Goal: Task Accomplishment & Management: Complete application form

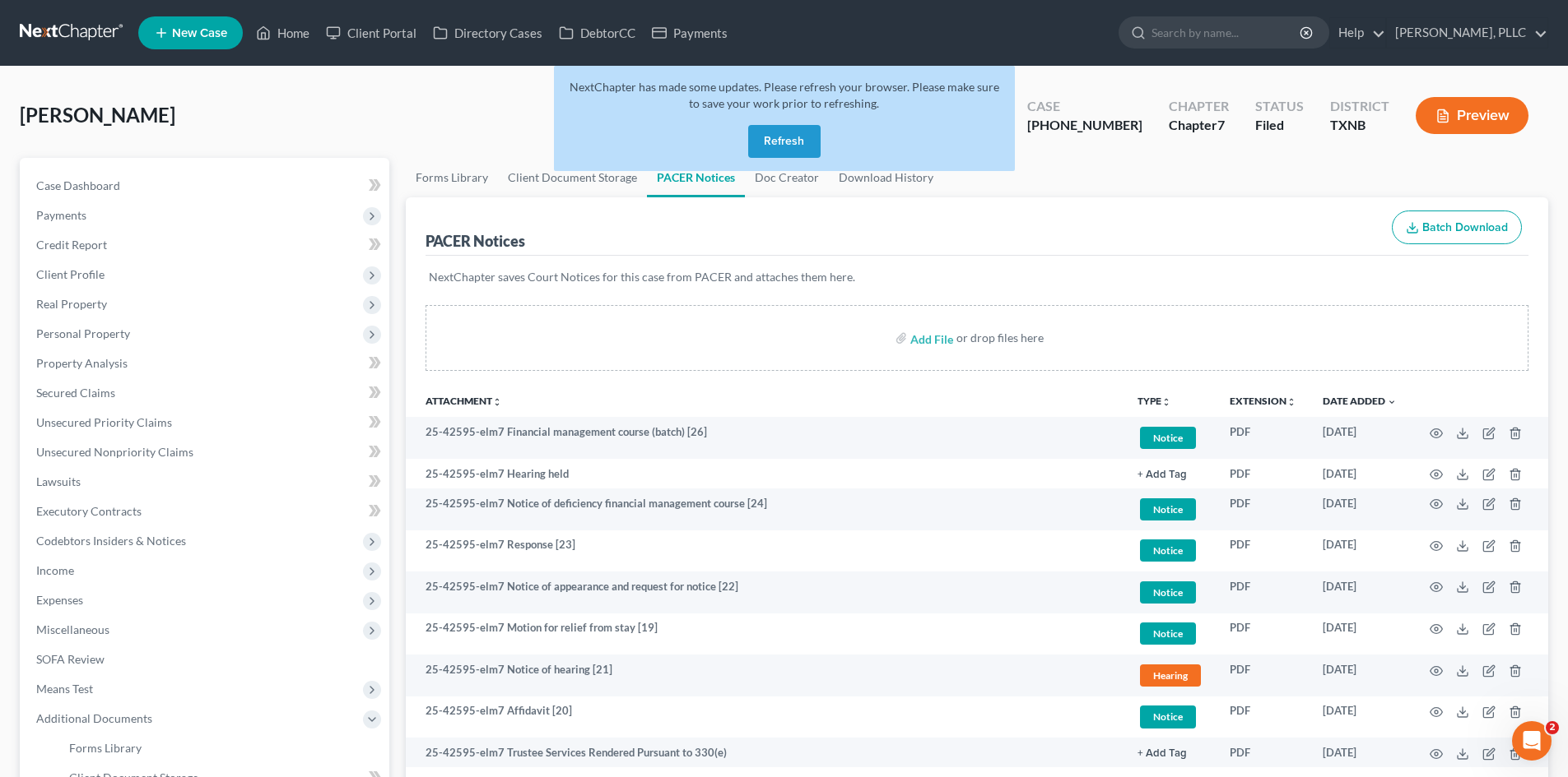
click at [800, 137] on button "Refresh" at bounding box center [784, 141] width 73 height 33
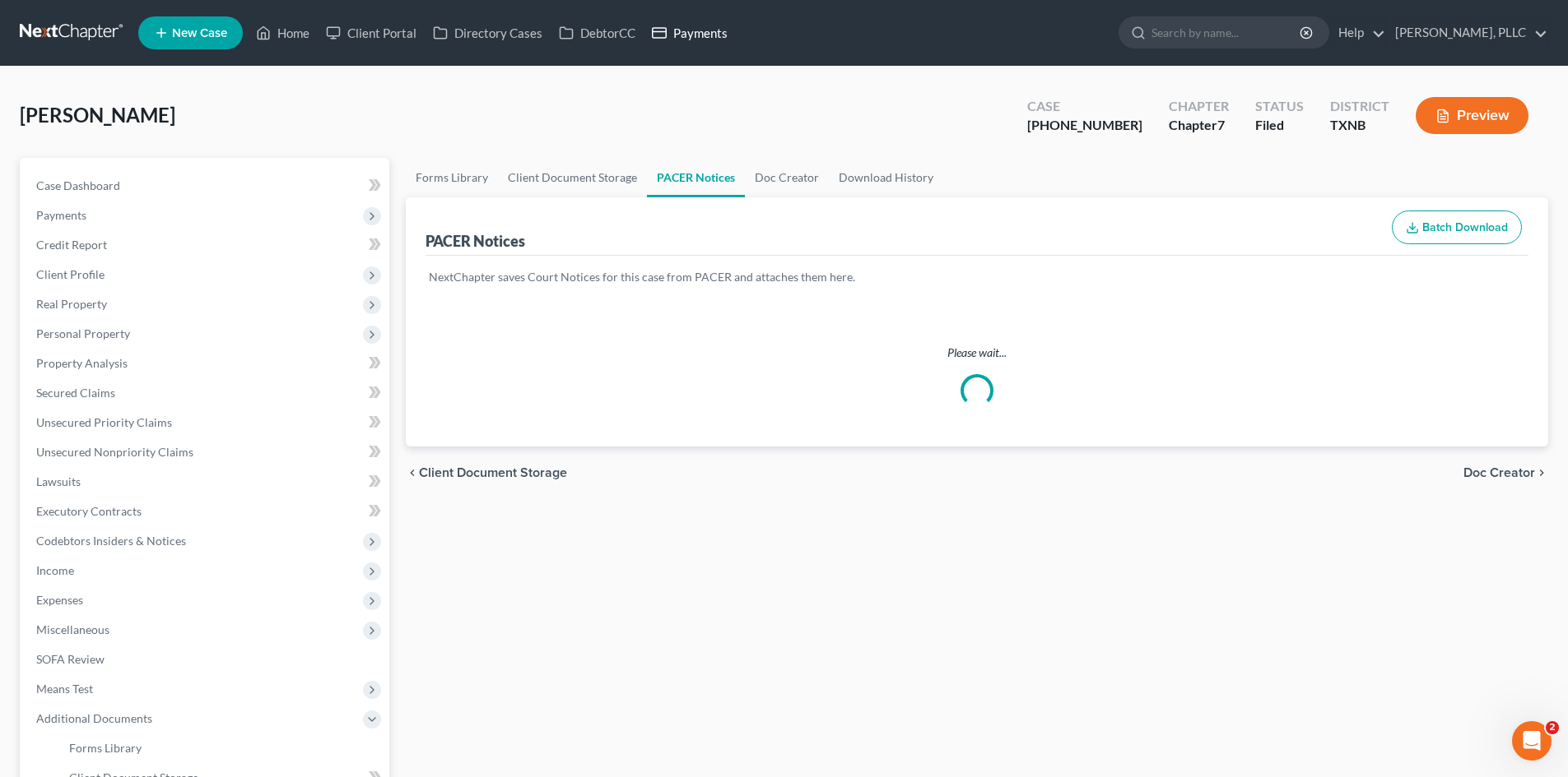
click at [695, 34] on link "Payments" at bounding box center [690, 32] width 92 height 29
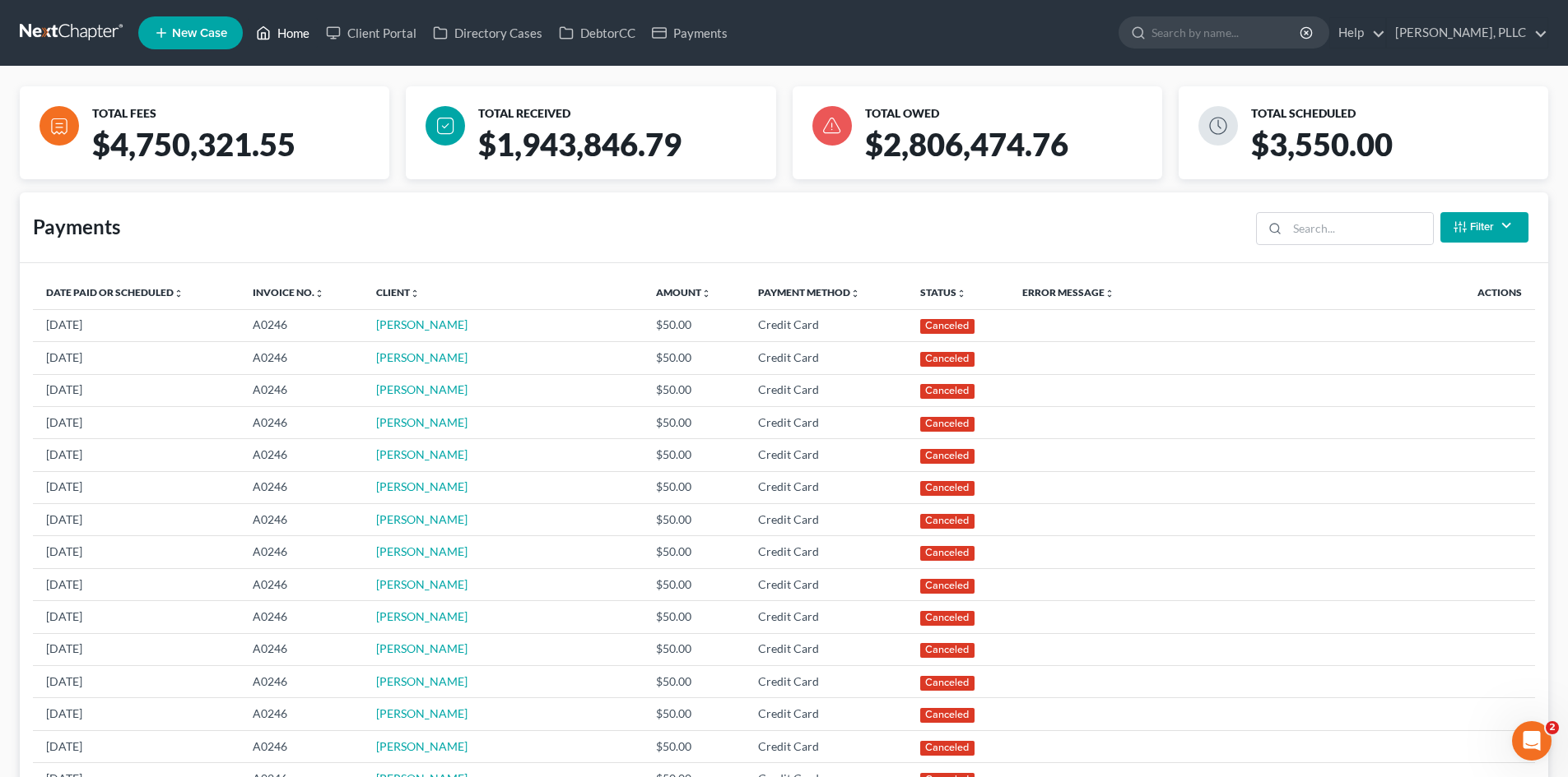
click at [308, 36] on link "Home" at bounding box center [282, 32] width 70 height 29
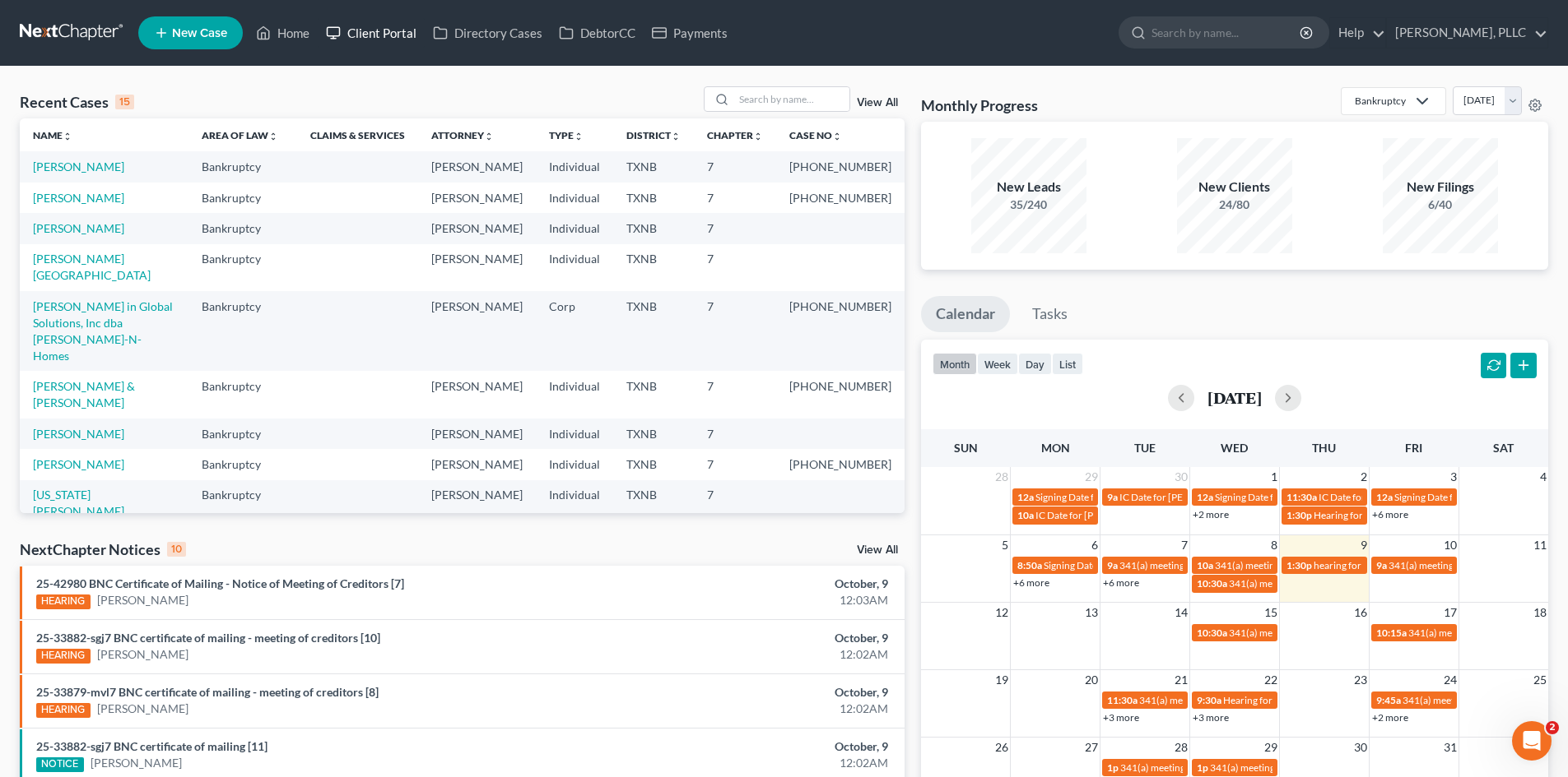
click at [366, 35] on link "Client Portal" at bounding box center [371, 32] width 107 height 29
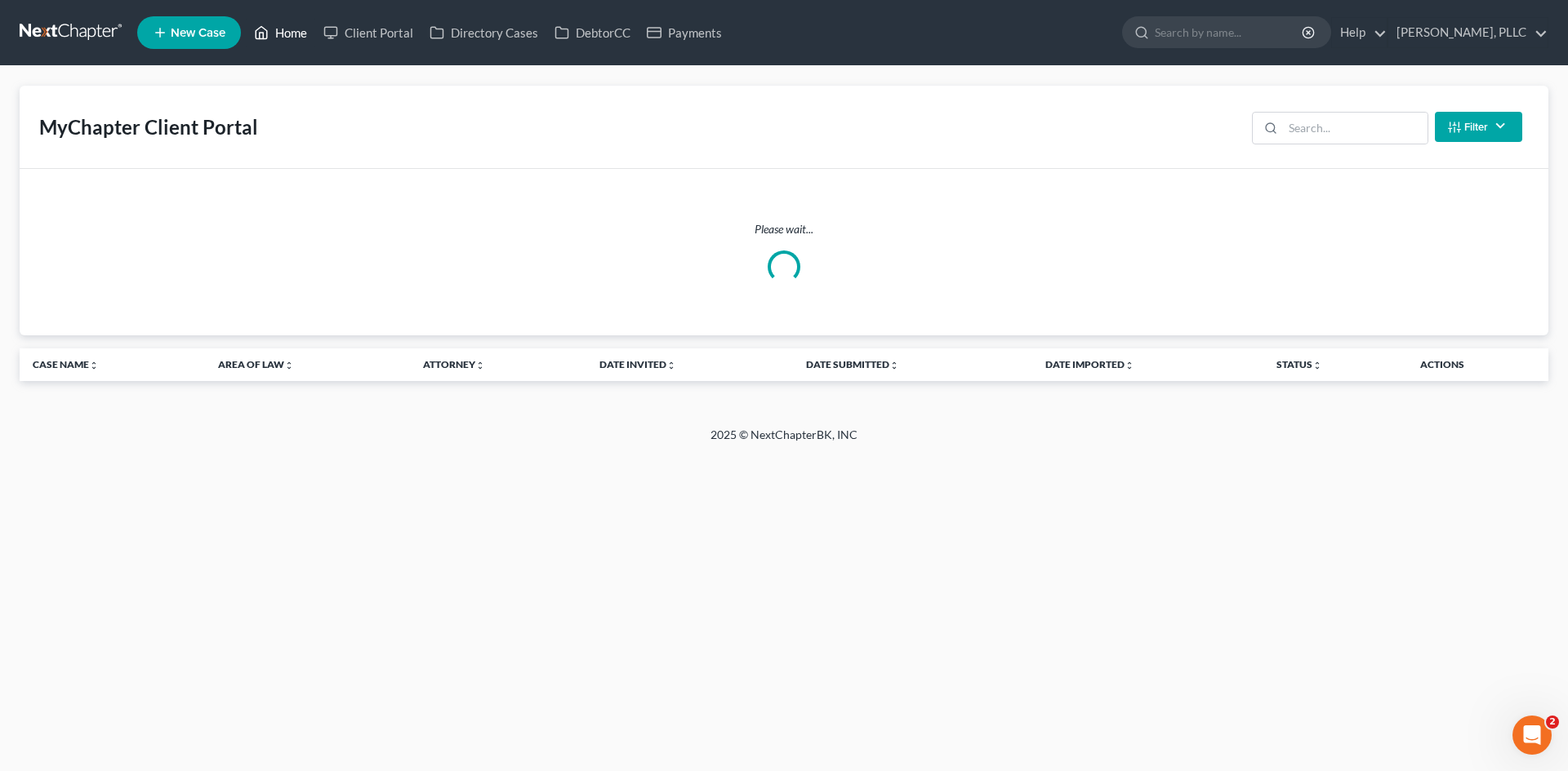
click at [296, 31] on link "Home" at bounding box center [280, 32] width 69 height 29
click at [360, 39] on link "Client Portal" at bounding box center [368, 32] width 106 height 29
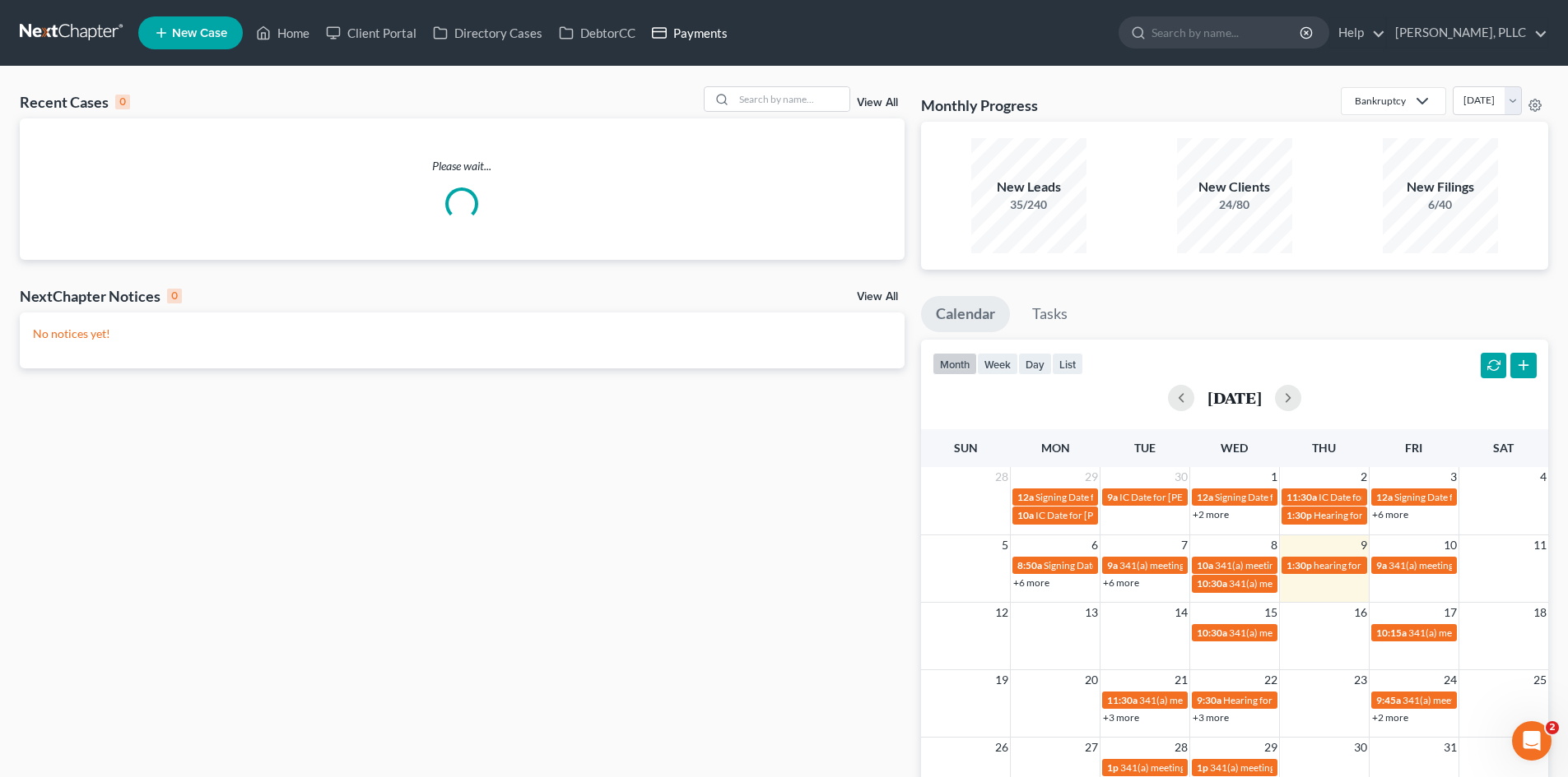
click at [714, 45] on link "Payments" at bounding box center [690, 32] width 92 height 29
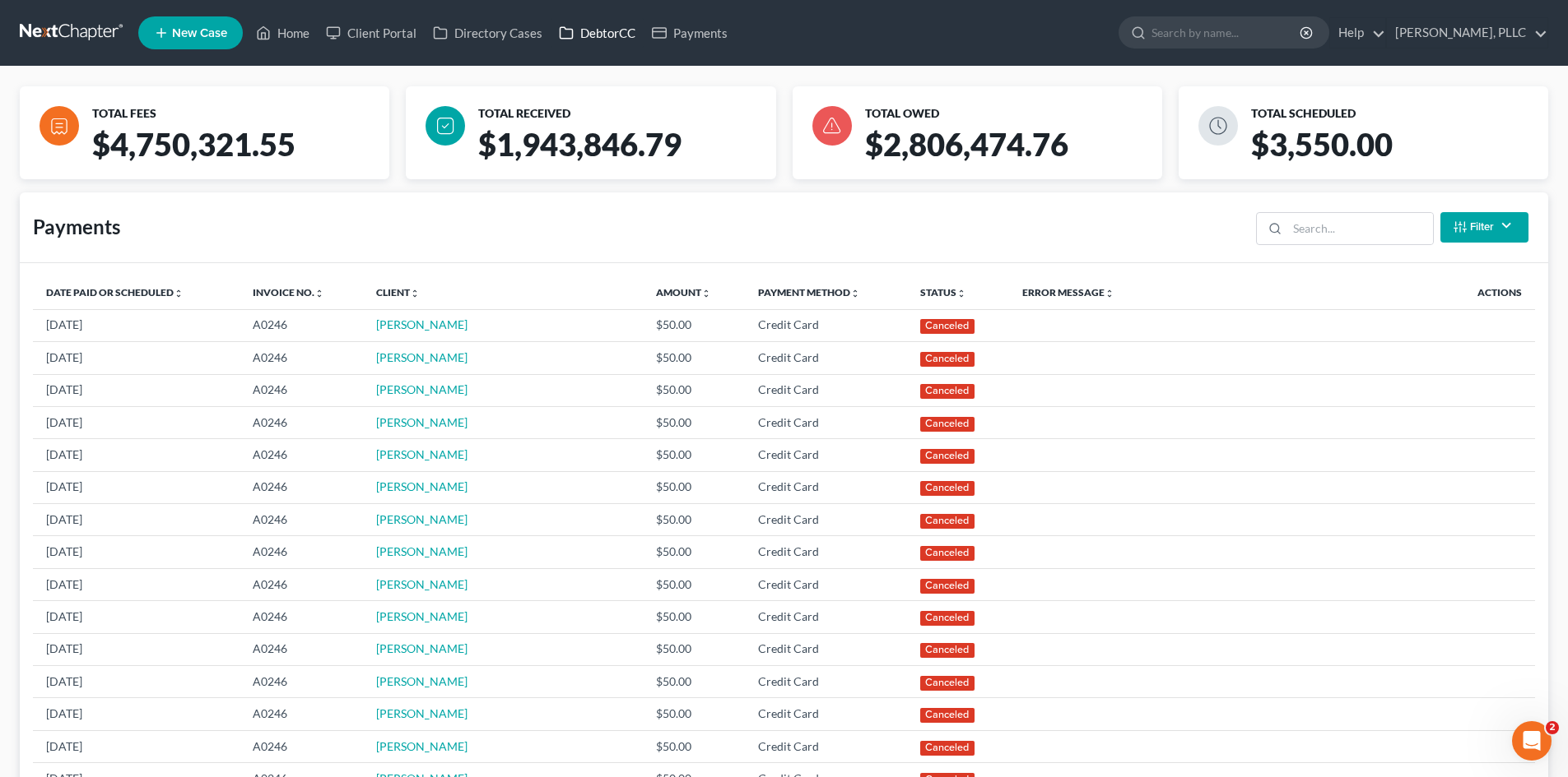
click at [612, 33] on link "DebtorCC" at bounding box center [597, 32] width 93 height 29
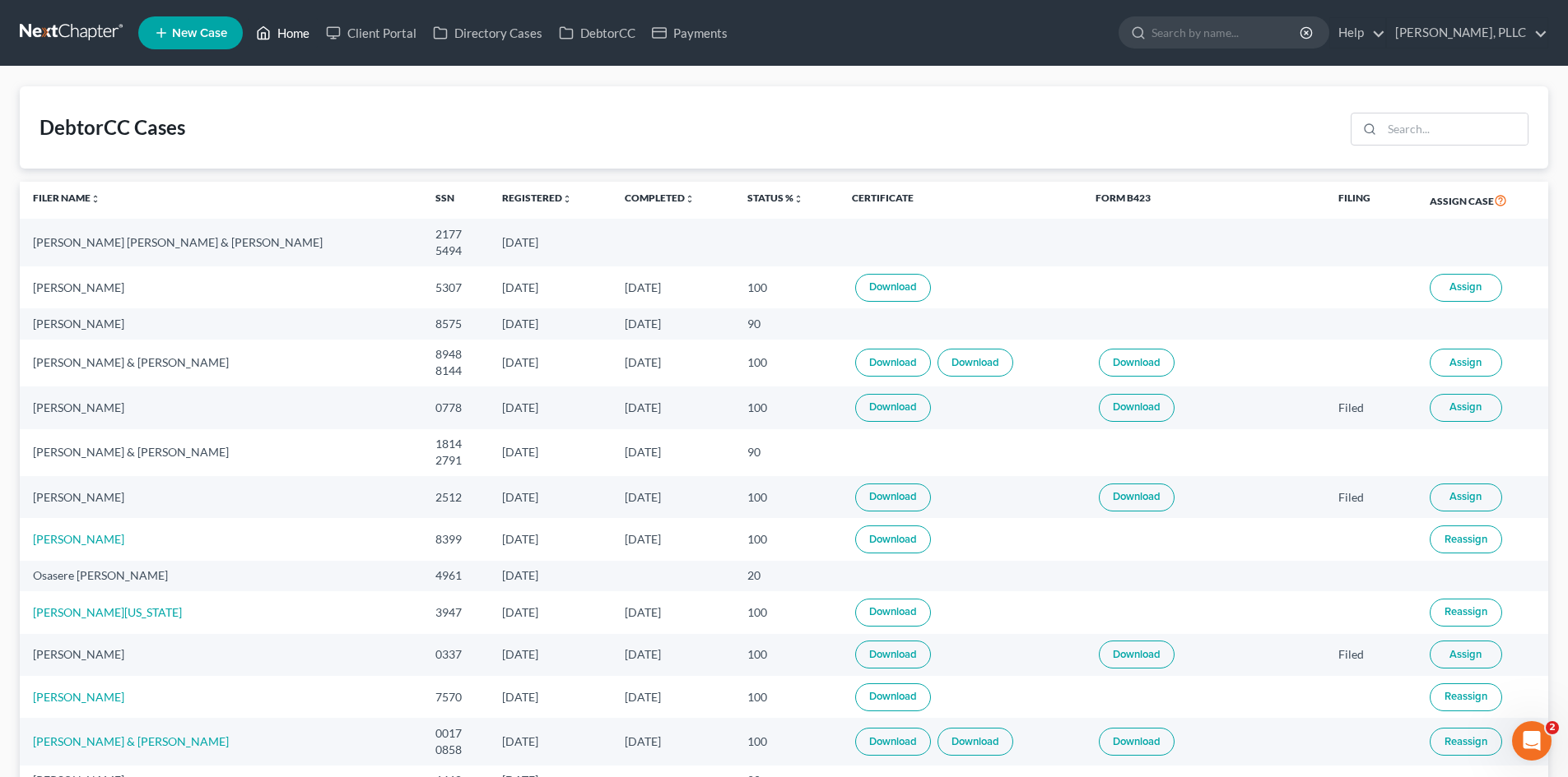
click at [286, 38] on link "Home" at bounding box center [282, 32] width 70 height 29
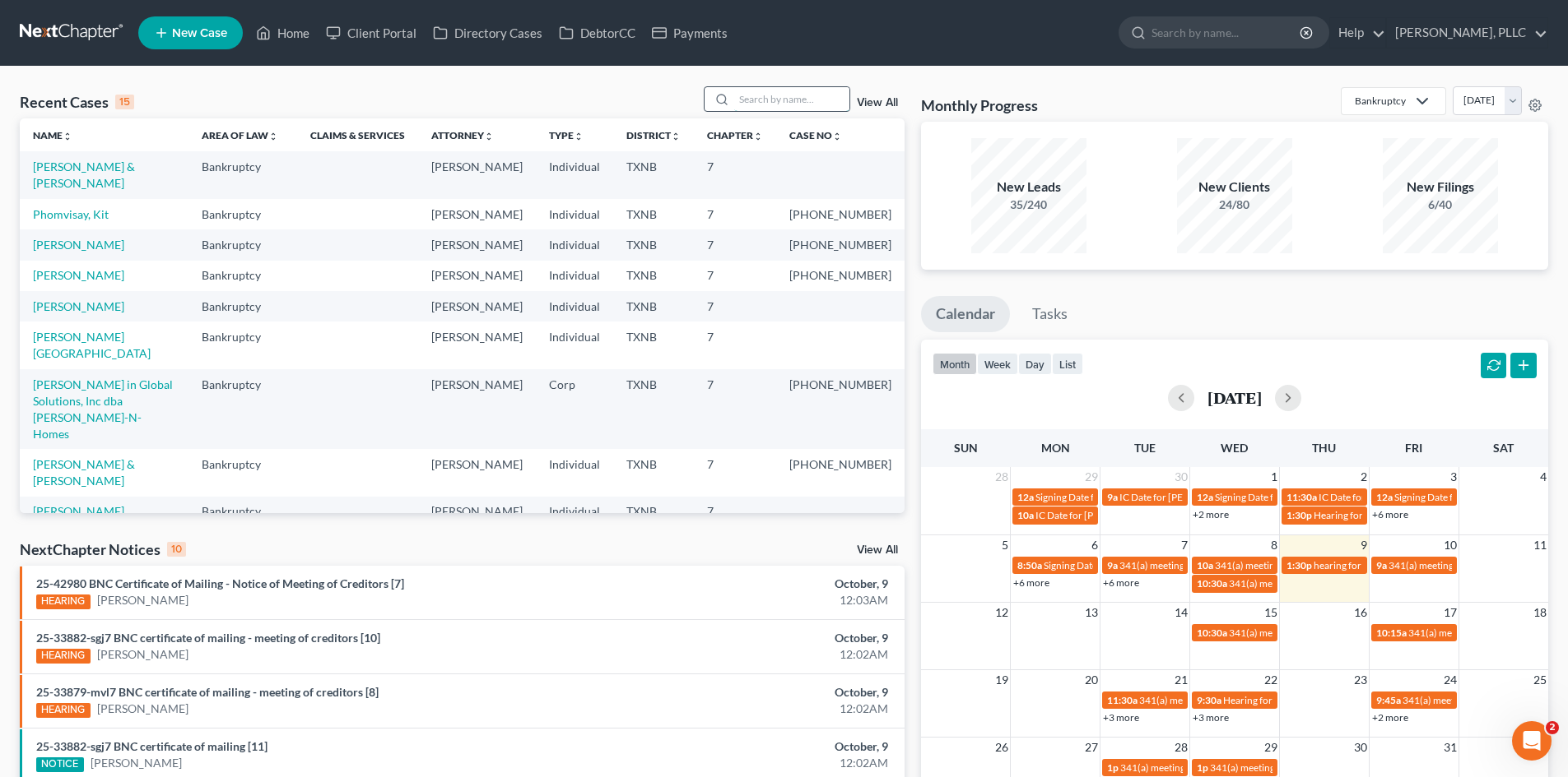
click at [779, 102] on input "search" at bounding box center [792, 98] width 115 height 24
click at [717, 29] on link "Payments" at bounding box center [690, 32] width 92 height 29
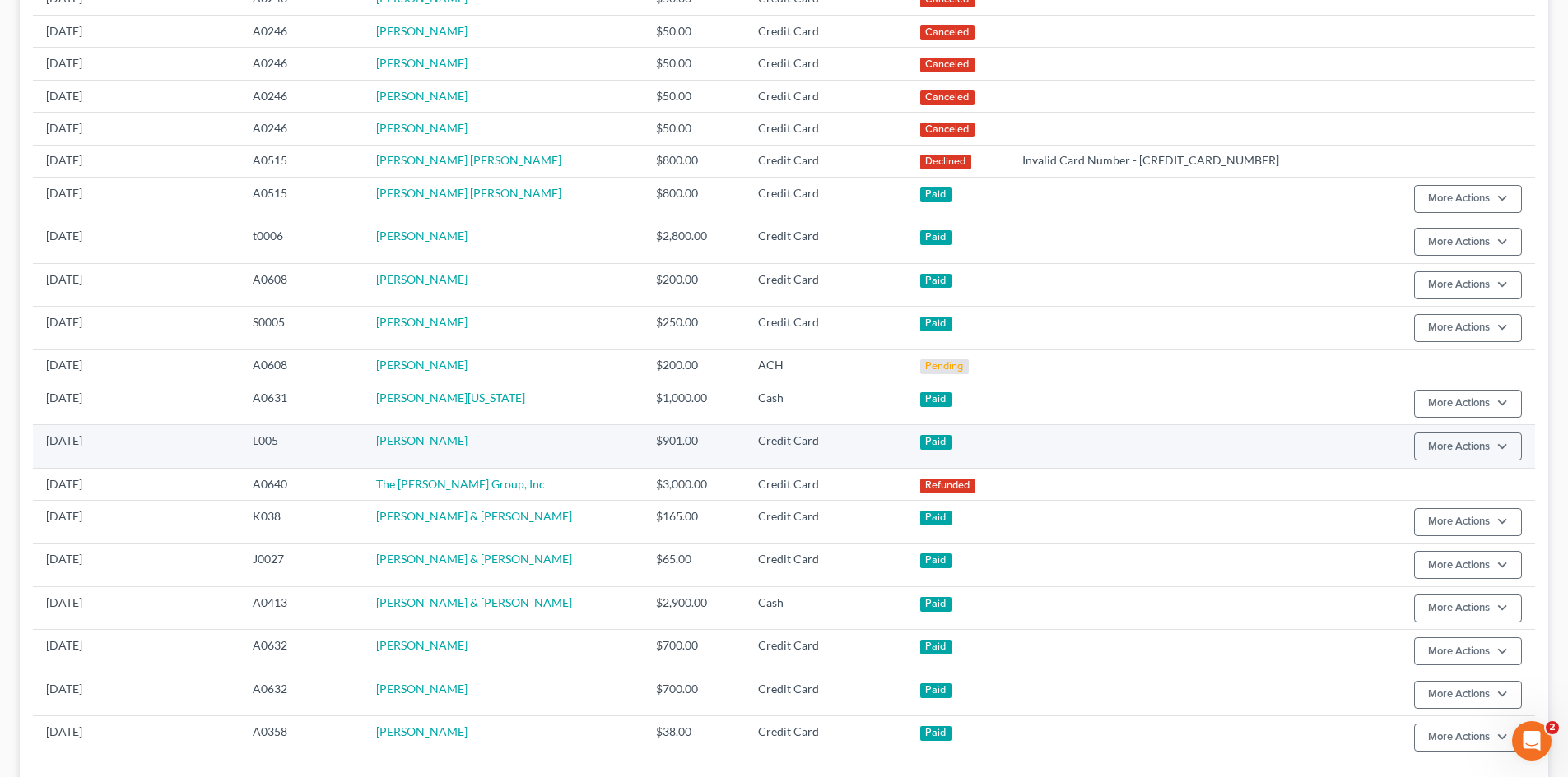
scroll to position [658, 0]
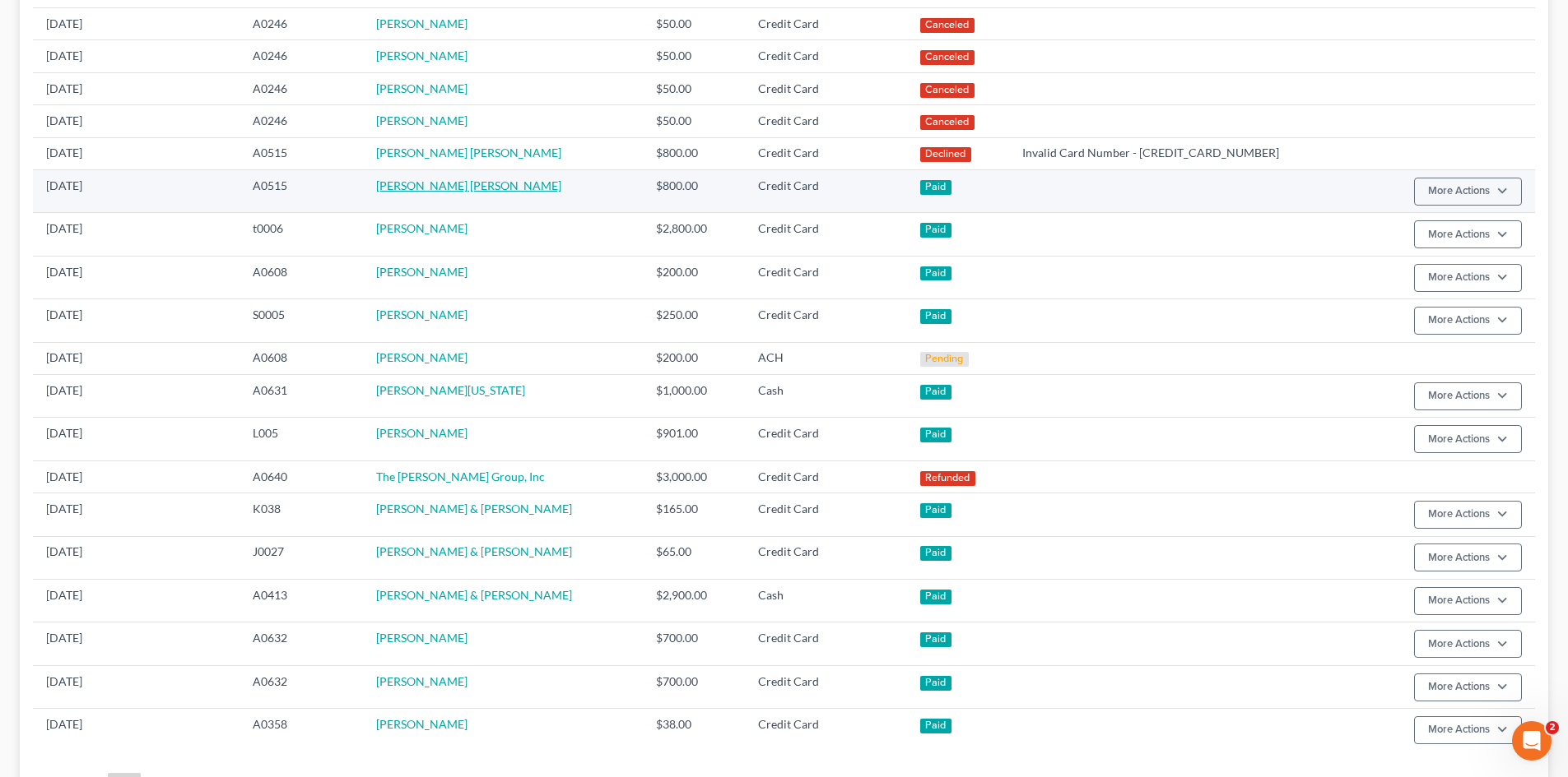
click at [408, 190] on link "Shakira Dillard" at bounding box center [468, 185] width 185 height 14
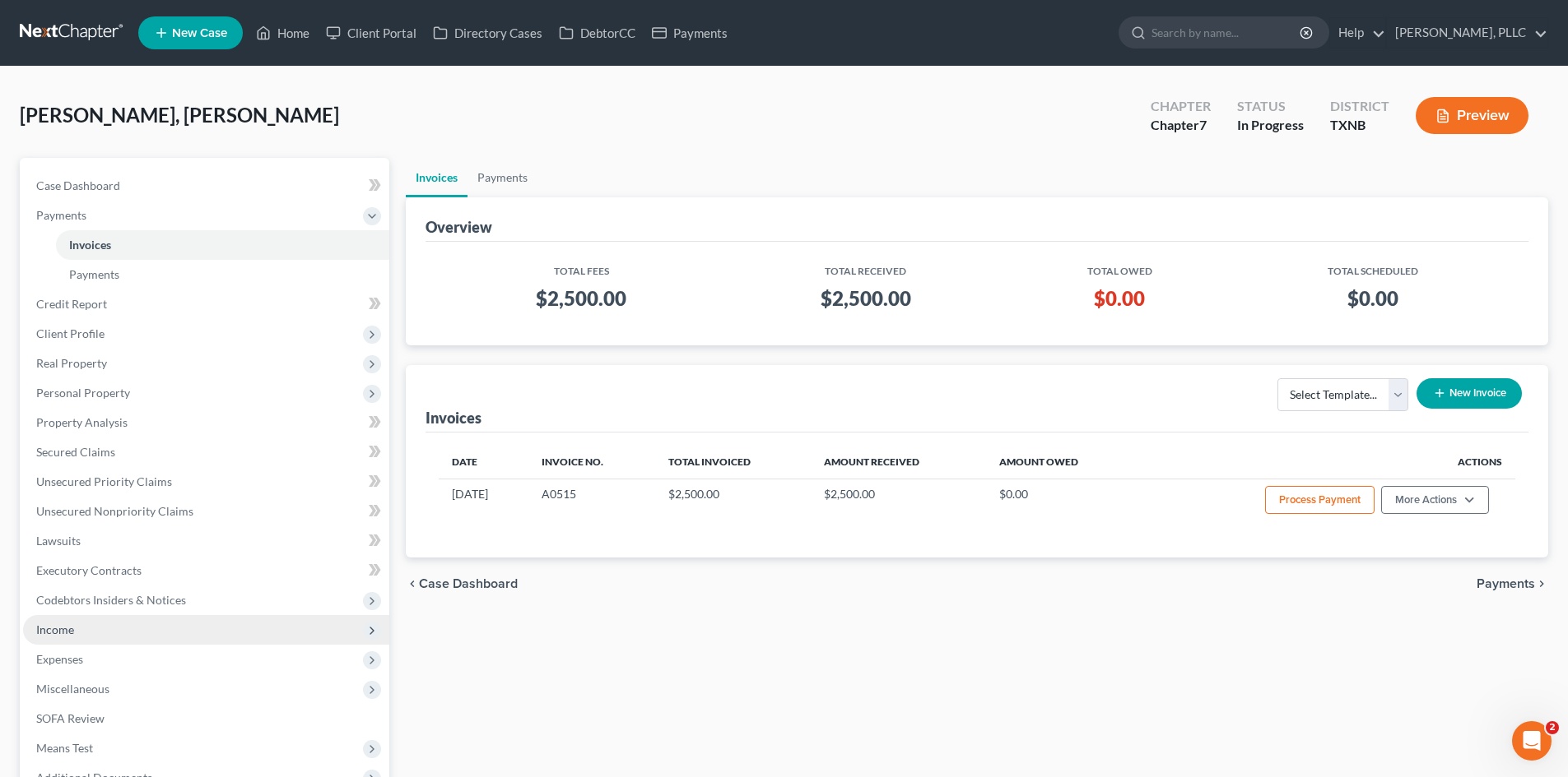
click at [126, 634] on span "Income" at bounding box center [206, 629] width 366 height 29
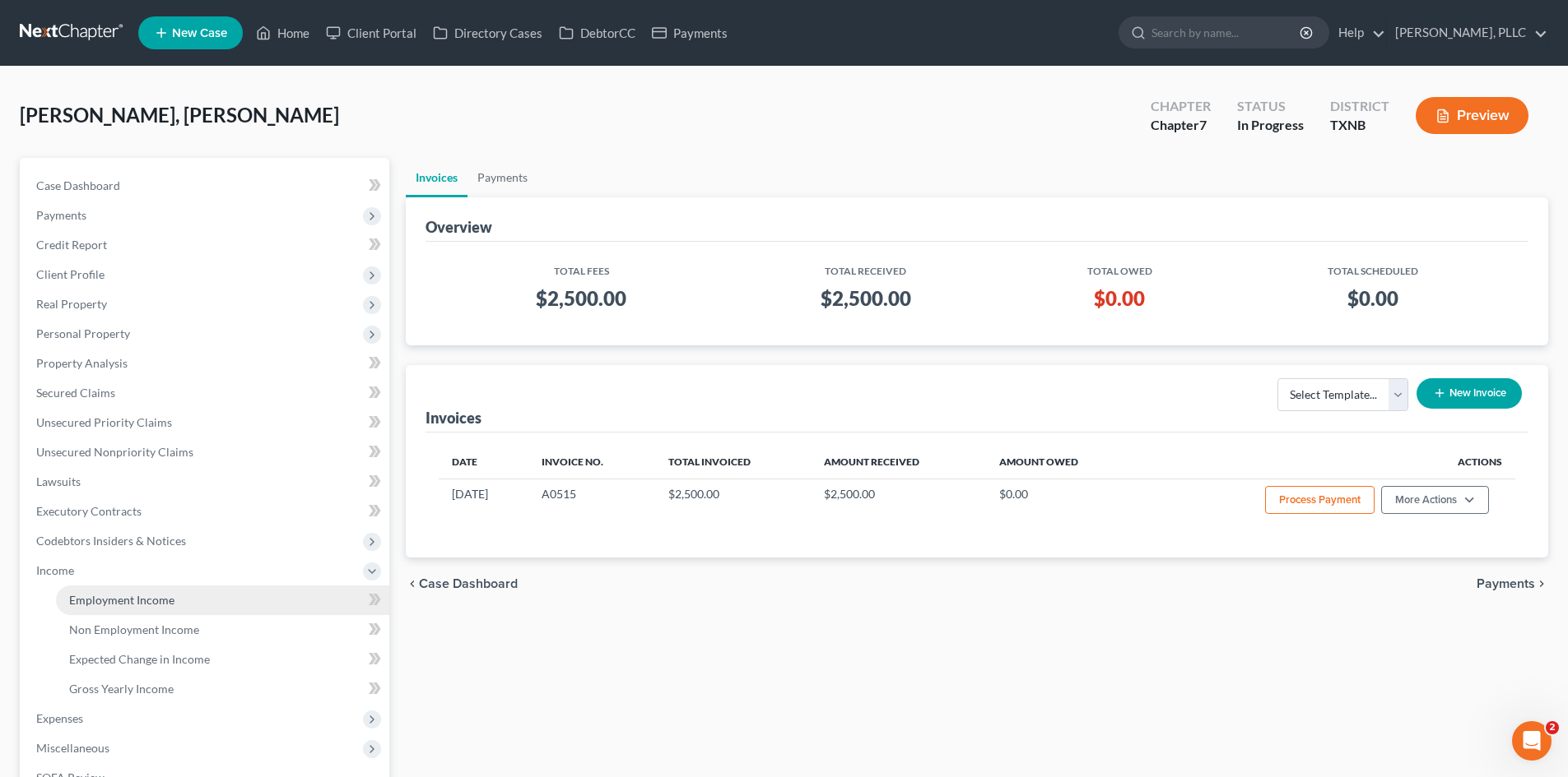
click at [156, 606] on span "Employment Income" at bounding box center [121, 600] width 105 height 14
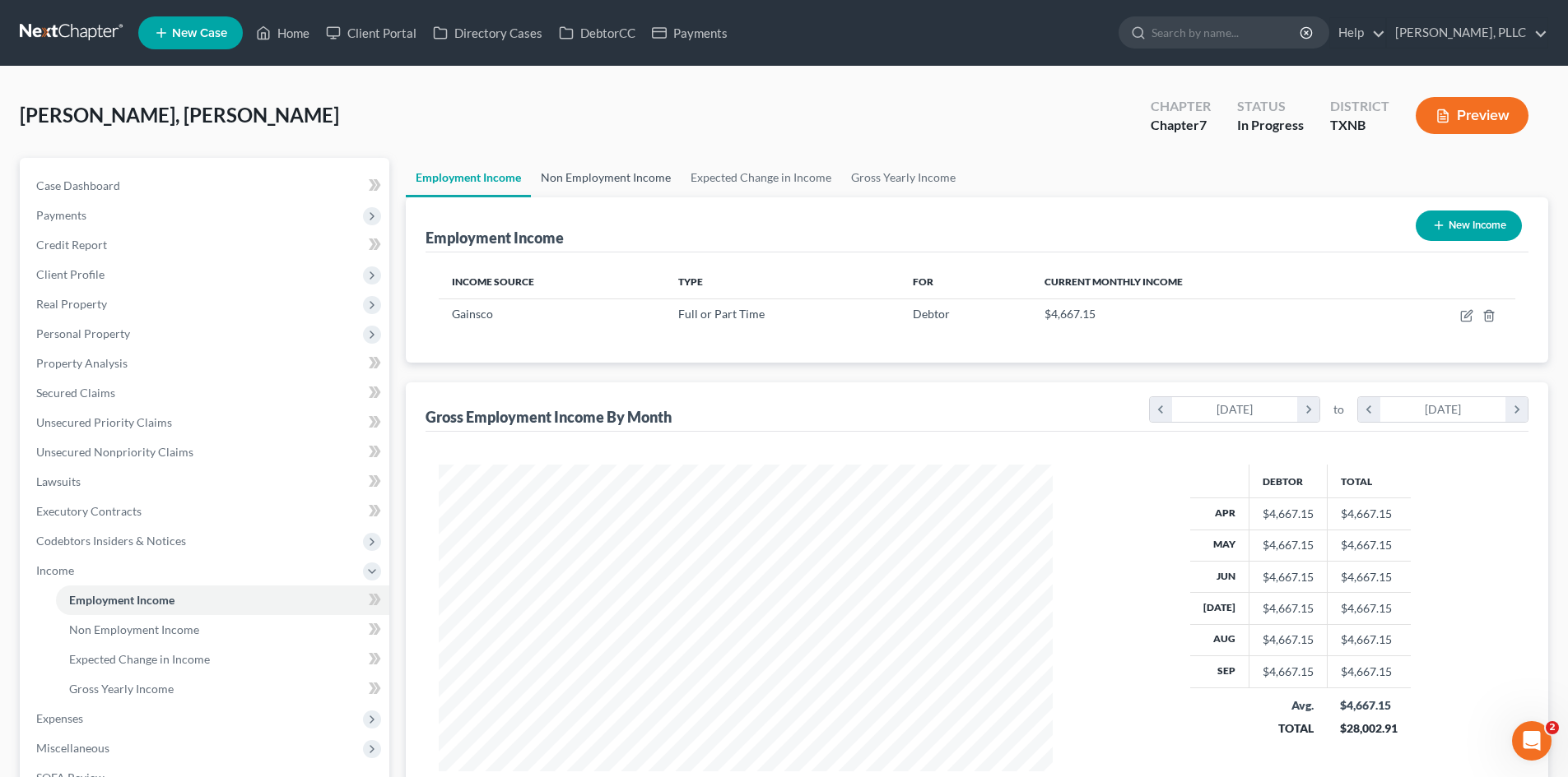
scroll to position [307, 647]
click at [612, 179] on link "Non Employment Income" at bounding box center [605, 177] width 150 height 40
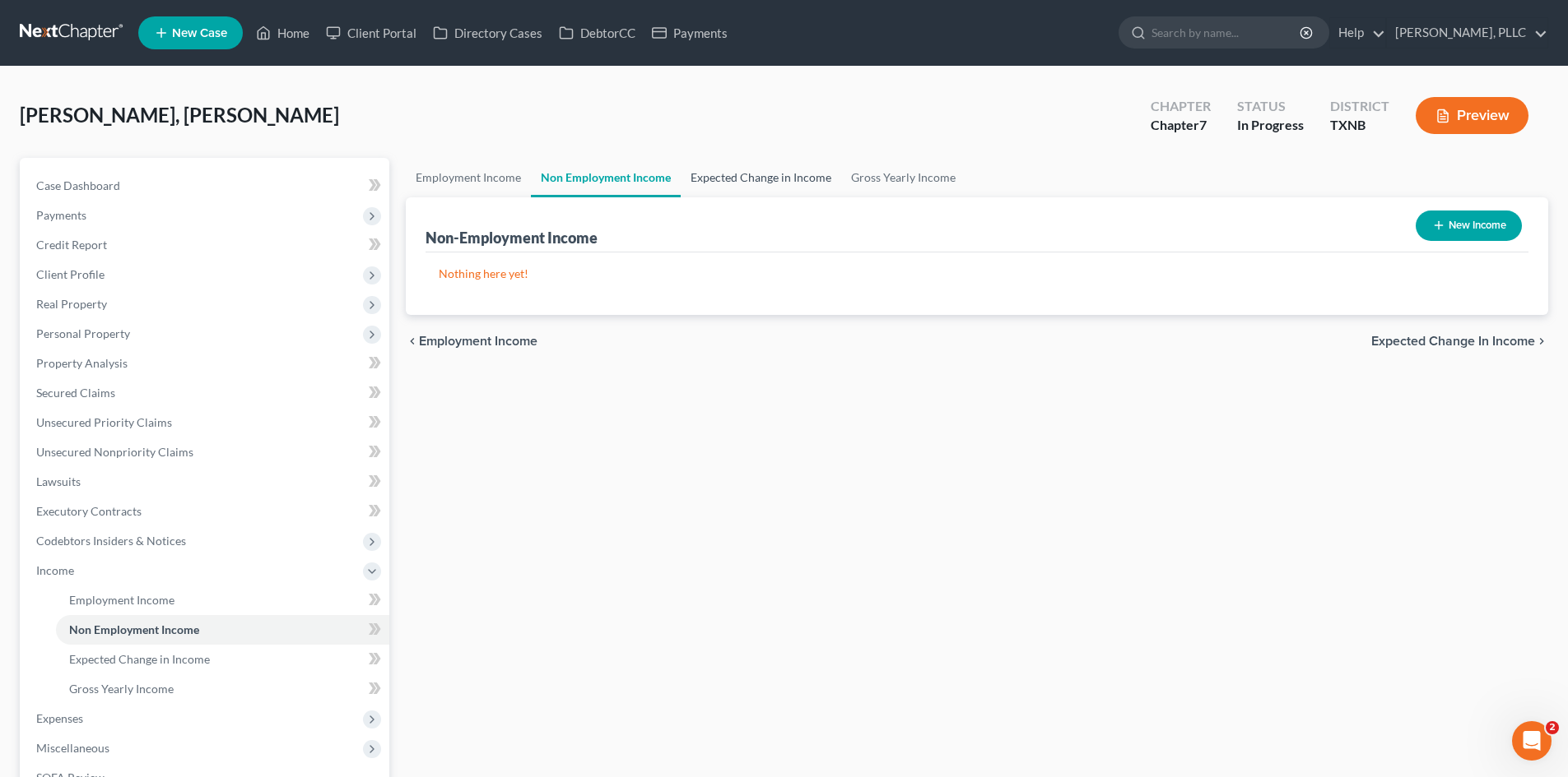
click at [777, 179] on link "Expected Change in Income" at bounding box center [761, 177] width 160 height 40
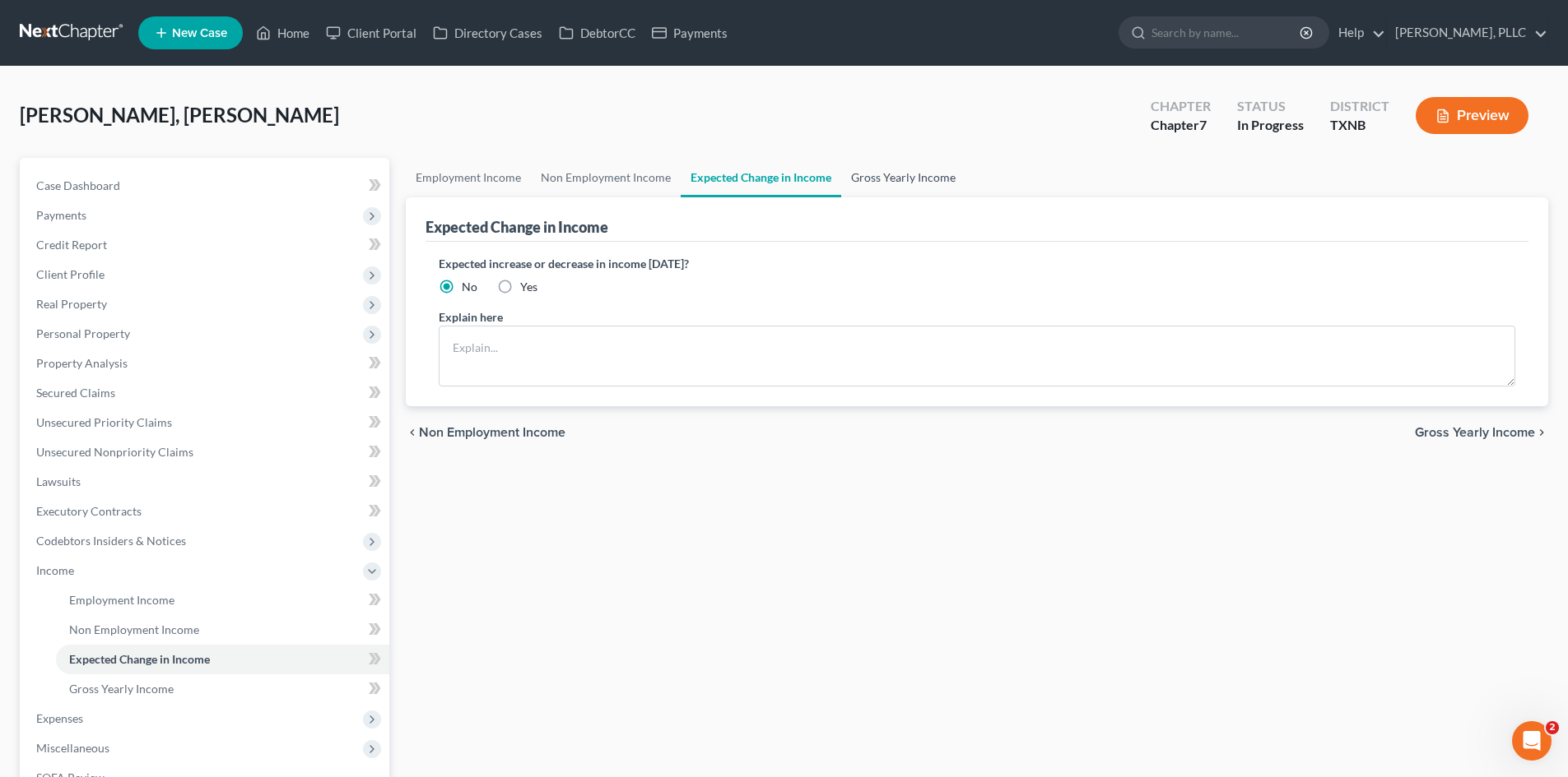
click at [927, 171] on link "Gross Yearly Income" at bounding box center [903, 177] width 124 height 40
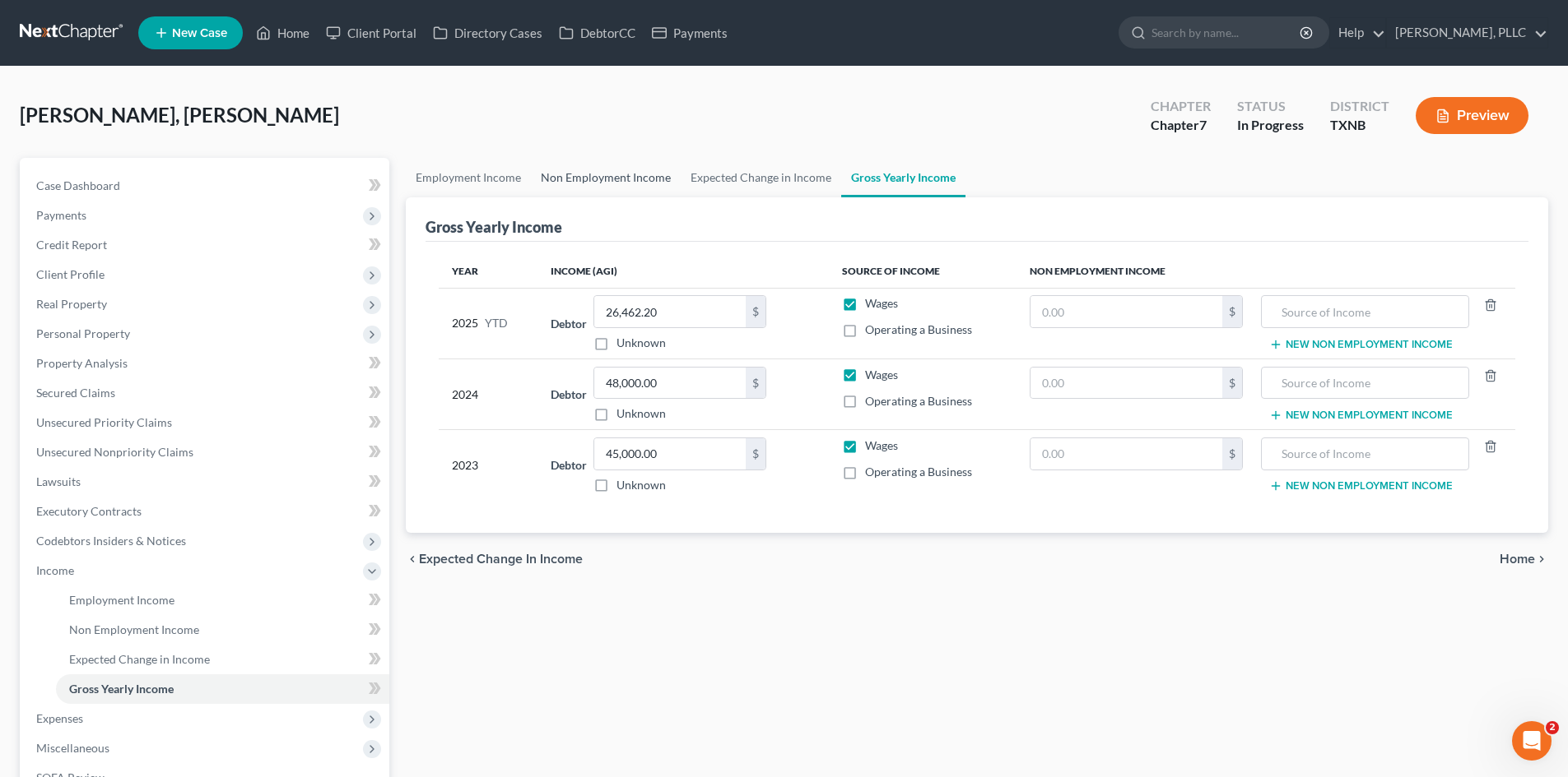
click at [598, 178] on link "Non Employment Income" at bounding box center [605, 177] width 150 height 40
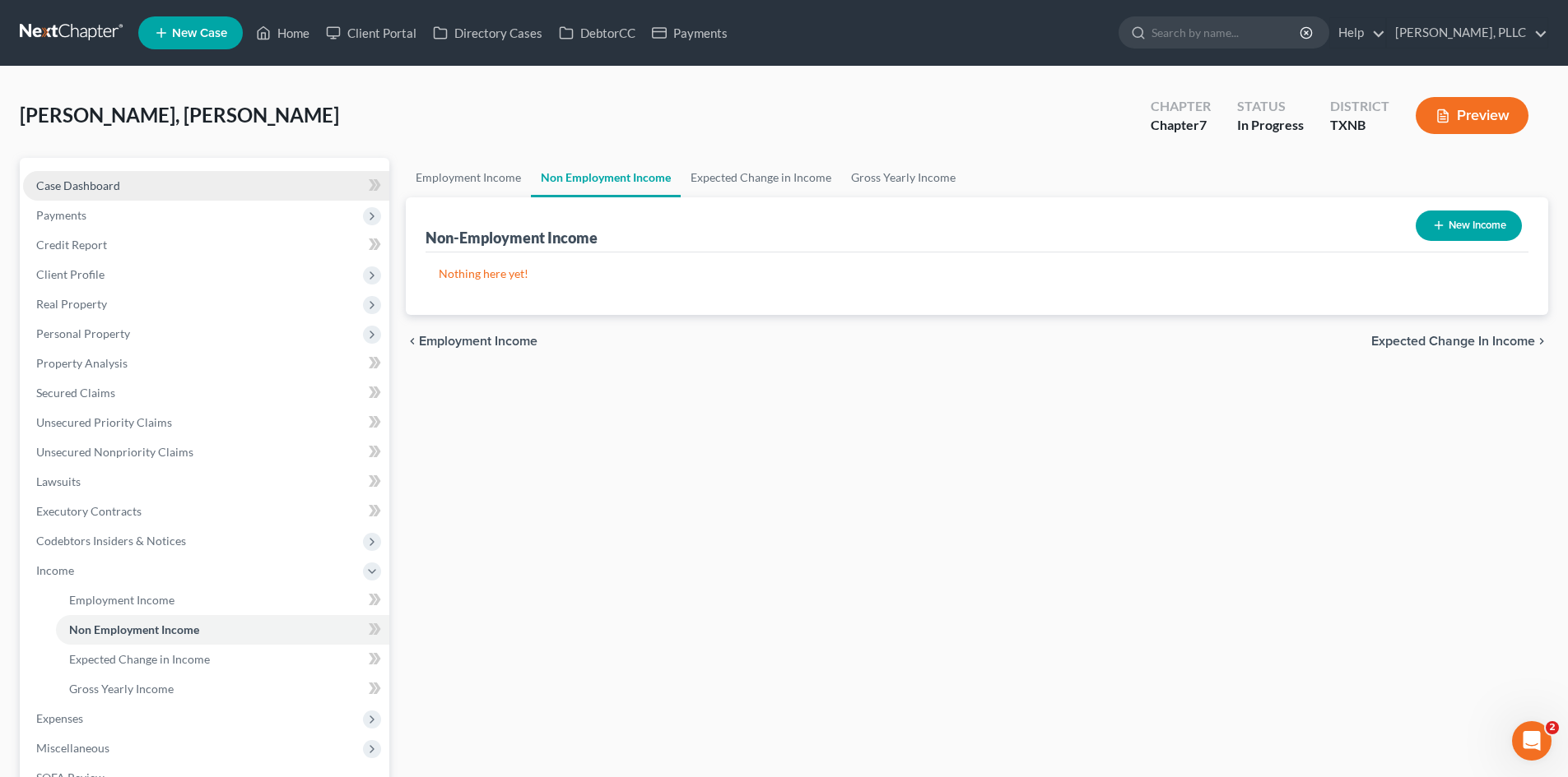
click at [129, 190] on link "Case Dashboard" at bounding box center [206, 185] width 366 height 29
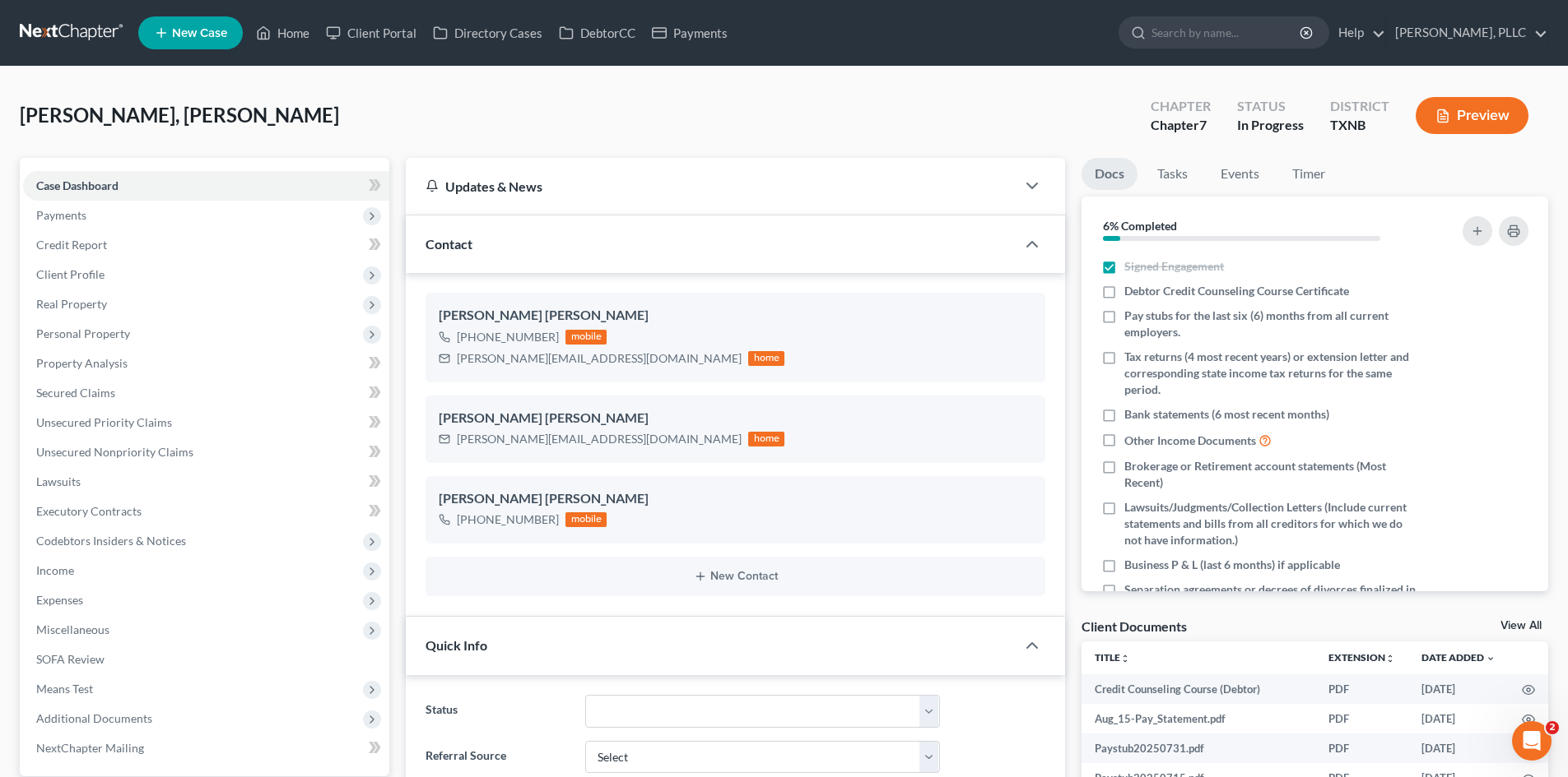
scroll to position [526, 0]
click at [716, 35] on link "Payments" at bounding box center [690, 32] width 92 height 29
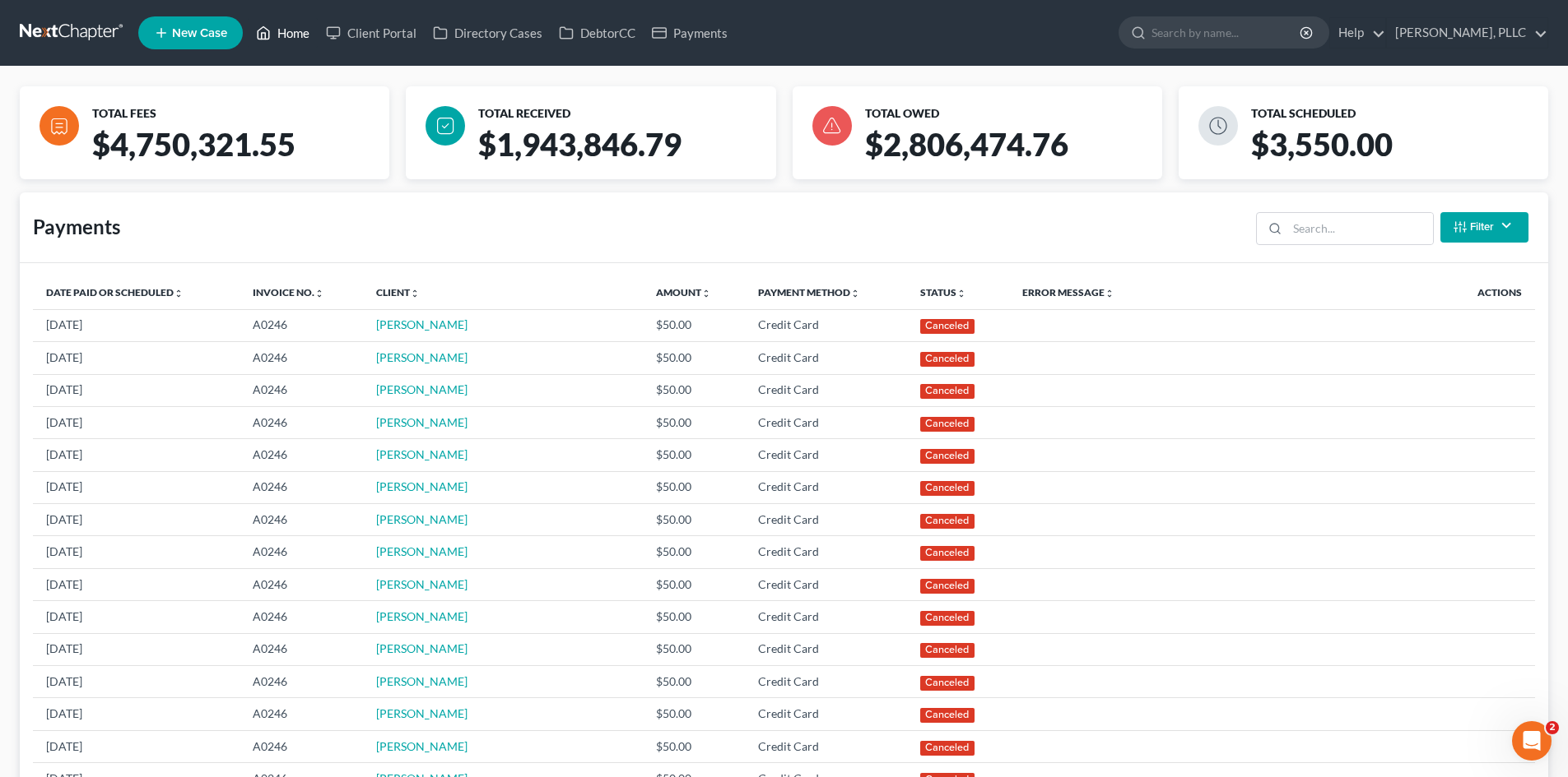
click at [302, 33] on link "Home" at bounding box center [282, 32] width 70 height 29
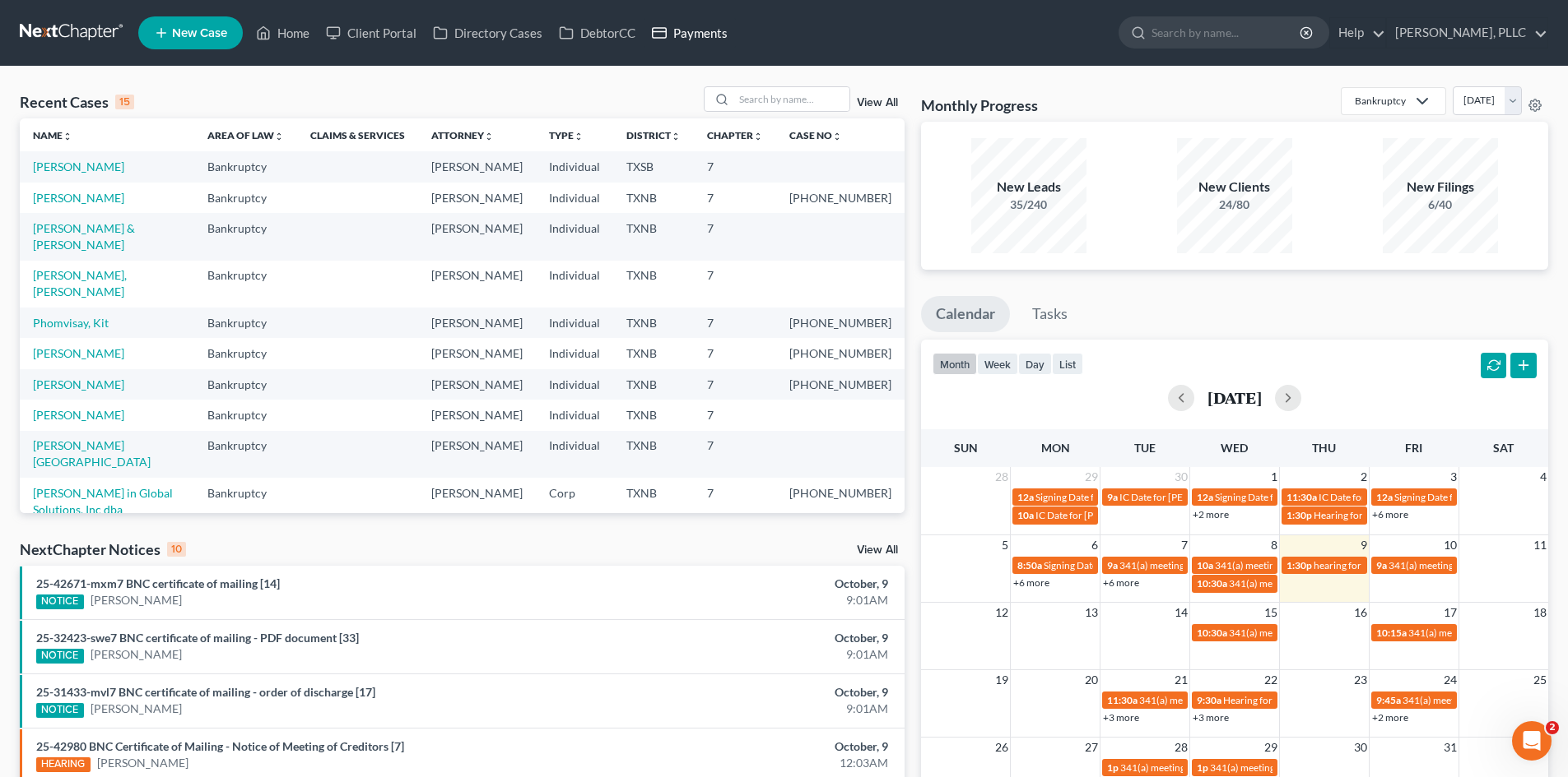
click at [683, 28] on link "Payments" at bounding box center [690, 32] width 92 height 29
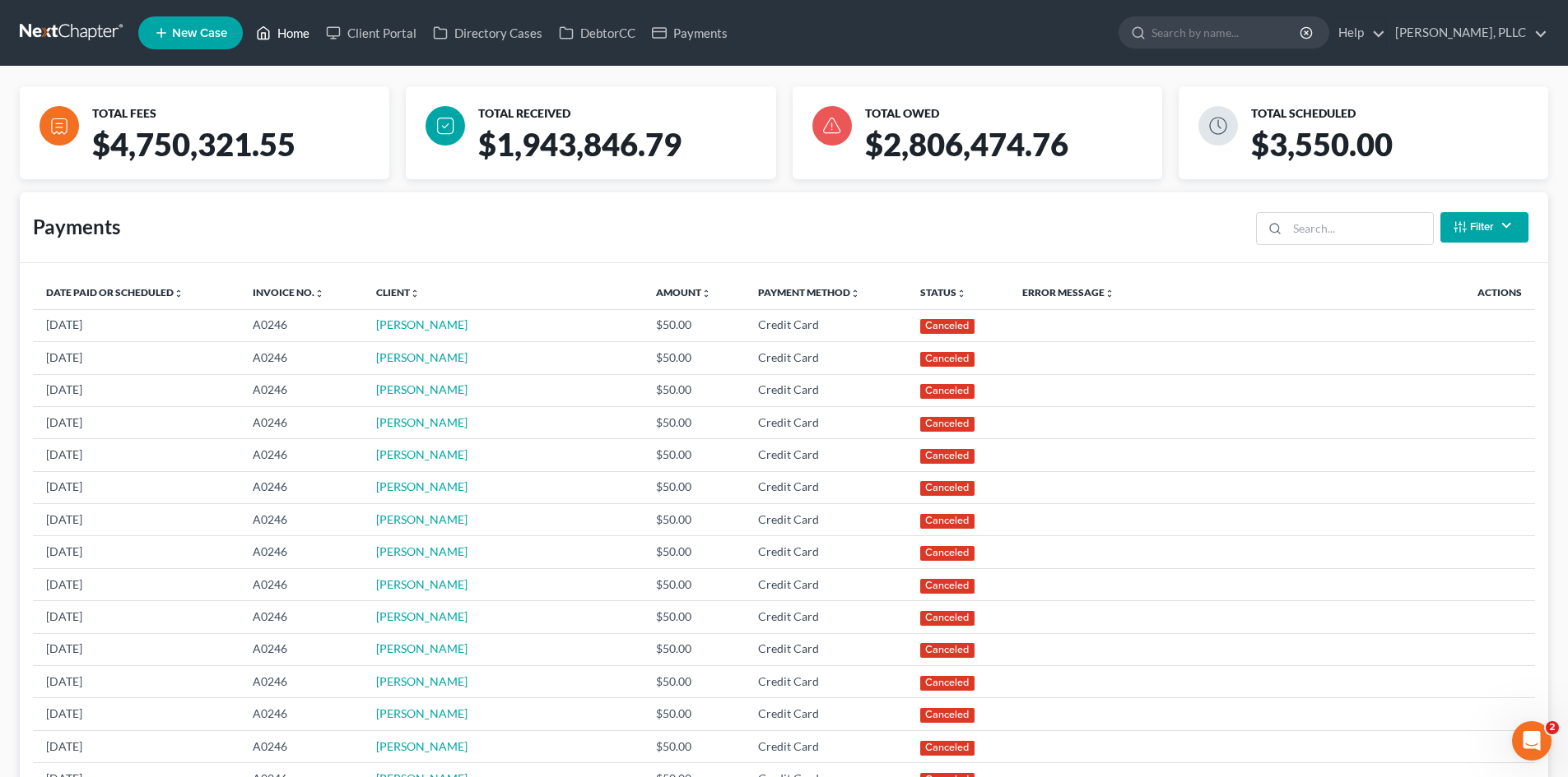
click at [301, 41] on link "Home" at bounding box center [282, 32] width 70 height 29
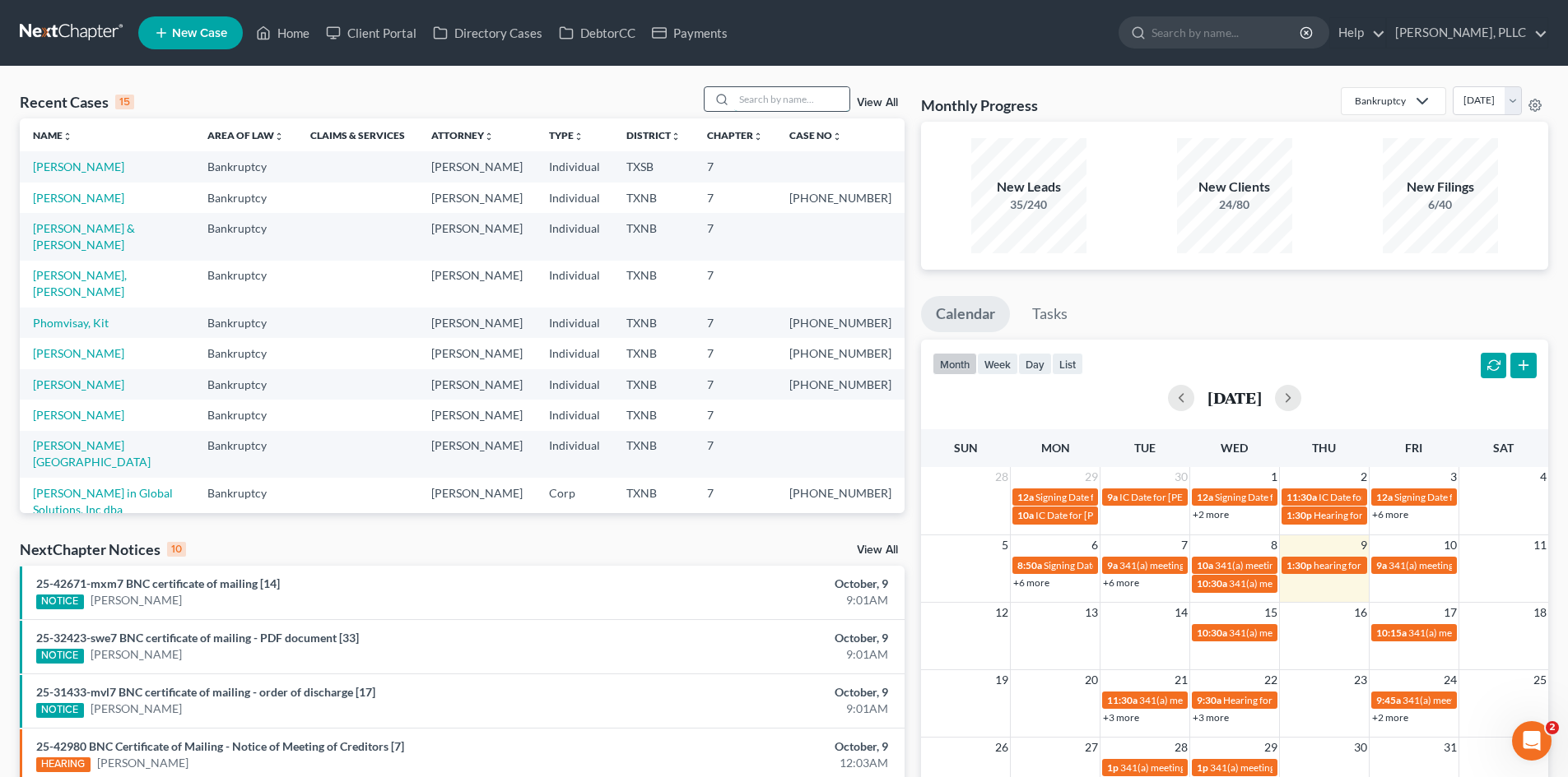
click at [777, 94] on input "search" at bounding box center [792, 98] width 115 height 24
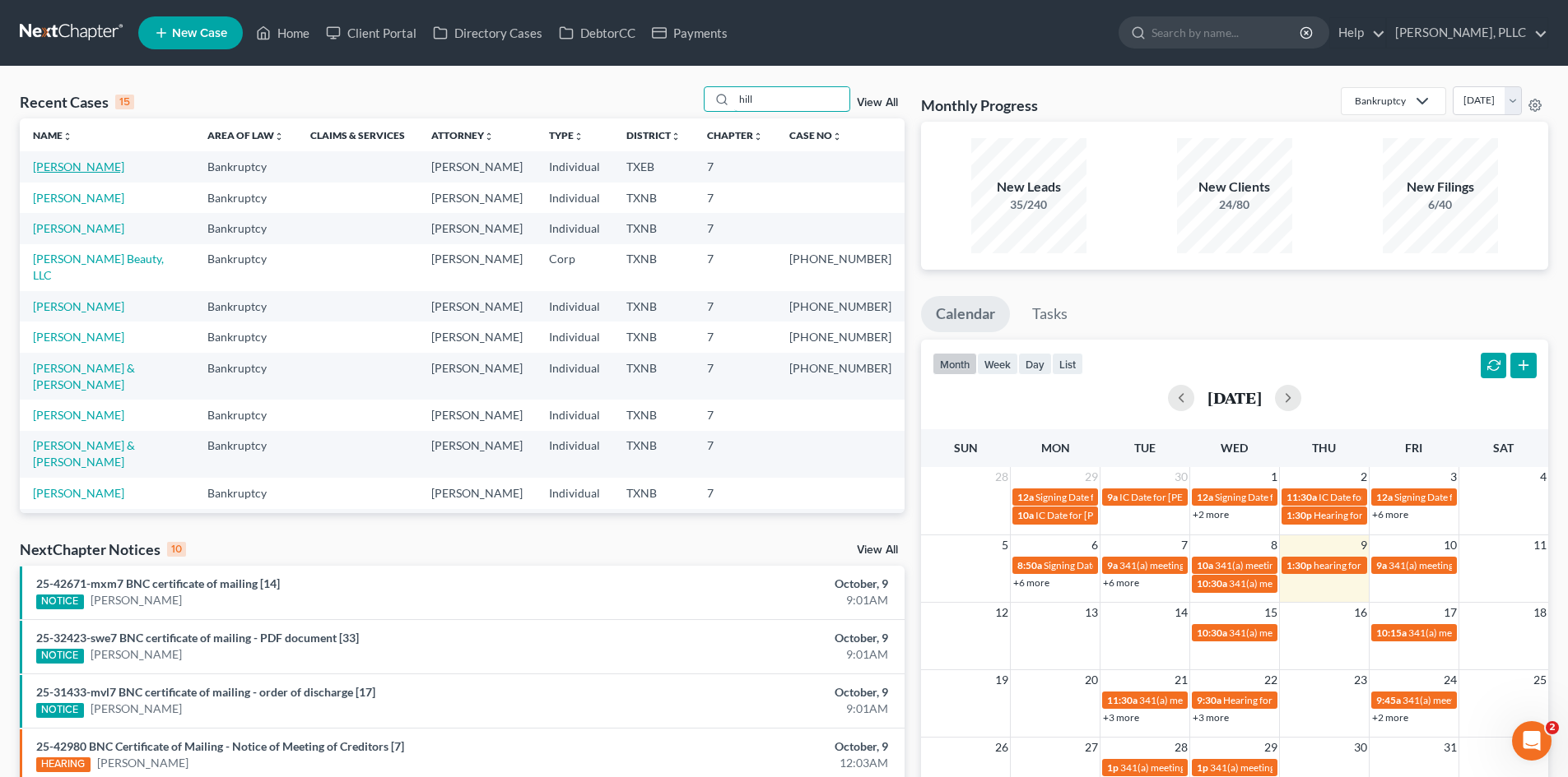
type input "hill"
click at [55, 170] on link "Hill, Ryan" at bounding box center [78, 167] width 91 height 14
select select "4"
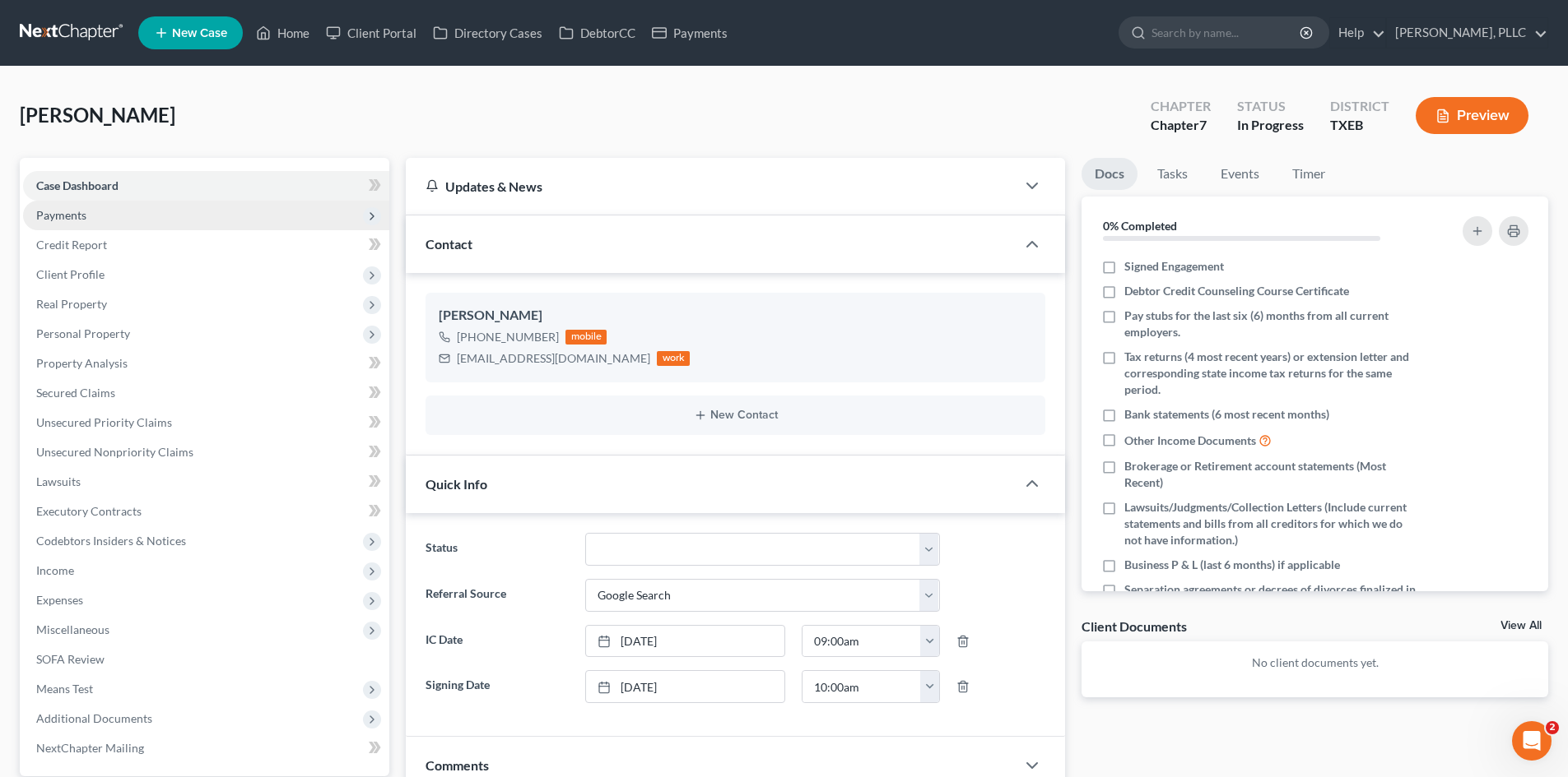
click at [104, 213] on span "Payments" at bounding box center [206, 215] width 366 height 29
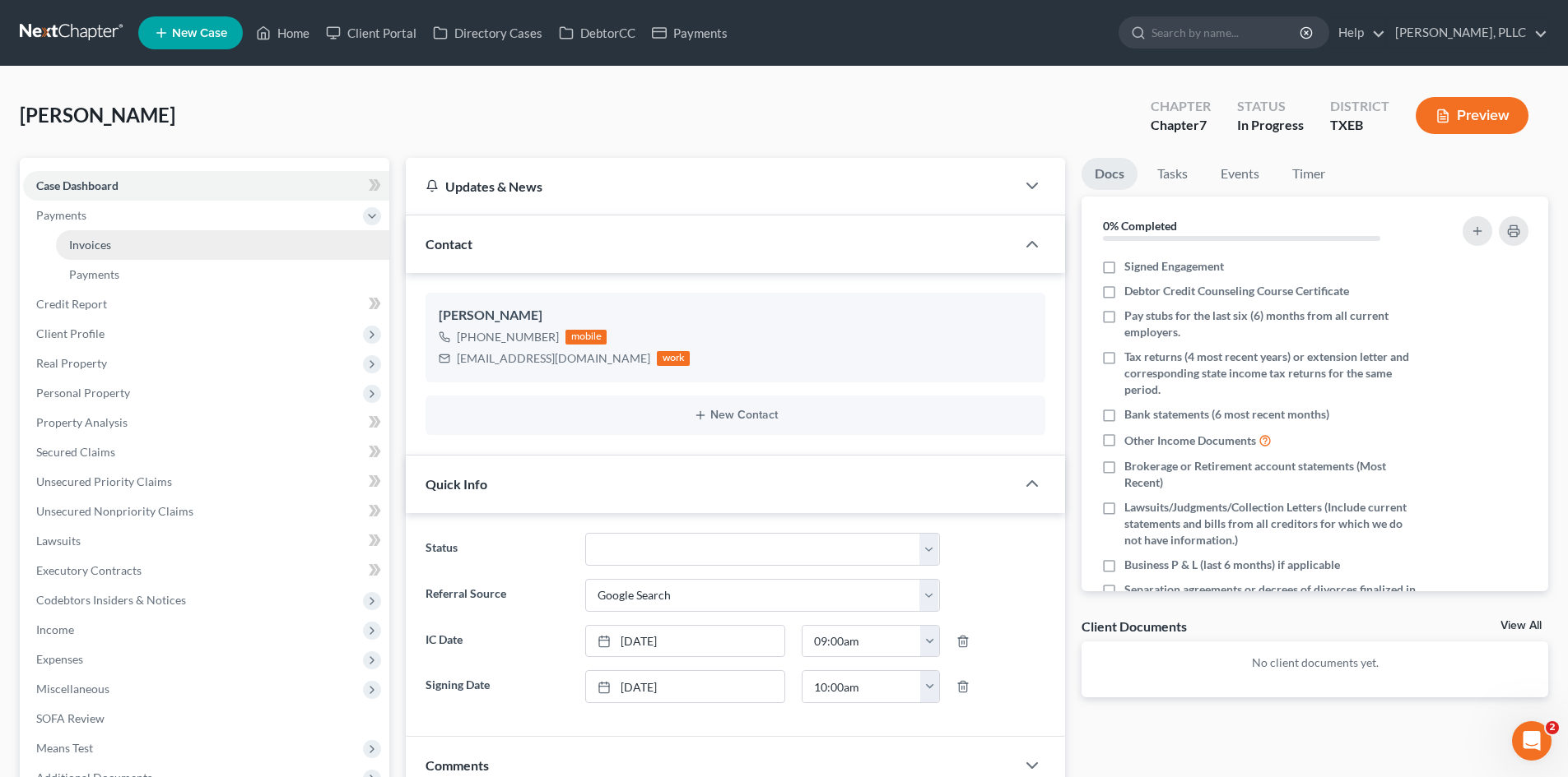
click at [168, 243] on link "Invoices" at bounding box center [222, 245] width 333 height 29
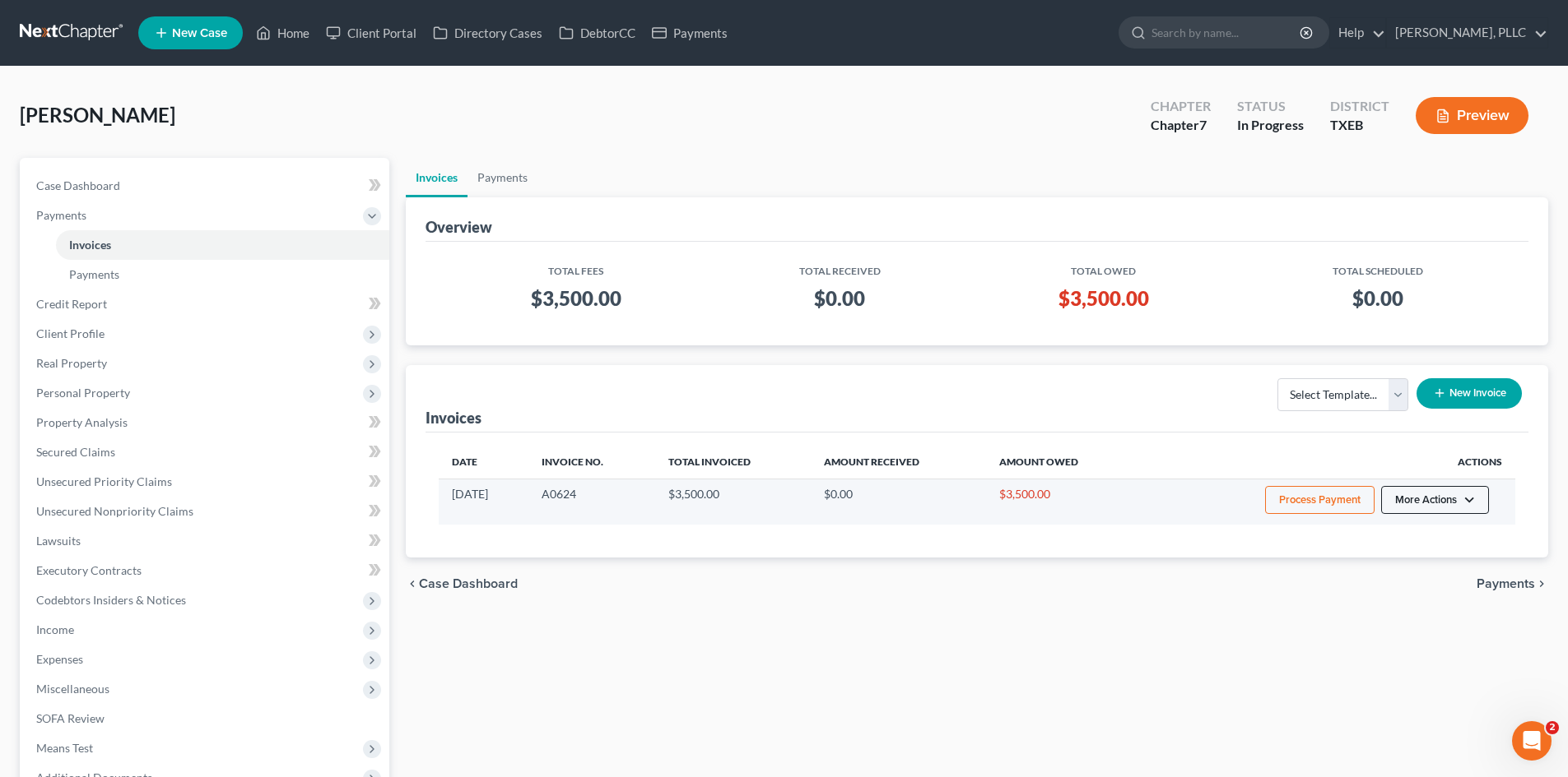
click at [1453, 506] on button "More Actions" at bounding box center [1435, 501] width 108 height 28
click at [1400, 535] on link "View/Edit" at bounding box center [1457, 535] width 192 height 28
select select "1"
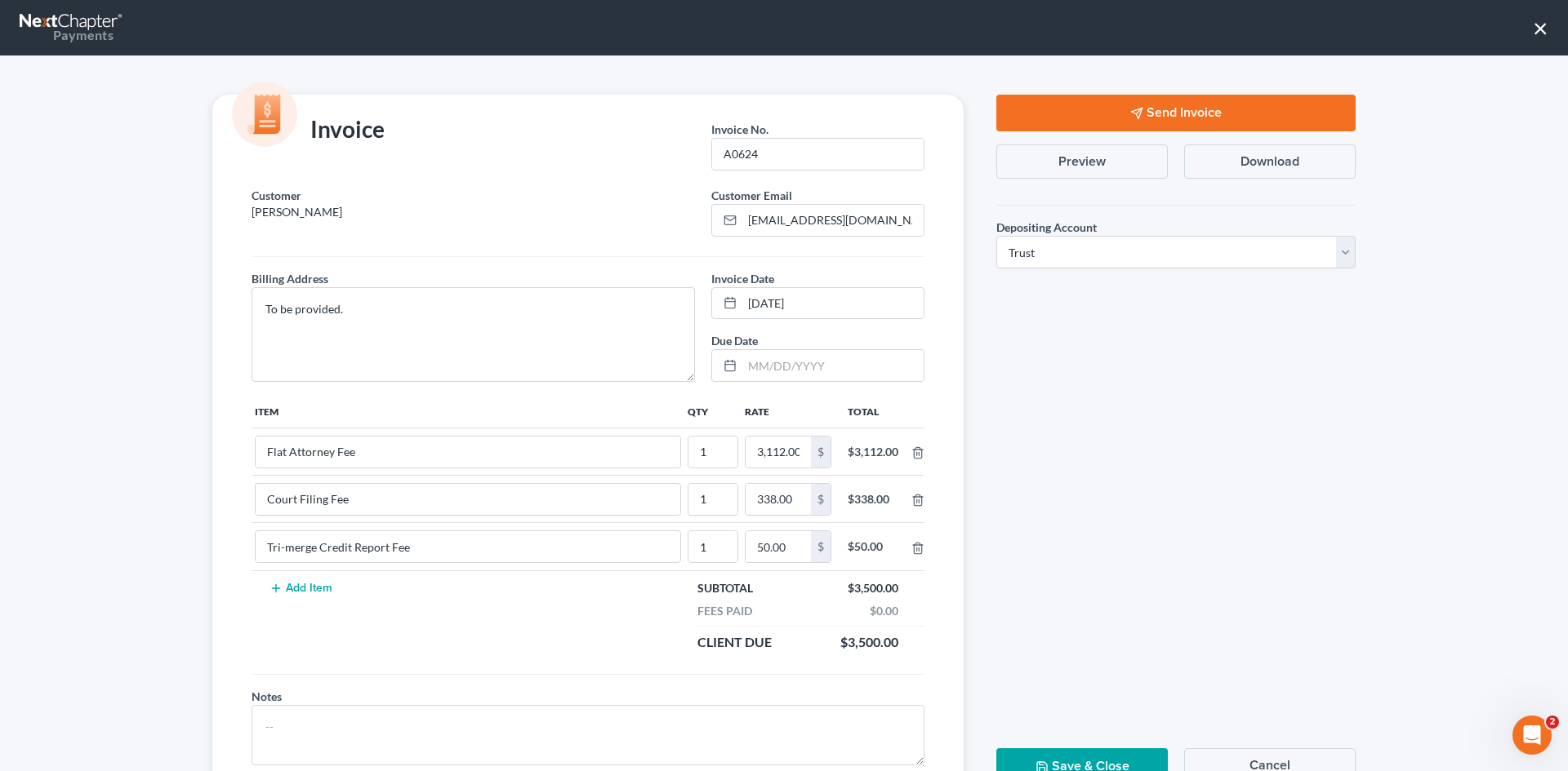
click at [1543, 34] on button "×" at bounding box center [1541, 28] width 16 height 26
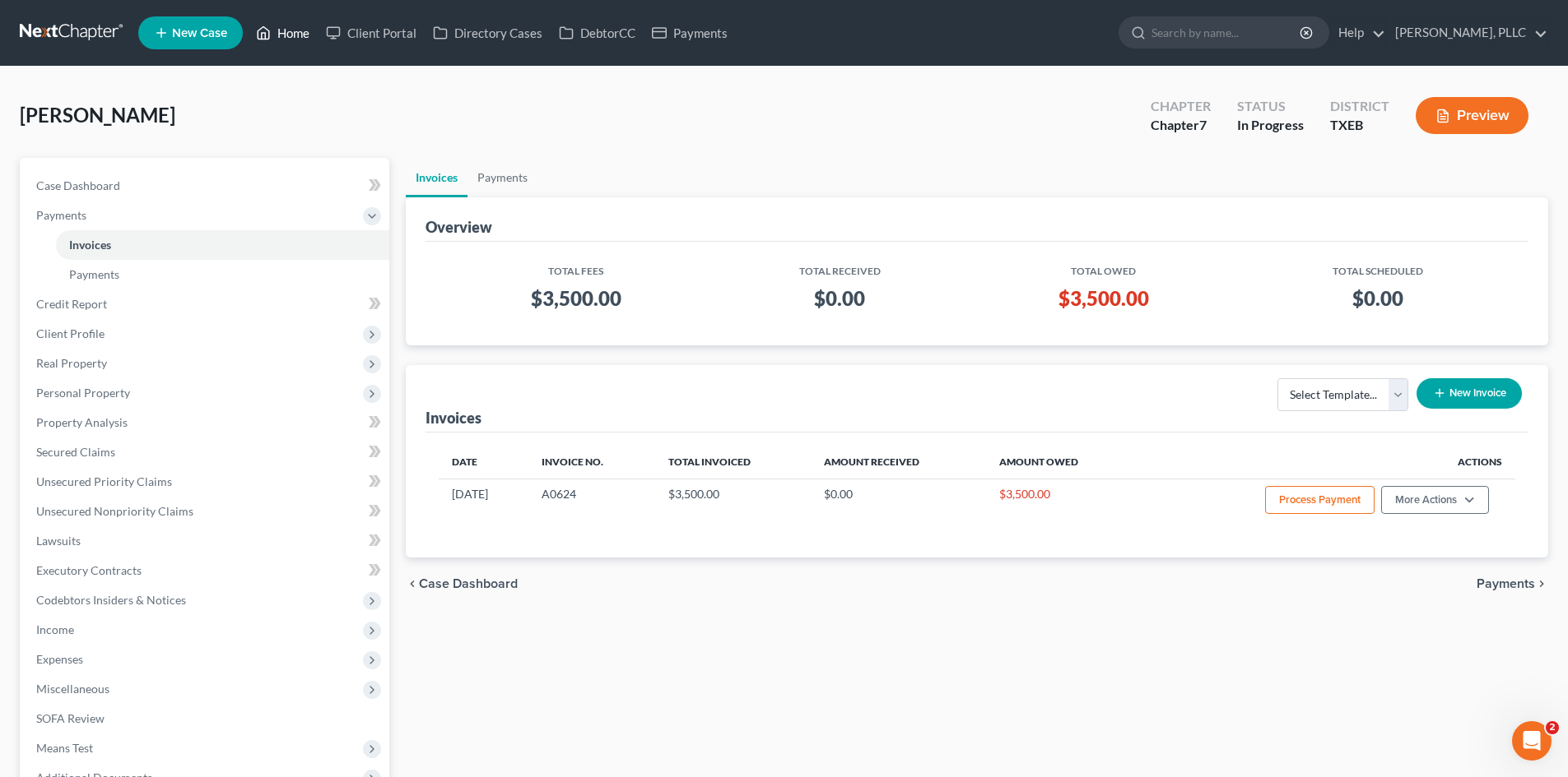
click at [302, 27] on link "Home" at bounding box center [282, 32] width 70 height 29
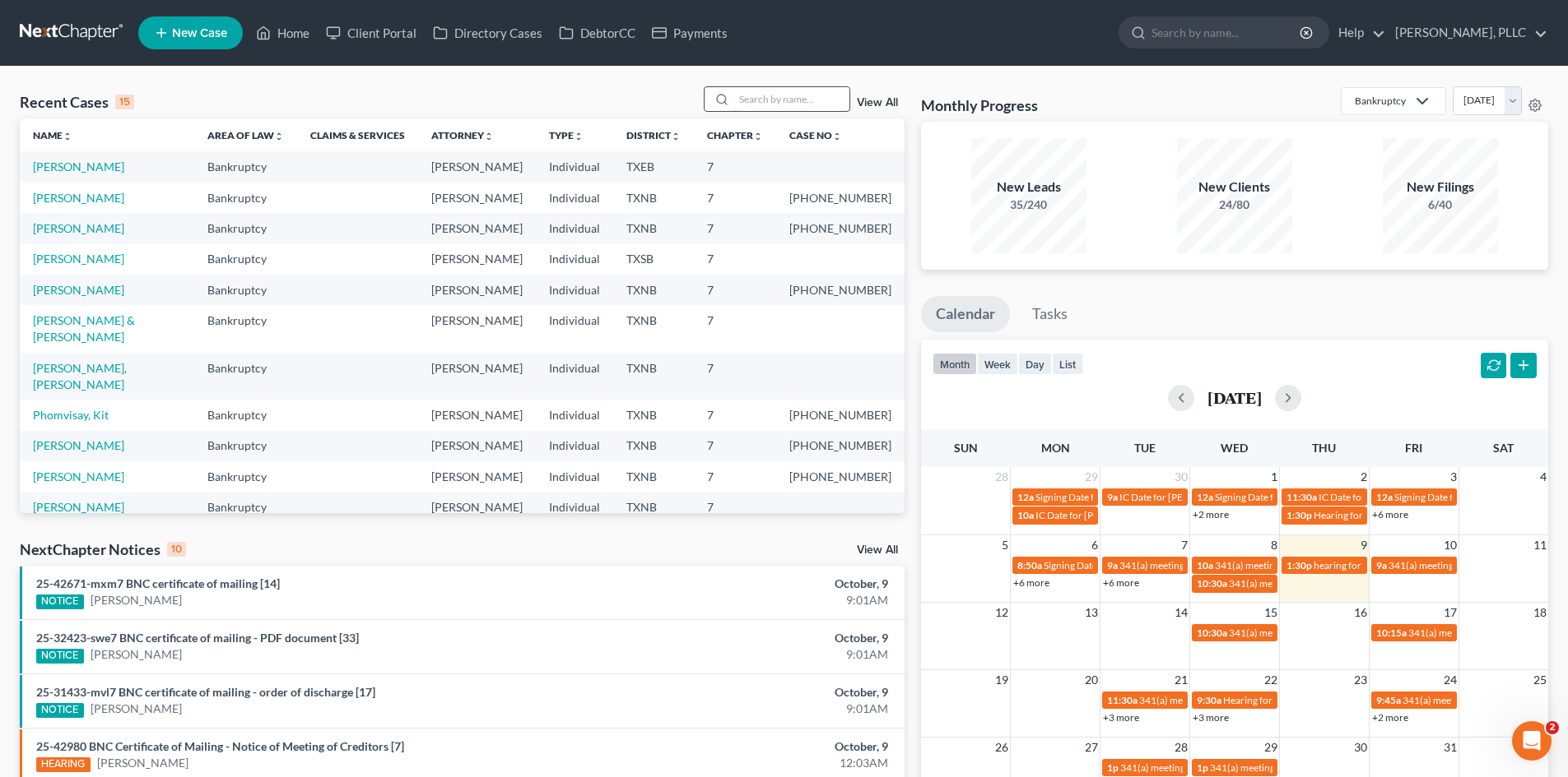
click at [753, 93] on input "search" at bounding box center [792, 98] width 115 height 24
type input "test"
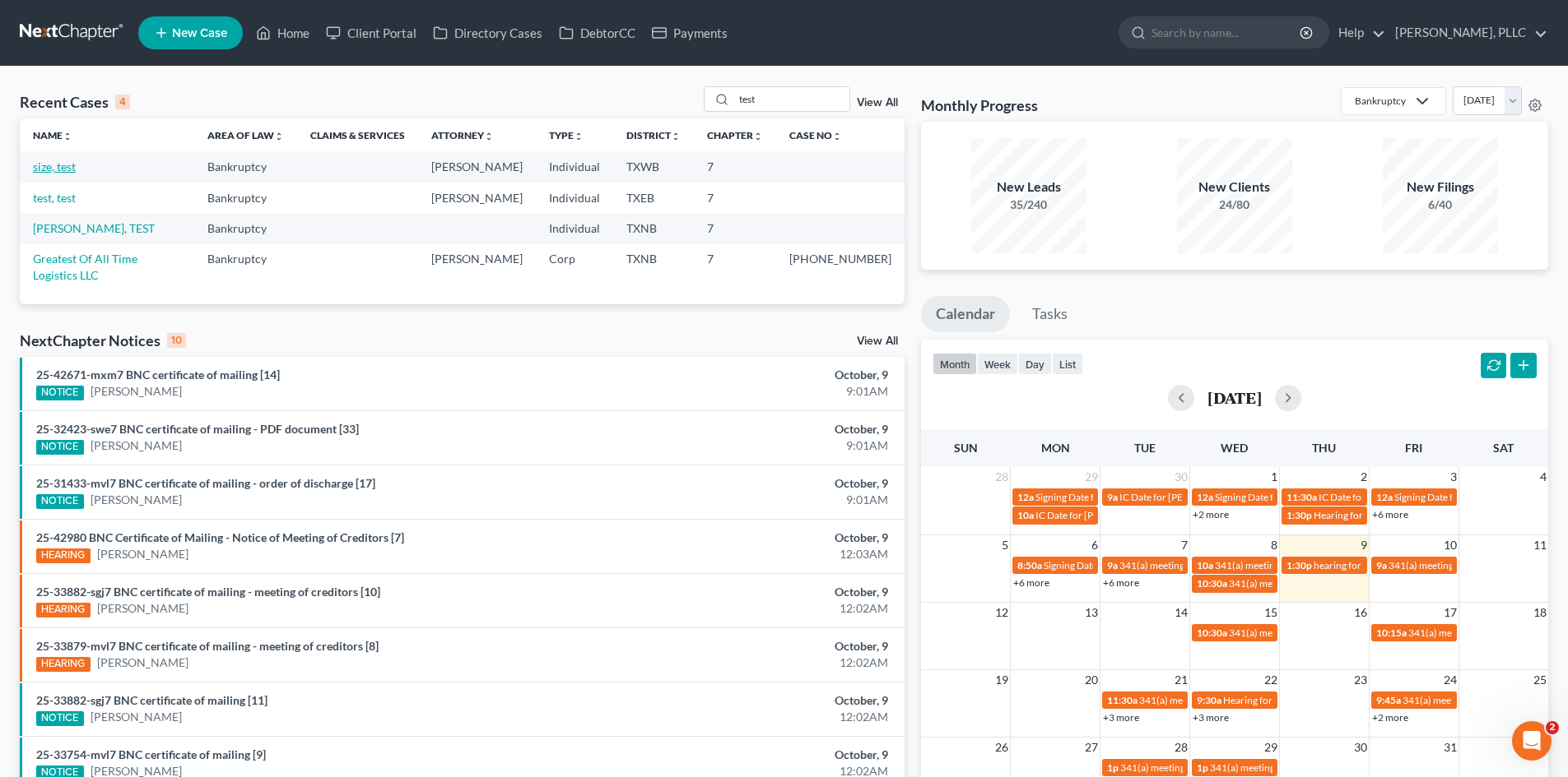
click at [65, 161] on link "size, test" at bounding box center [54, 167] width 43 height 14
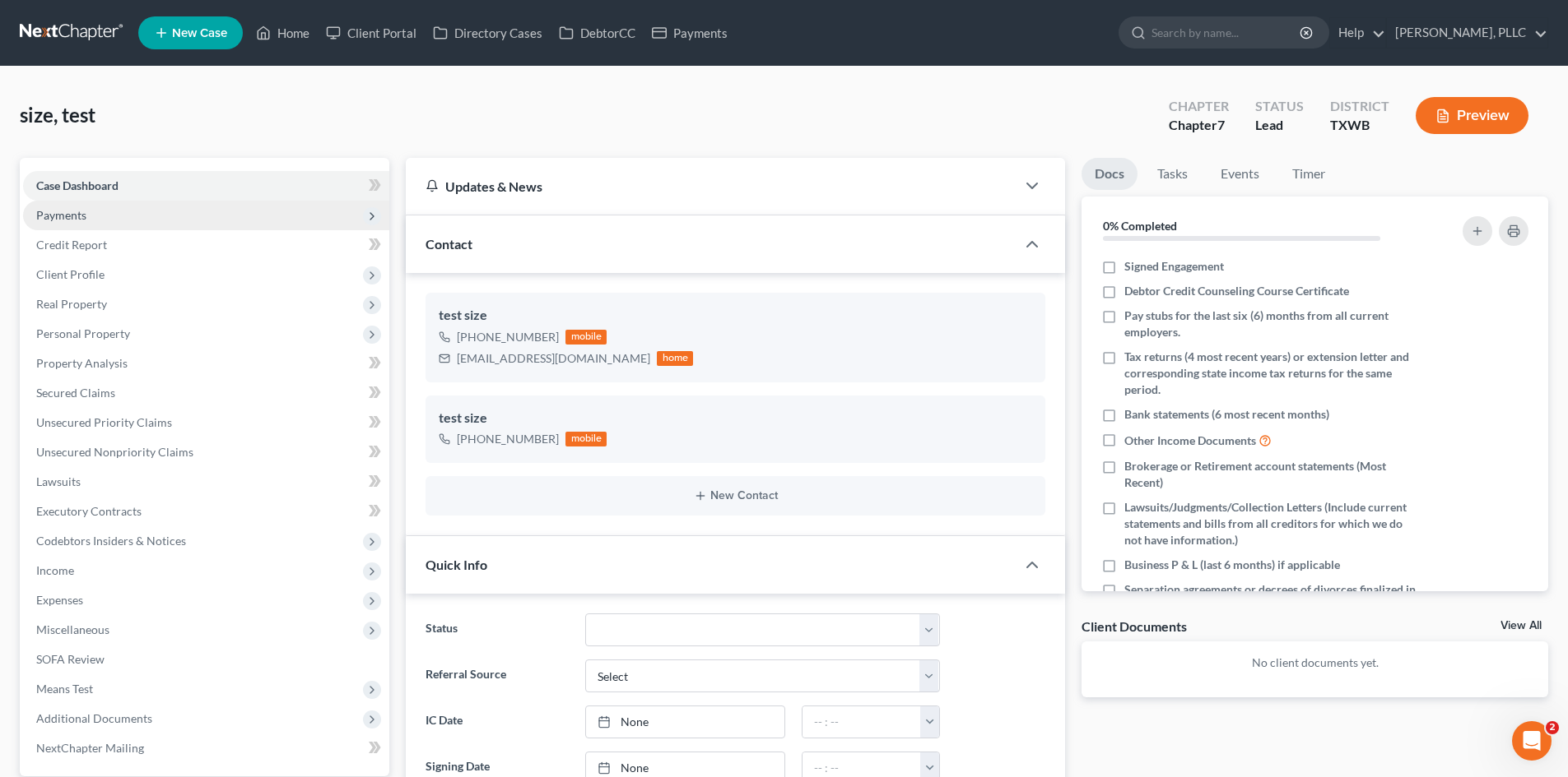
click at [101, 224] on span "Payments" at bounding box center [206, 215] width 366 height 29
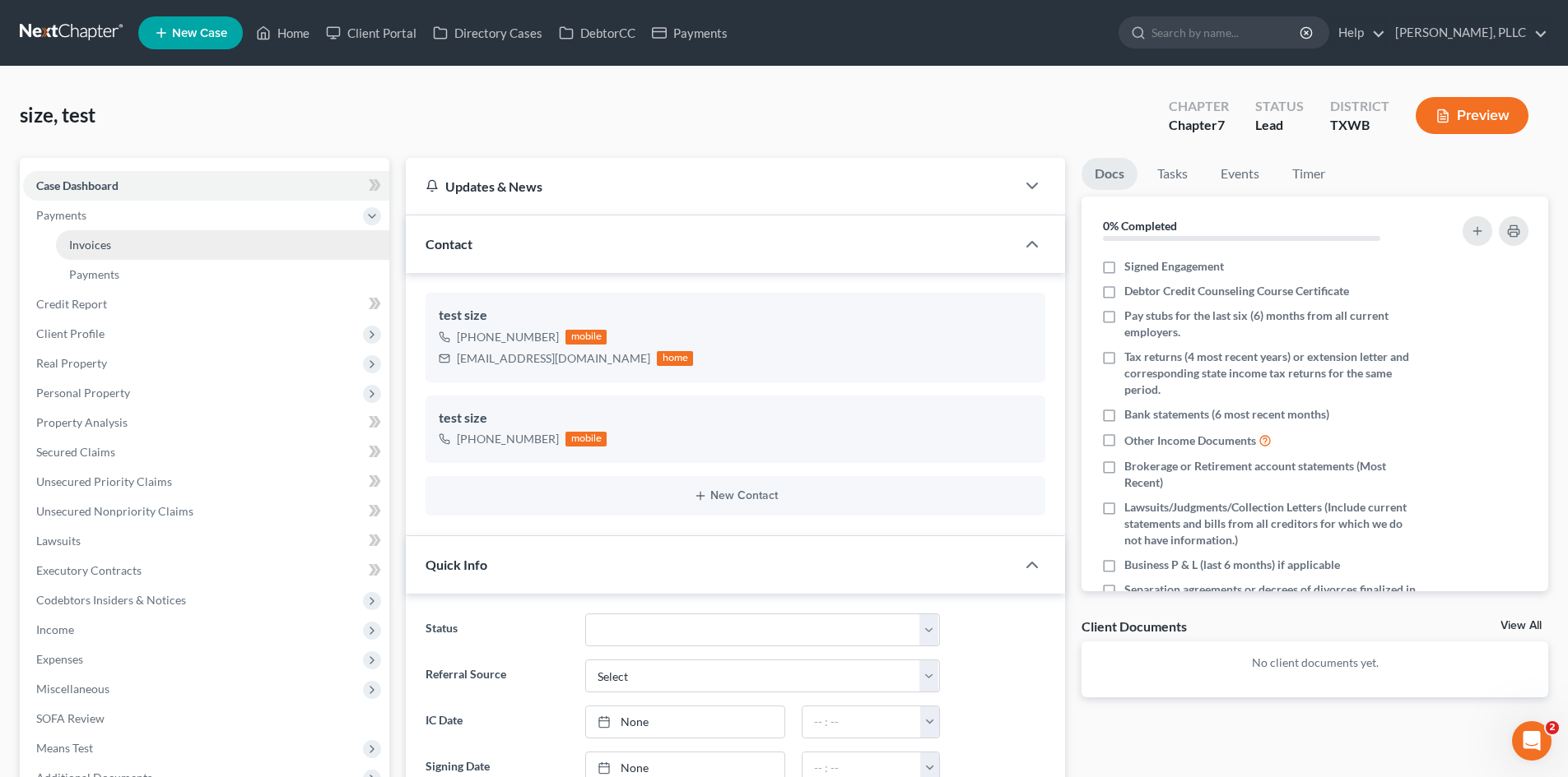
click at [113, 239] on link "Invoices" at bounding box center [222, 245] width 333 height 29
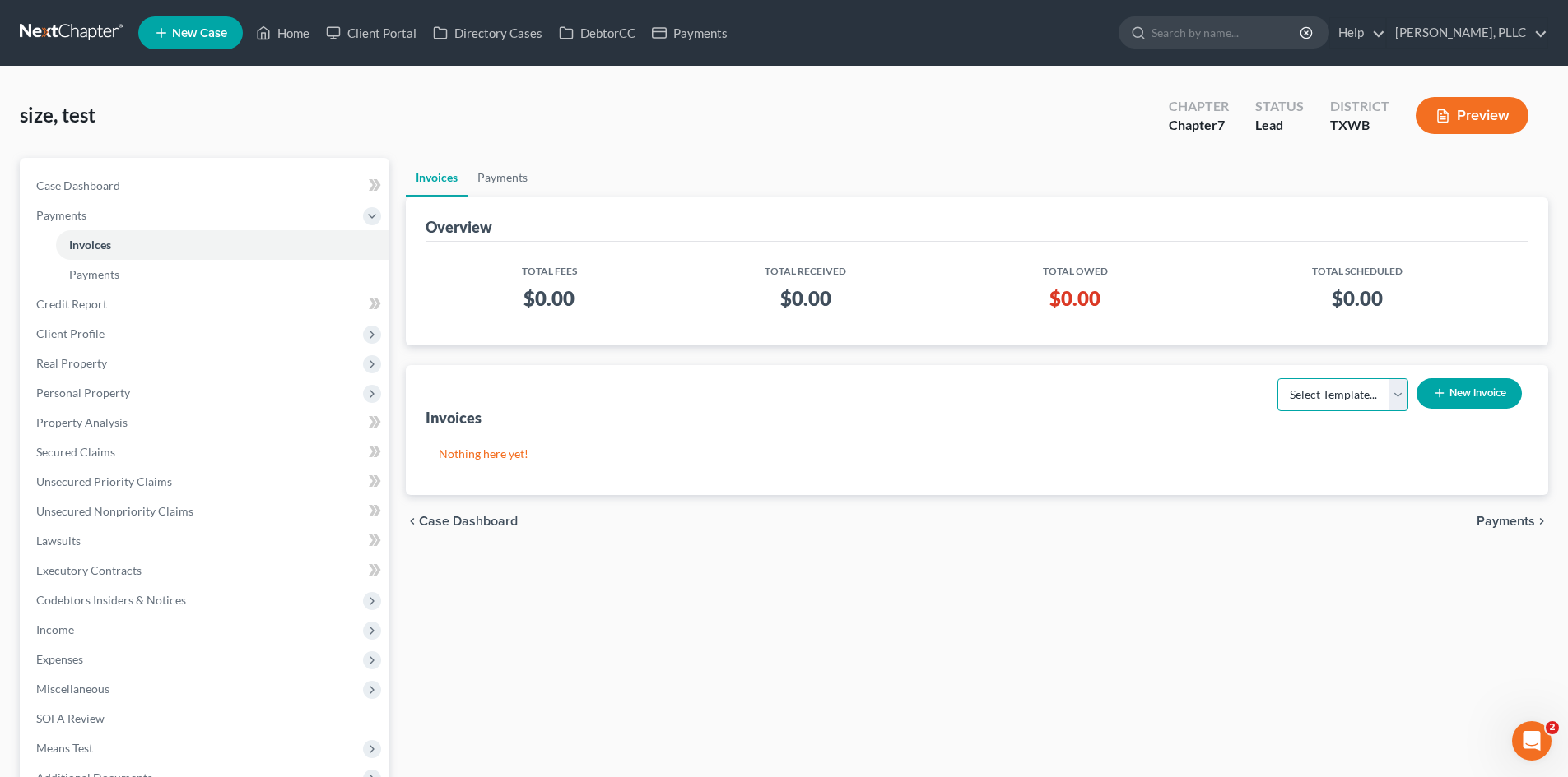
click at [1397, 393] on select "Select Template... Invoice" at bounding box center [1343, 394] width 131 height 33
select select "0"
click at [1277, 378] on select "Select Template... Invoice" at bounding box center [1343, 394] width 131 height 33
click at [1465, 394] on button "New Invoice" at bounding box center [1469, 393] width 105 height 30
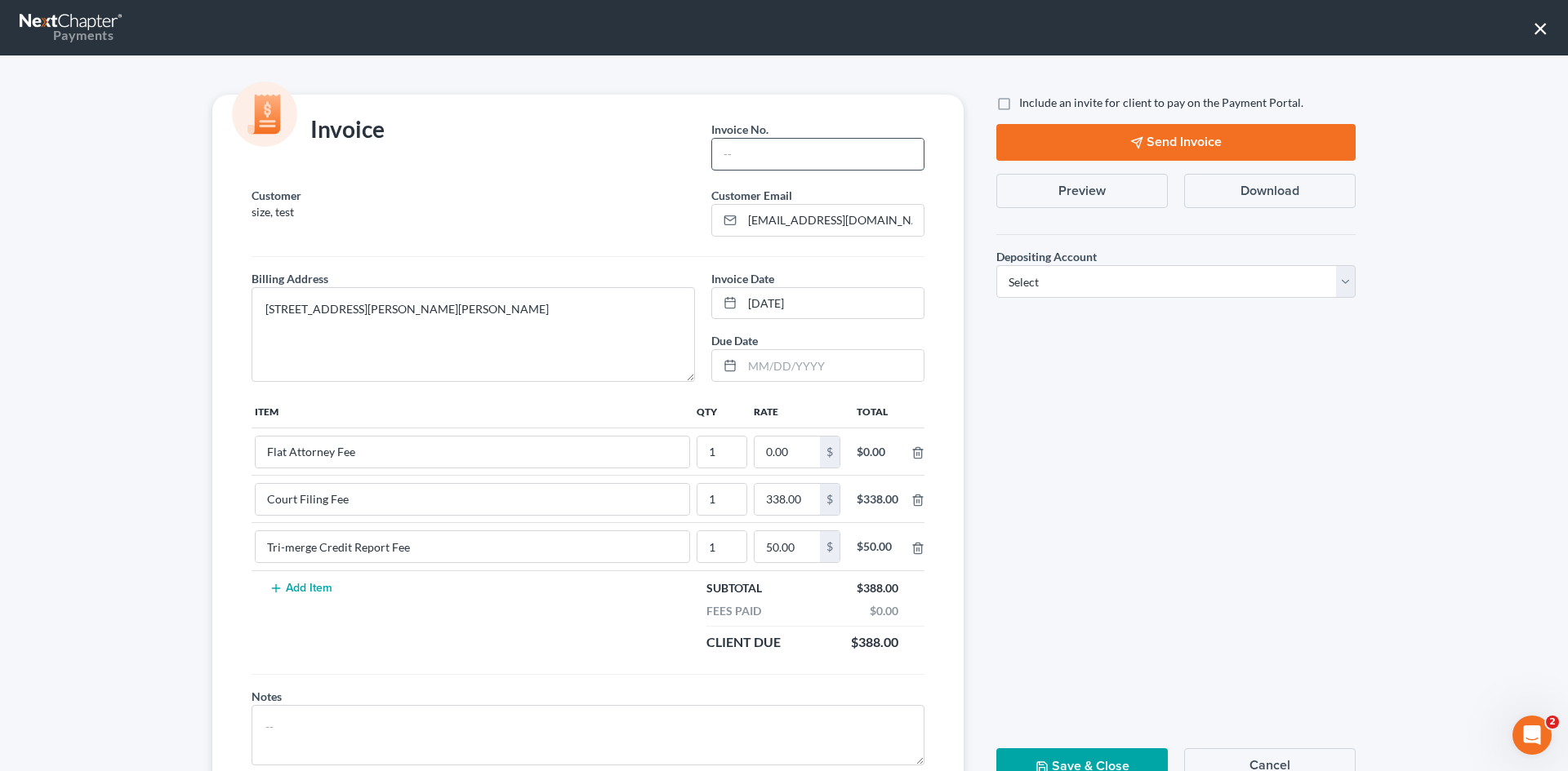
click at [769, 150] on input "text" at bounding box center [818, 154] width 211 height 31
type input "q"
type input "aqqq"
click at [784, 455] on input "0.00" at bounding box center [787, 452] width 65 height 31
type input "245"
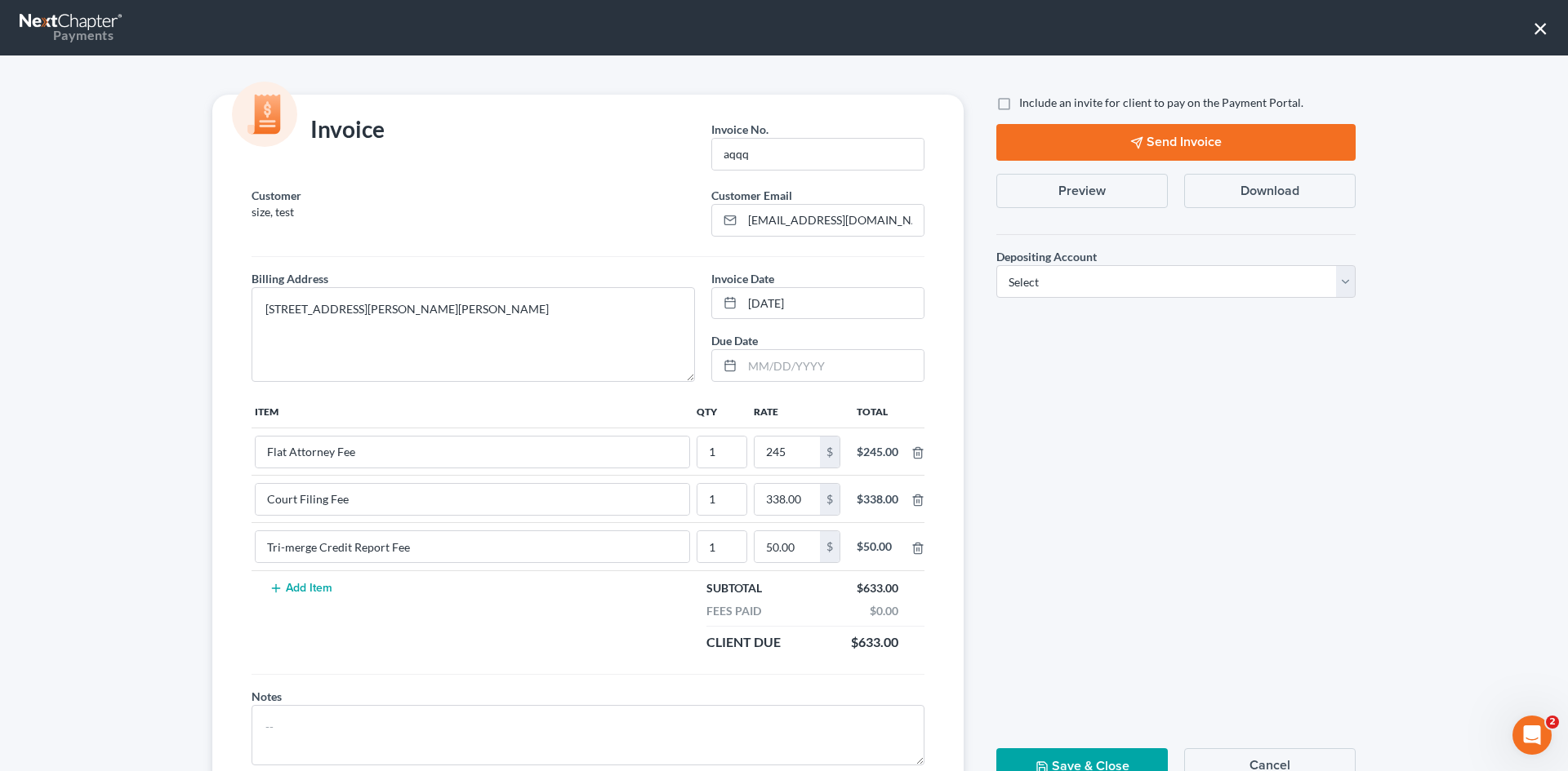
click at [1019, 103] on label "Include an invite for client to pay on the Payment Portal." at bounding box center [1161, 103] width 284 height 17
click at [1025, 103] on input "Include an invite for client to pay on the Payment Portal." at bounding box center [1031, 100] width 11 height 11
checkbox input "true"
click at [1195, 147] on button "Send Invoice" at bounding box center [1176, 142] width 359 height 37
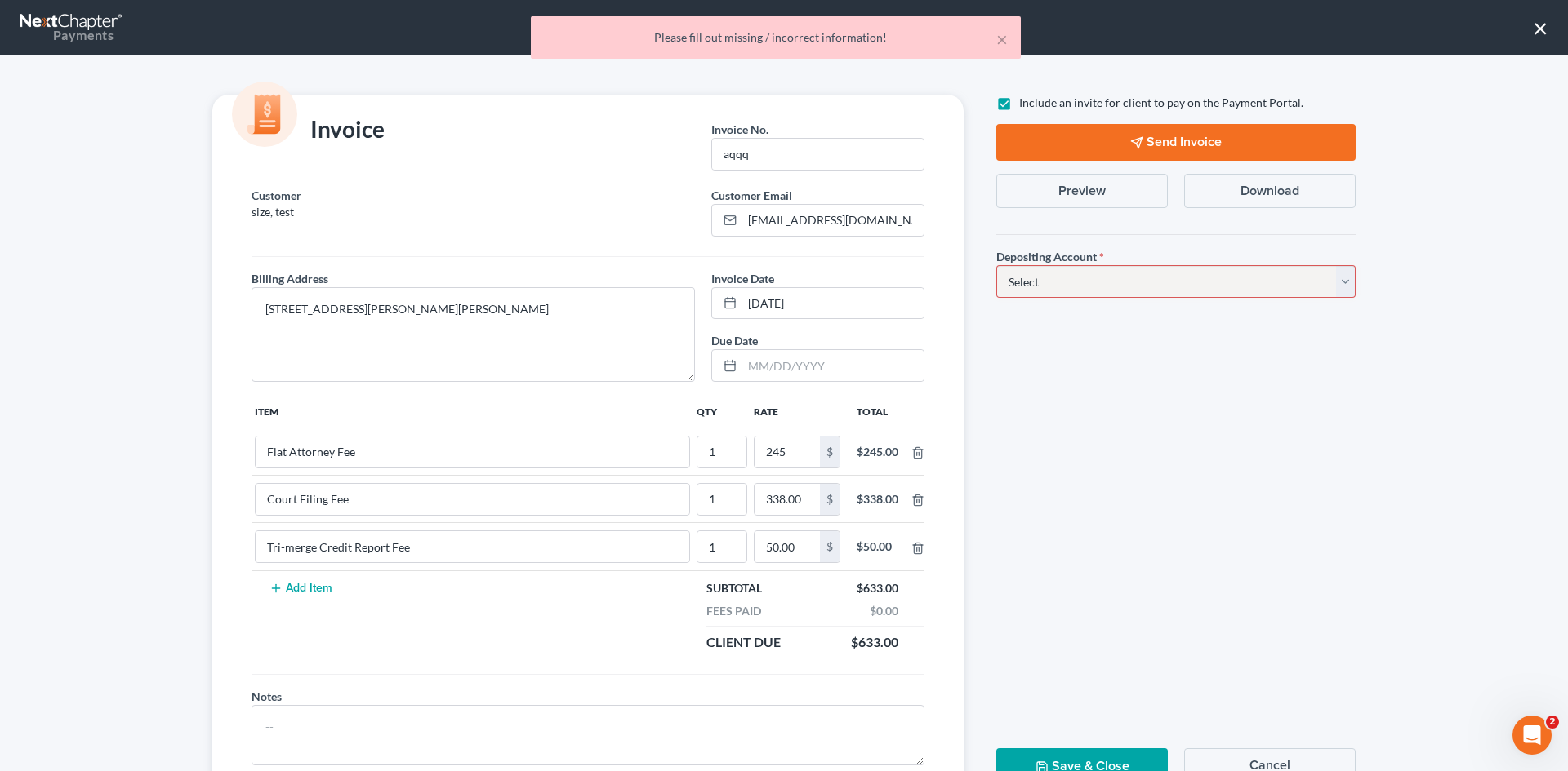
click at [1040, 286] on select "Select Operation Trust" at bounding box center [1176, 281] width 359 height 33
select select "1"
click at [996, 265] on select "Select Operation Trust" at bounding box center [1176, 281] width 359 height 33
click at [1113, 137] on button "Send Invoice" at bounding box center [1176, 142] width 359 height 37
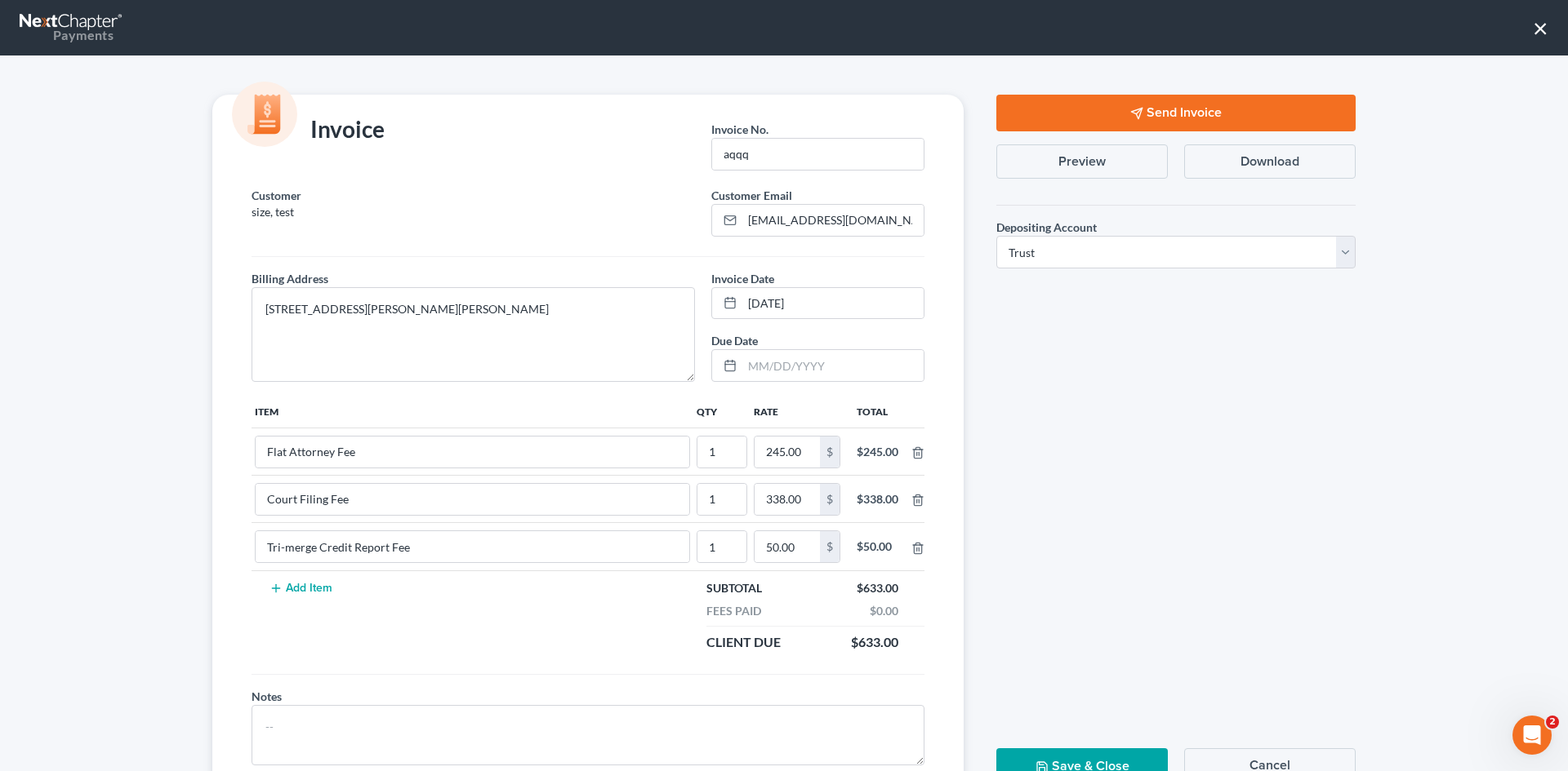
click at [1540, 24] on button "×" at bounding box center [1541, 28] width 16 height 26
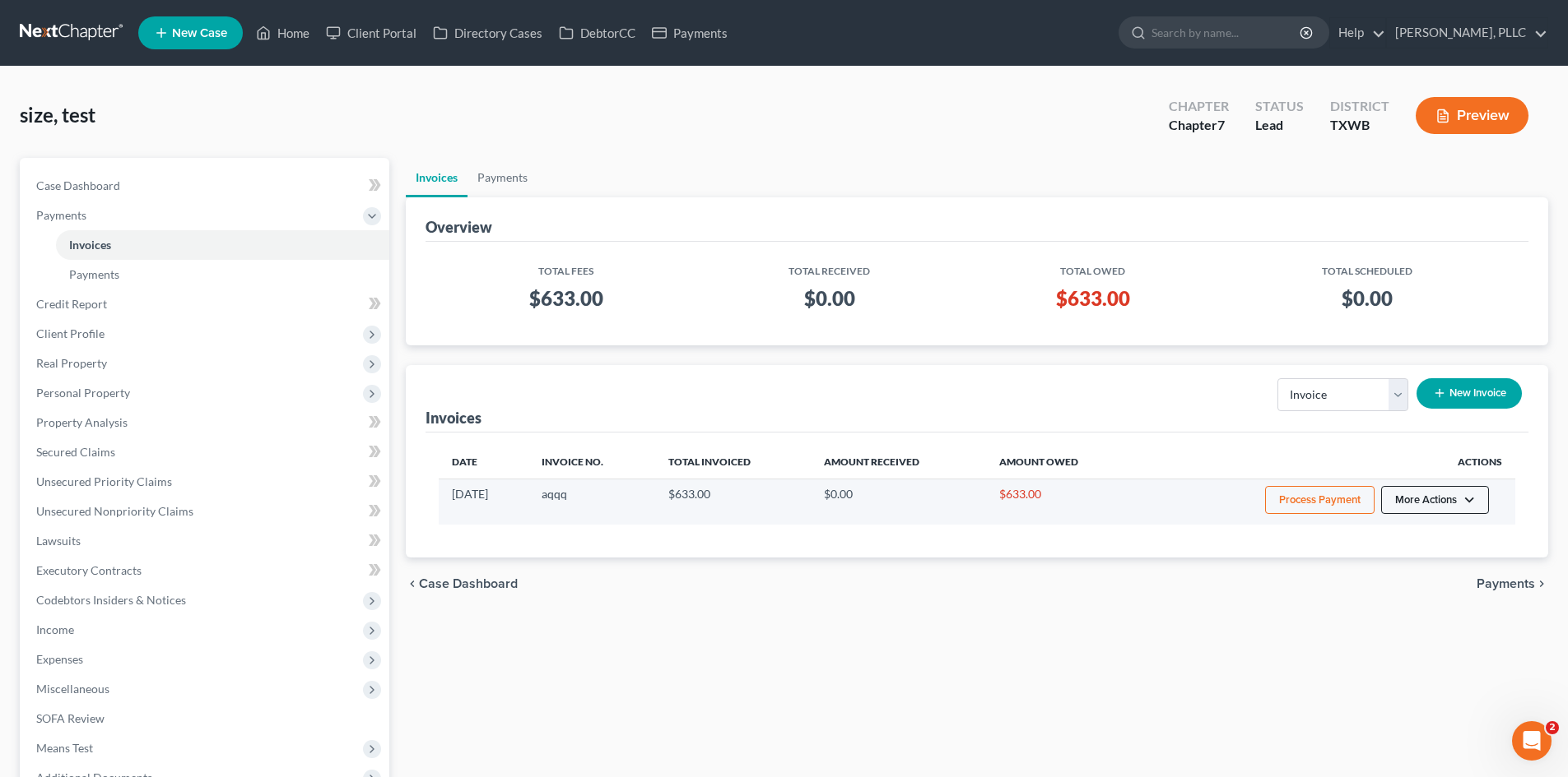
click at [1454, 497] on button "More Actions" at bounding box center [1435, 501] width 108 height 28
click at [1427, 531] on link "View/Edit" at bounding box center [1457, 535] width 192 height 28
select select "1"
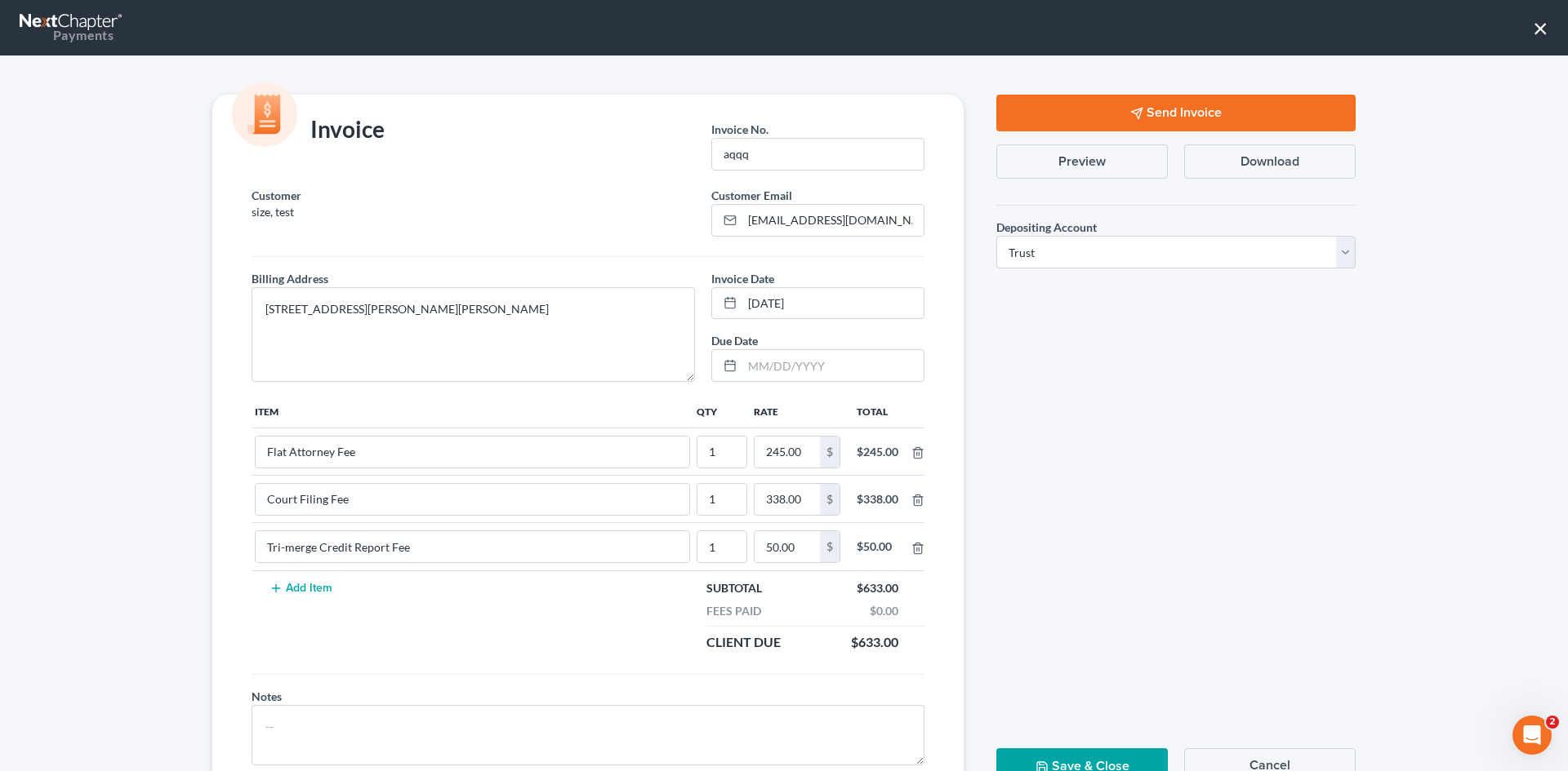
click at [1130, 117] on icon "button" at bounding box center [1136, 113] width 13 height 13
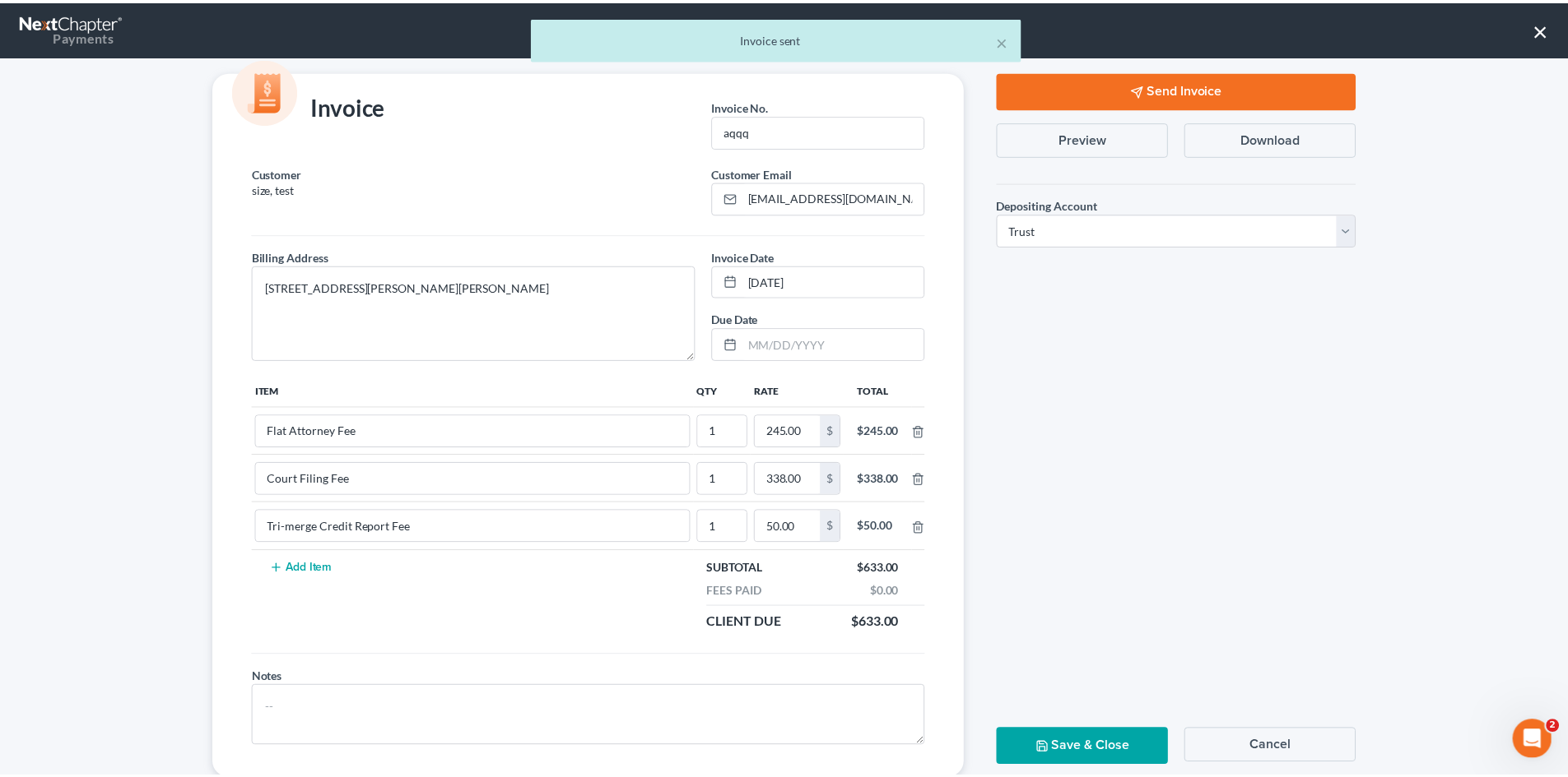
scroll to position [66, 0]
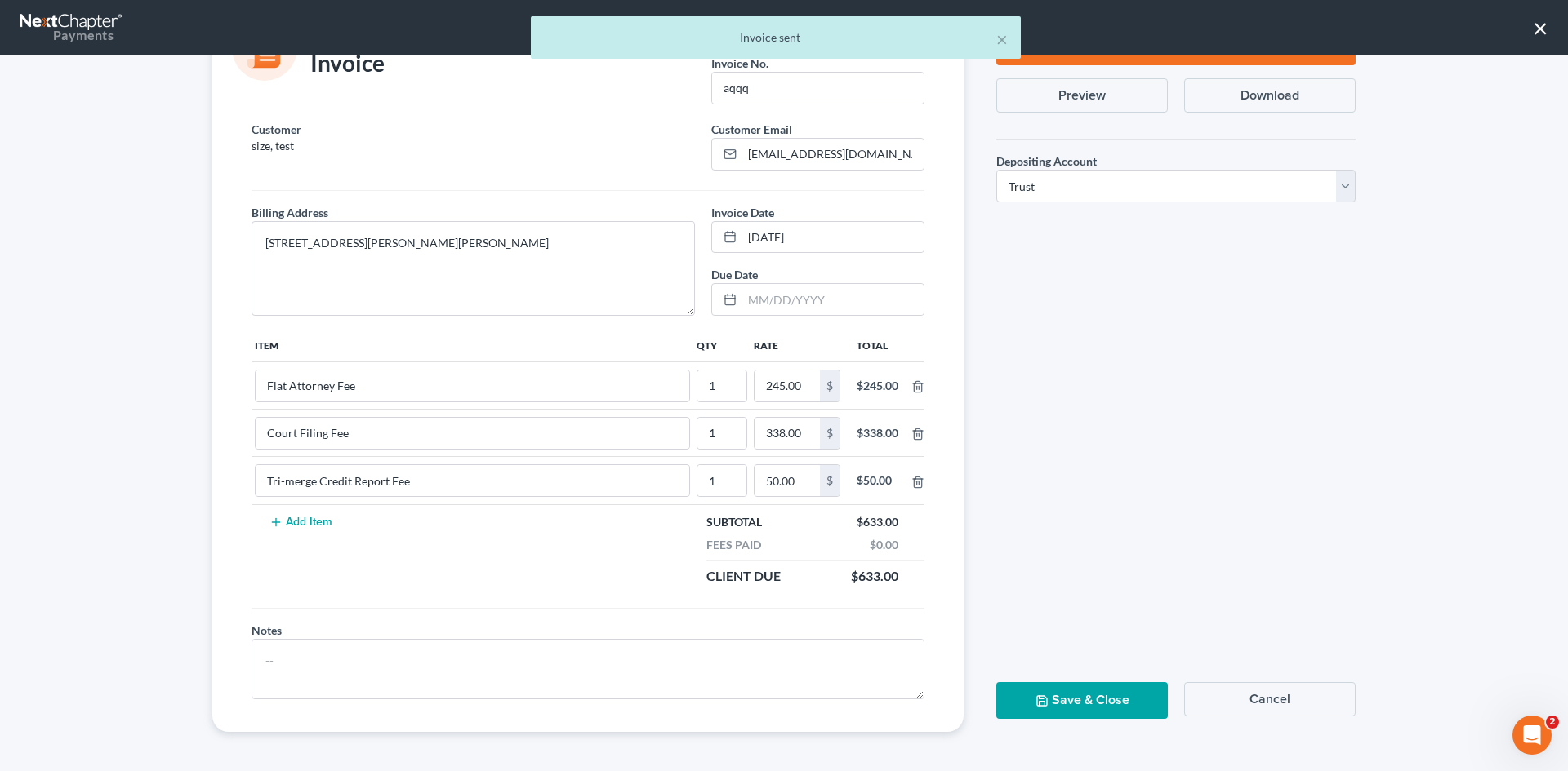
click at [1014, 702] on button "Save & Close" at bounding box center [1082, 701] width 171 height 37
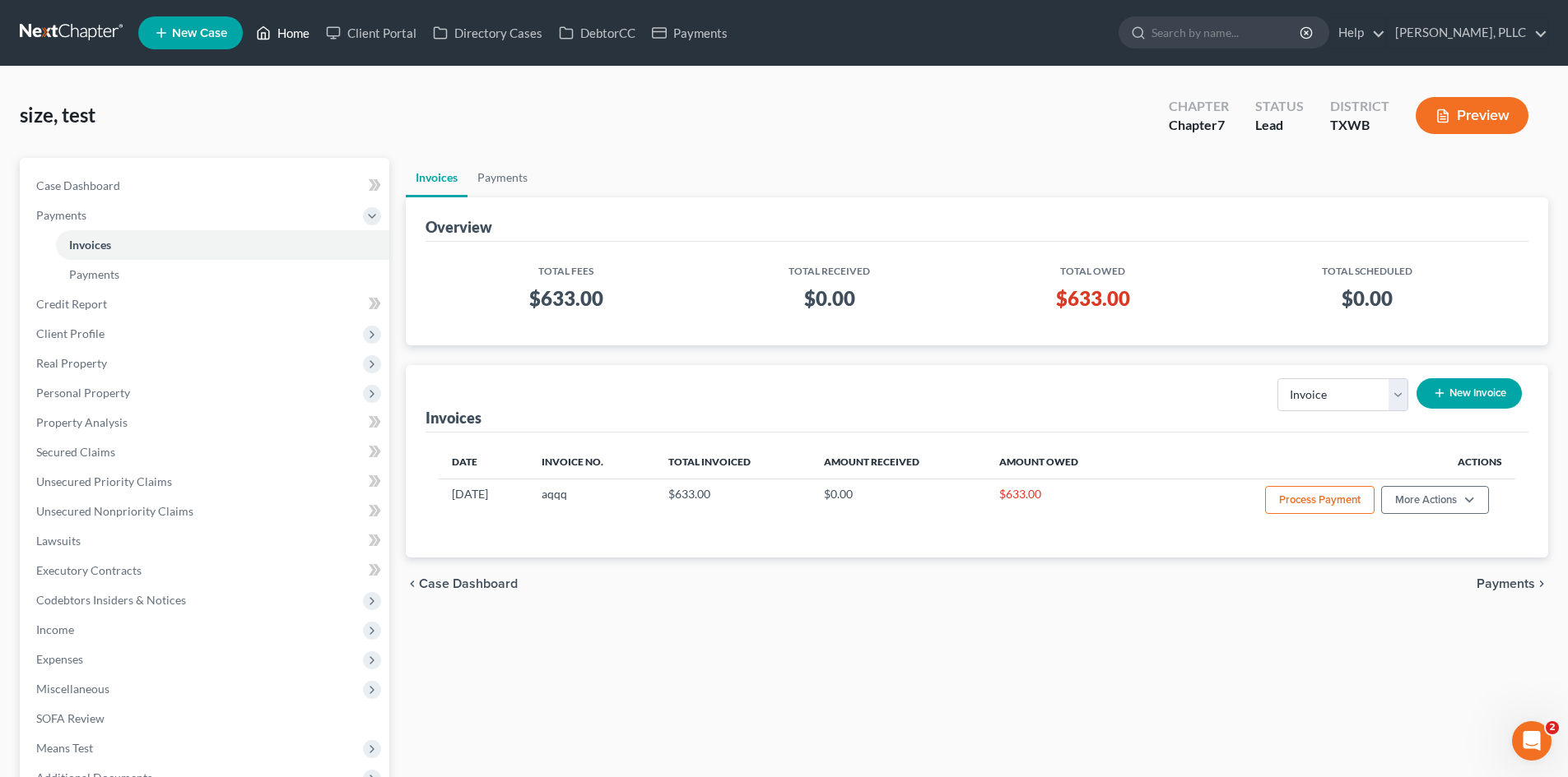
click at [288, 43] on link "Home" at bounding box center [282, 32] width 70 height 29
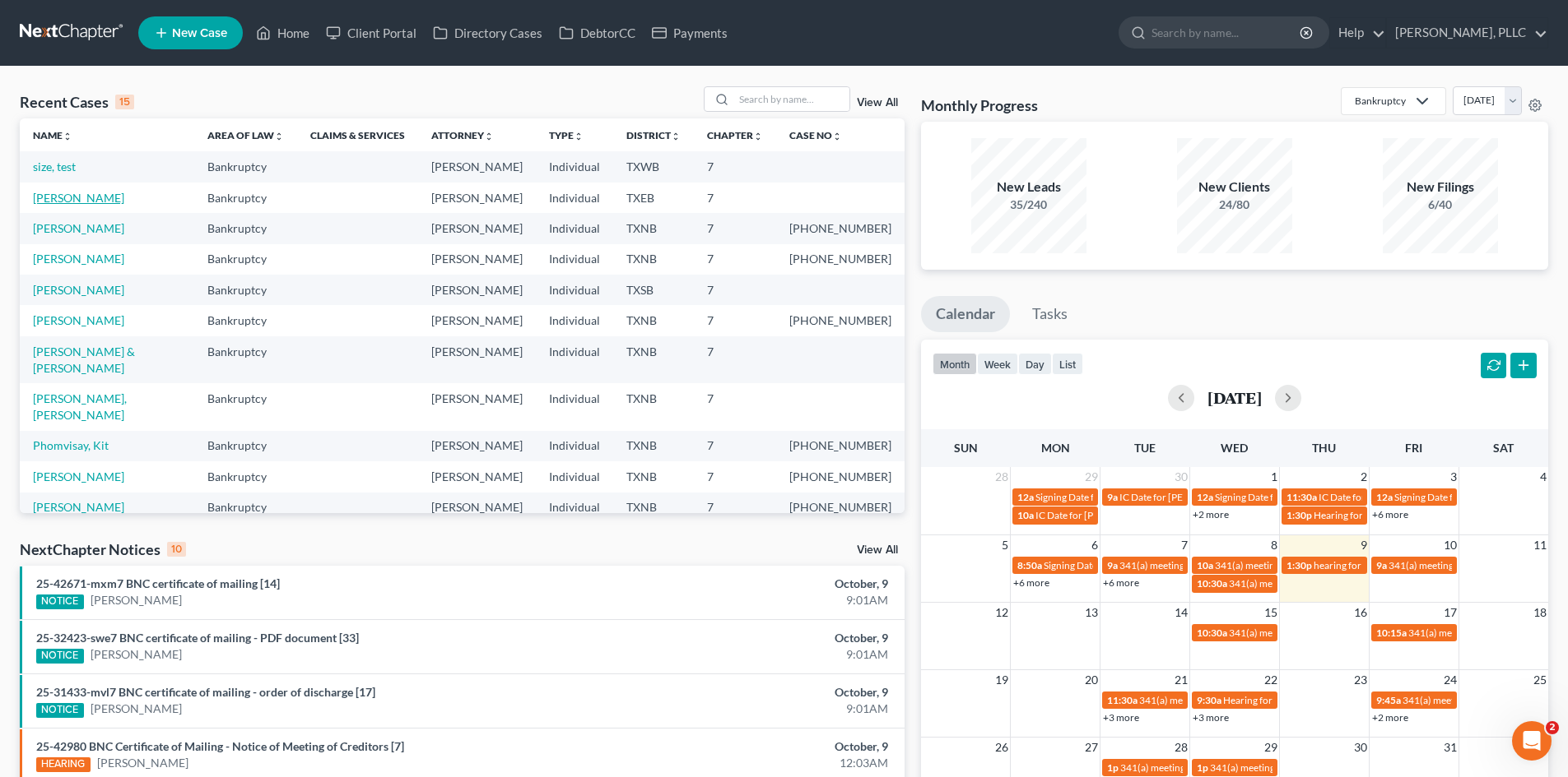
click at [60, 200] on link "Hill, Ryan" at bounding box center [78, 198] width 91 height 14
select select "4"
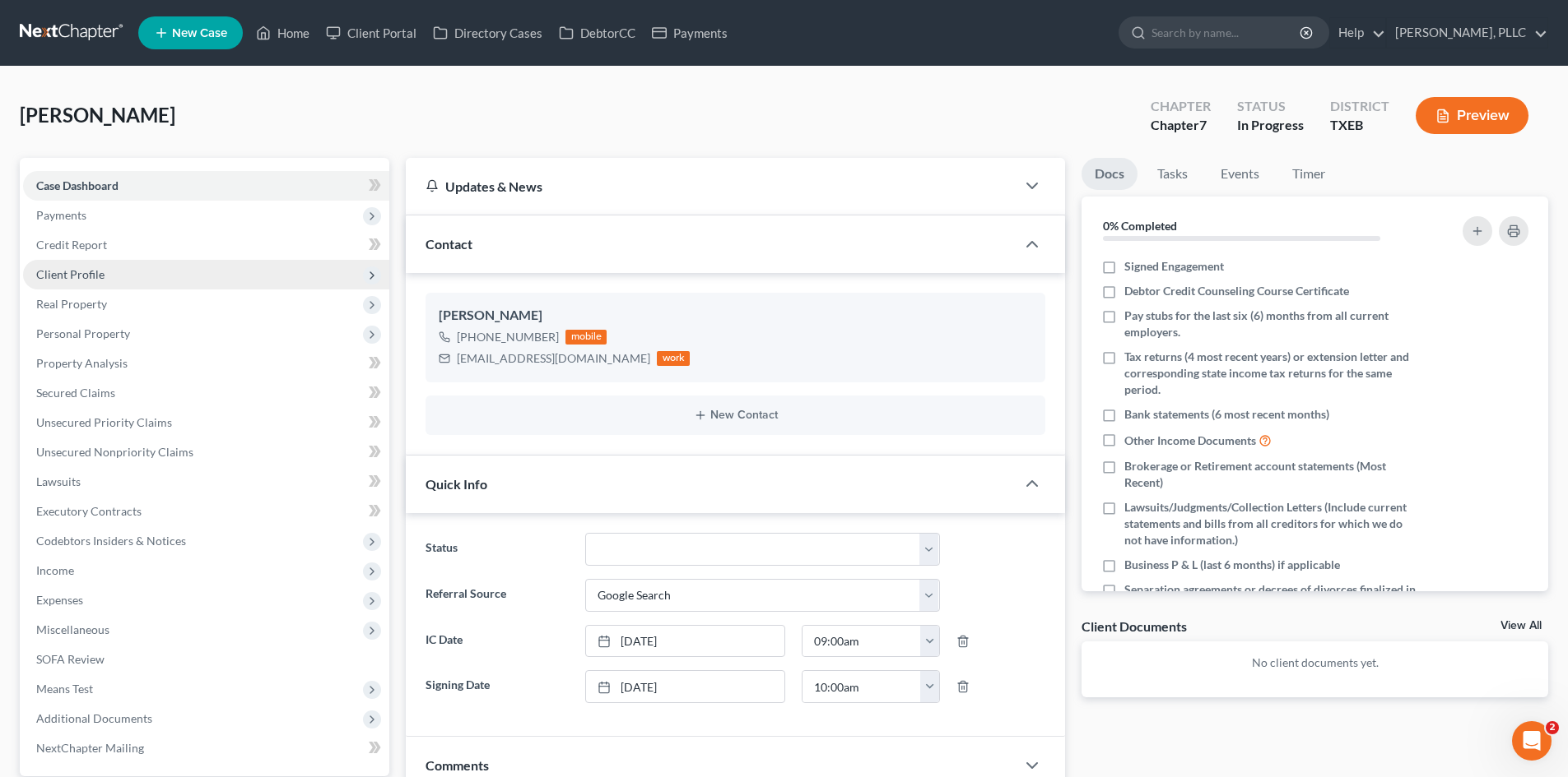
click at [100, 272] on span "Client Profile" at bounding box center [70, 275] width 68 height 14
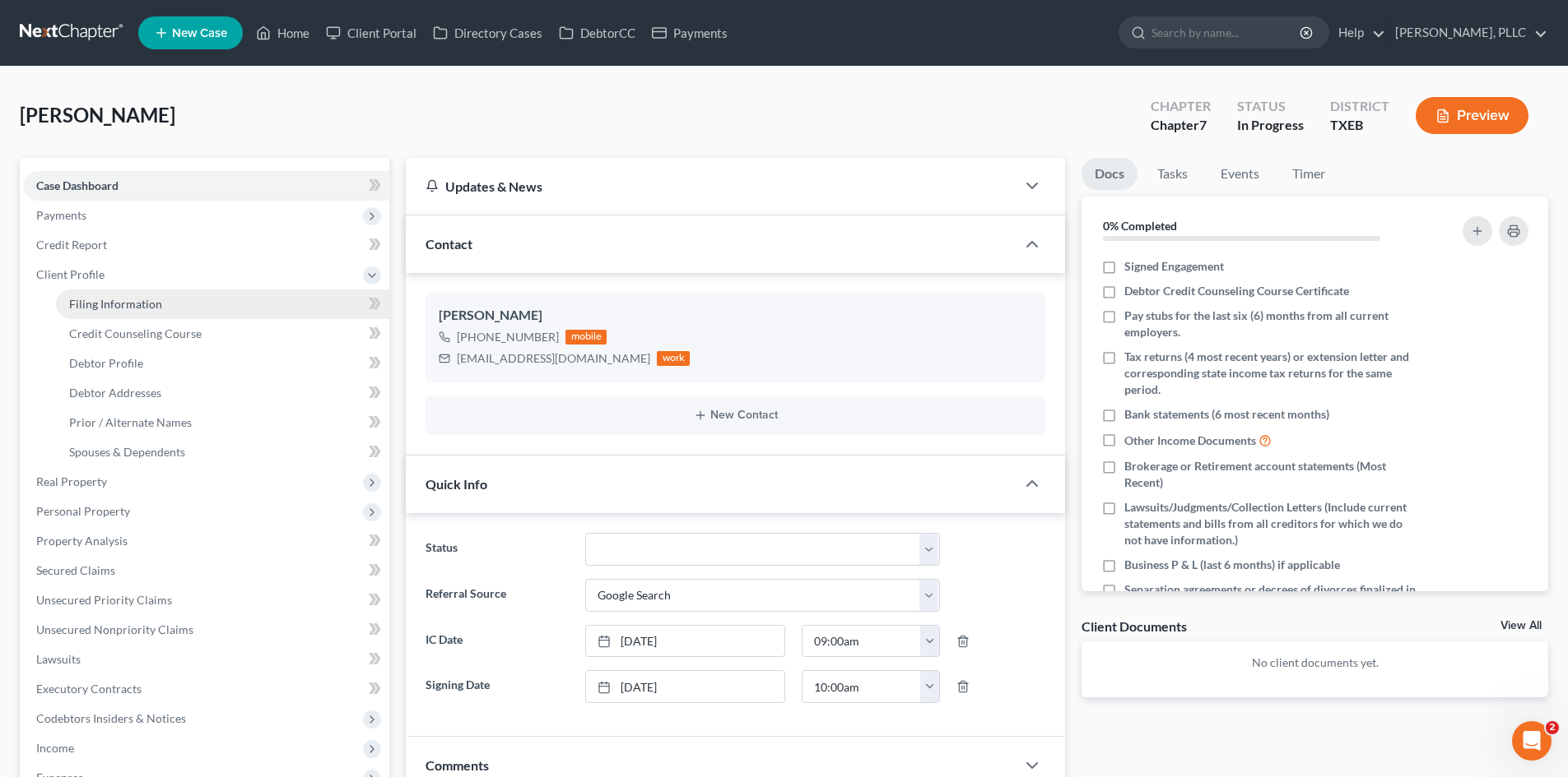
click at [142, 314] on link "Filing Information" at bounding box center [222, 304] width 333 height 29
select select "1"
select select "0"
select select "45"
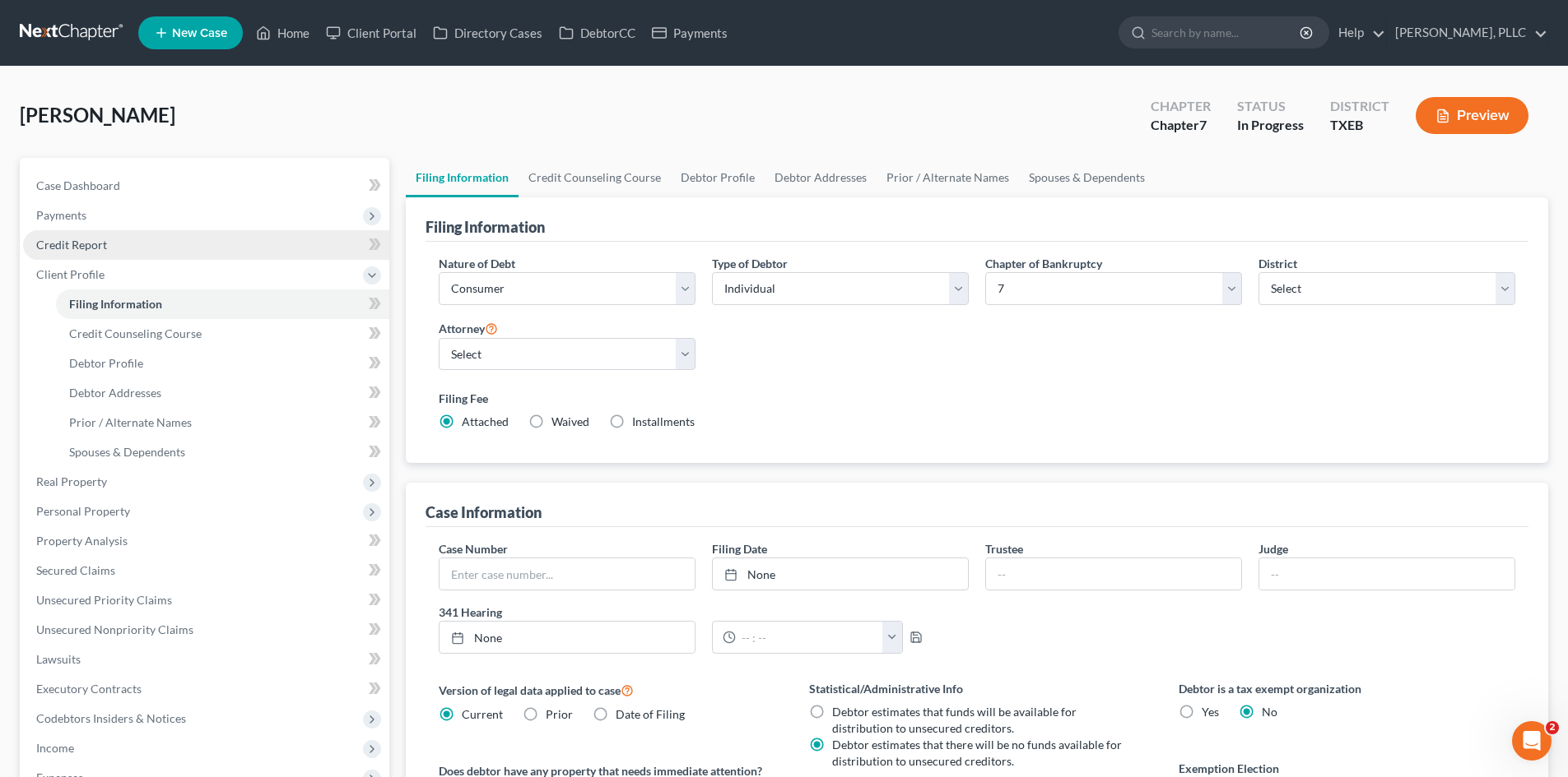
click at [107, 232] on link "Credit Report" at bounding box center [206, 245] width 366 height 29
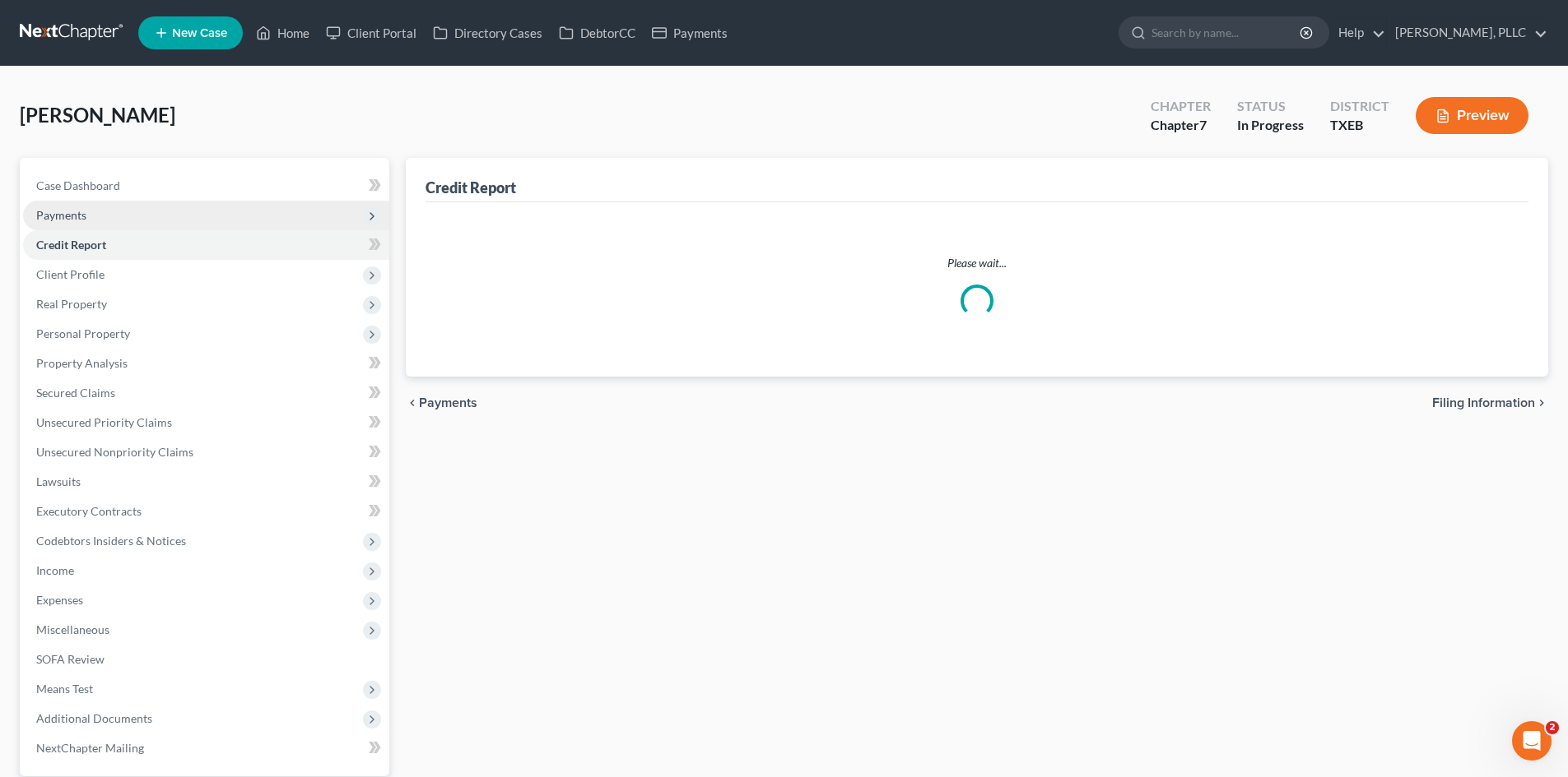
click at [108, 216] on span "Payments" at bounding box center [206, 215] width 366 height 29
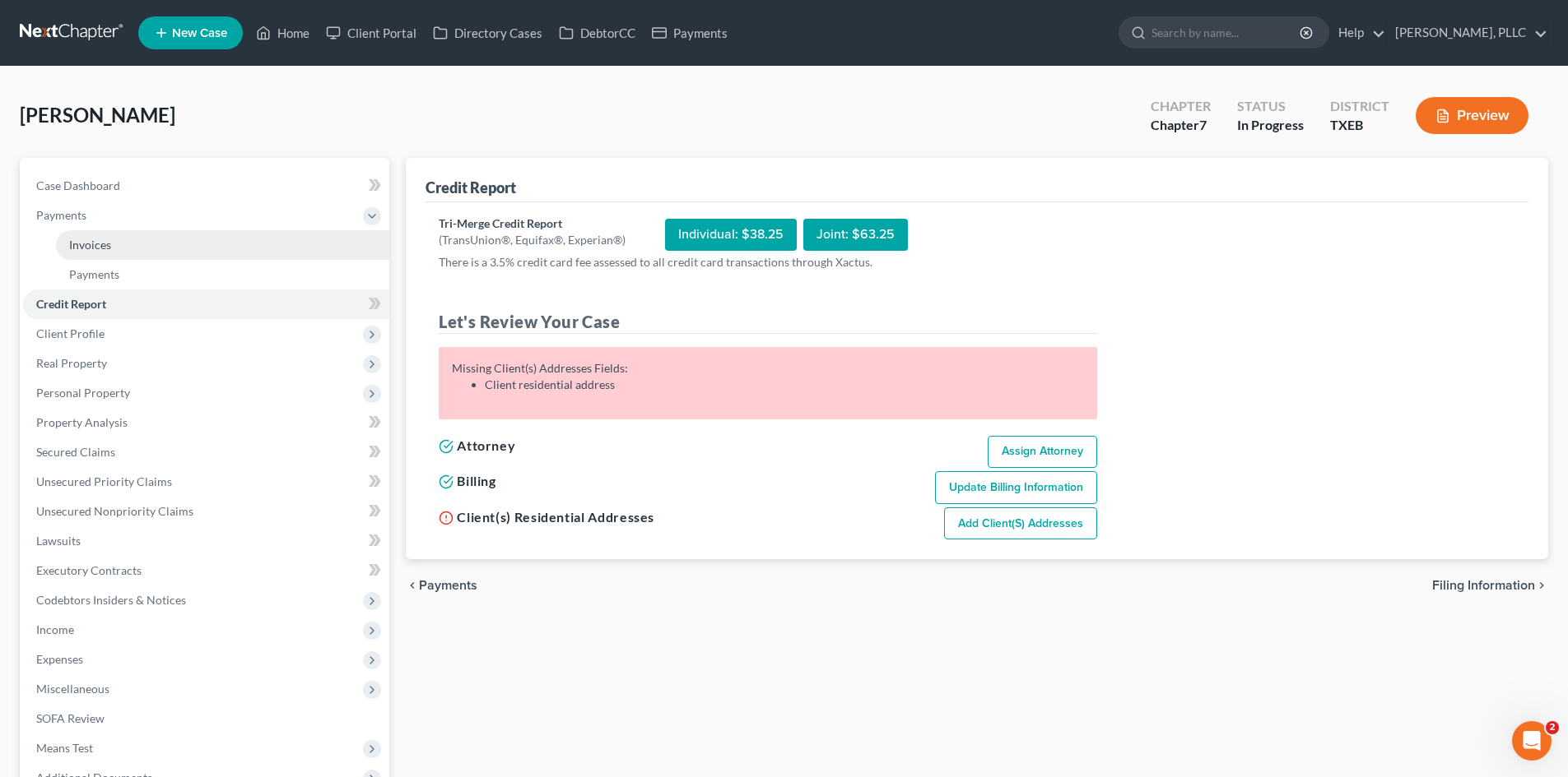
click at [137, 240] on link "Invoices" at bounding box center [222, 245] width 333 height 29
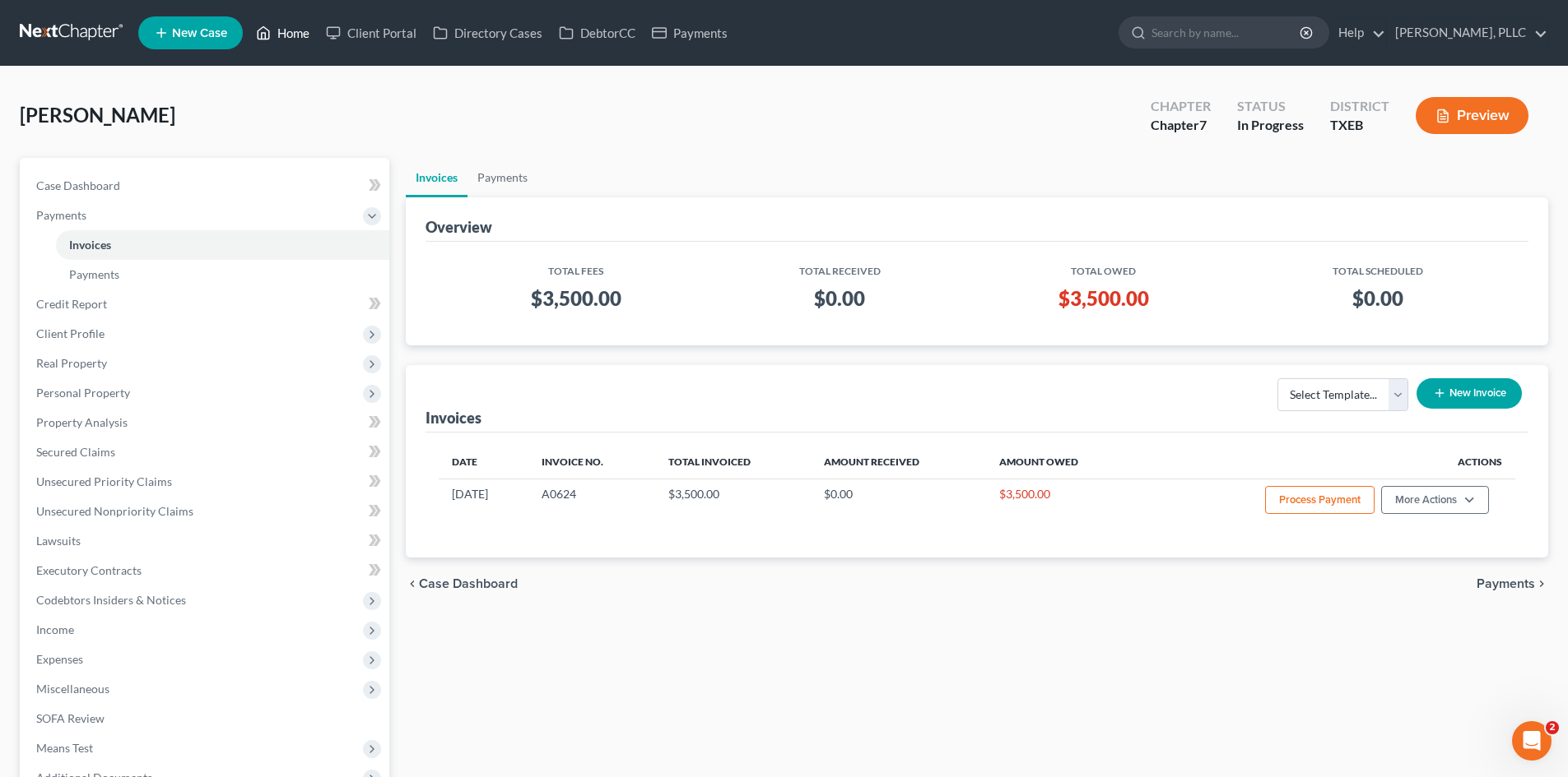
click at [303, 38] on link "Home" at bounding box center [282, 32] width 70 height 29
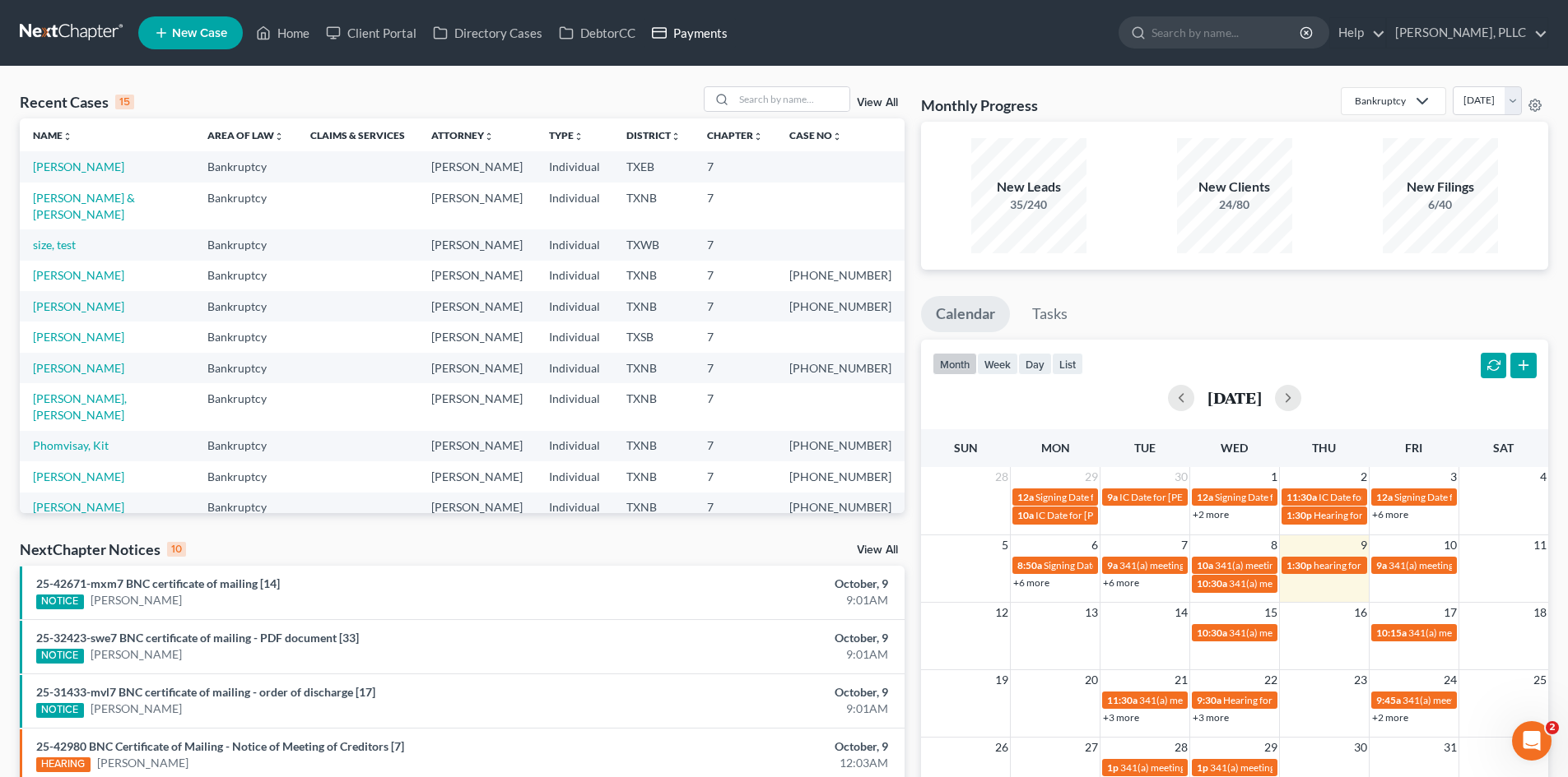
click at [690, 36] on link "Payments" at bounding box center [690, 32] width 92 height 29
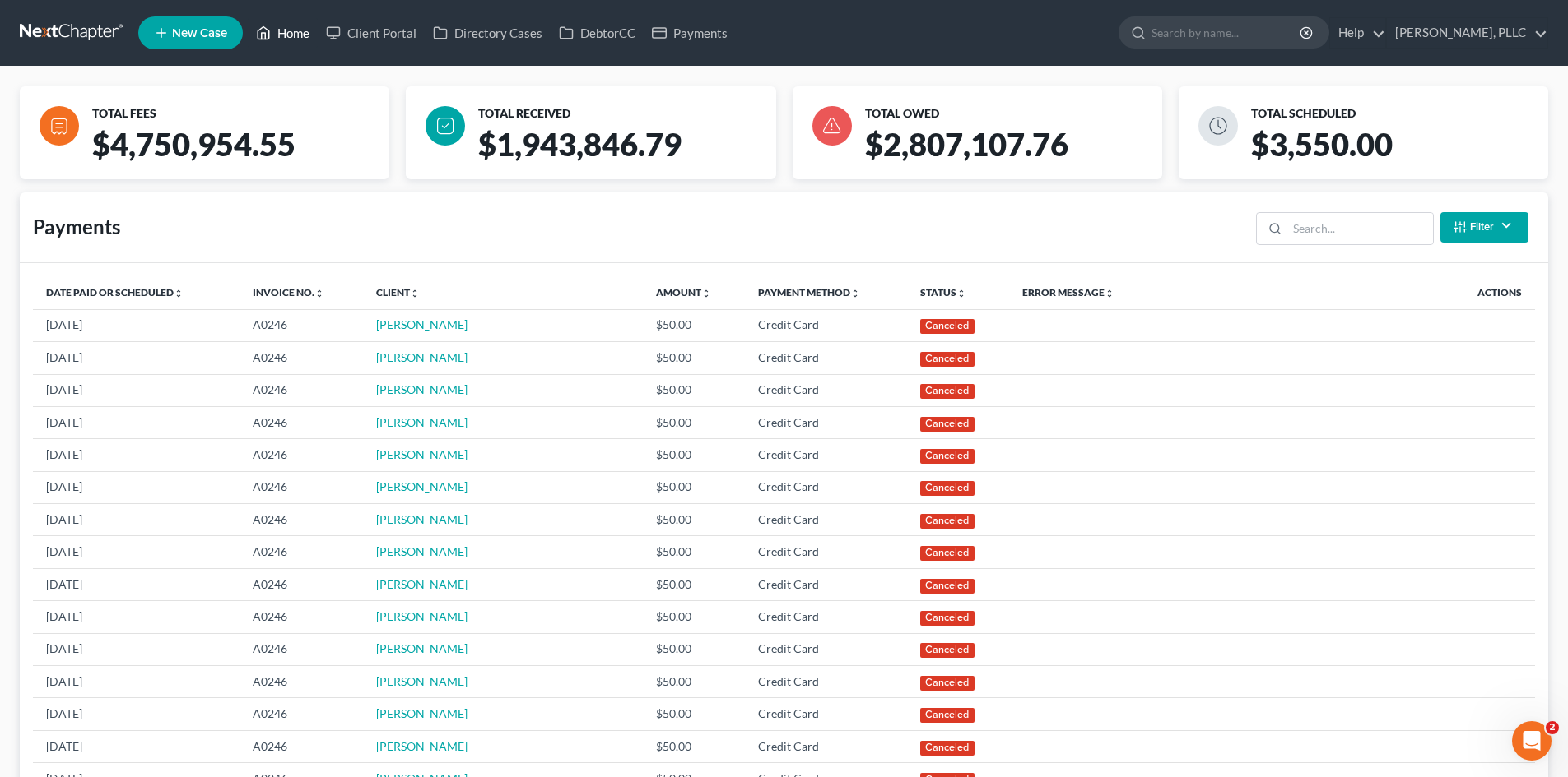
click at [287, 36] on link "Home" at bounding box center [282, 32] width 70 height 29
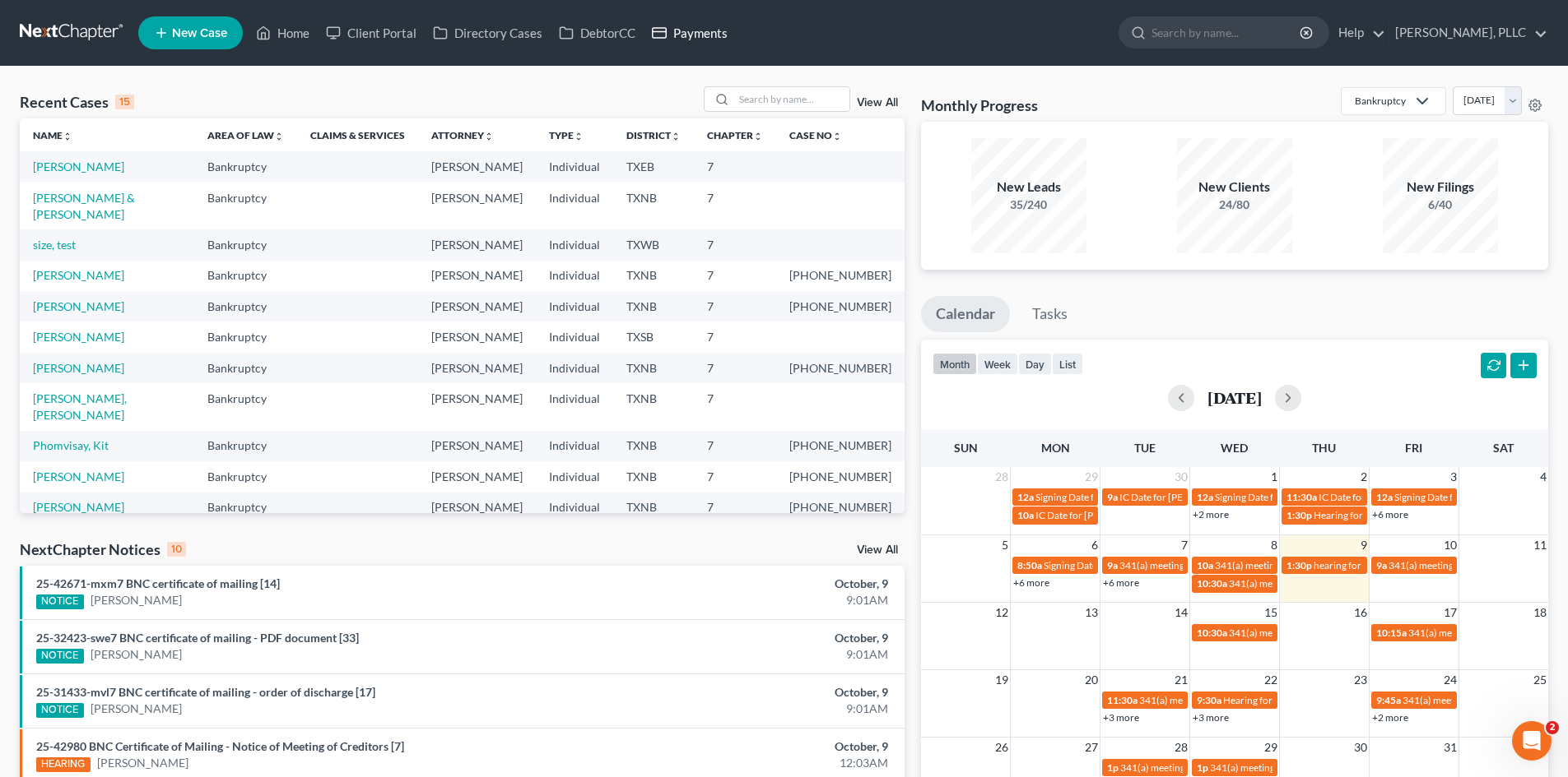
click at [678, 29] on link "Payments" at bounding box center [690, 32] width 92 height 29
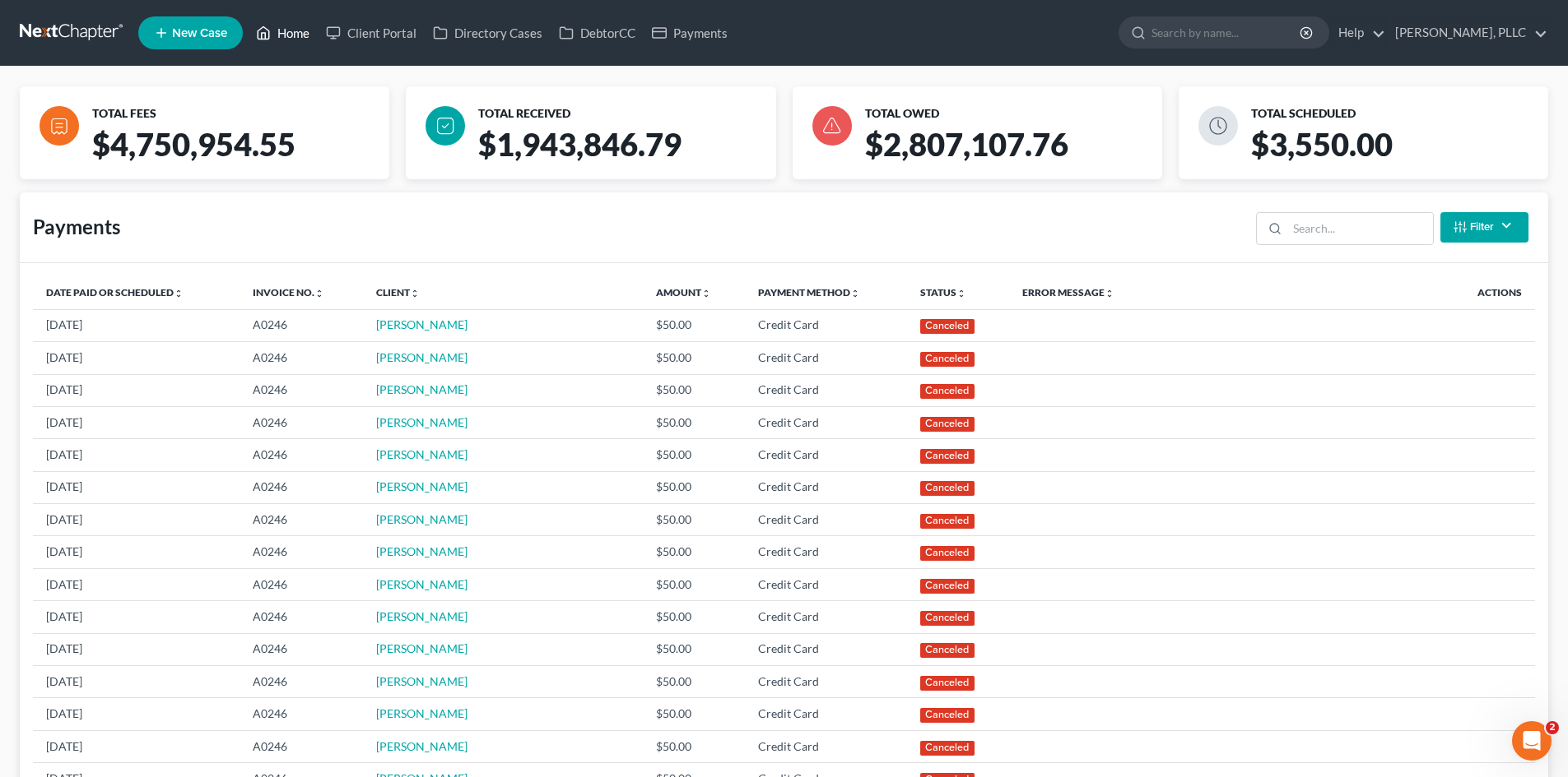
click at [300, 34] on link "Home" at bounding box center [282, 32] width 70 height 29
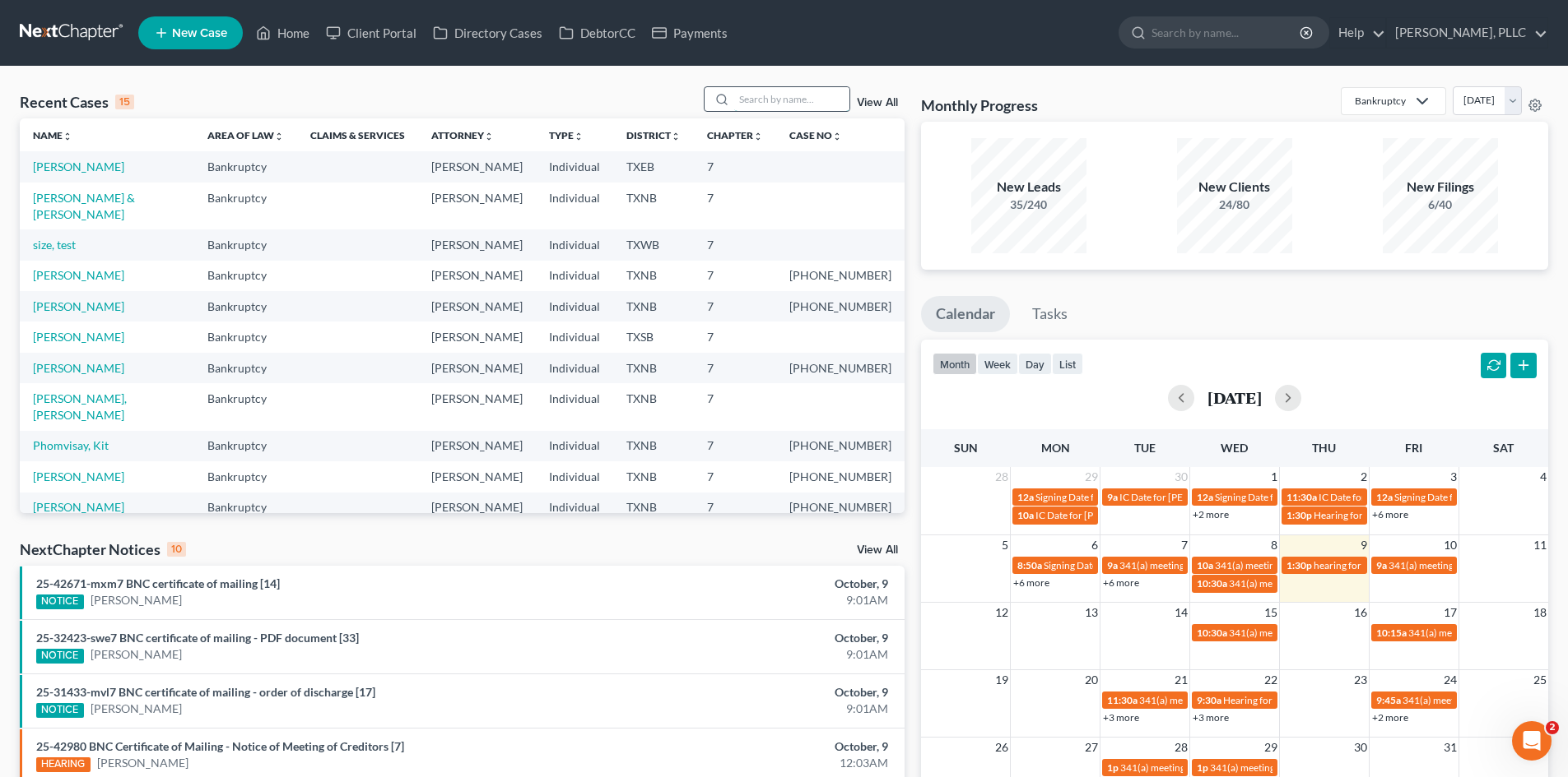
click at [769, 106] on input "search" at bounding box center [792, 98] width 115 height 24
type input "cadena"
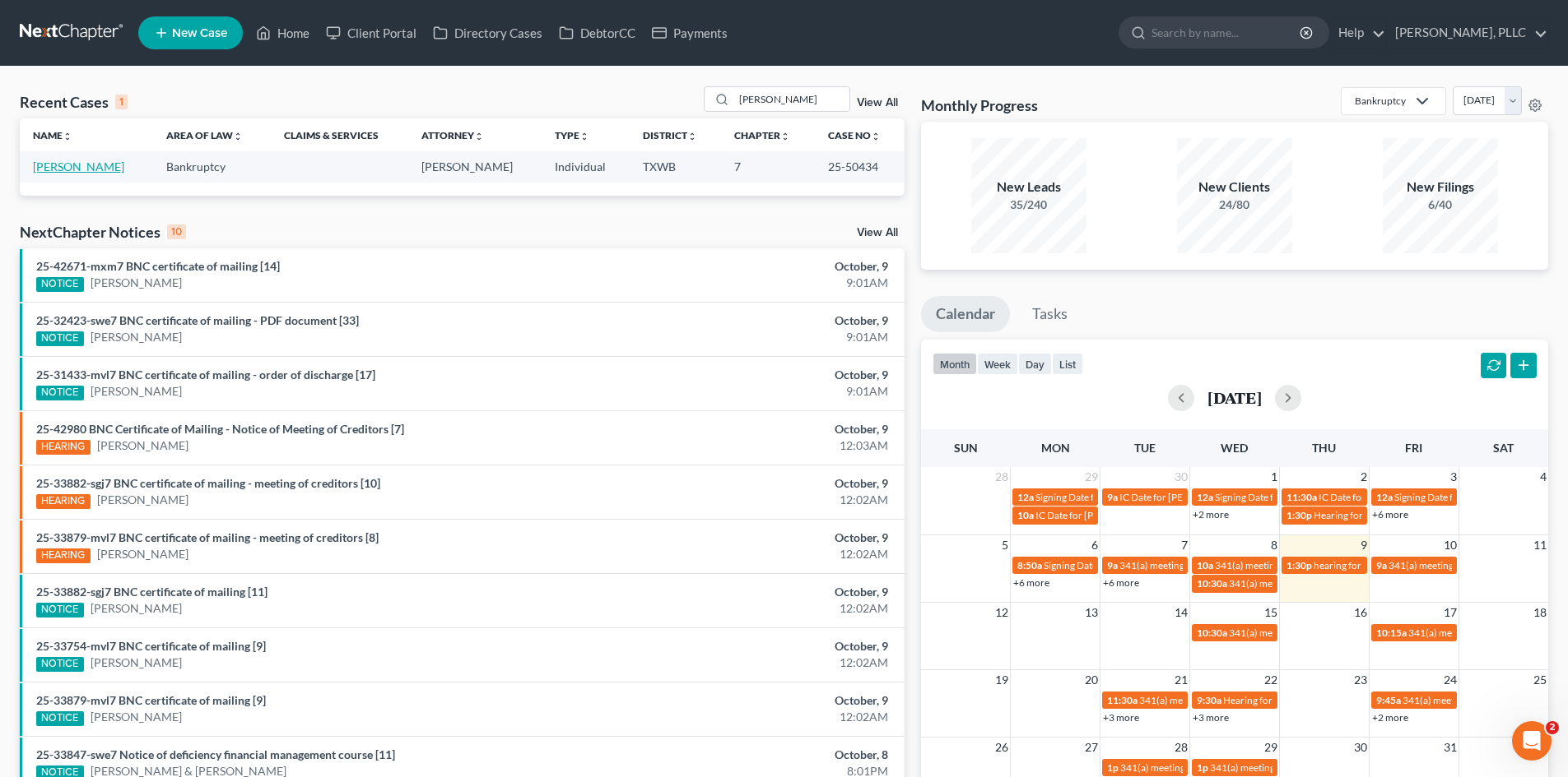
click at [87, 170] on link "Cadena, Victor" at bounding box center [78, 167] width 91 height 14
select select "4"
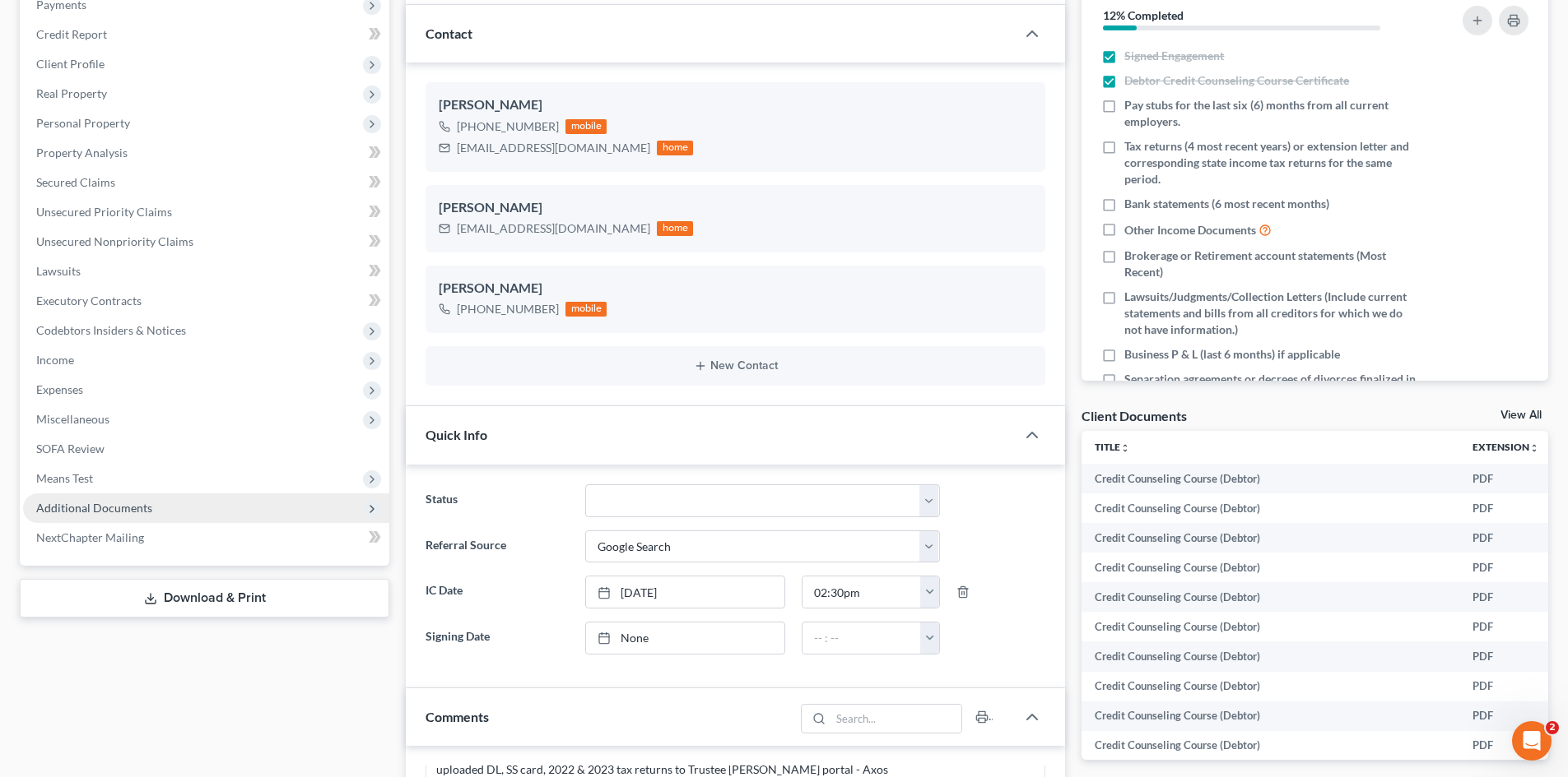
scroll to position [247, 0]
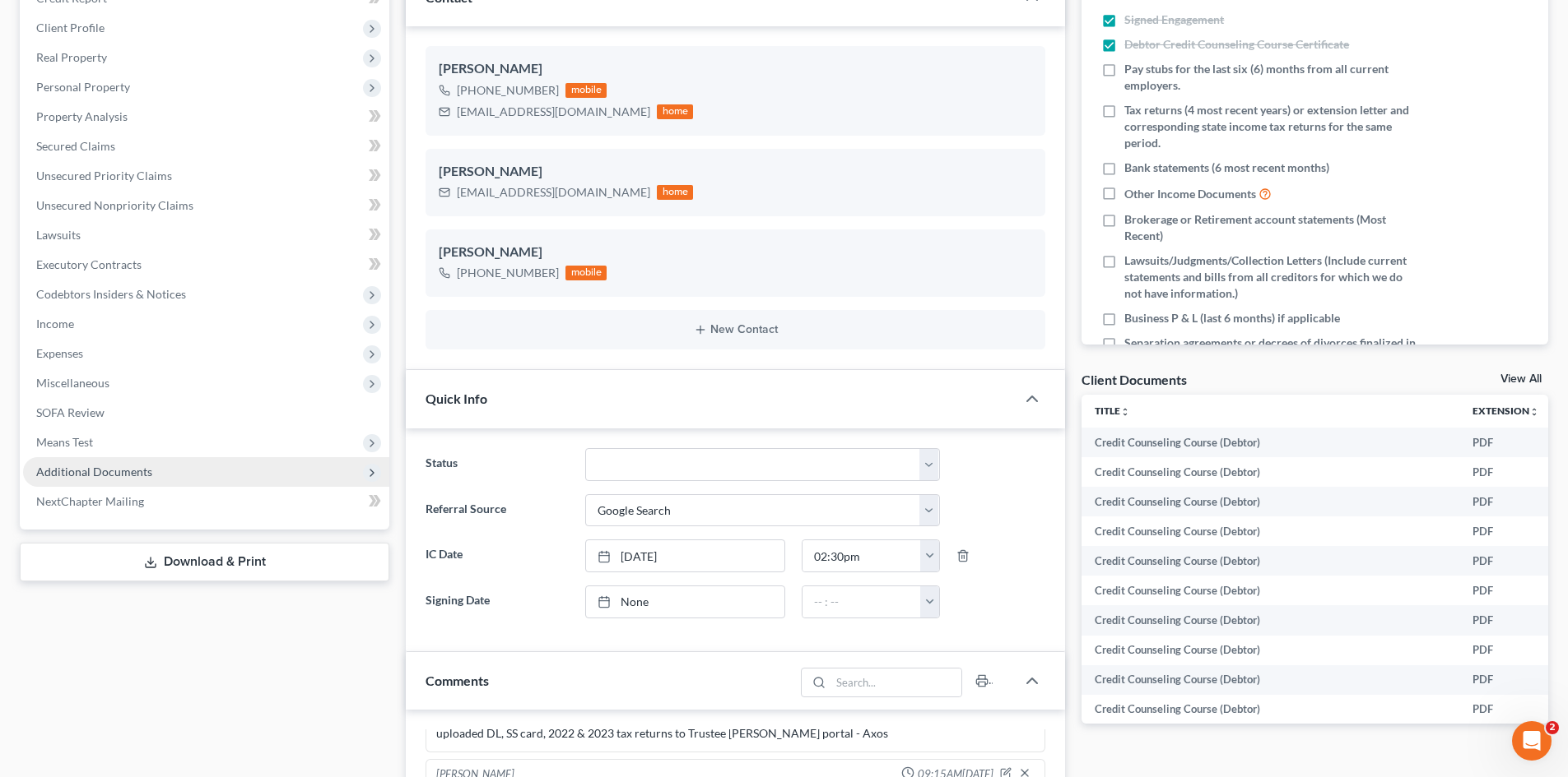
click at [139, 482] on span "Additional Documents" at bounding box center [206, 471] width 366 height 29
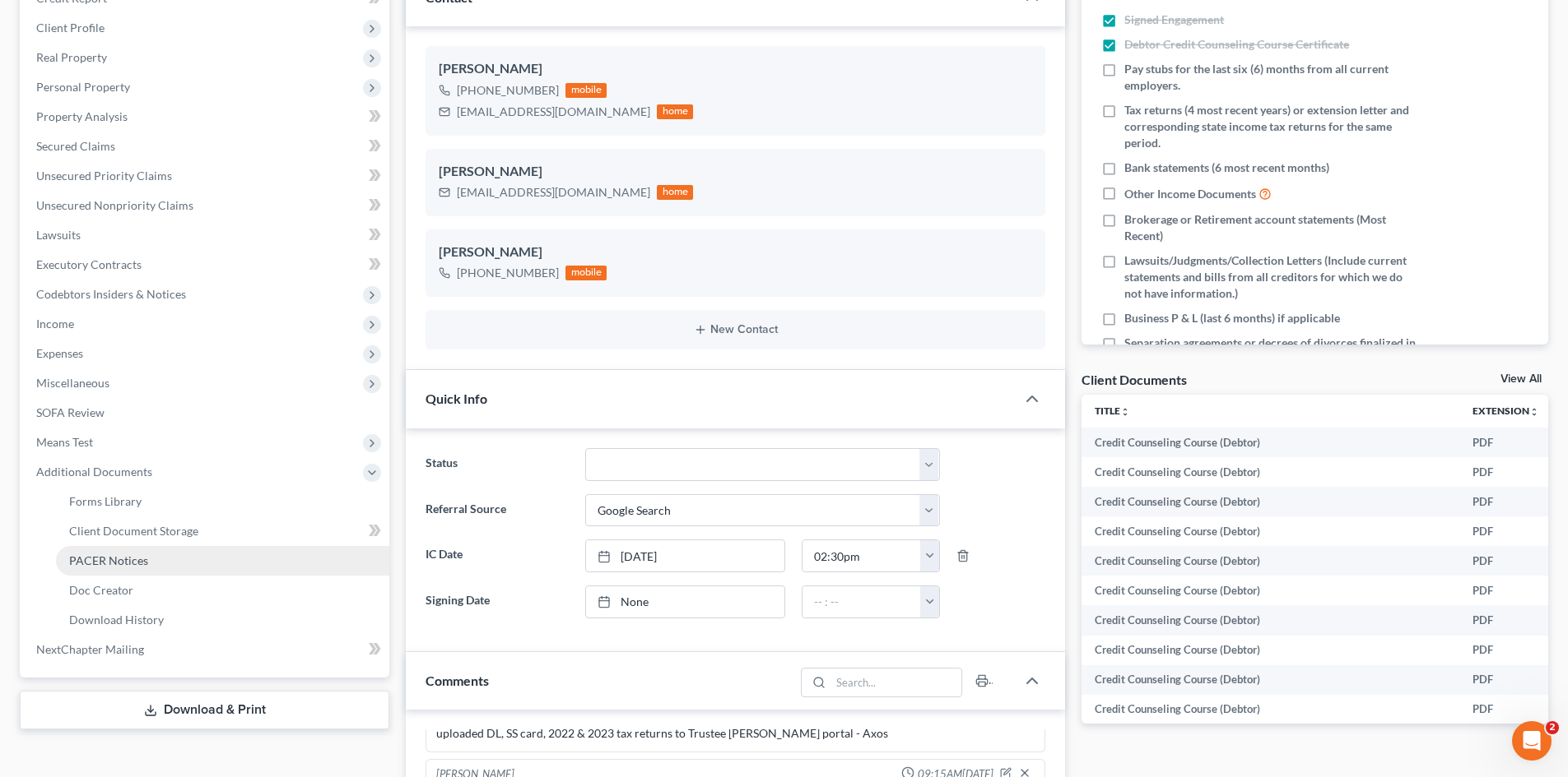
click at [144, 562] on span "PACER Notices" at bounding box center [108, 561] width 79 height 14
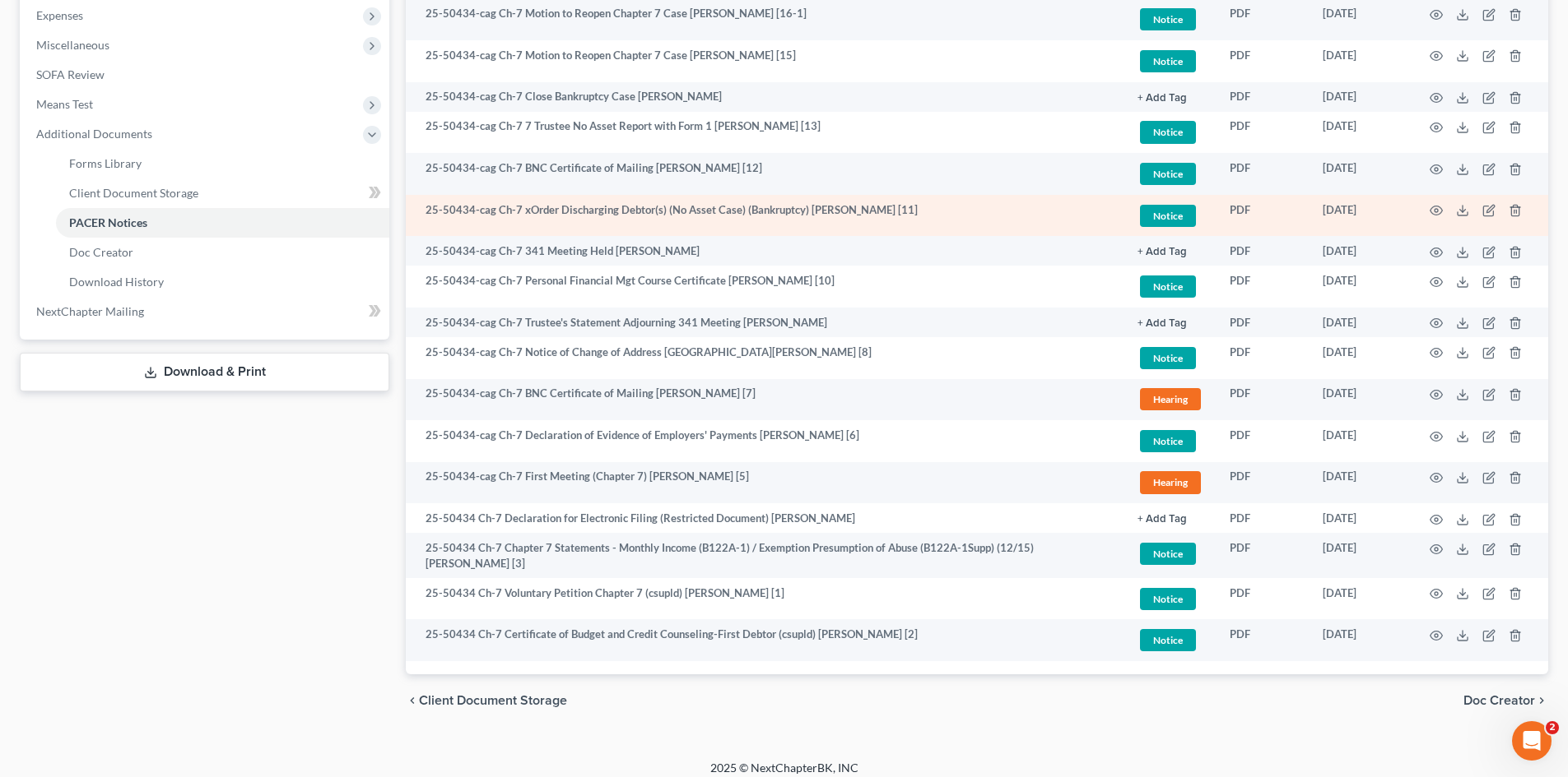
scroll to position [597, 0]
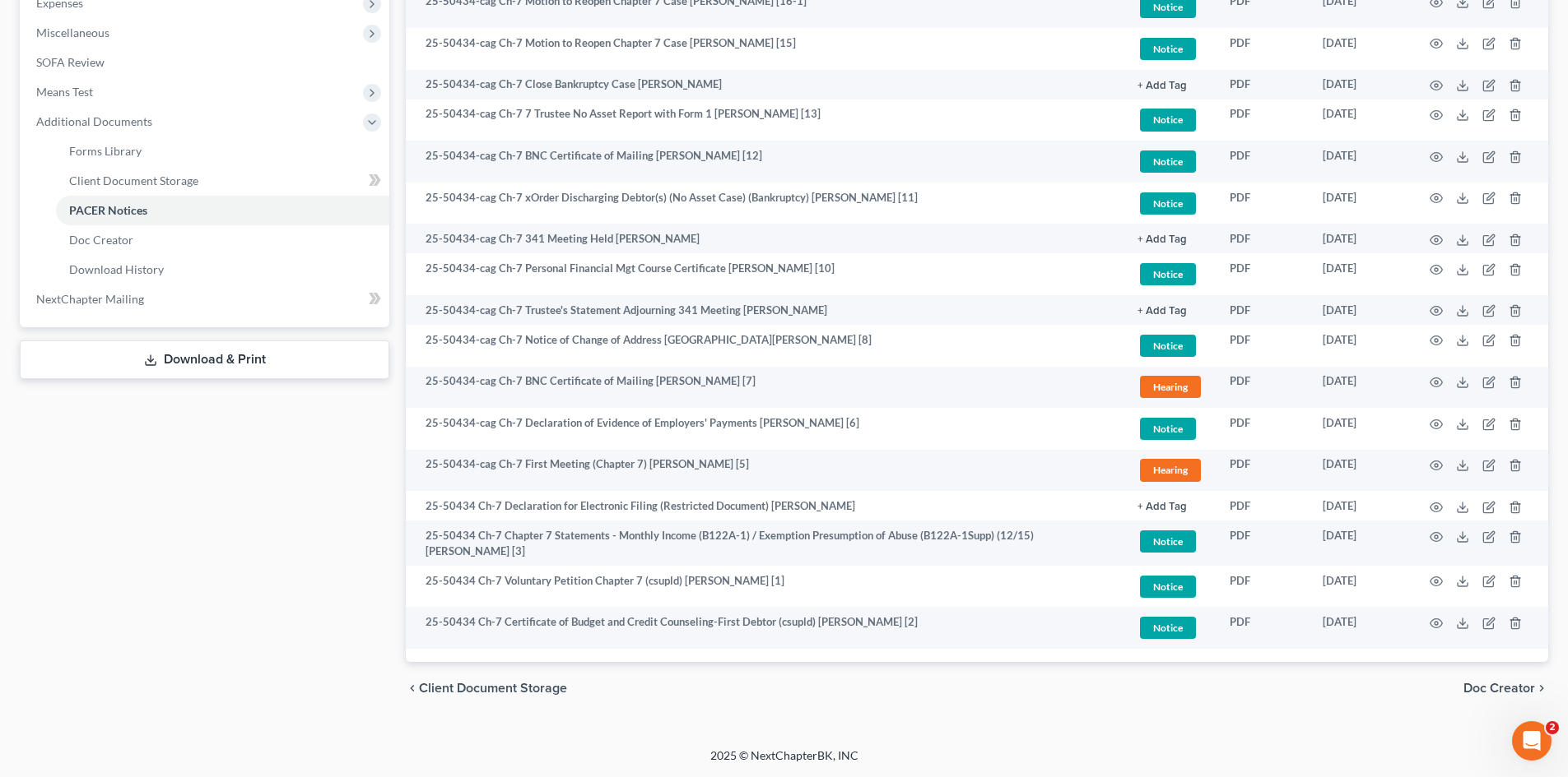
drag, startPoint x: 179, startPoint y: 532, endPoint x: 207, endPoint y: 517, distance: 31.8
click at [180, 531] on div "Case Dashboard Payments Invoices Payments Payments Credit Report Client Profile" at bounding box center [204, 137] width 386 height 1154
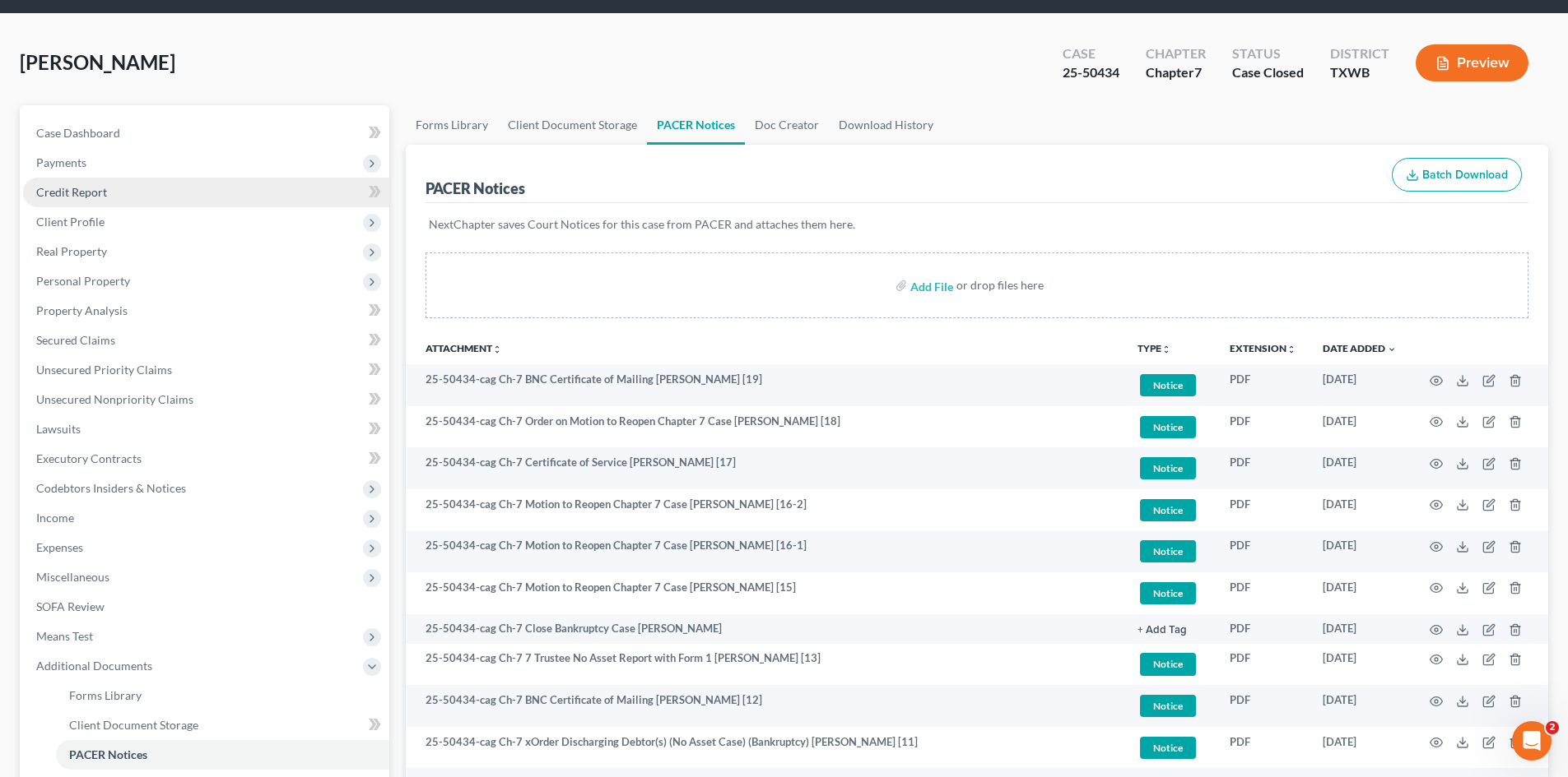
scroll to position [0, 0]
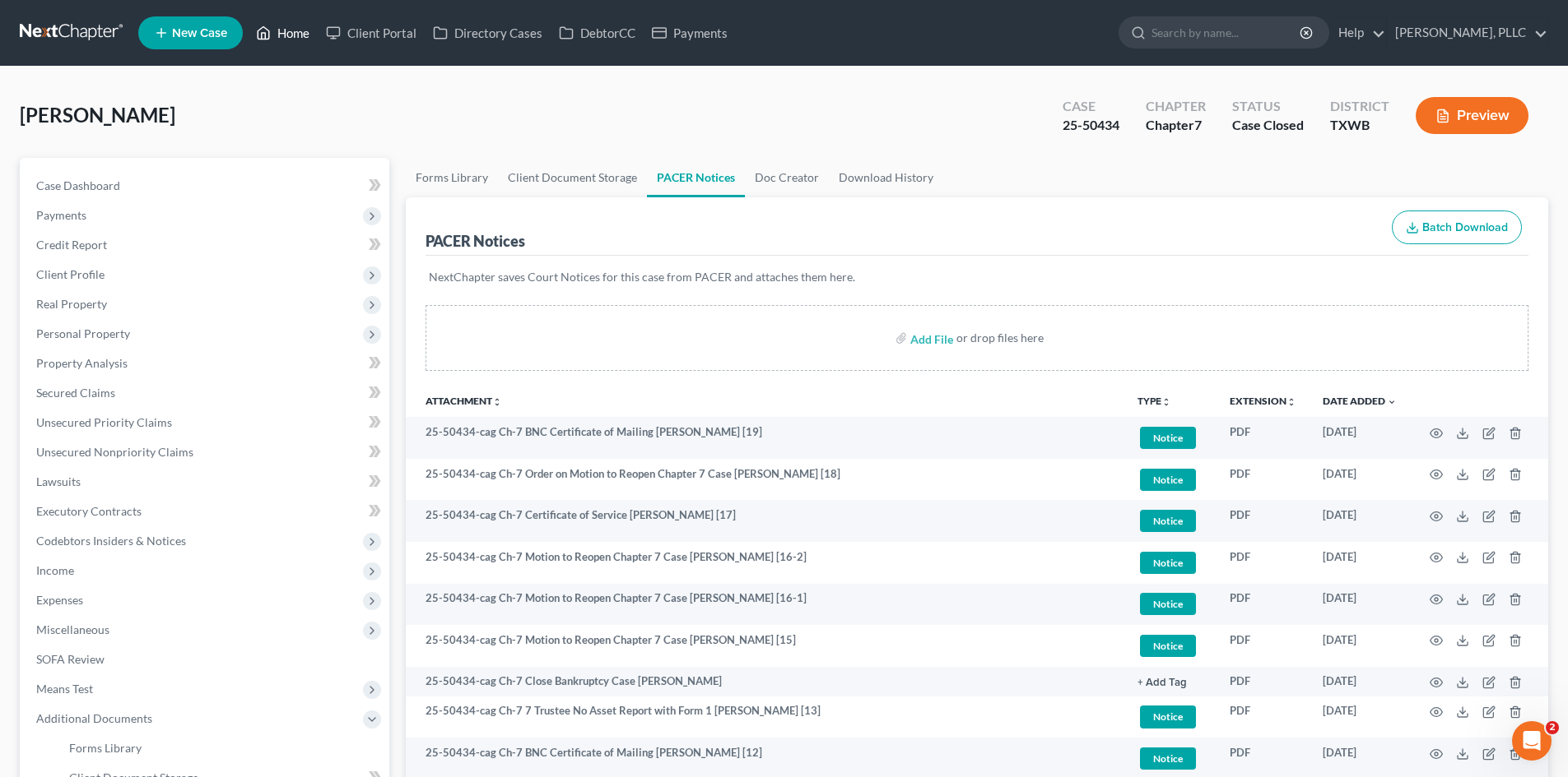
click at [282, 25] on link "Home" at bounding box center [282, 32] width 70 height 29
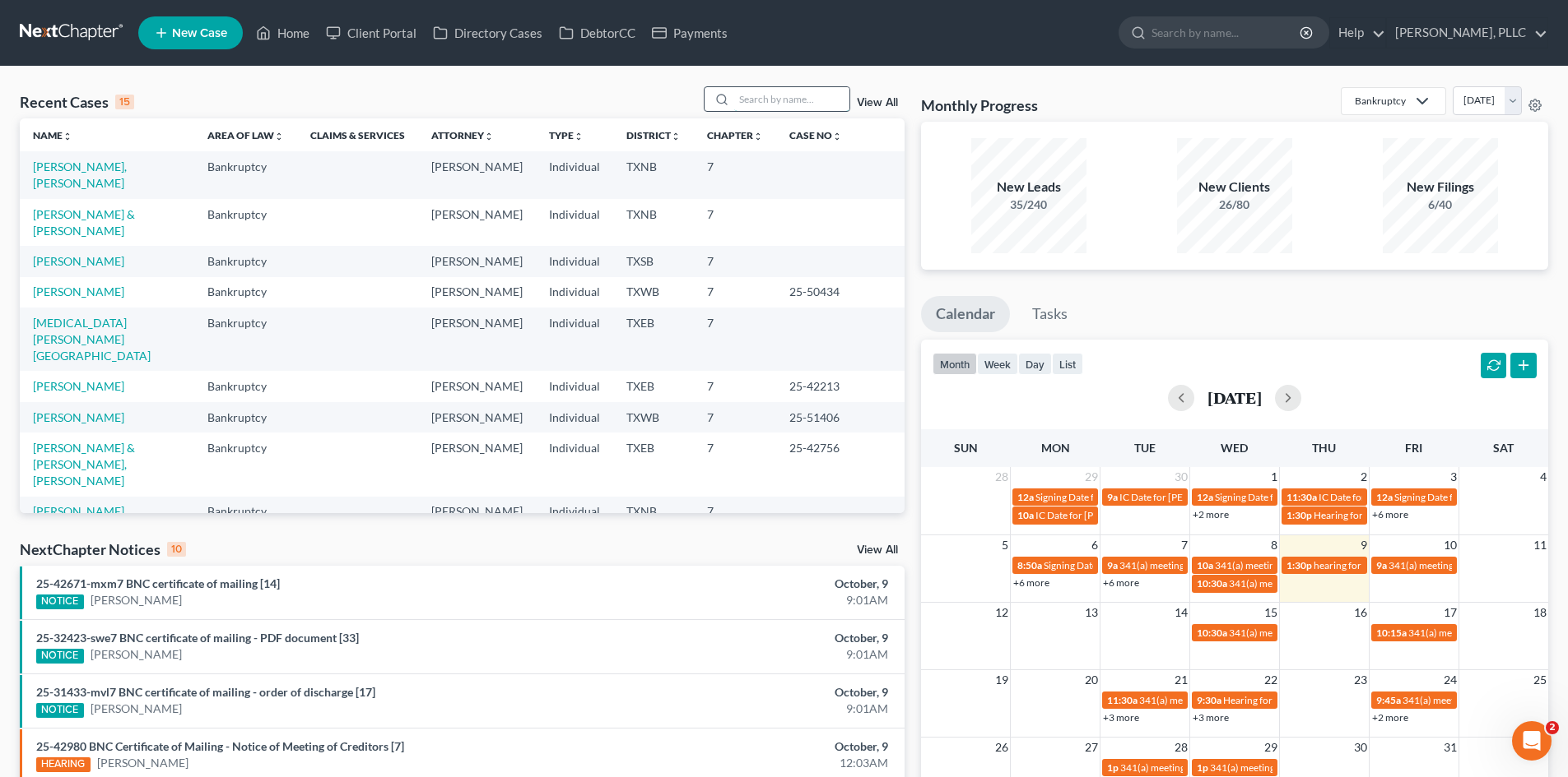
click at [762, 105] on input "search" at bounding box center [792, 98] width 115 height 24
type input "desiray"
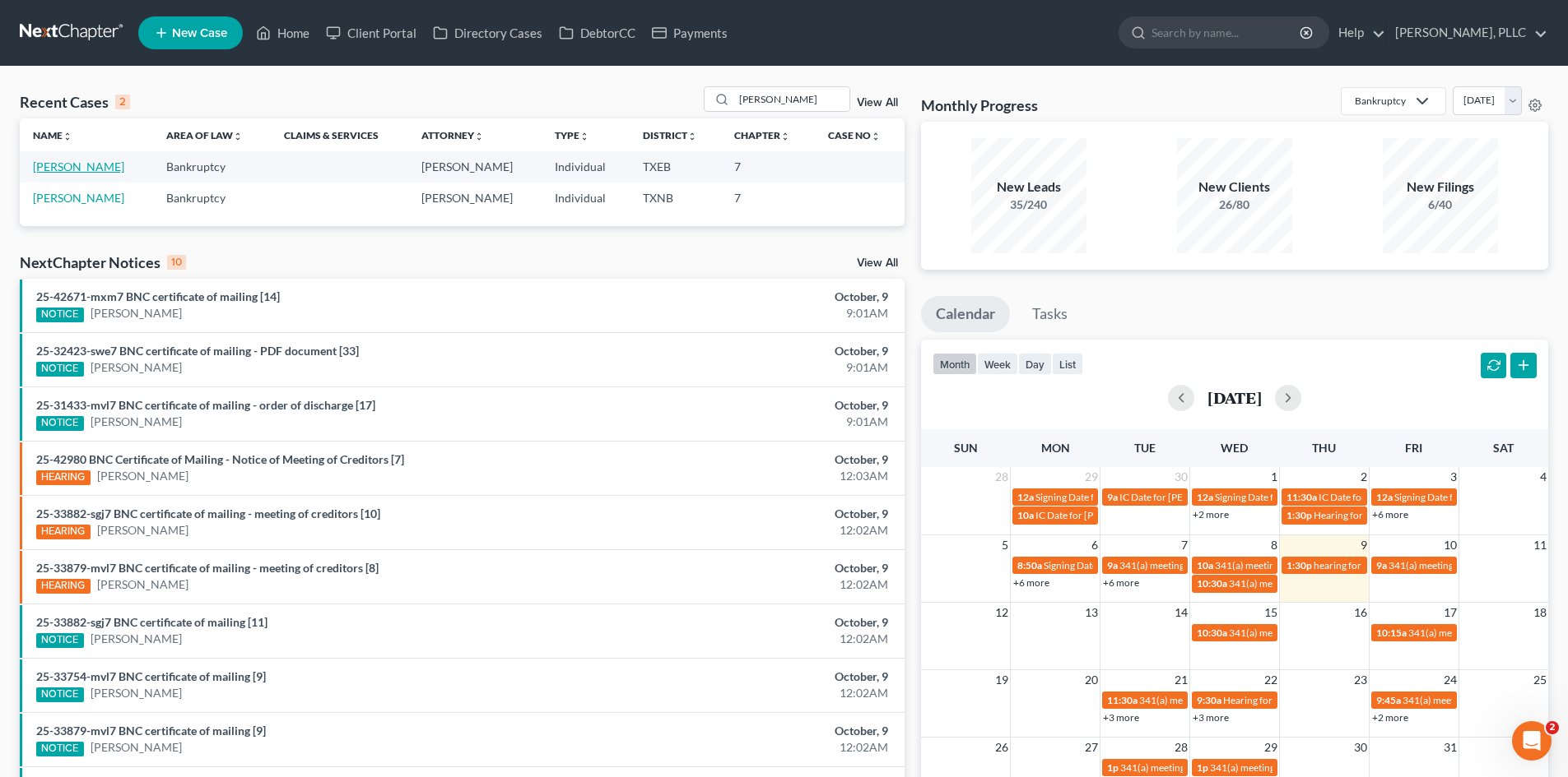
click at [85, 173] on link "Brown, Desiray" at bounding box center [78, 167] width 91 height 14
select select "4"
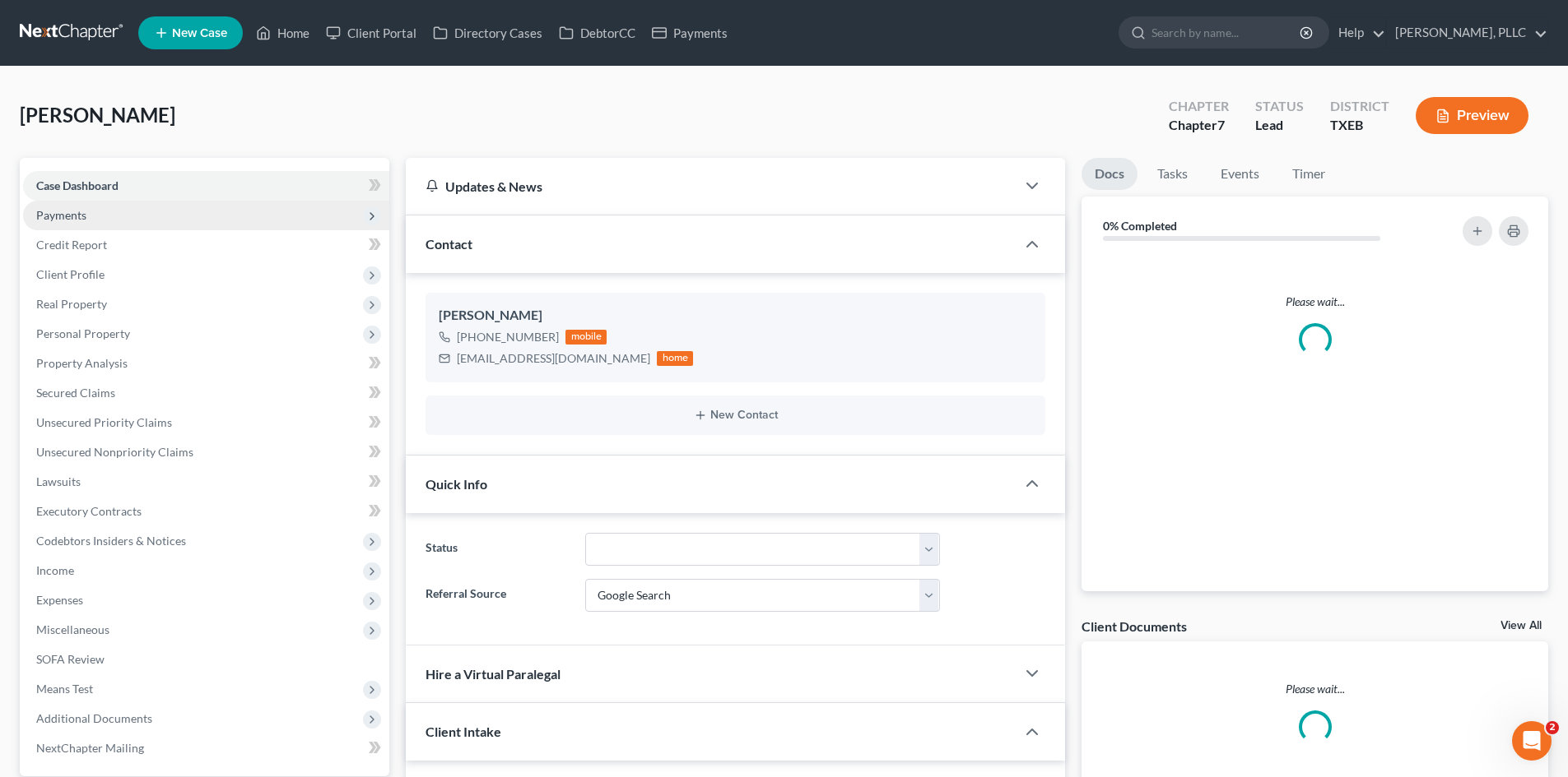
click at [93, 214] on span "Payments" at bounding box center [206, 215] width 366 height 29
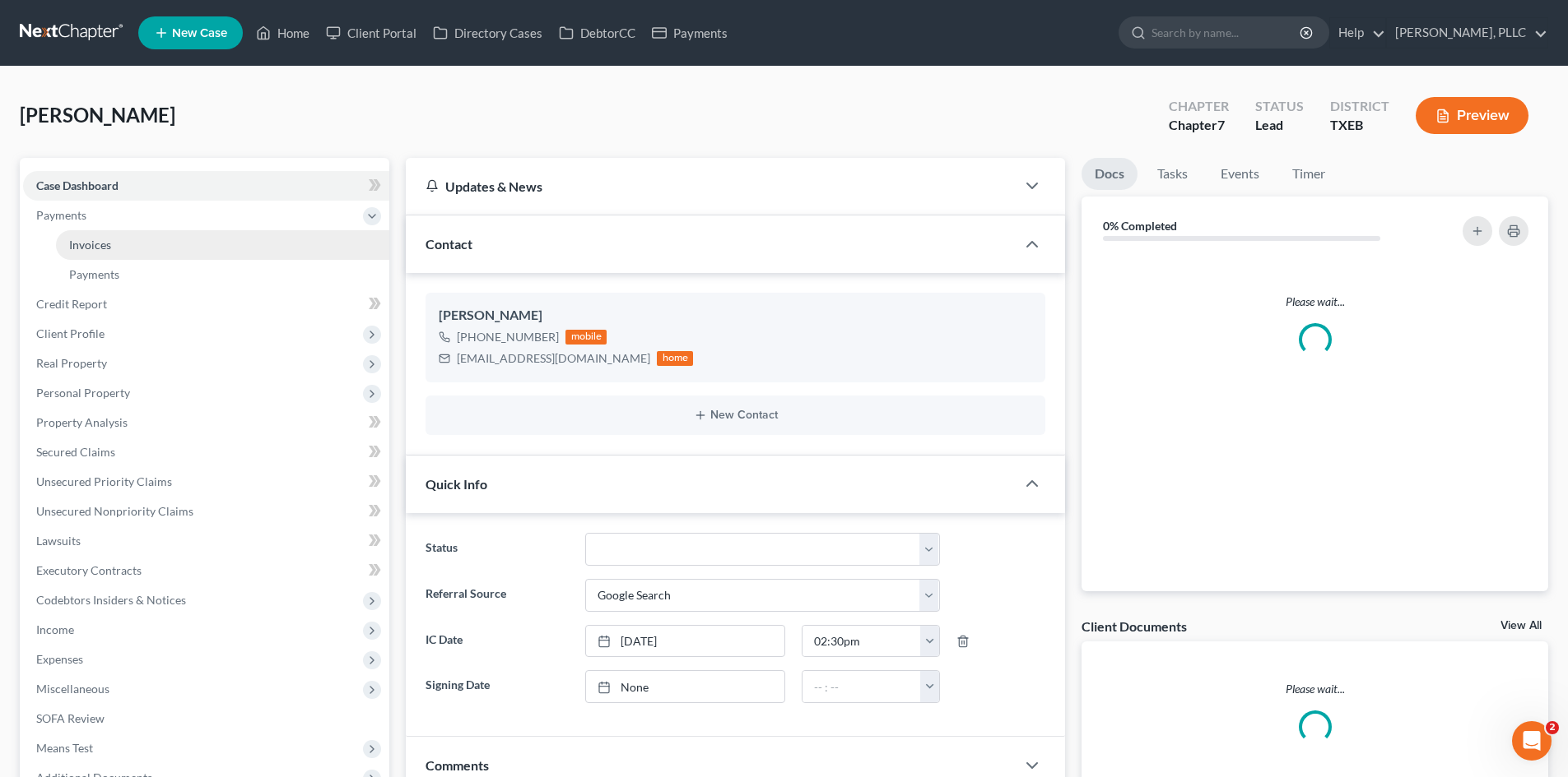
click at [153, 239] on link "Invoices" at bounding box center [222, 245] width 333 height 29
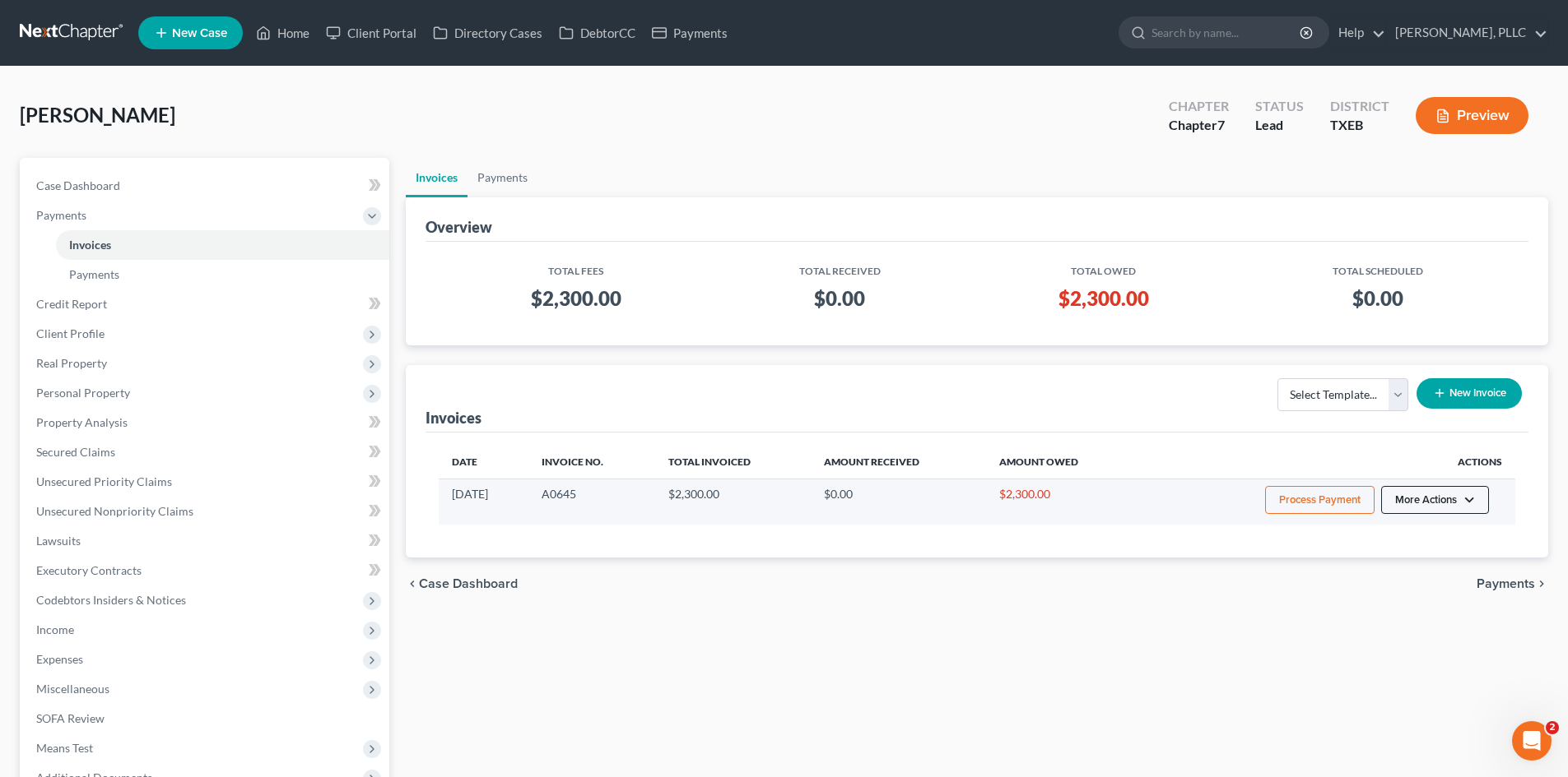
click at [1463, 506] on button "More Actions" at bounding box center [1435, 501] width 108 height 28
click at [1442, 539] on link "View/Edit" at bounding box center [1457, 535] width 192 height 28
select select "1"
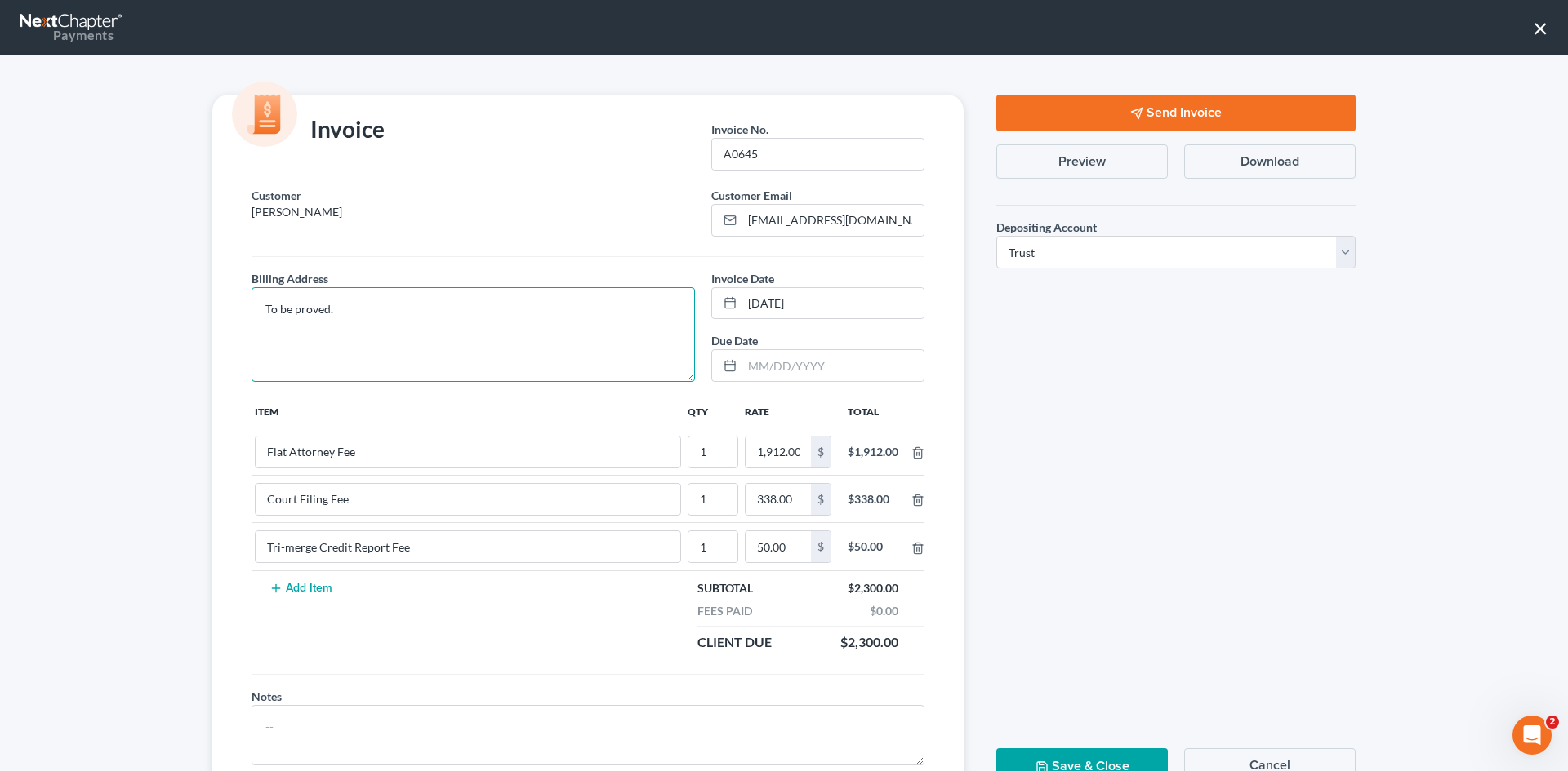
click at [315, 311] on textarea "To be proved." at bounding box center [473, 335] width 443 height 95
type textarea "To be provided."
click at [1207, 471] on div "Send Invoice Preview Download Depositing Account * Select Operation Trust Save …" at bounding box center [1176, 447] width 392 height 703
click at [1539, 30] on button "×" at bounding box center [1541, 28] width 16 height 26
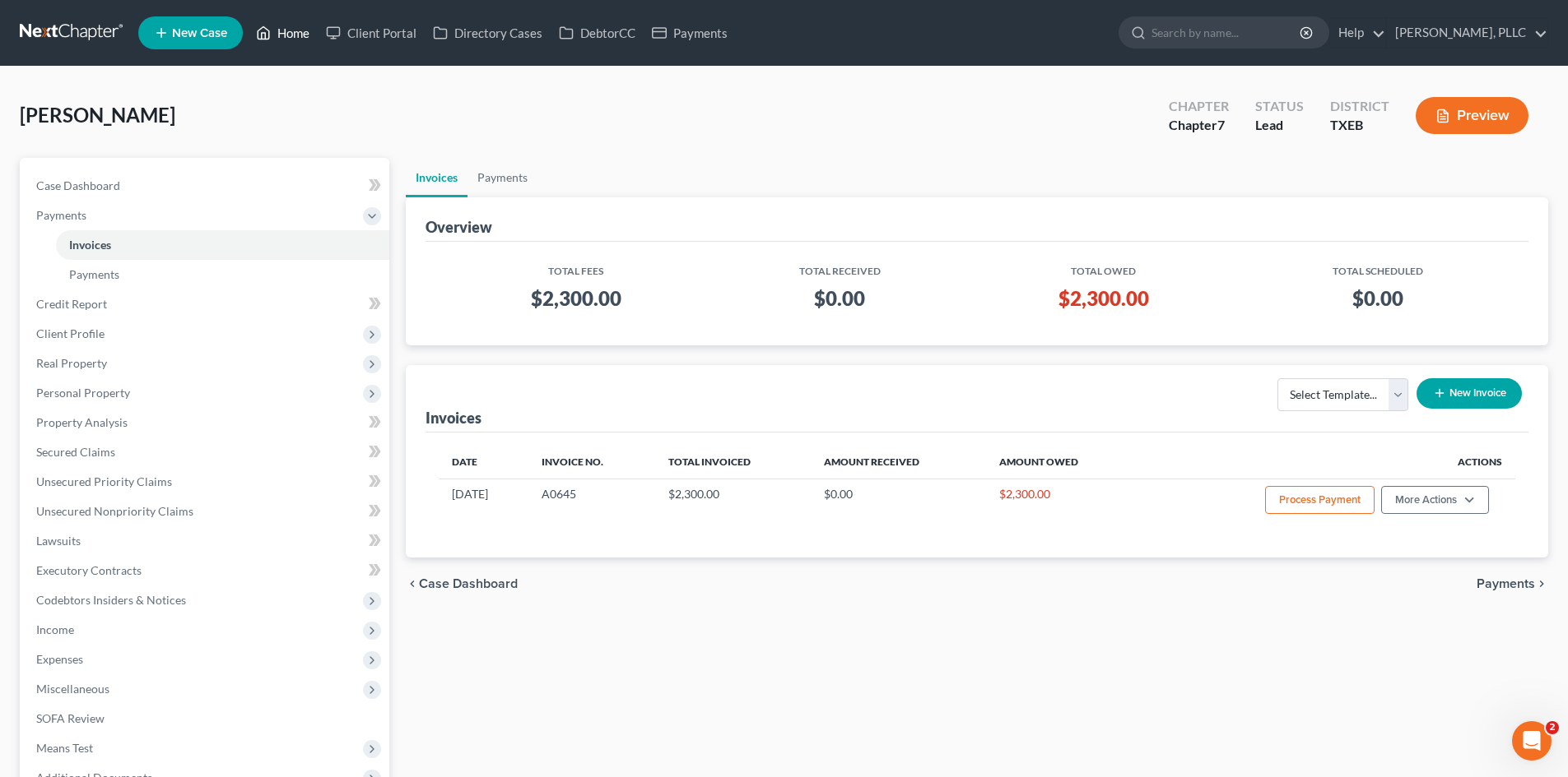
click at [295, 34] on link "Home" at bounding box center [282, 32] width 70 height 29
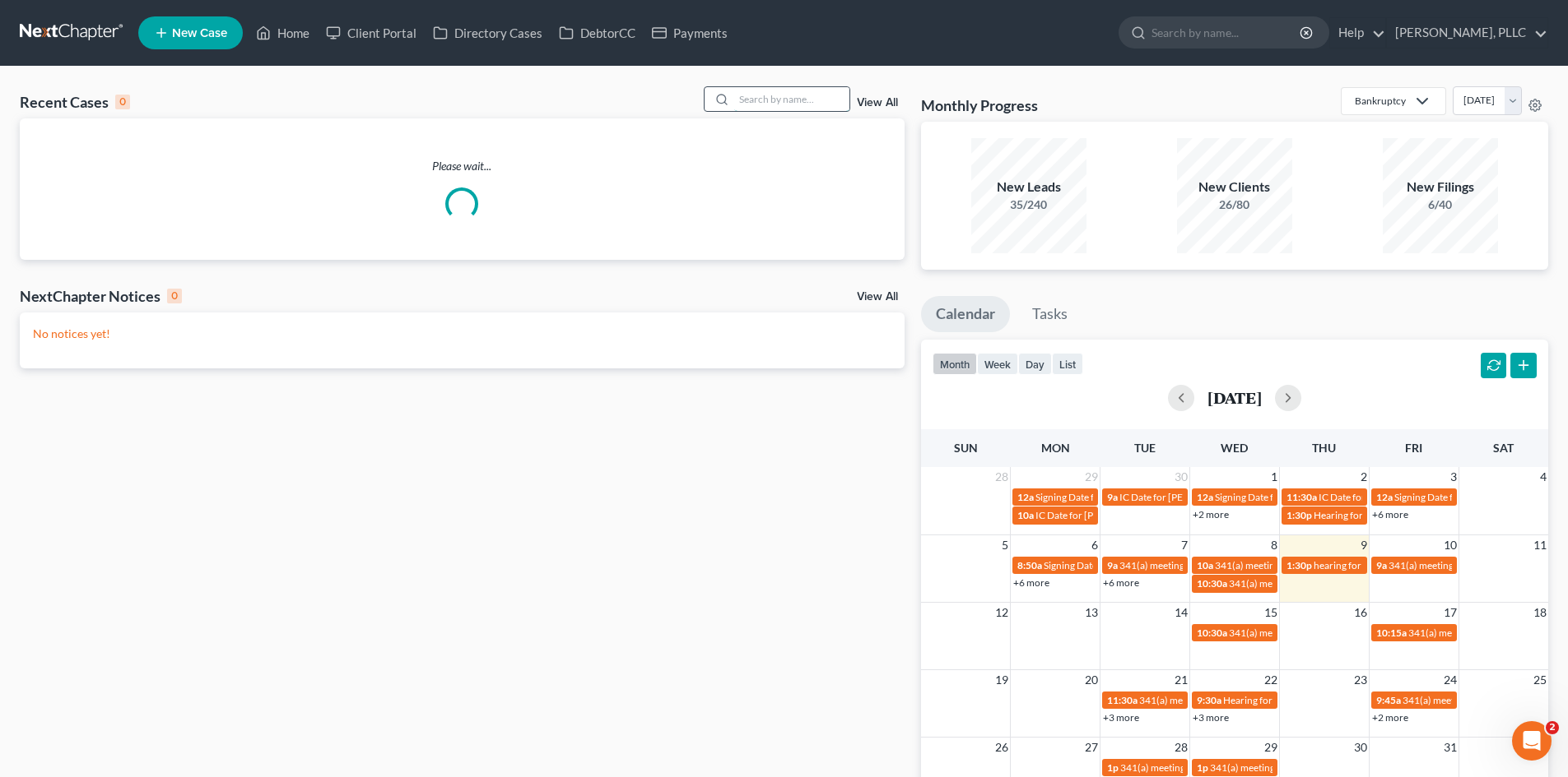
click at [746, 99] on input "search" at bounding box center [792, 98] width 115 height 24
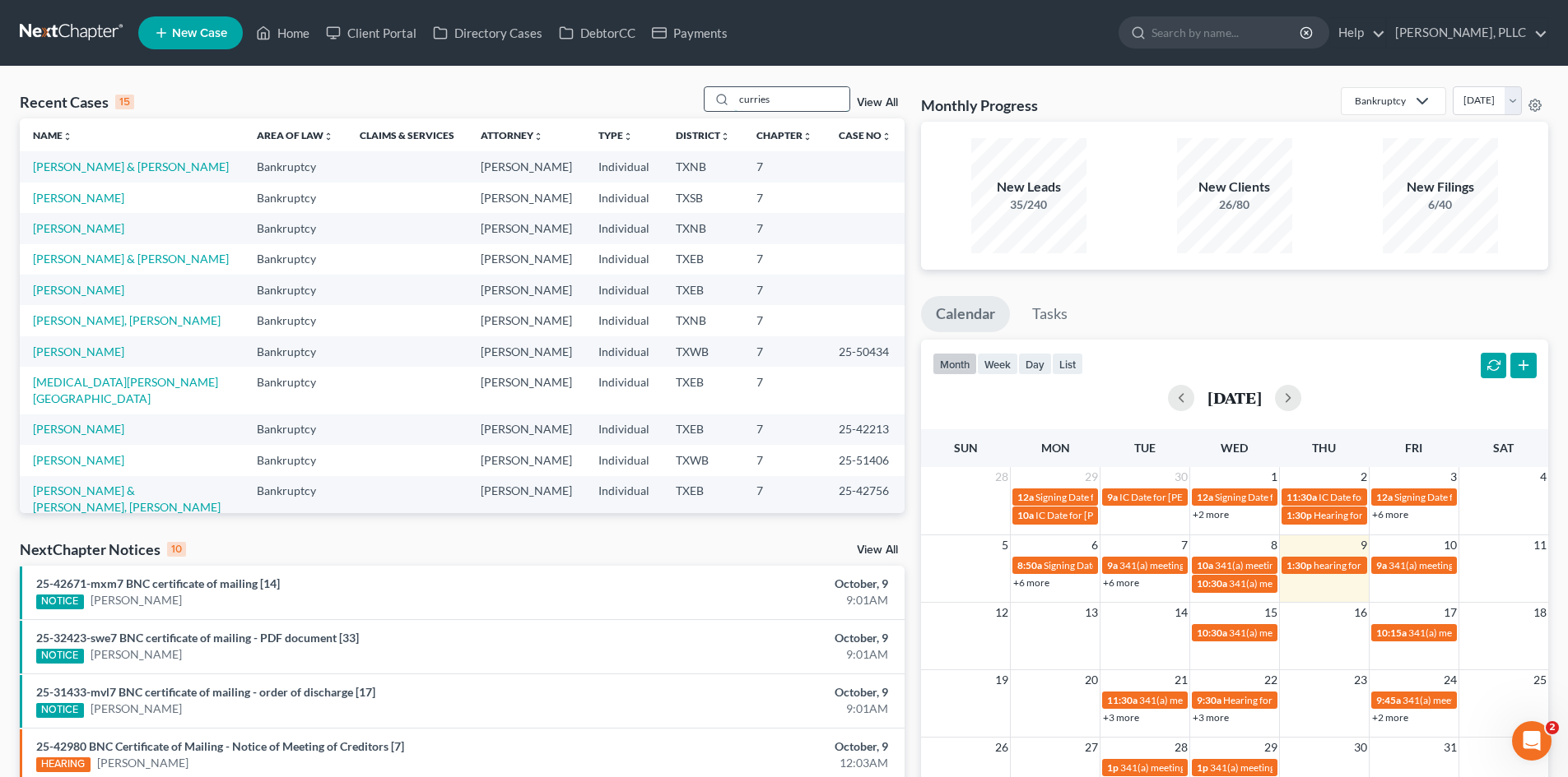
type input "curries"
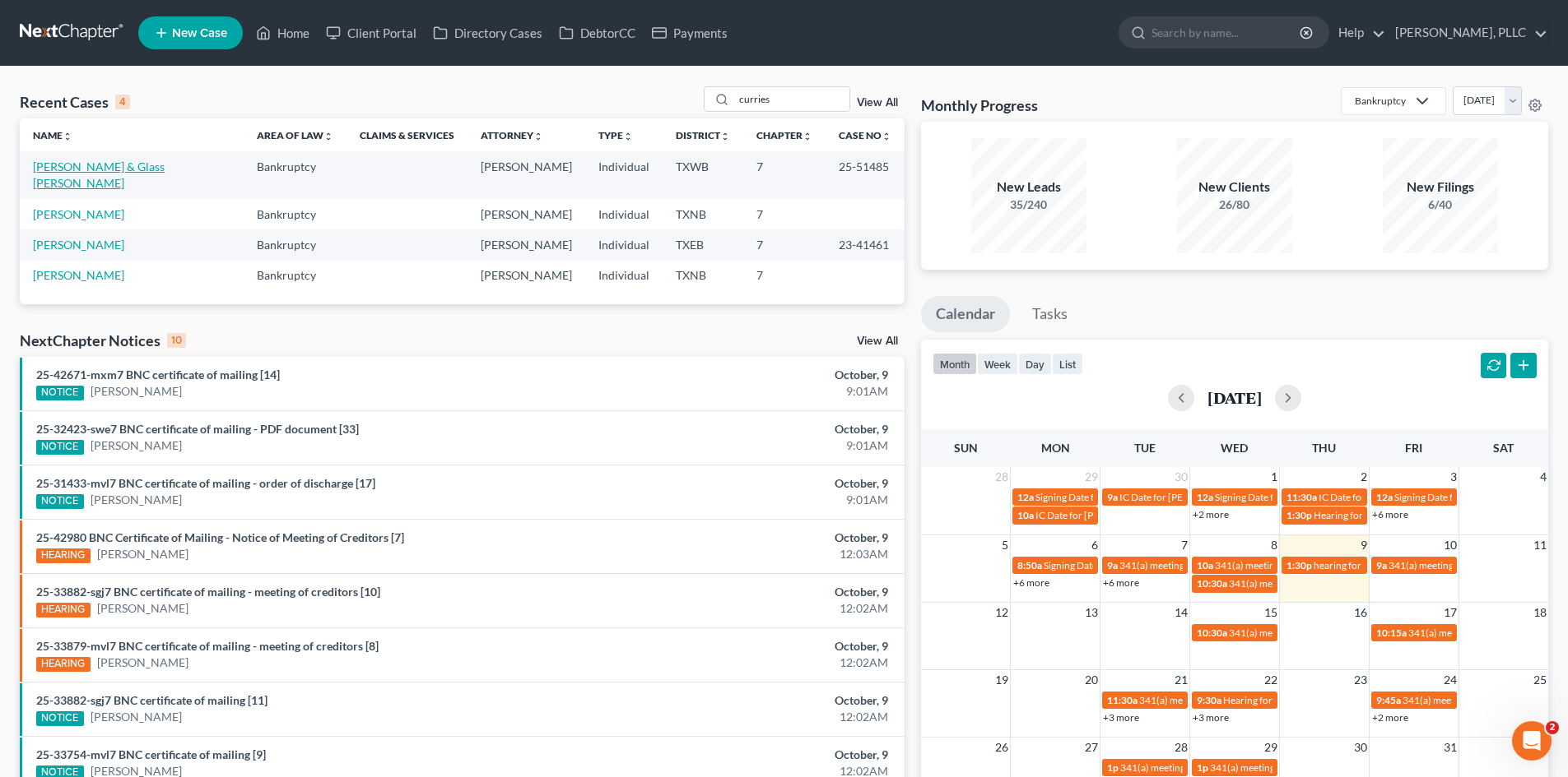
click at [93, 171] on link "Currie, Tylus & Glass Currie, Chelsea" at bounding box center [98, 175] width 132 height 30
select select "4"
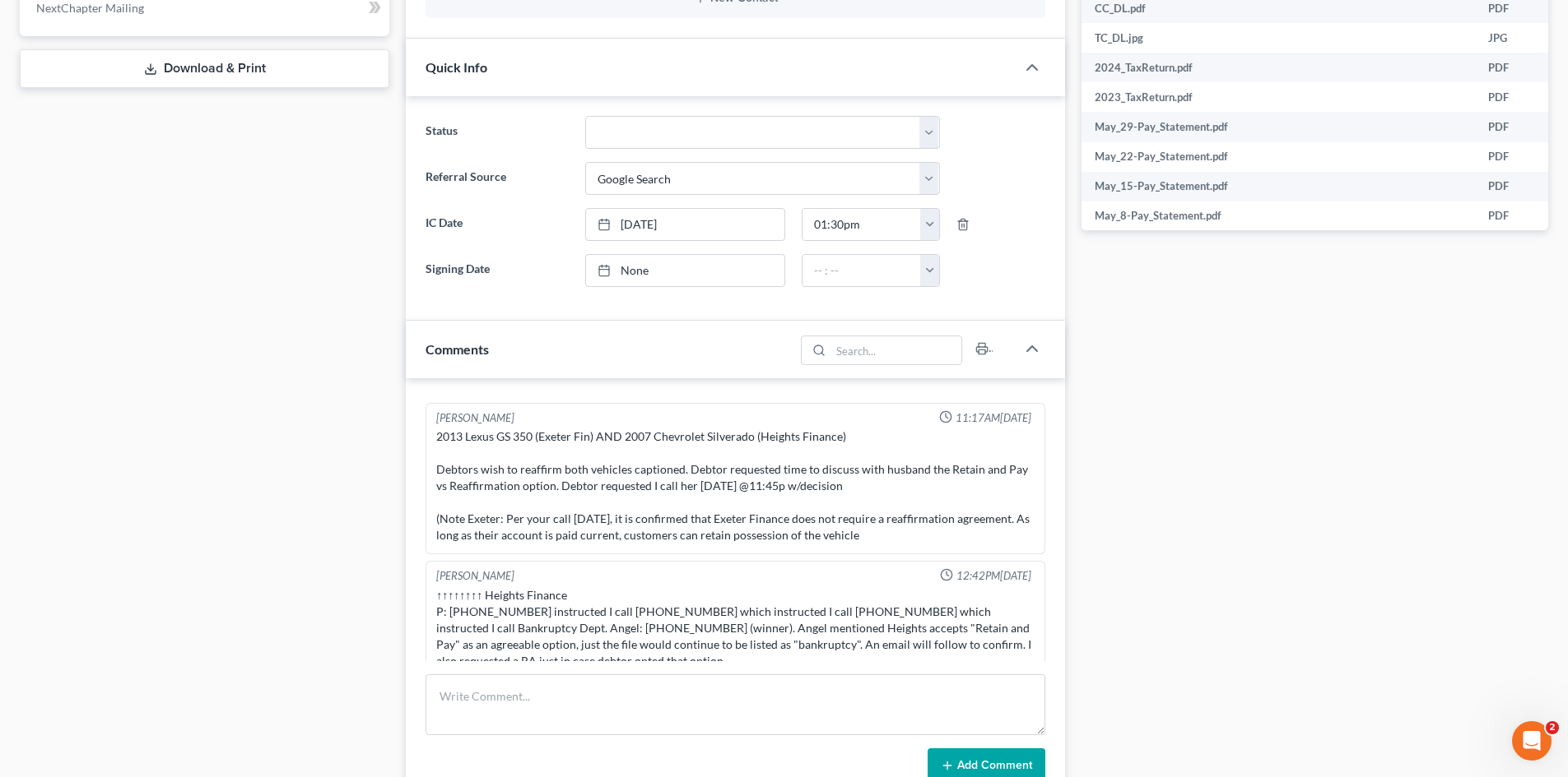
scroll to position [1519, 0]
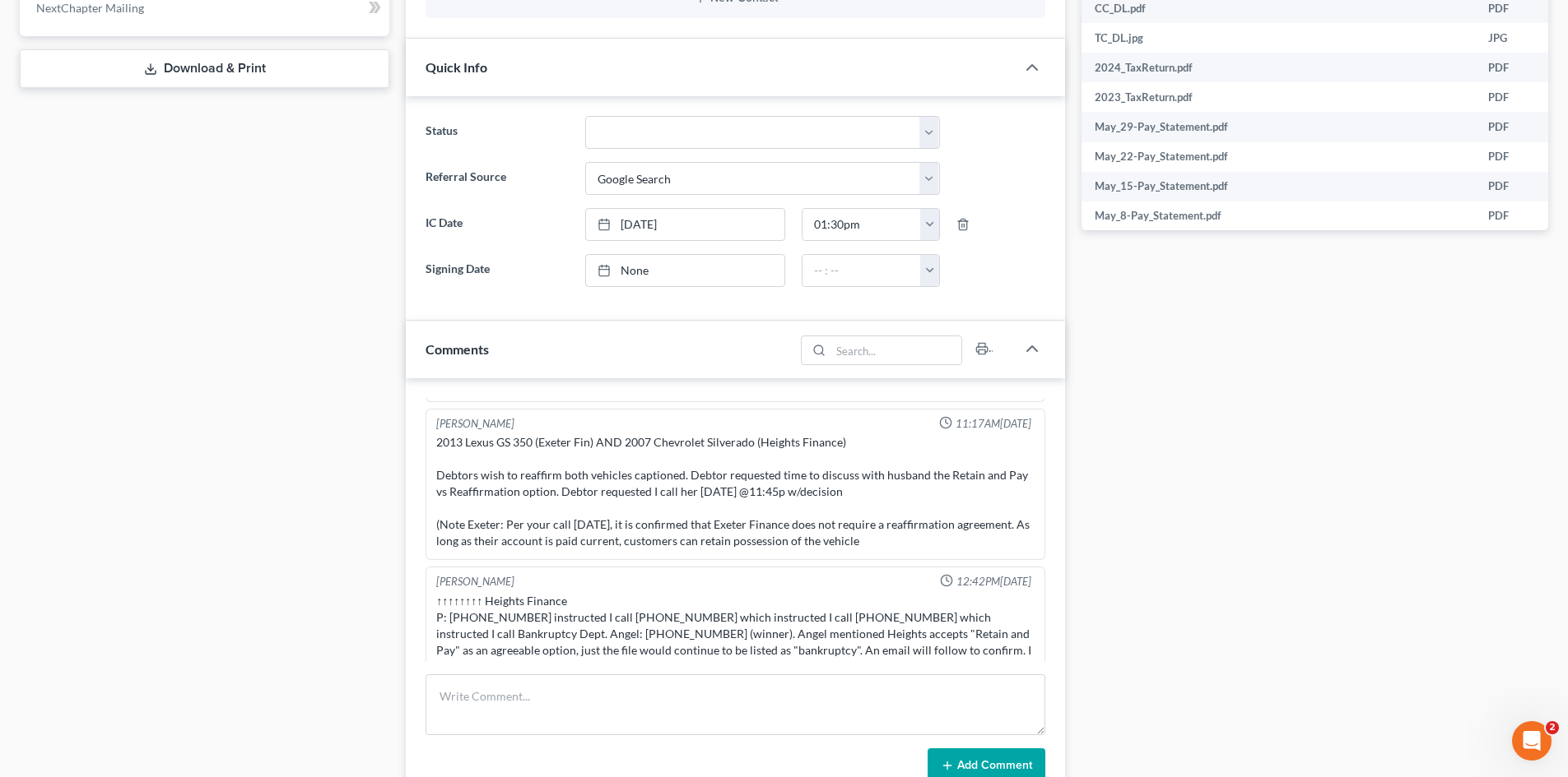
click at [66, 484] on div "Case Dashboard Payments Invoices Payments Payments Credit Report Client Profile" at bounding box center [204, 321] width 386 height 1806
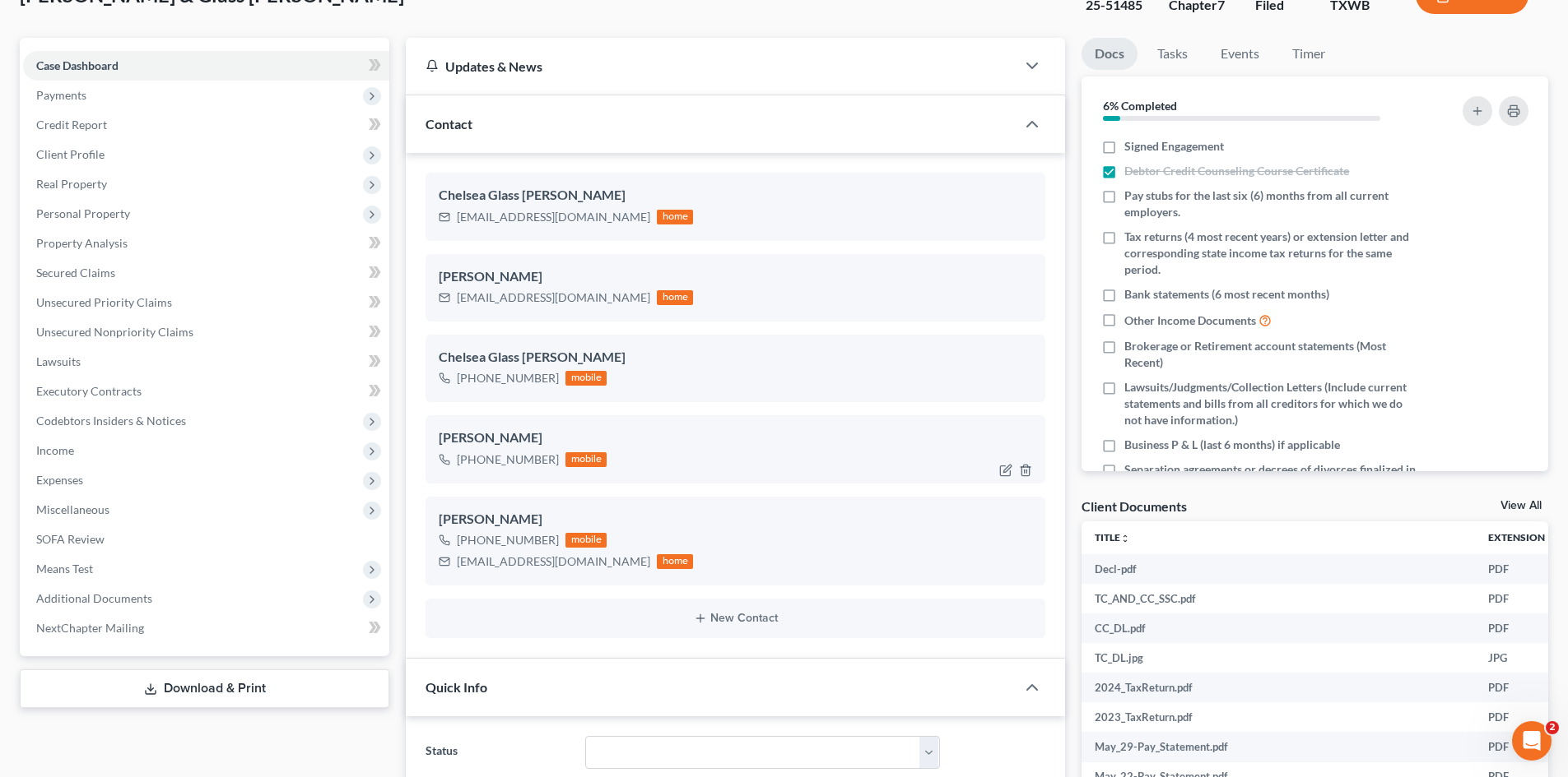
scroll to position [82, 0]
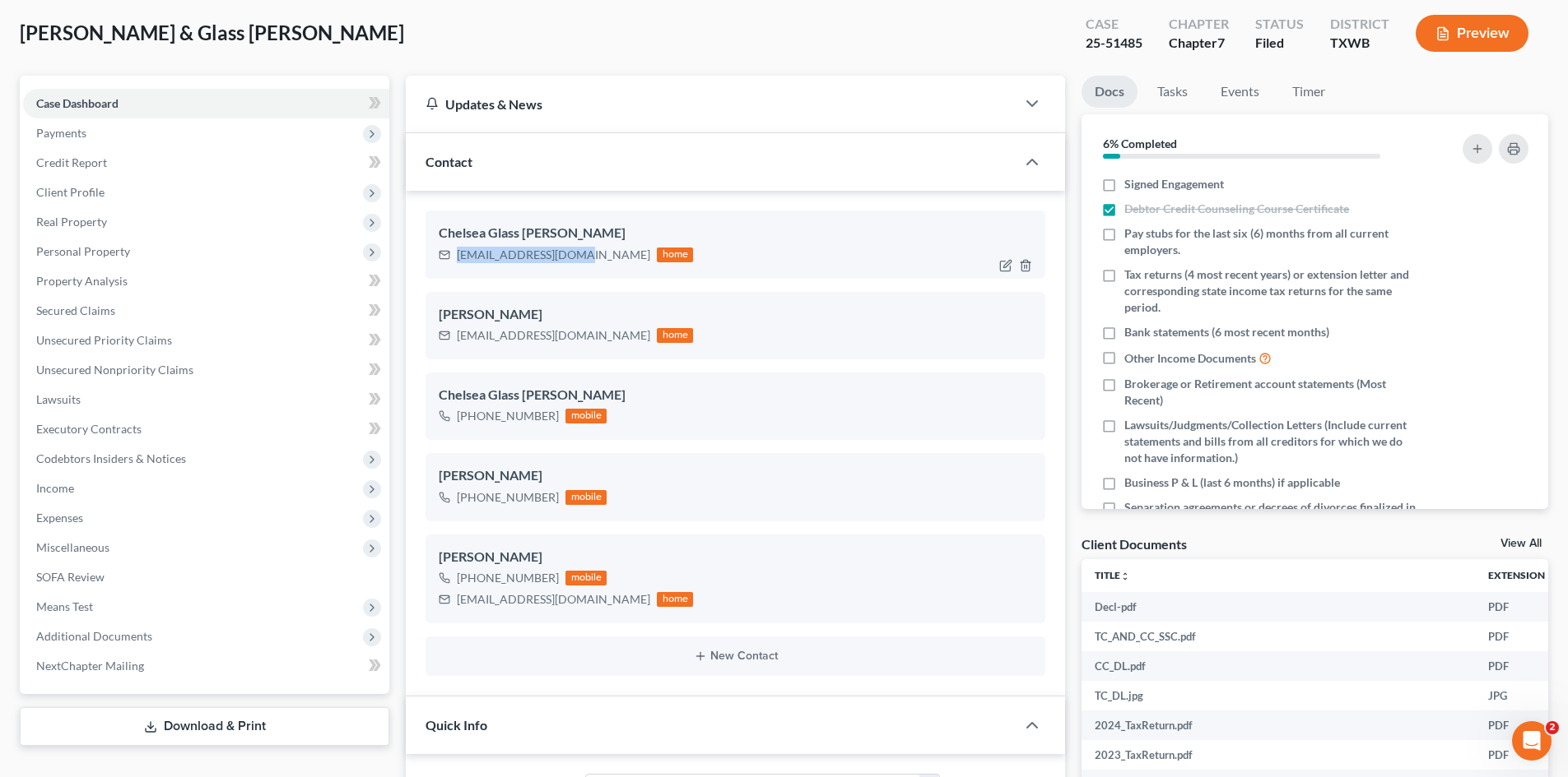
drag, startPoint x: 571, startPoint y: 257, endPoint x: 456, endPoint y: 256, distance: 115.0
click at [456, 256] on div "cwcurrie05@gmail.com" at bounding box center [553, 255] width 193 height 17
copy div "cwcurrie05@gmail.com"
click at [839, 40] on div "Currie, Tylus & Glass Currie, Chelsea Upgraded Case 25-51485 Chapter Chapter 7 …" at bounding box center [784, 40] width 1528 height 72
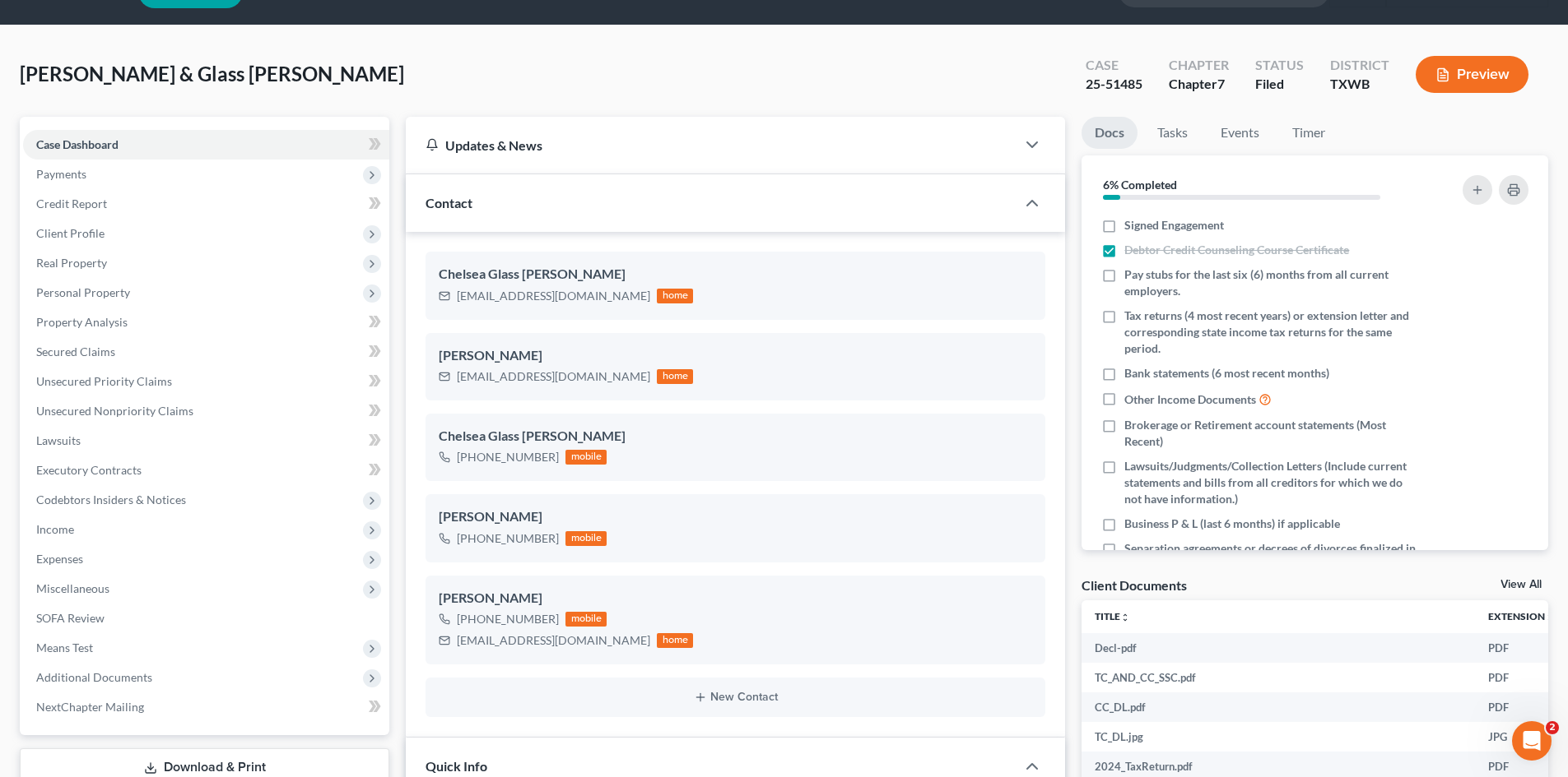
scroll to position [0, 0]
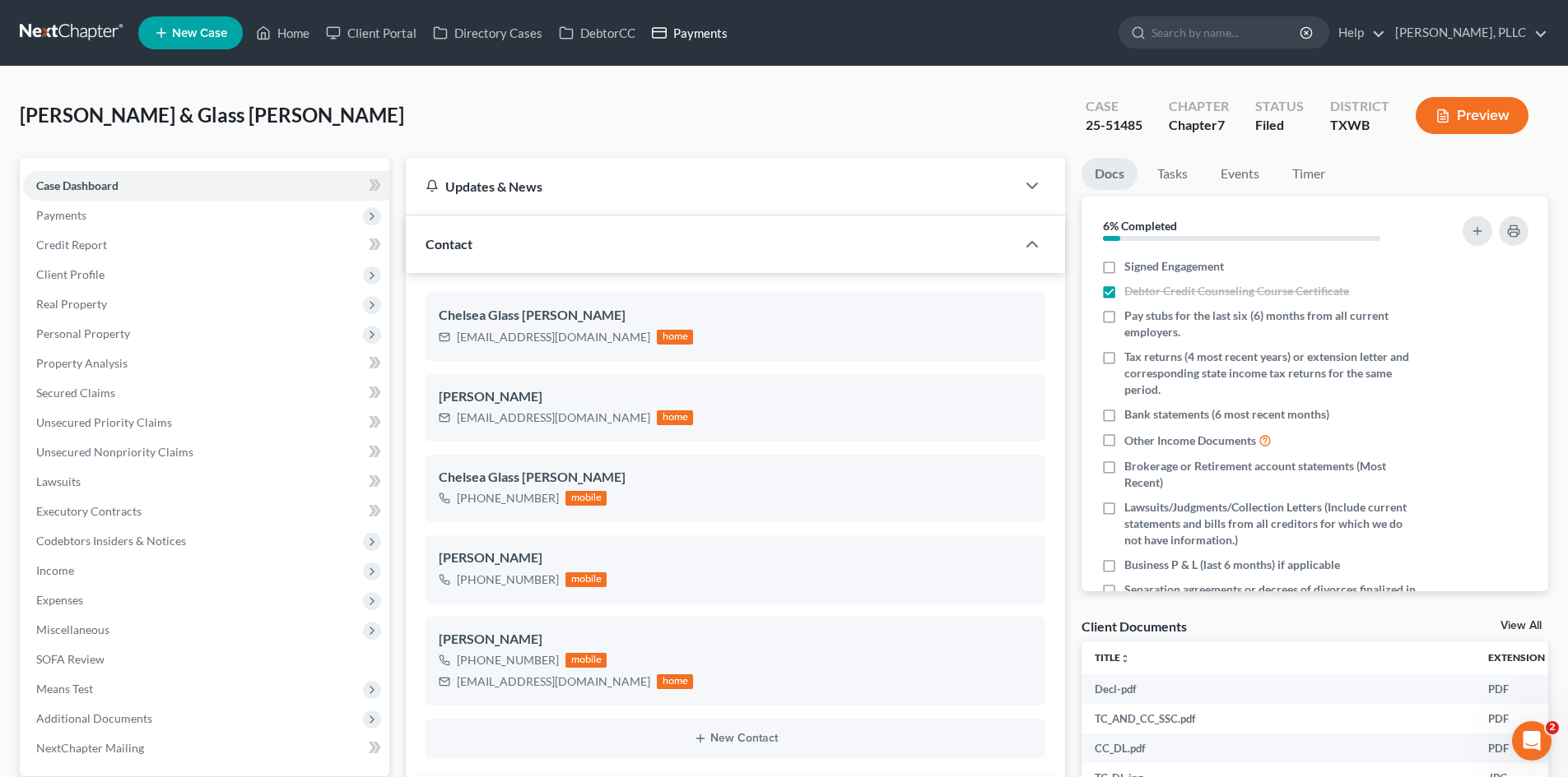
drag, startPoint x: 684, startPoint y: 24, endPoint x: 784, endPoint y: 76, distance: 112.7
click at [684, 24] on link "Payments" at bounding box center [690, 32] width 92 height 29
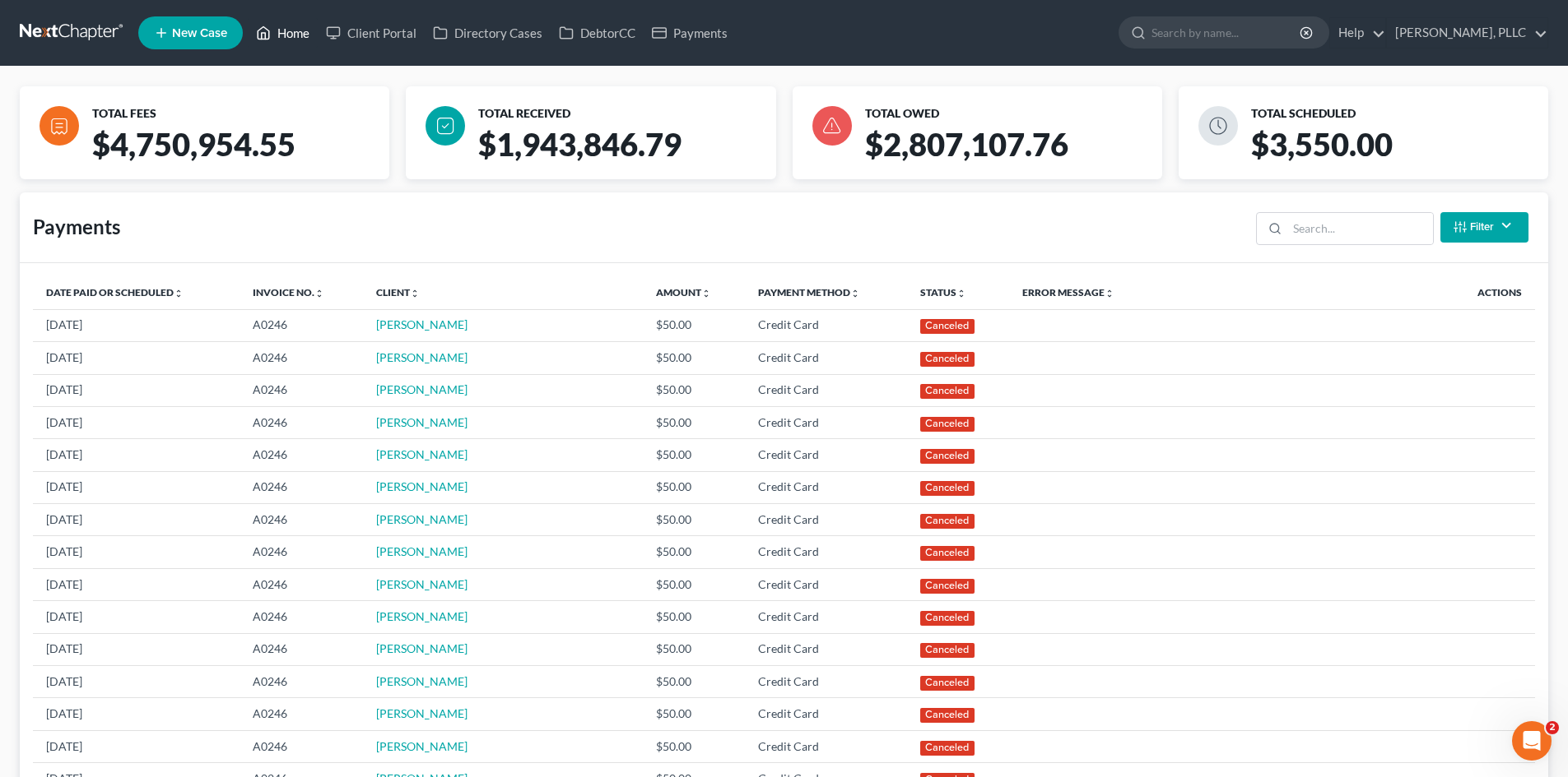
drag, startPoint x: 288, startPoint y: 33, endPoint x: 355, endPoint y: 4, distance: 73.0
click at [290, 32] on link "Home" at bounding box center [282, 32] width 70 height 29
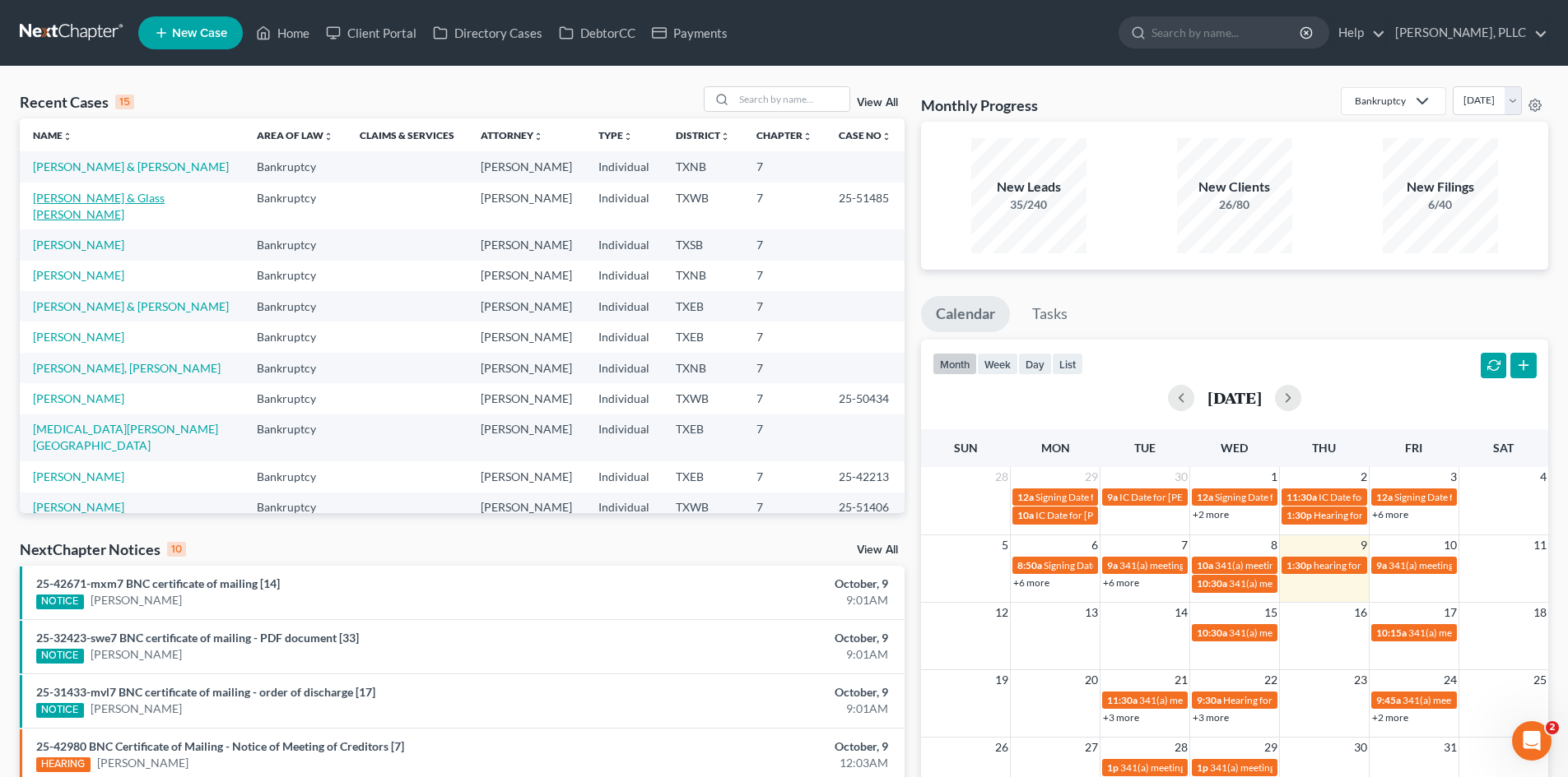
click at [130, 195] on link "Currie, Tylus & Glass Currie, Chelsea" at bounding box center [98, 206] width 132 height 30
select select "4"
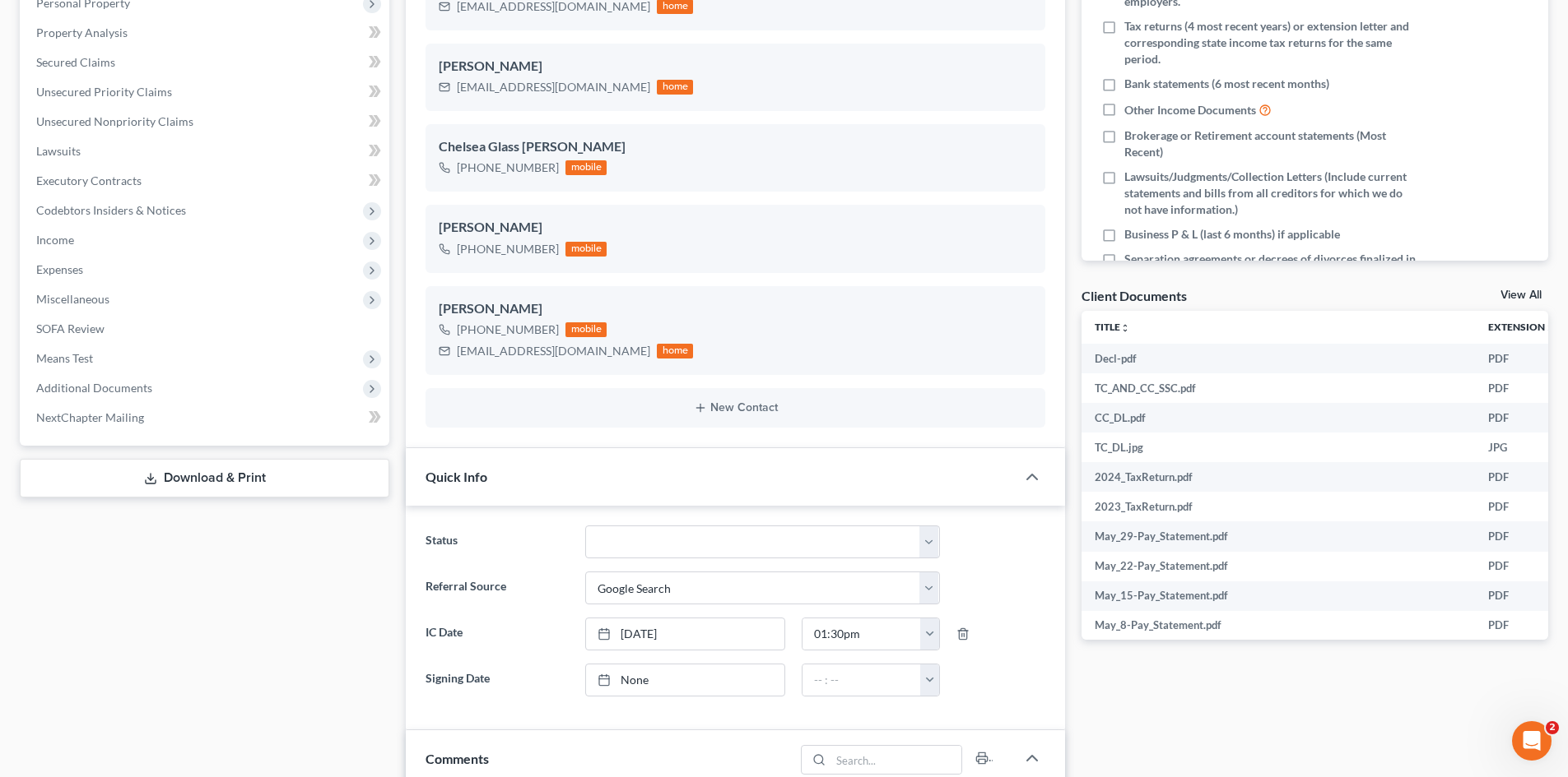
scroll to position [493, 0]
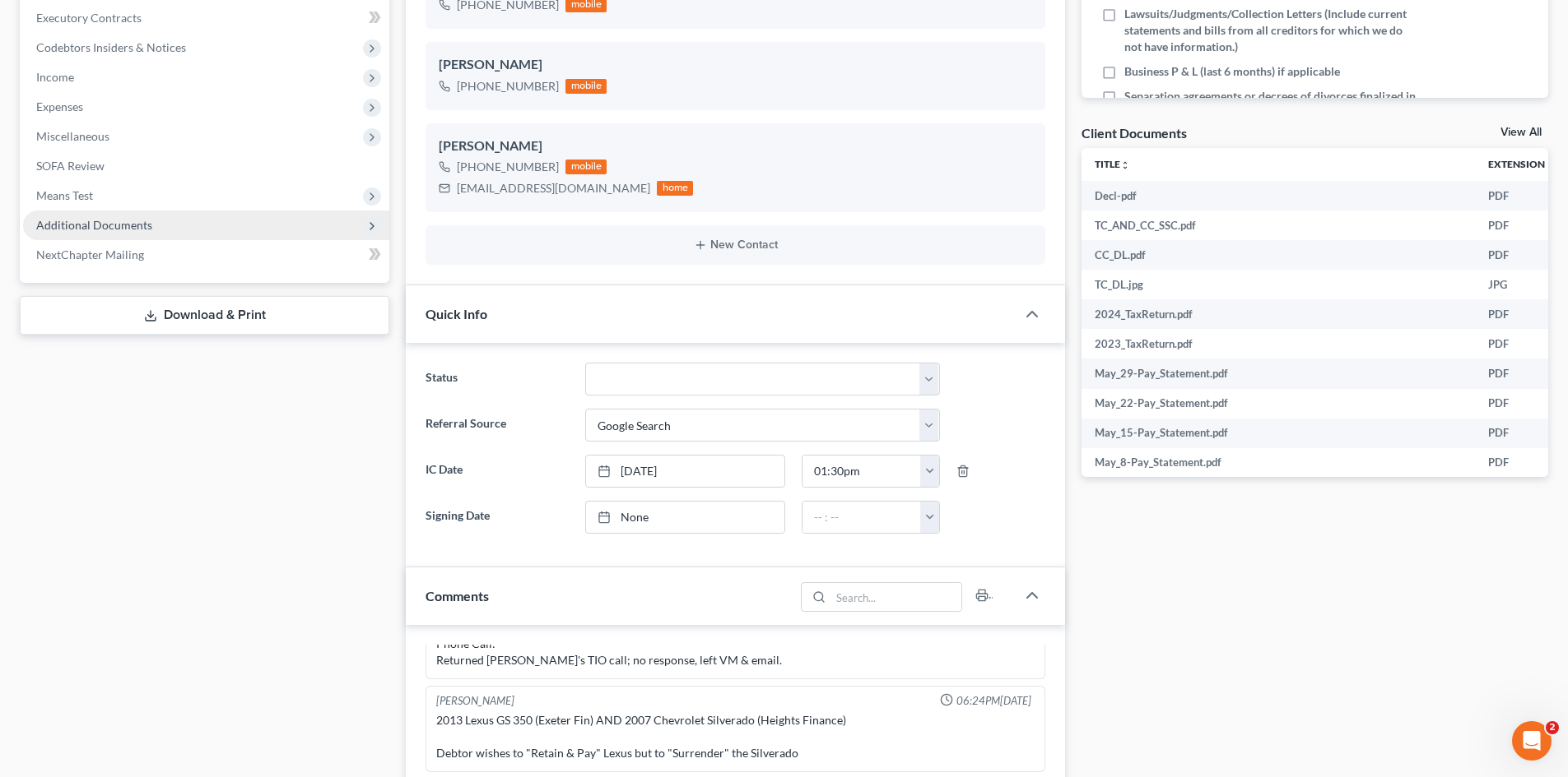
click at [181, 228] on span "Additional Documents" at bounding box center [206, 225] width 366 height 29
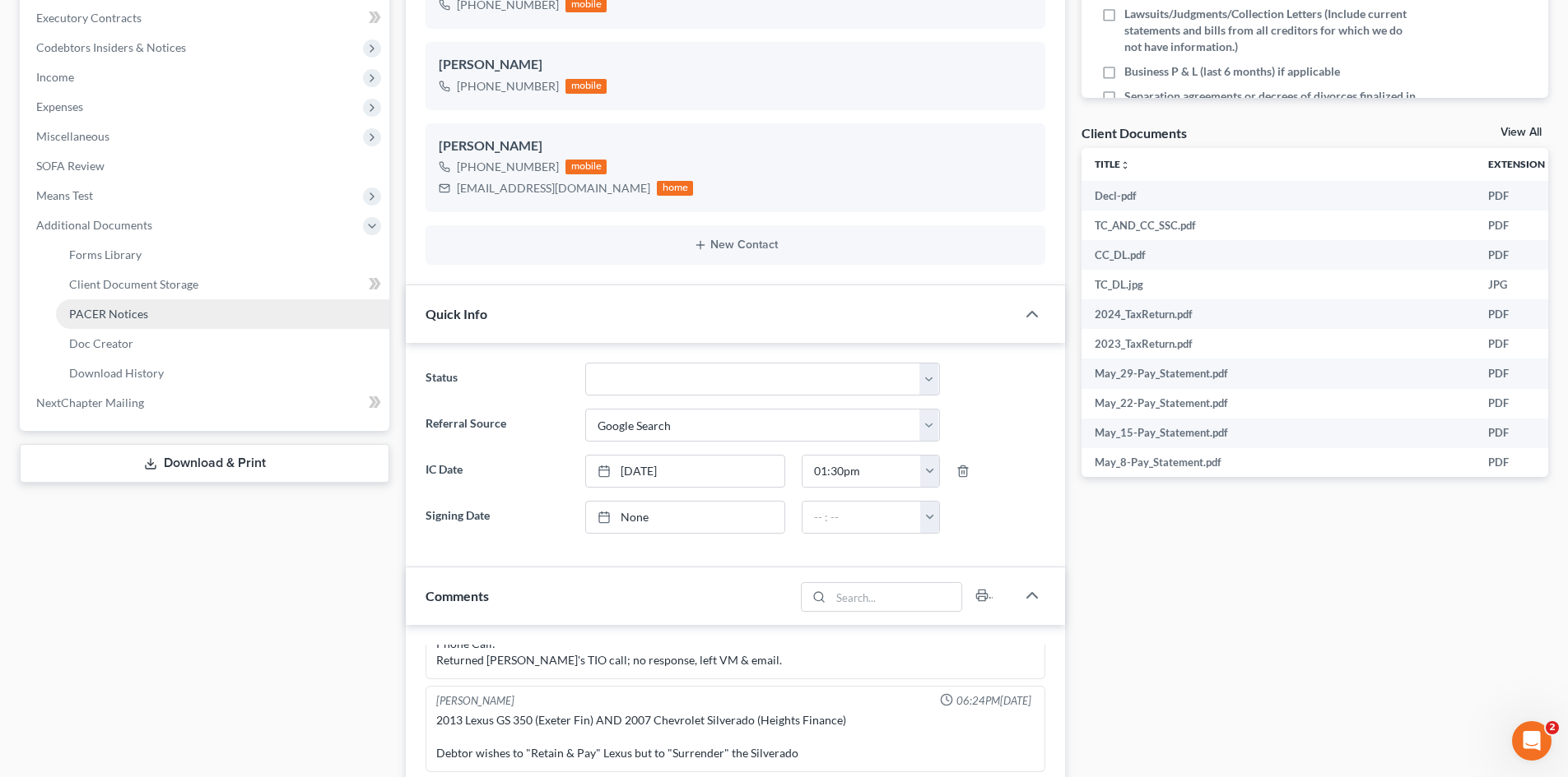
click at [166, 322] on link "PACER Notices" at bounding box center [222, 314] width 333 height 29
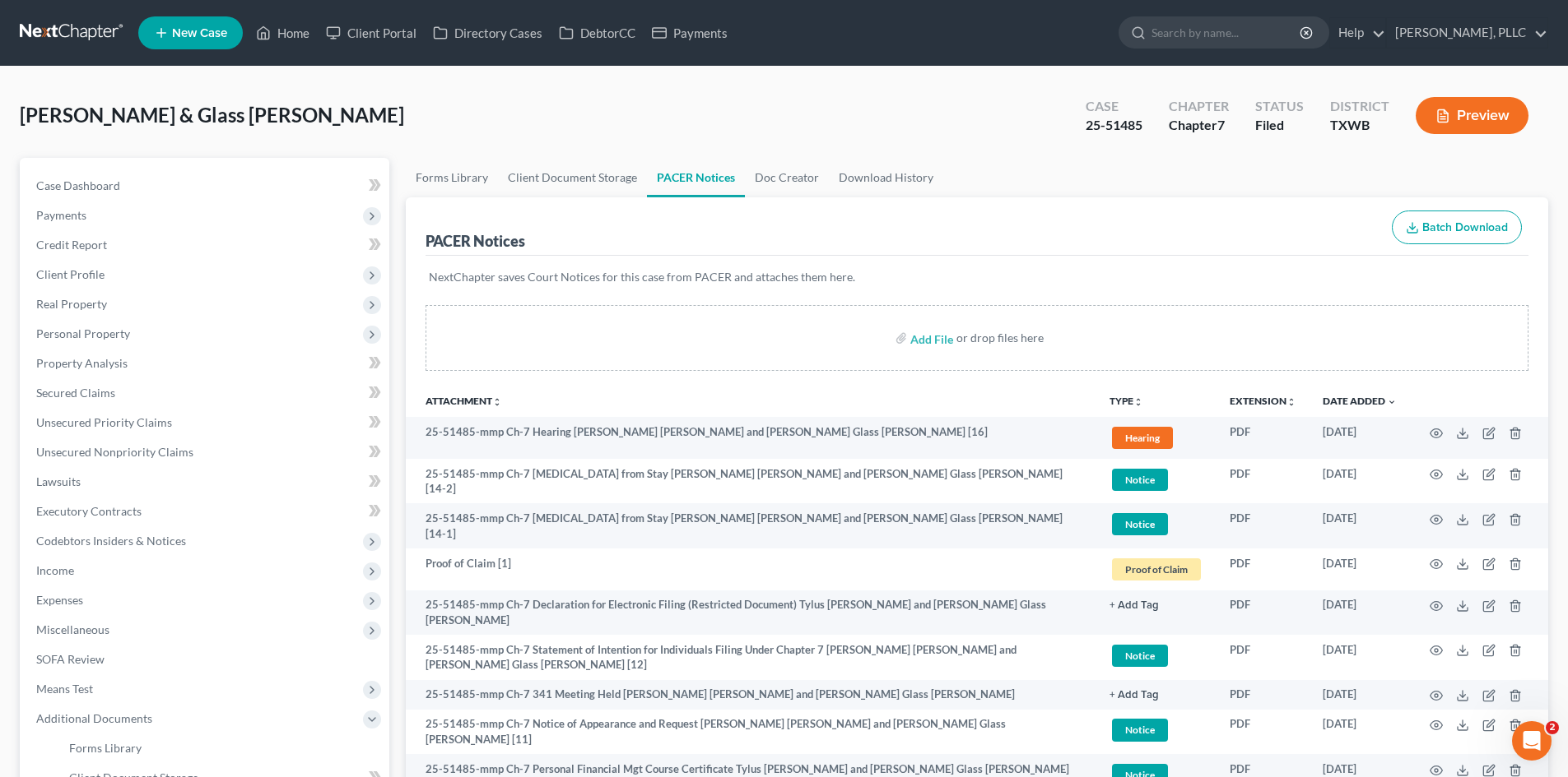
drag, startPoint x: 1420, startPoint y: 328, endPoint x: 1539, endPoint y: 328, distance: 119.0
click at [1441, 328] on div "Add File or drop files here" at bounding box center [977, 338] width 1103 height 66
click at [141, 184] on link "Case Dashboard" at bounding box center [206, 185] width 366 height 29
select select "4"
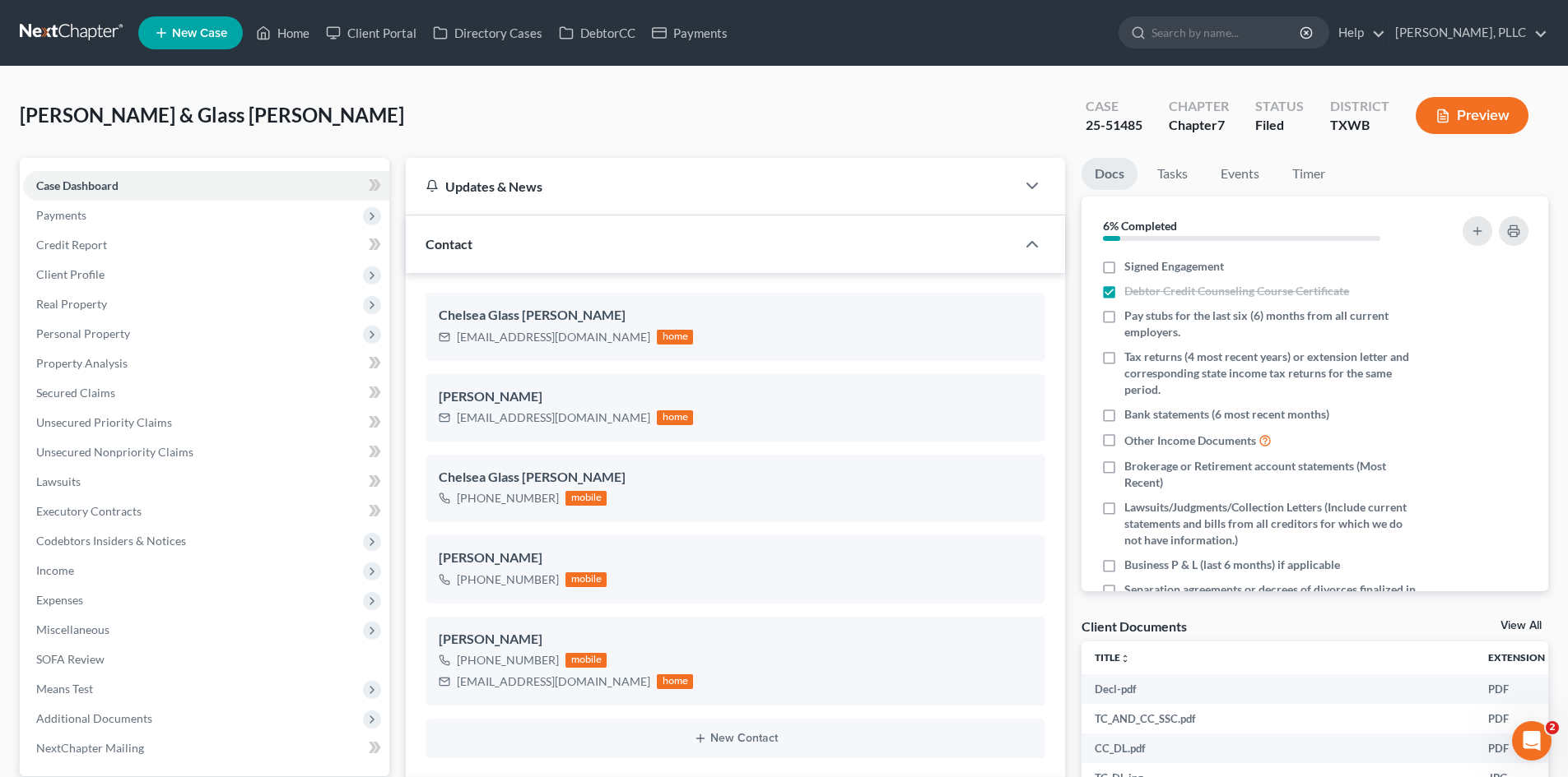
click at [0, 53] on nav "Home New Case Client Portal Directory Cases DebtorCC Payments Guy Harvey Holman…" at bounding box center [784, 33] width 1568 height 66
click at [0, 11] on nav "Home New Case Client Portal Directory Cases DebtorCC Payments Guy Harvey Holman…" at bounding box center [784, 33] width 1568 height 66
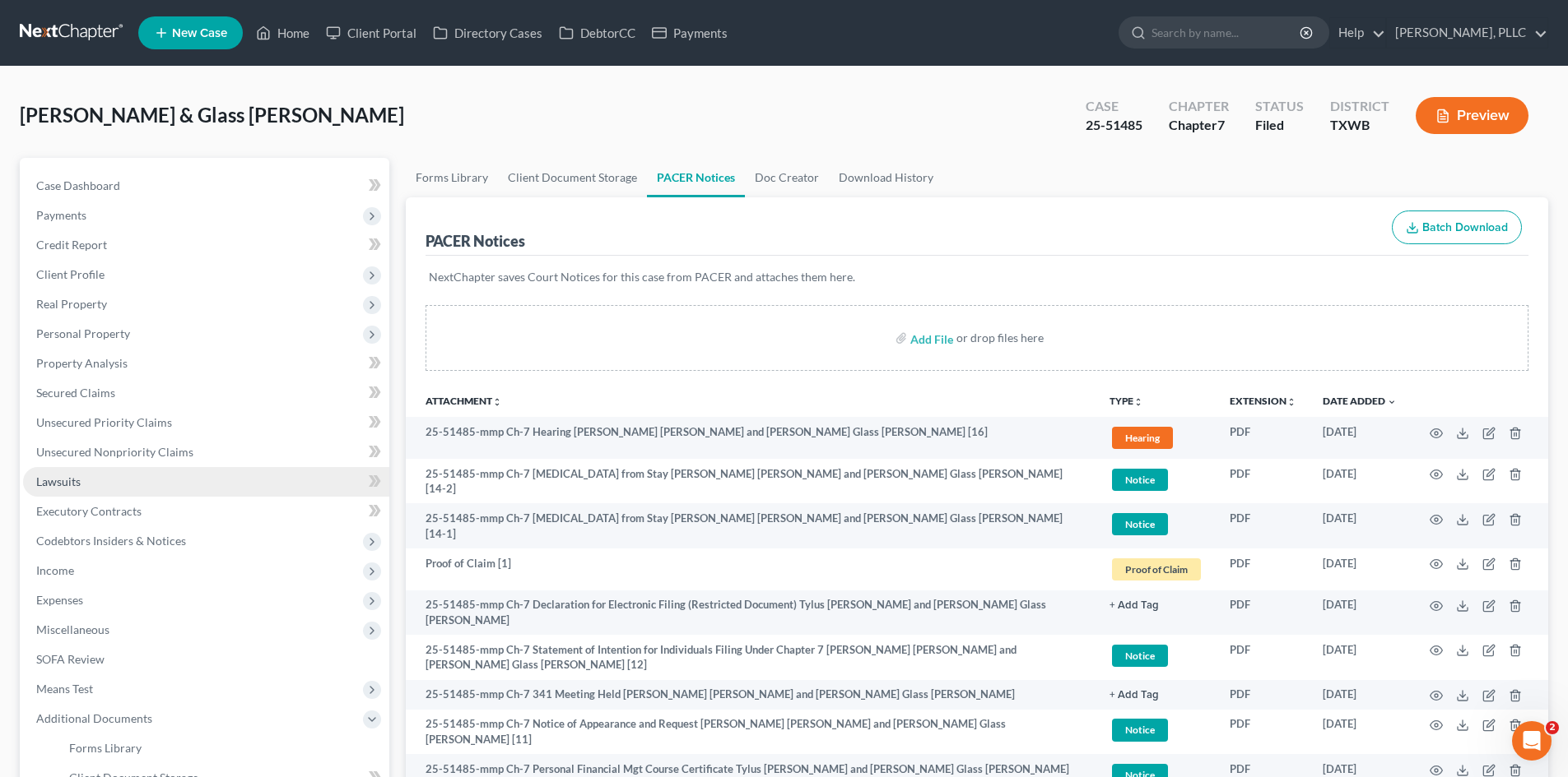
click at [82, 483] on link "Lawsuits" at bounding box center [206, 481] width 366 height 29
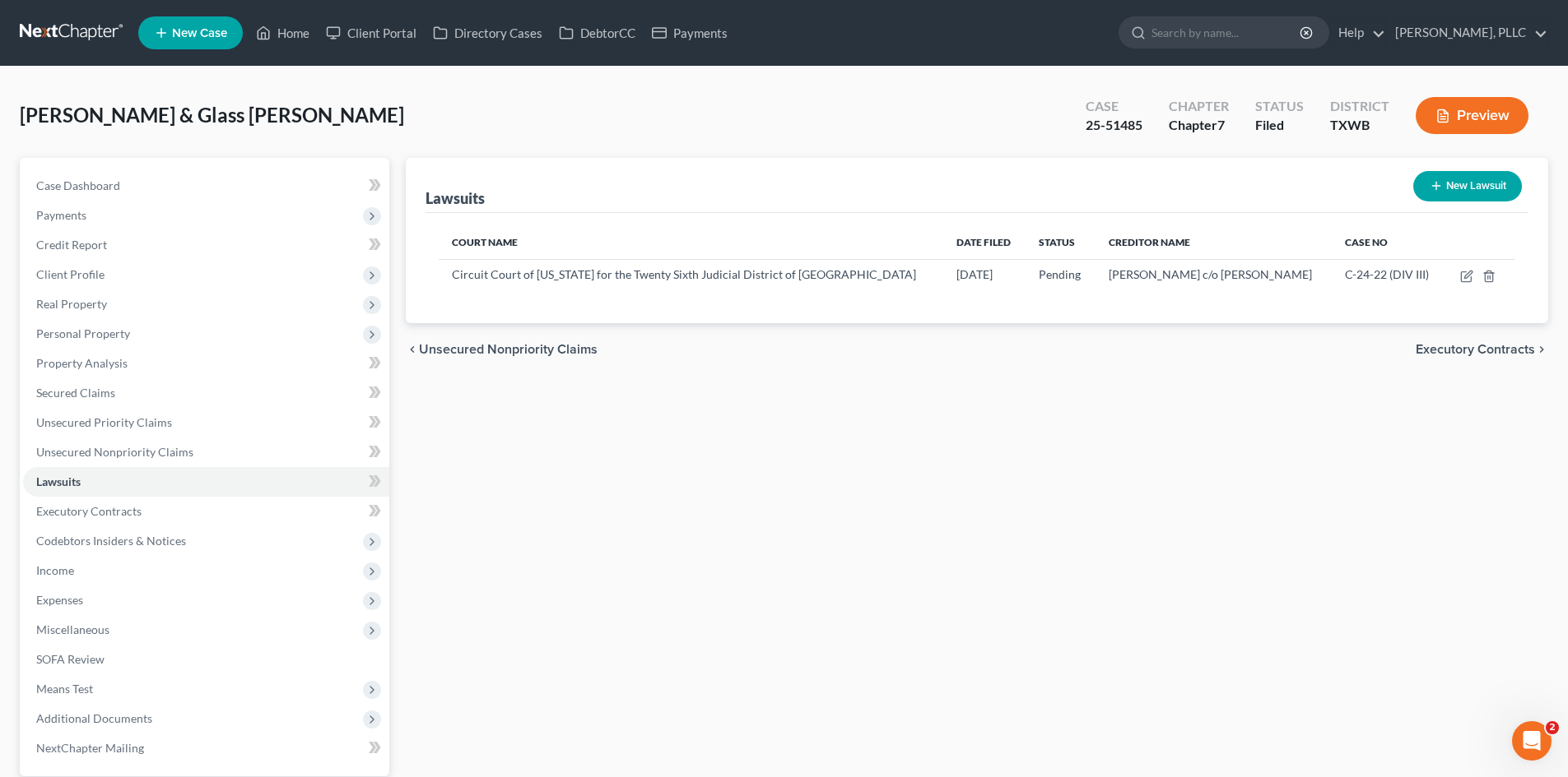
drag, startPoint x: 129, startPoint y: 28, endPoint x: 834, endPoint y: 124, distance: 711.5
click at [125, 28] on link at bounding box center [72, 32] width 105 height 29
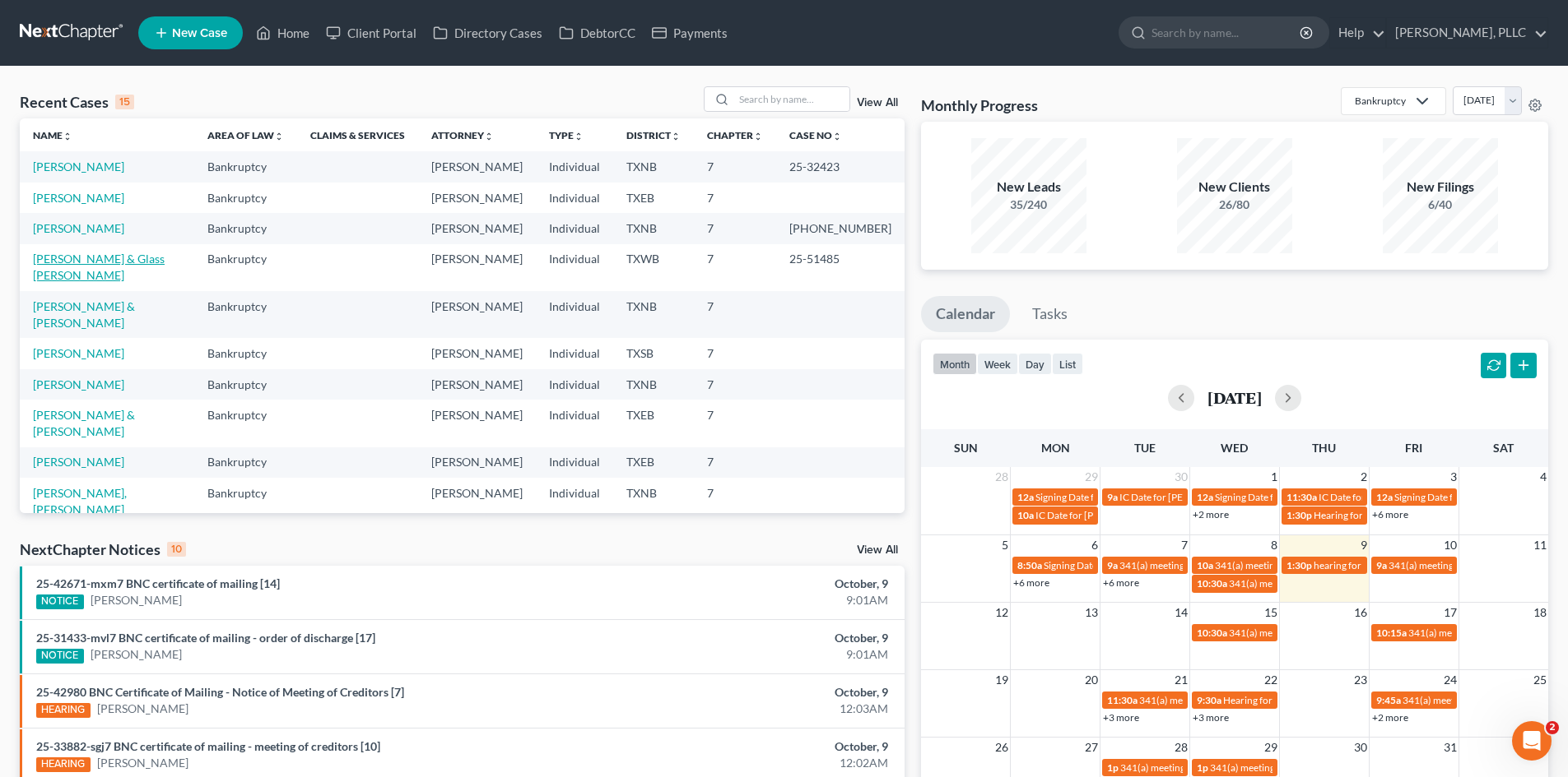
click at [119, 260] on link "[PERSON_NAME] & Glass [PERSON_NAME]" at bounding box center [98, 267] width 132 height 30
select select "4"
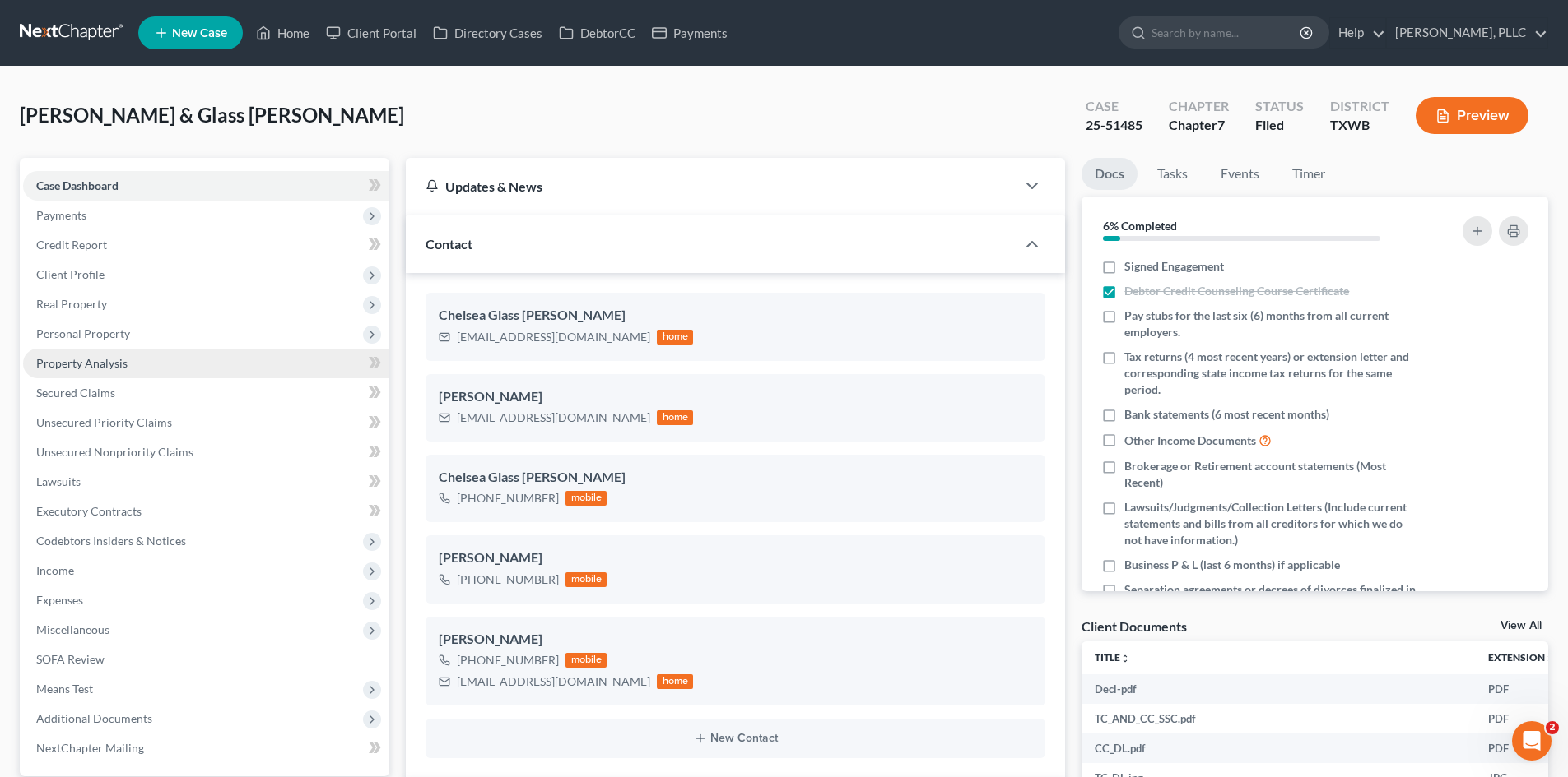
click at [146, 349] on link "Property Analysis" at bounding box center [206, 363] width 366 height 29
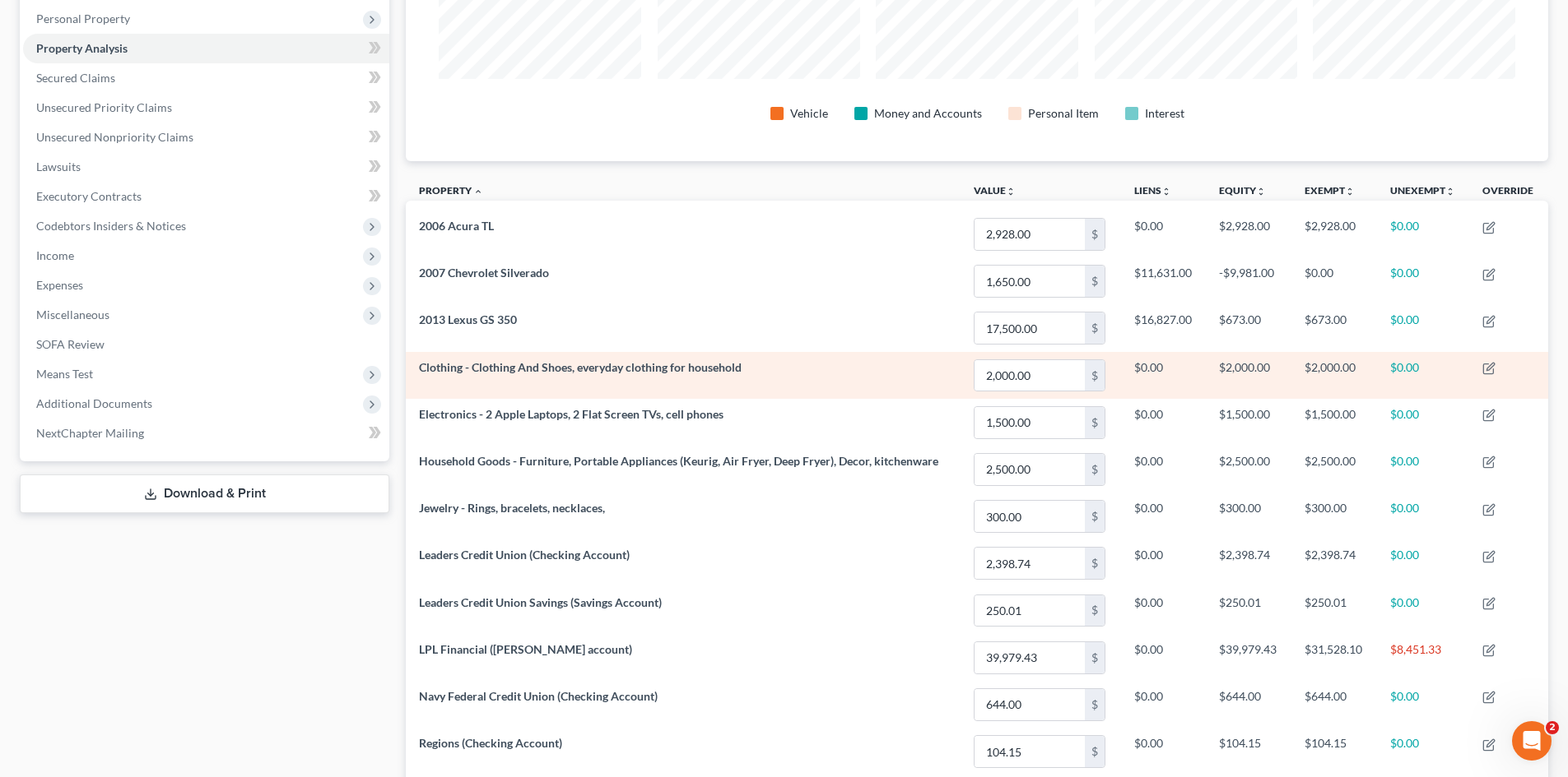
scroll to position [329, 0]
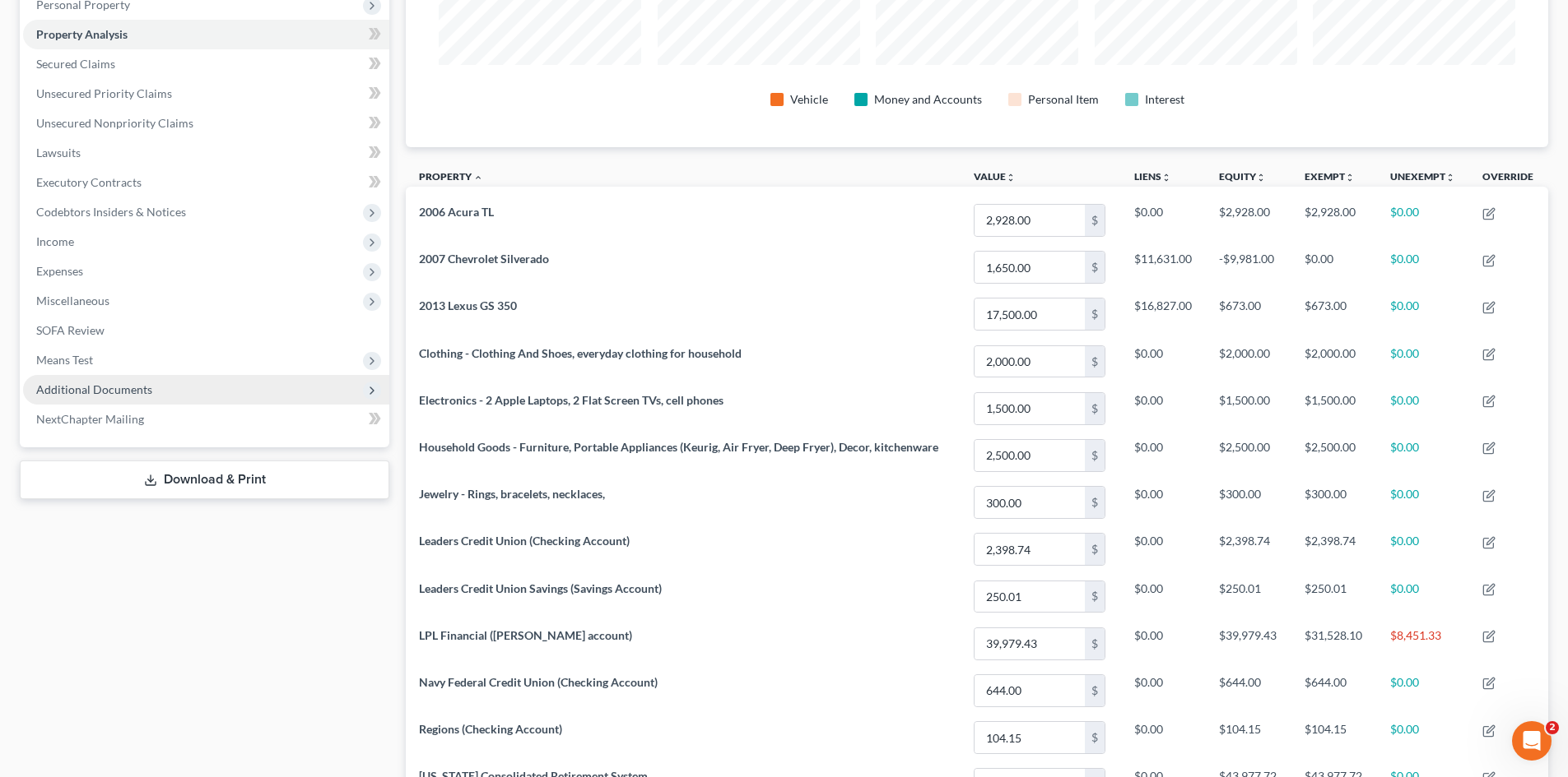
click at [149, 386] on span "Additional Documents" at bounding box center [94, 390] width 116 height 14
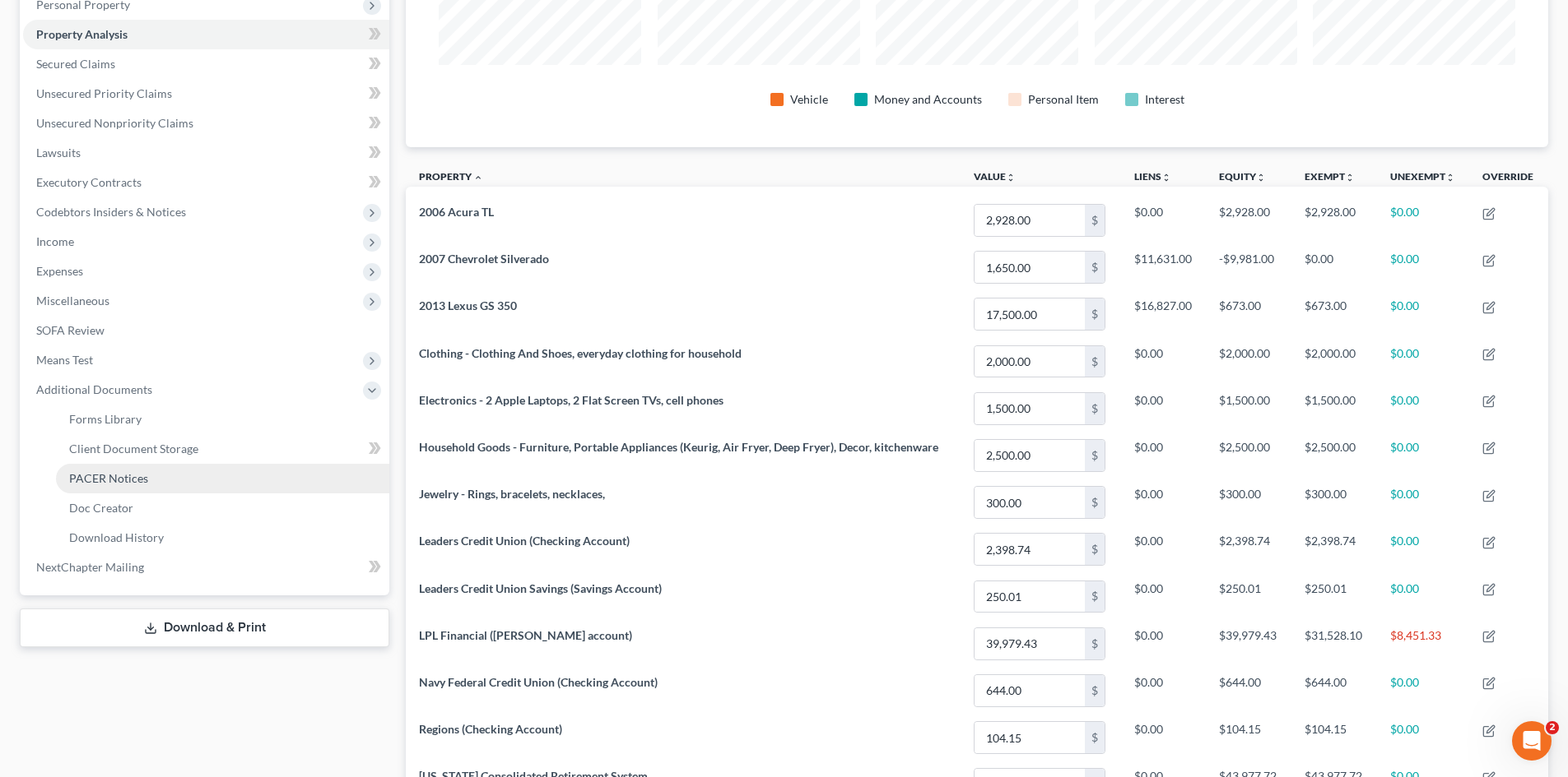
click at [190, 473] on link "PACER Notices" at bounding box center [222, 478] width 333 height 29
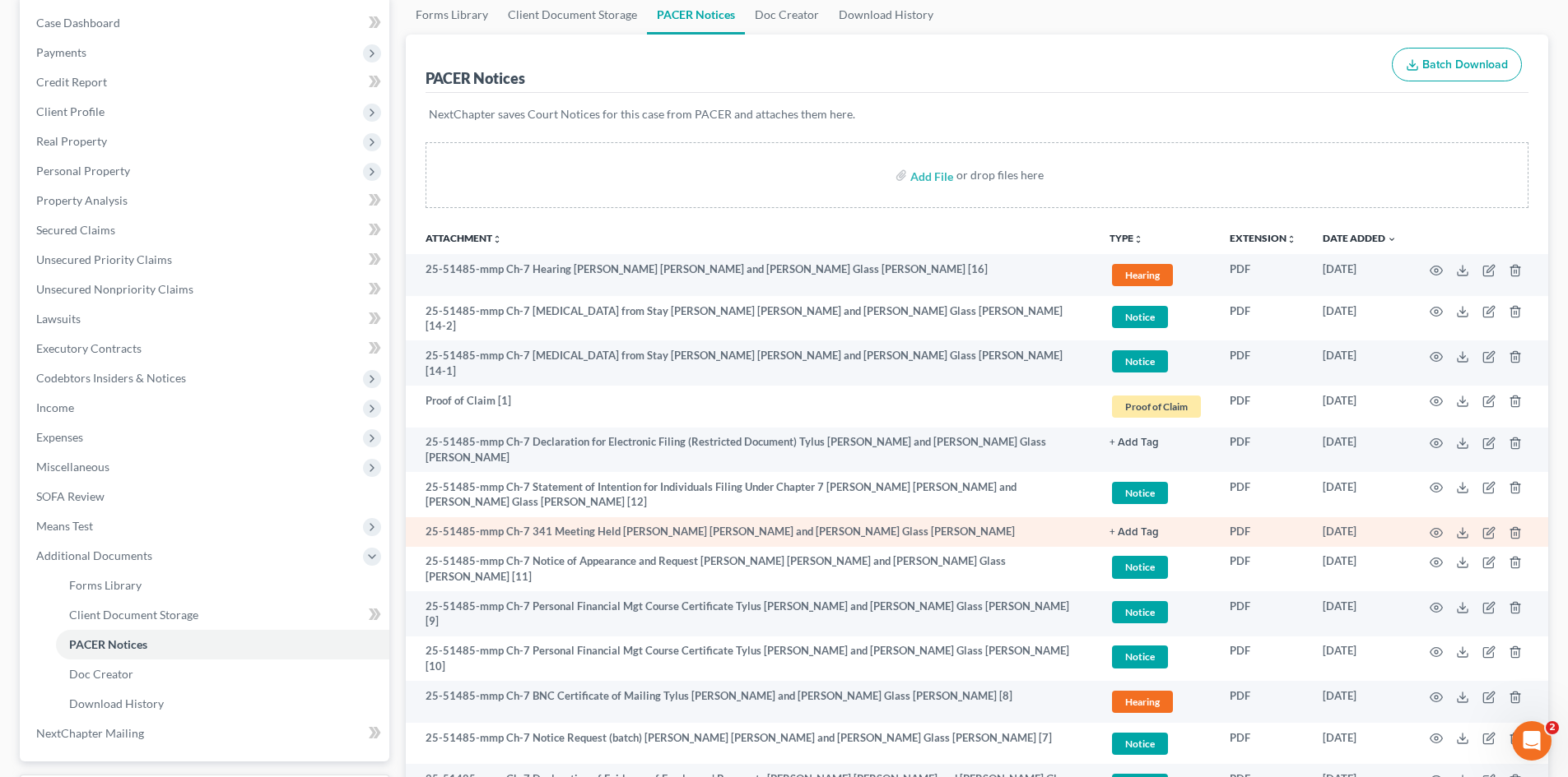
scroll to position [165, 0]
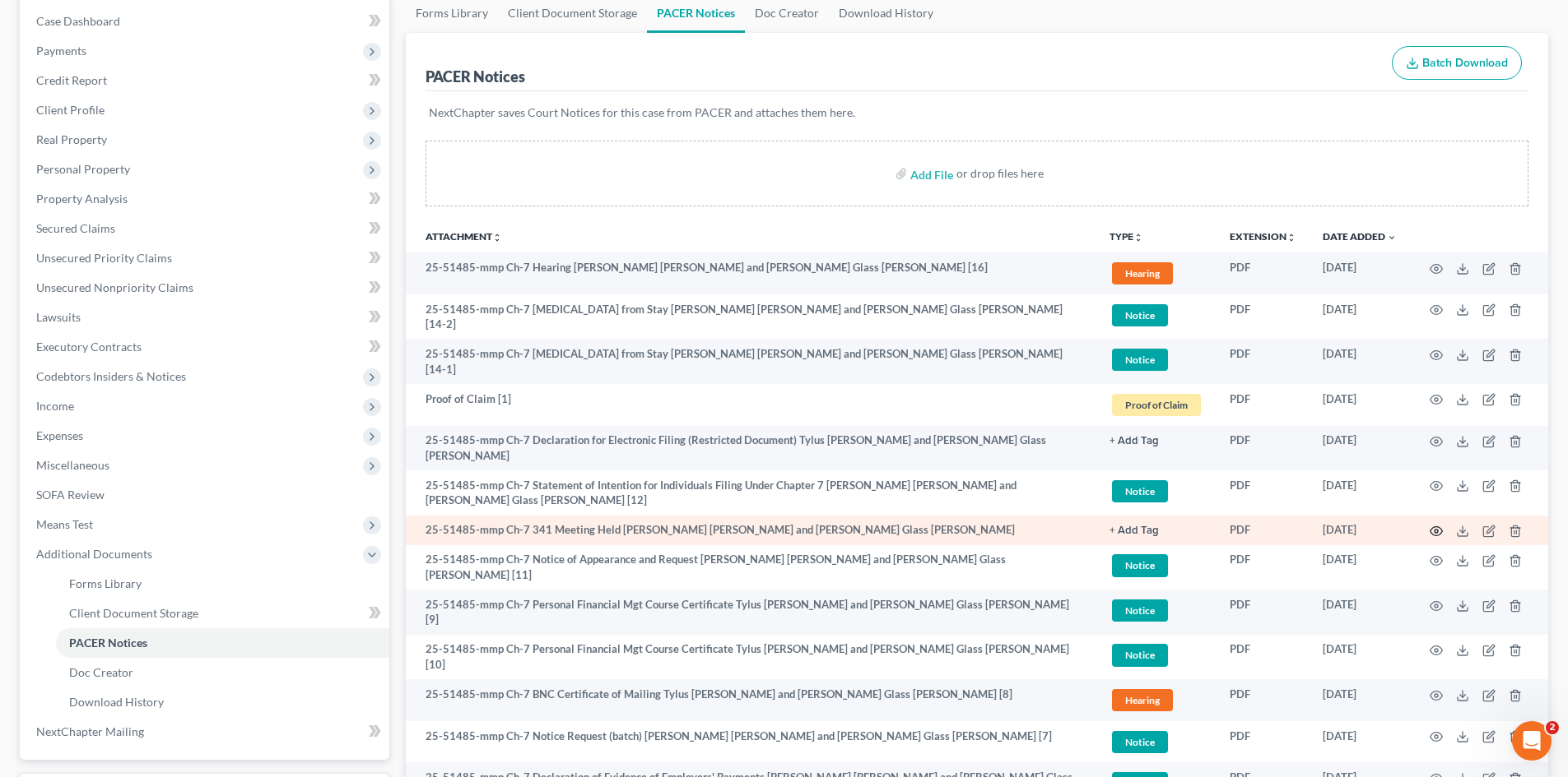
click at [1440, 524] on icon "button" at bounding box center [1436, 531] width 13 height 13
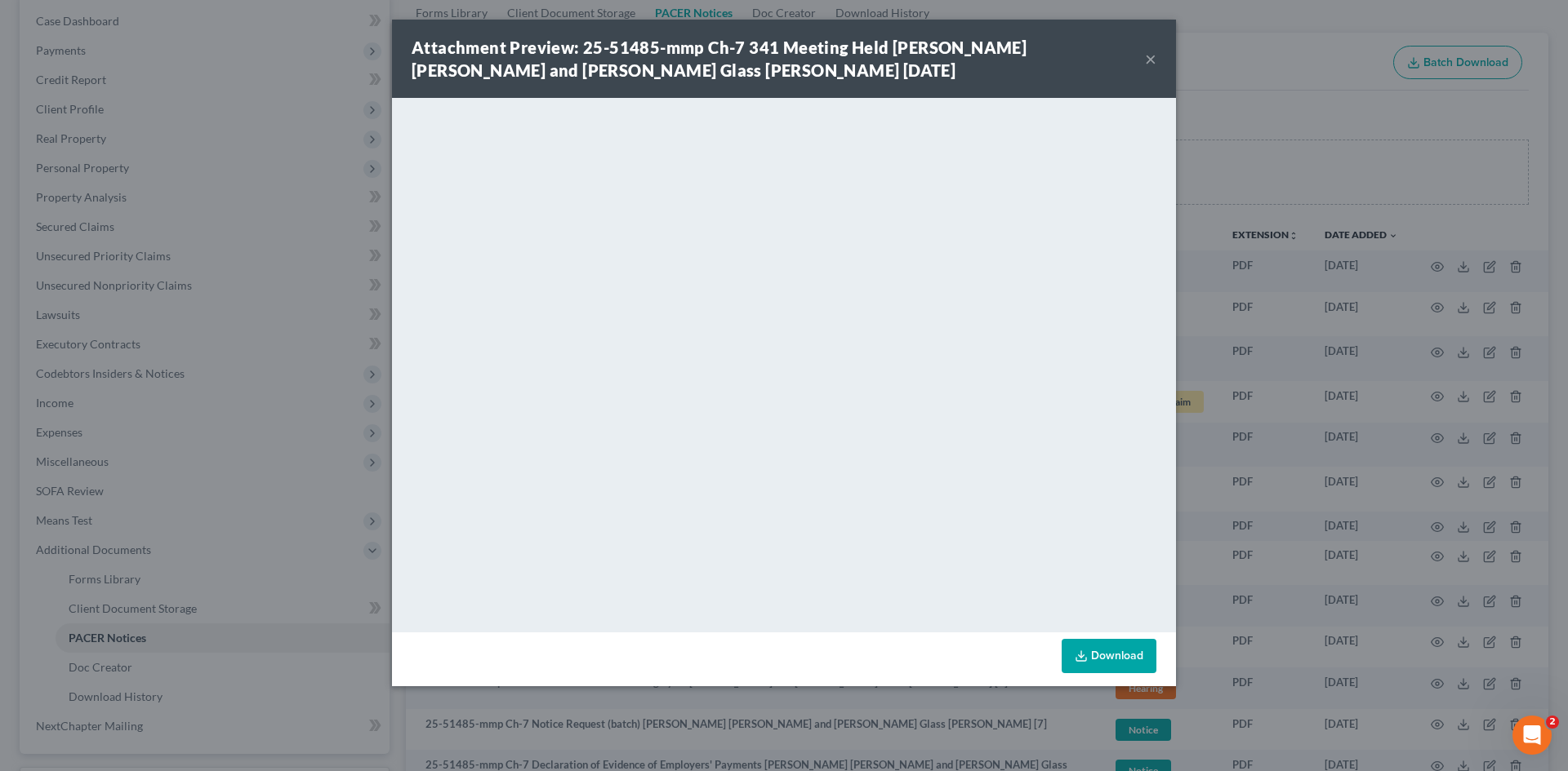
click at [1155, 61] on button "×" at bounding box center [1150, 59] width 11 height 19
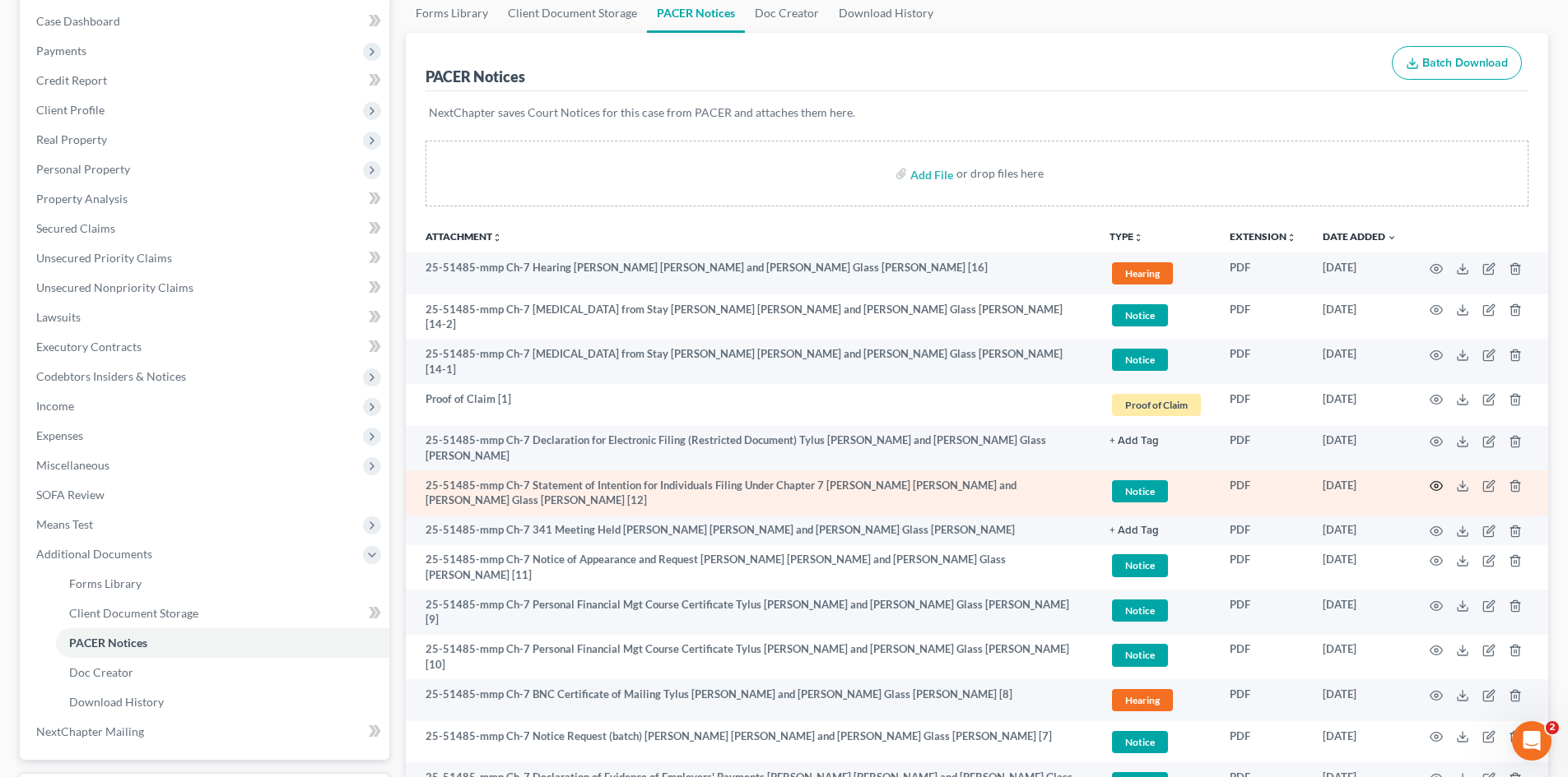
click at [1440, 479] on icon "button" at bounding box center [1436, 486] width 13 height 13
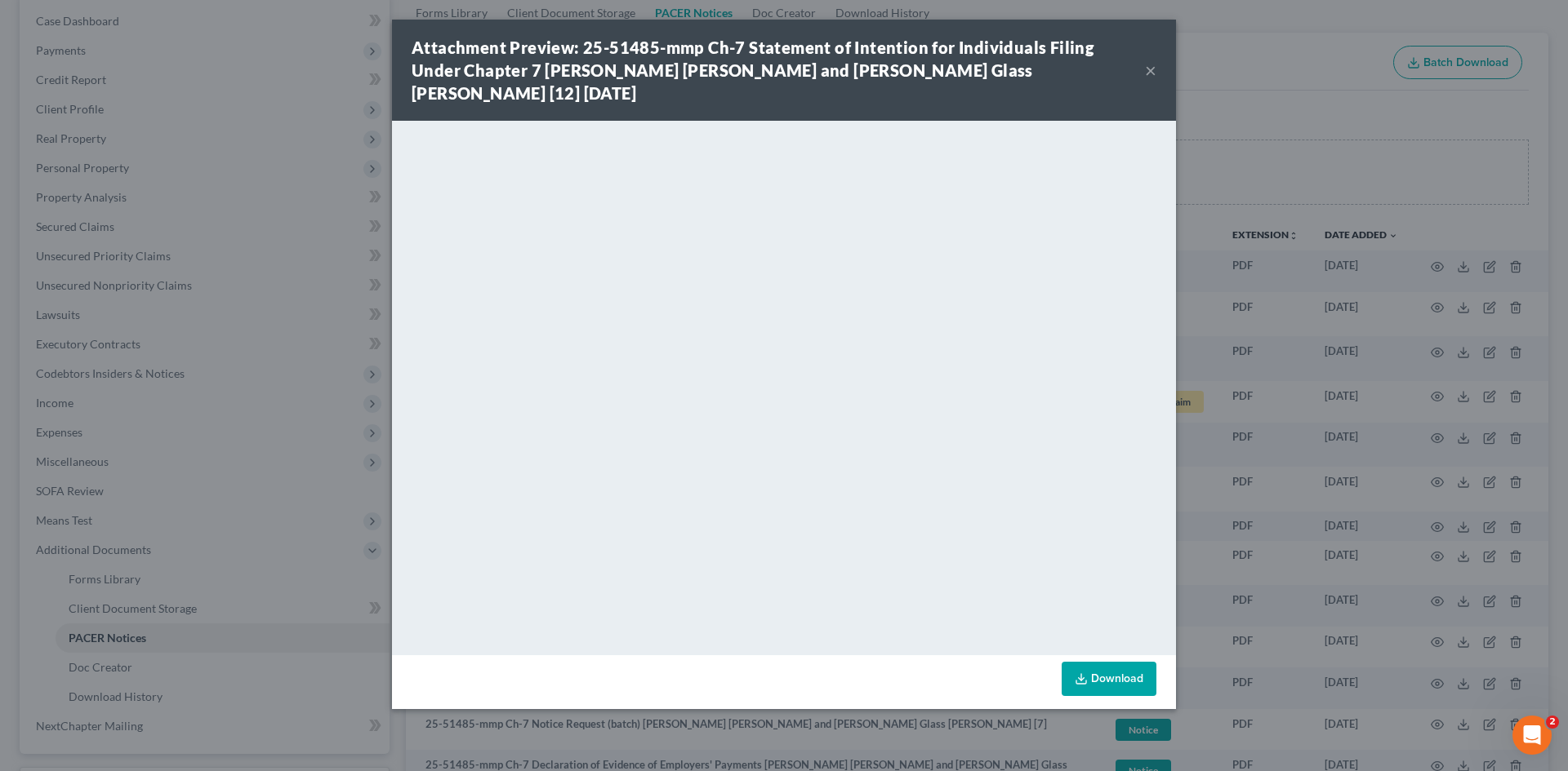
click at [1152, 63] on button "×" at bounding box center [1150, 70] width 11 height 19
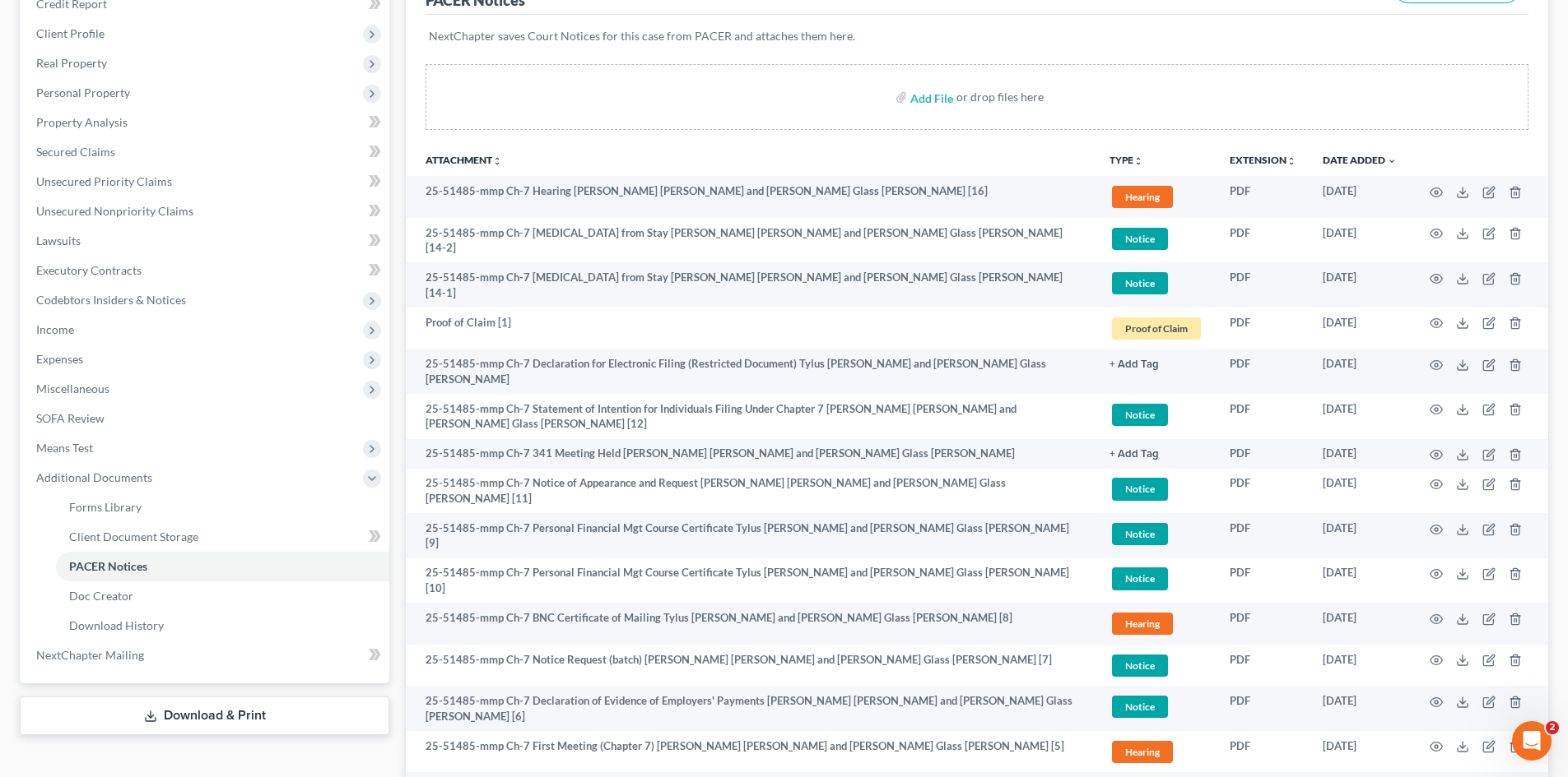
scroll to position [0, 0]
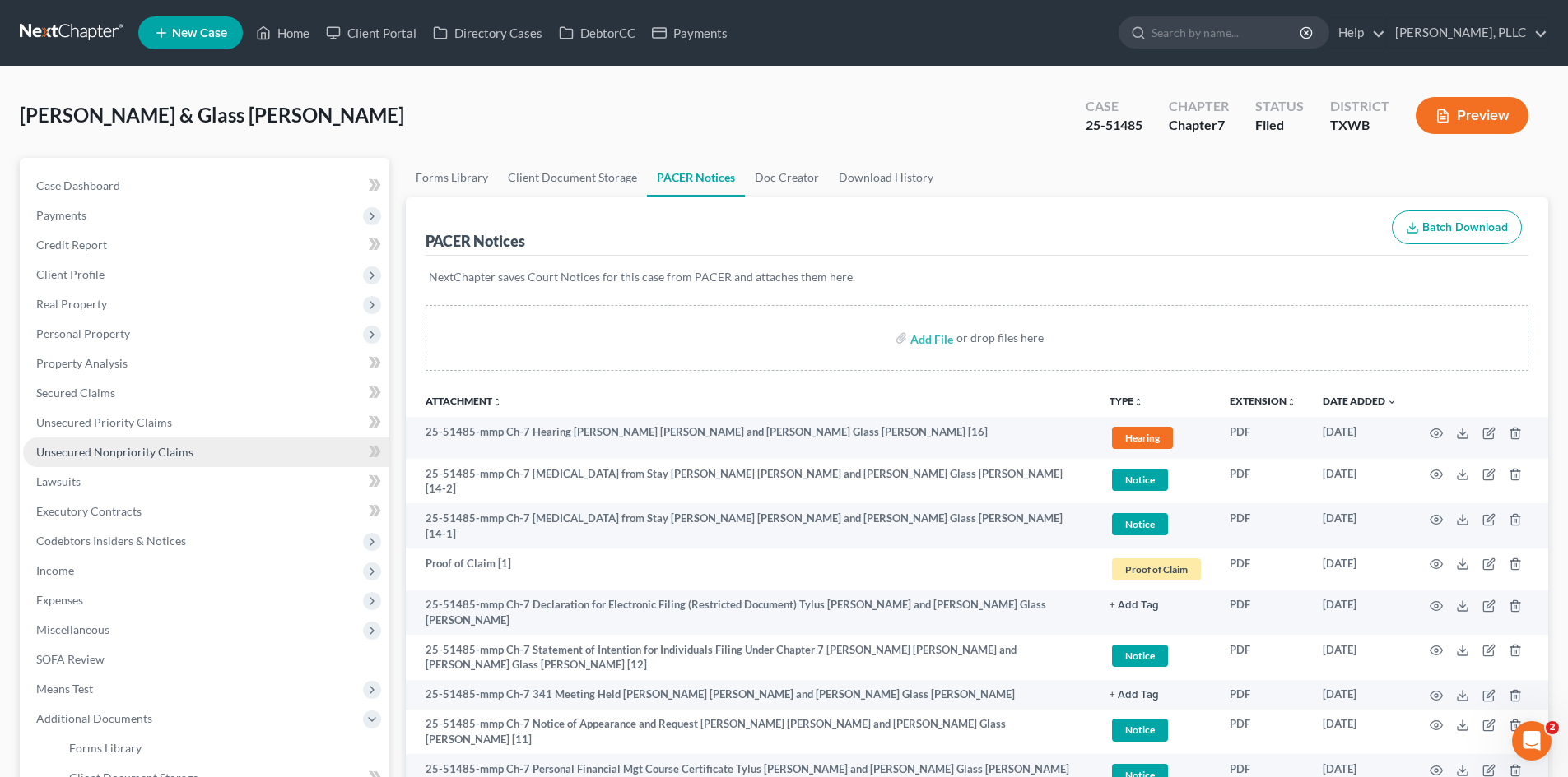
click at [163, 439] on link "Unsecured Nonpriority Claims" at bounding box center [206, 452] width 366 height 29
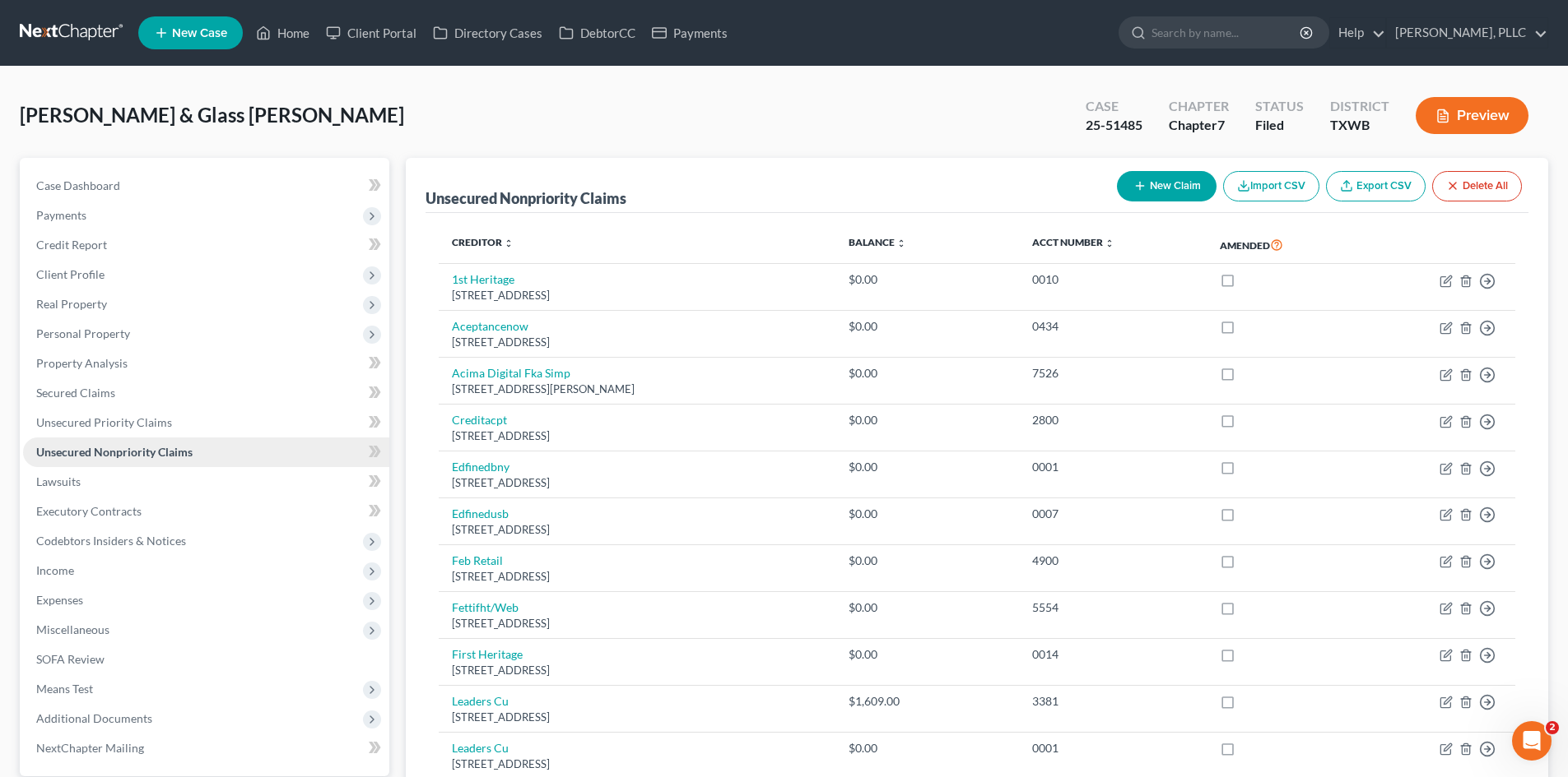
click at [130, 447] on span "Unsecured Nonpriority Claims" at bounding box center [114, 452] width 156 height 14
click at [132, 427] on span "Unsecured Priority Claims" at bounding box center [104, 423] width 136 height 14
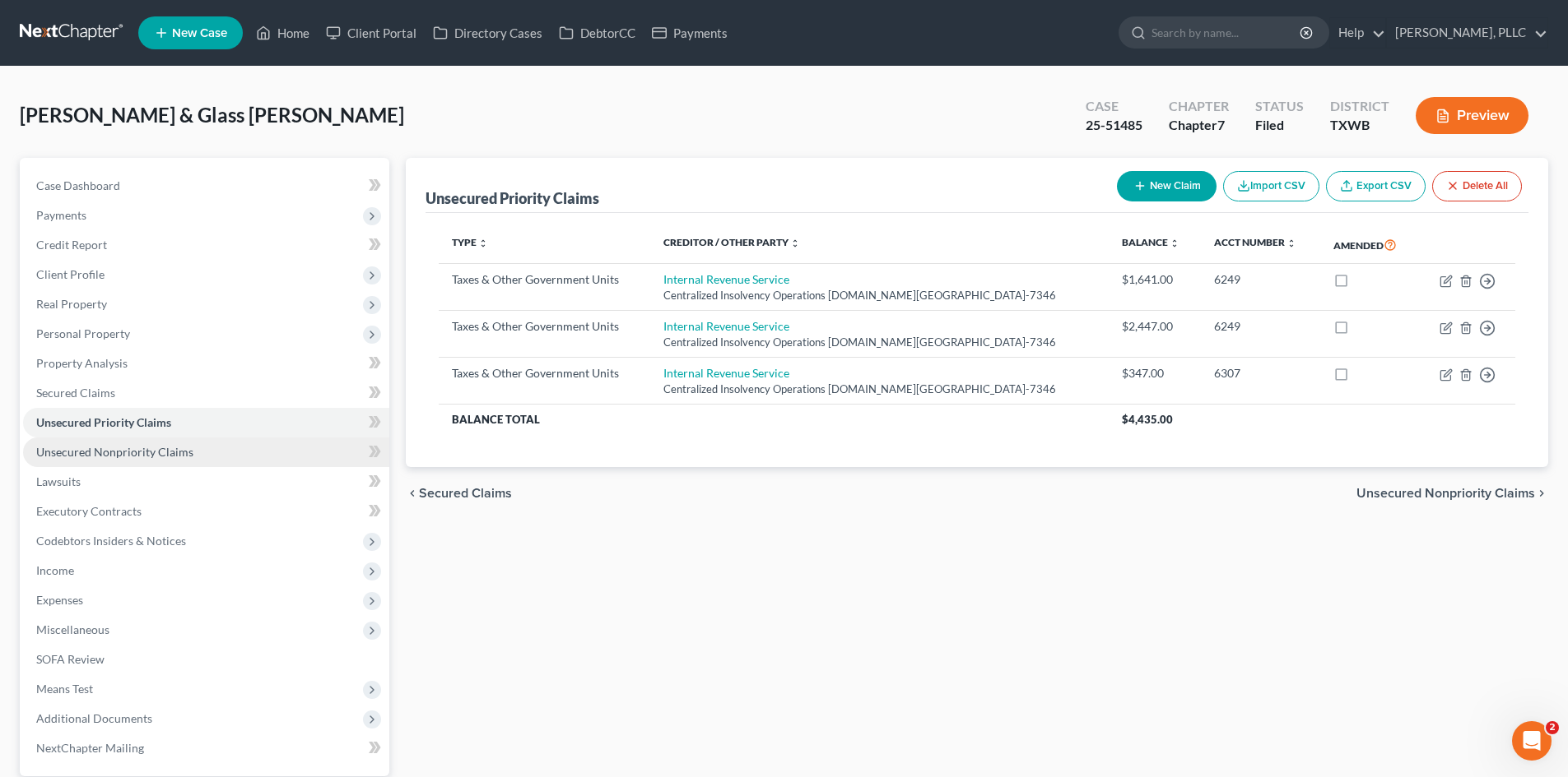
click at [124, 450] on span "Unsecured Nonpriority Claims" at bounding box center [114, 452] width 157 height 14
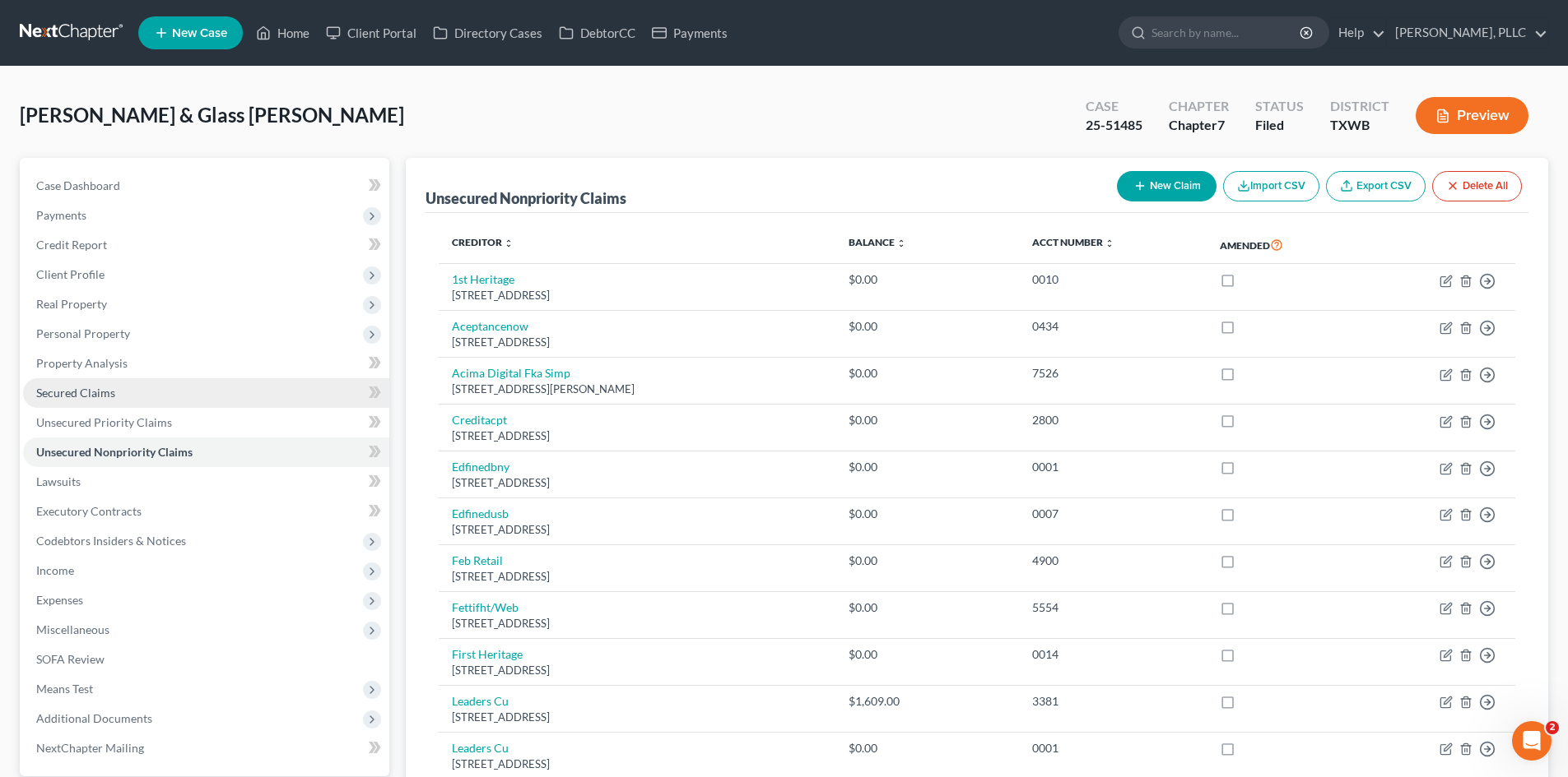
click at [128, 394] on link "Secured Claims" at bounding box center [206, 392] width 366 height 29
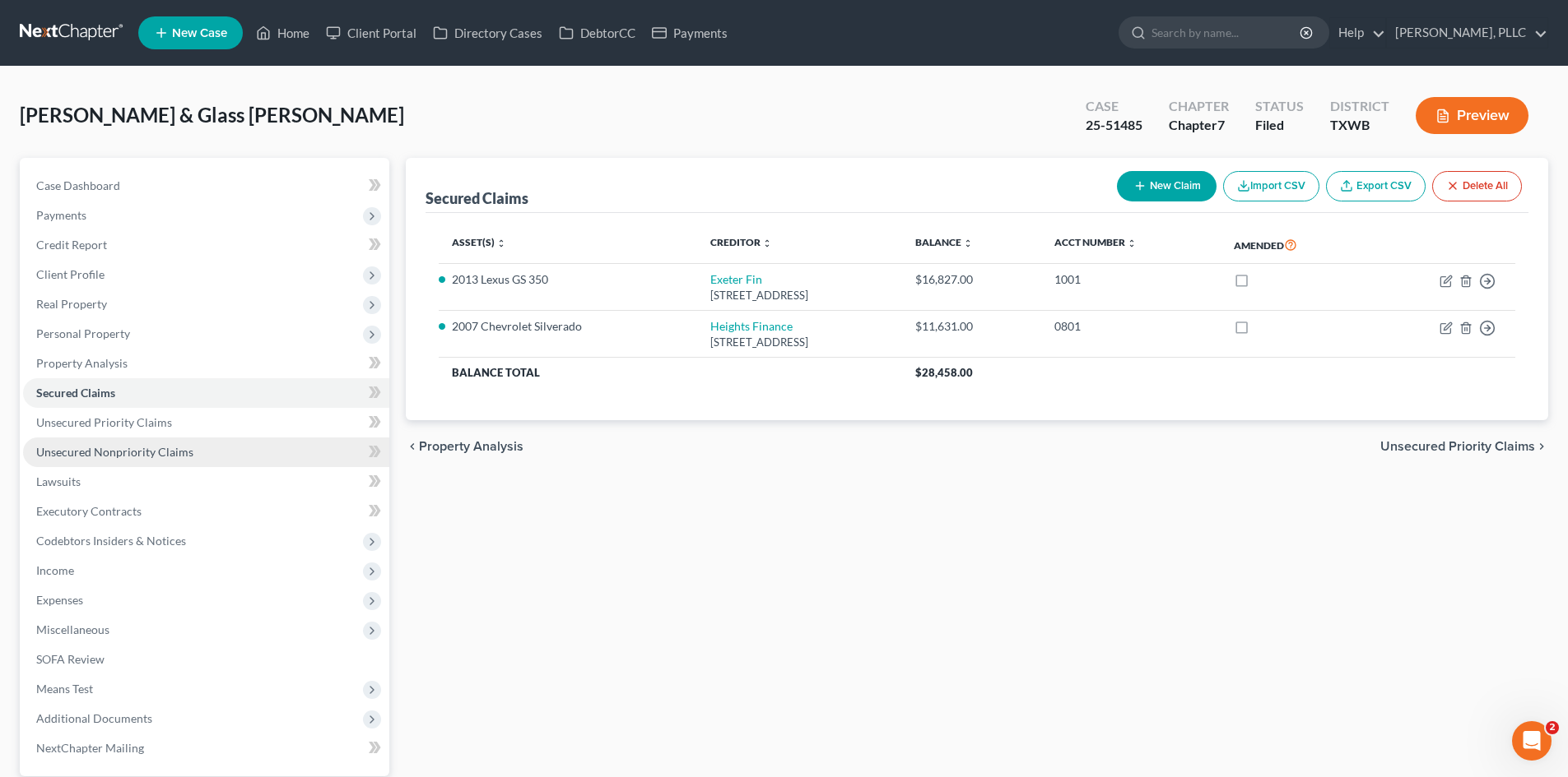
click at [137, 456] on span "Unsecured Nonpriority Claims" at bounding box center [114, 452] width 157 height 14
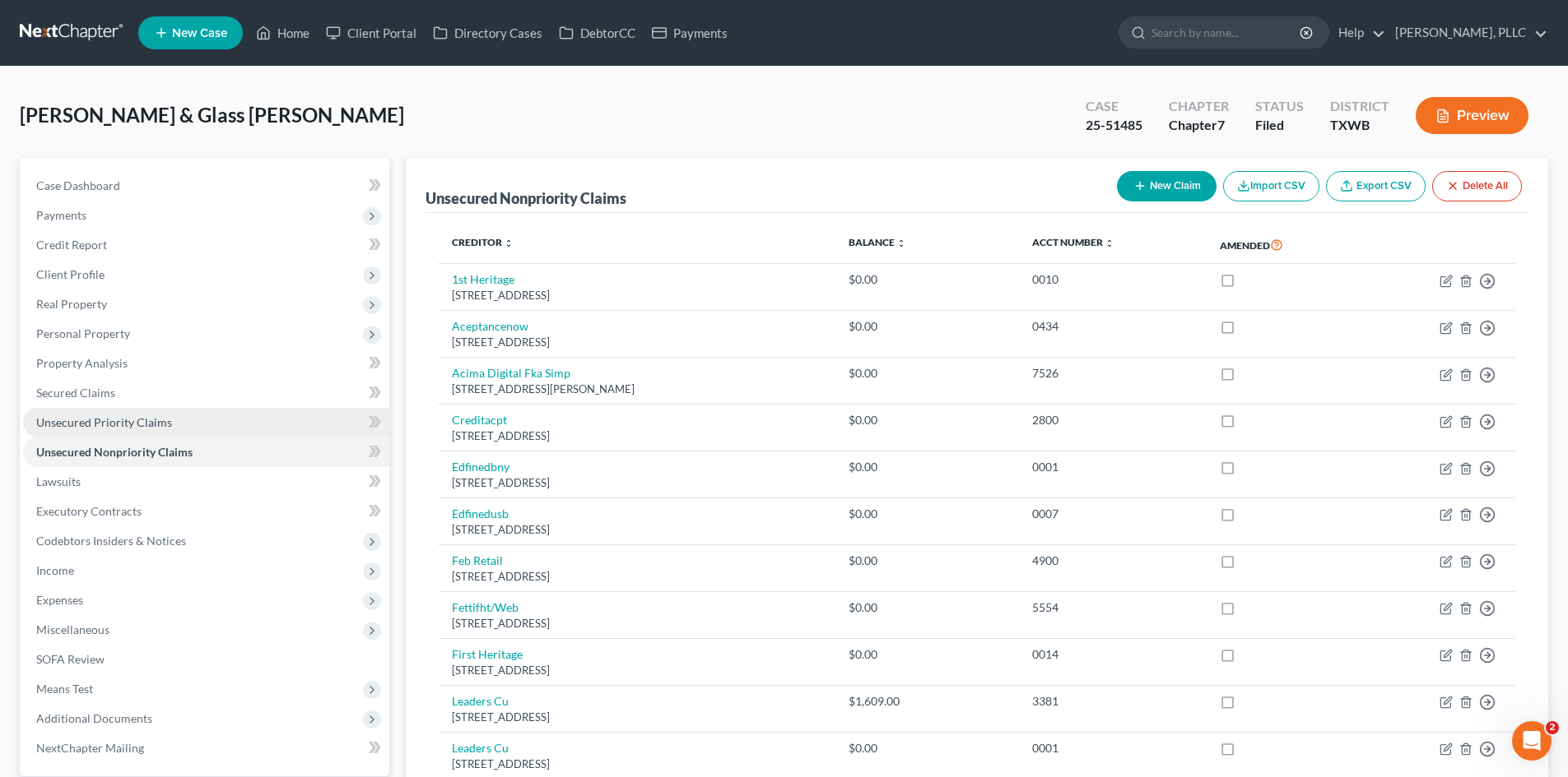
click at [147, 423] on span "Unsecured Priority Claims" at bounding box center [104, 423] width 136 height 14
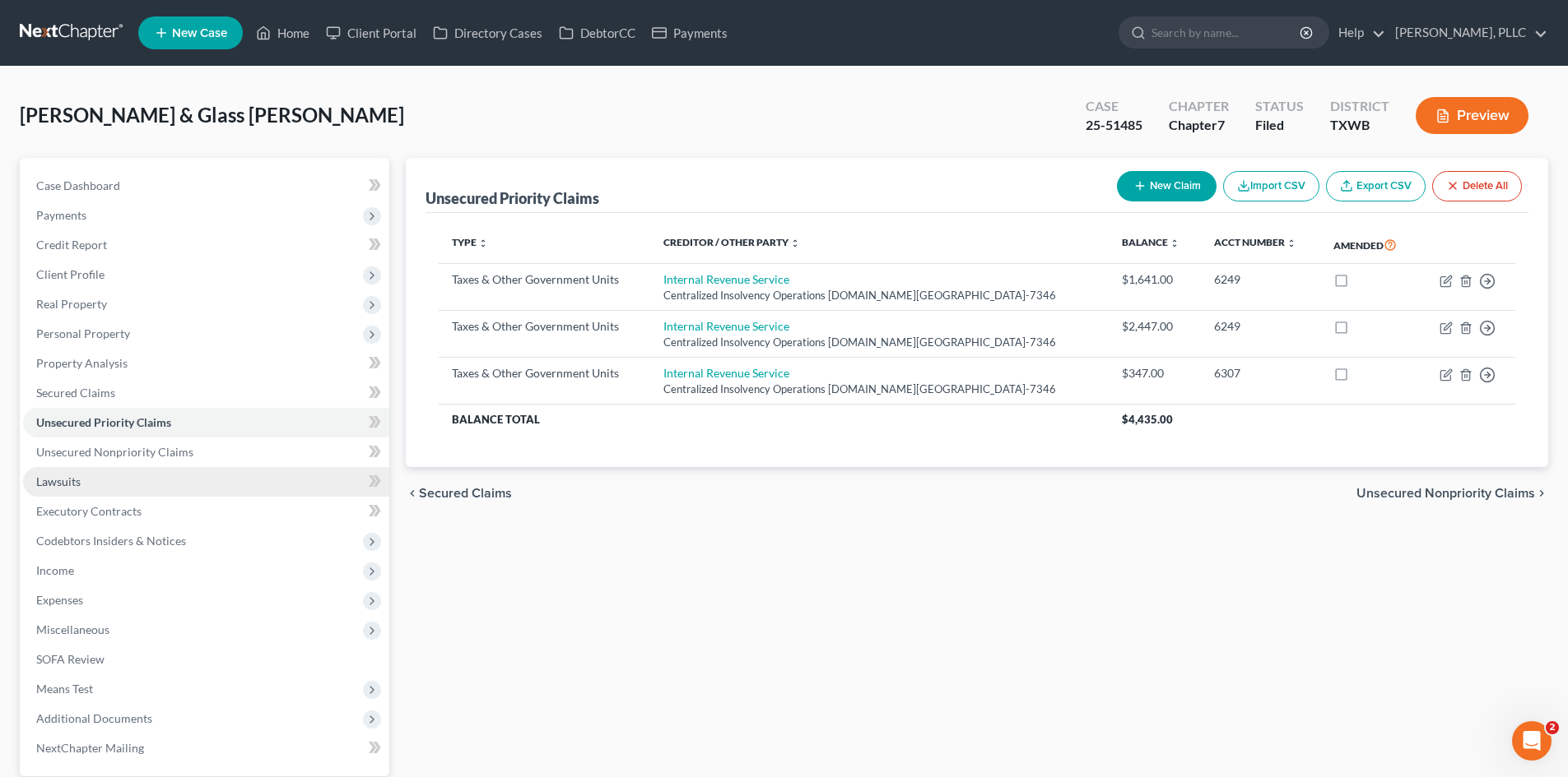
click at [144, 487] on link "Lawsuits" at bounding box center [206, 481] width 366 height 29
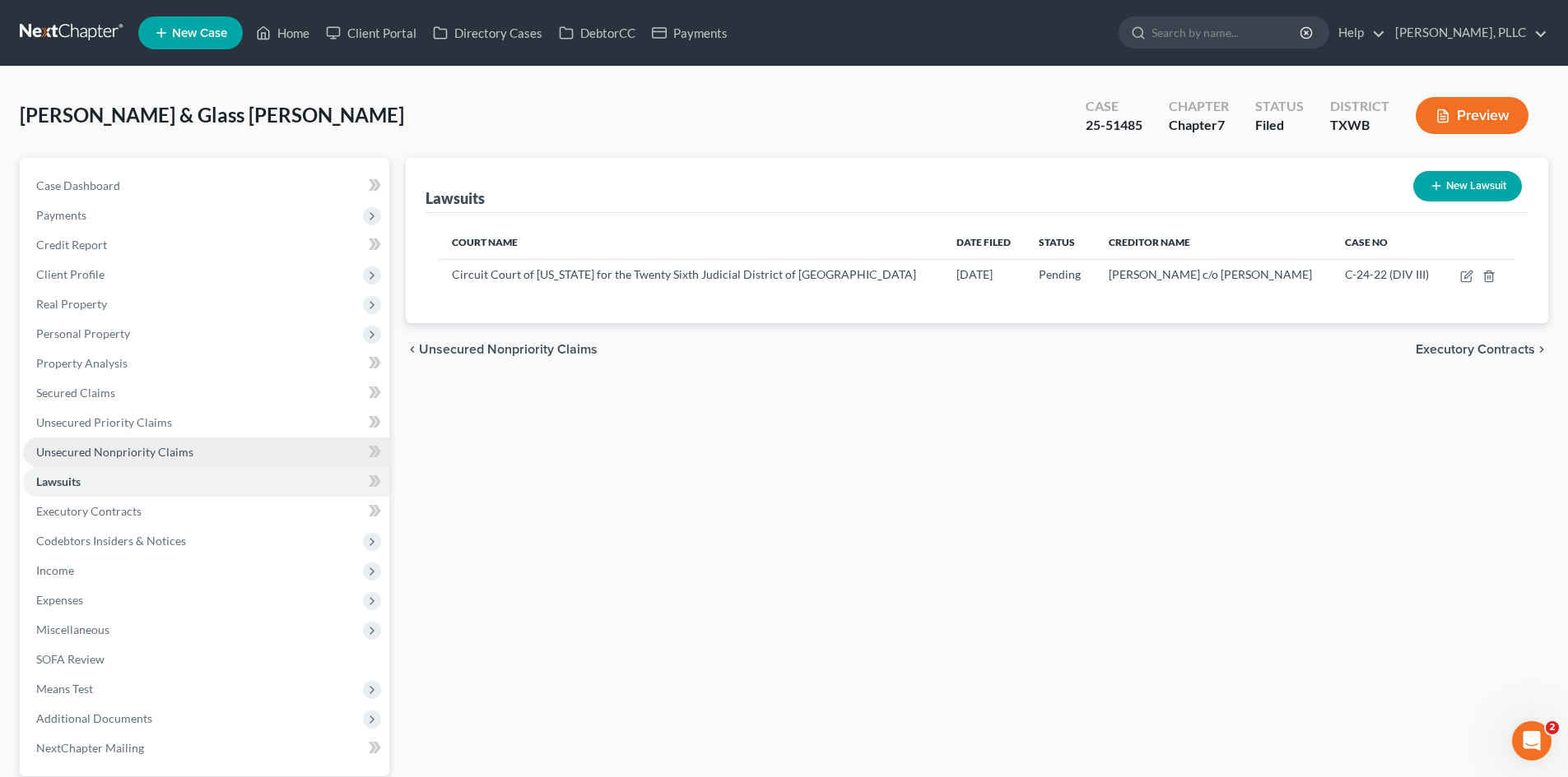
click at [155, 443] on link "Unsecured Nonpriority Claims" at bounding box center [206, 452] width 366 height 29
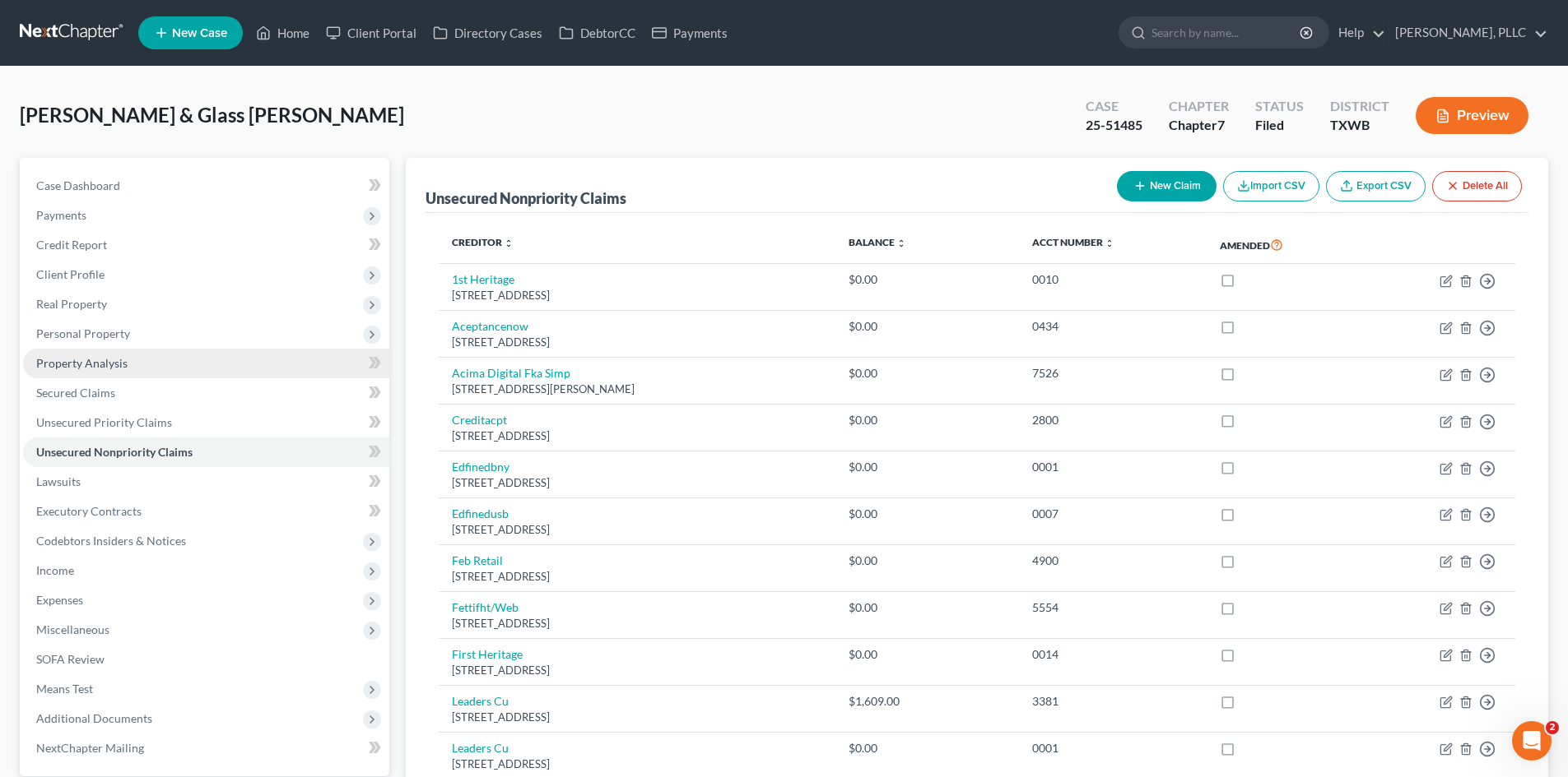
click at [63, 365] on span "Property Analysis" at bounding box center [82, 363] width 91 height 14
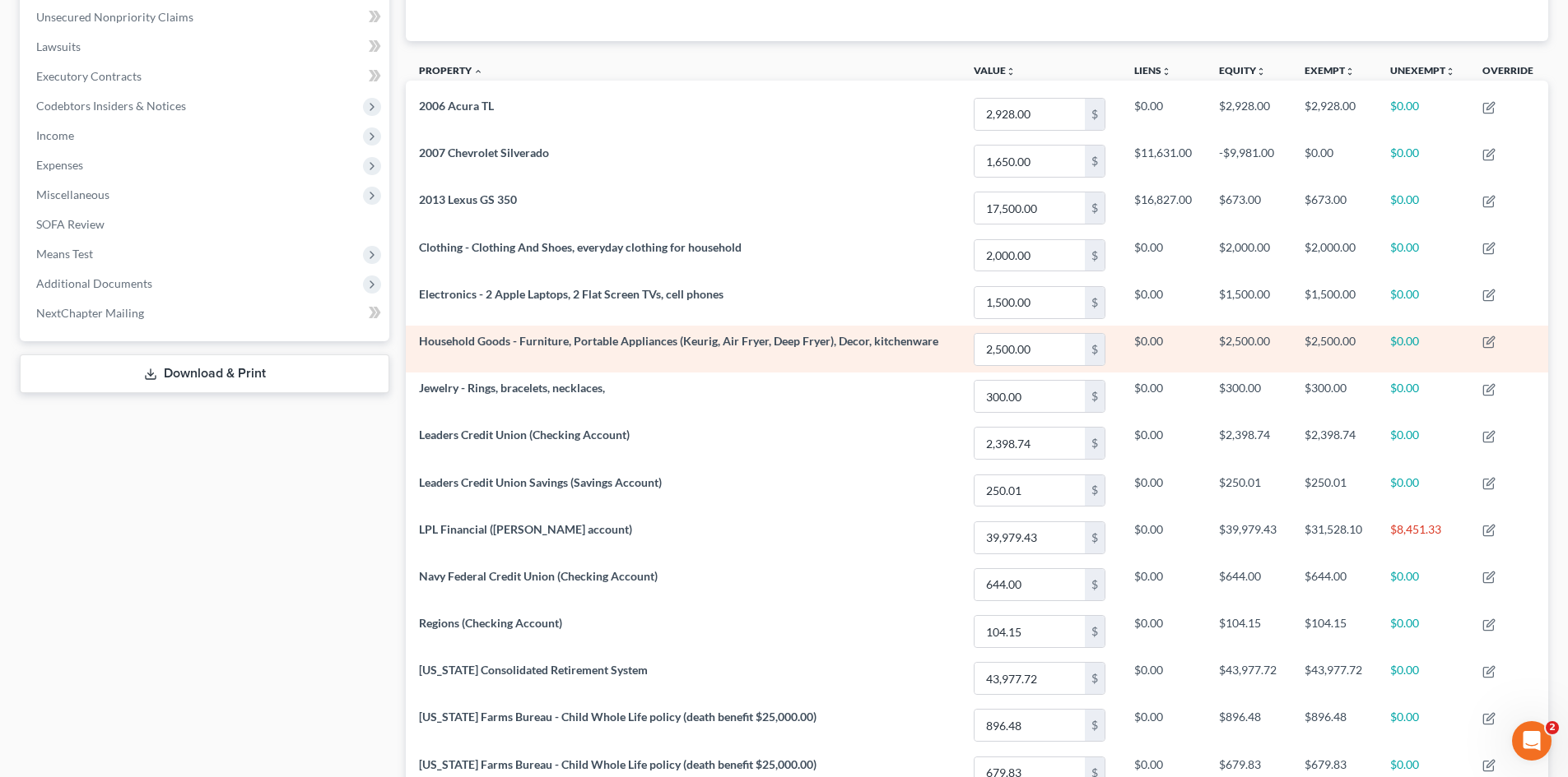
scroll to position [411, 0]
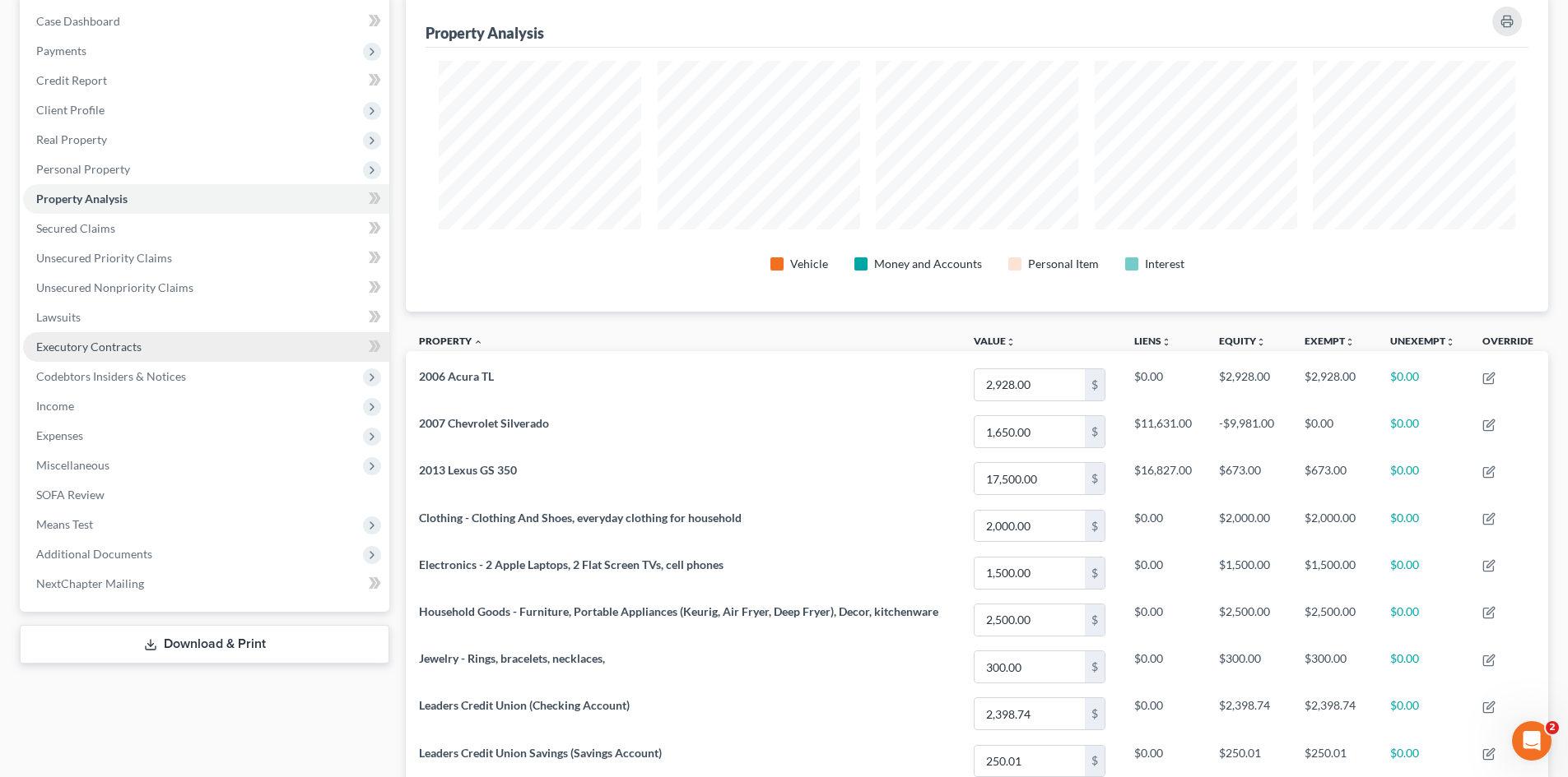
click at [112, 338] on link "Executory Contracts" at bounding box center [206, 346] width 366 height 29
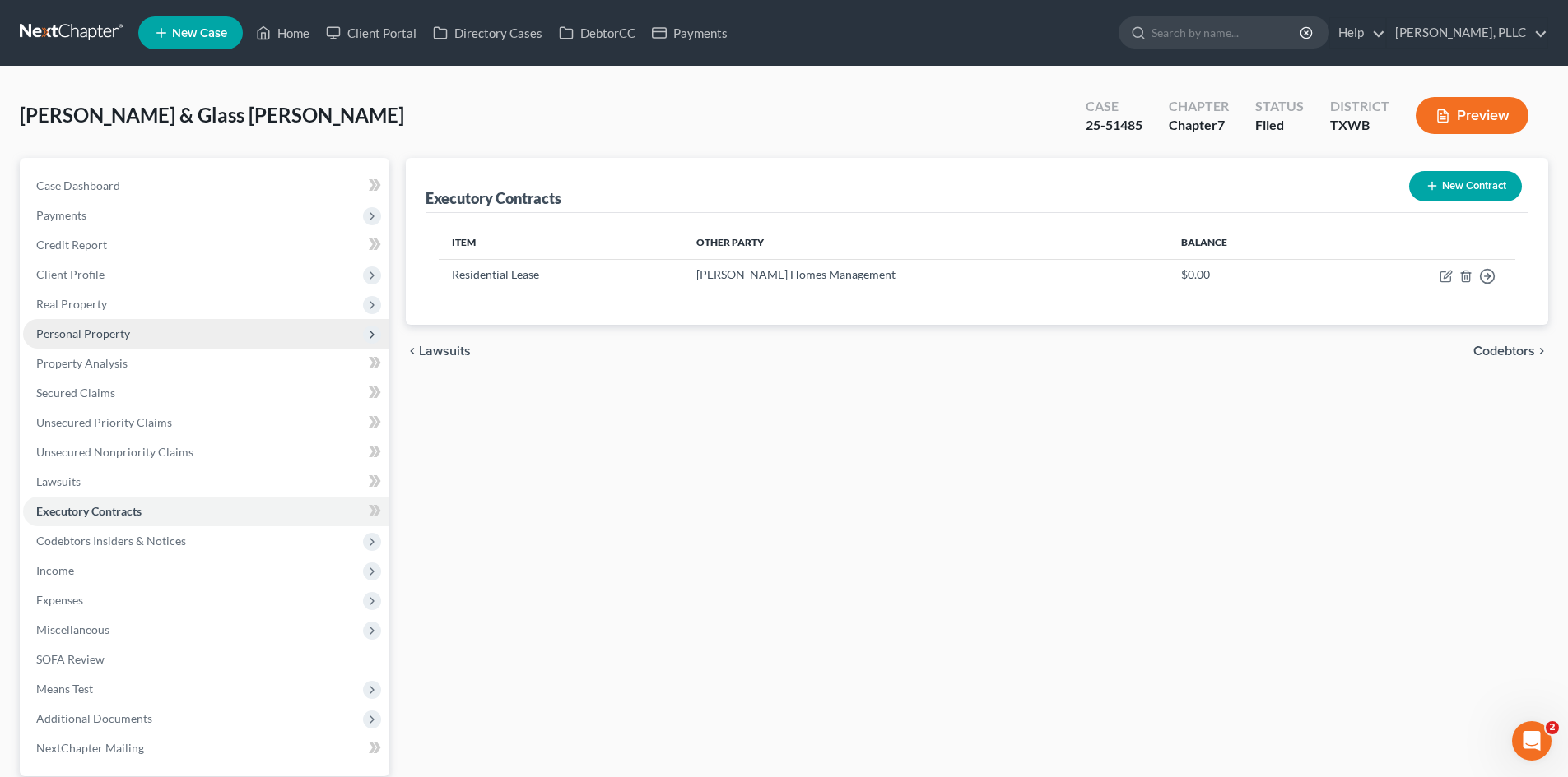
click at [119, 338] on span "Personal Property" at bounding box center [83, 334] width 94 height 14
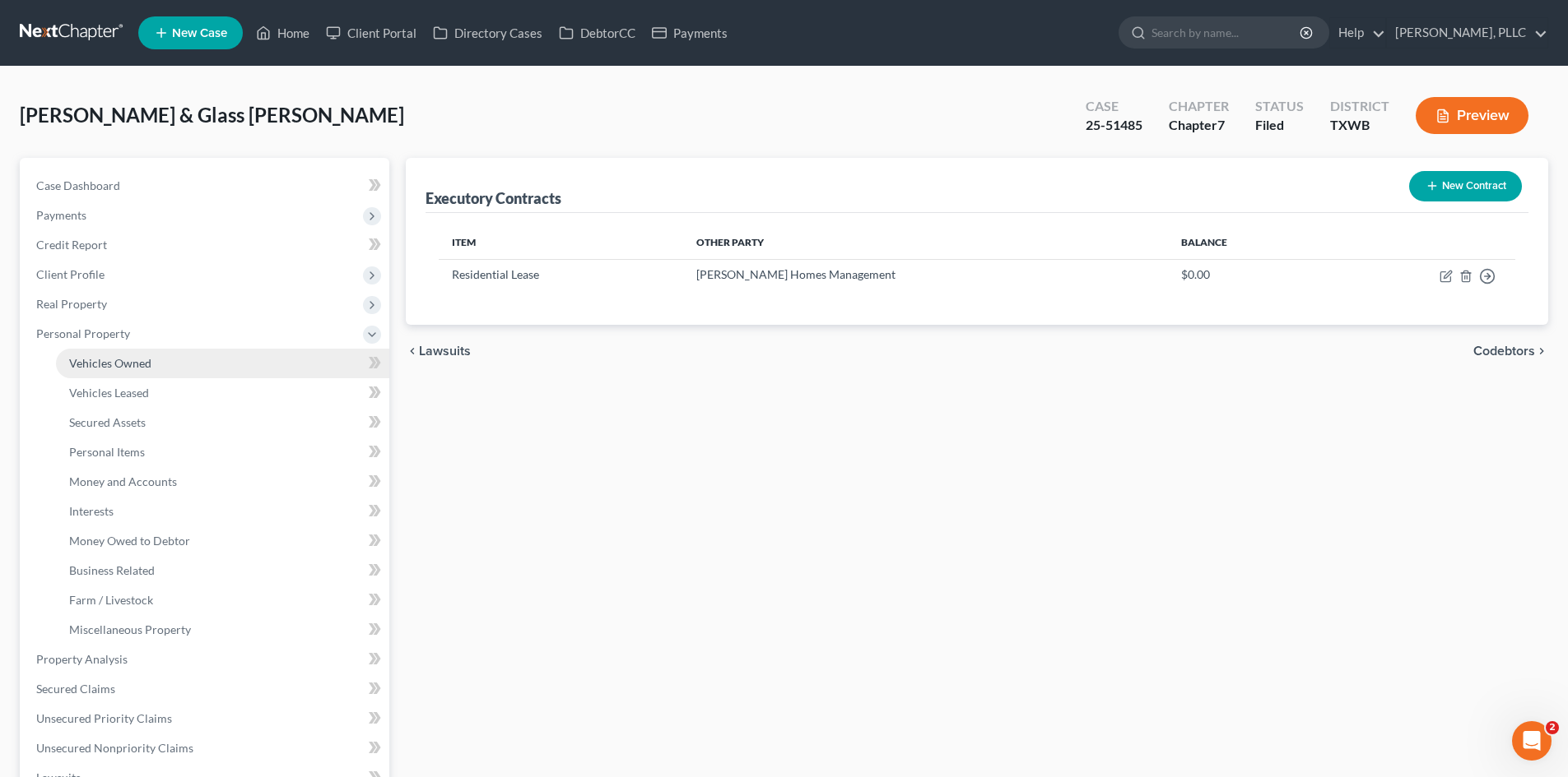
click at [125, 362] on span "Vehicles Owned" at bounding box center [110, 363] width 82 height 14
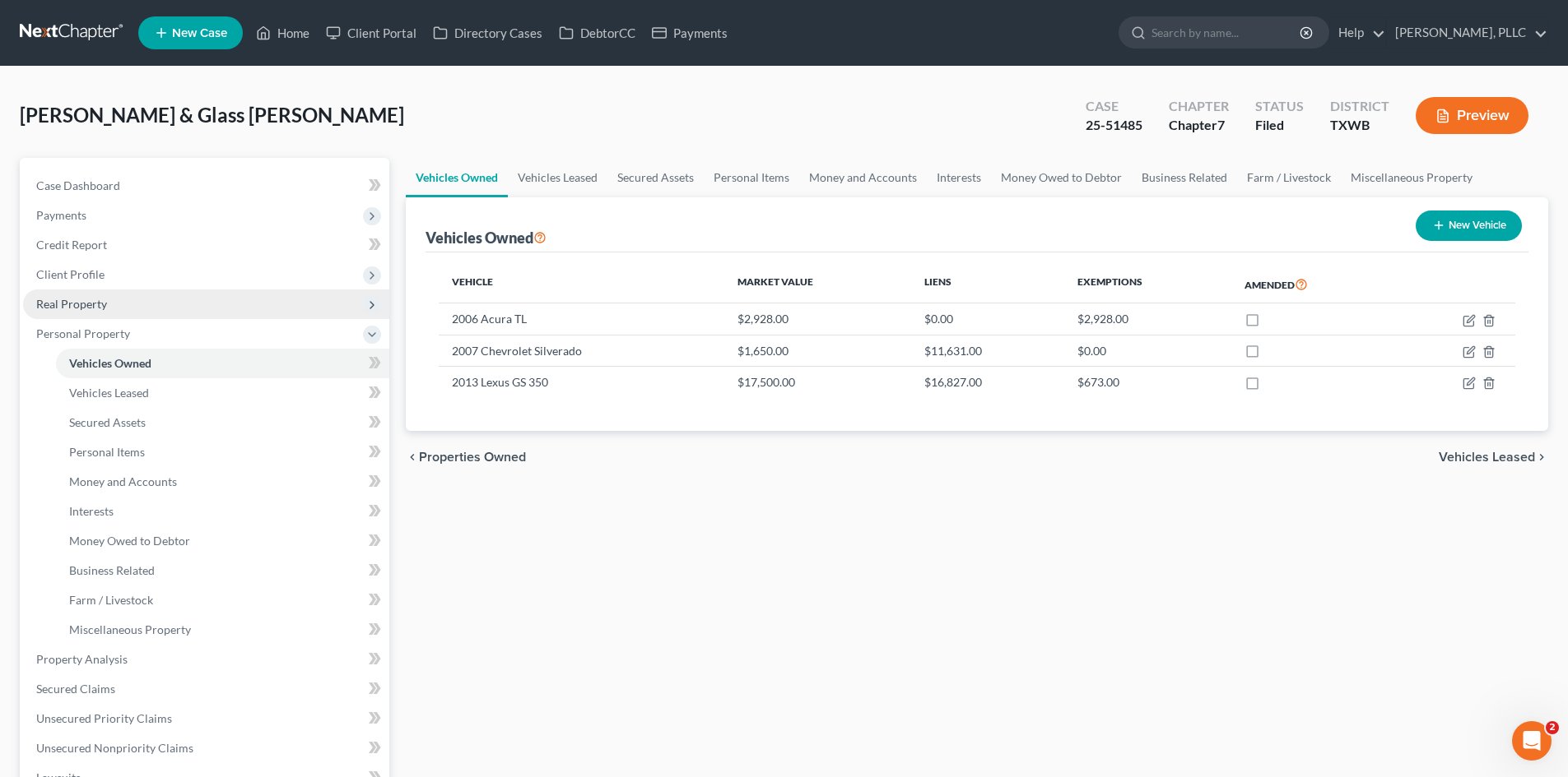
click at [98, 302] on span "Real Property" at bounding box center [72, 304] width 71 height 14
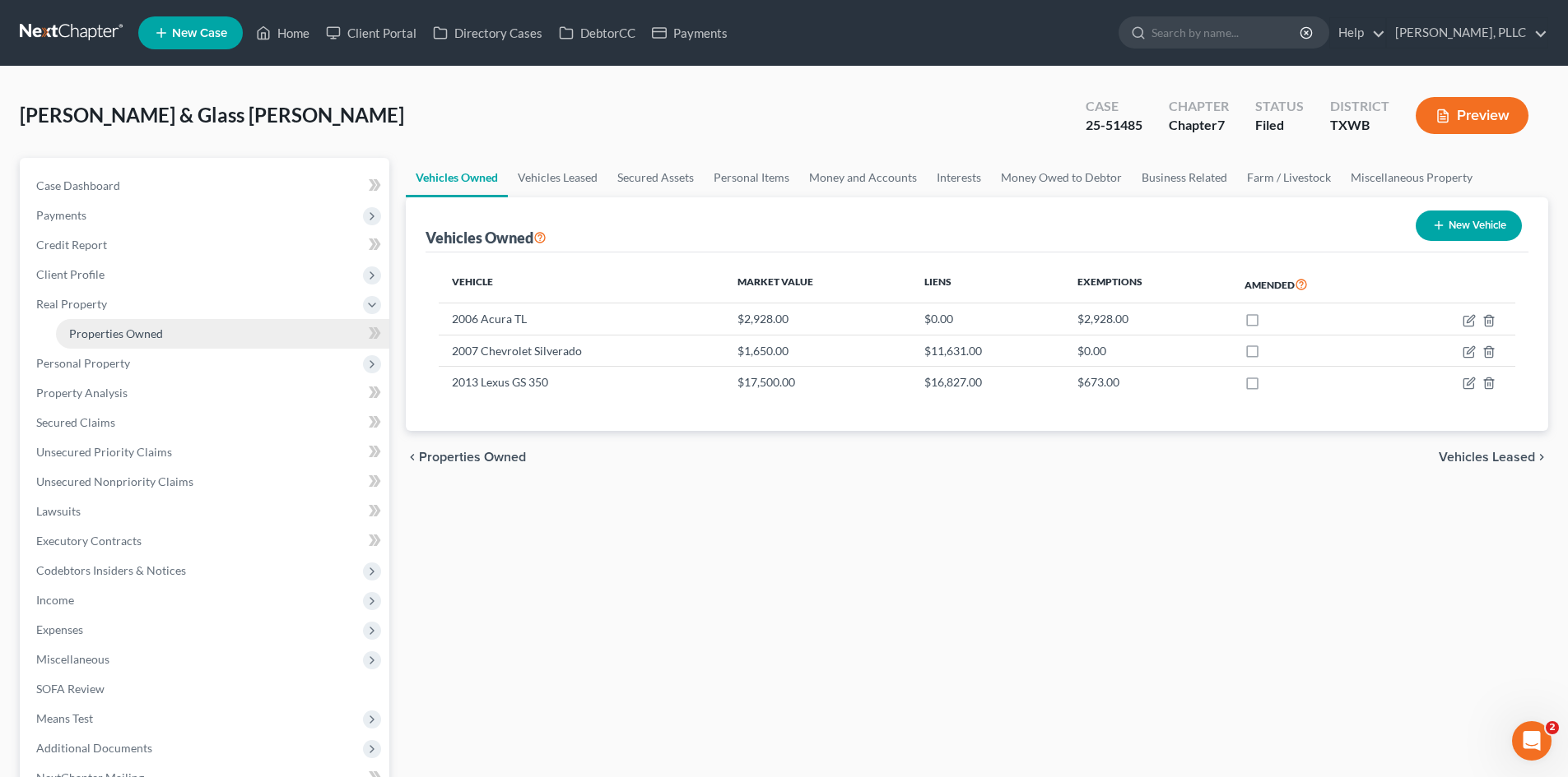
click at [120, 327] on span "Properties Owned" at bounding box center [116, 334] width 94 height 14
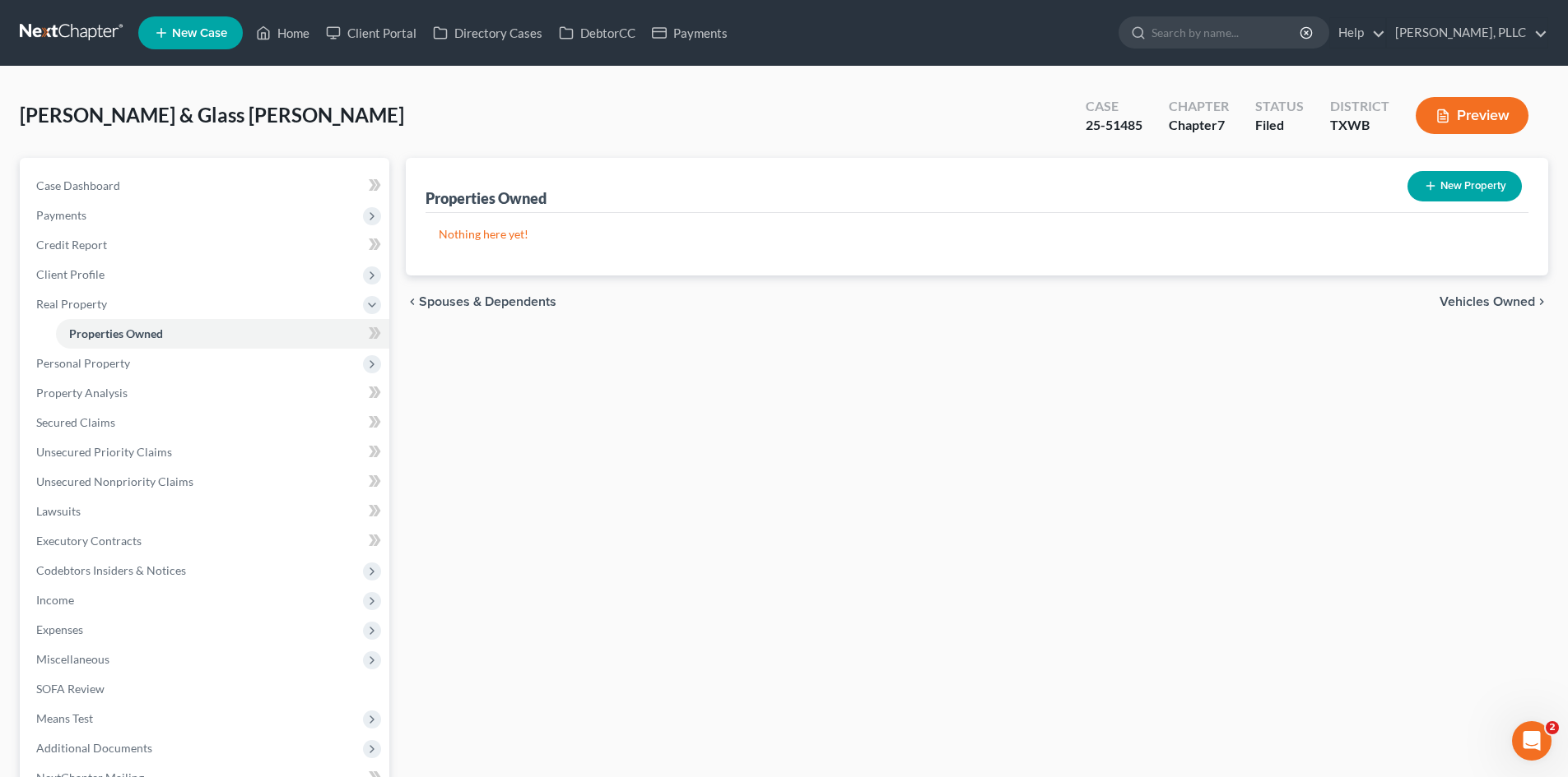
drag, startPoint x: 0, startPoint y: 692, endPoint x: 1244, endPoint y: 711, distance: 1244.1
click at [82, 680] on div "Currie, Tylus & Glass Currie, Chelsea Upgraded Case 25-51485 Chapter Chapter 7 …" at bounding box center [784, 478] width 1568 height 824
click at [0, 221] on div "Currie, Tylus & Glass Currie, Chelsea Upgraded Case 25-51485 Chapter Chapter 7 …" at bounding box center [784, 478] width 1568 height 824
click at [672, 35] on link "Payments" at bounding box center [690, 32] width 92 height 29
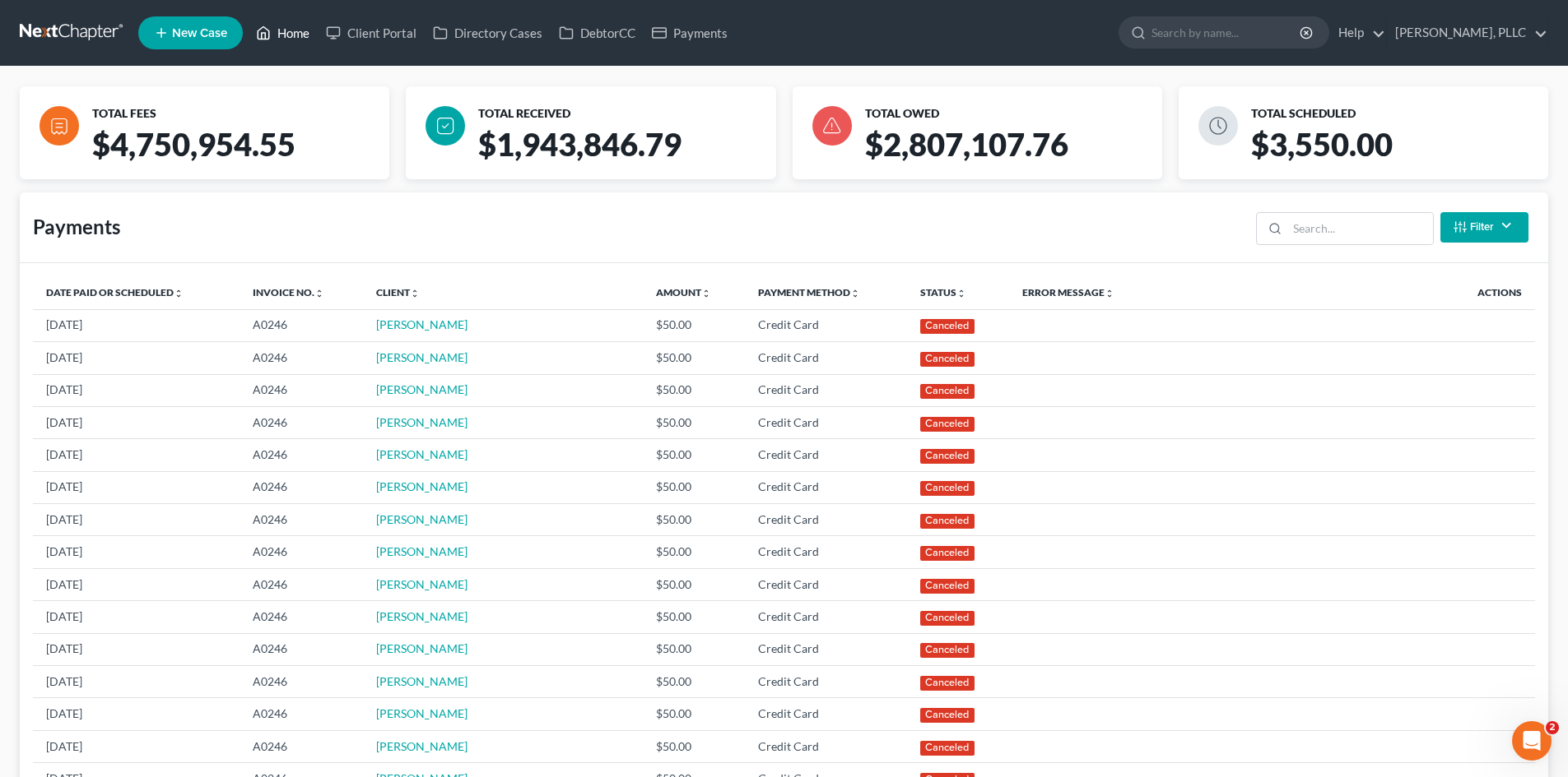
click at [309, 33] on link "Home" at bounding box center [282, 32] width 70 height 29
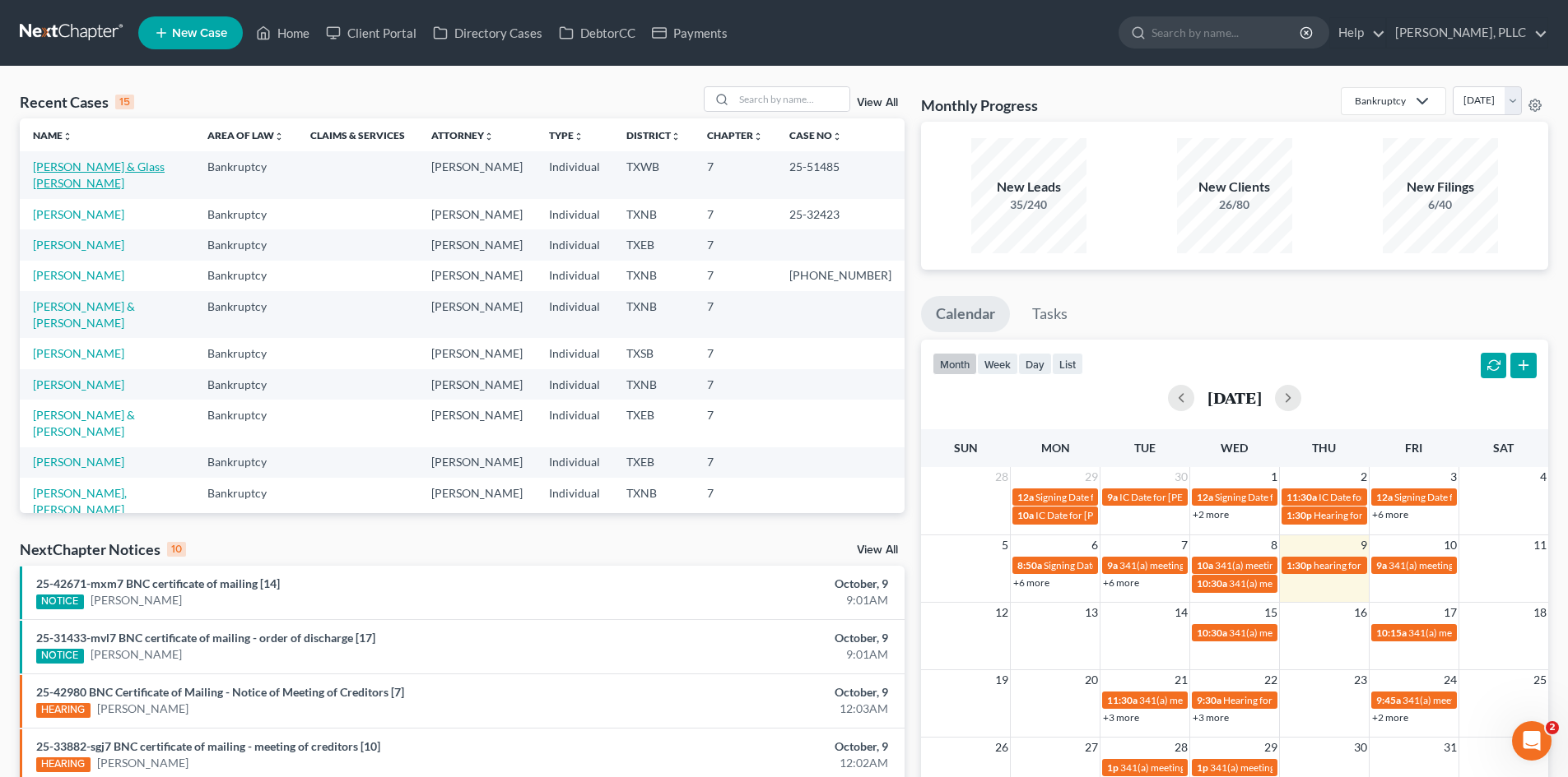
click at [165, 169] on link "Currie, Tylus & Glass Currie, Chelsea" at bounding box center [98, 175] width 132 height 30
select select "4"
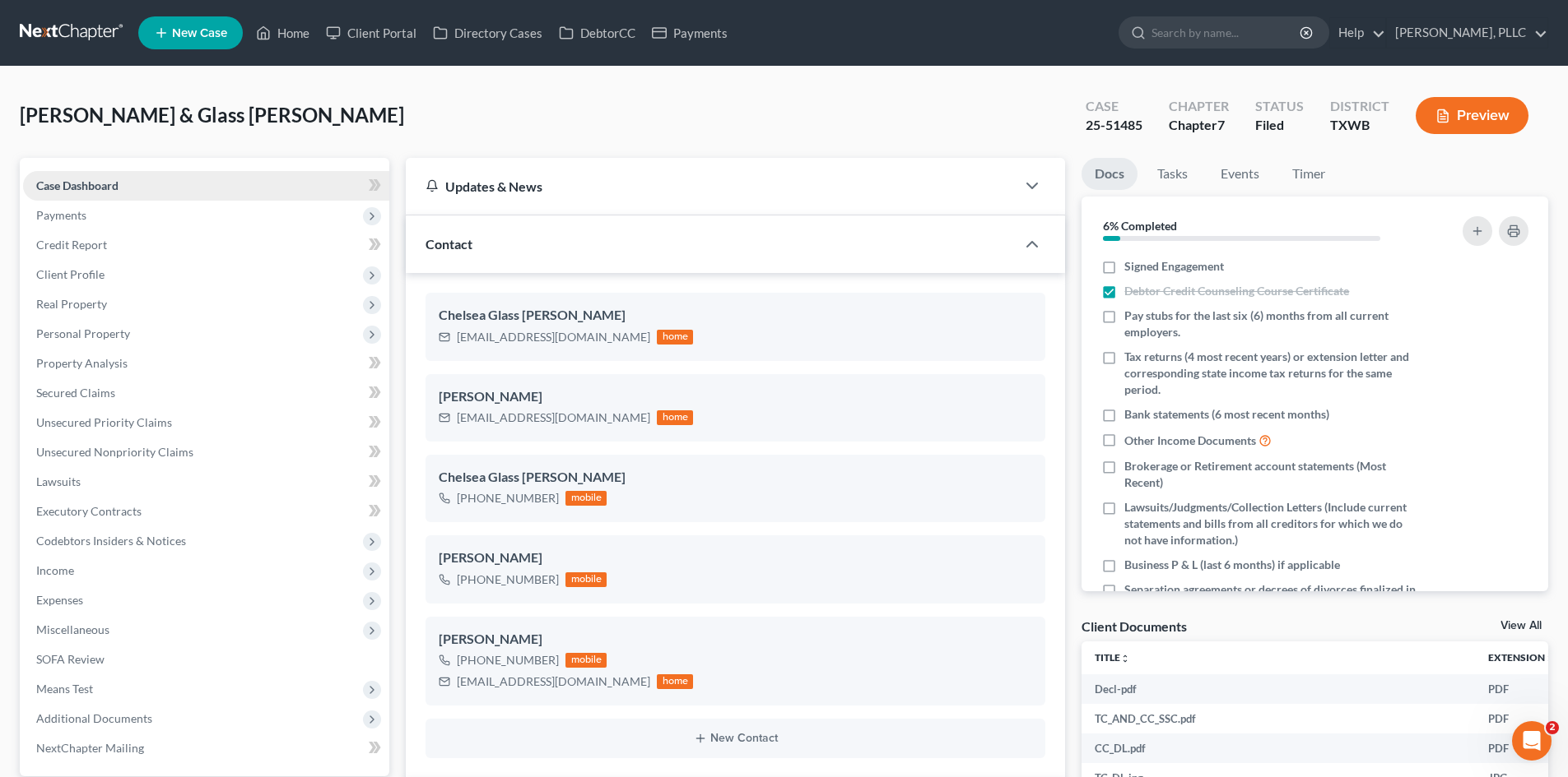
scroll to position [1847, 0]
click at [164, 226] on span "Payments" at bounding box center [206, 215] width 366 height 29
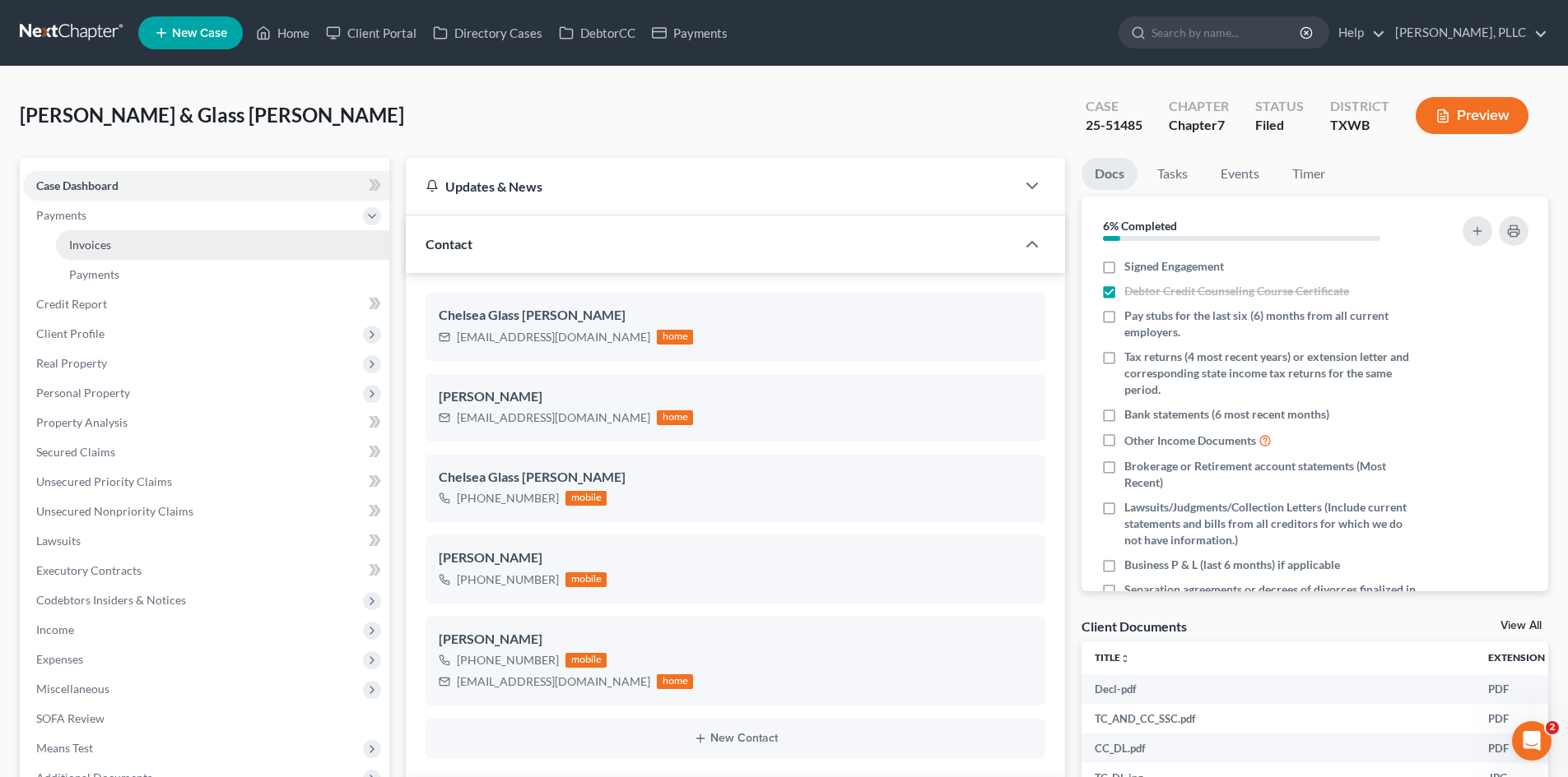
click at [138, 245] on link "Invoices" at bounding box center [222, 245] width 333 height 29
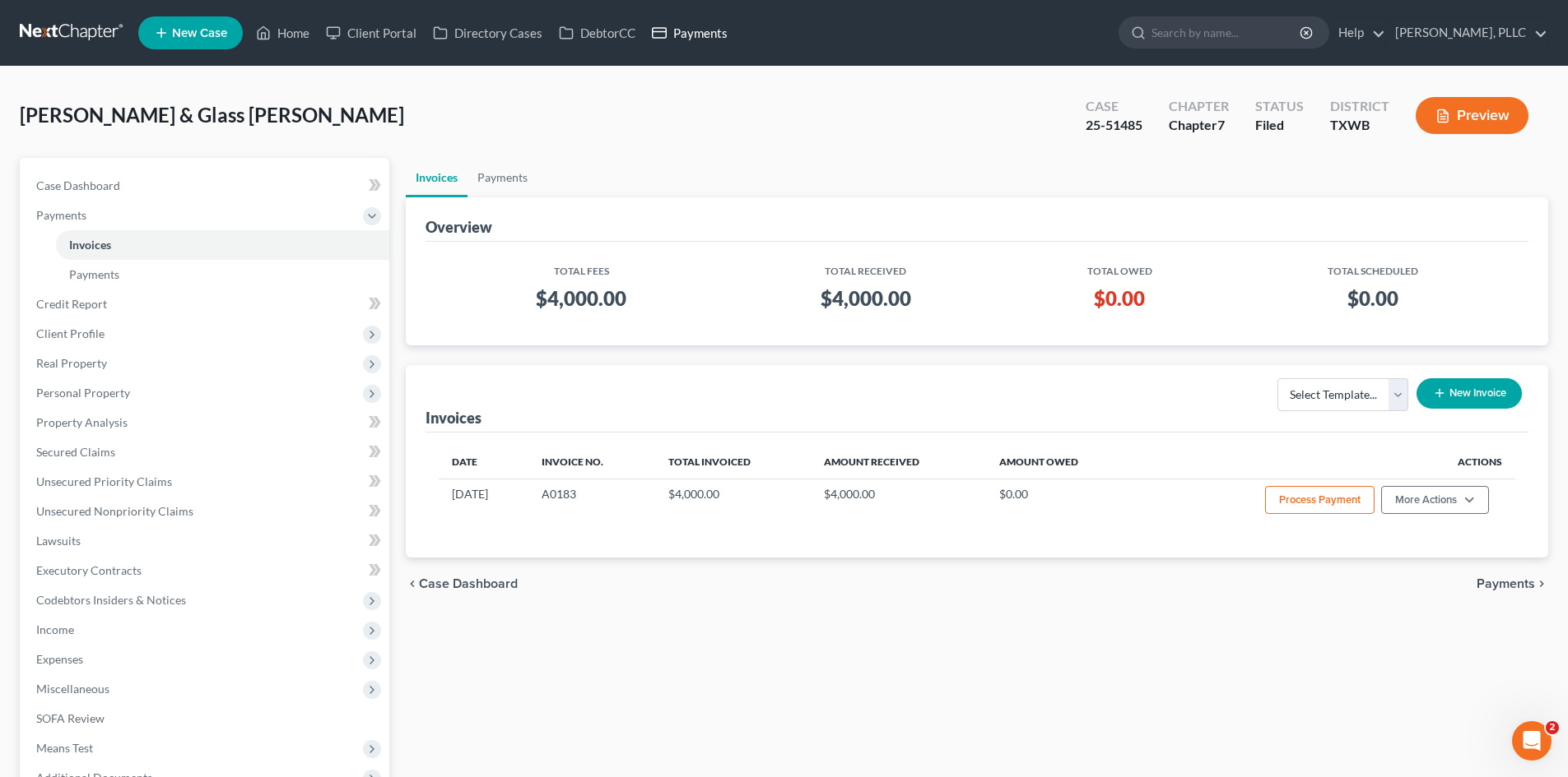
click at [717, 31] on link "Payments" at bounding box center [690, 32] width 92 height 29
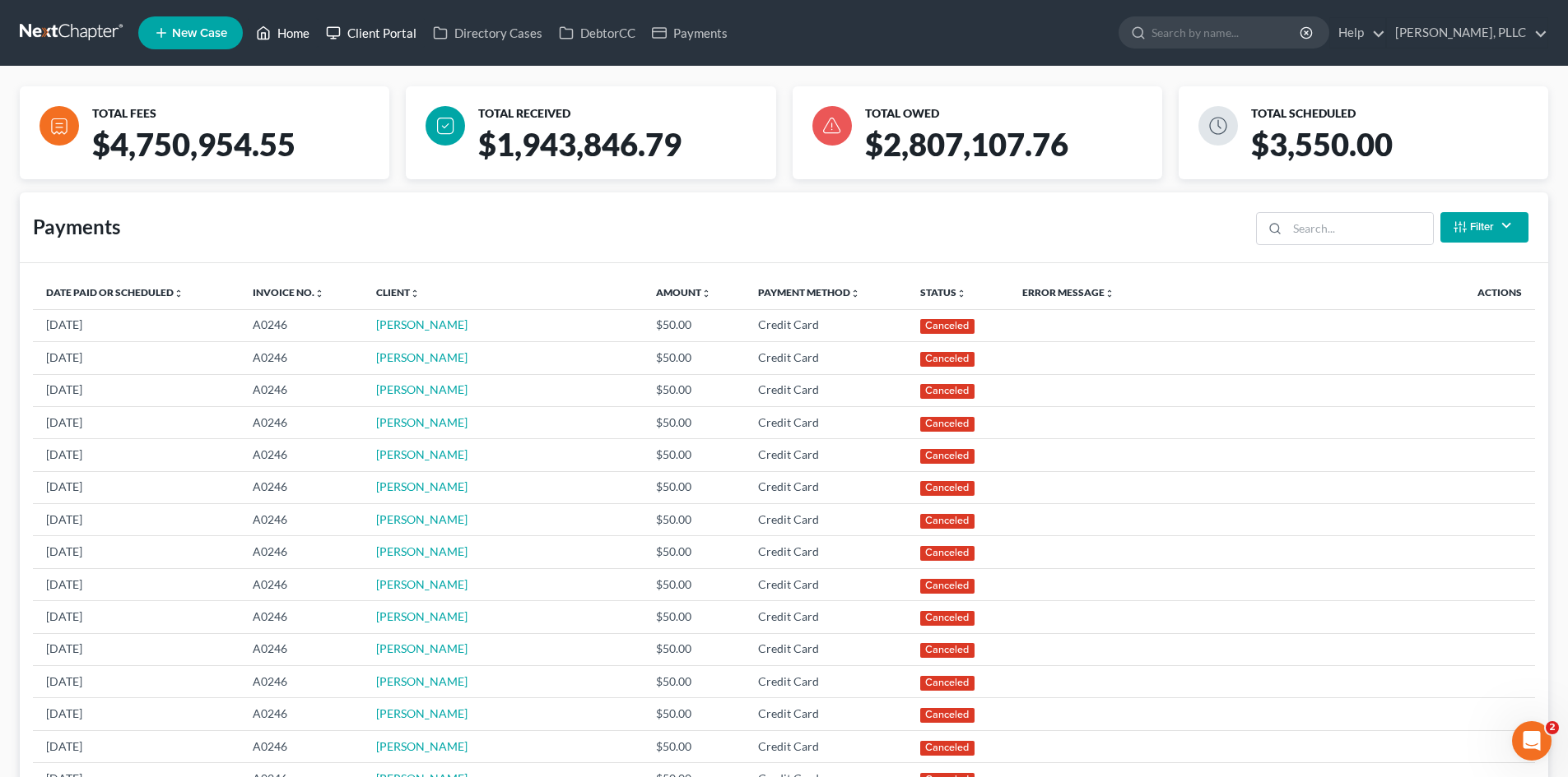
click at [319, 28] on ul "New Case Home Client Portal Directory Cases DebtorCC Payments - No Result - See…" at bounding box center [843, 33] width 1409 height 43
click at [312, 28] on link "Home" at bounding box center [282, 32] width 70 height 29
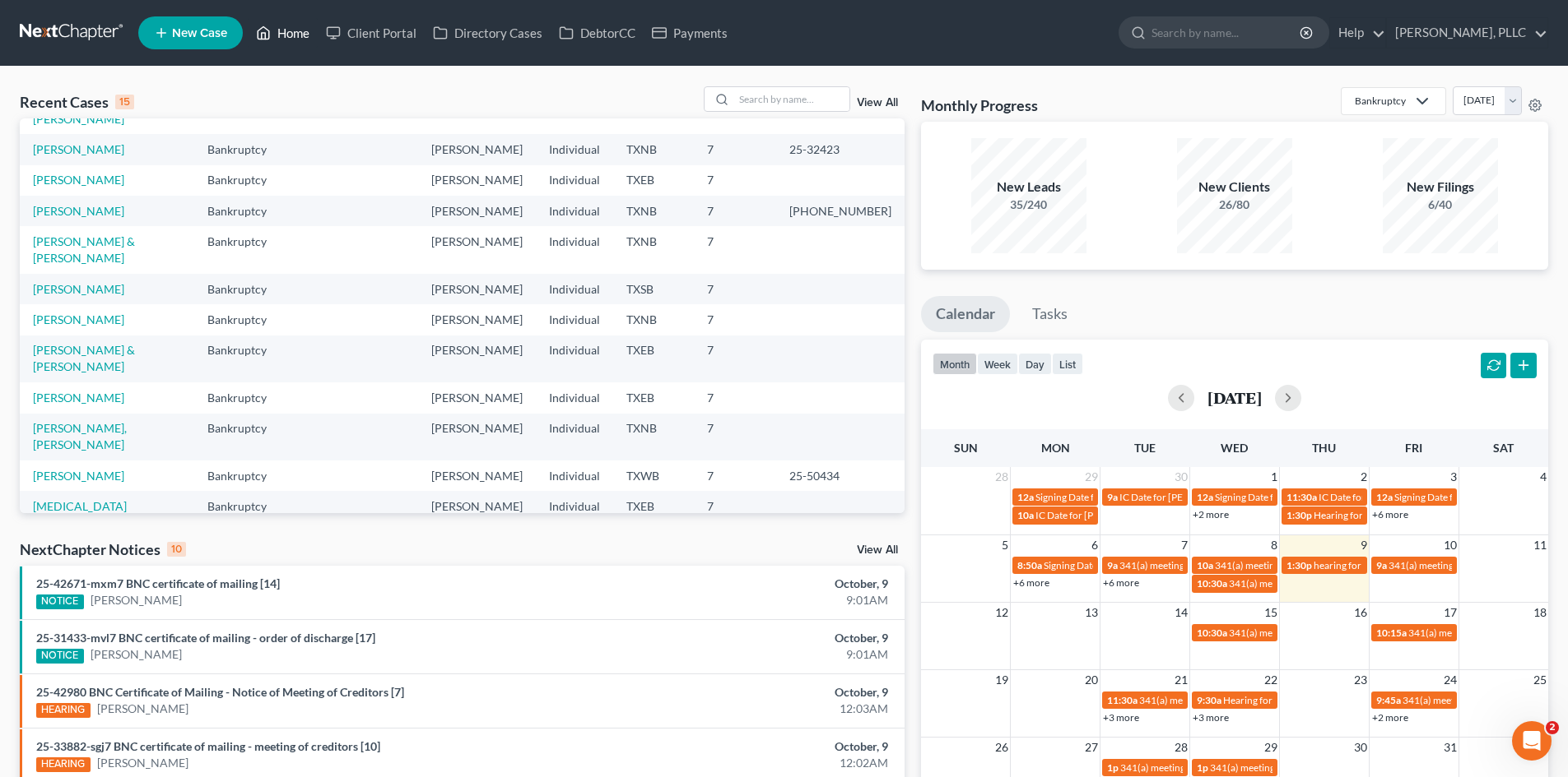
scroll to position [113, 0]
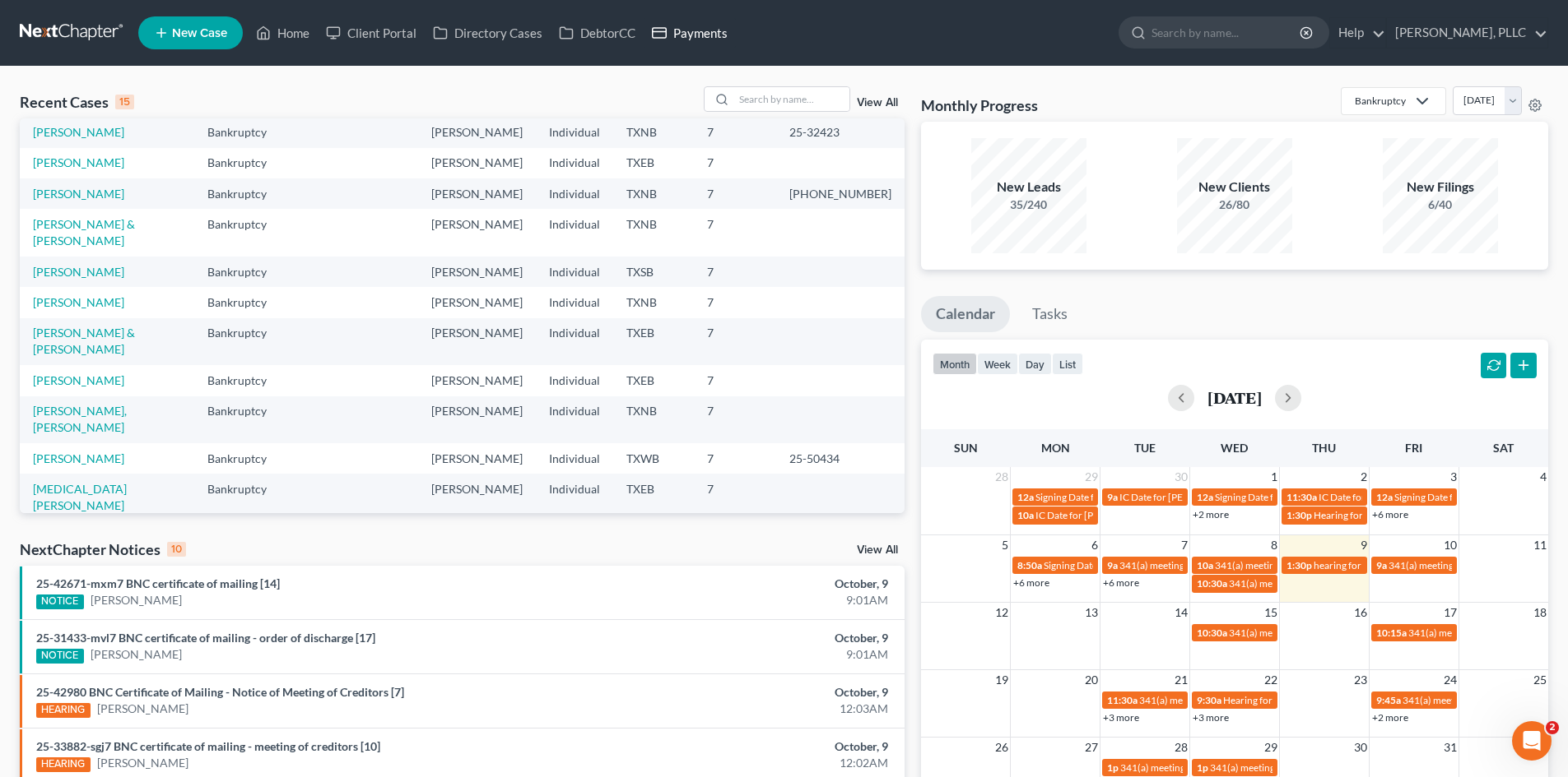
click at [681, 41] on link "Payments" at bounding box center [690, 32] width 92 height 29
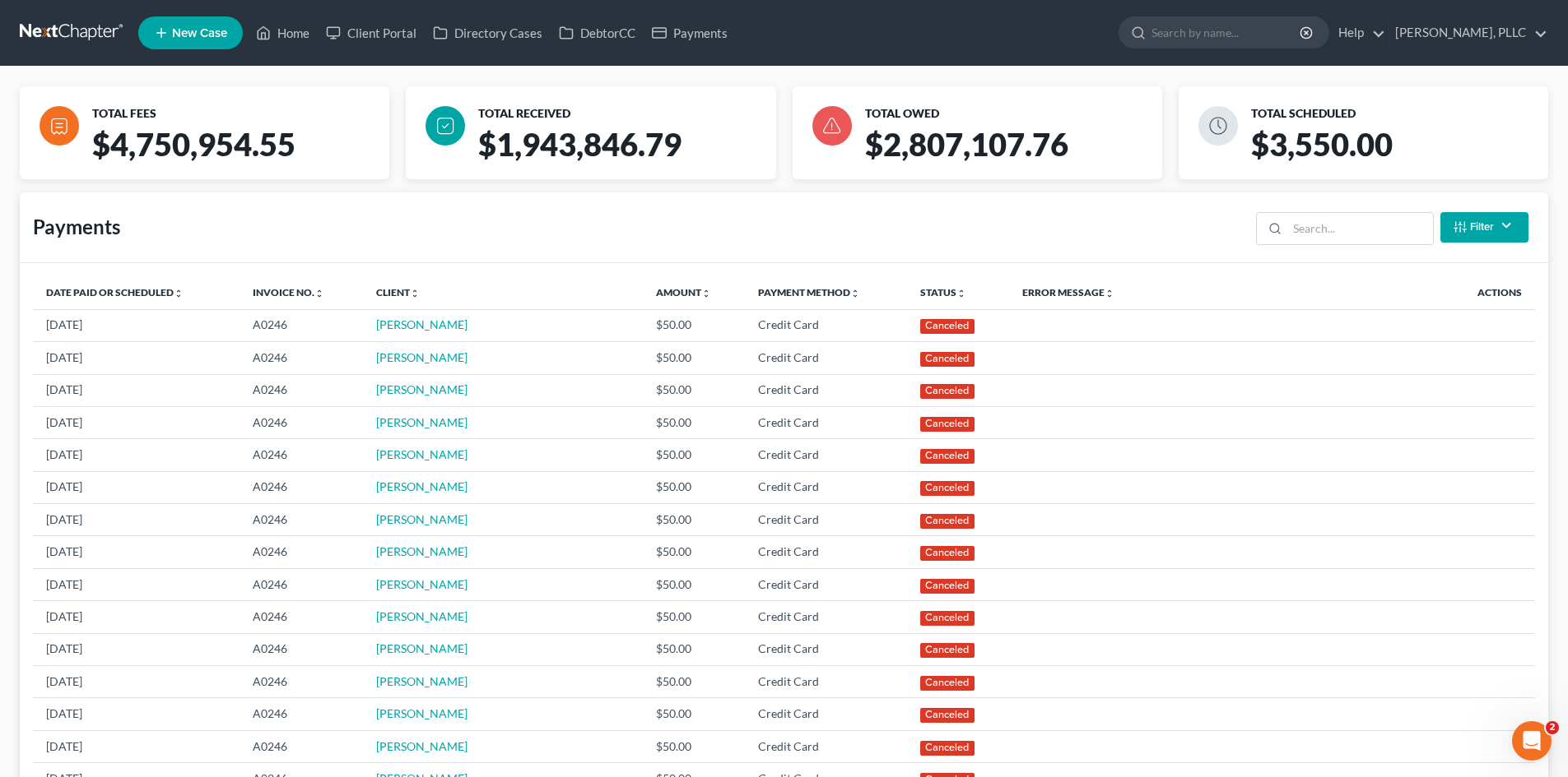
click at [770, 229] on div "Payments Filter Status Filter... Scheduled Paid Pending Declined Refunded Cance…" at bounding box center [784, 228] width 1528 height 71
drag, startPoint x: 696, startPoint y: 6, endPoint x: 1394, endPoint y: 113, distance: 706.2
click at [756, 20] on nav "Home New Case Client Portal Directory Cases DebtorCC Payments [PERSON_NAME], PL…" at bounding box center [784, 33] width 1568 height 66
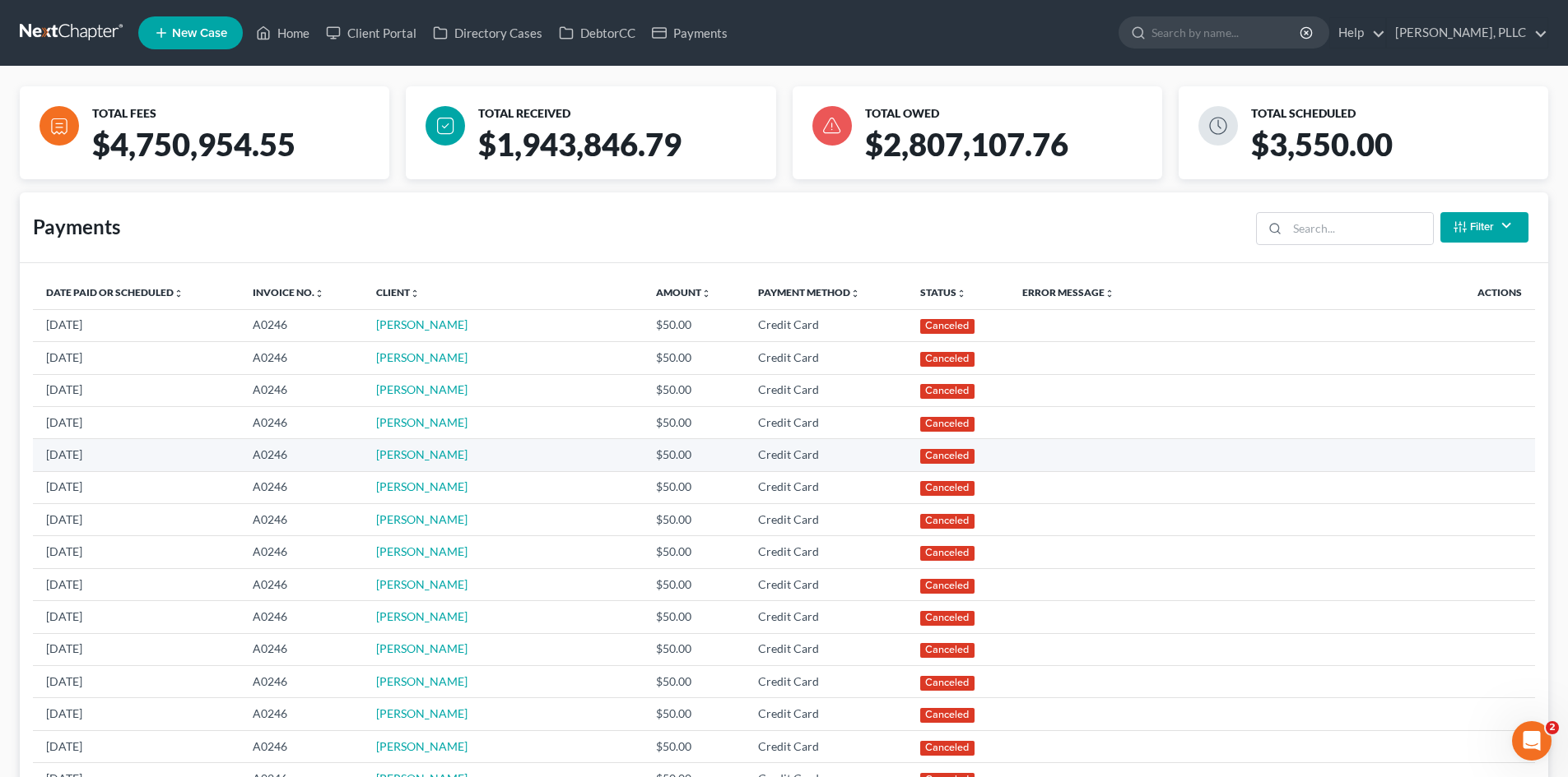
drag, startPoint x: 0, startPoint y: 378, endPoint x: 1368, endPoint y: 467, distance: 1370.9
click at [74, 380] on div "TOTAL FEES $4,750,954.55 TOTAL RECEIVED $1,943,846.79 TOTAL OWED $2,807,107.76 …" at bounding box center [784, 789] width 1568 height 1445
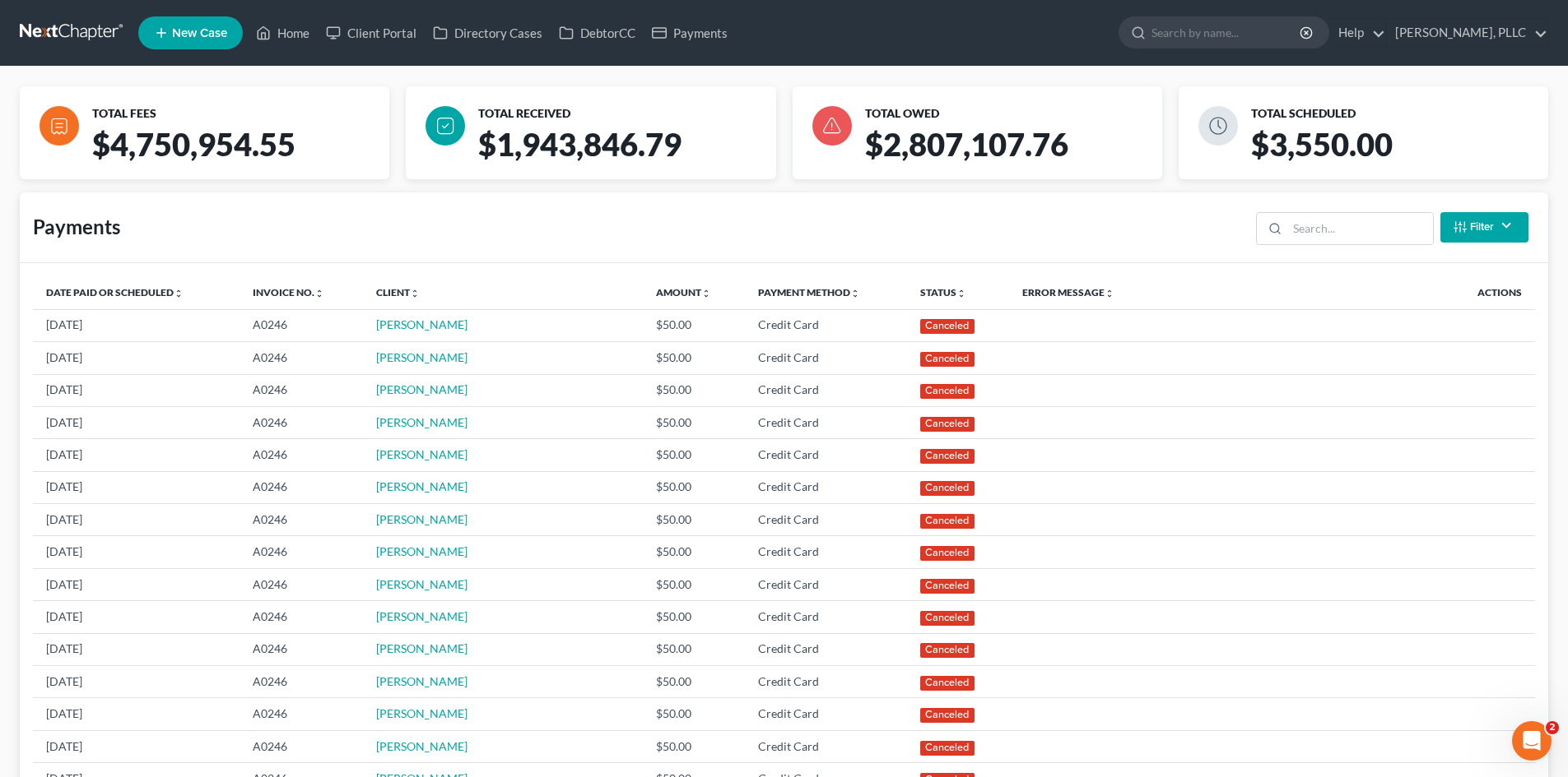
click at [1137, 211] on div "Payments Filter Status Filter... Scheduled Paid Pending Declined Refunded Cance…" at bounding box center [784, 228] width 1528 height 71
click at [299, 41] on link "Home" at bounding box center [282, 32] width 70 height 29
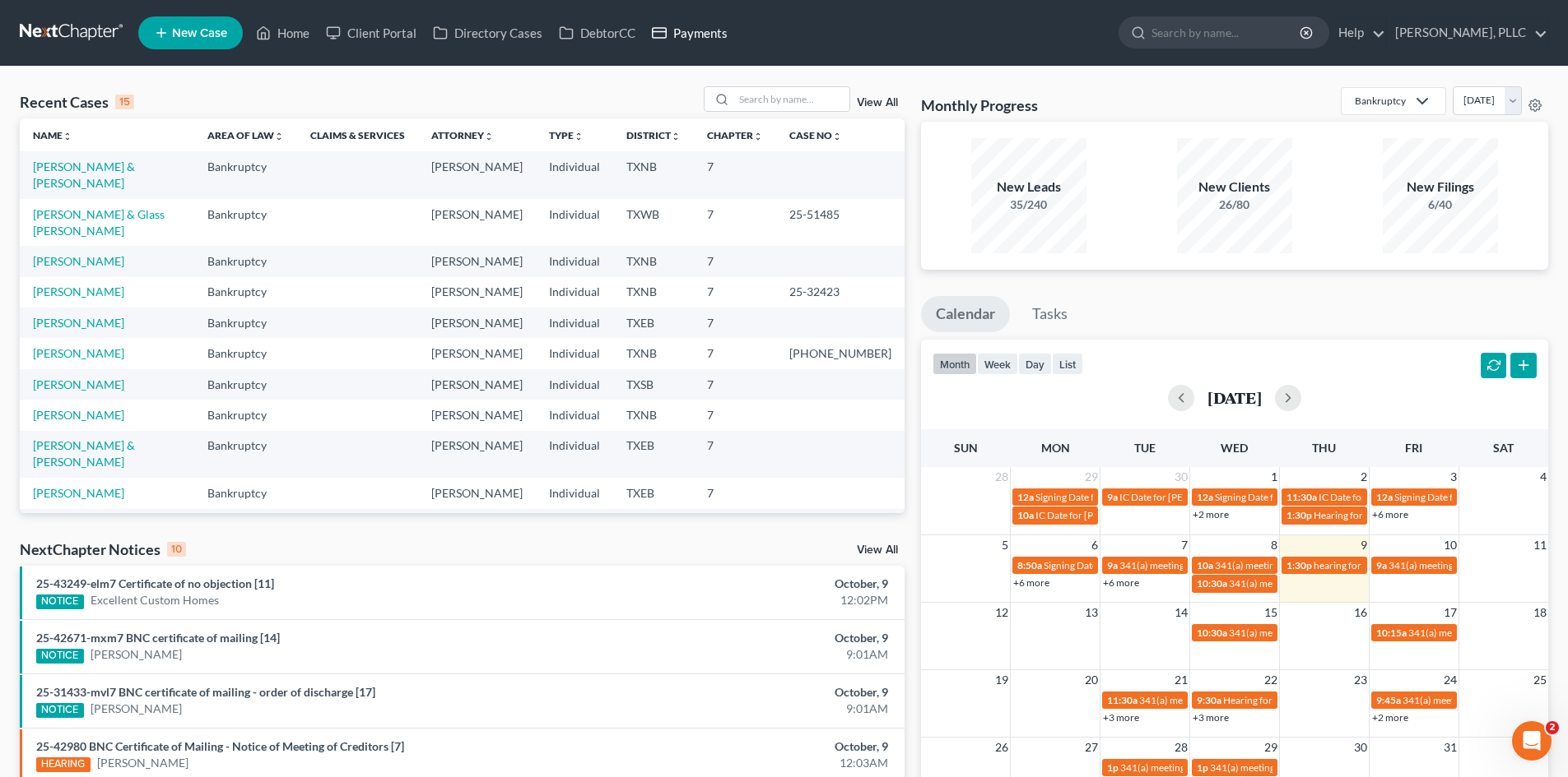
click at [660, 37] on icon at bounding box center [659, 33] width 15 height 19
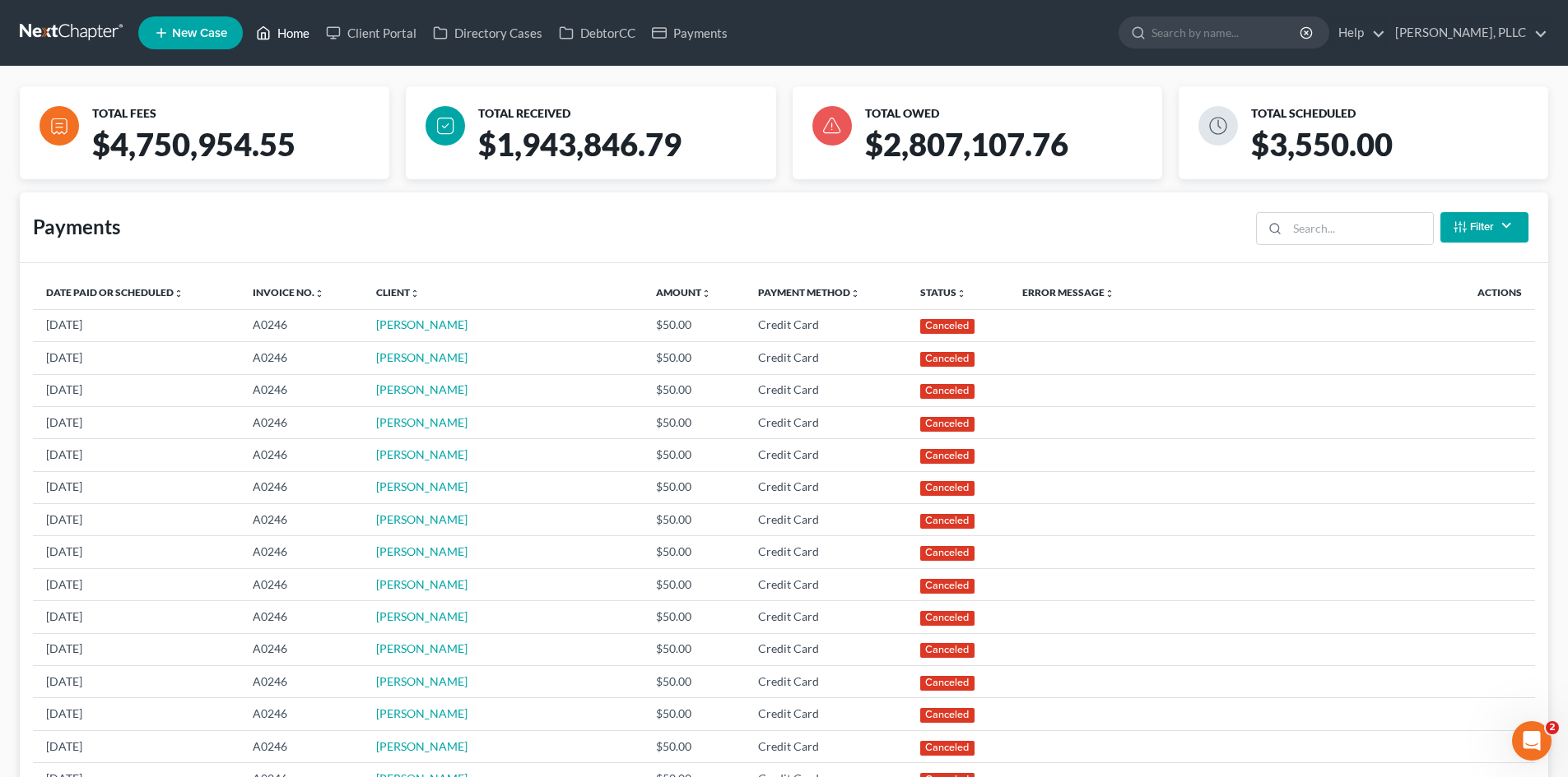
click at [284, 38] on link "Home" at bounding box center [282, 32] width 70 height 29
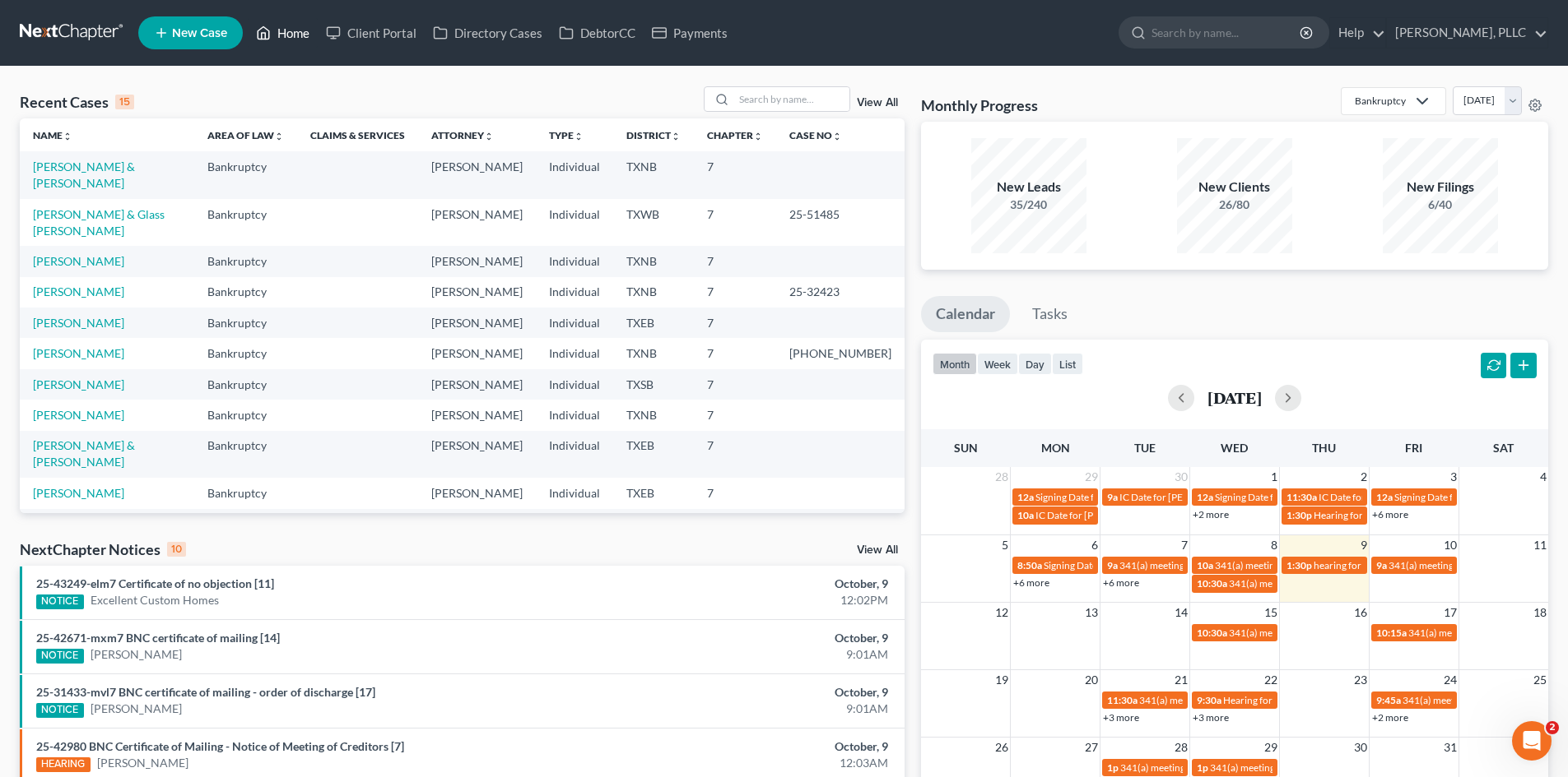
scroll to position [113, 0]
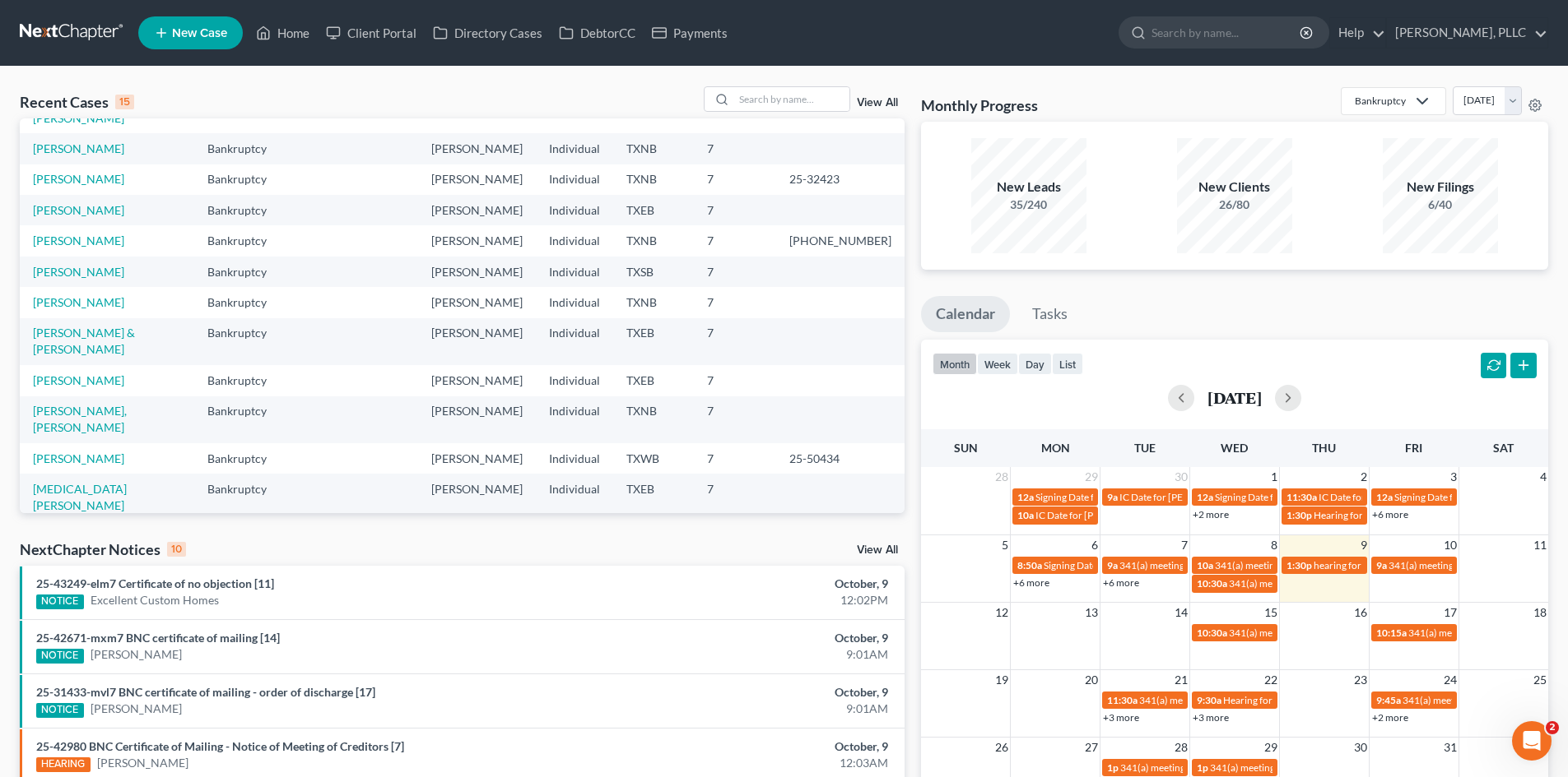
click at [715, 538] on div "Recent Cases 15 View All Name unfold_more expand_more expand_less Area of Law u…" at bounding box center [462, 610] width 901 height 1048
click at [698, 31] on link "Payments" at bounding box center [690, 32] width 92 height 29
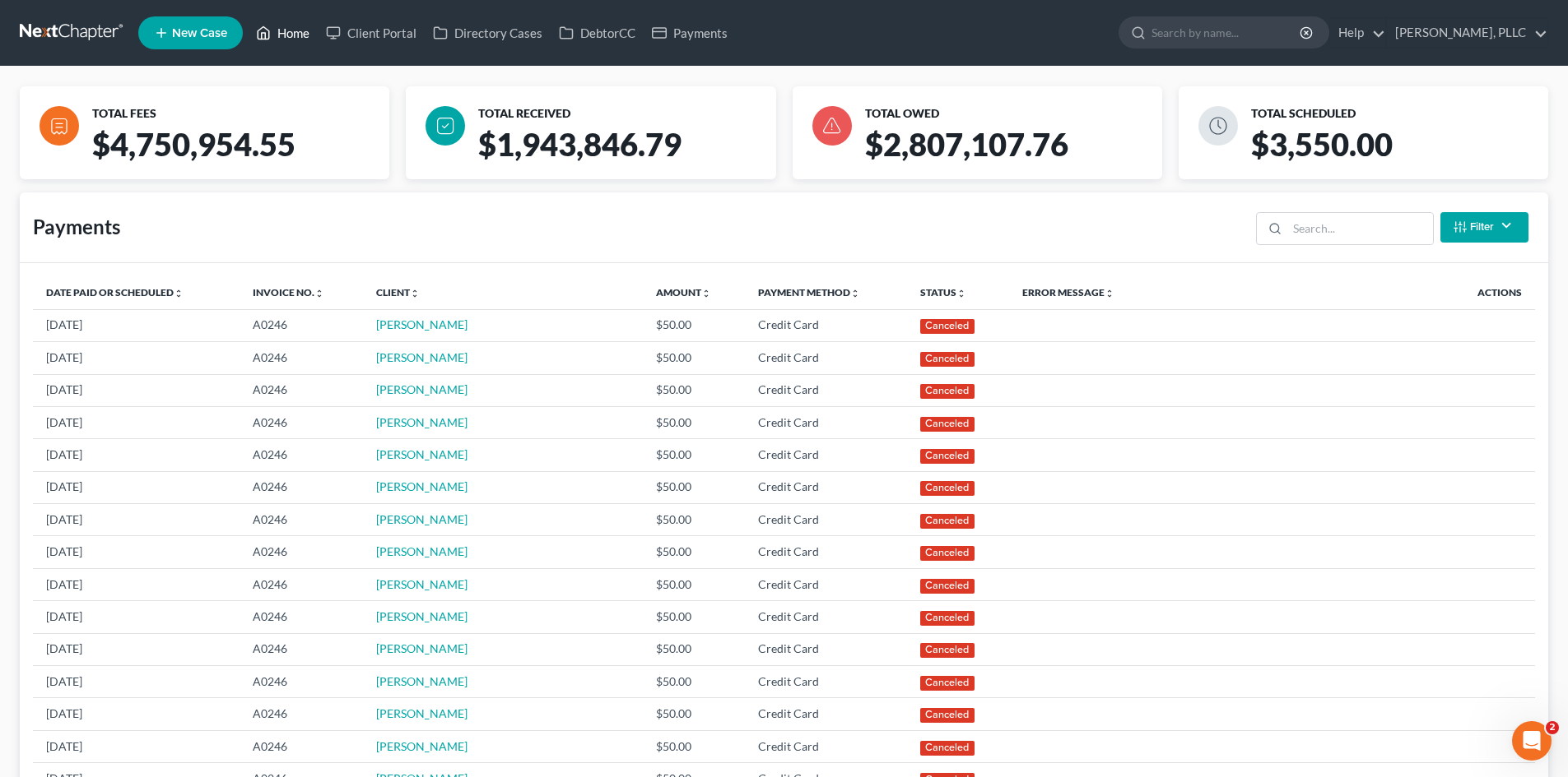
click at [308, 29] on link "Home" at bounding box center [282, 32] width 70 height 29
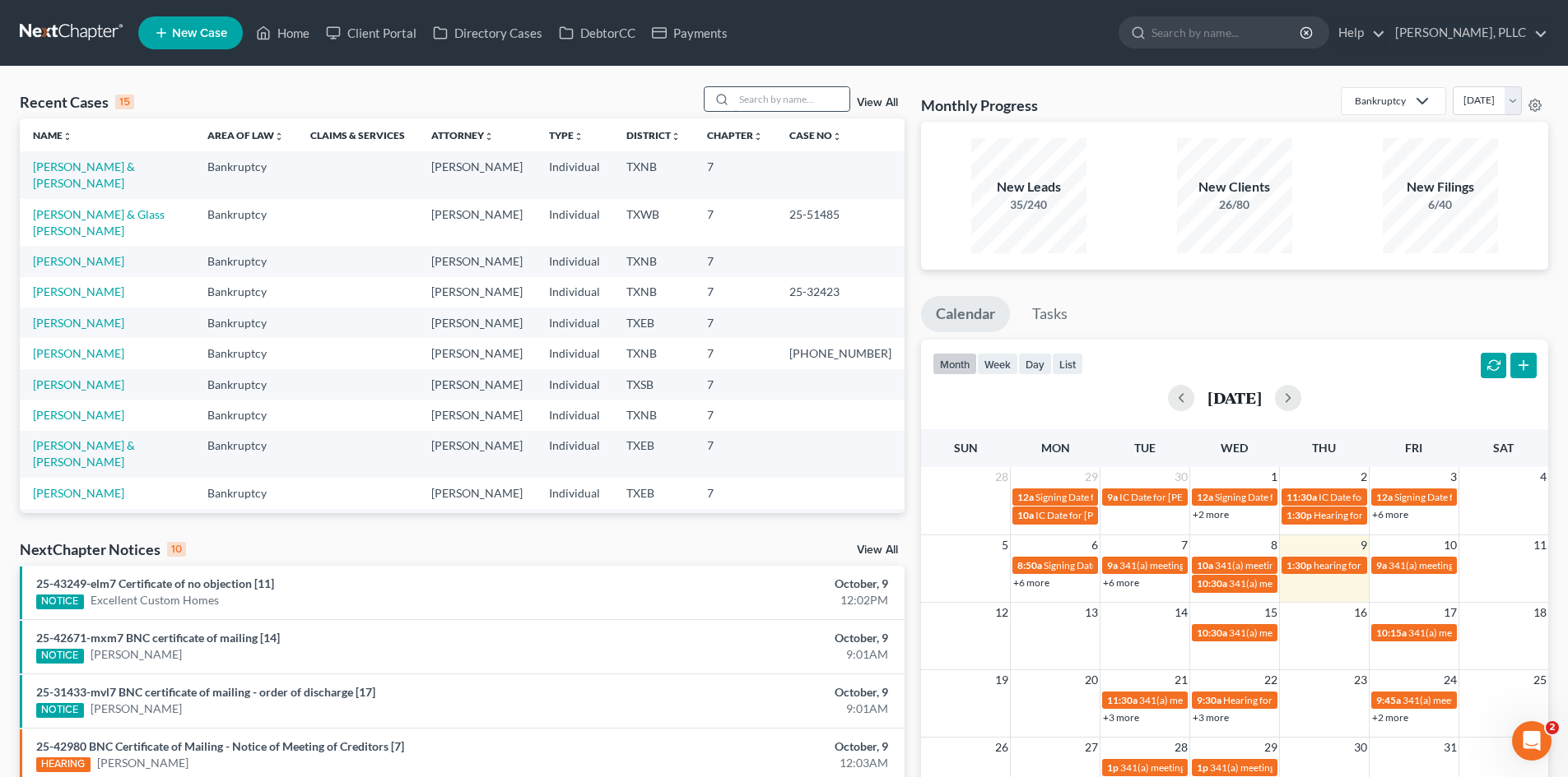
click at [764, 102] on input "search" at bounding box center [792, 98] width 115 height 24
type input "cadena"
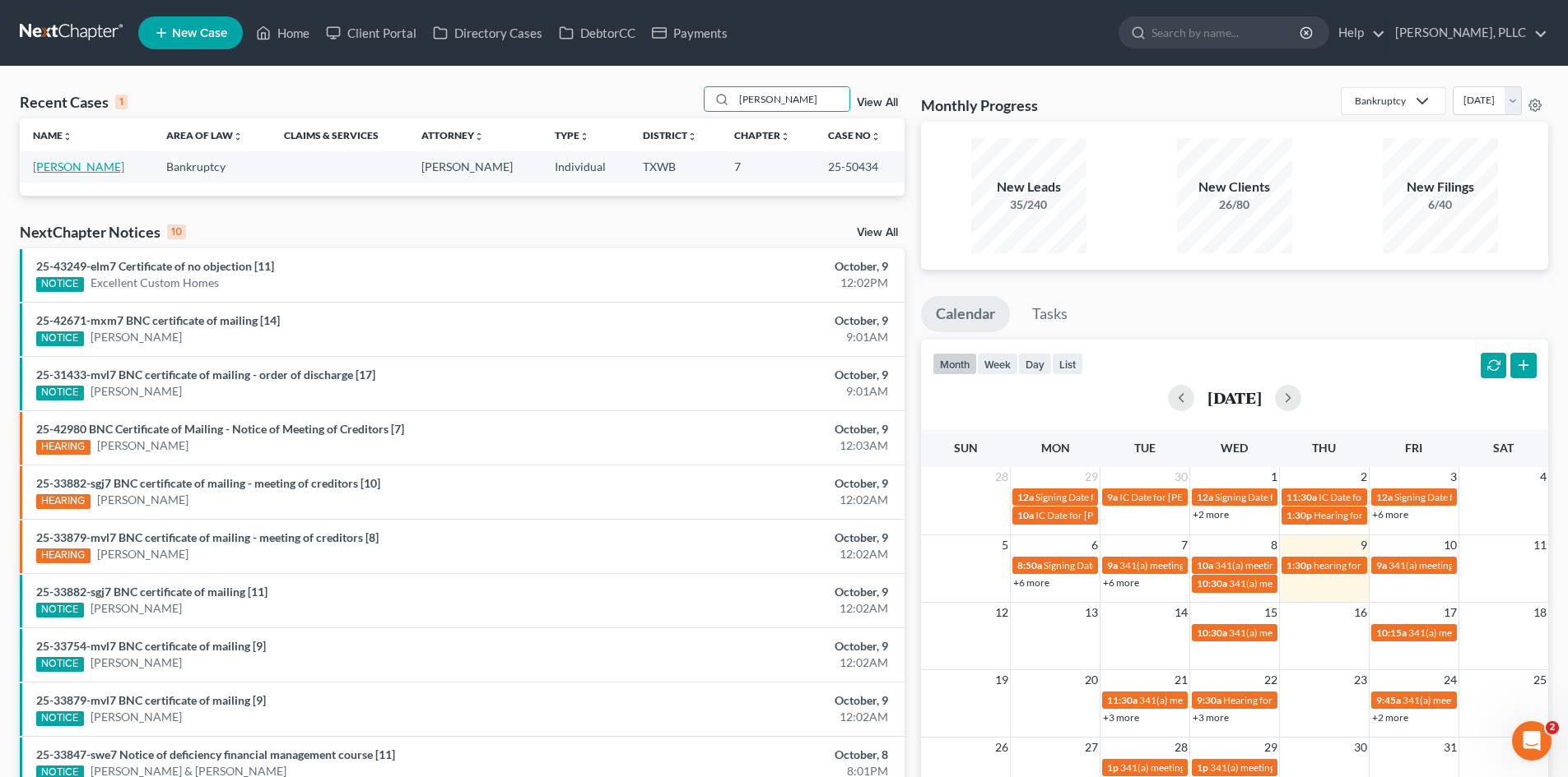
click at [50, 169] on link "Cadena, Victor" at bounding box center [78, 167] width 91 height 14
select select "4"
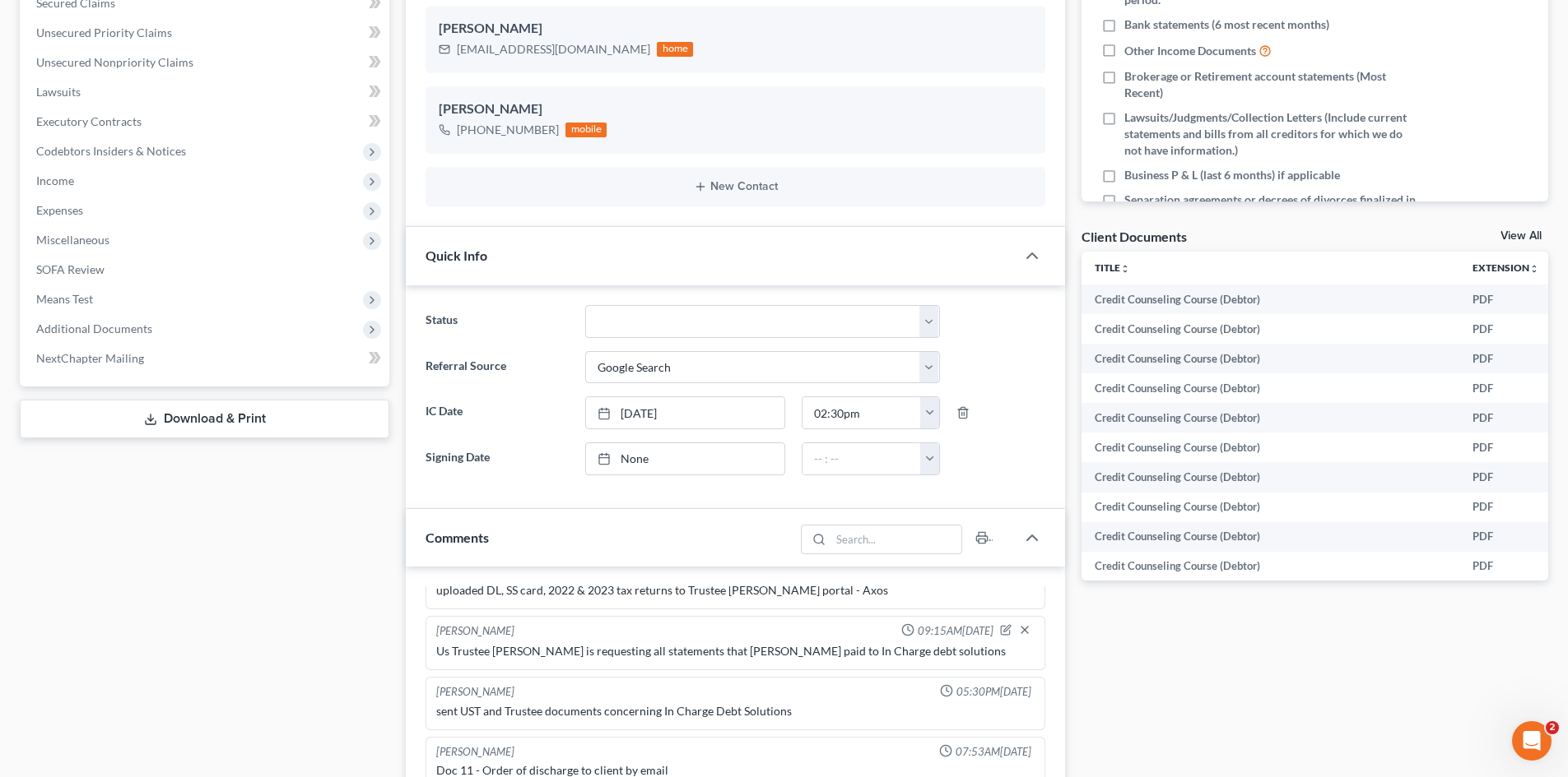
scroll to position [411, 0]
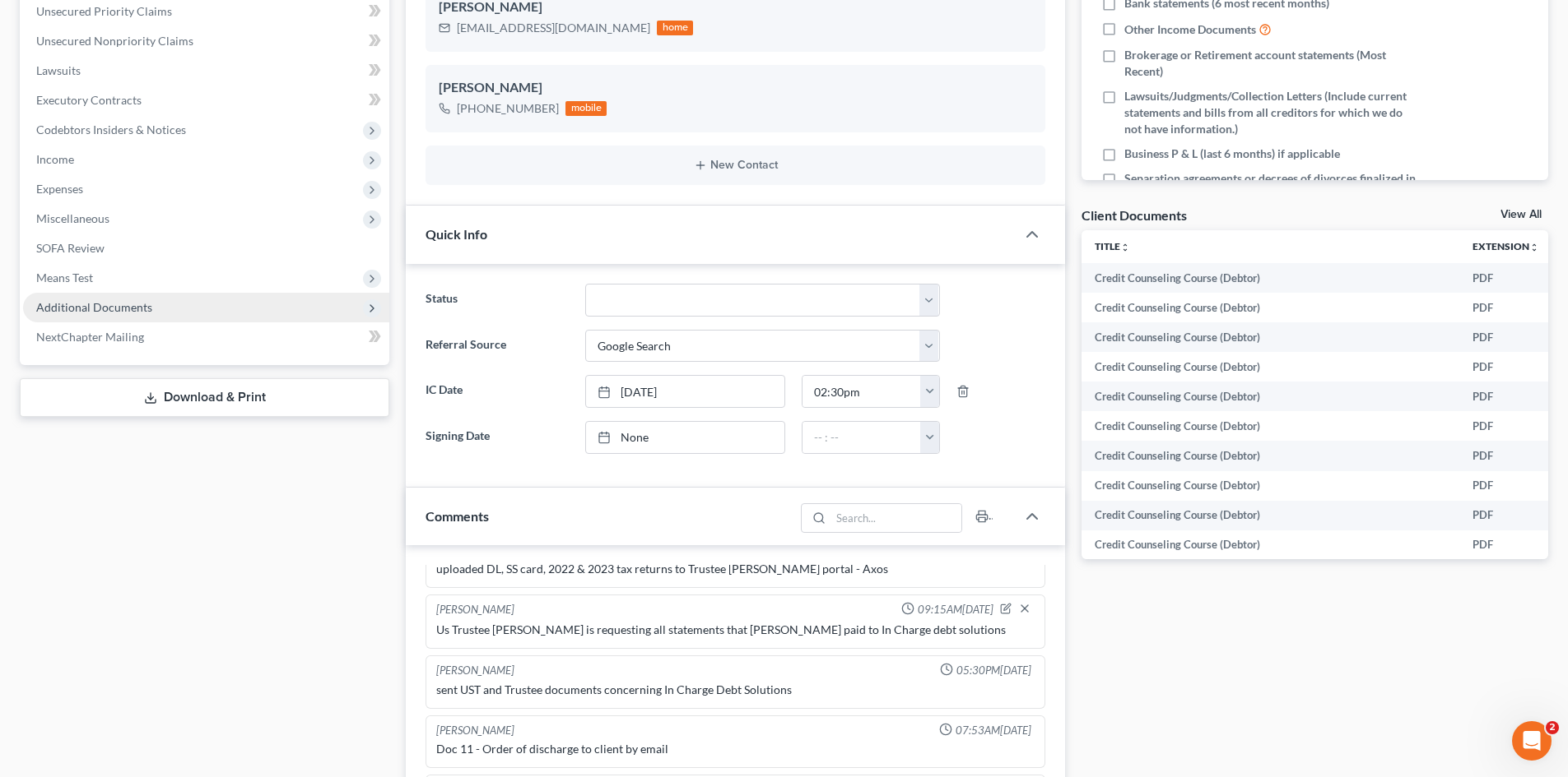
click at [143, 316] on span "Additional Documents" at bounding box center [206, 307] width 366 height 29
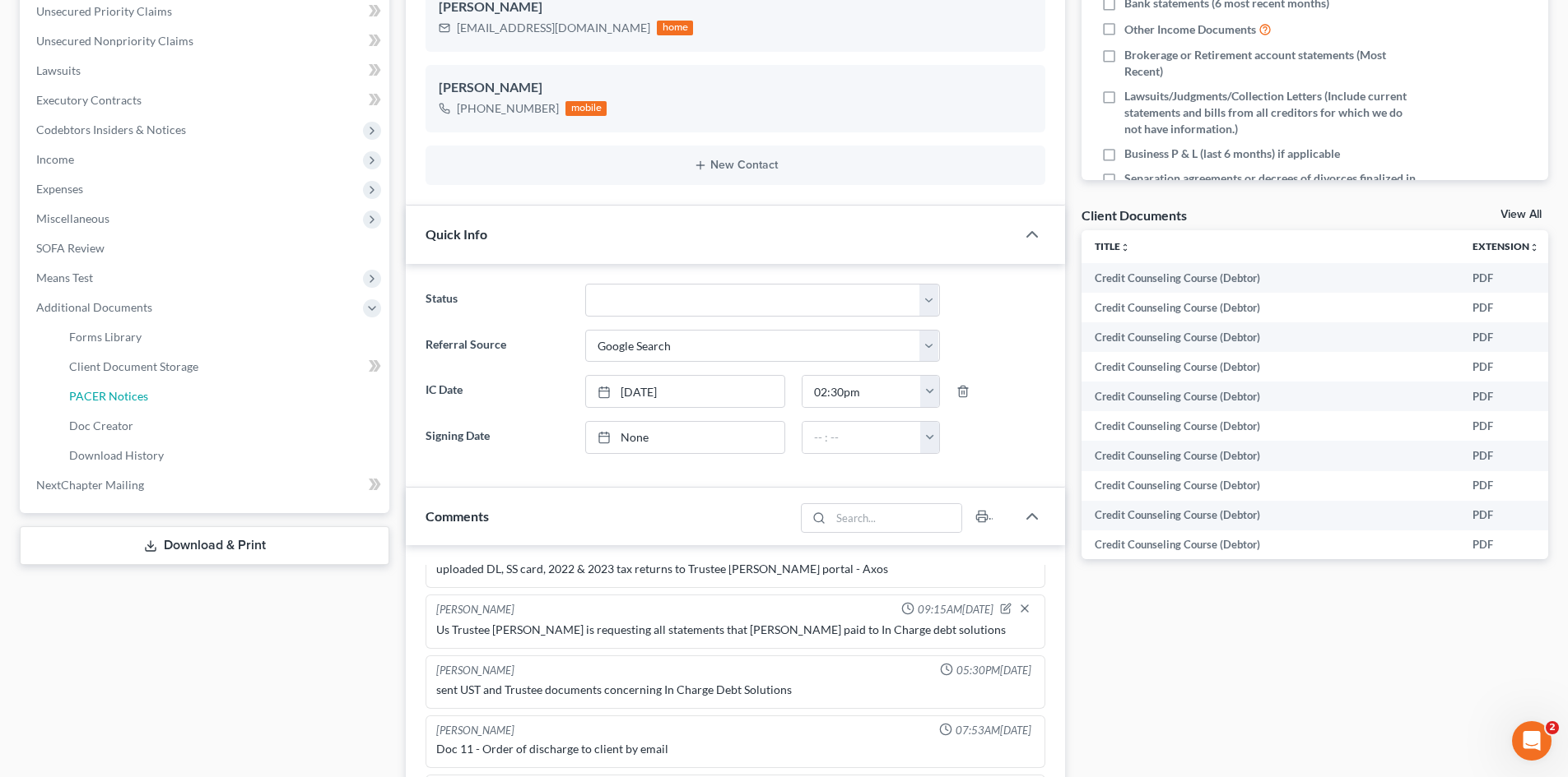
drag, startPoint x: 141, startPoint y: 392, endPoint x: 1057, endPoint y: 353, distance: 916.8
click at [140, 392] on span "PACER Notices" at bounding box center [108, 396] width 79 height 14
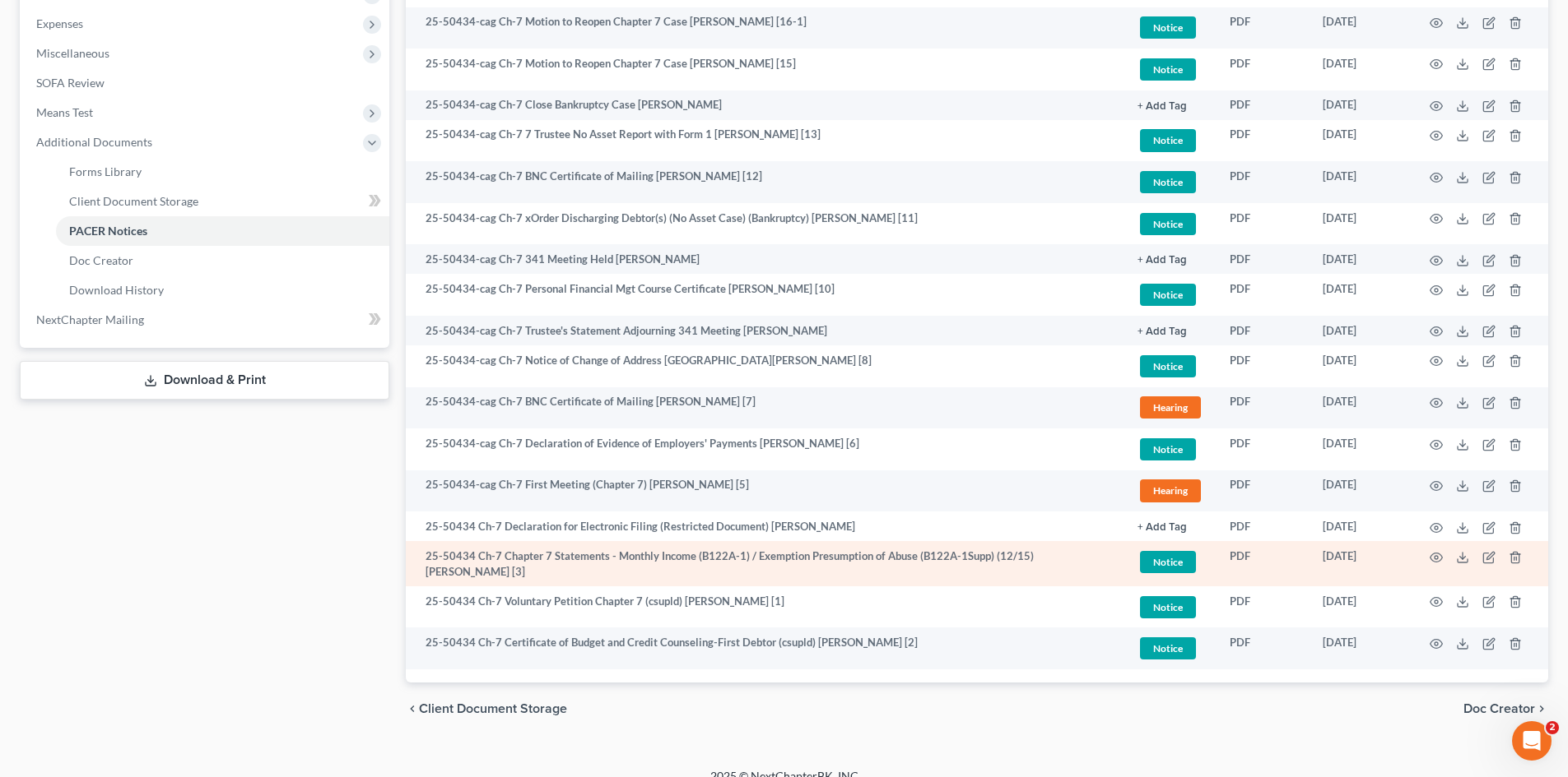
scroll to position [597, 0]
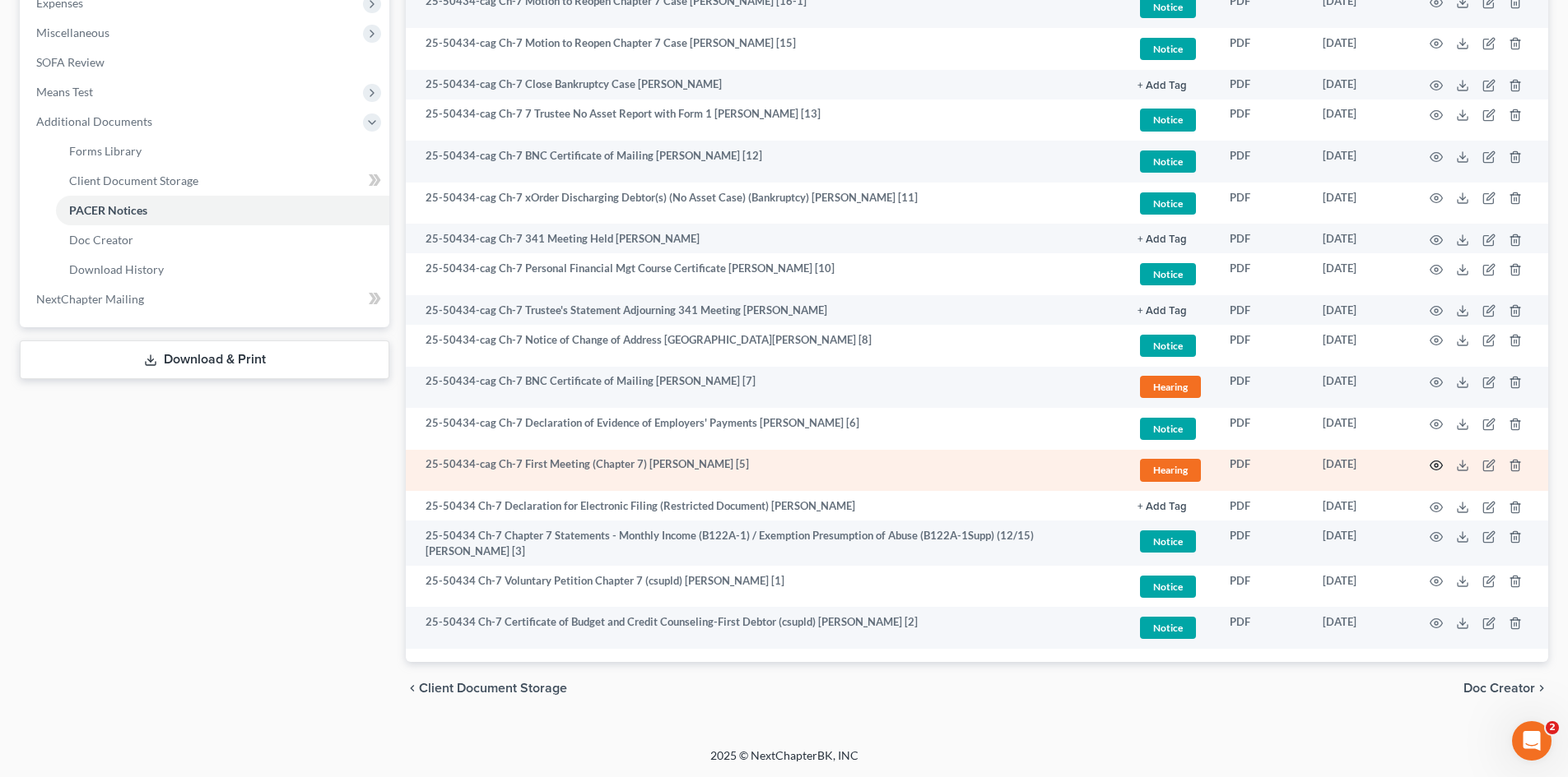
drag, startPoint x: 1422, startPoint y: 462, endPoint x: 1431, endPoint y: 462, distance: 9.0
click at [1431, 462] on td at bounding box center [1478, 470] width 138 height 42
click at [1431, 462] on icon "button" at bounding box center [1436, 465] width 13 height 13
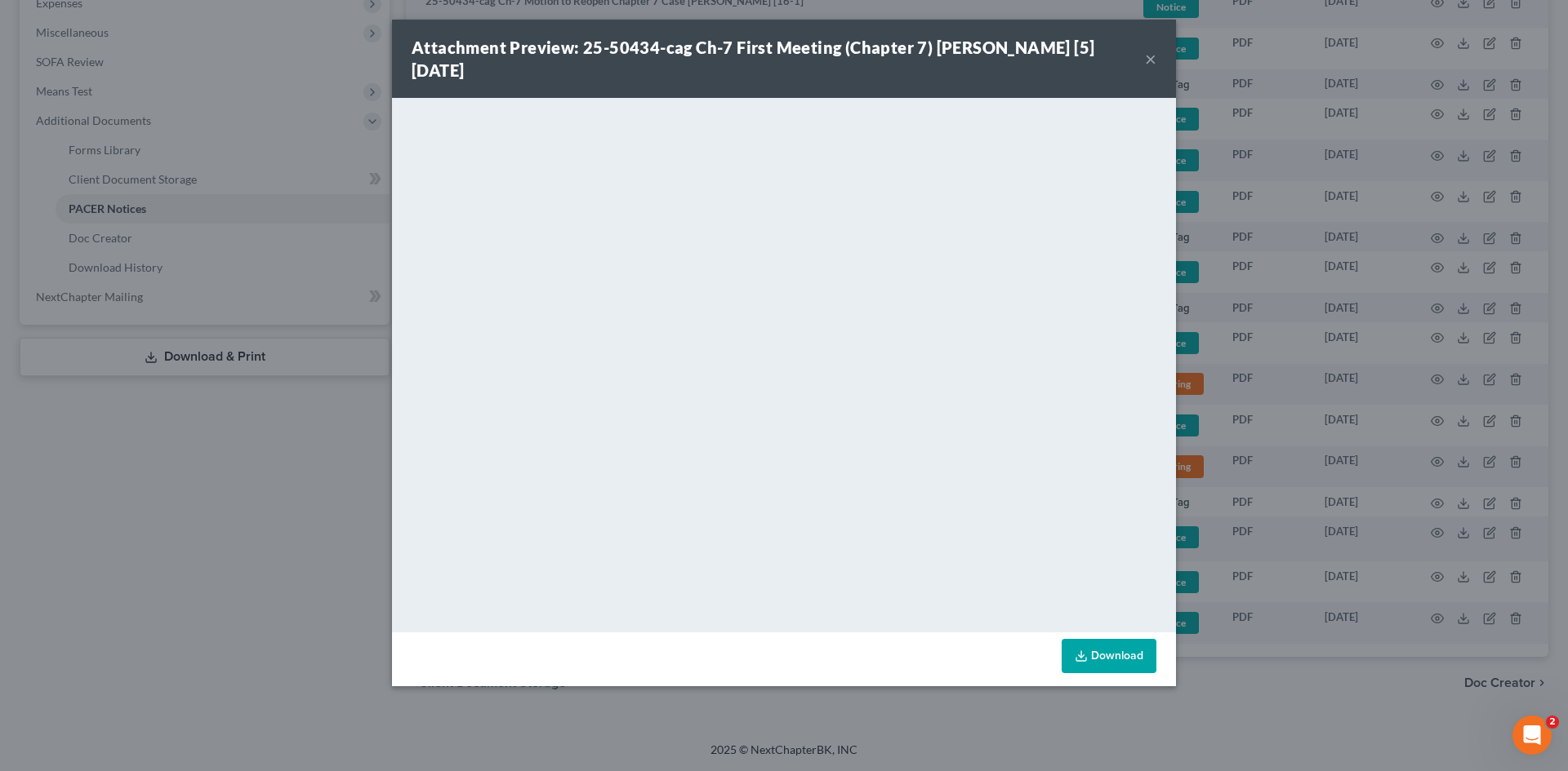
click at [1149, 55] on button "×" at bounding box center [1150, 59] width 11 height 19
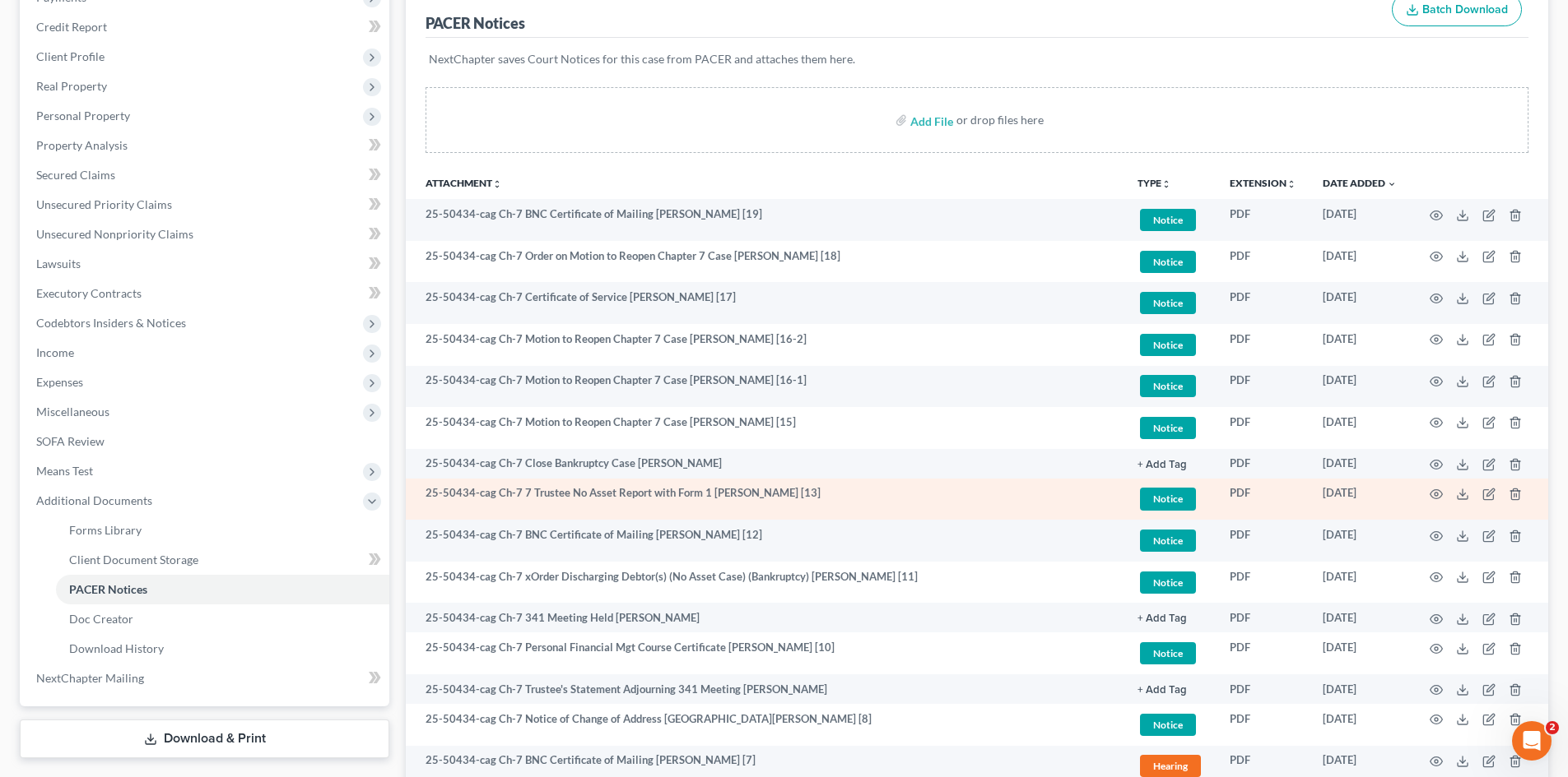
scroll to position [247, 0]
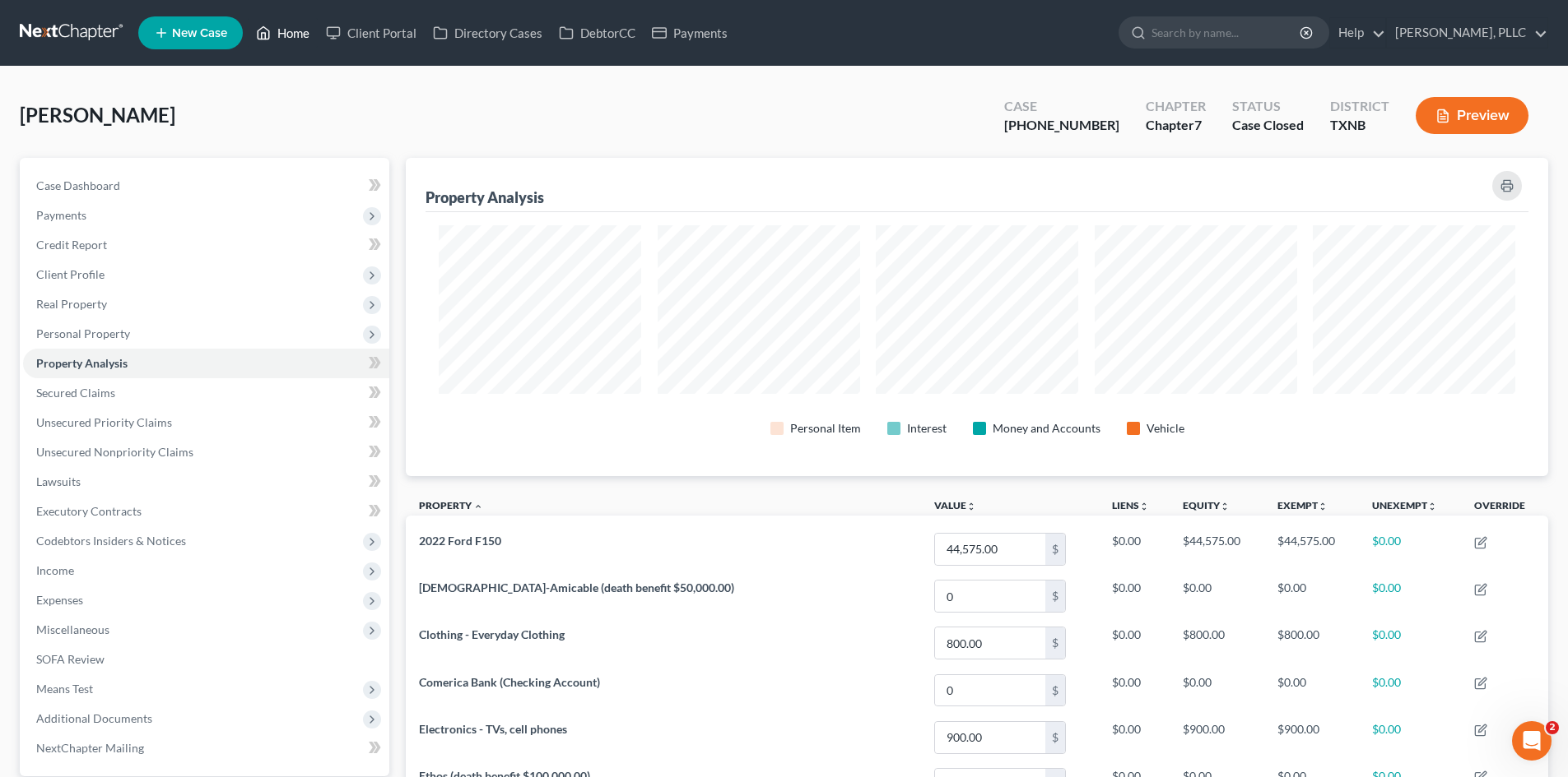
drag, startPoint x: 259, startPoint y: 28, endPoint x: 276, endPoint y: 28, distance: 17.0
click at [260, 28] on icon at bounding box center [263, 33] width 15 height 19
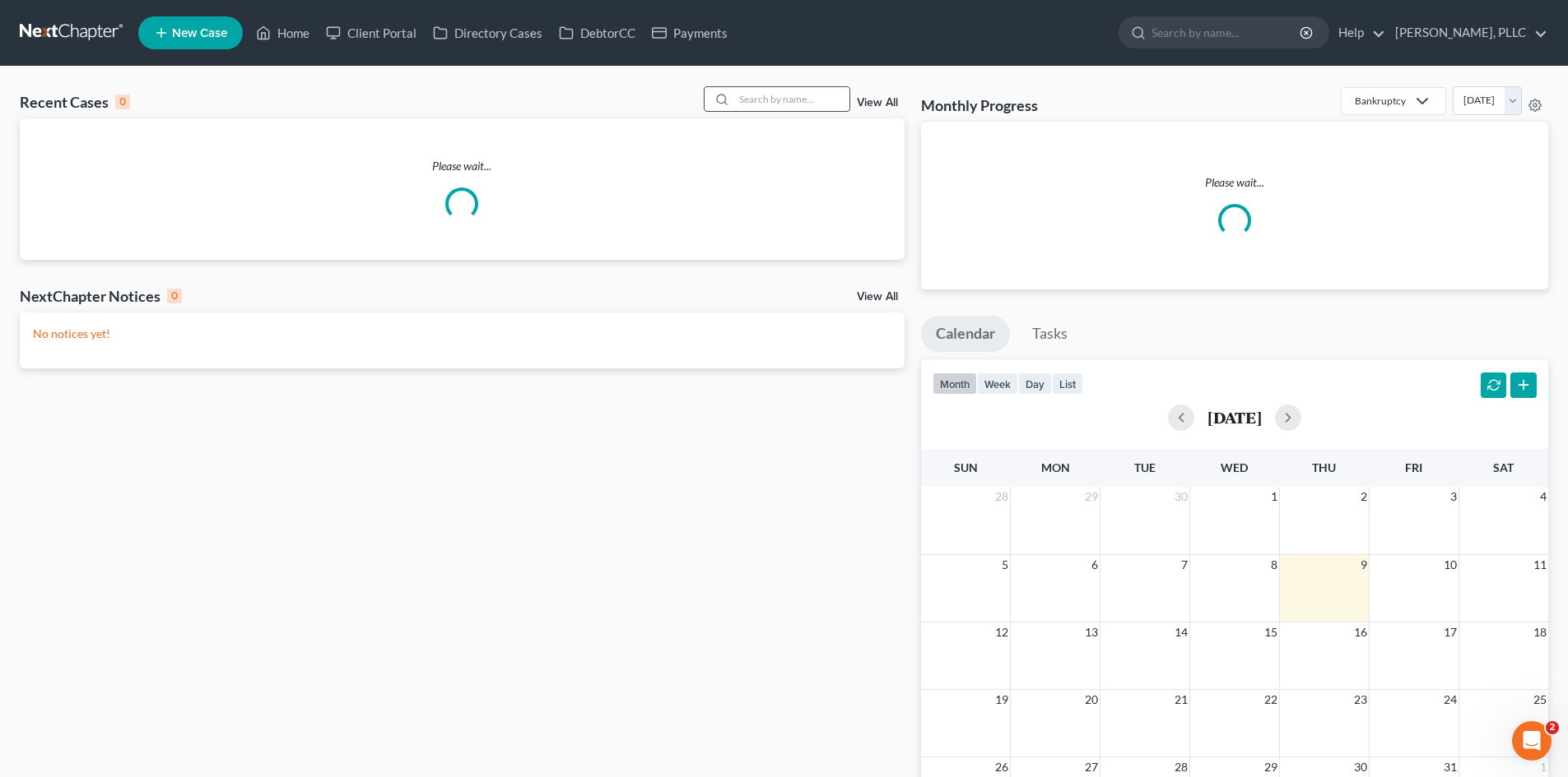
click at [814, 103] on input "search" at bounding box center [792, 98] width 115 height 24
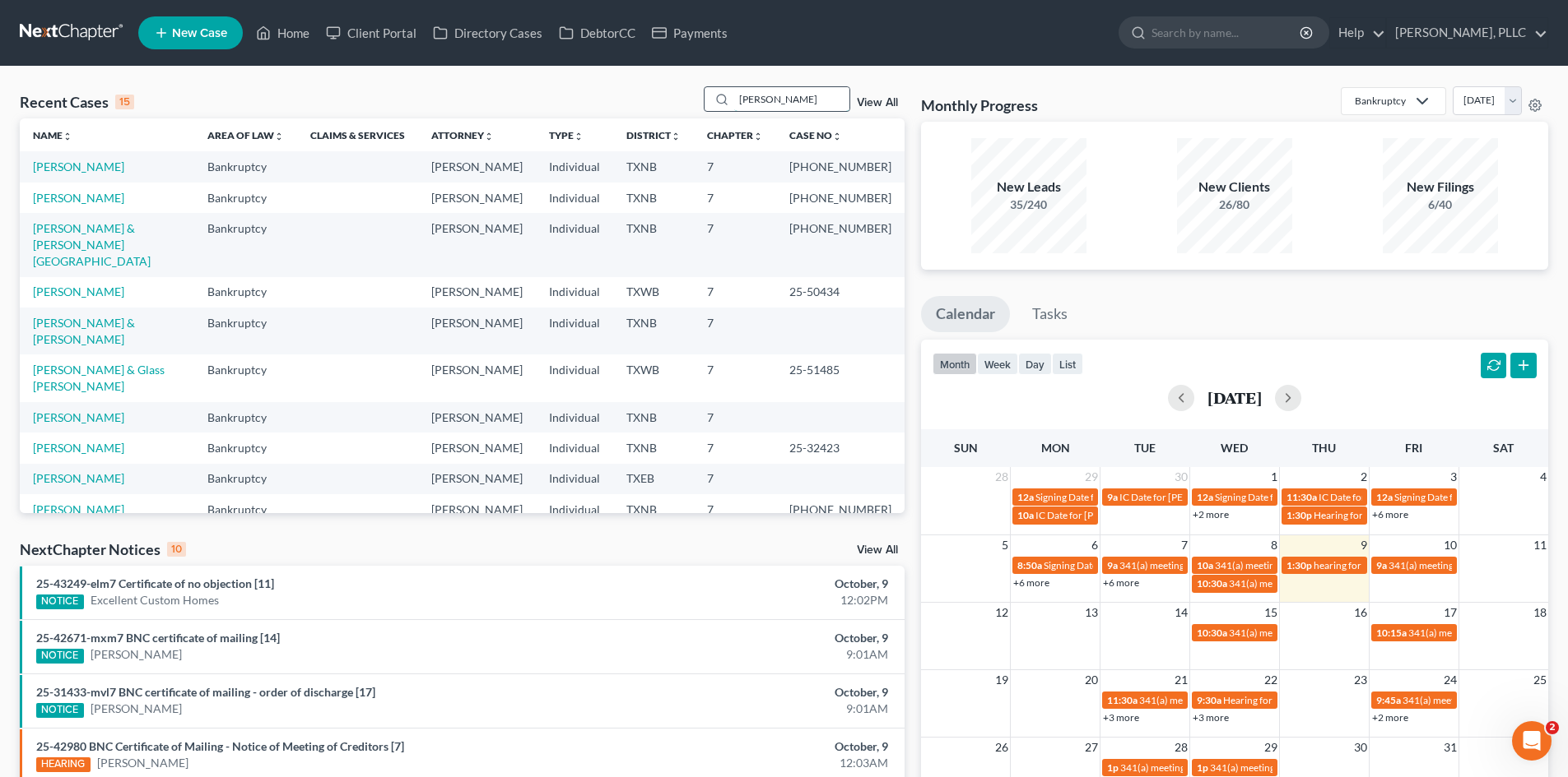
type input "boyland"
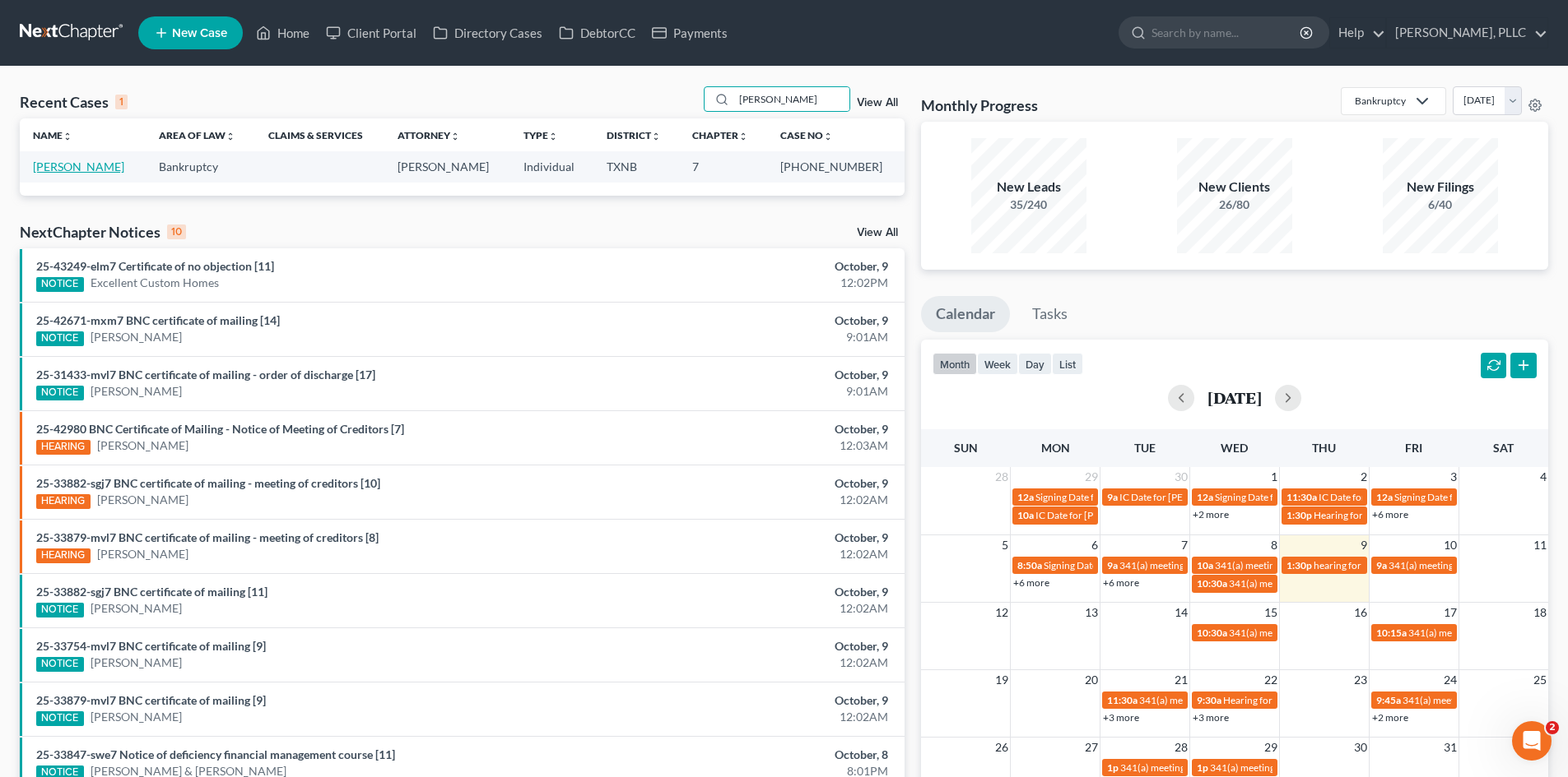
click at [72, 172] on link "Boyland, Floyd" at bounding box center [78, 167] width 91 height 14
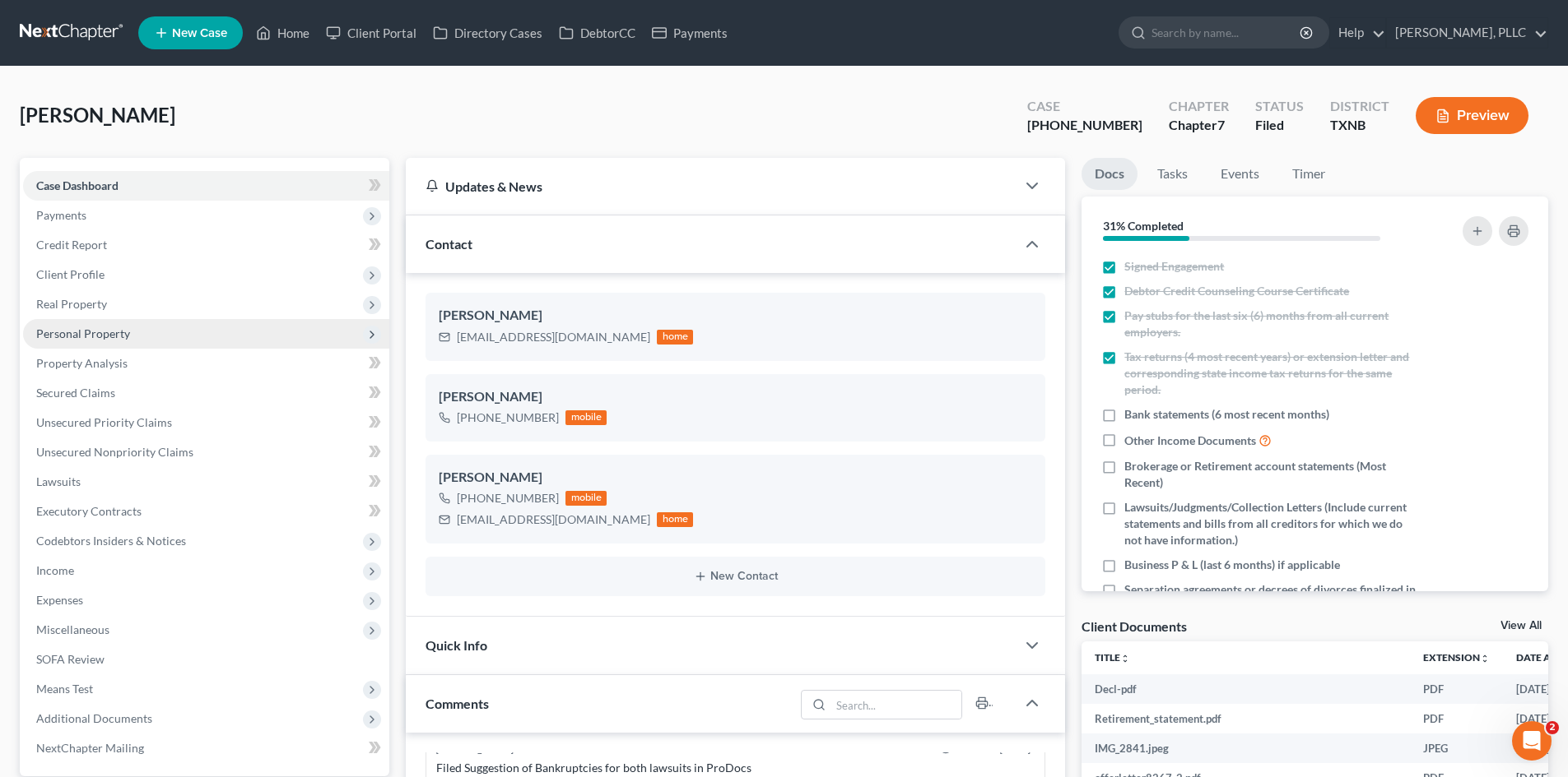
click at [114, 345] on span "Personal Property" at bounding box center [206, 333] width 366 height 29
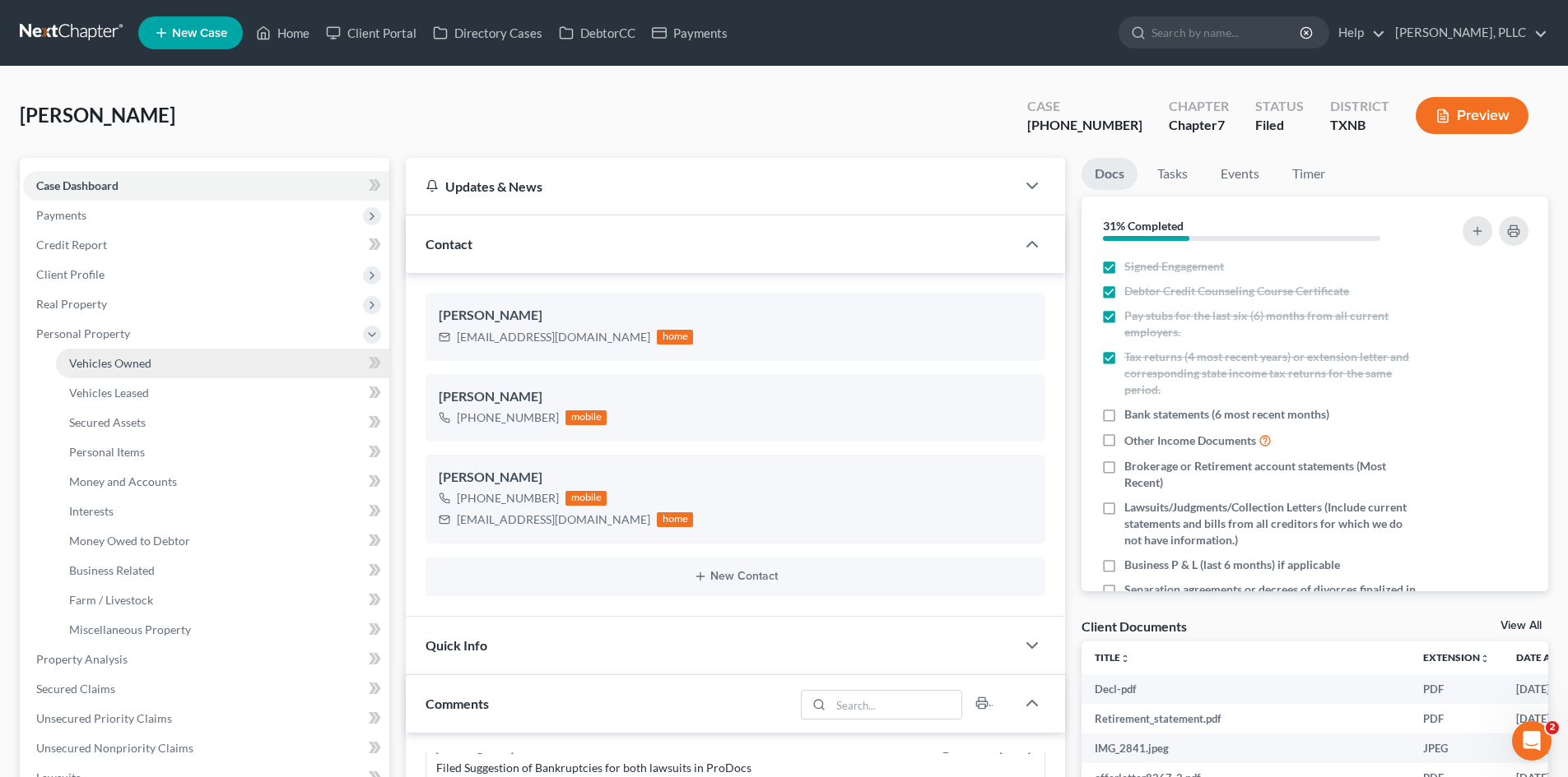
click at [187, 369] on link "Vehicles Owned" at bounding box center [222, 363] width 333 height 29
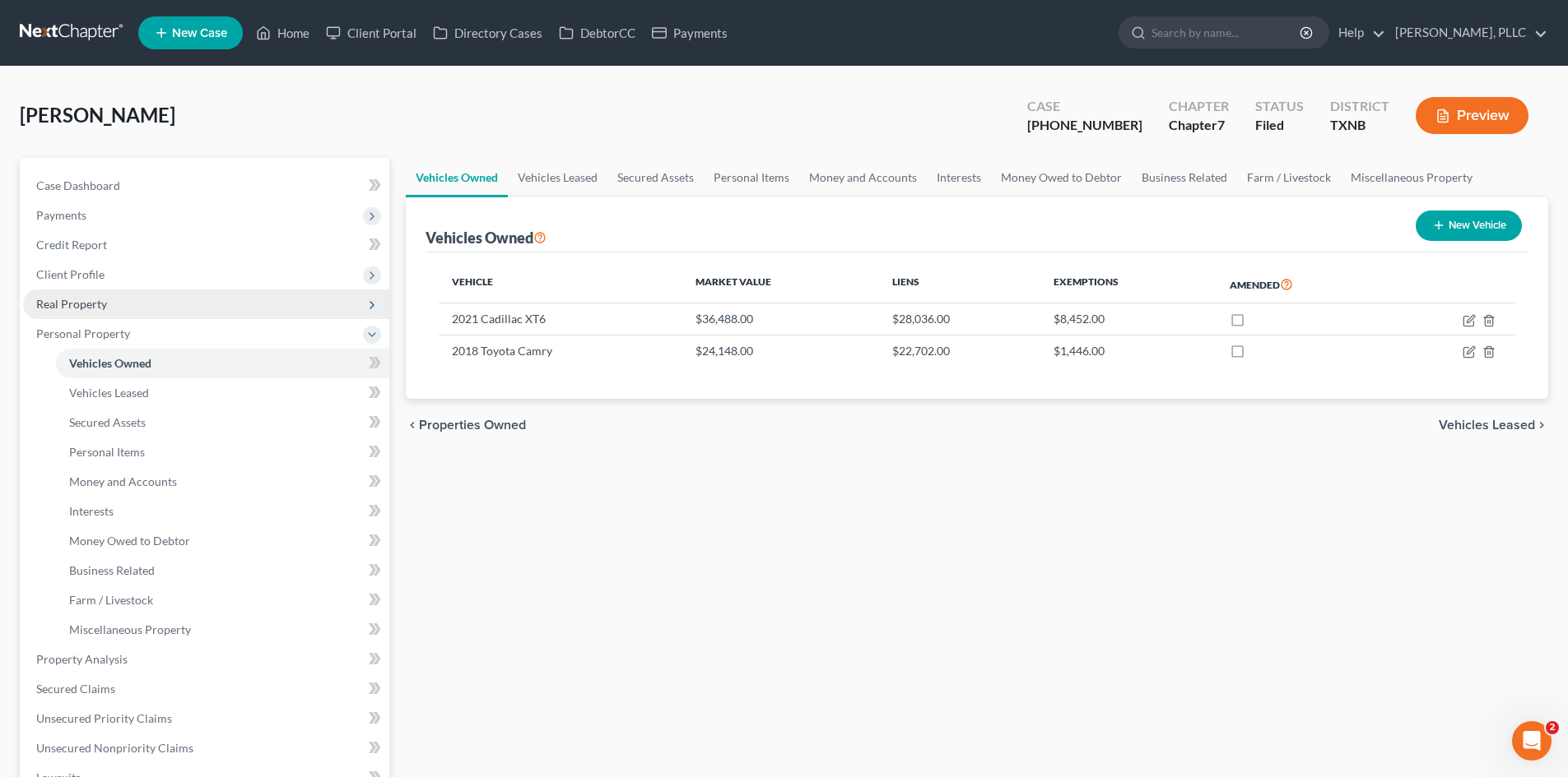
click at [175, 309] on span "Real Property" at bounding box center [206, 304] width 366 height 29
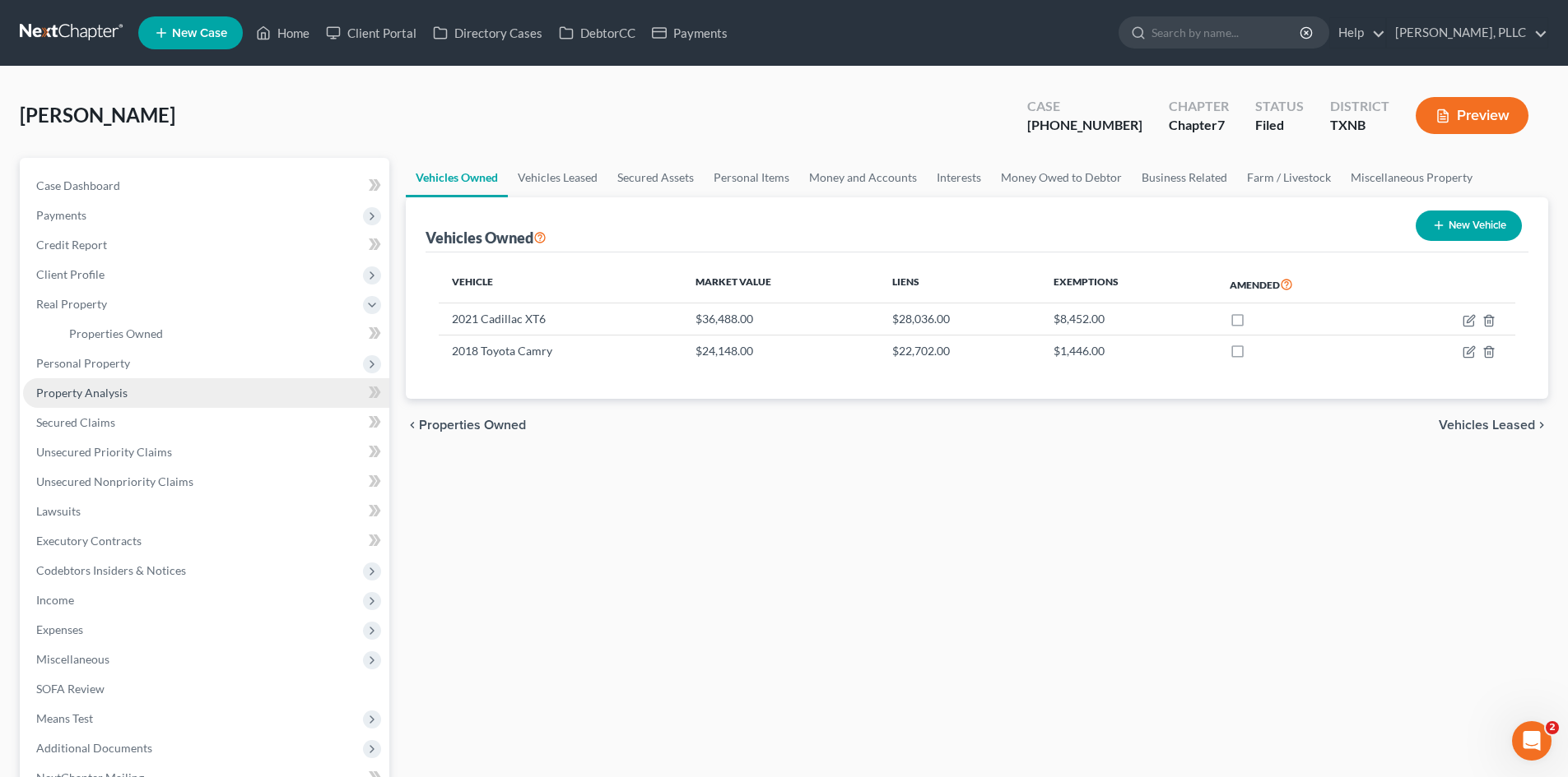
click at [118, 402] on link "Property Analysis" at bounding box center [206, 392] width 366 height 29
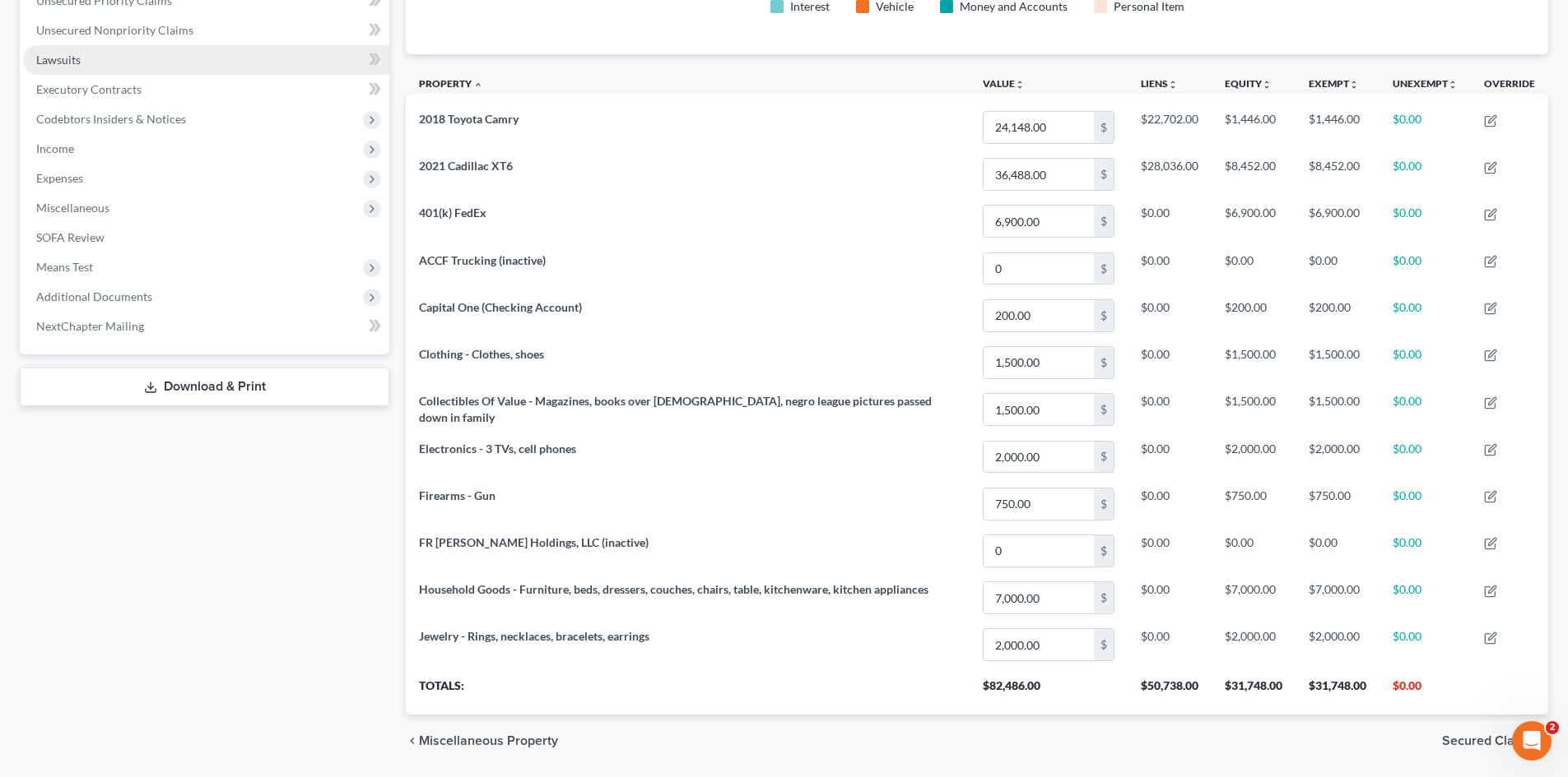
scroll to position [392, 0]
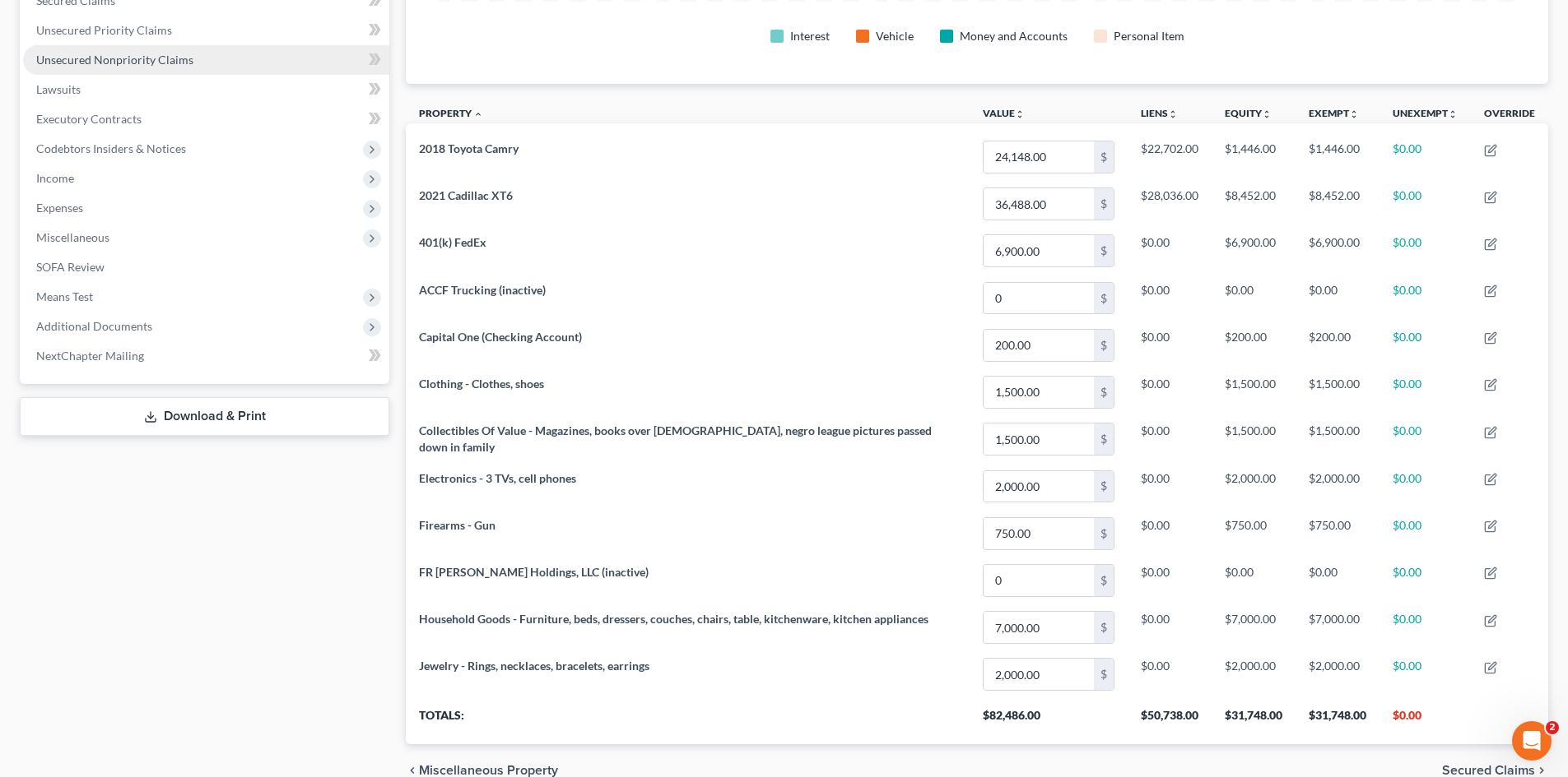
click at [102, 69] on link "Unsecured Nonpriority Claims" at bounding box center [206, 59] width 366 height 29
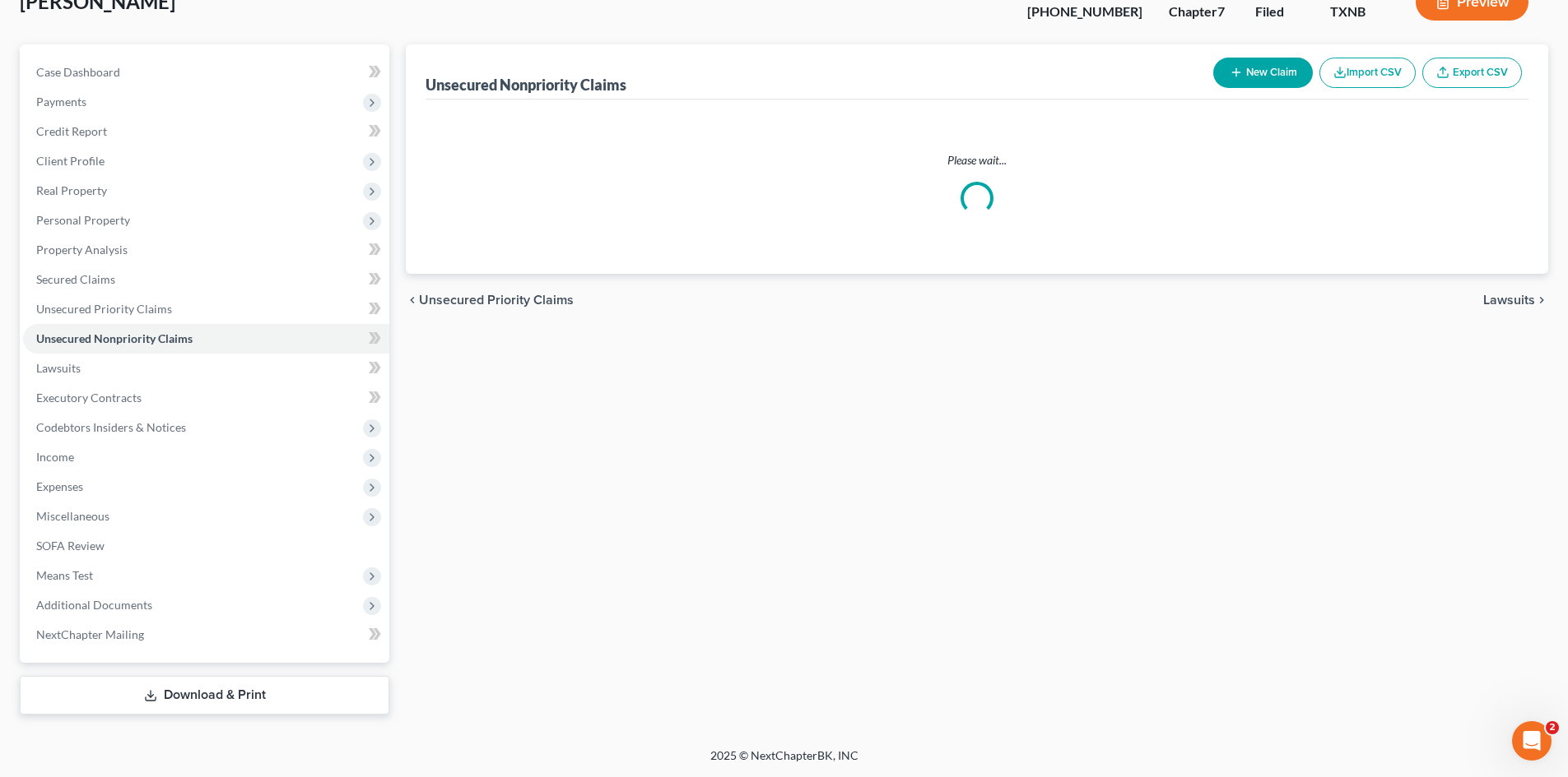
scroll to position [24, 0]
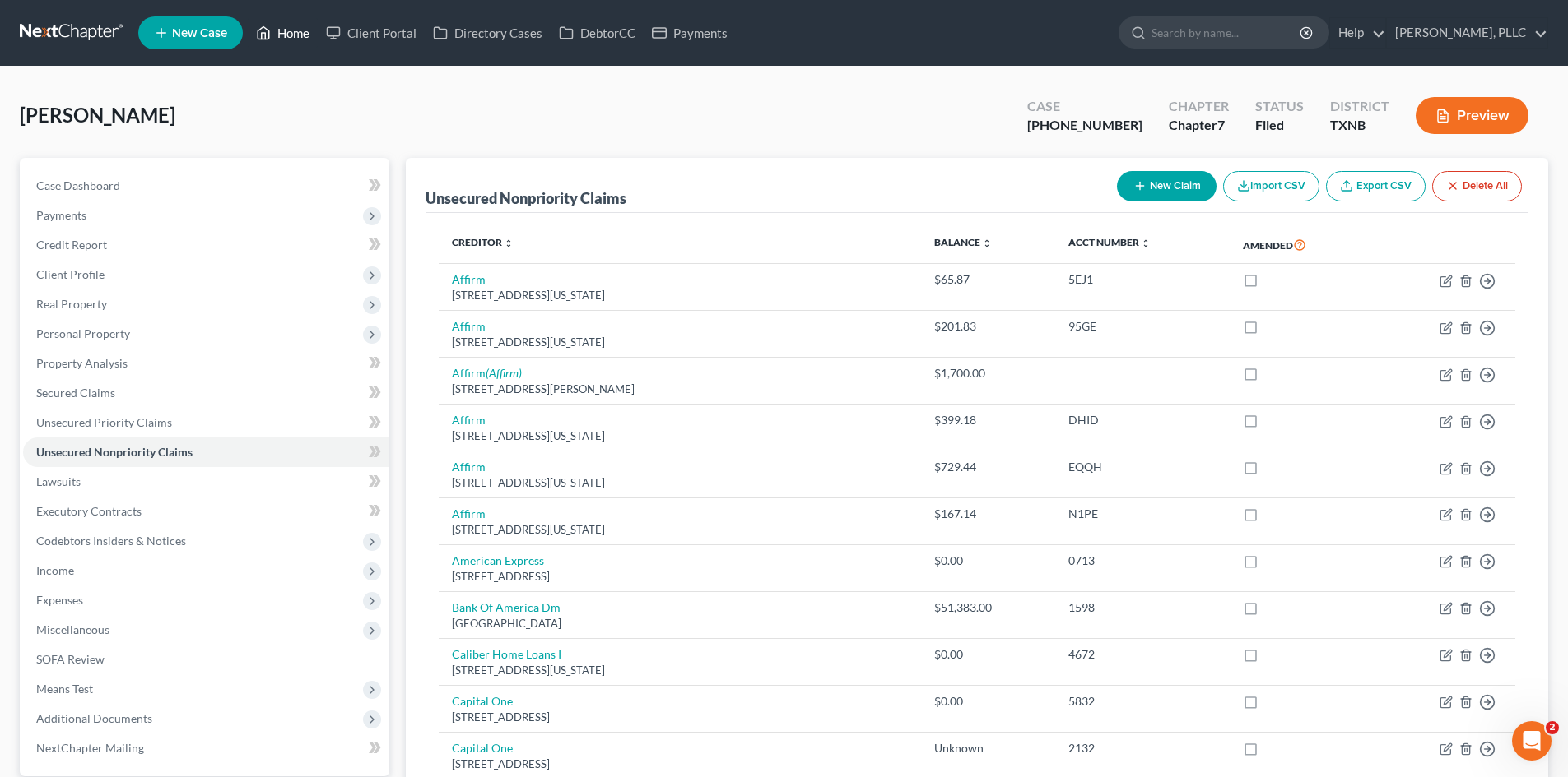
click at [300, 29] on link "Home" at bounding box center [282, 32] width 70 height 29
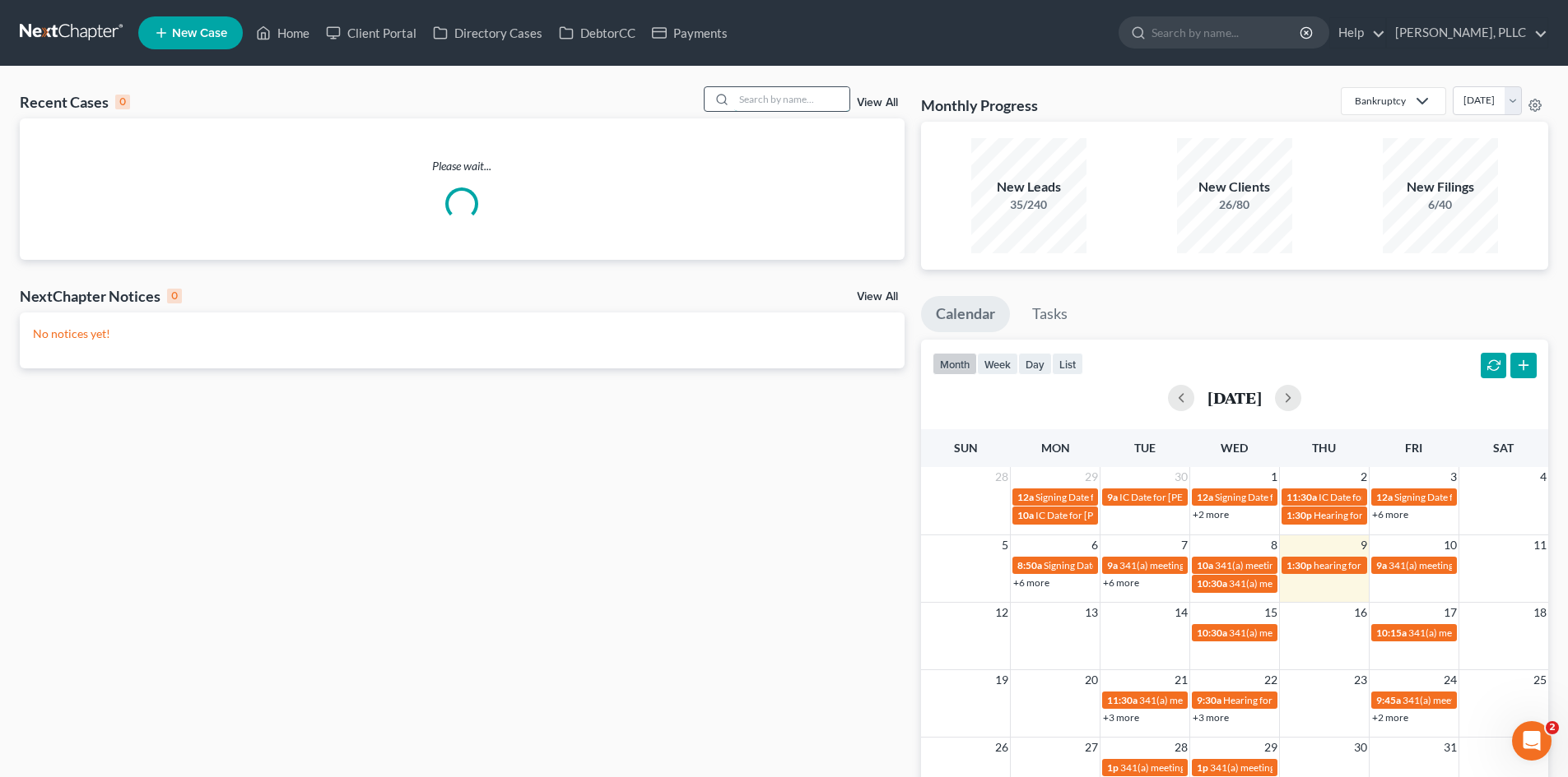
click at [776, 97] on input "search" at bounding box center [792, 98] width 115 height 24
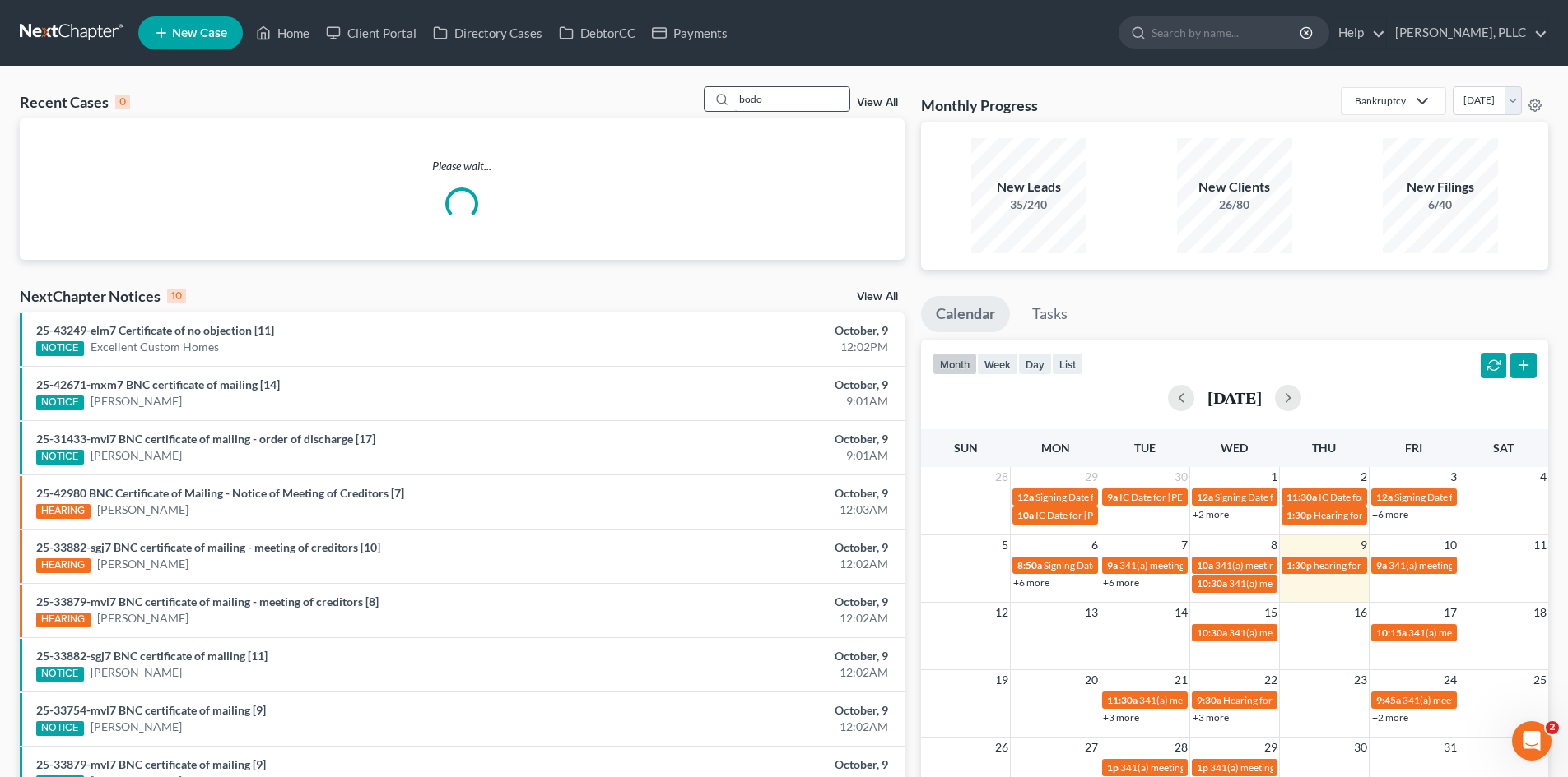
type input "bodo"
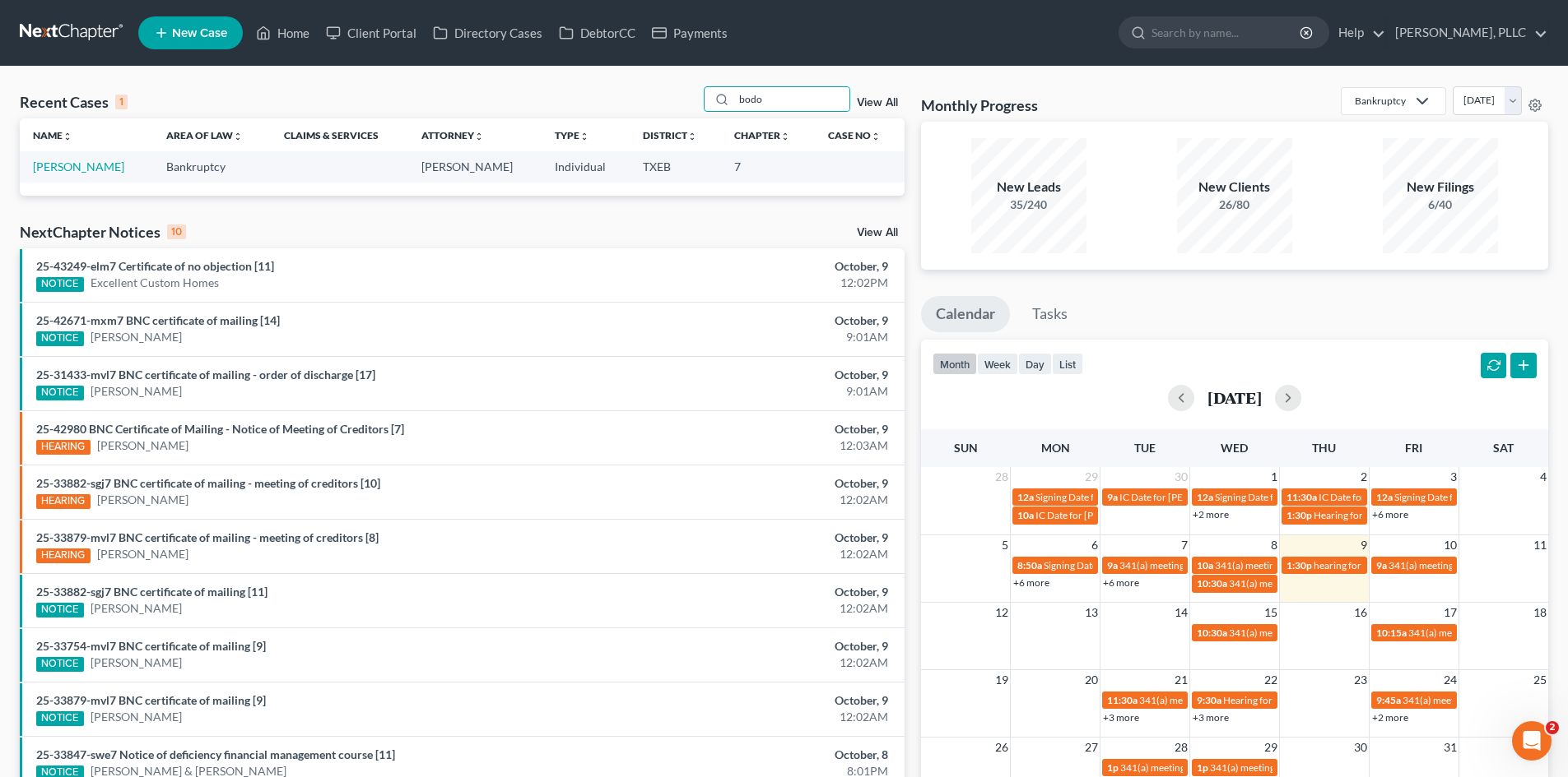
click at [75, 158] on td "[PERSON_NAME]" at bounding box center [86, 167] width 133 height 30
click at [78, 167] on link "[PERSON_NAME]" at bounding box center [78, 167] width 91 height 14
select select "4"
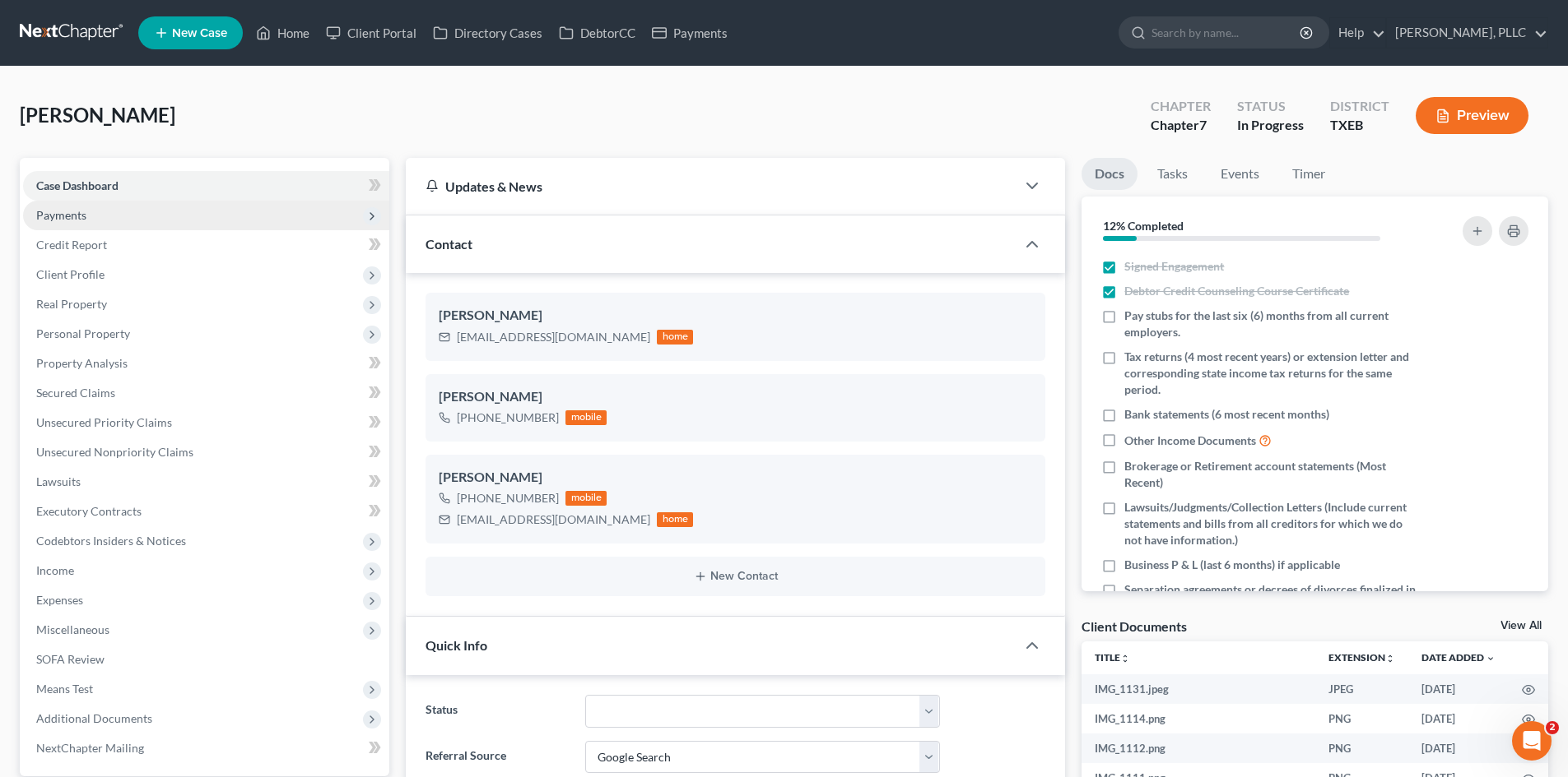
click at [127, 221] on span "Payments" at bounding box center [206, 215] width 366 height 29
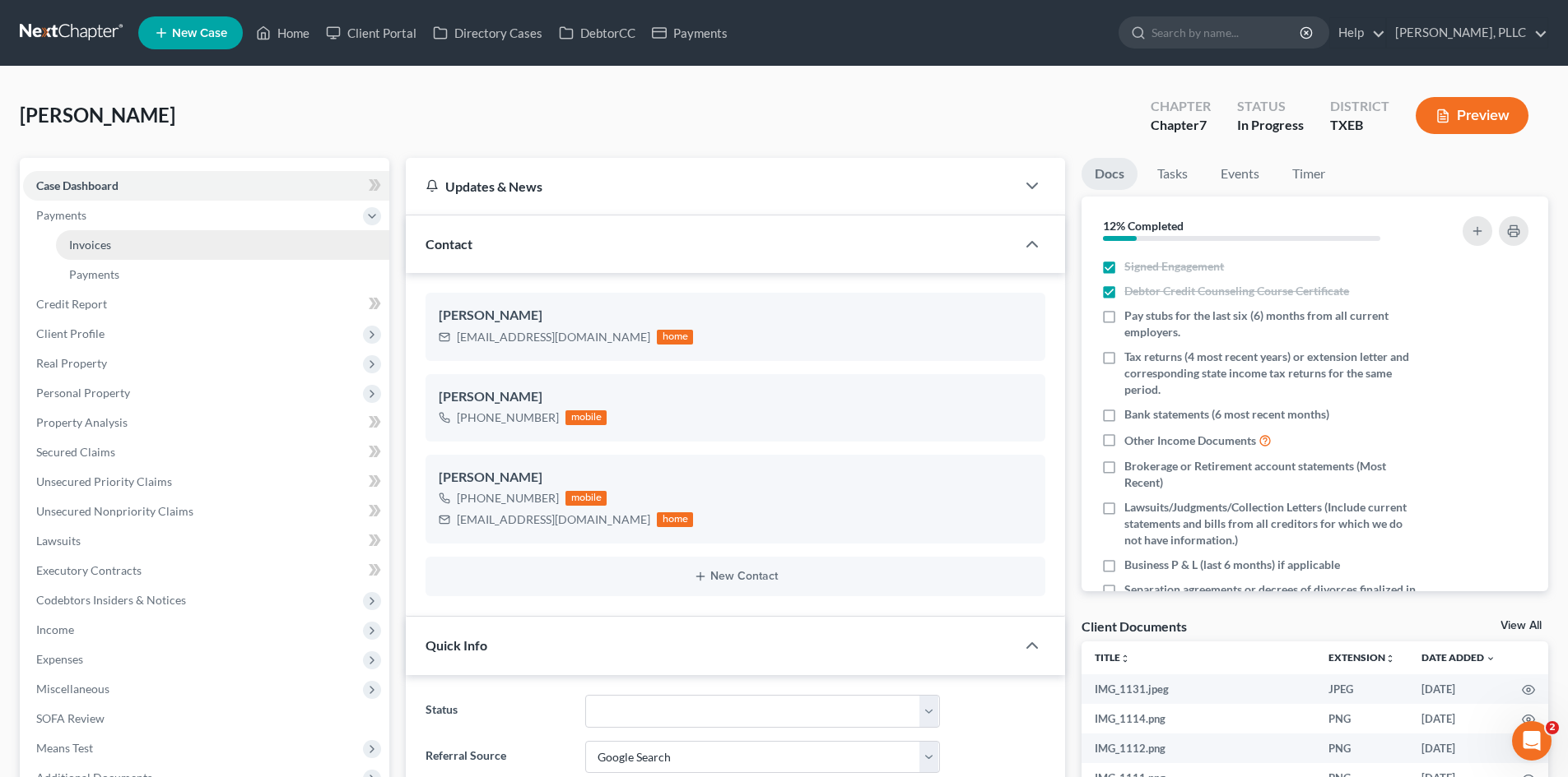
click at [137, 237] on link "Invoices" at bounding box center [222, 245] width 333 height 29
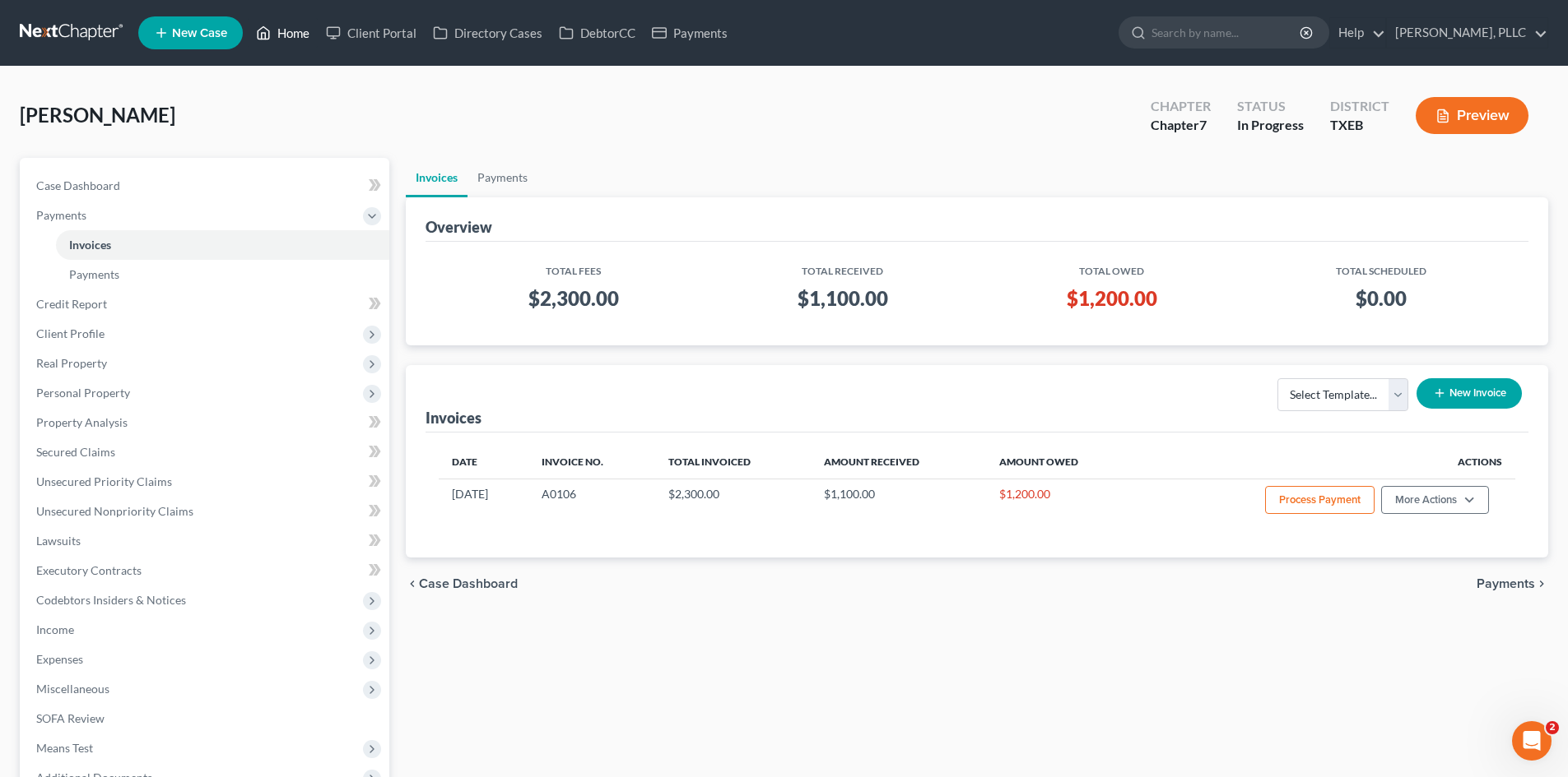
click at [286, 42] on link "Home" at bounding box center [282, 32] width 70 height 29
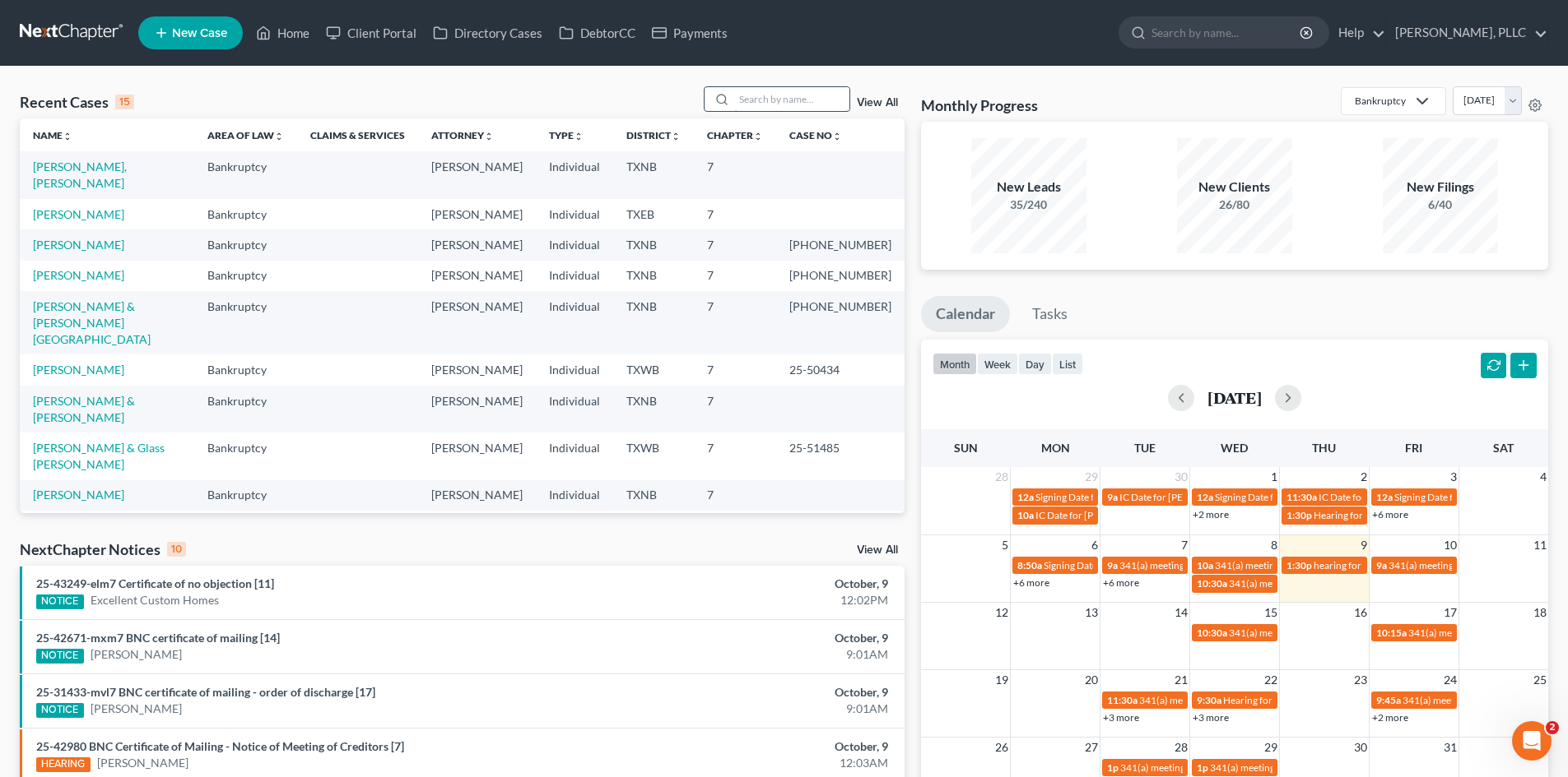
click at [747, 97] on input "search" at bounding box center [792, 98] width 115 height 24
type input "morrow"
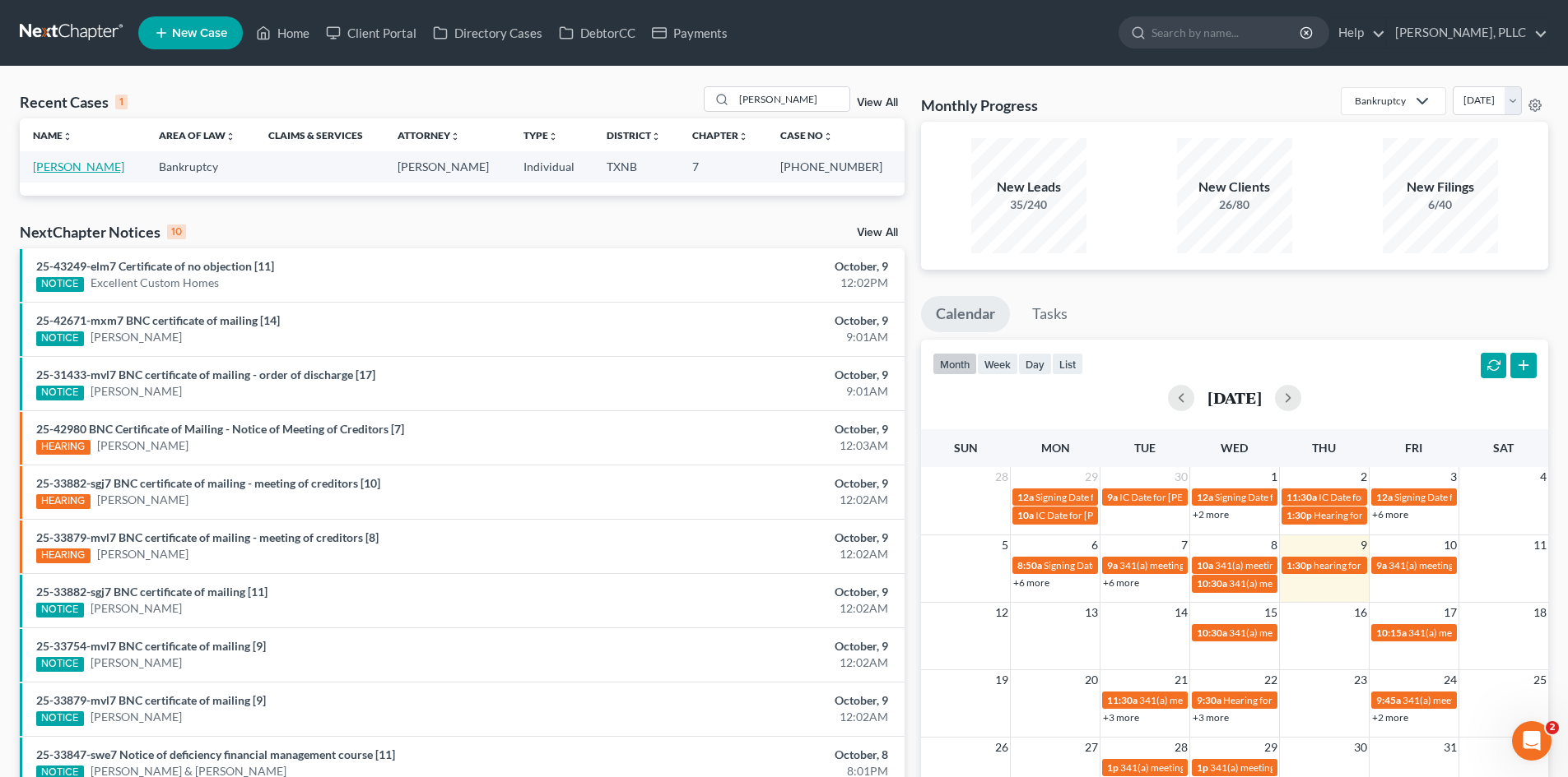
click at [60, 167] on link "[PERSON_NAME]" at bounding box center [78, 167] width 91 height 14
select select "3"
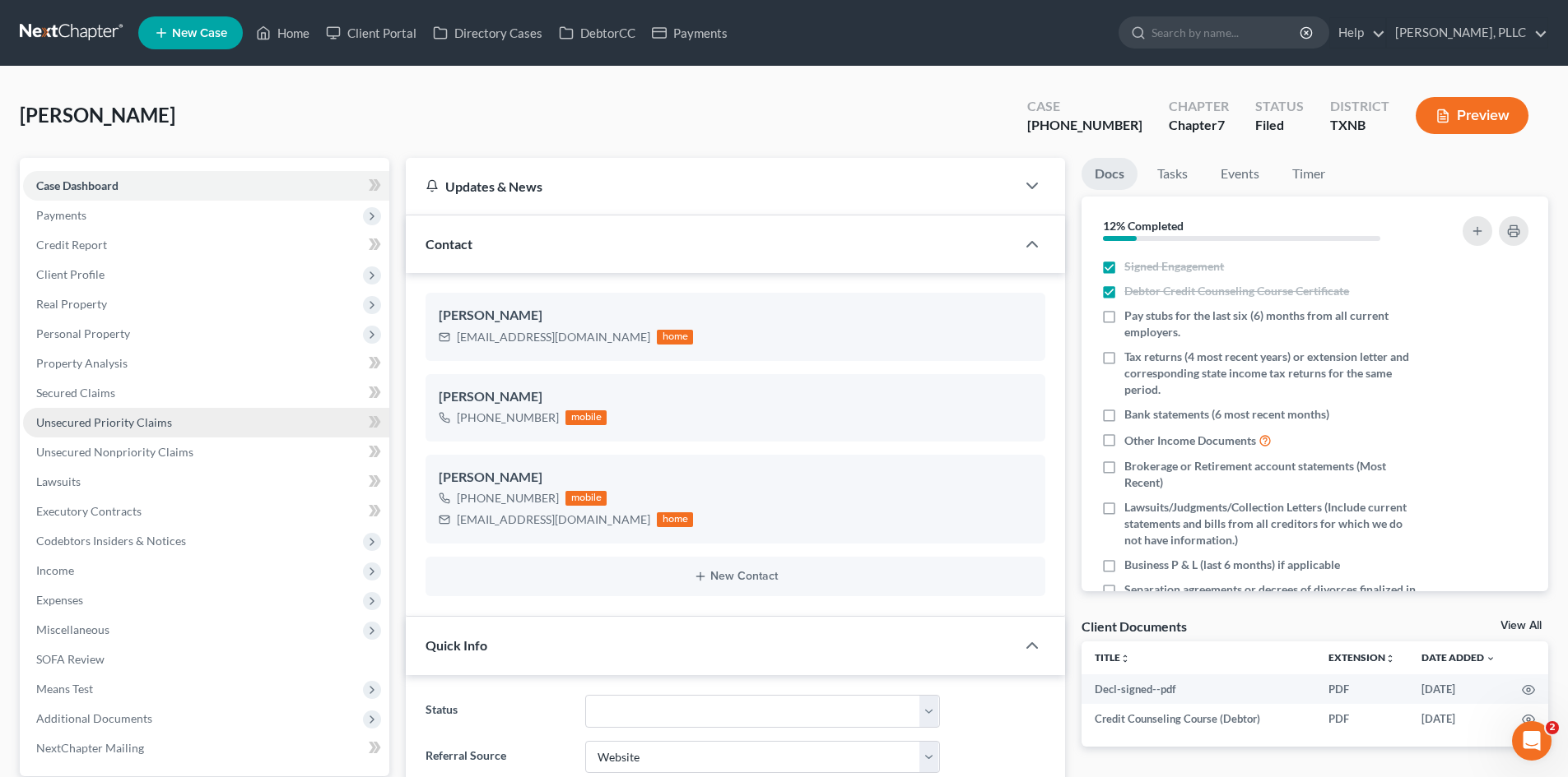
click at [130, 423] on span "Unsecured Priority Claims" at bounding box center [104, 423] width 136 height 14
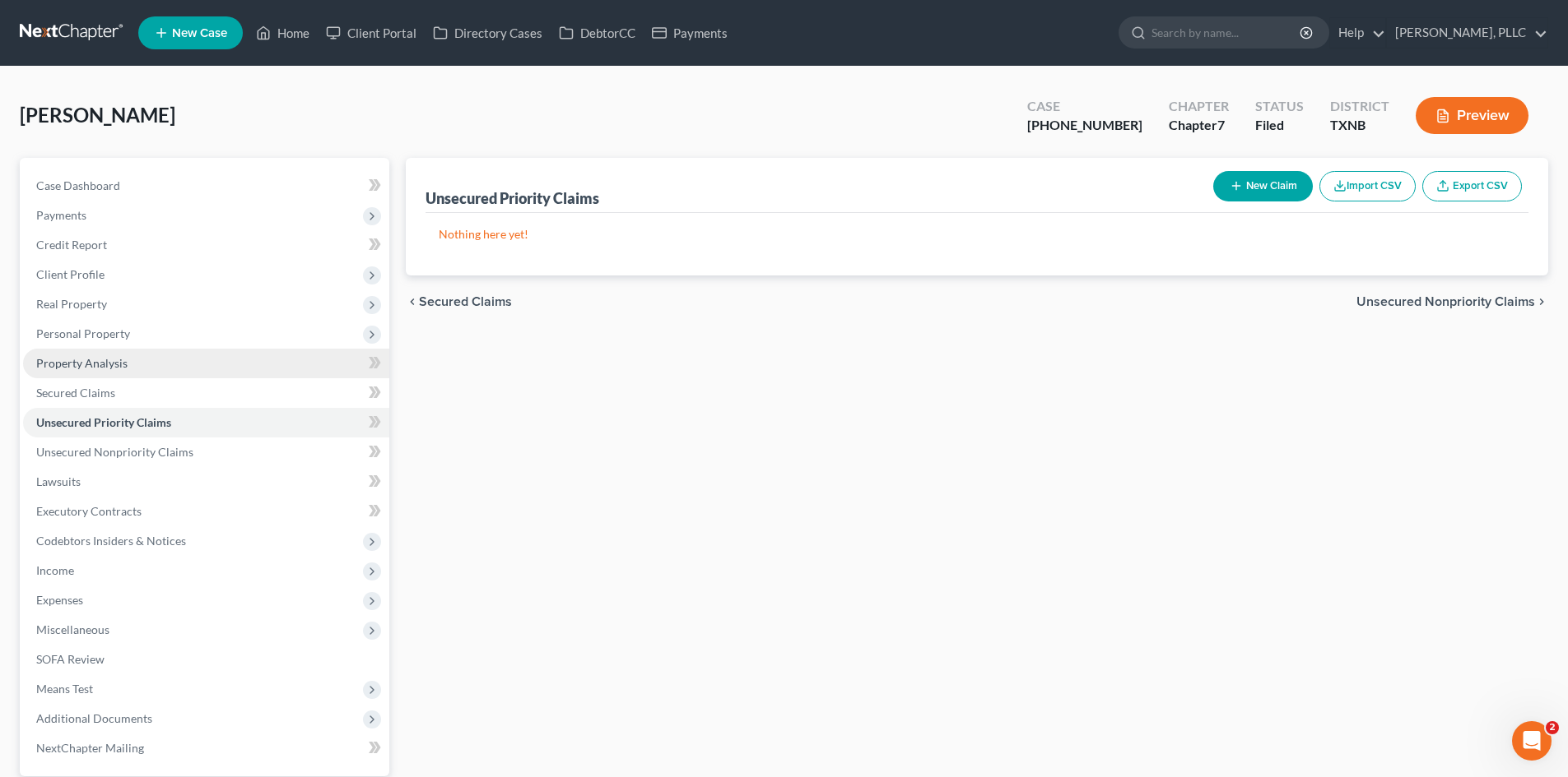
click at [121, 372] on link "Property Analysis" at bounding box center [206, 363] width 366 height 29
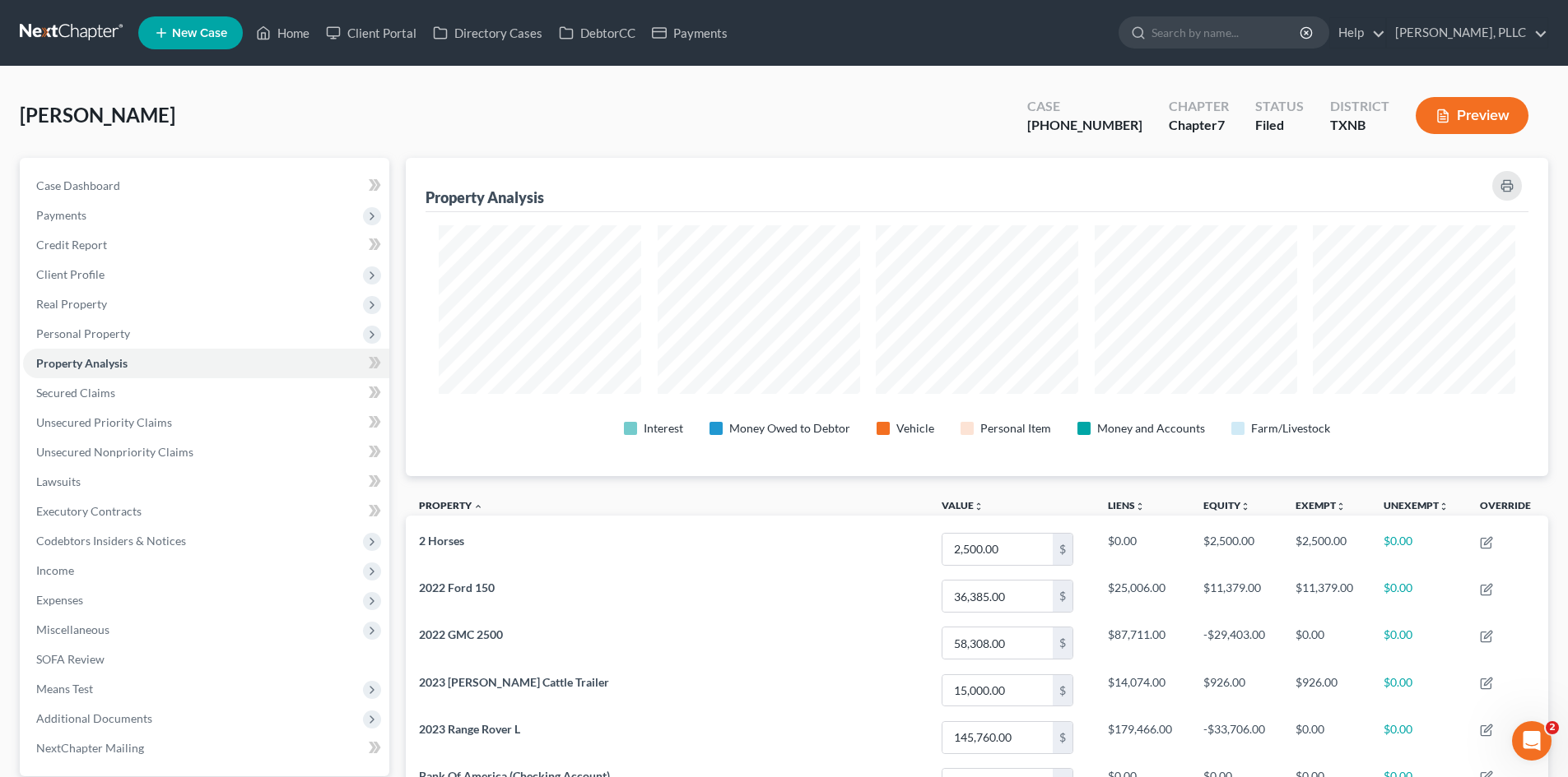
click at [280, 110] on div "Morrow, Ryan Upgraded Case 25-42998-7 Chapter Chapter 7 Status Filed District T…" at bounding box center [784, 121] width 1528 height 72
click at [702, 33] on link "Payments" at bounding box center [690, 32] width 92 height 29
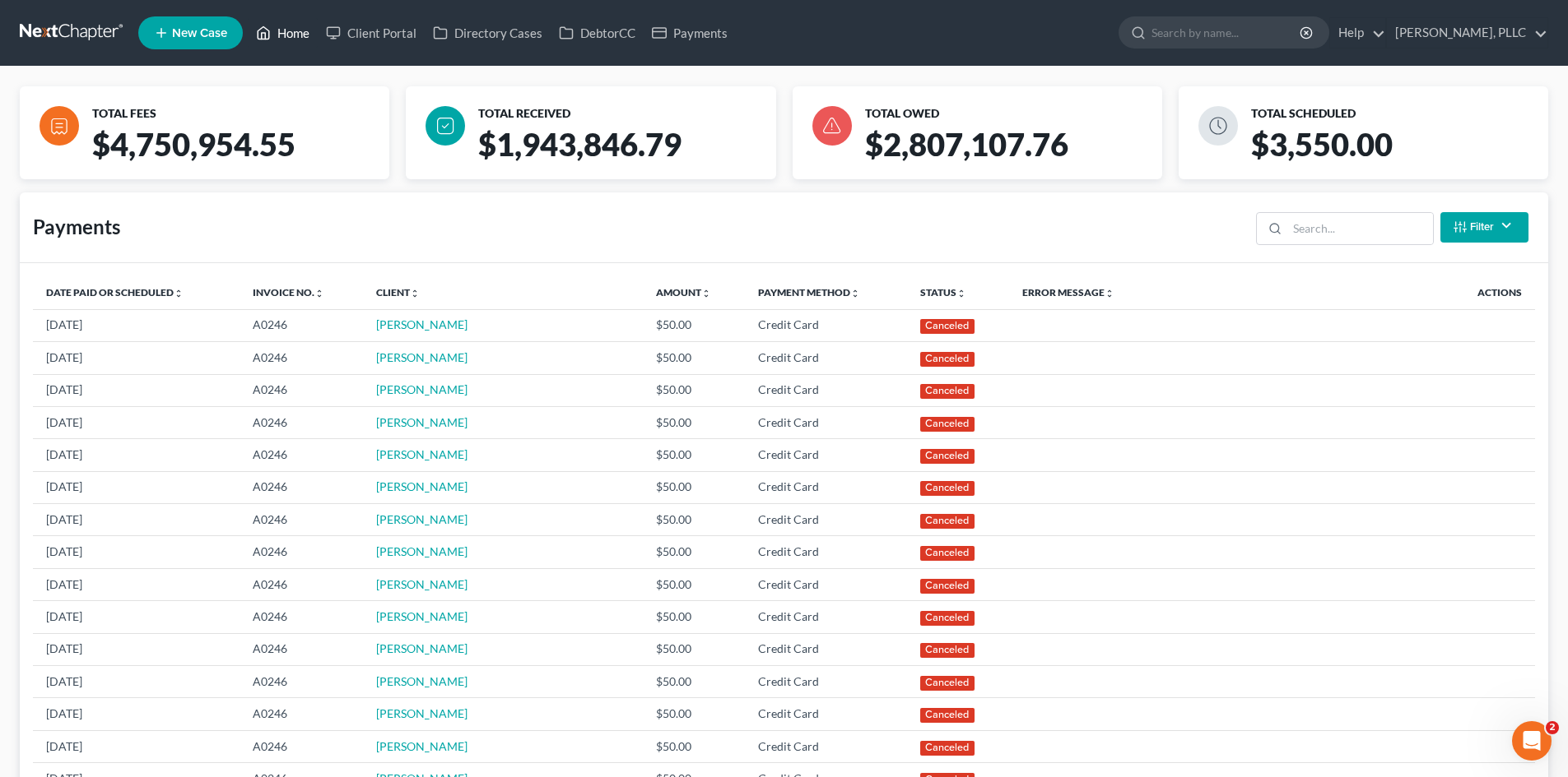
click at [298, 28] on link "Home" at bounding box center [282, 32] width 70 height 29
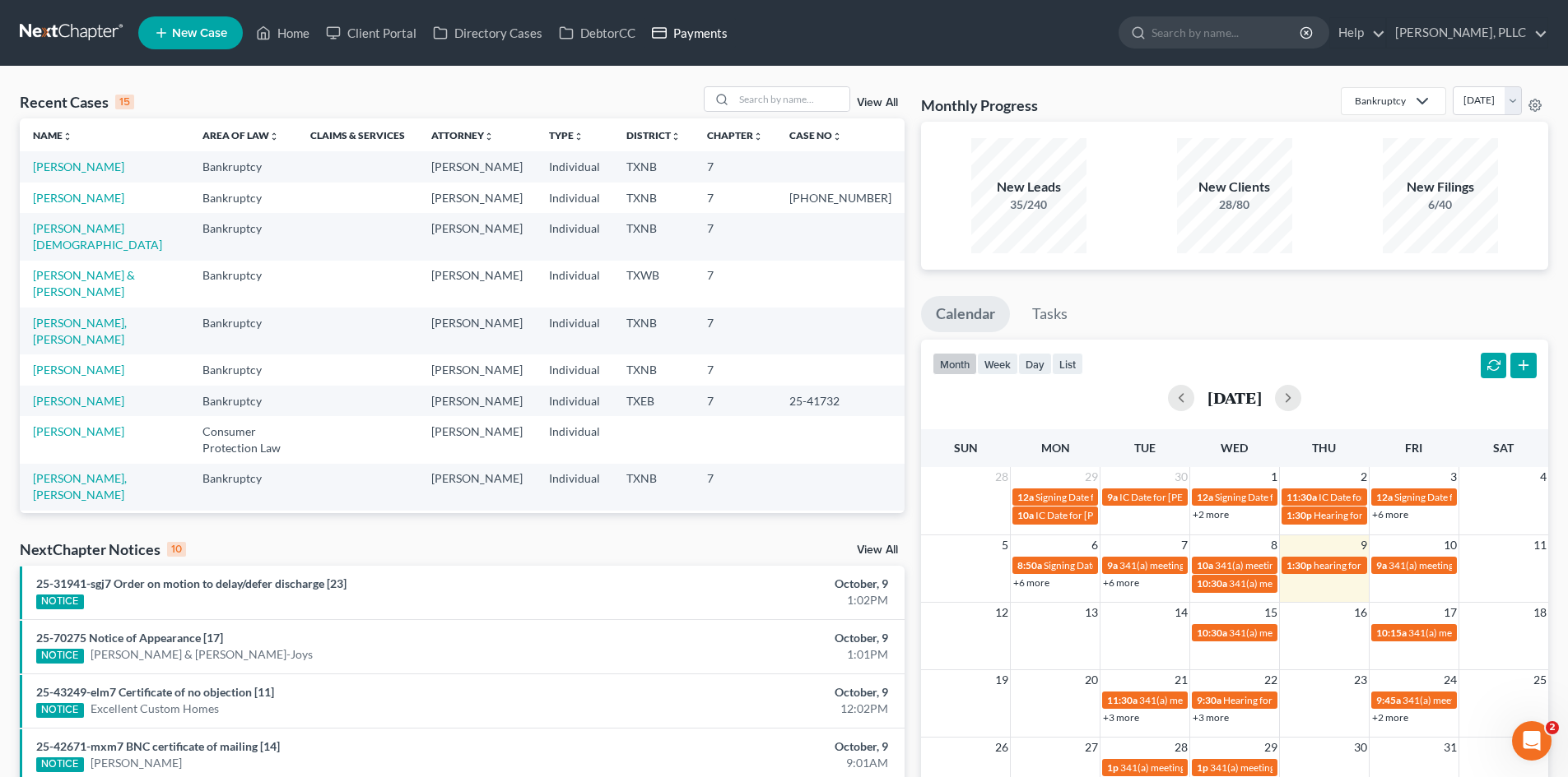
click at [717, 22] on link "Payments" at bounding box center [690, 32] width 92 height 29
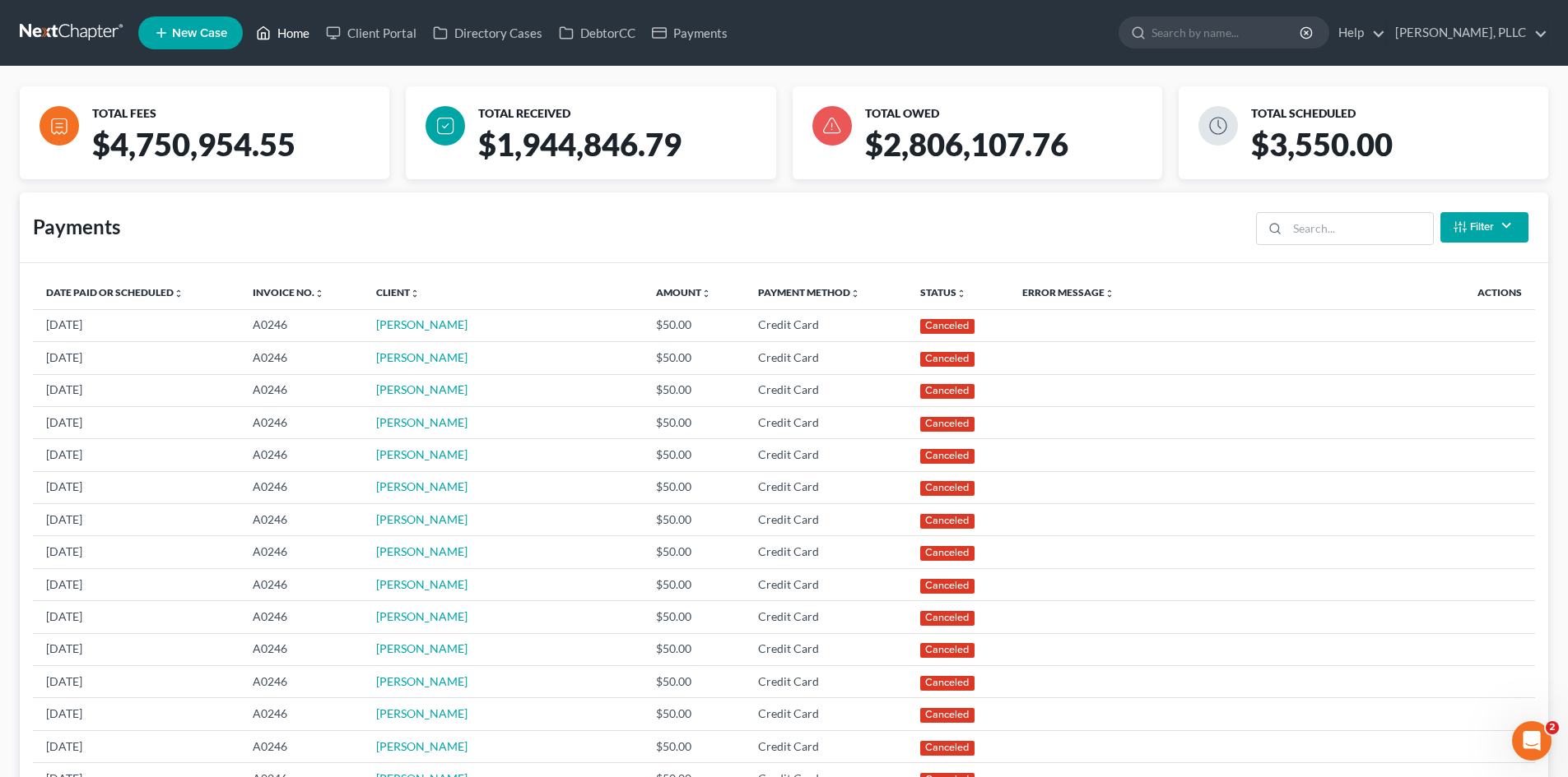
click at [275, 31] on link "Home" at bounding box center [282, 32] width 70 height 29
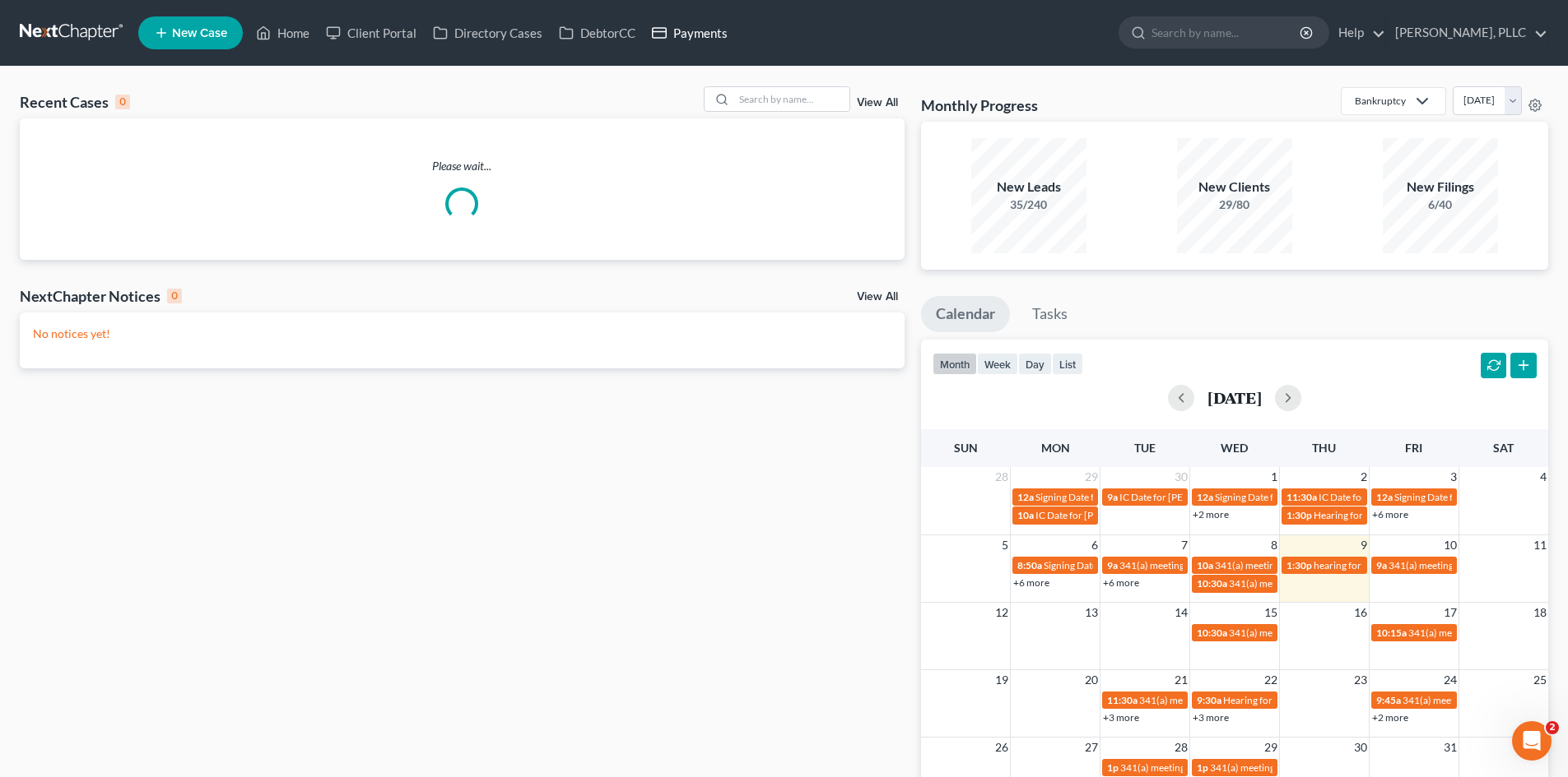
click at [670, 28] on link "Payments" at bounding box center [690, 32] width 92 height 29
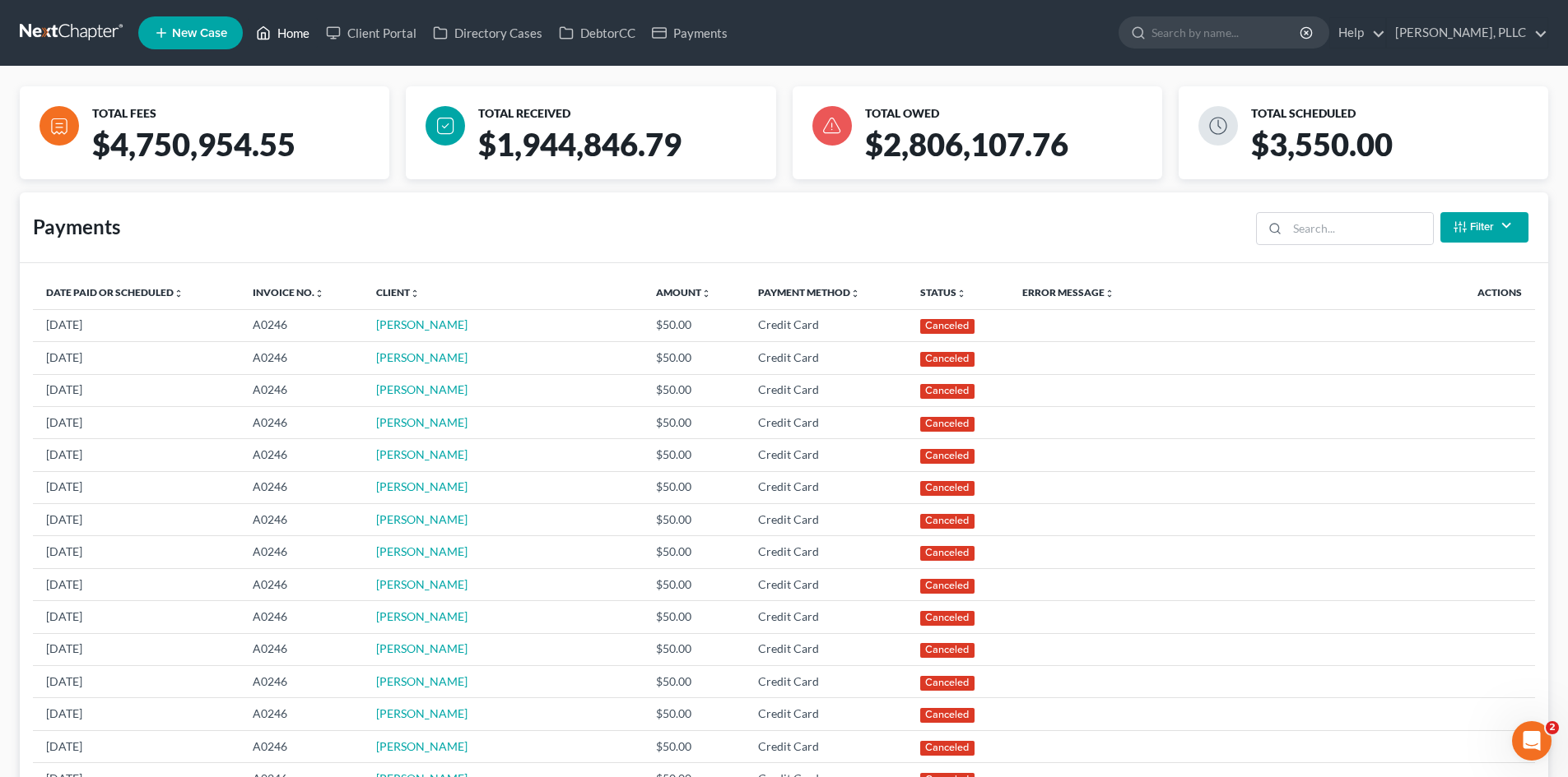
click at [274, 43] on link "Home" at bounding box center [282, 32] width 70 height 29
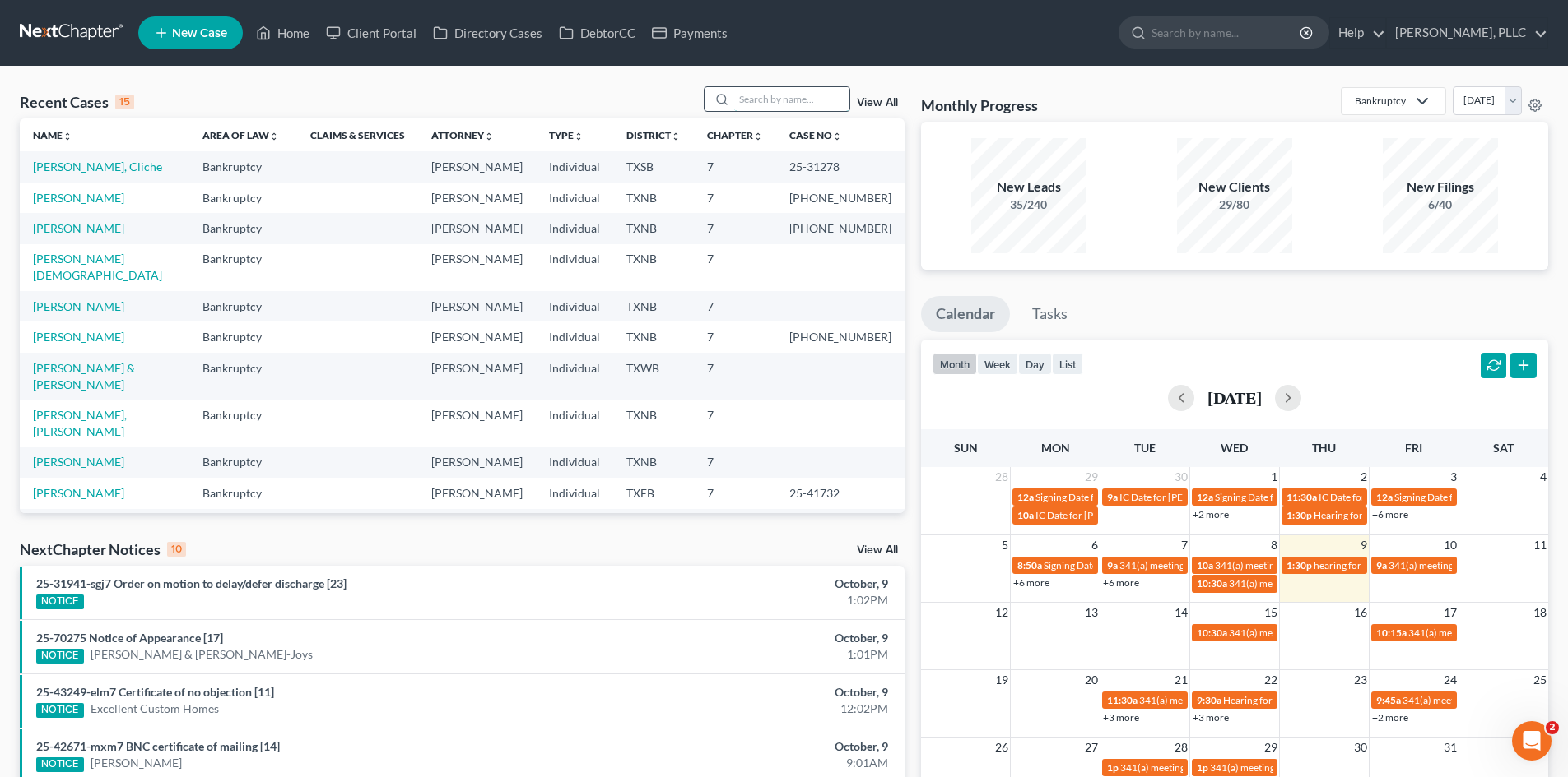
click at [768, 103] on input "search" at bounding box center [792, 98] width 115 height 24
type input "coleman"
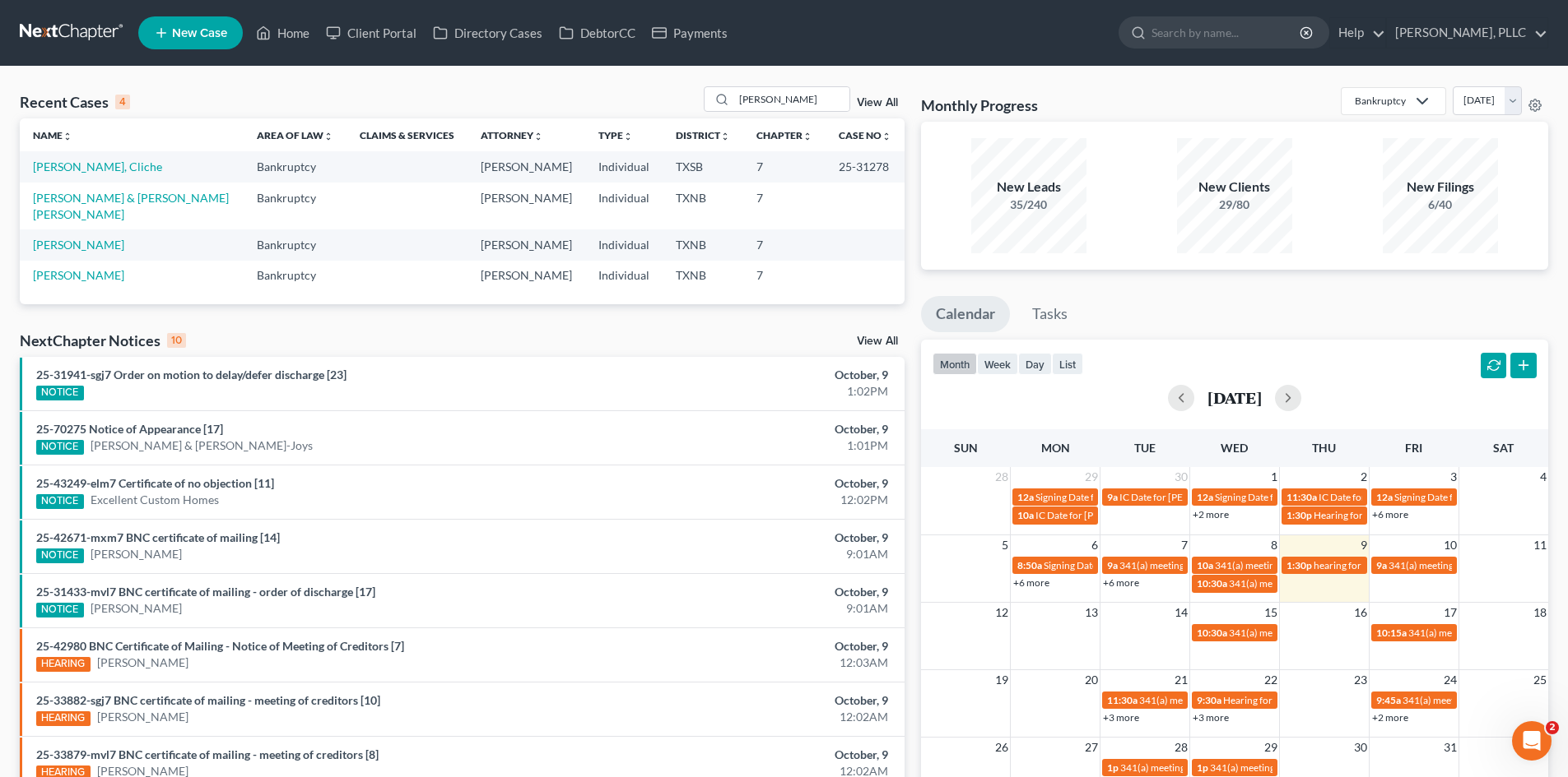
click at [64, 168] on link "[PERSON_NAME], Cliche" at bounding box center [98, 167] width 129 height 14
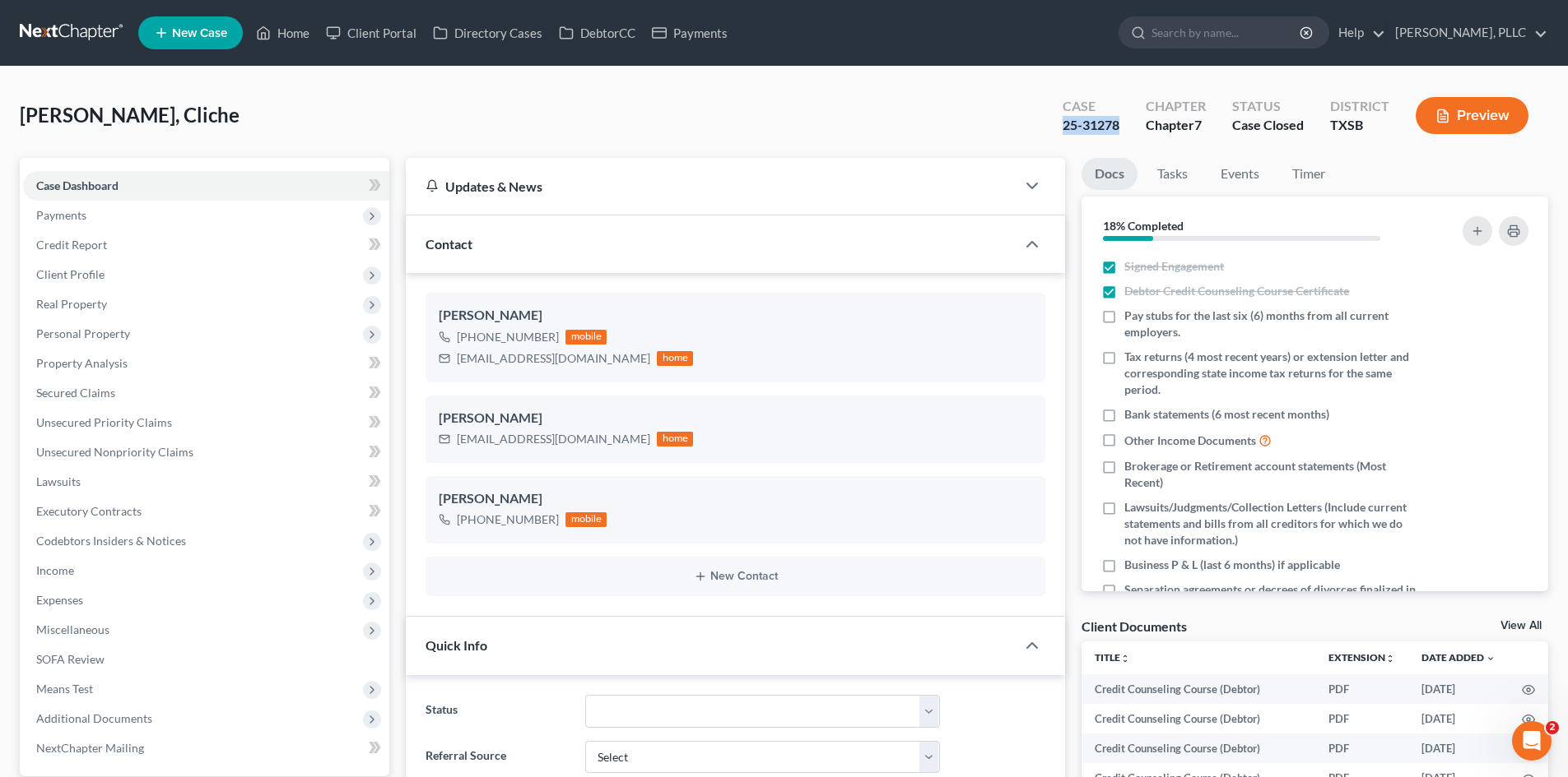
drag, startPoint x: 1128, startPoint y: 124, endPoint x: 1064, endPoint y: 124, distance: 64.0
click at [1059, 124] on div "Case 25-31278" at bounding box center [1091, 117] width 83 height 49
copy div "25-31278"
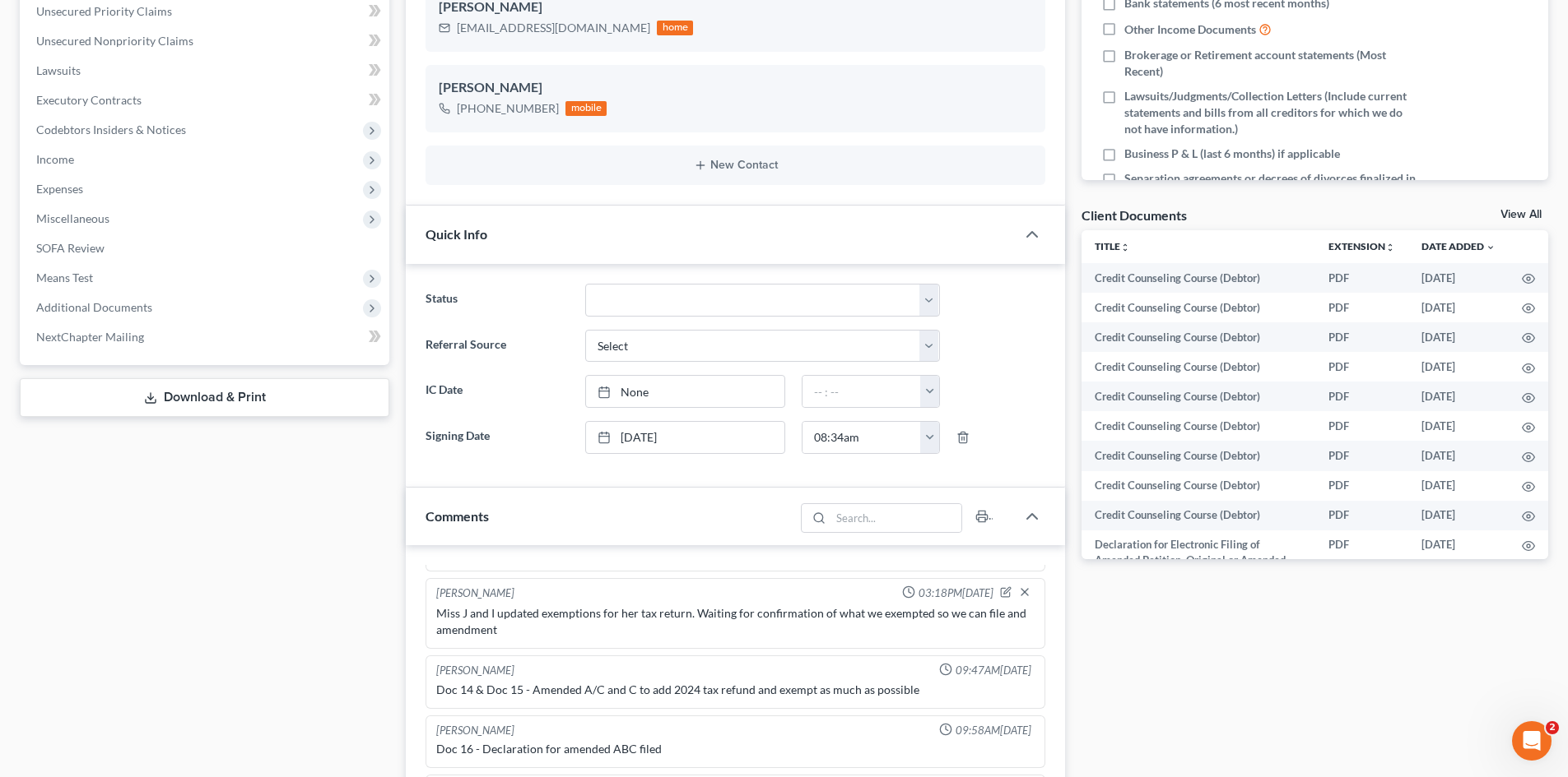
scroll to position [822, 0]
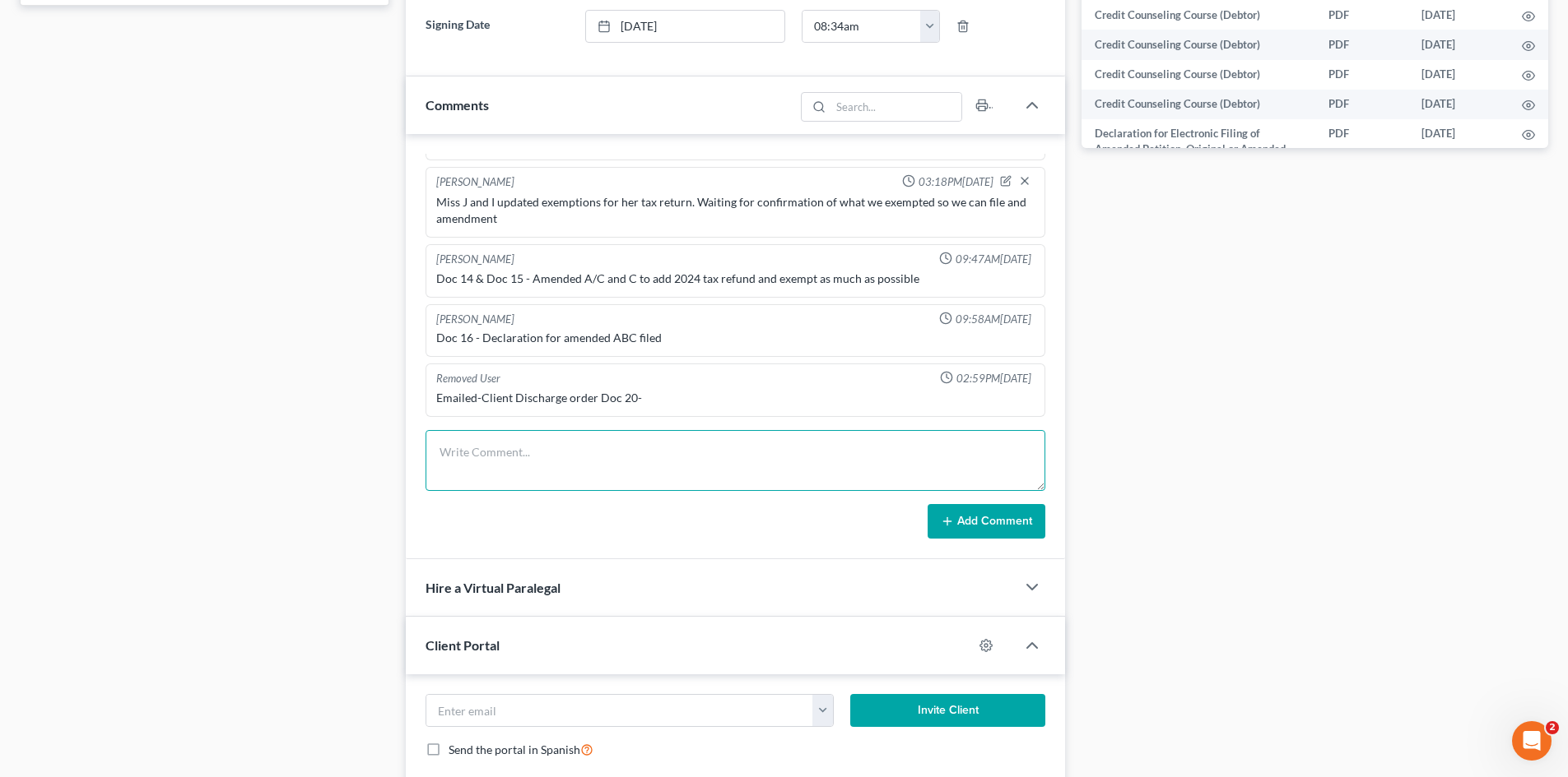
click at [482, 460] on textarea at bounding box center [735, 461] width 620 height 61
click at [550, 454] on textarea "Filed the Summons sservice executed." at bounding box center [735, 461] width 620 height 61
type textarea "Filed the Summons service executed."
click at [962, 523] on button "Add Comment" at bounding box center [986, 521] width 118 height 35
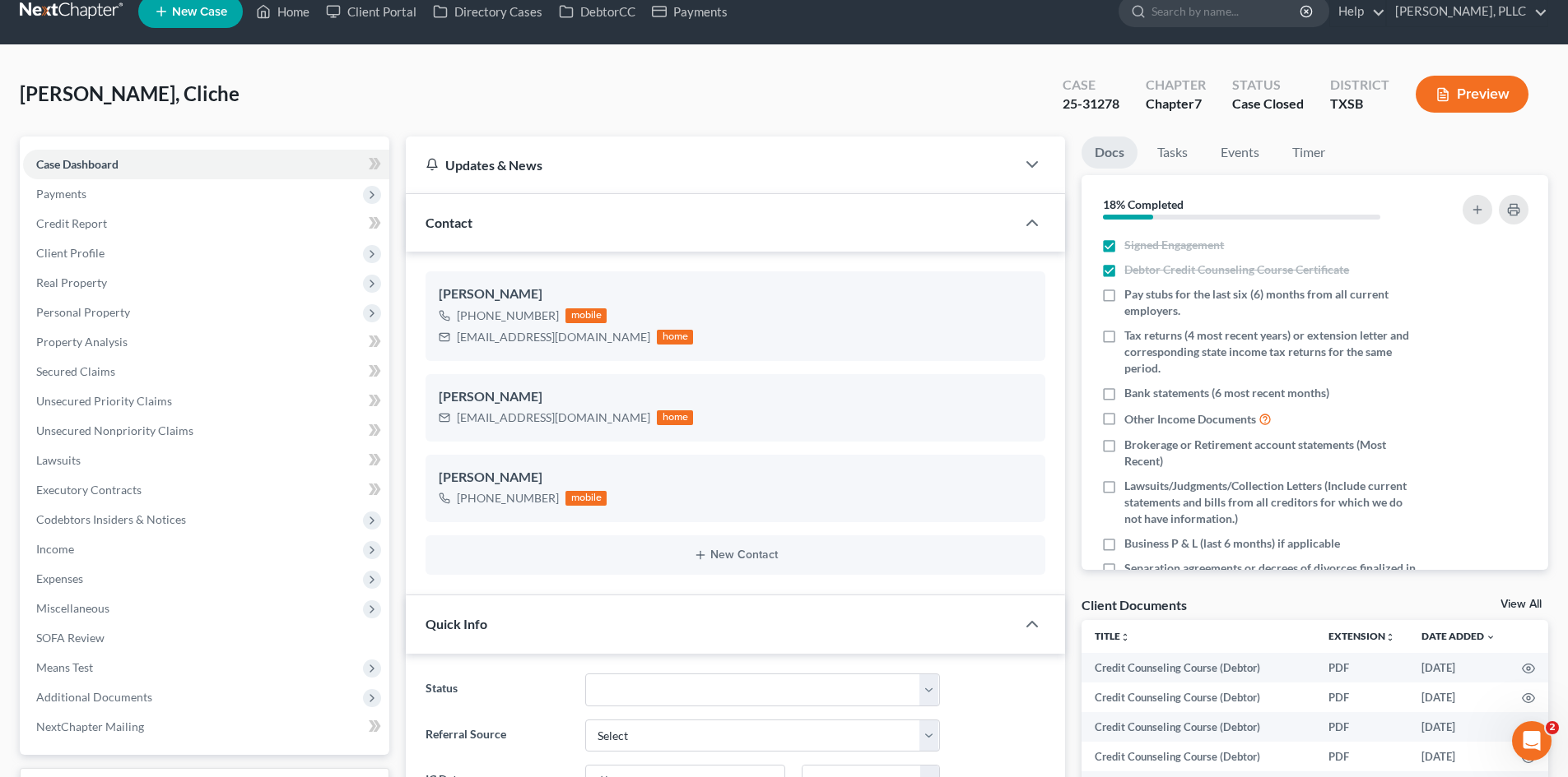
scroll to position [0, 0]
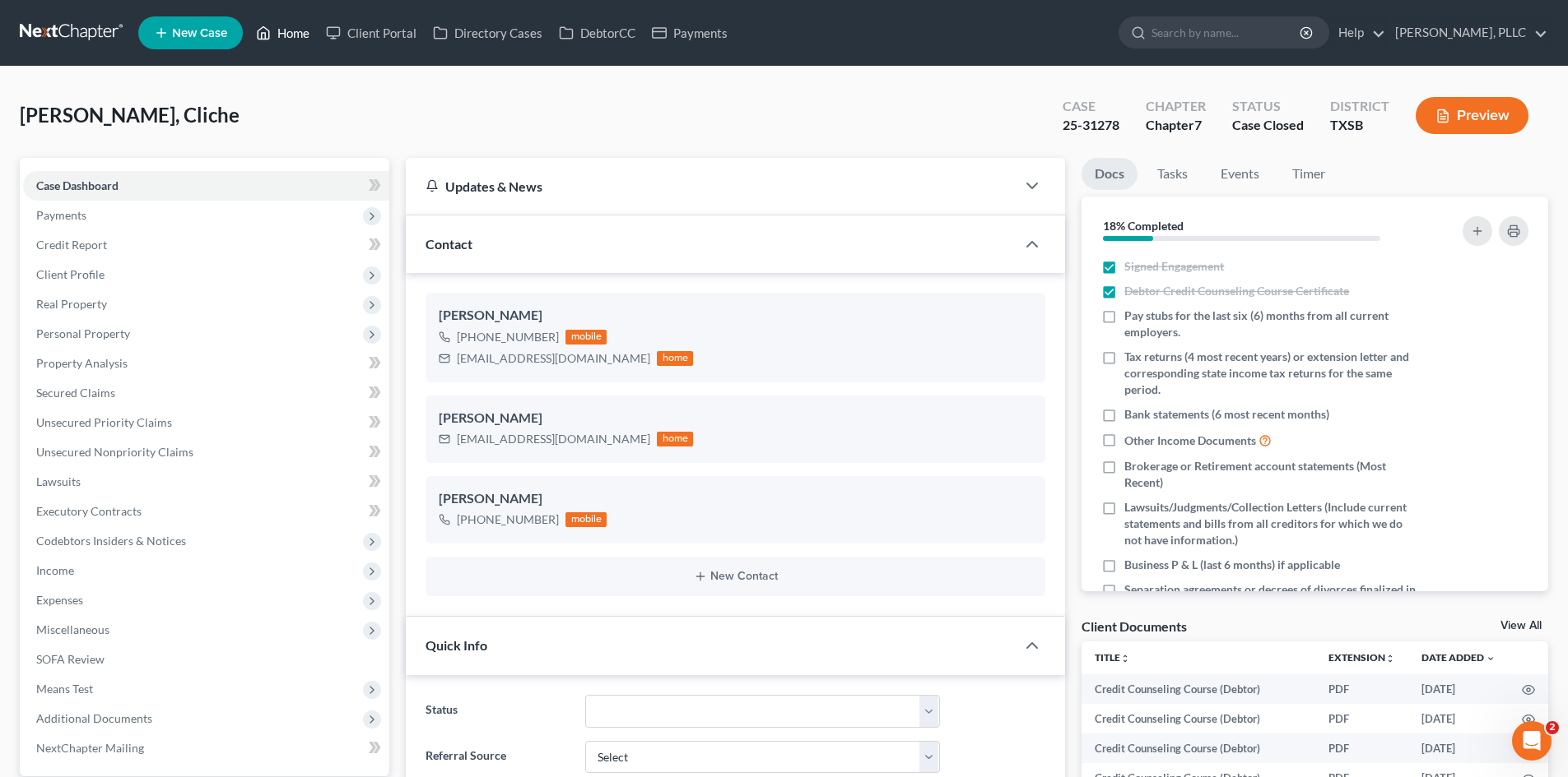
click at [287, 30] on link "Home" at bounding box center [282, 32] width 70 height 29
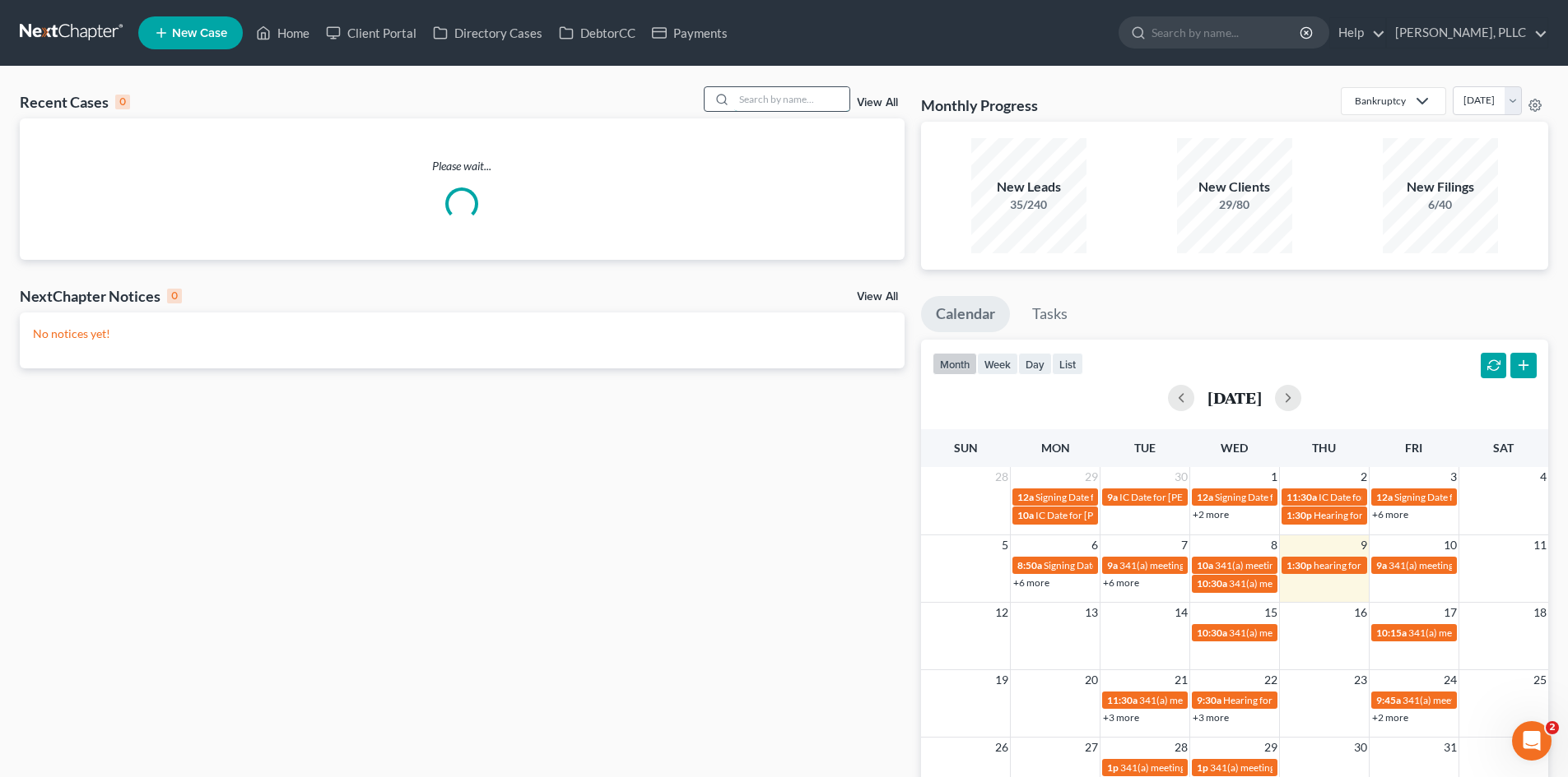
click at [792, 95] on input "search" at bounding box center [792, 98] width 115 height 24
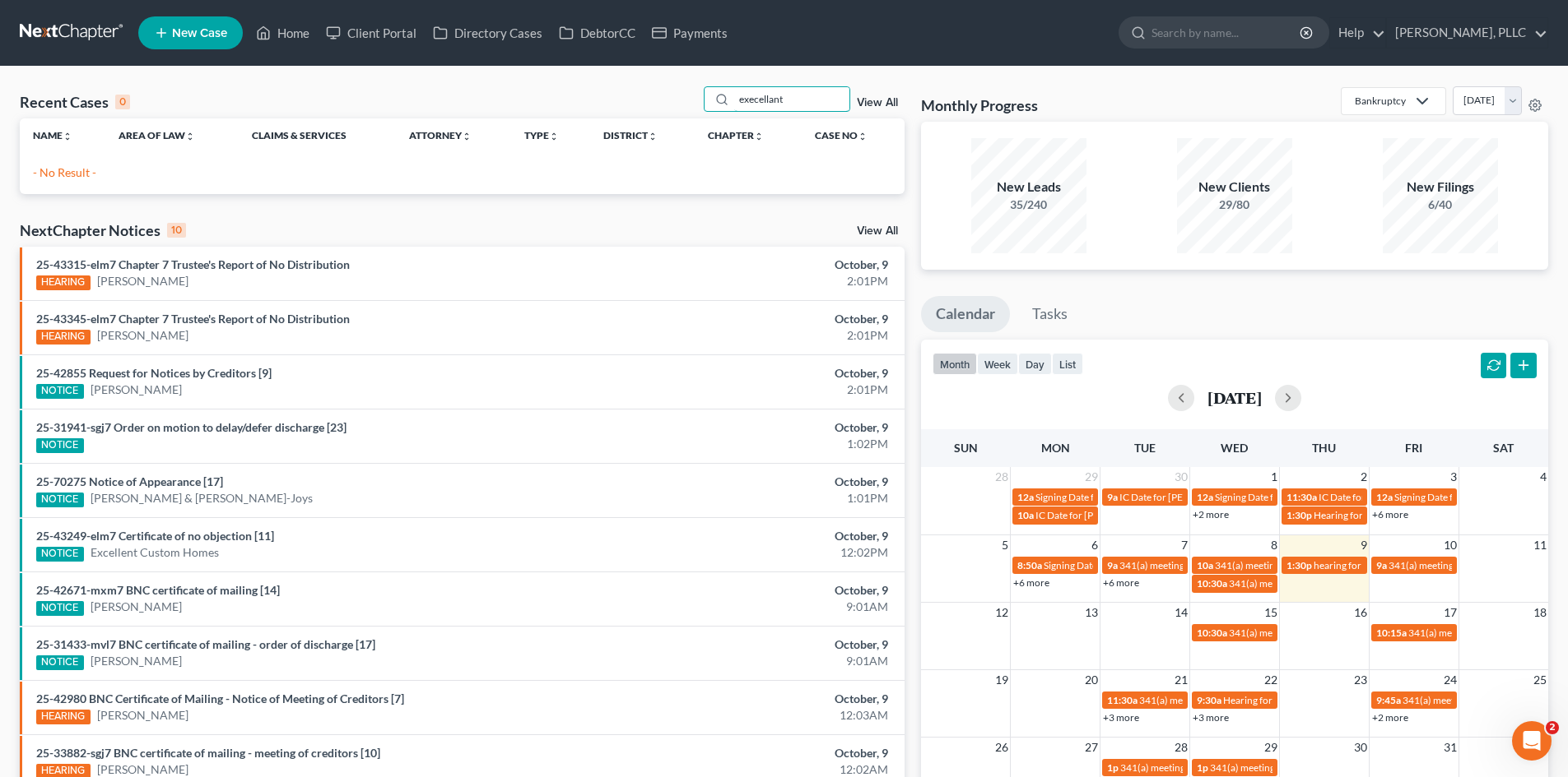
drag, startPoint x: 805, startPoint y: 95, endPoint x: 683, endPoint y: 100, distance: 122.1
click at [683, 100] on div "Recent Cases 0 execellant View All" at bounding box center [462, 102] width 885 height 32
type input "g"
type input "homes"
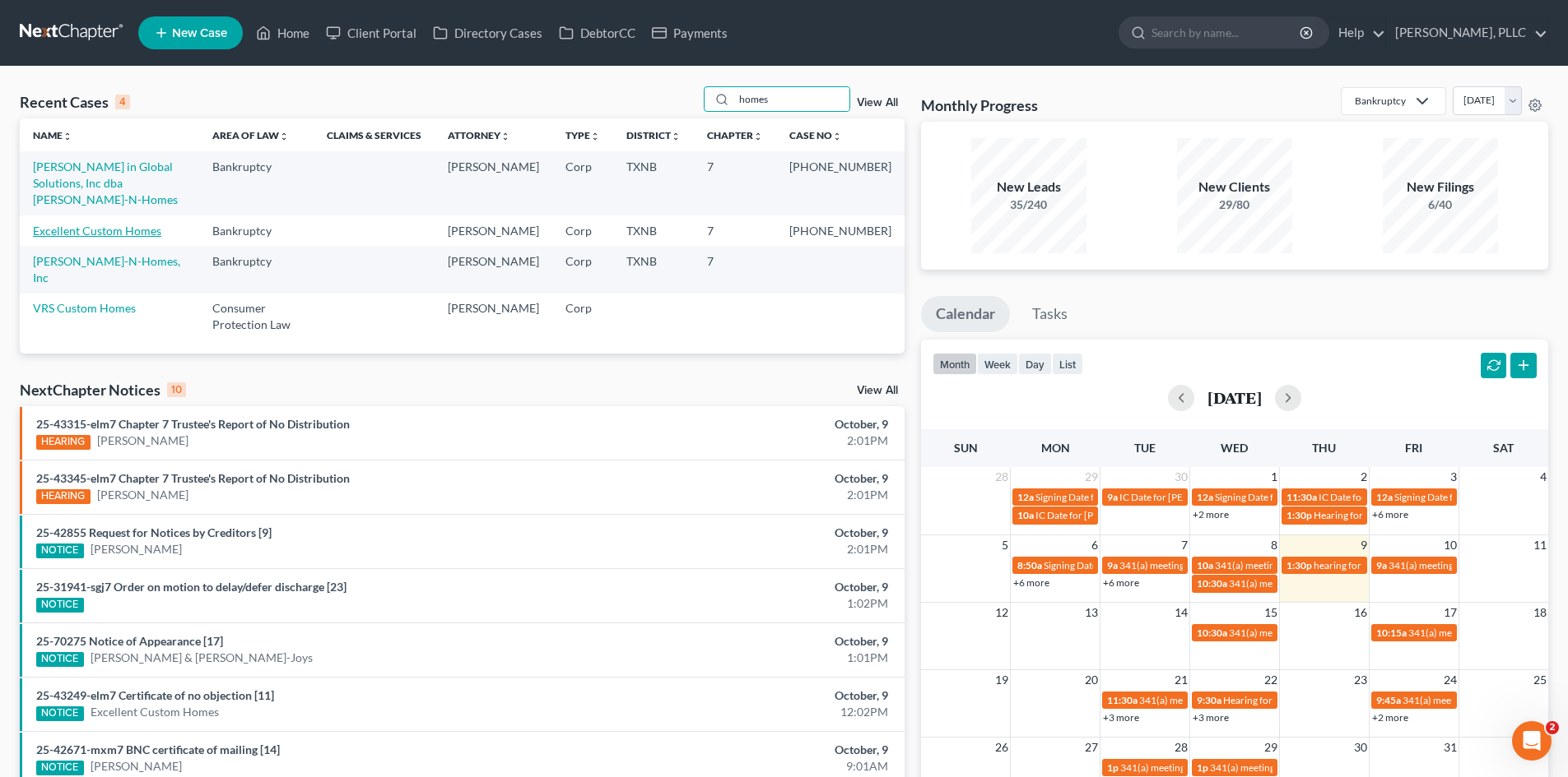
click at [109, 224] on link "Excellent Custom Homes" at bounding box center [97, 231] width 129 height 14
select select "4"
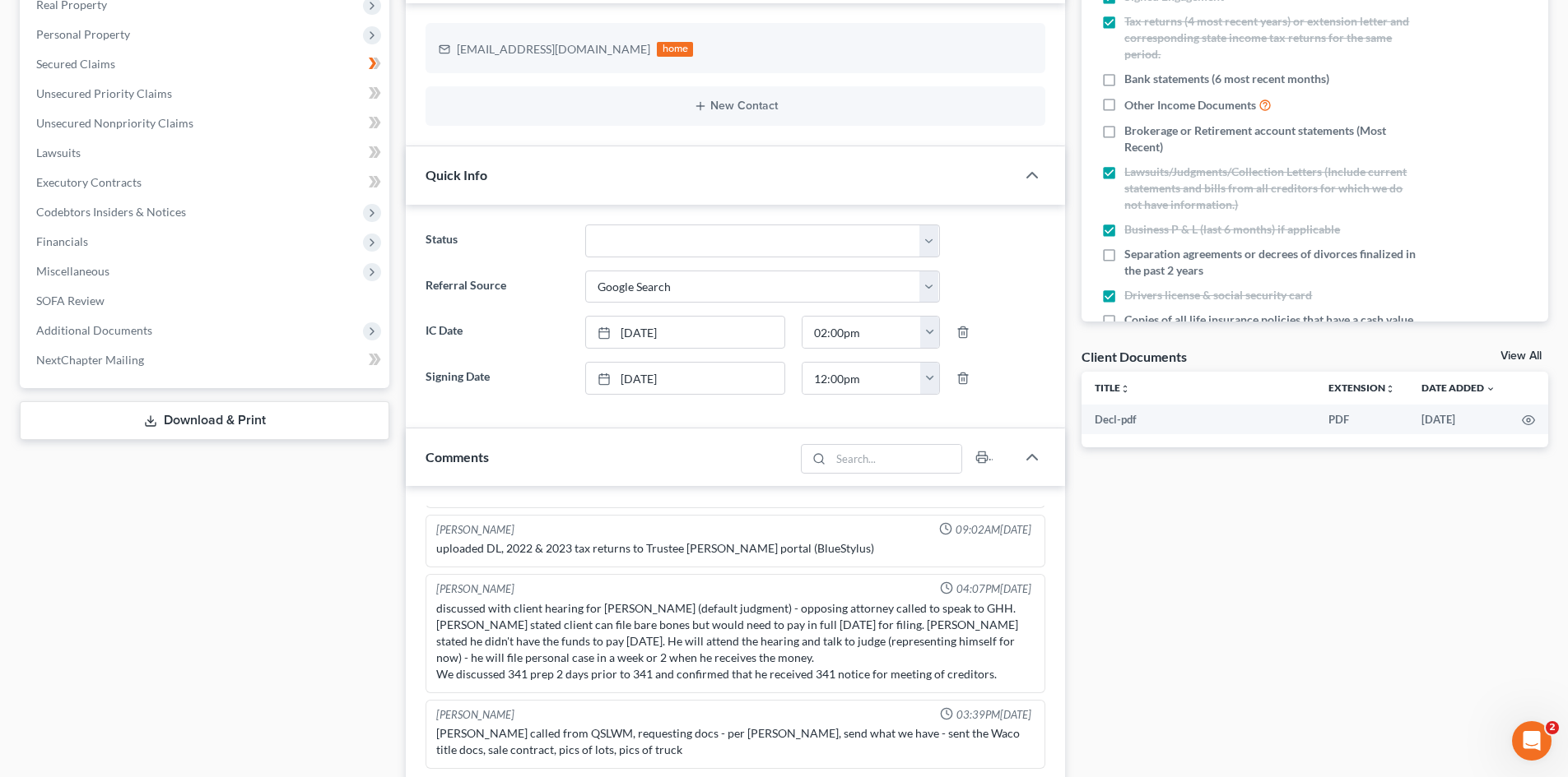
scroll to position [247, 0]
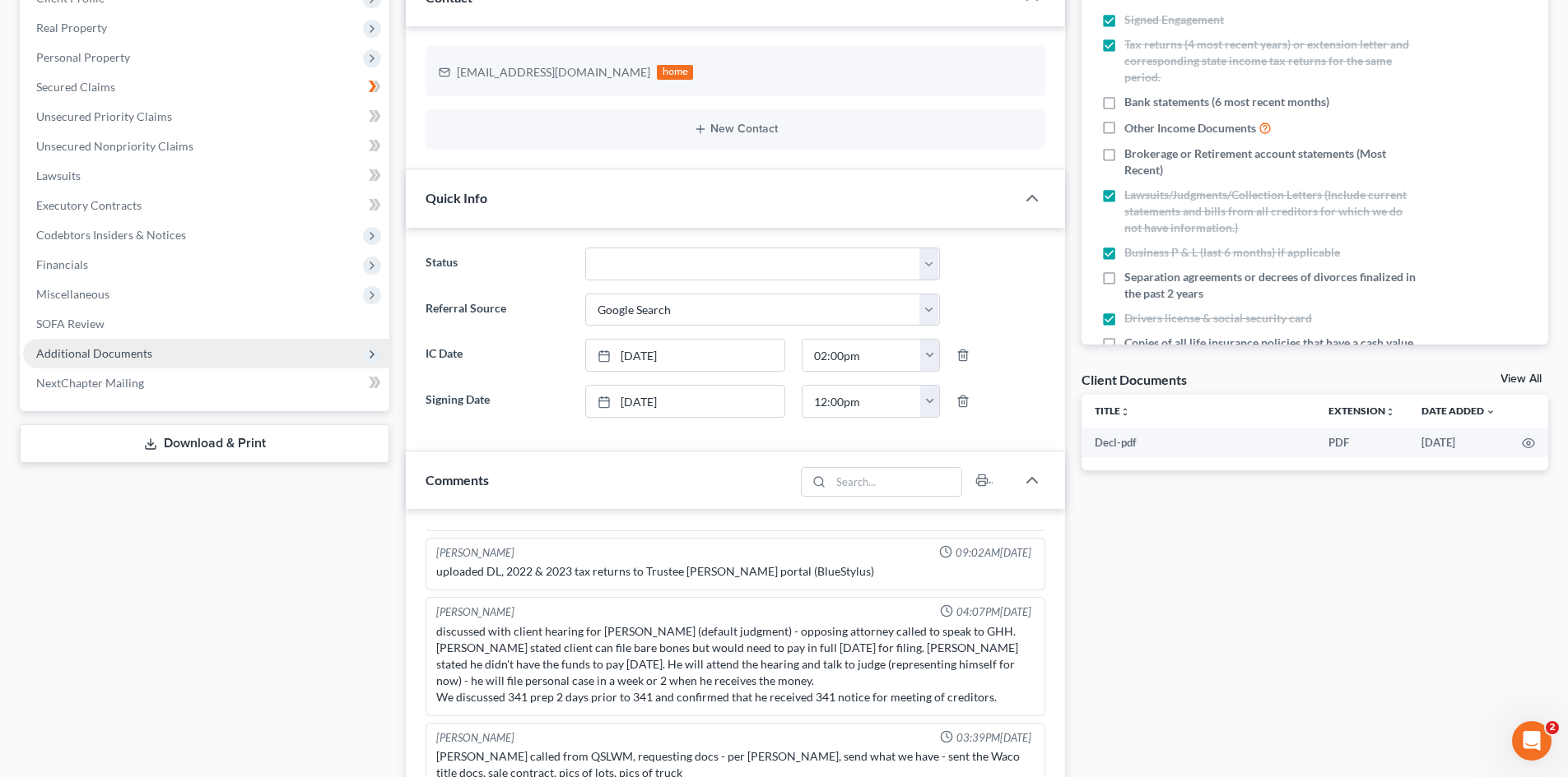
click at [95, 347] on span "Additional Documents" at bounding box center [94, 354] width 116 height 14
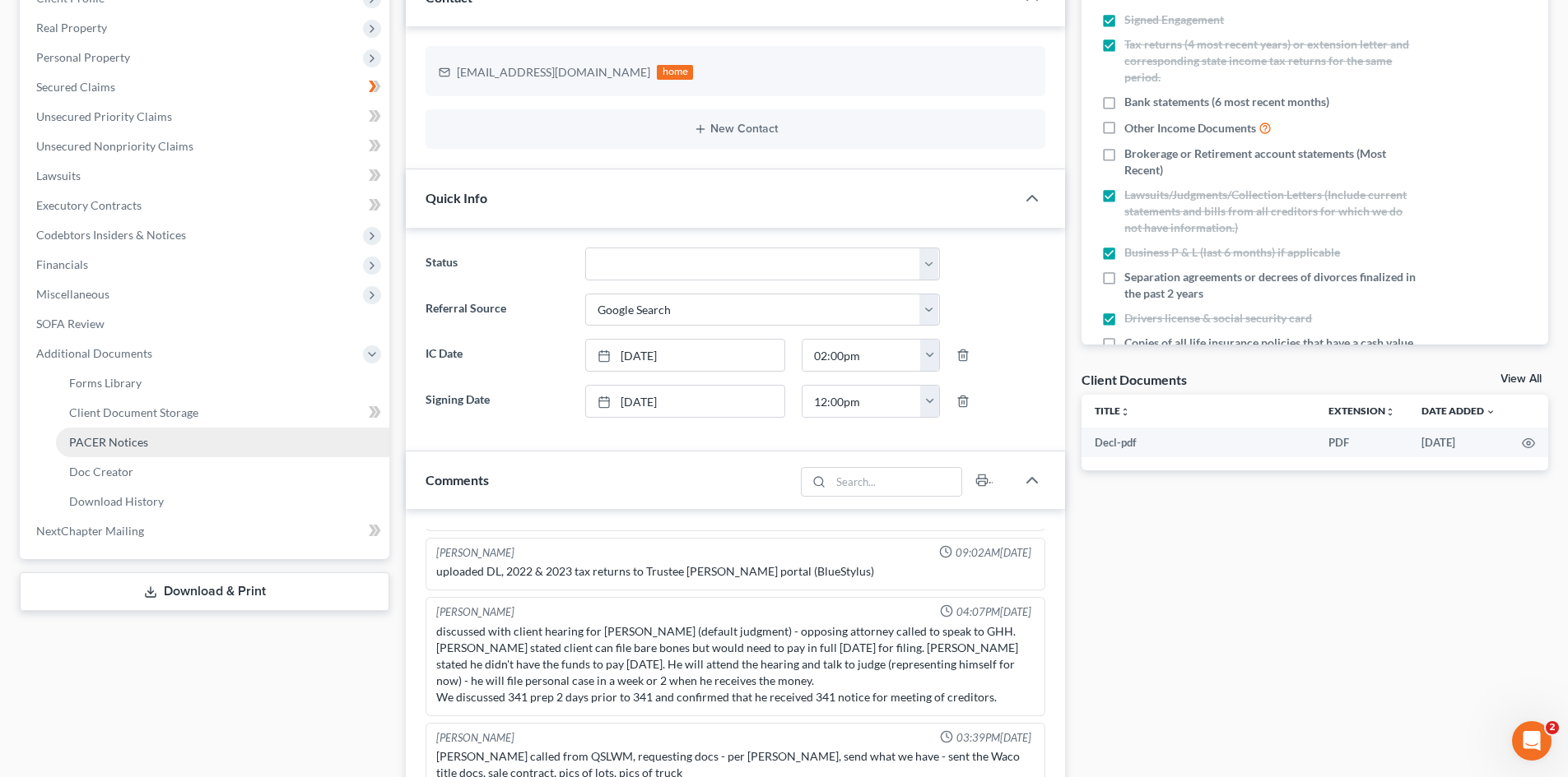
click at [121, 445] on span "PACER Notices" at bounding box center [108, 442] width 79 height 14
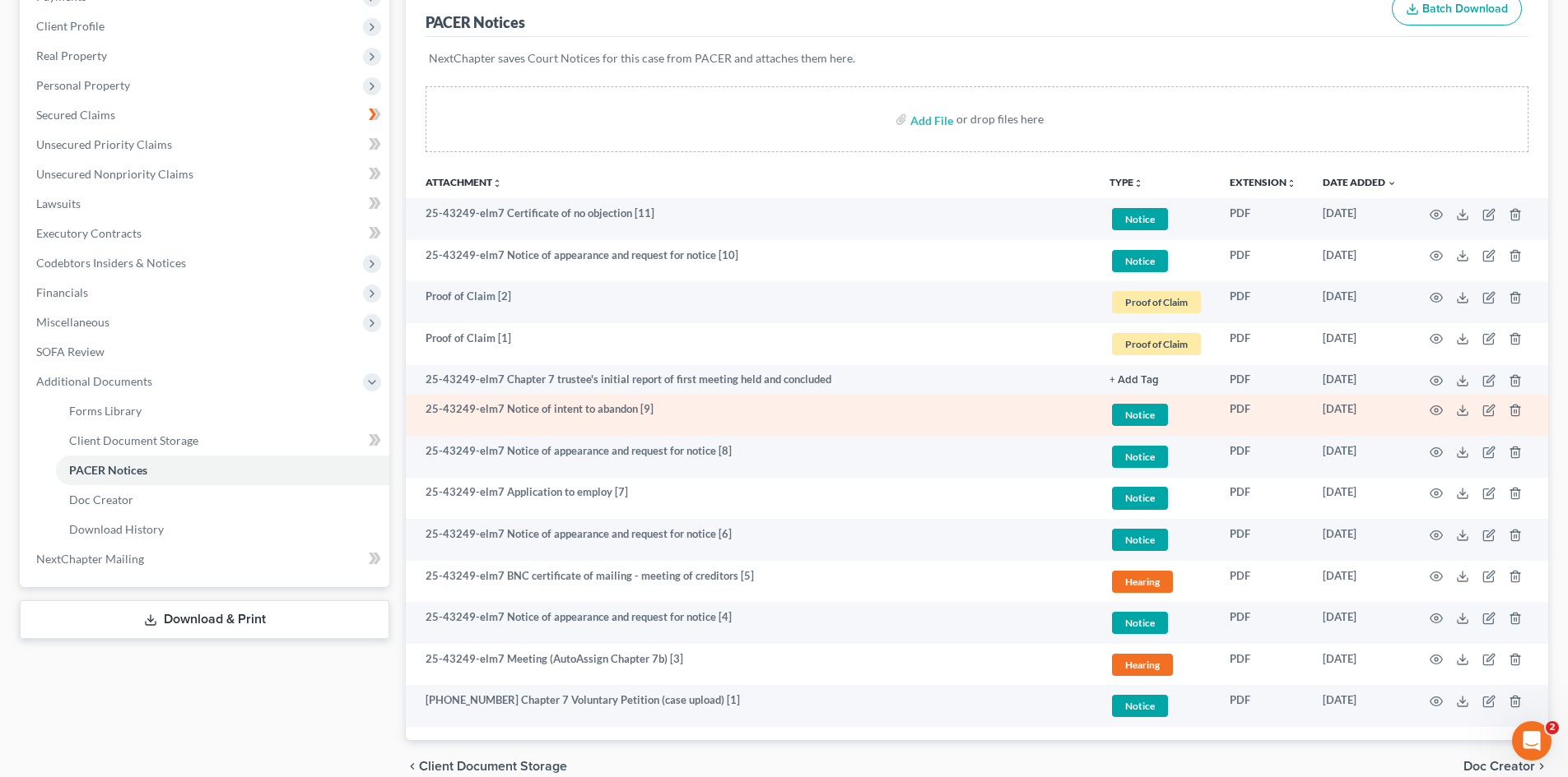
scroll to position [247, 0]
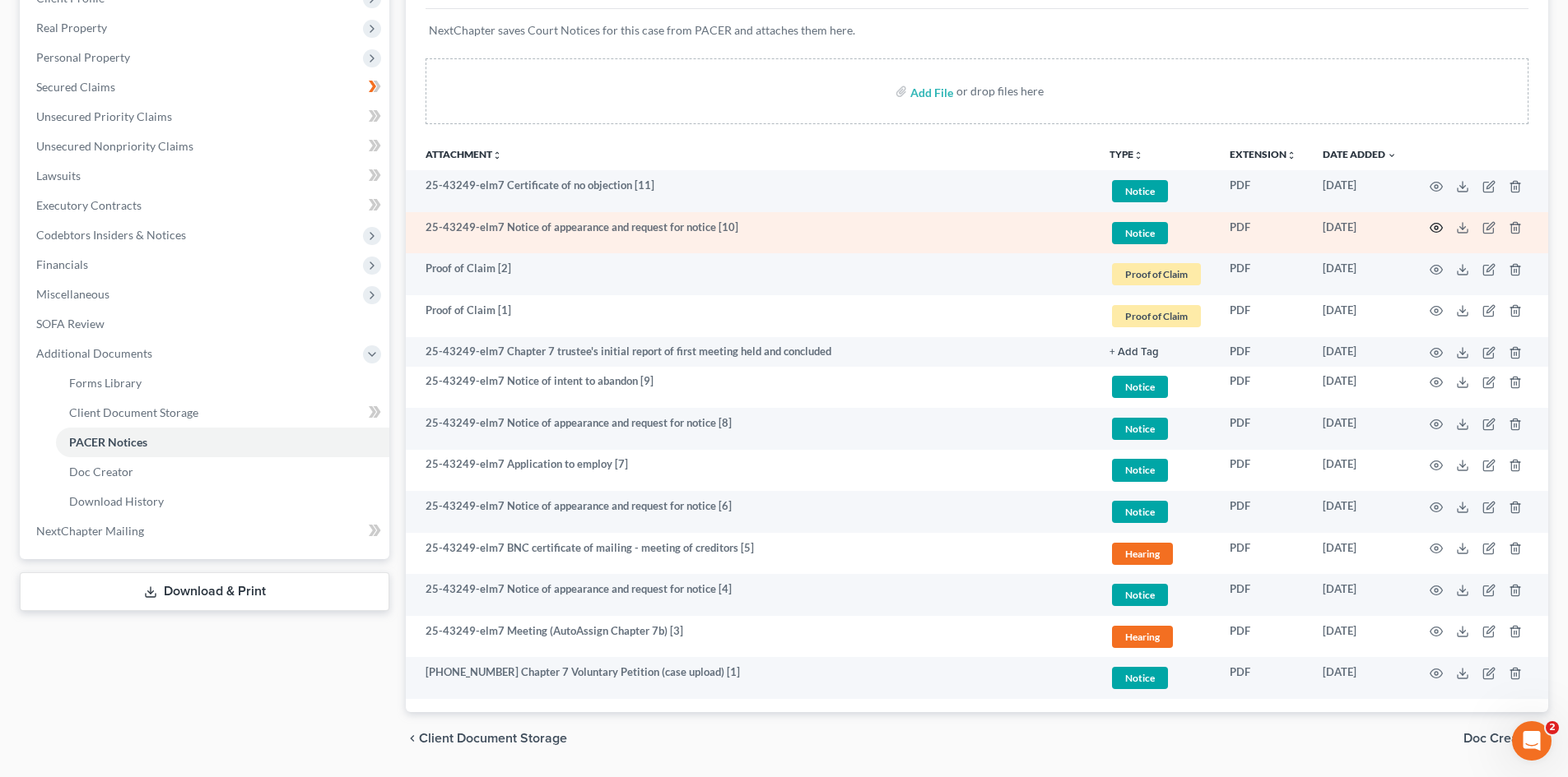
click at [1431, 229] on icon "button" at bounding box center [1436, 228] width 13 height 13
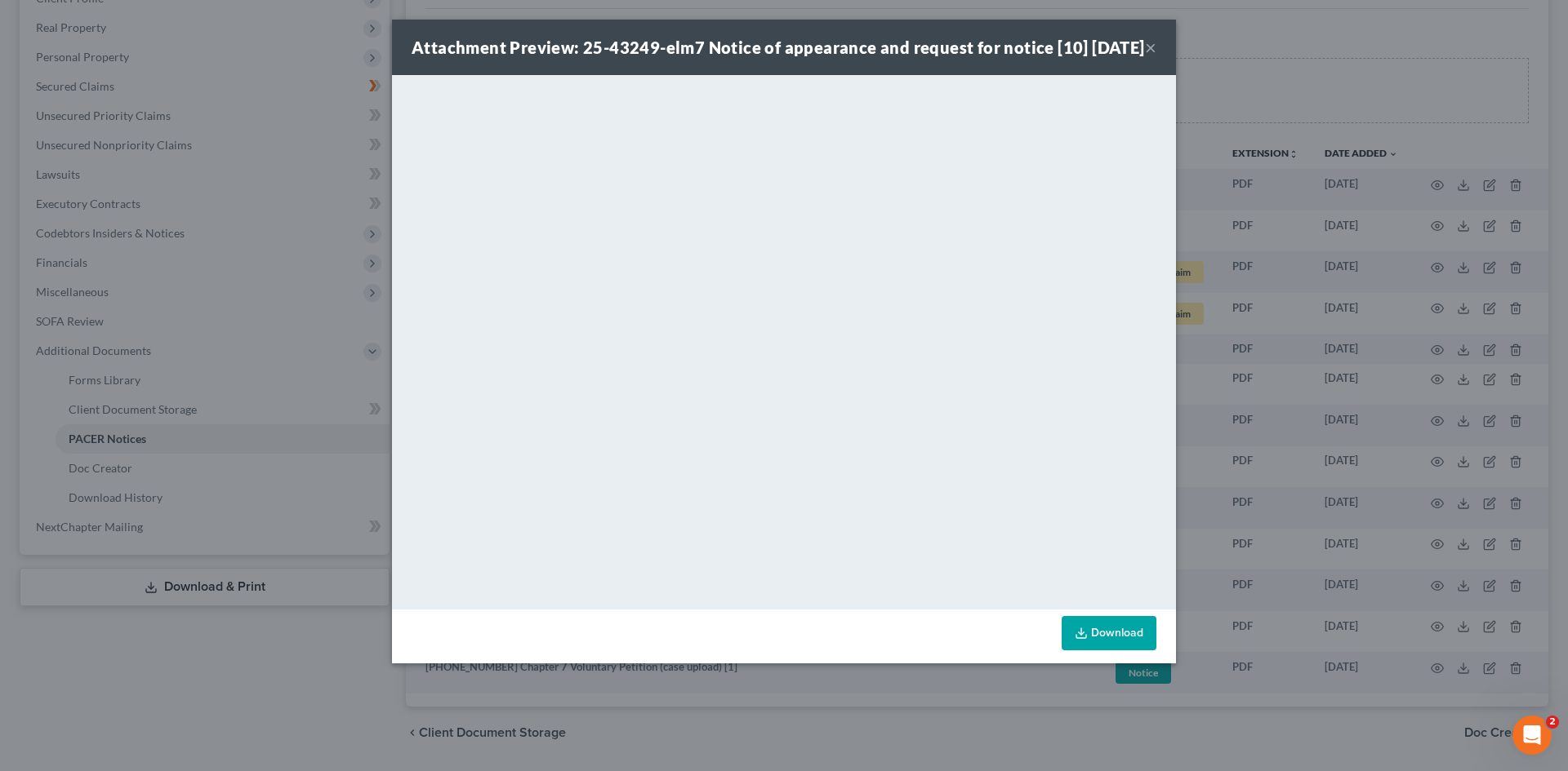
click at [1149, 55] on button "×" at bounding box center [1150, 47] width 11 height 19
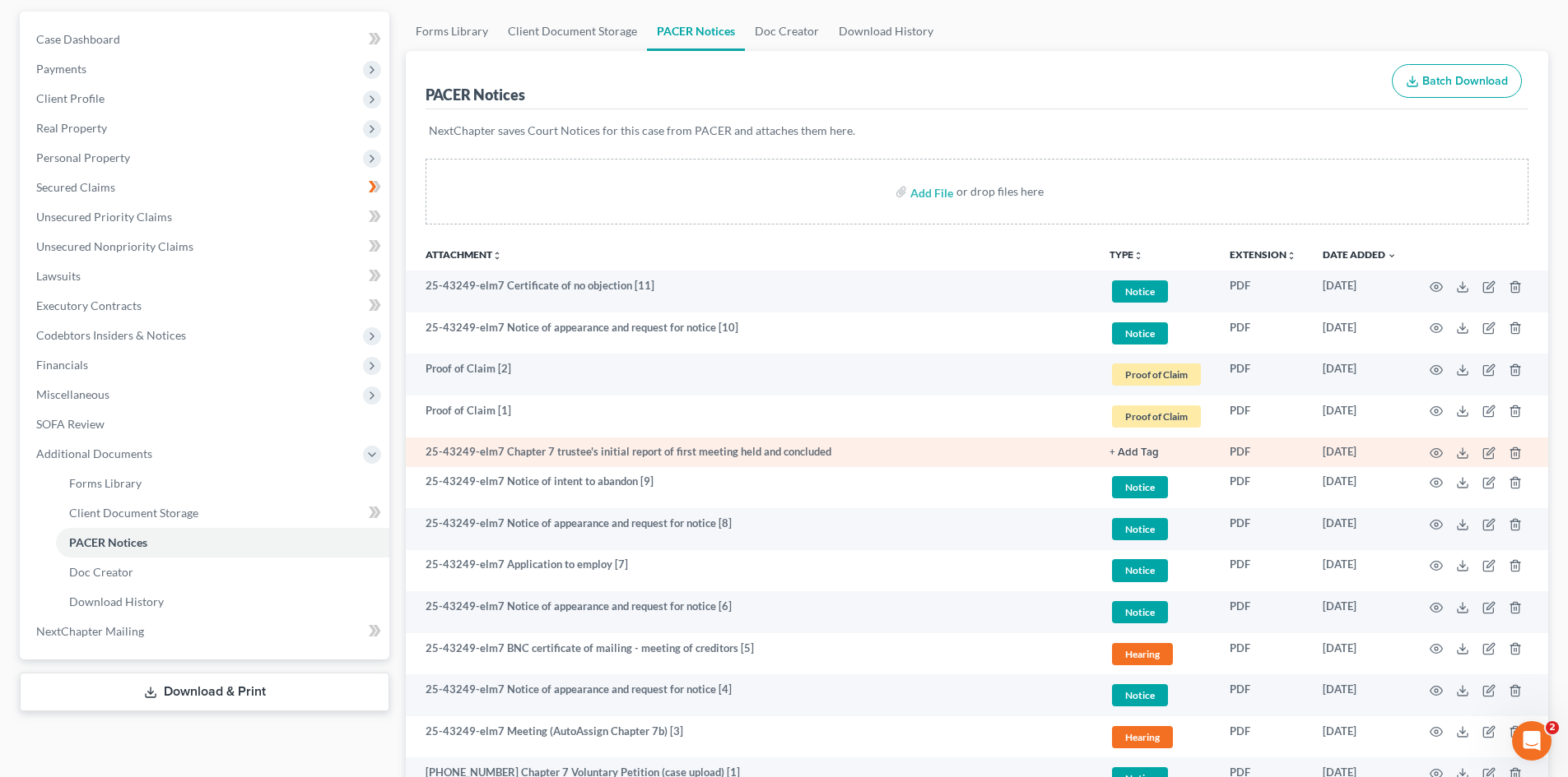
scroll to position [165, 0]
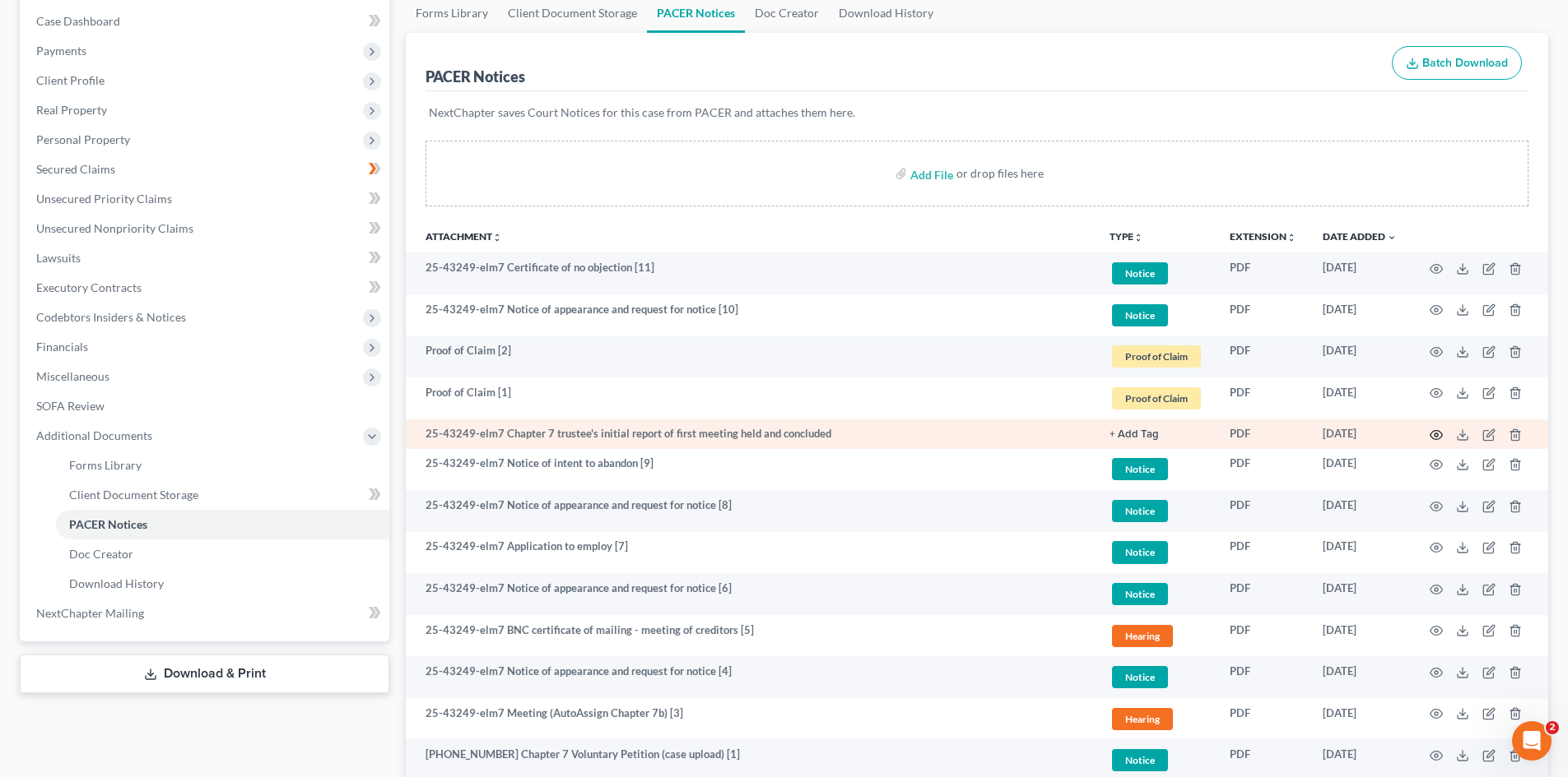
click at [1435, 433] on circle "button" at bounding box center [1436, 435] width 4 height 4
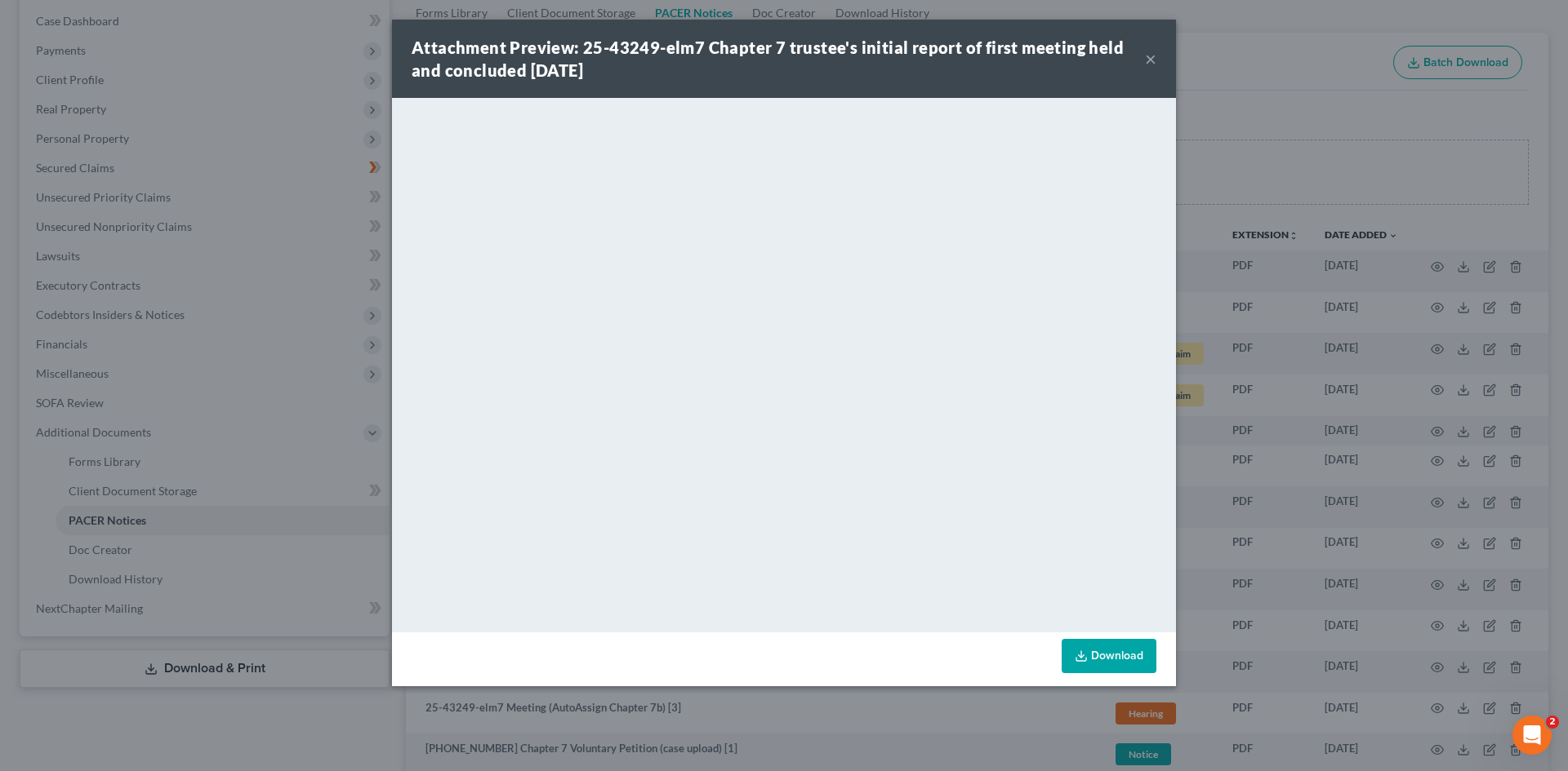
click at [1147, 58] on button "×" at bounding box center [1150, 59] width 11 height 19
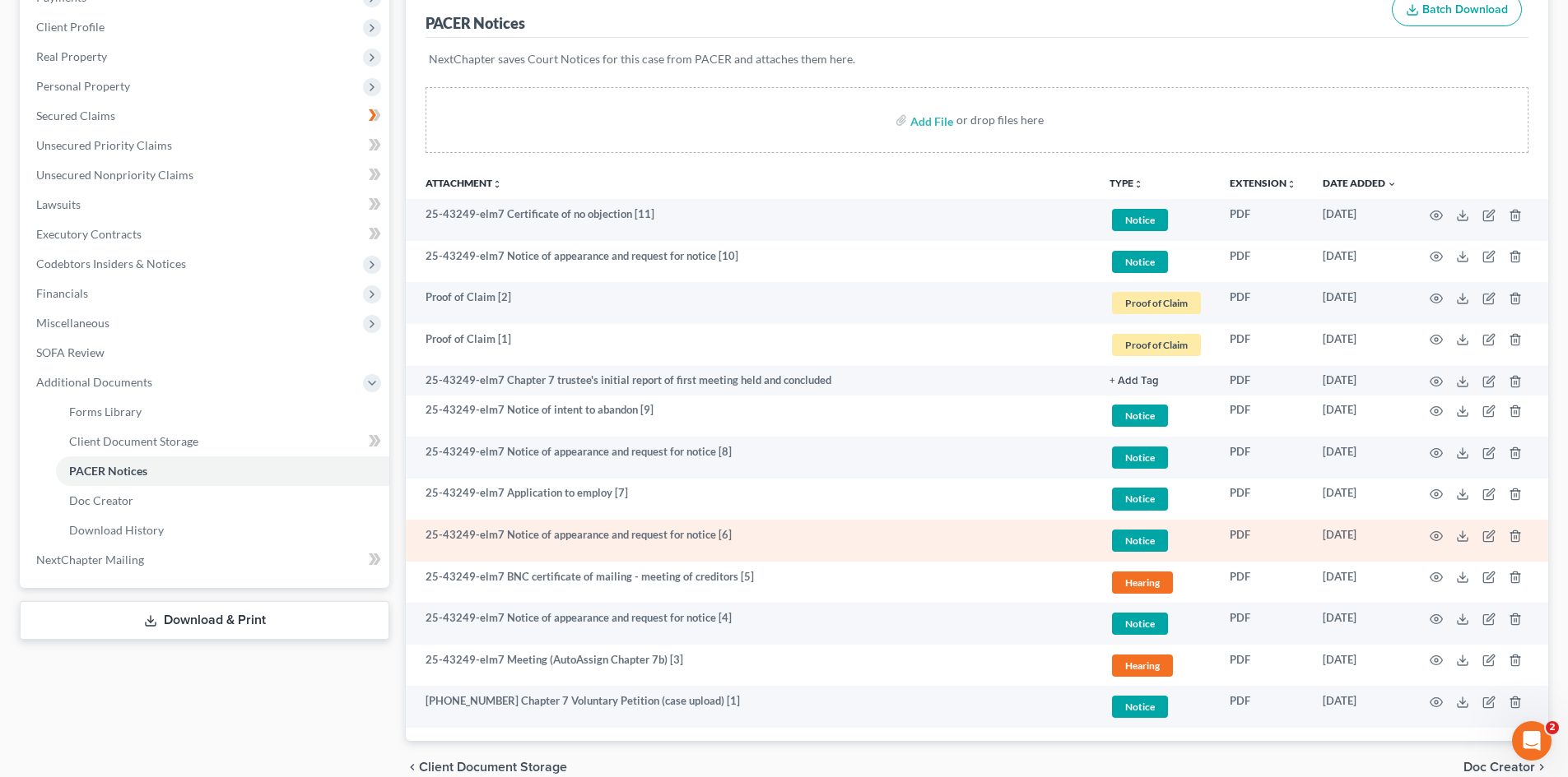
scroll to position [247, 0]
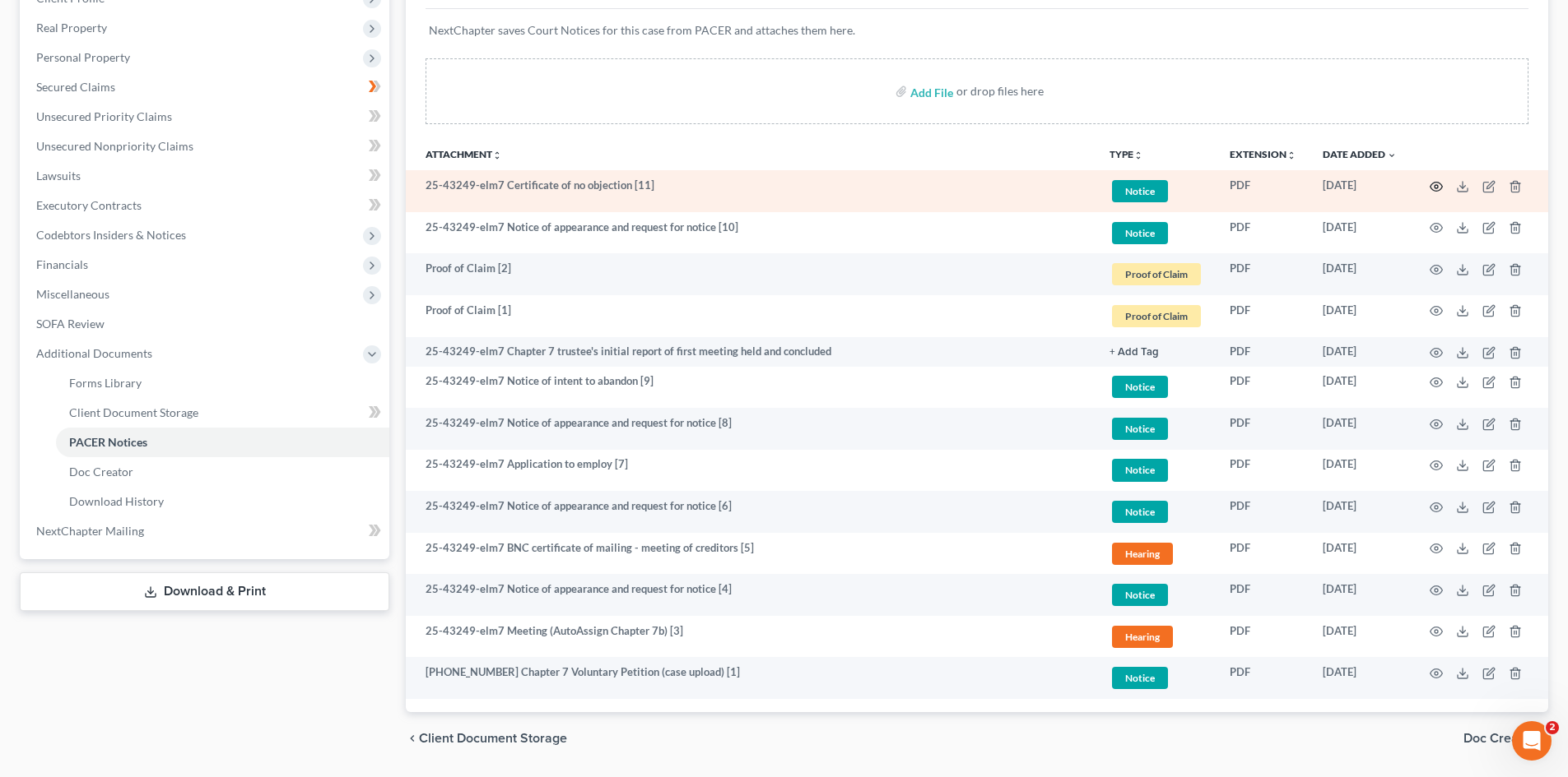
click at [1430, 186] on icon "button" at bounding box center [1436, 186] width 13 height 13
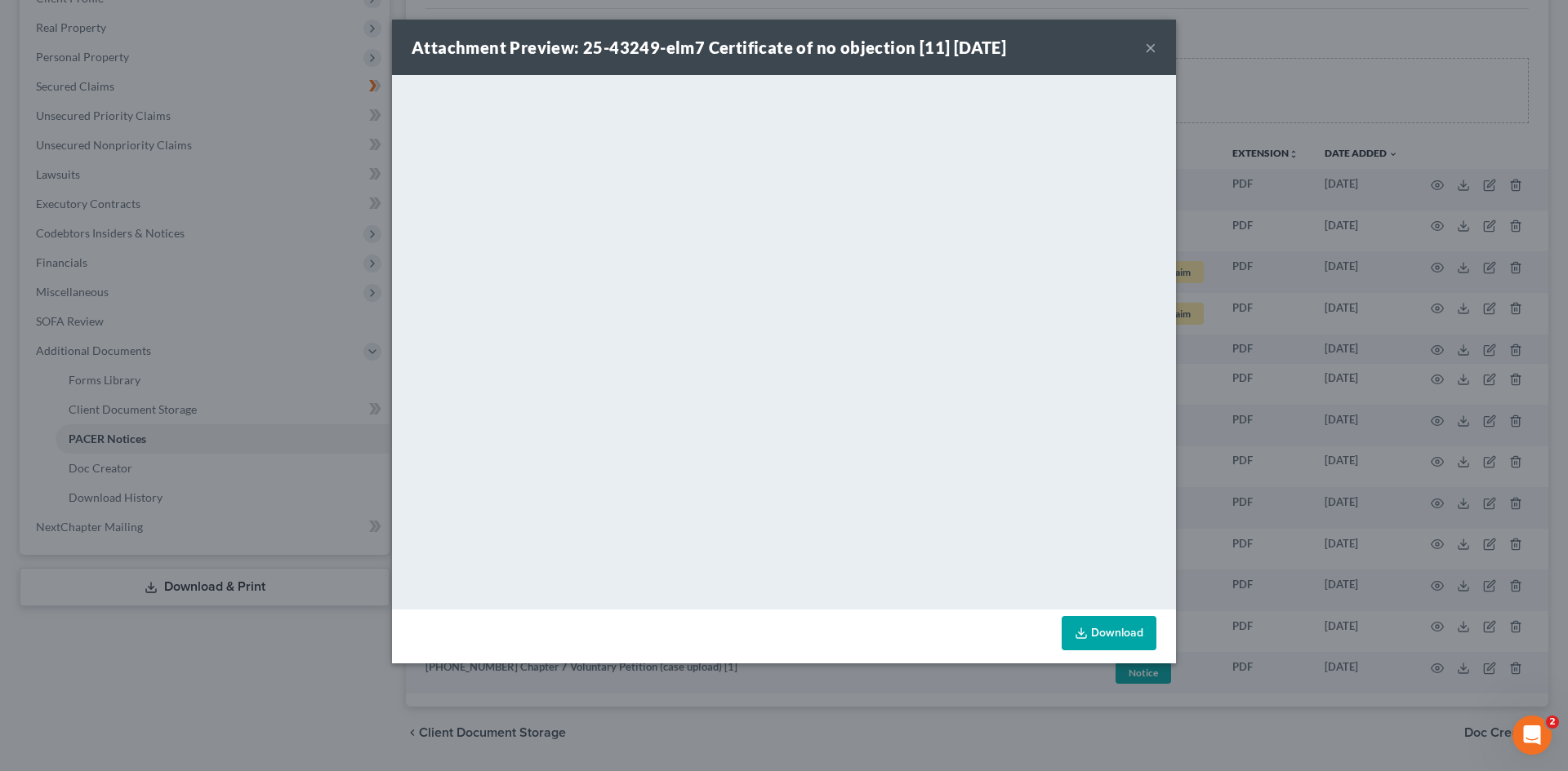
click at [1146, 46] on button "×" at bounding box center [1150, 47] width 11 height 19
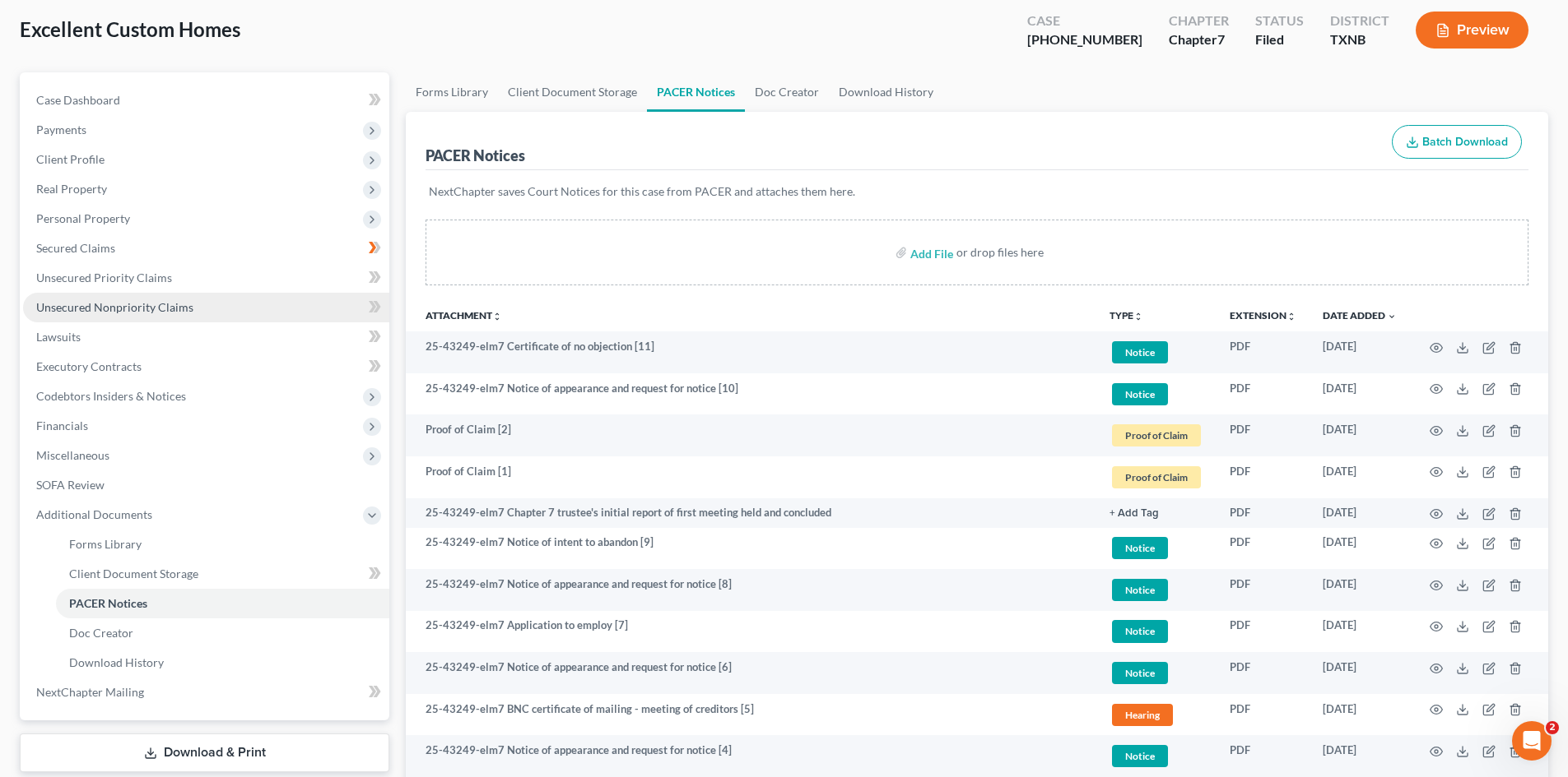
scroll to position [82, 0]
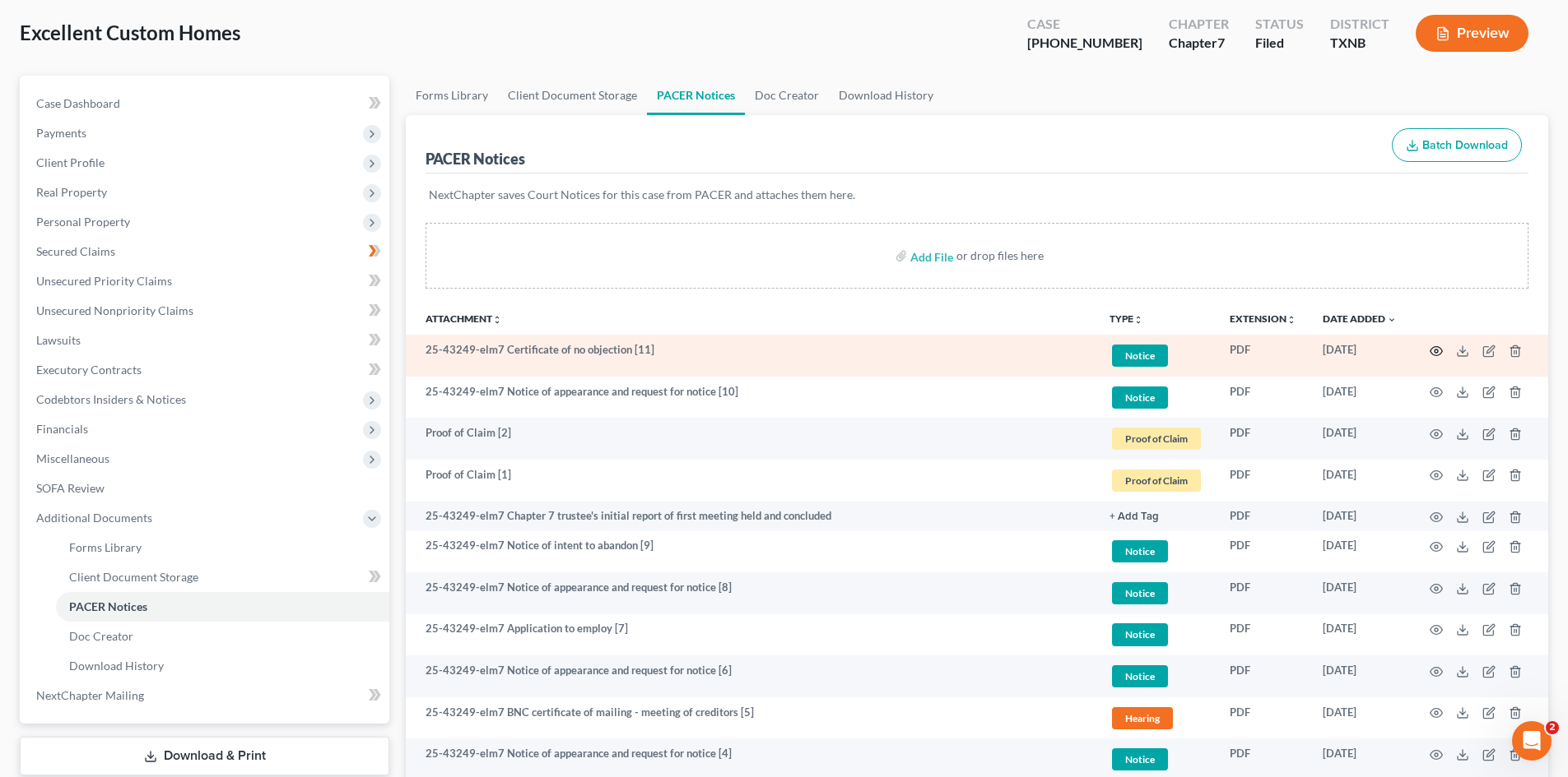
click at [1439, 349] on icon "button" at bounding box center [1436, 351] width 13 height 13
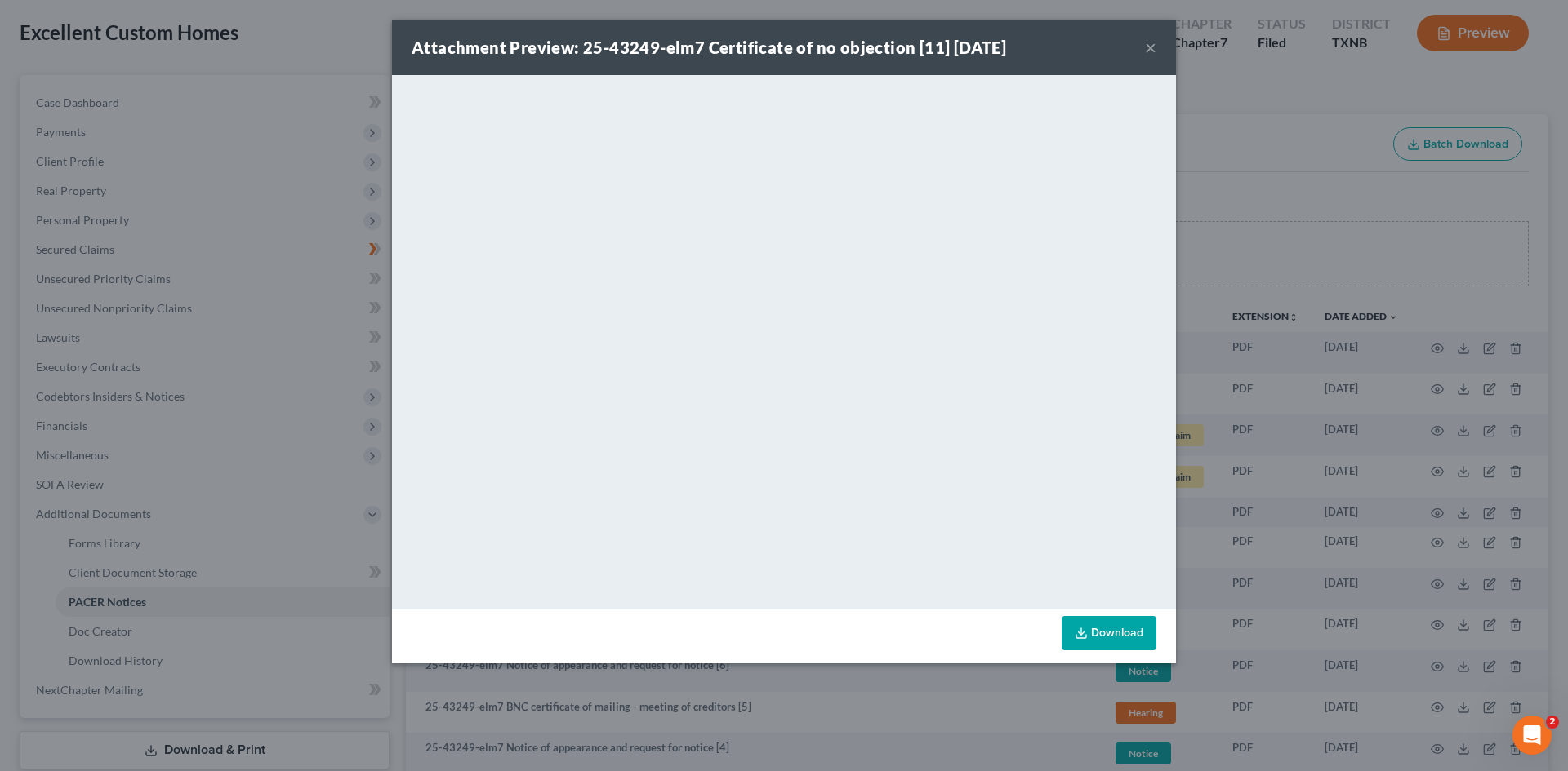
click at [1152, 50] on button "×" at bounding box center [1150, 47] width 11 height 19
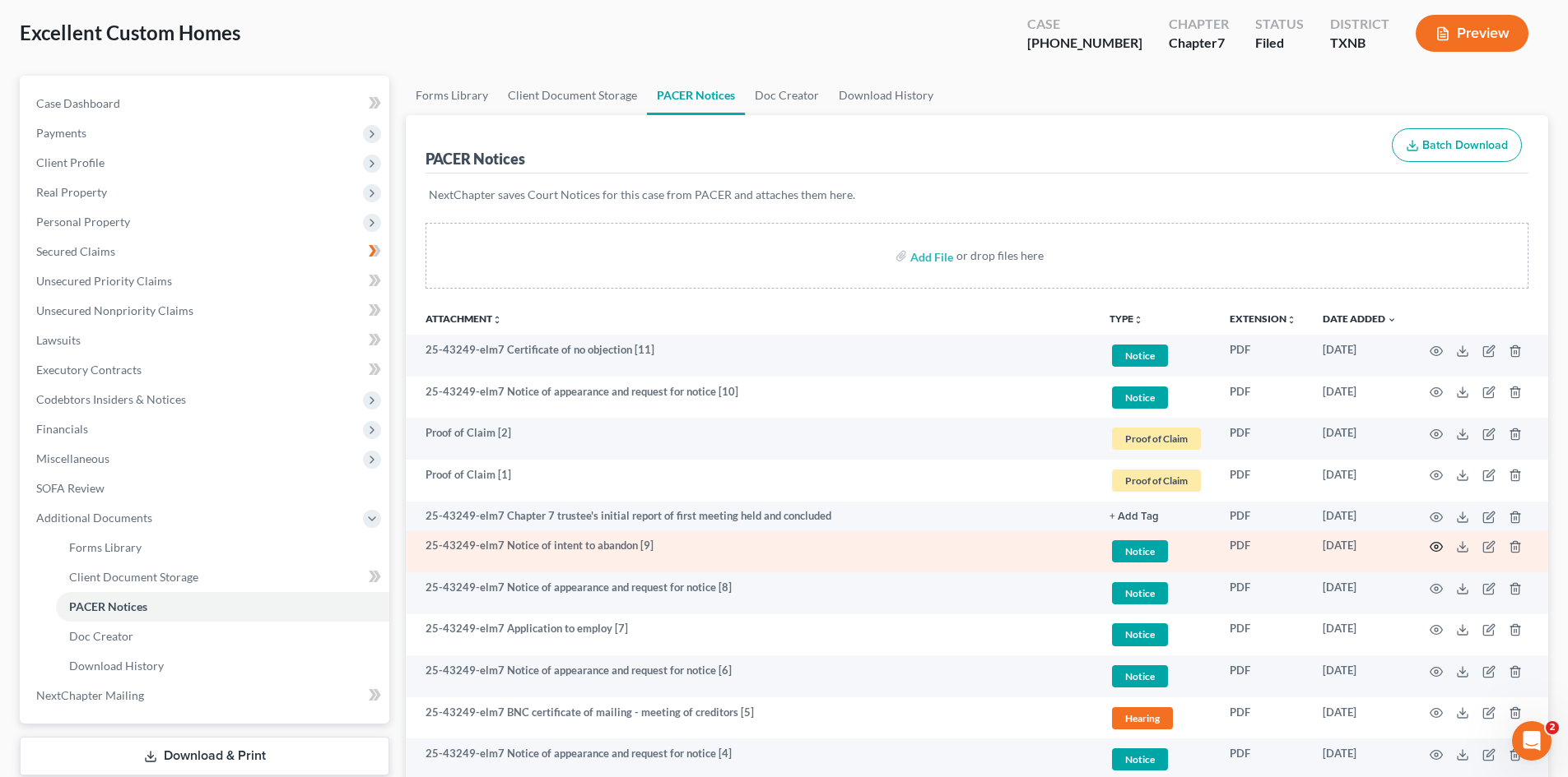
click at [1435, 546] on circle "button" at bounding box center [1436, 548] width 4 height 4
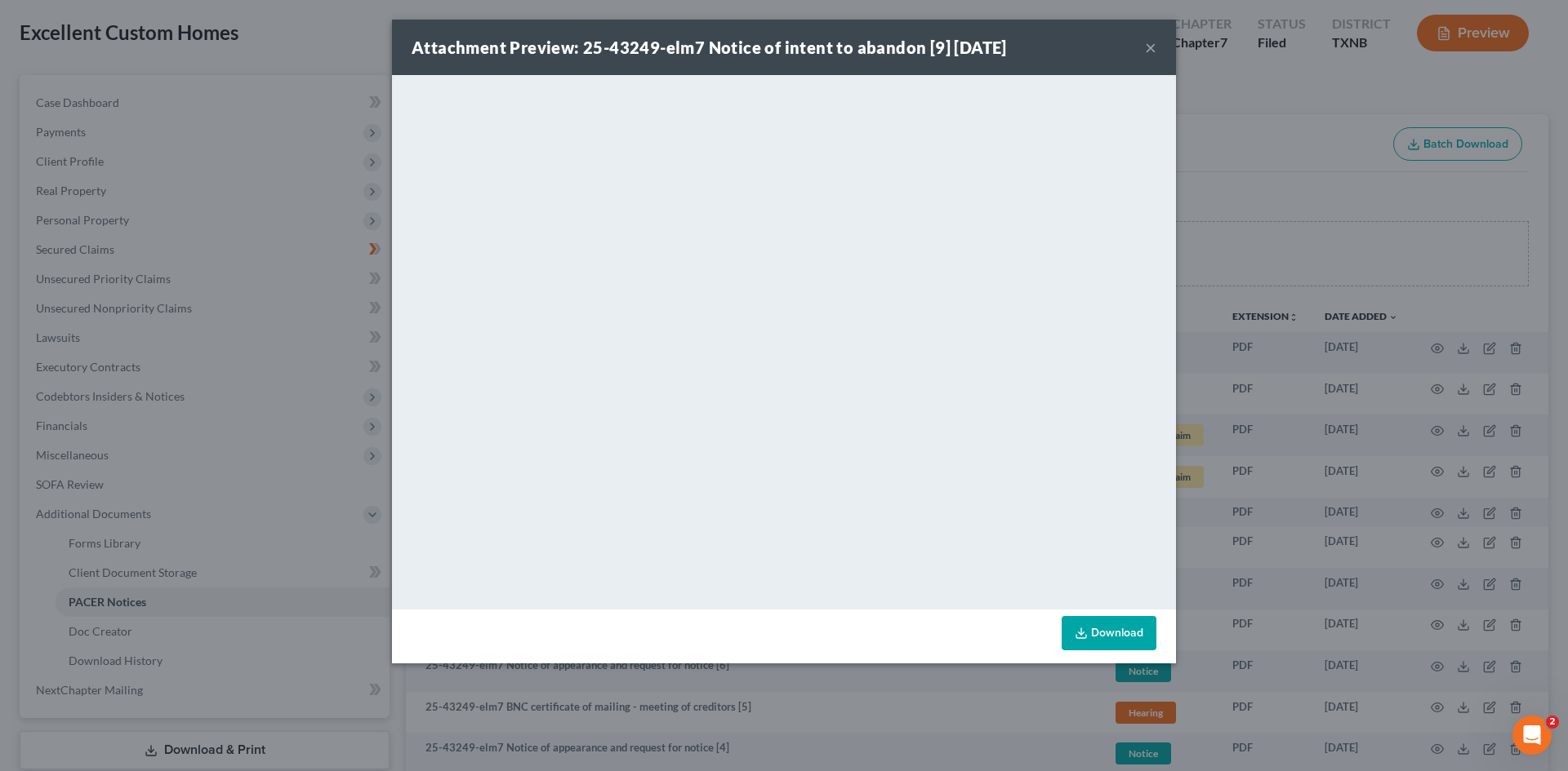
click at [1153, 47] on button "×" at bounding box center [1150, 47] width 11 height 19
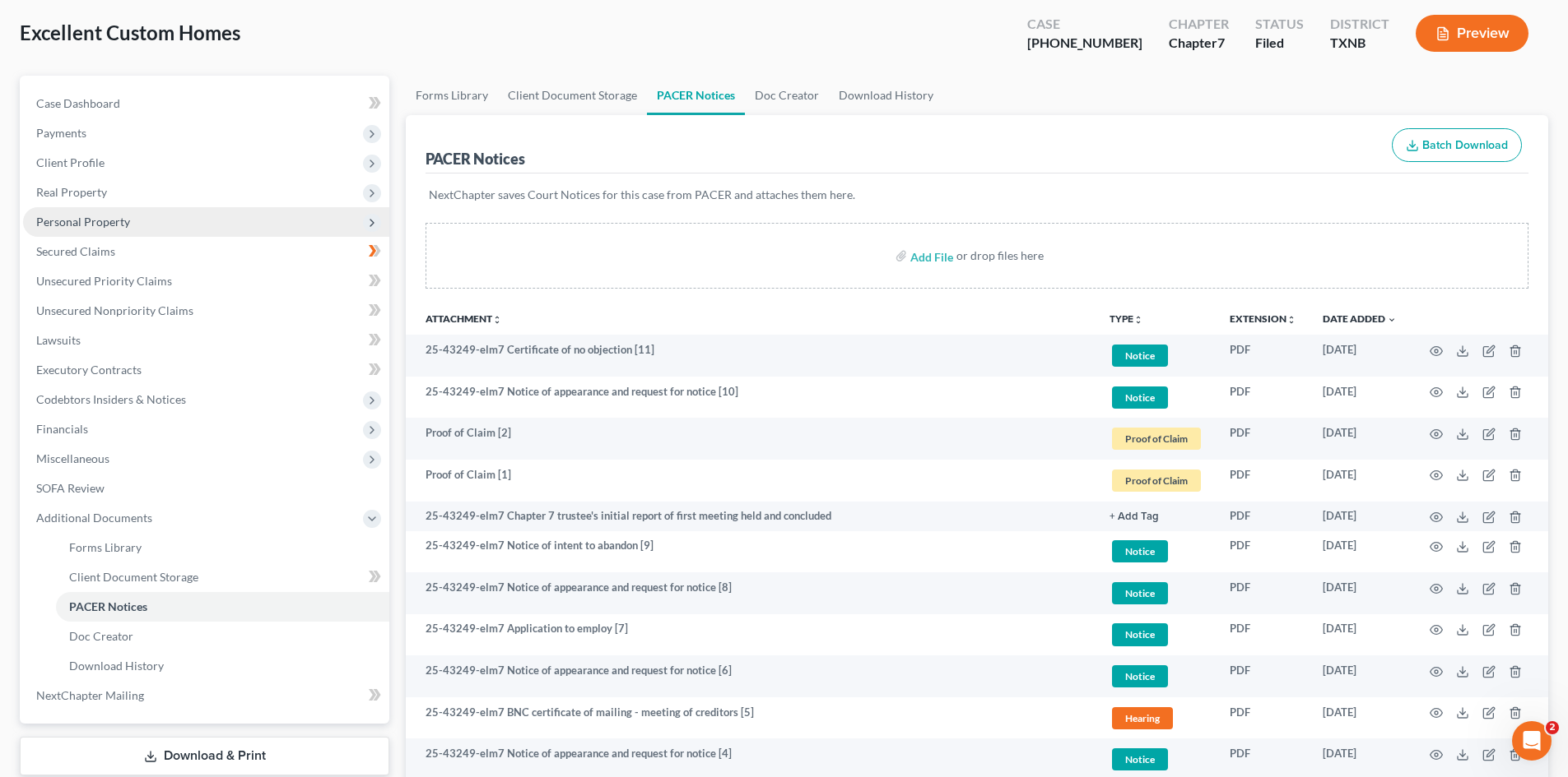
click at [95, 229] on span "Personal Property" at bounding box center [206, 221] width 366 height 29
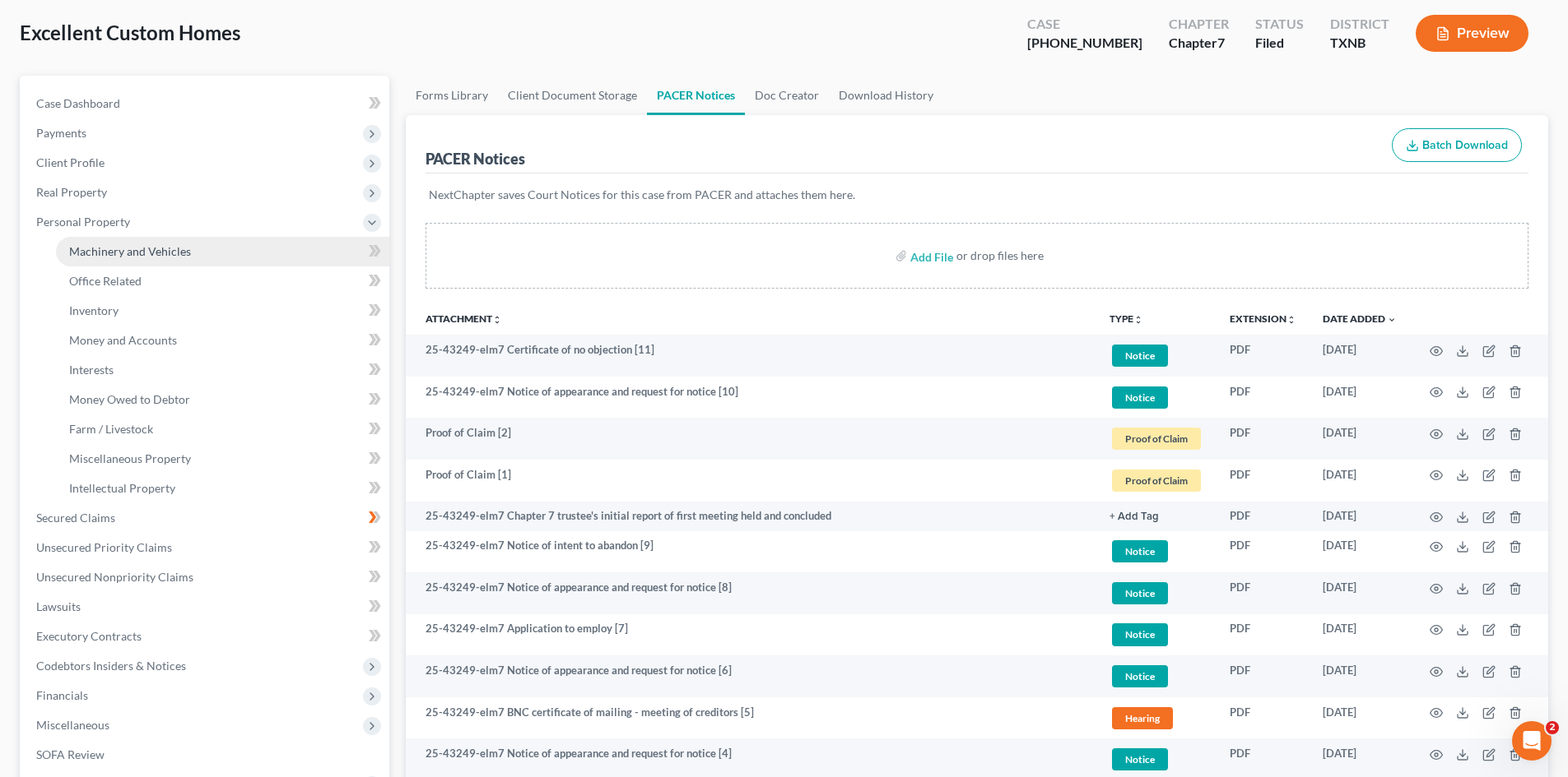
click at [132, 258] on span "Machinery and Vehicles" at bounding box center [129, 252] width 121 height 14
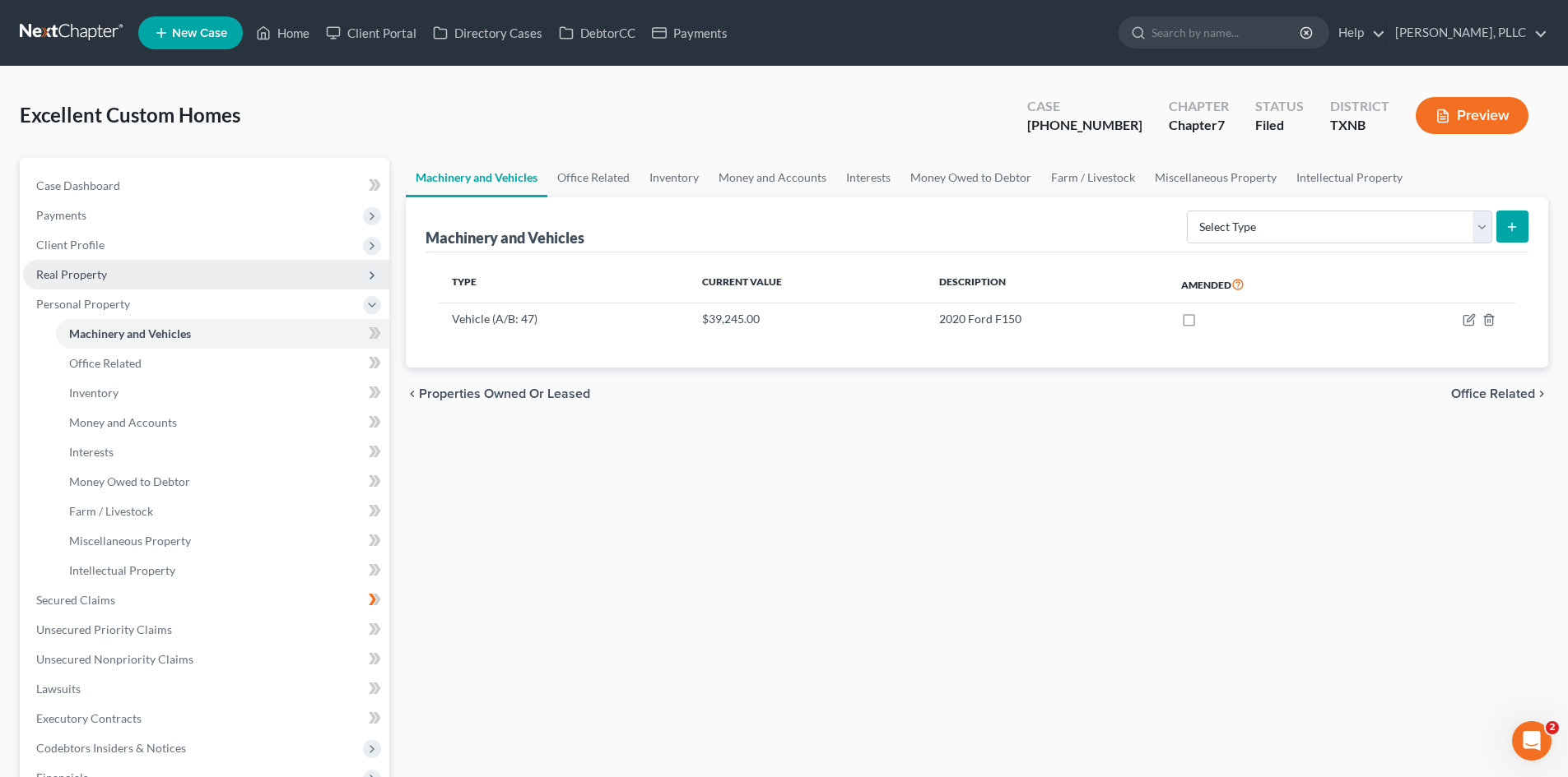
click at [86, 278] on span "Real Property" at bounding box center [72, 275] width 71 height 14
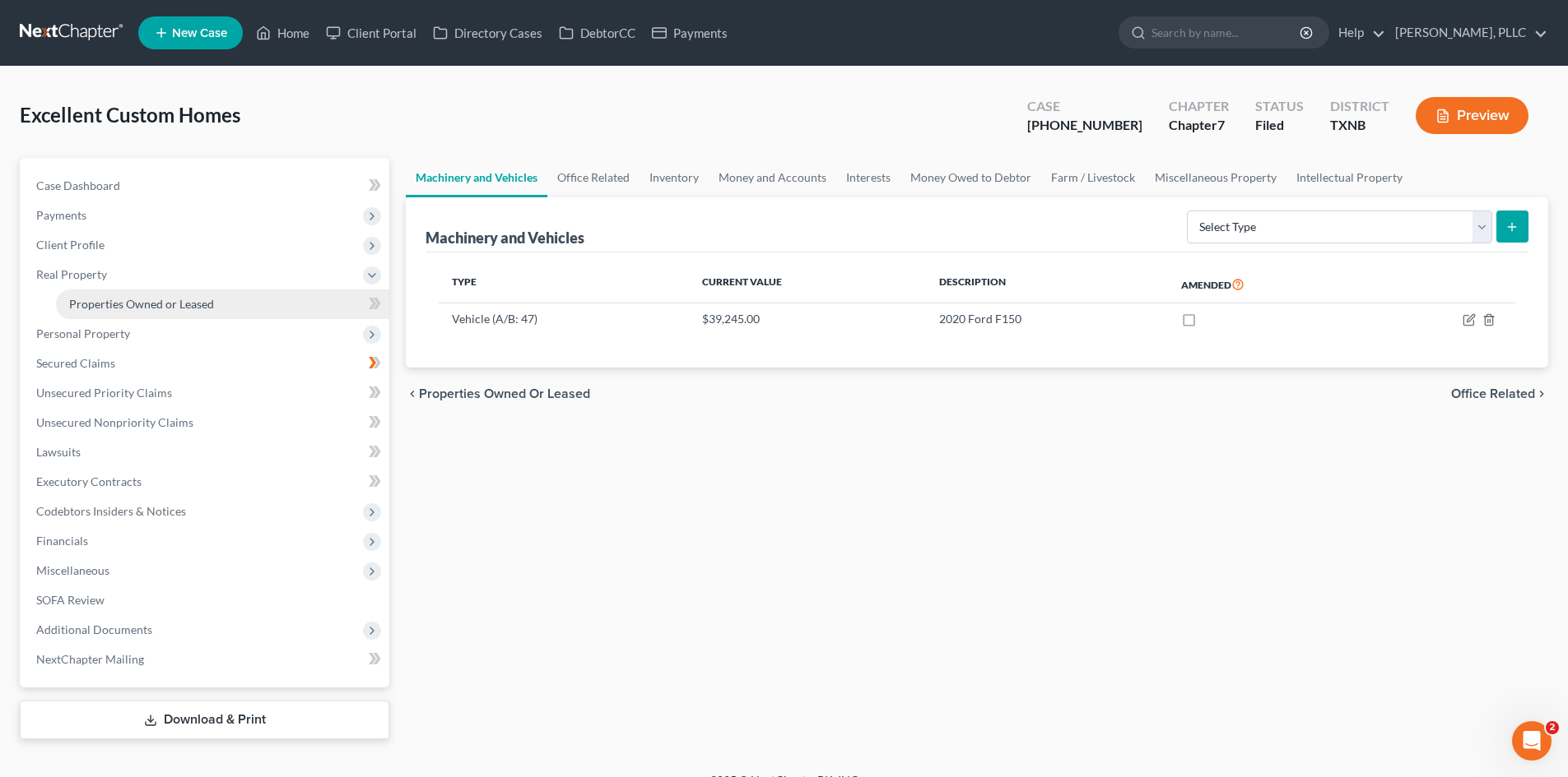
click at [133, 297] on span "Properties Owned or Leased" at bounding box center [141, 304] width 144 height 14
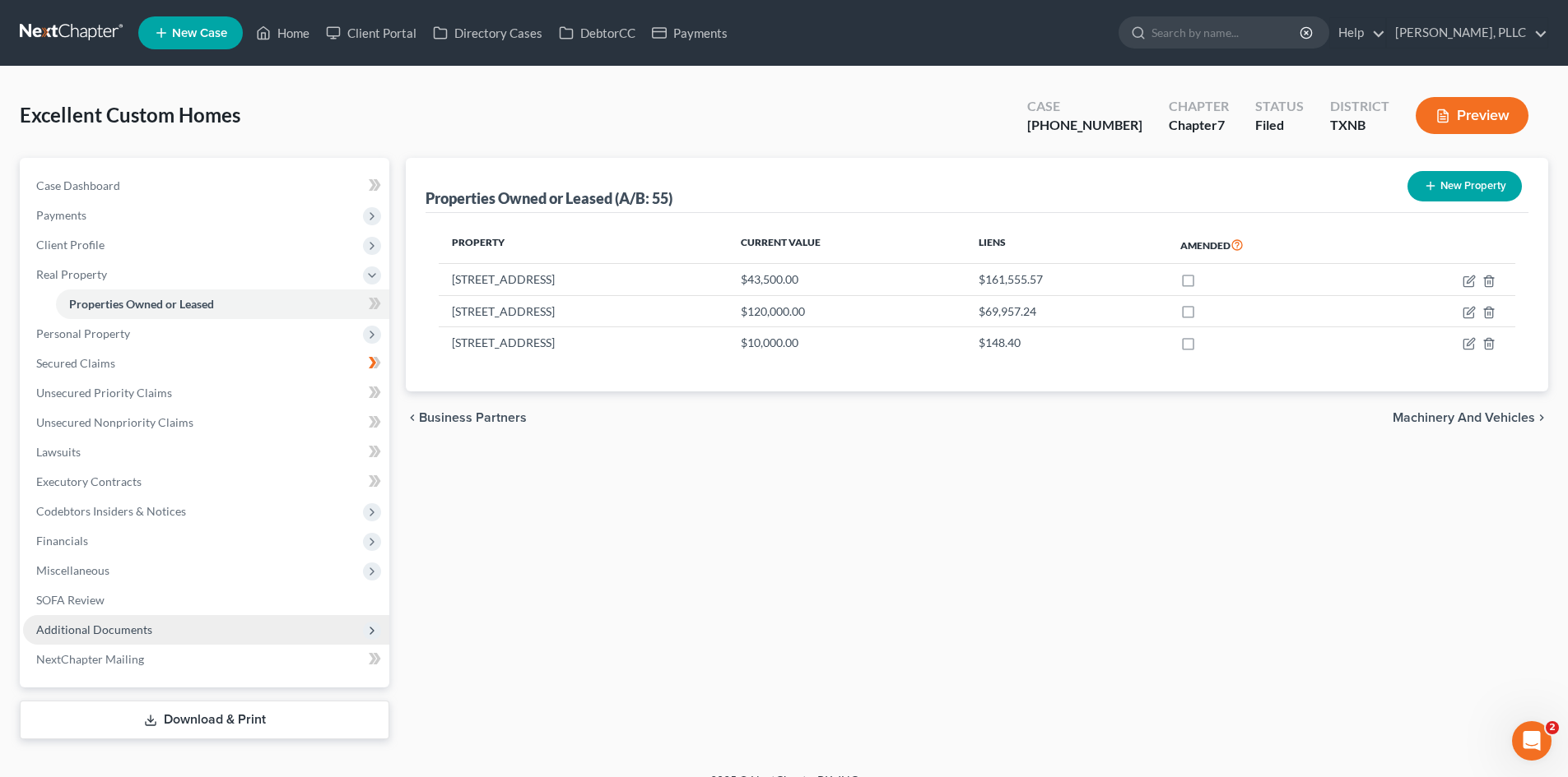
click at [147, 633] on span "Additional Documents" at bounding box center [94, 630] width 116 height 14
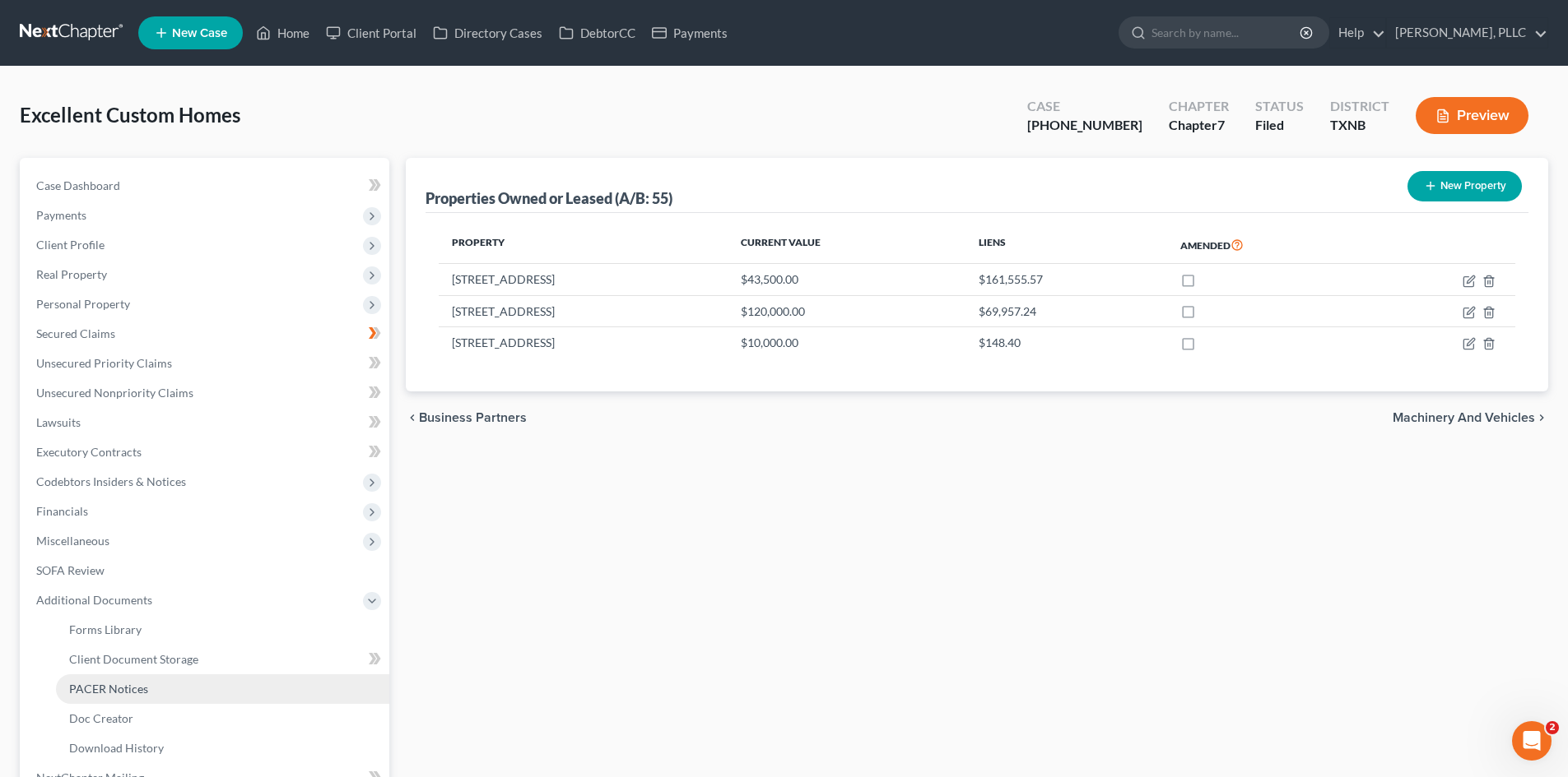
click at [136, 684] on span "PACER Notices" at bounding box center [108, 689] width 79 height 14
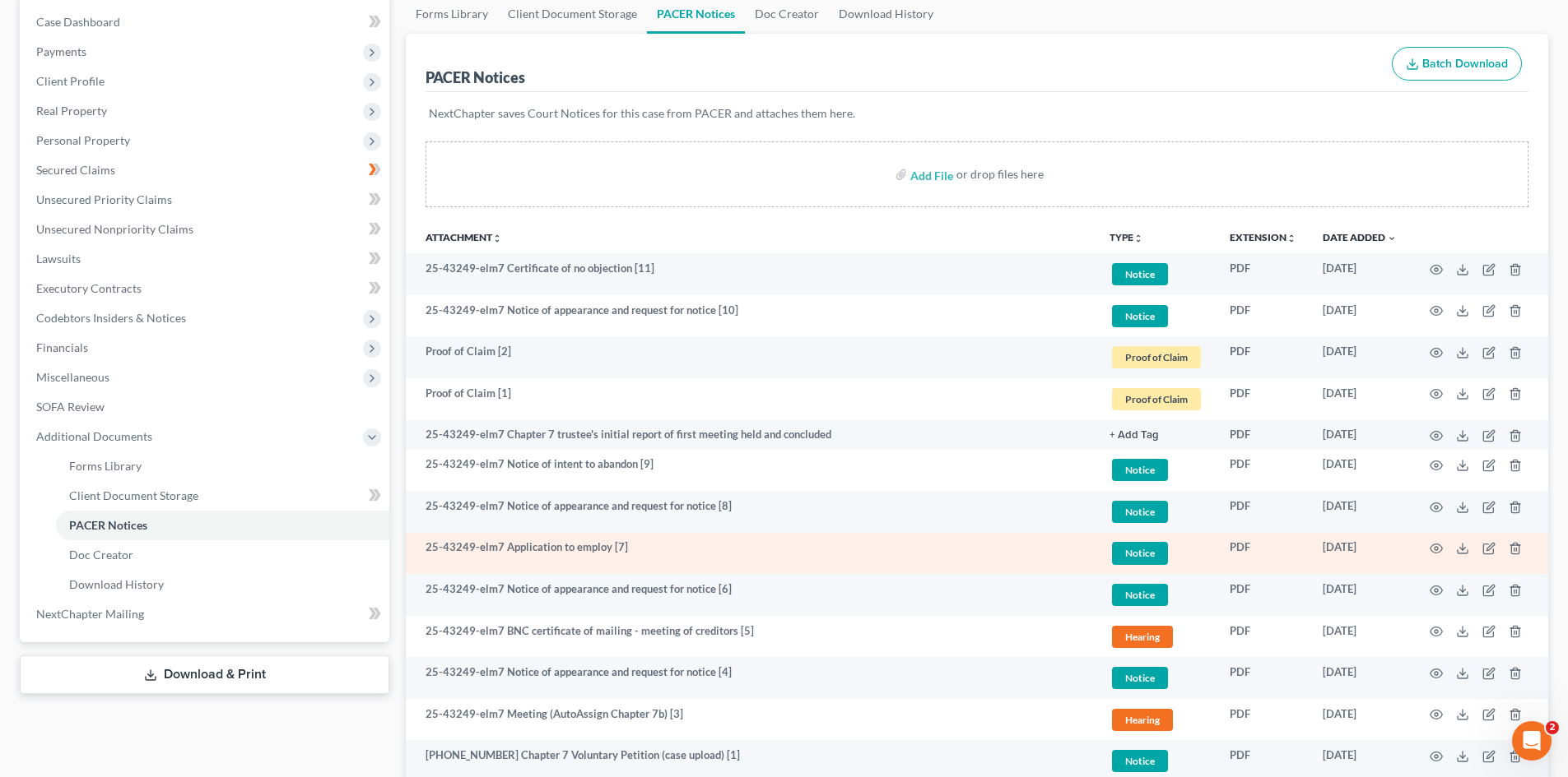
scroll to position [165, 0]
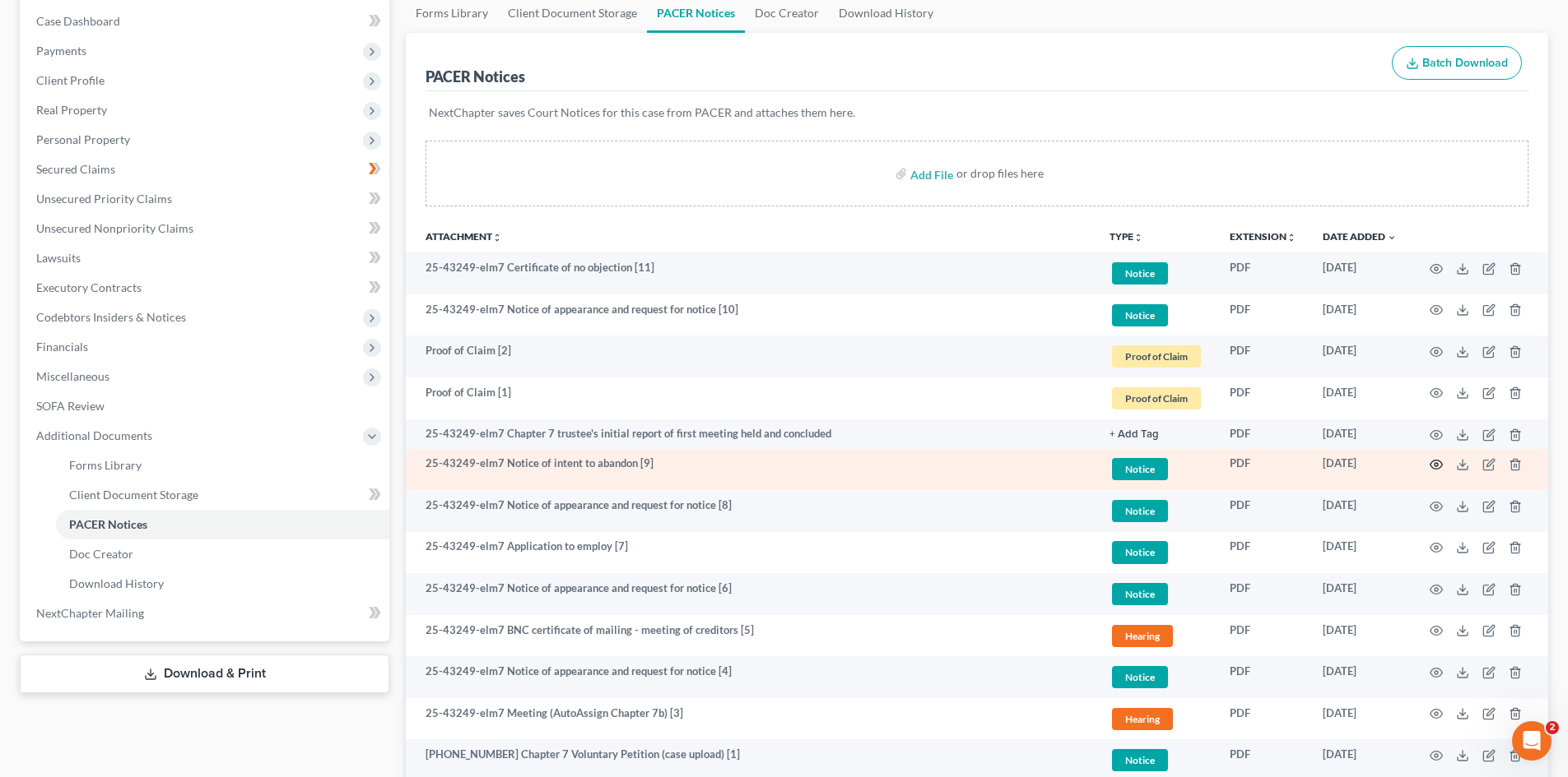
click at [1433, 463] on icon "button" at bounding box center [1436, 464] width 13 height 13
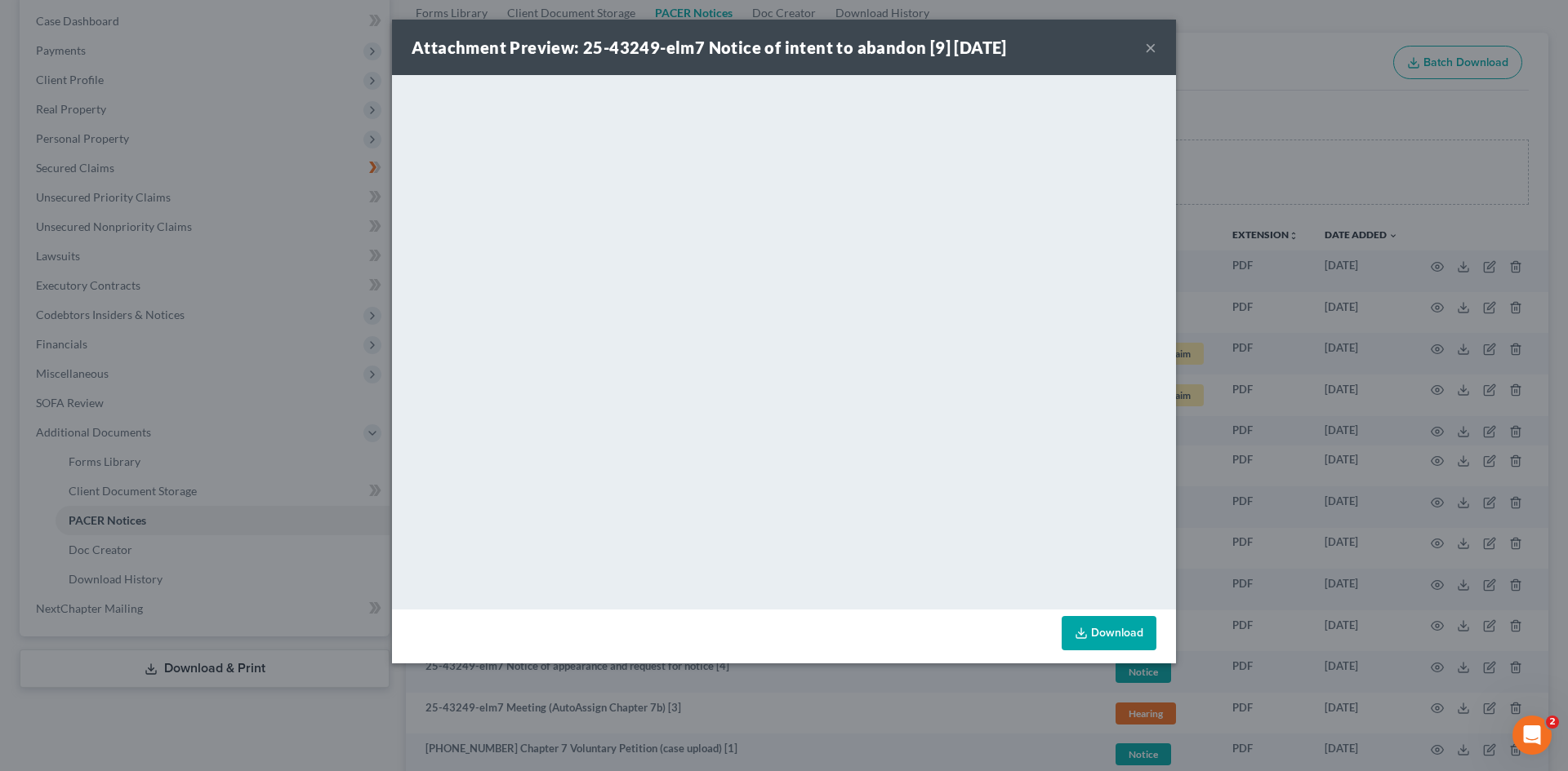
click at [1302, 50] on div "Attachment Preview: 25-43249-elm7 Notice of intent to abandon [9] 09/24/2025 × …" at bounding box center [784, 385] width 1568 height 771
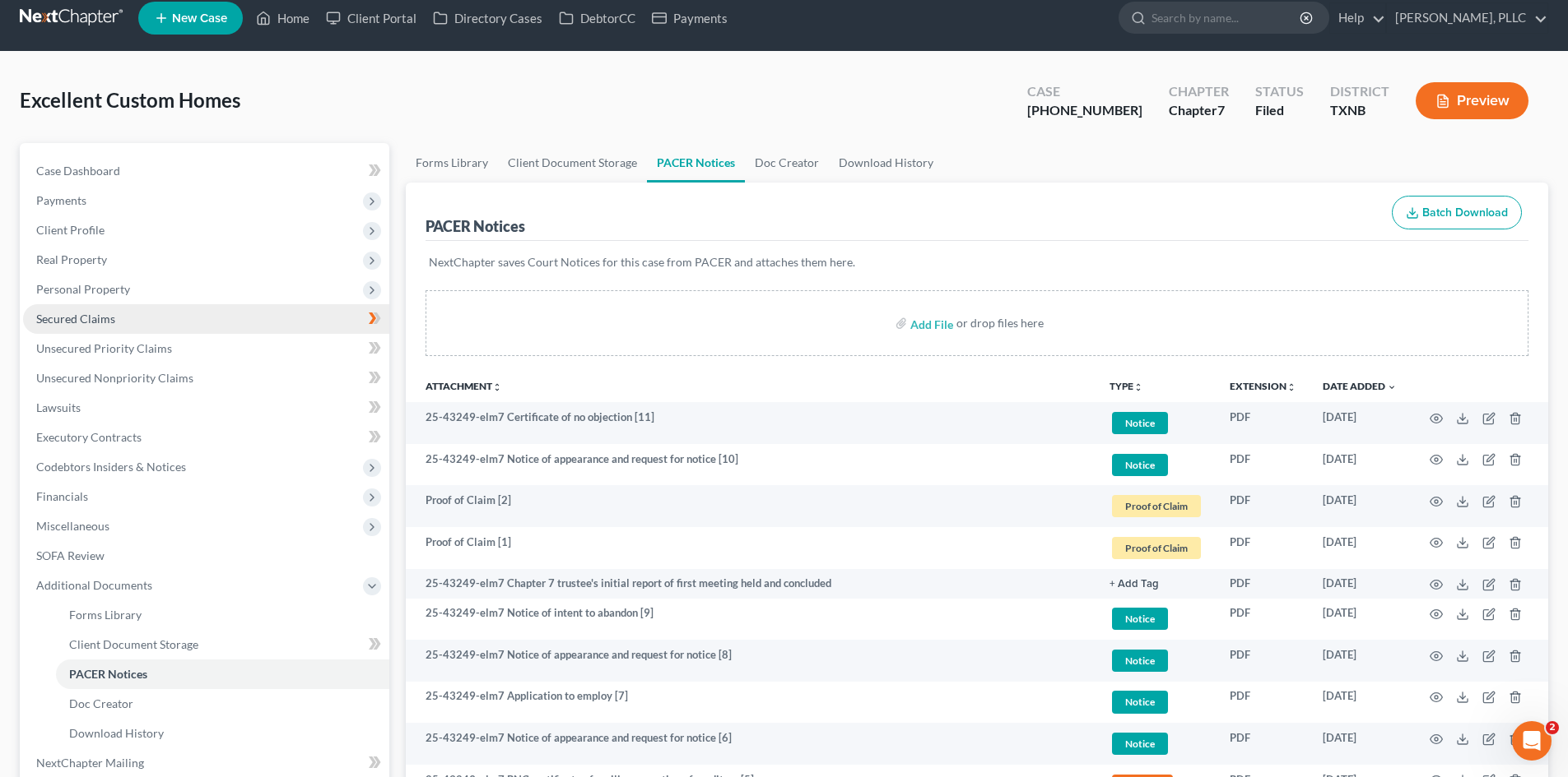
scroll to position [0, 0]
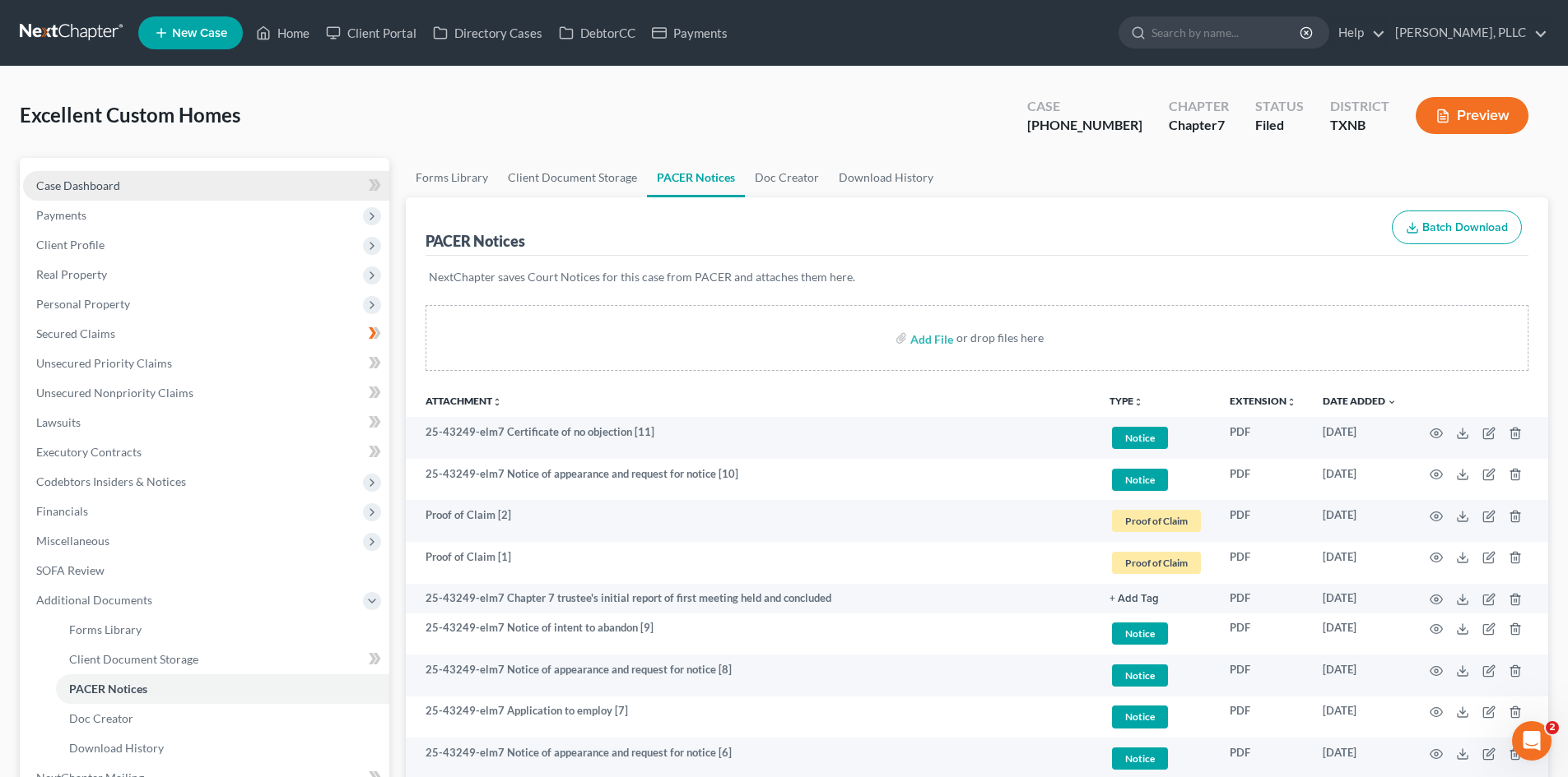
drag, startPoint x: 109, startPoint y: 194, endPoint x: 161, endPoint y: 190, distance: 52.2
click at [109, 194] on link "Case Dashboard" at bounding box center [206, 185] width 366 height 29
select select "4"
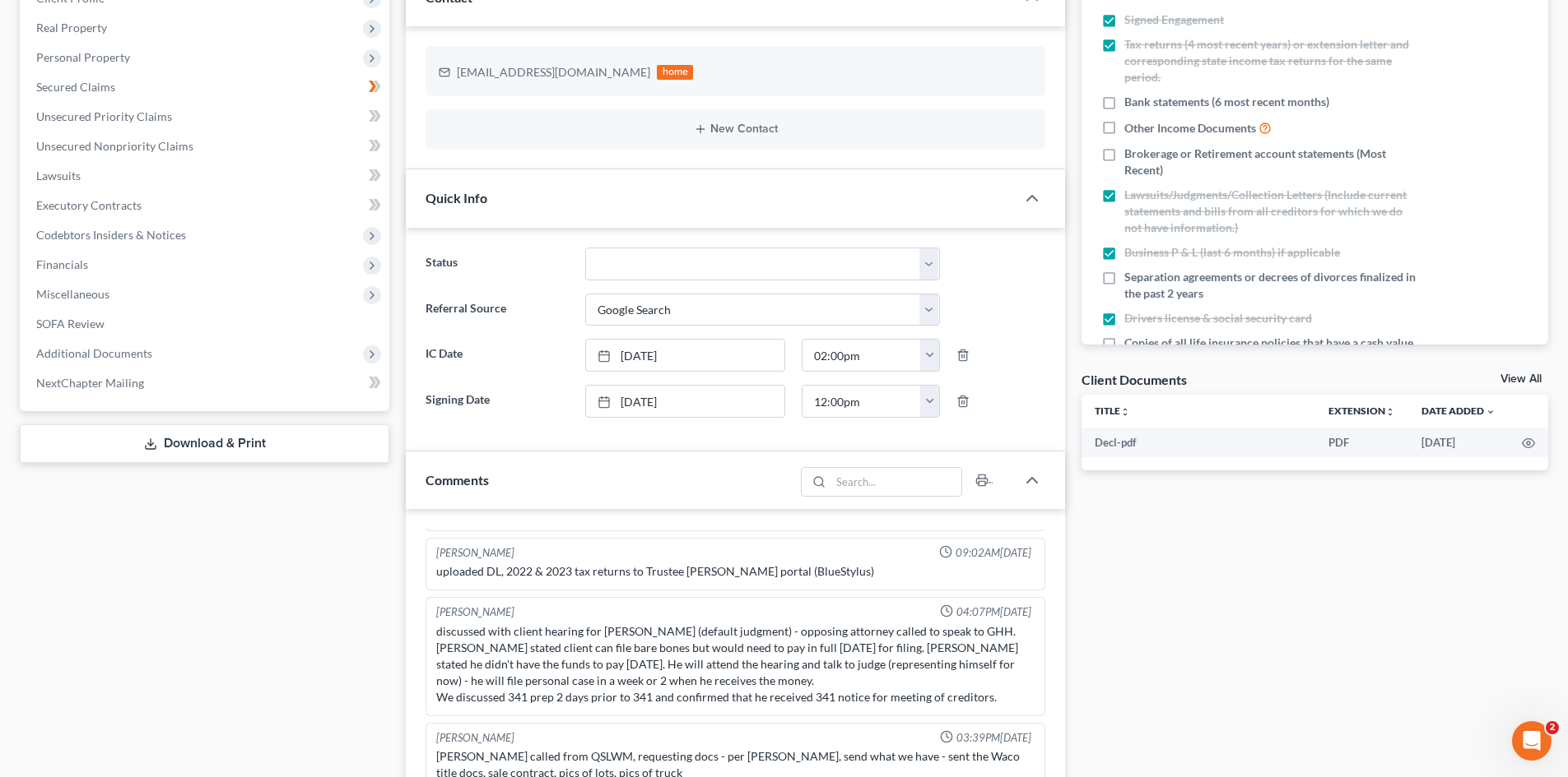
scroll to position [640, 0]
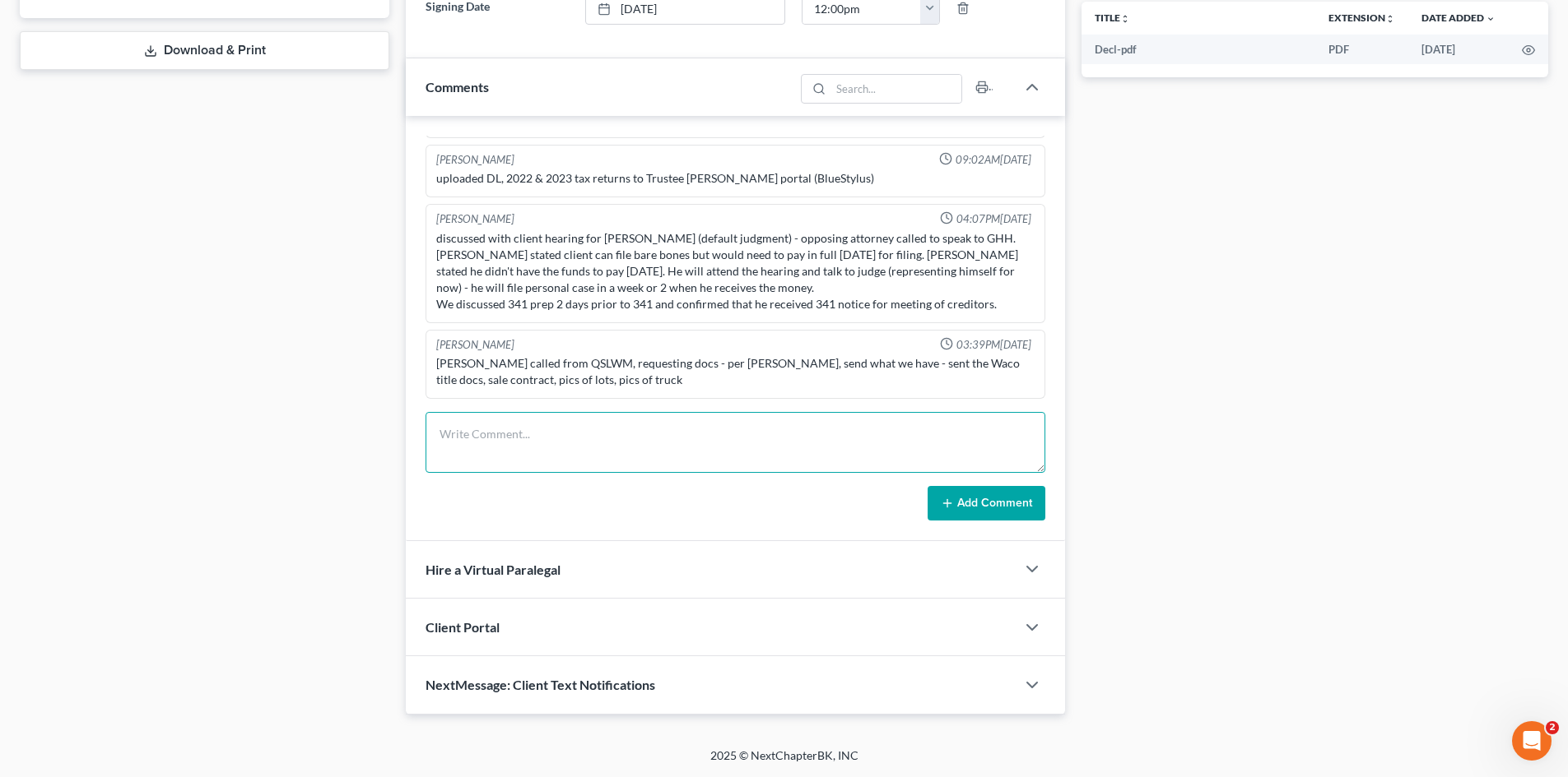
click at [534, 434] on textarea at bounding box center [735, 442] width 620 height 61
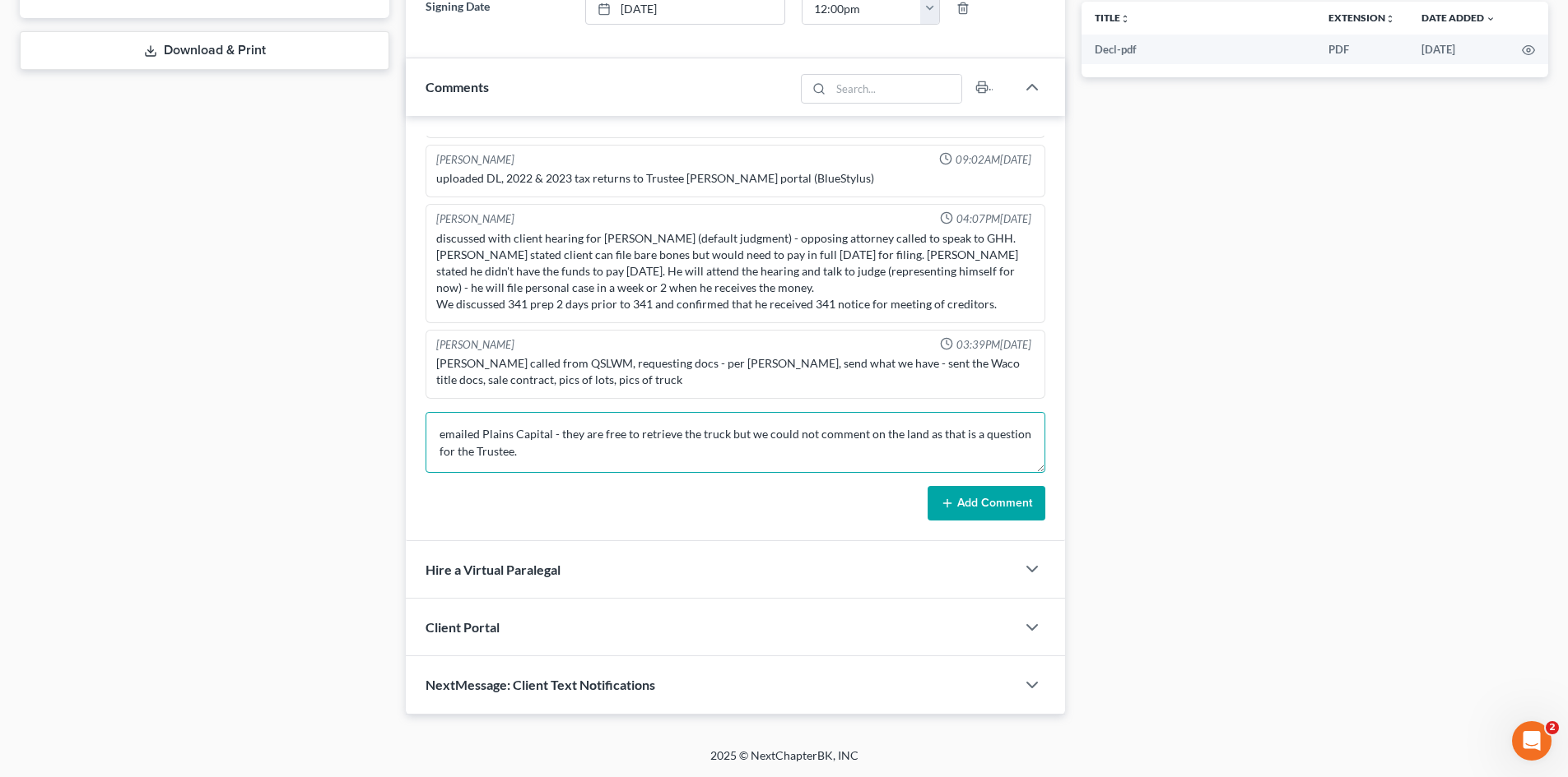
type textarea "emailed Plains Capital - they are free to retrieve the truck but we could not c…"
click at [978, 515] on button "Add Comment" at bounding box center [986, 503] width 118 height 35
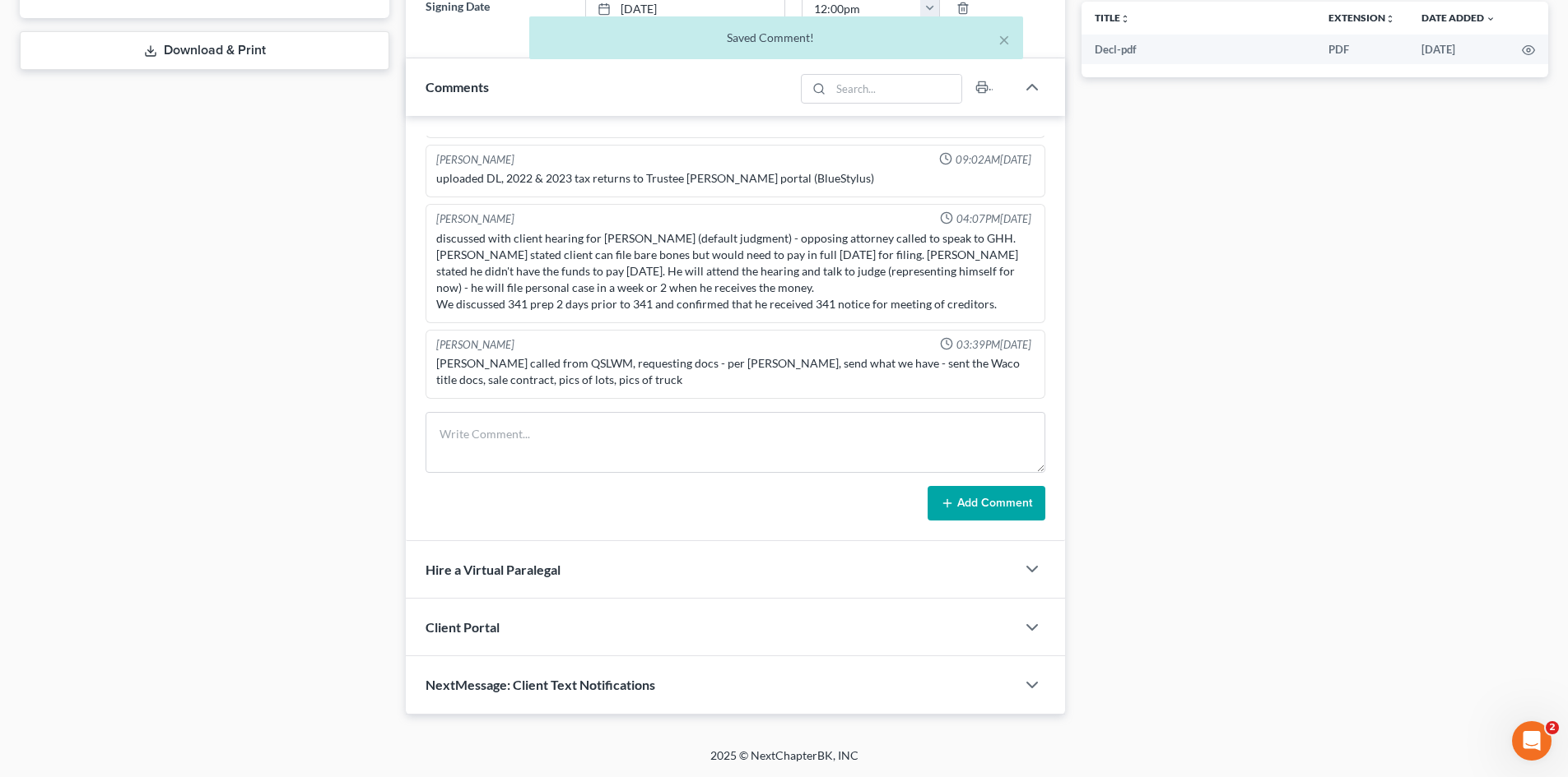
scroll to position [608, 0]
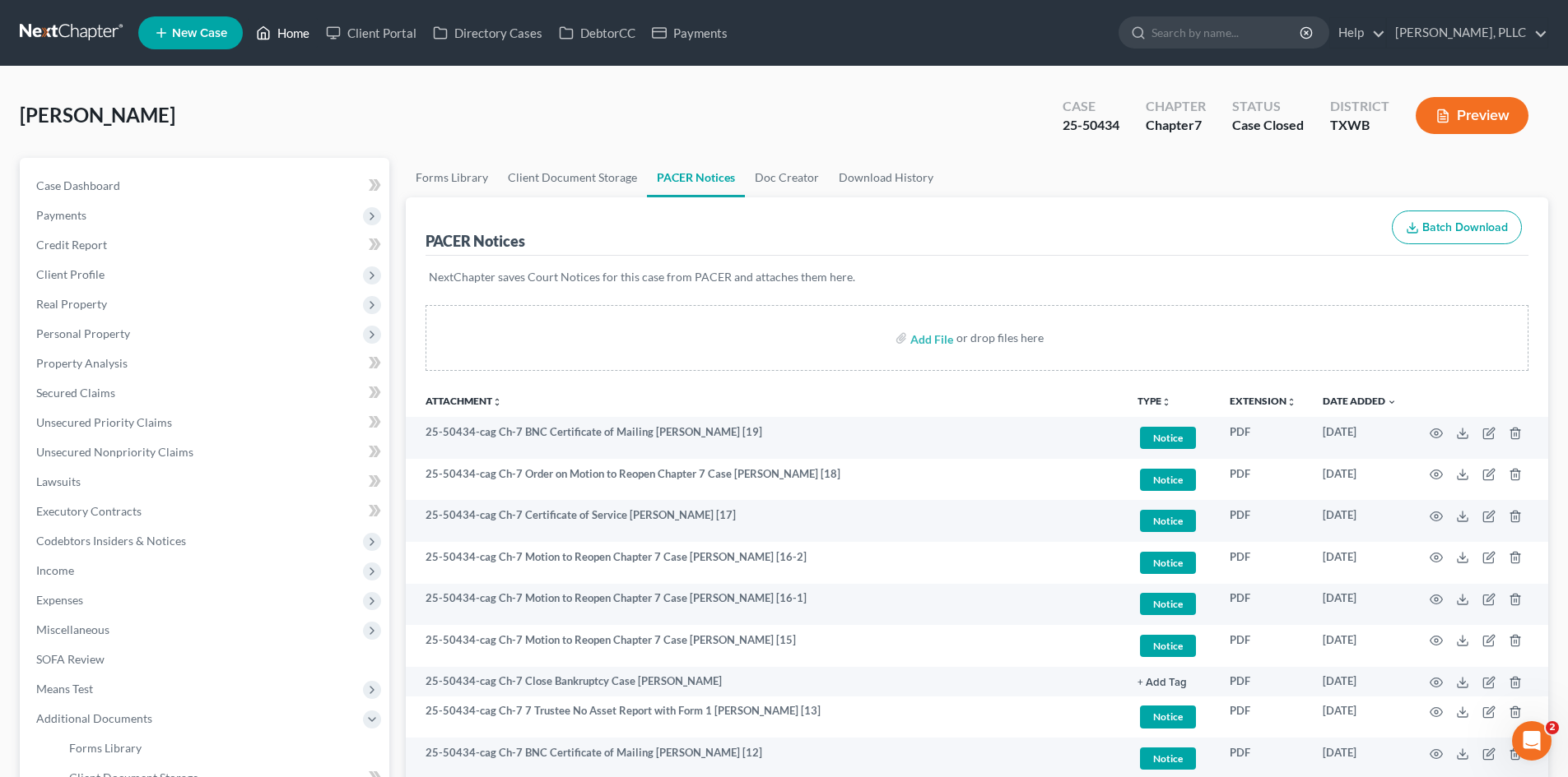
click at [289, 29] on link "Home" at bounding box center [282, 32] width 70 height 29
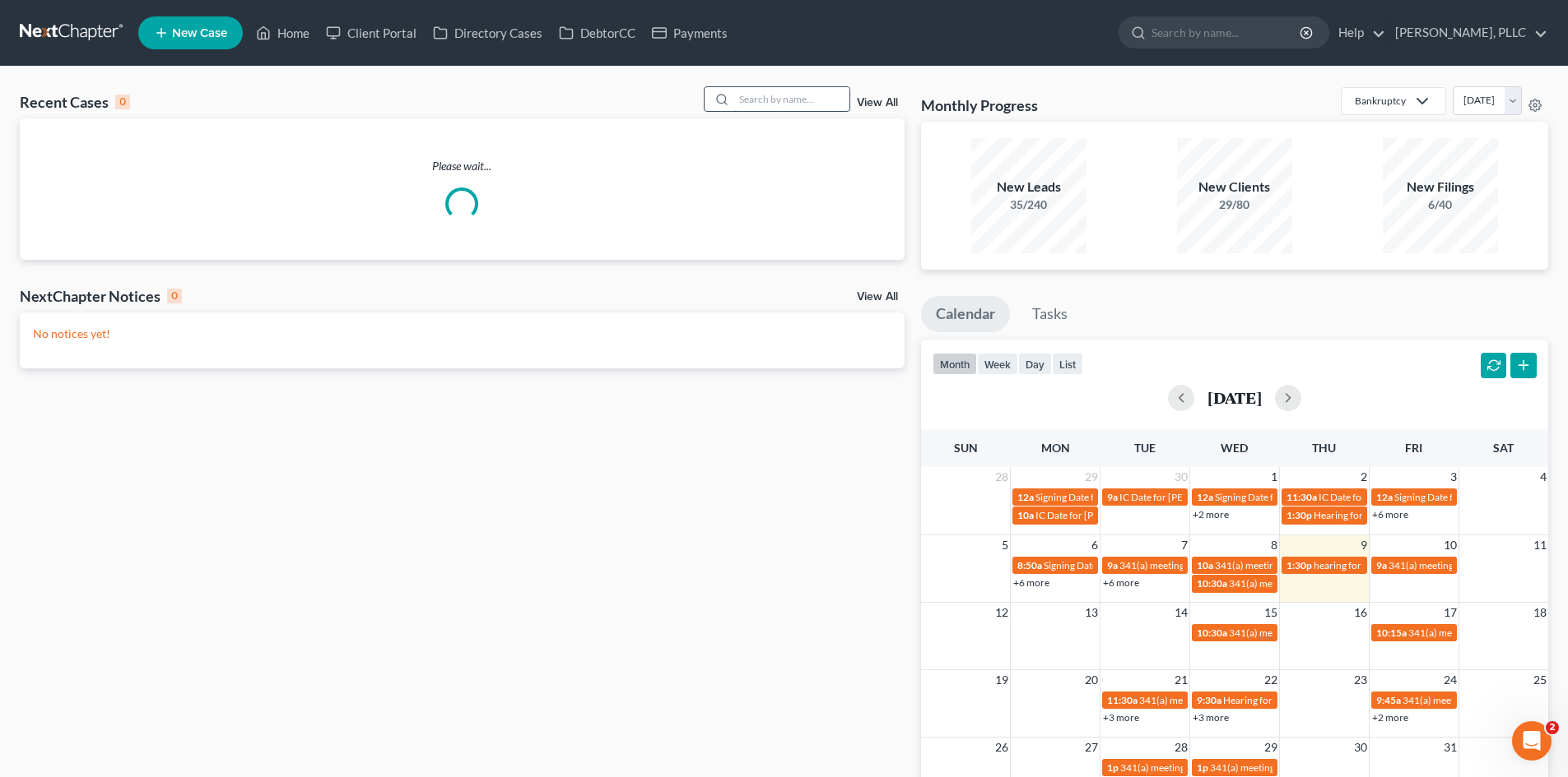
click at [804, 99] on input "search" at bounding box center [792, 98] width 115 height 24
type input "[PERSON_NAME]"
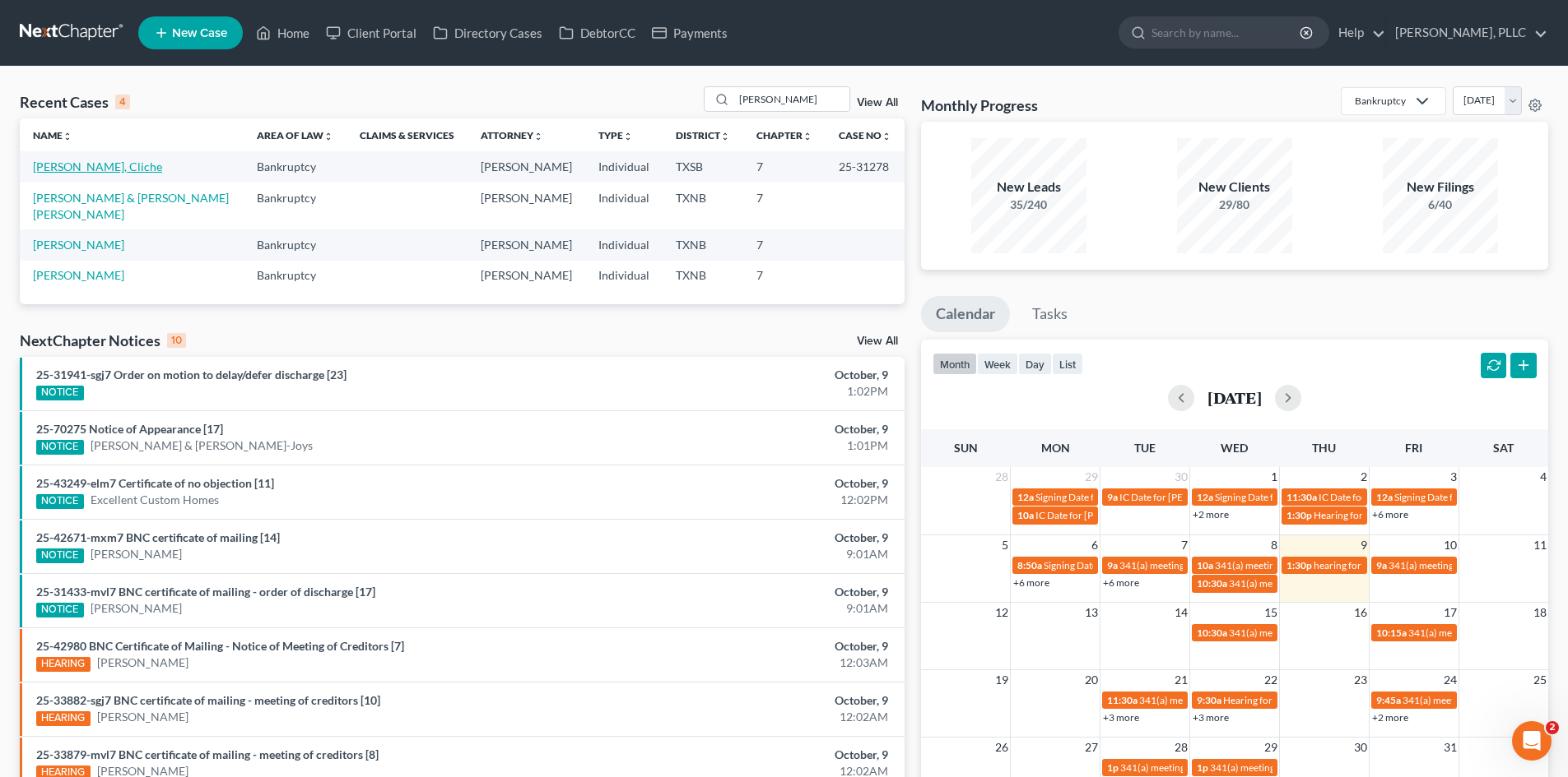
click at [76, 163] on link "[PERSON_NAME], Cliche" at bounding box center [98, 167] width 129 height 14
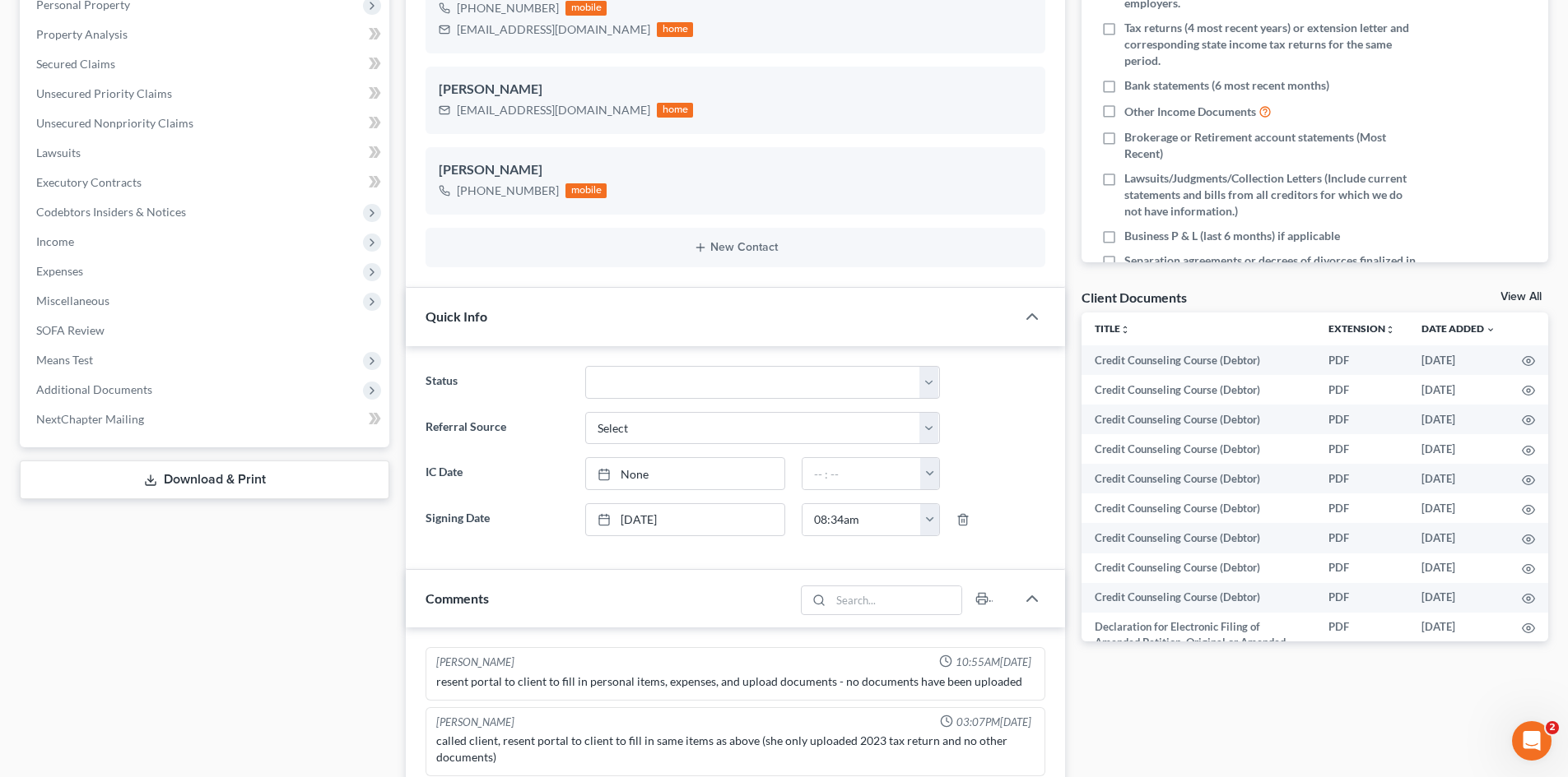
scroll to position [1745, 0]
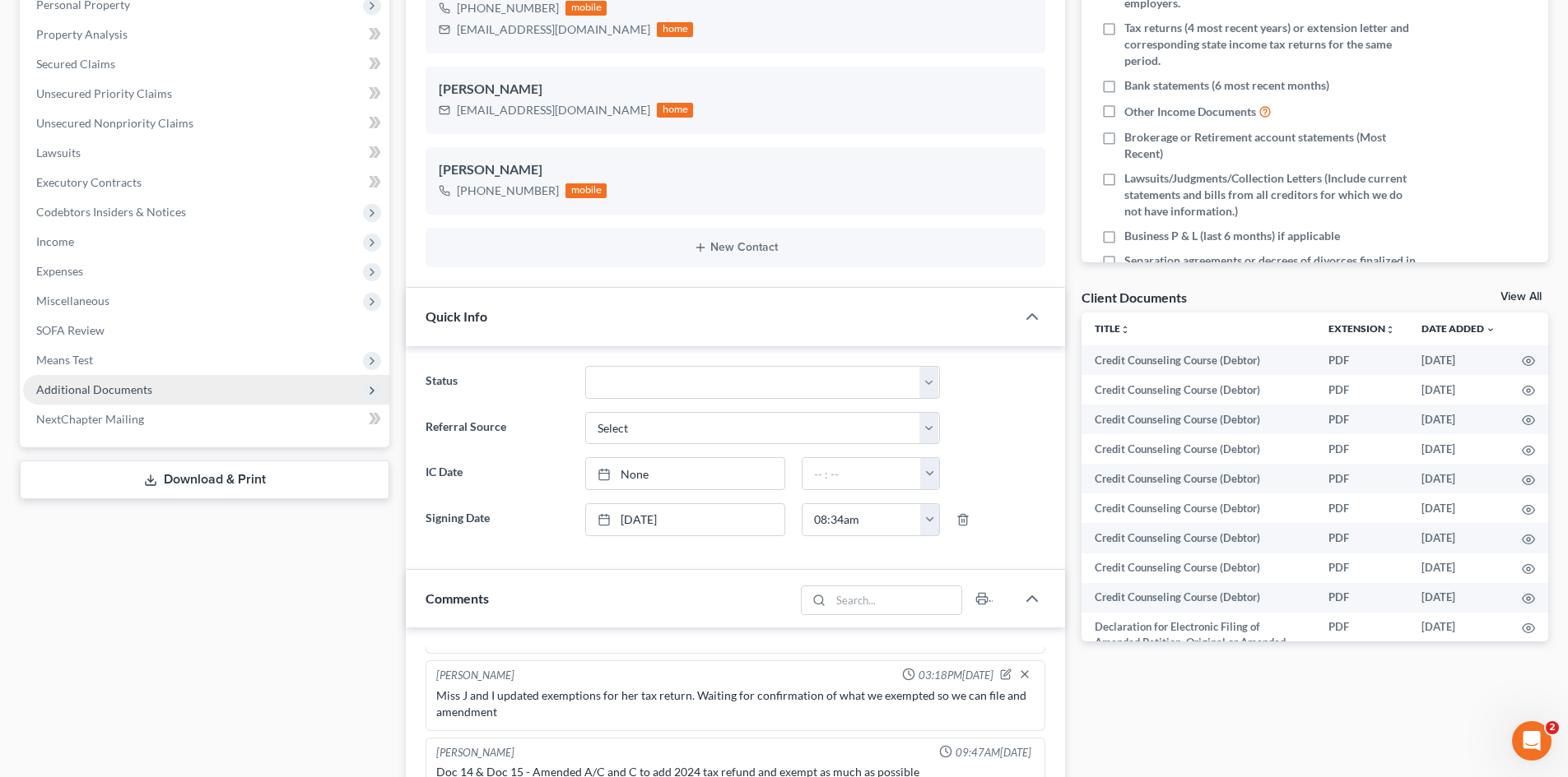
click at [80, 388] on span "Additional Documents" at bounding box center [94, 390] width 116 height 14
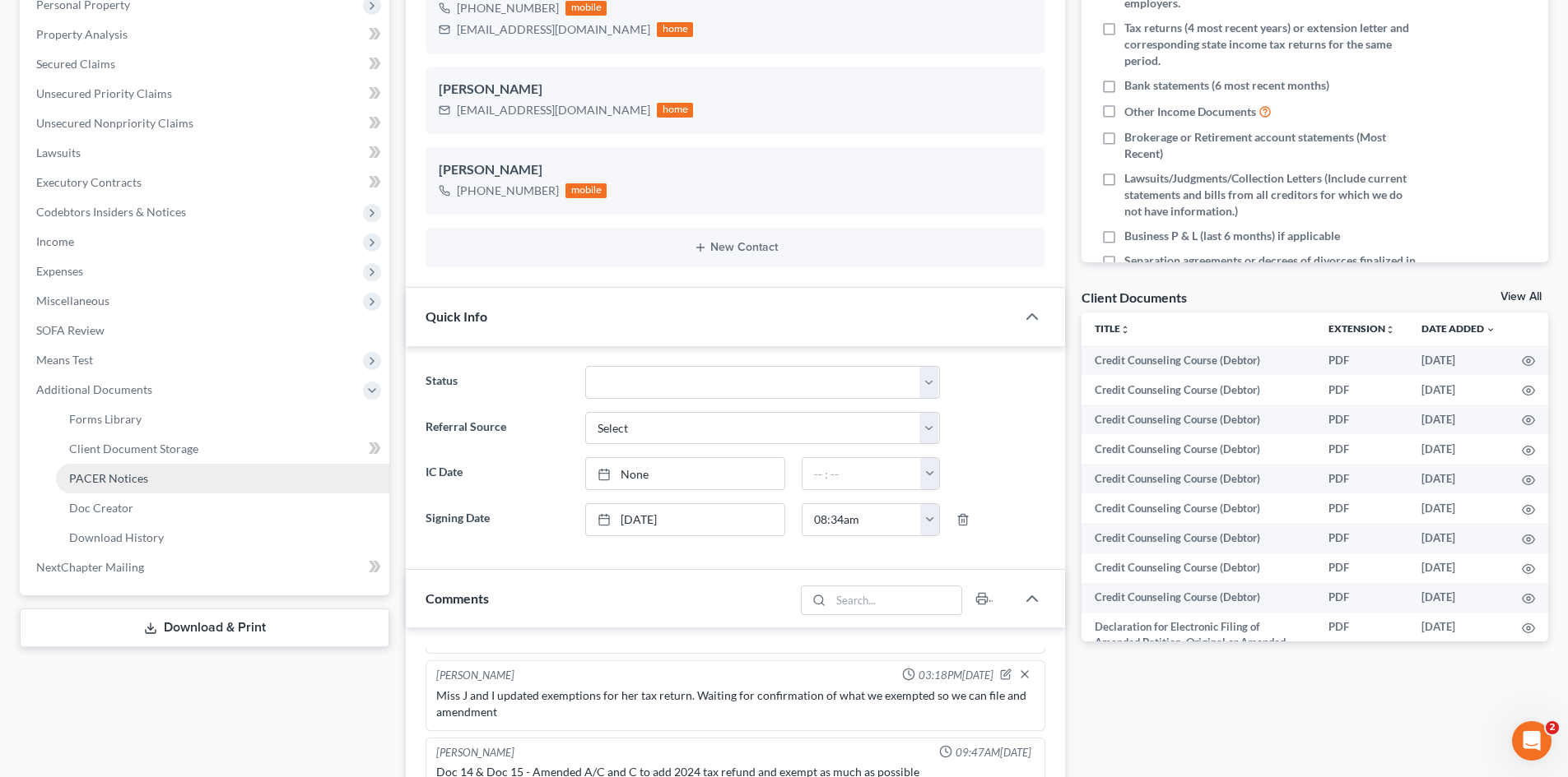
click at [145, 486] on link "PACER Notices" at bounding box center [222, 478] width 333 height 29
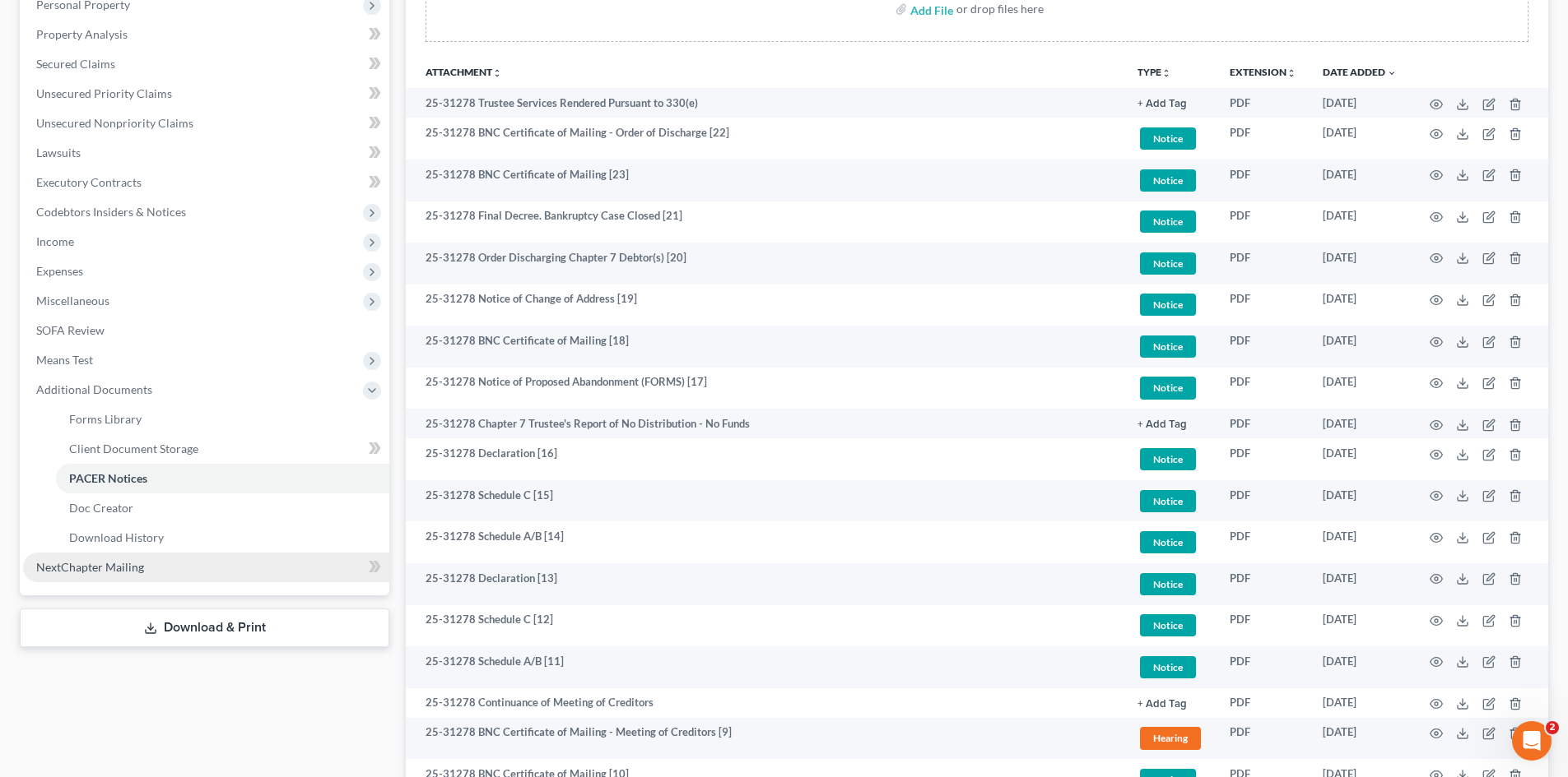
click at [135, 579] on link "NextChapter Mailing" at bounding box center [206, 567] width 366 height 29
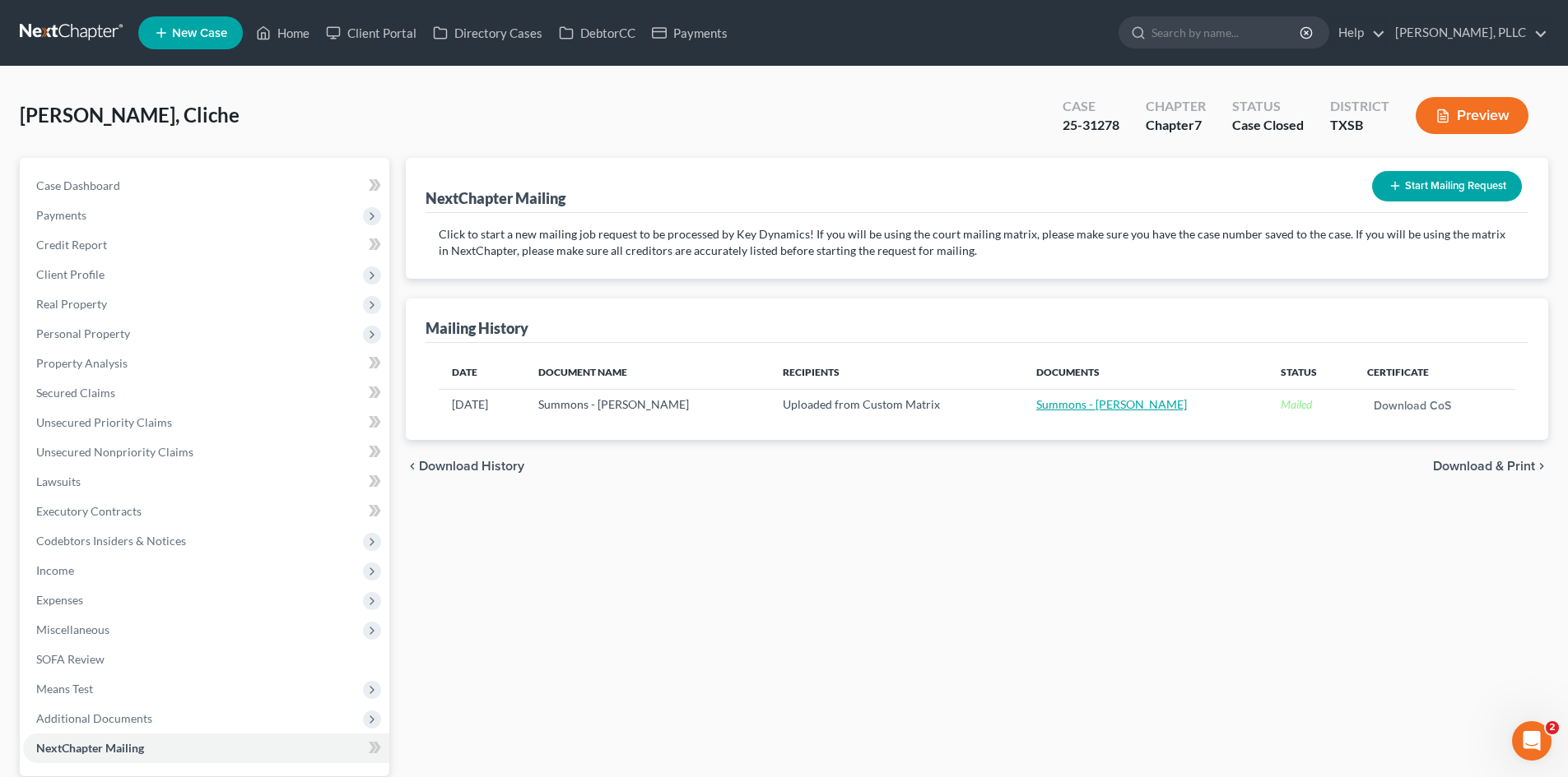
click at [1127, 408] on link "Summons - [PERSON_NAME]" at bounding box center [1112, 404] width 151 height 14
click at [1420, 408] on link "Download CoS" at bounding box center [1412, 406] width 77 height 12
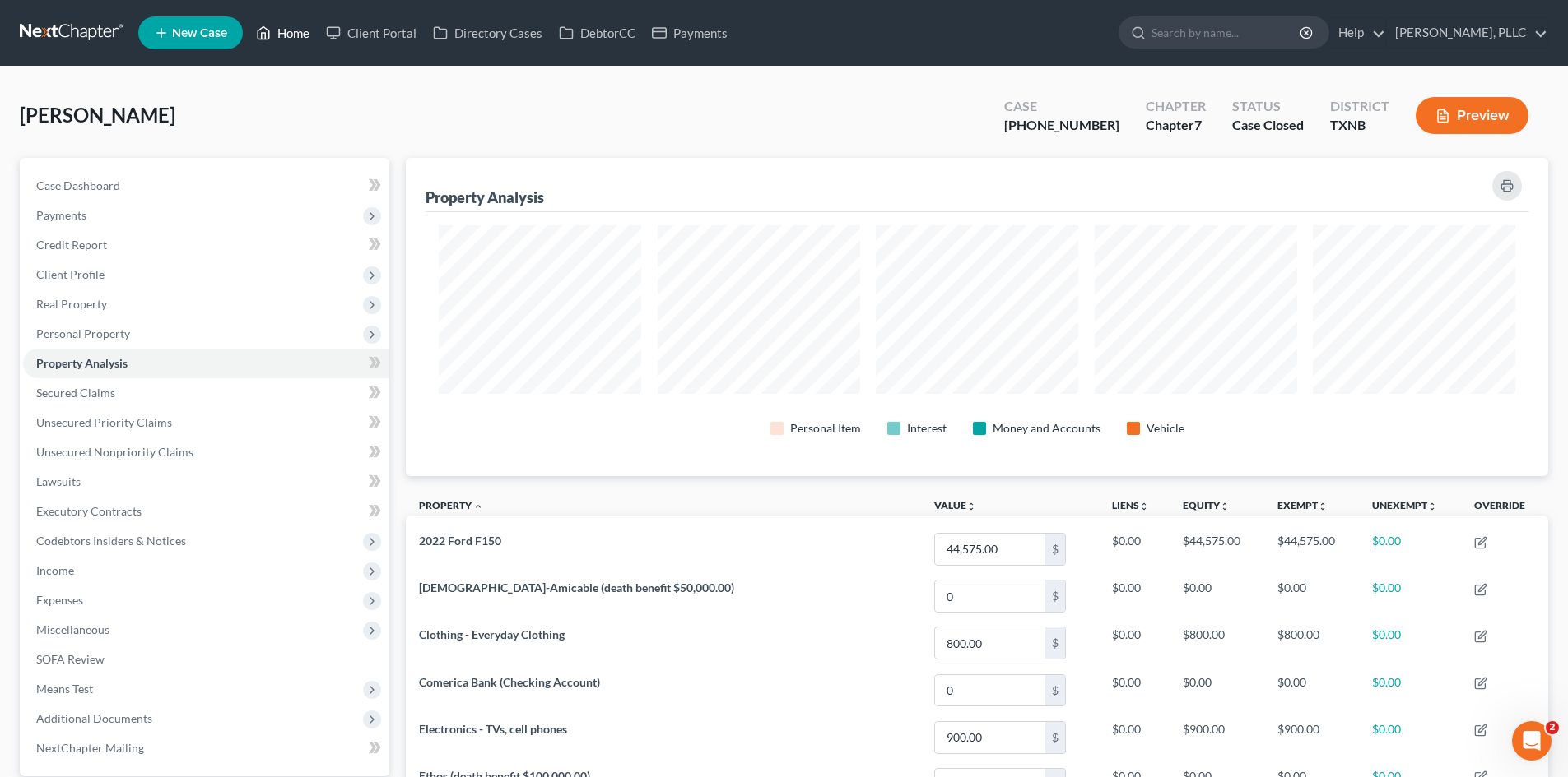
click at [300, 40] on link "Home" at bounding box center [282, 32] width 70 height 29
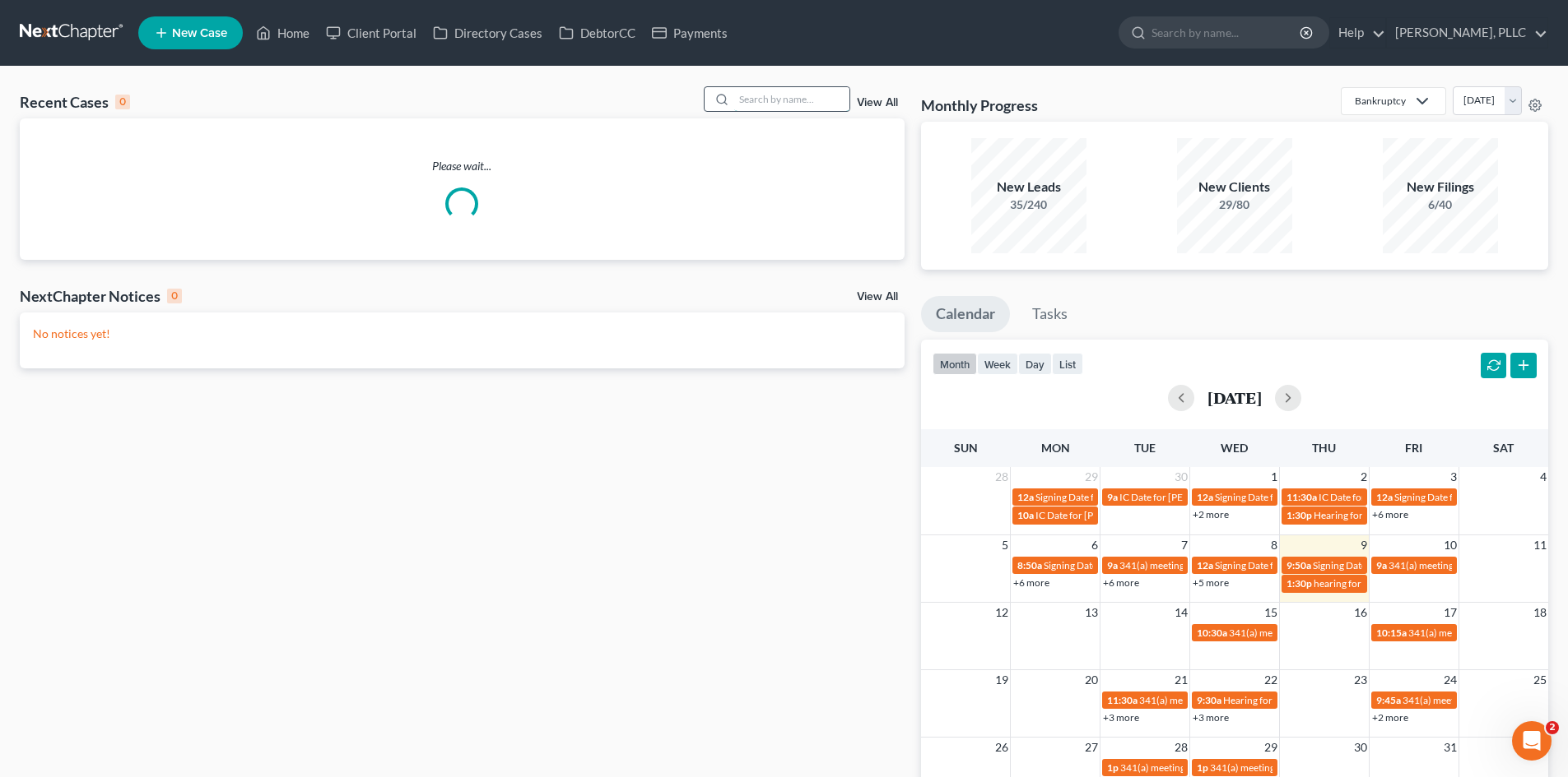
click at [787, 100] on input "search" at bounding box center [792, 98] width 115 height 24
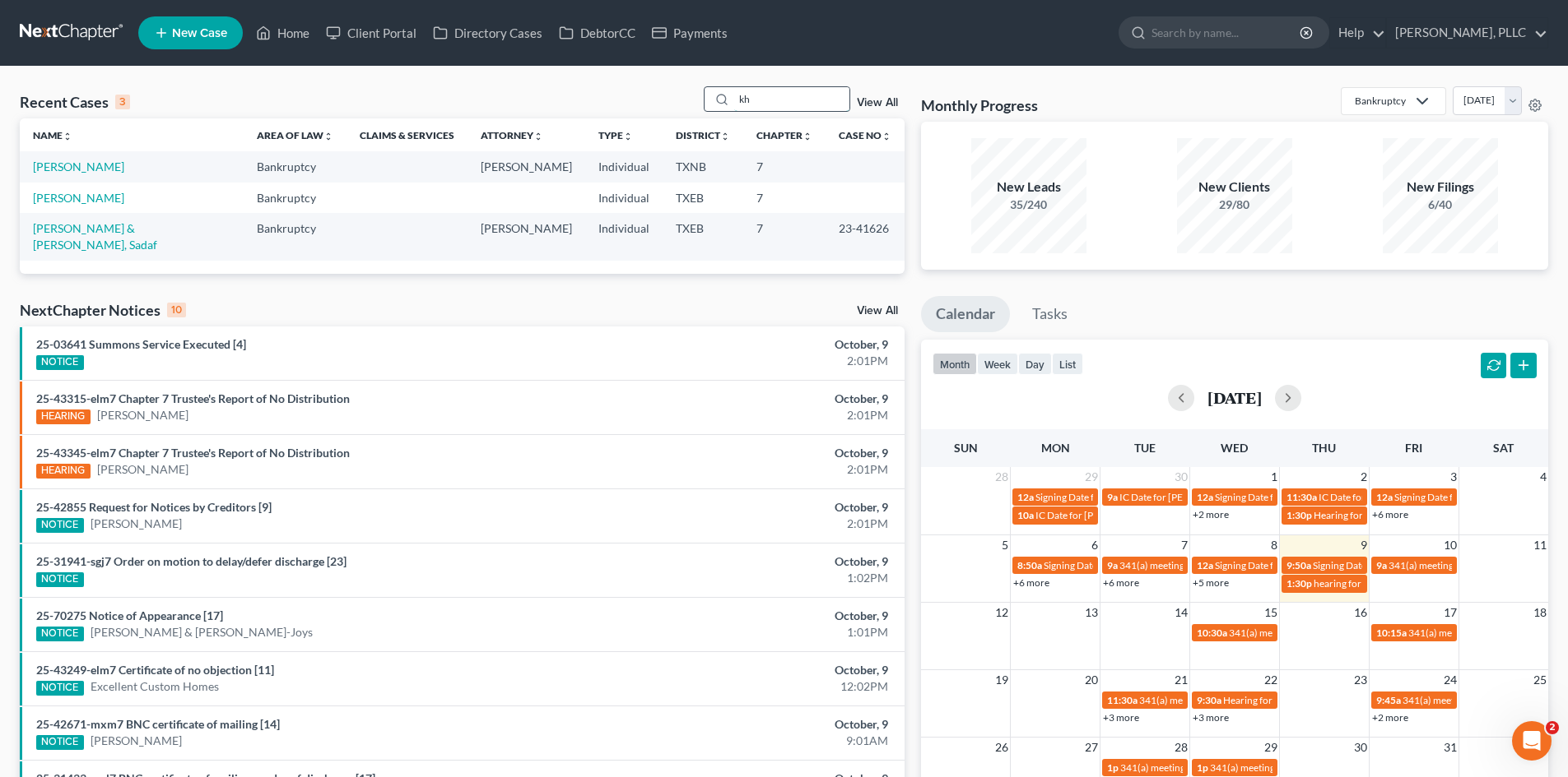
type input "k"
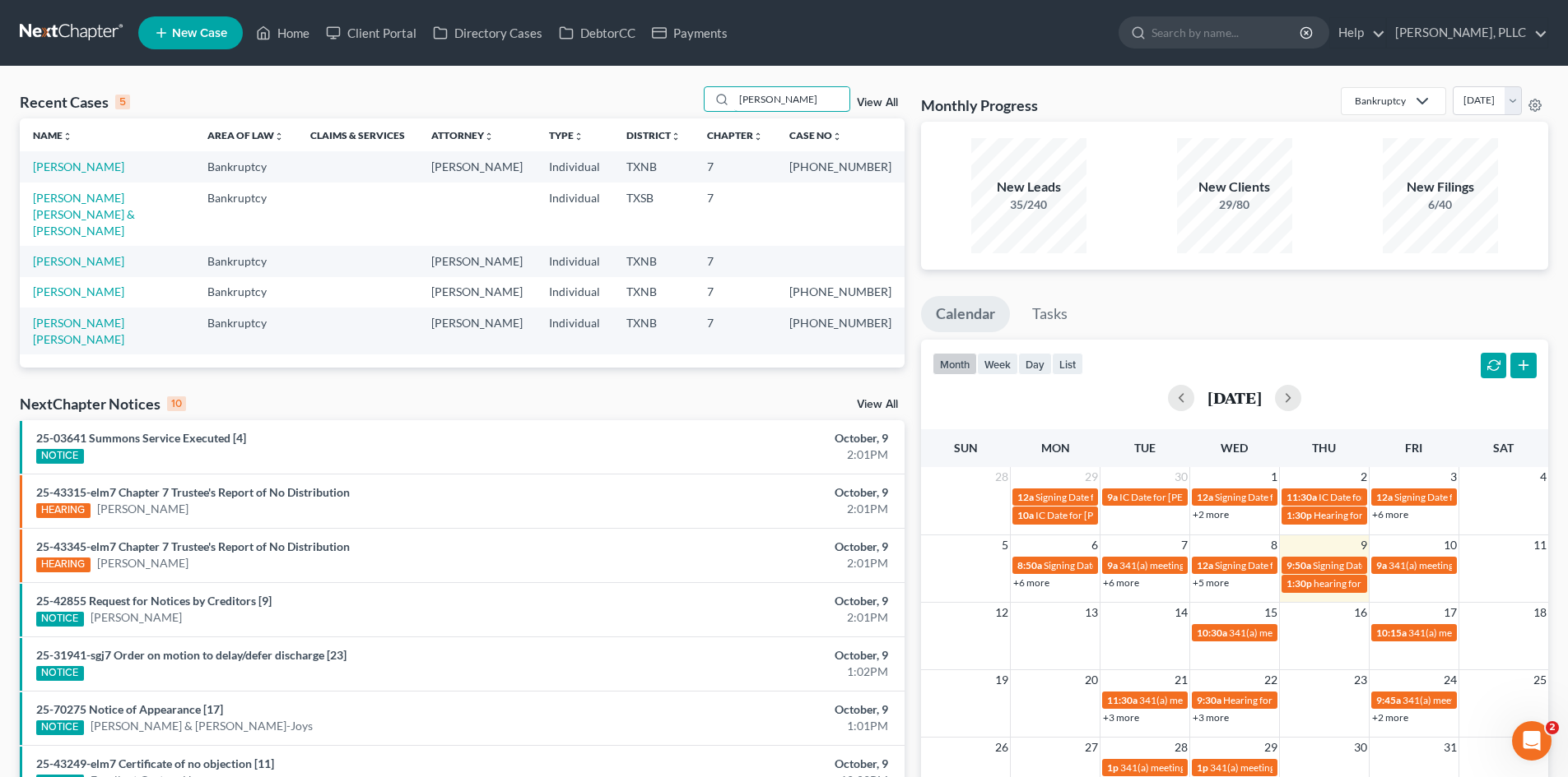
type input "[PERSON_NAME]"
drag, startPoint x: 143, startPoint y: 160, endPoint x: 29, endPoint y: 159, distance: 114.0
click at [29, 159] on td "[PERSON_NAME]" at bounding box center [106, 167] width 175 height 30
copy link "[PERSON_NAME]"
click at [715, 33] on link "Payments" at bounding box center [690, 32] width 92 height 29
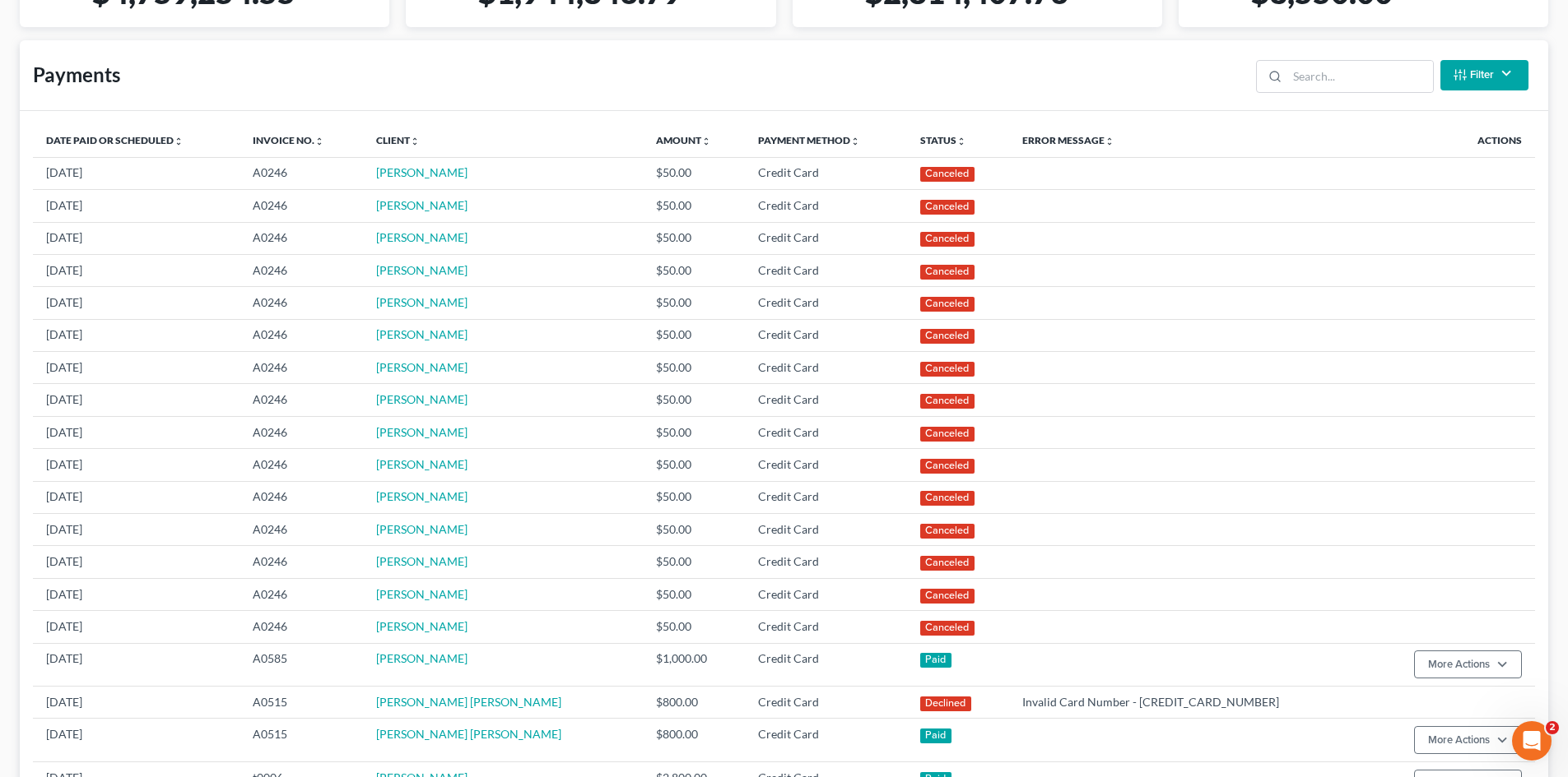
scroll to position [329, 0]
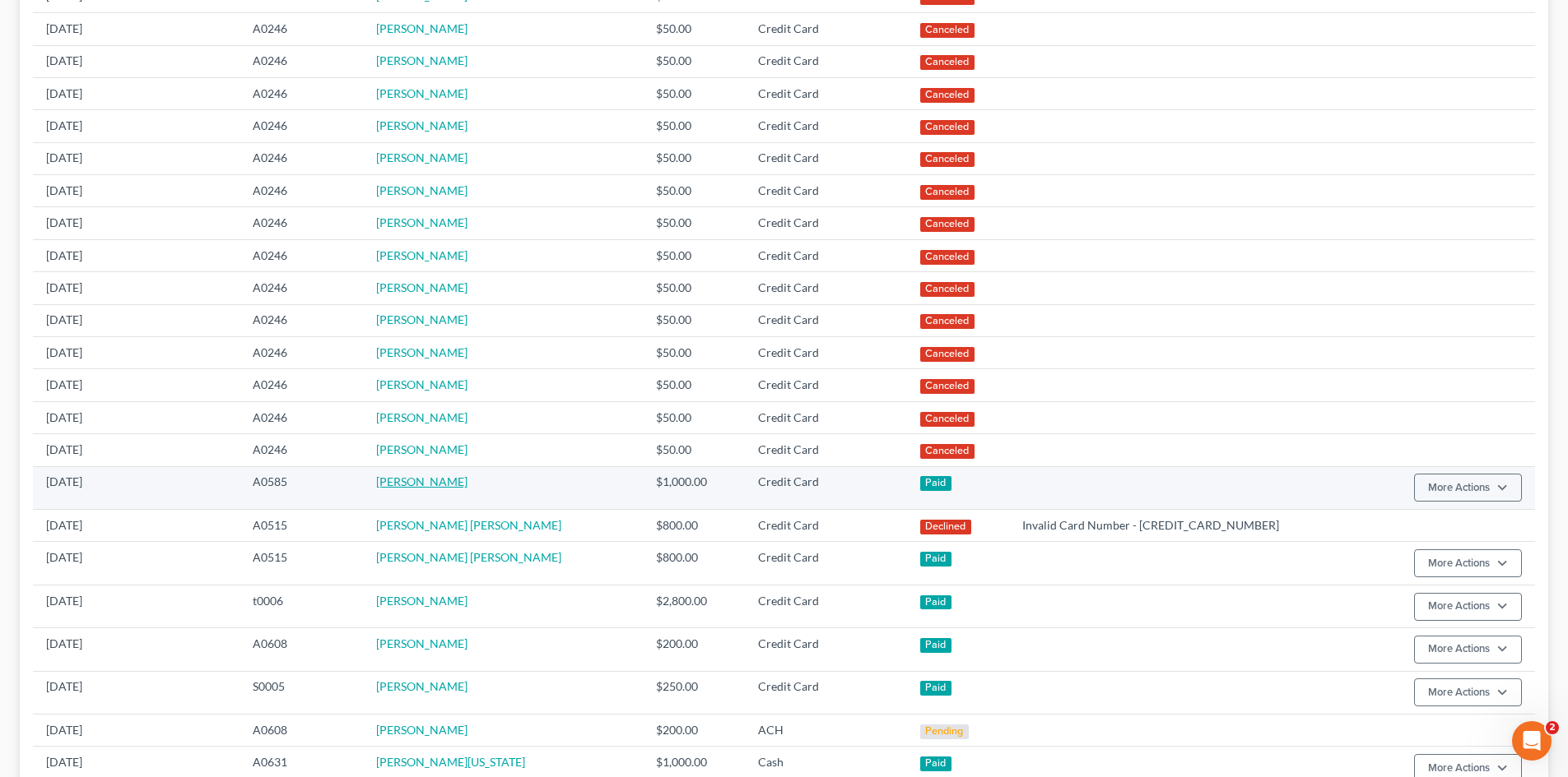
click at [435, 486] on link "[PERSON_NAME]" at bounding box center [421, 482] width 91 height 14
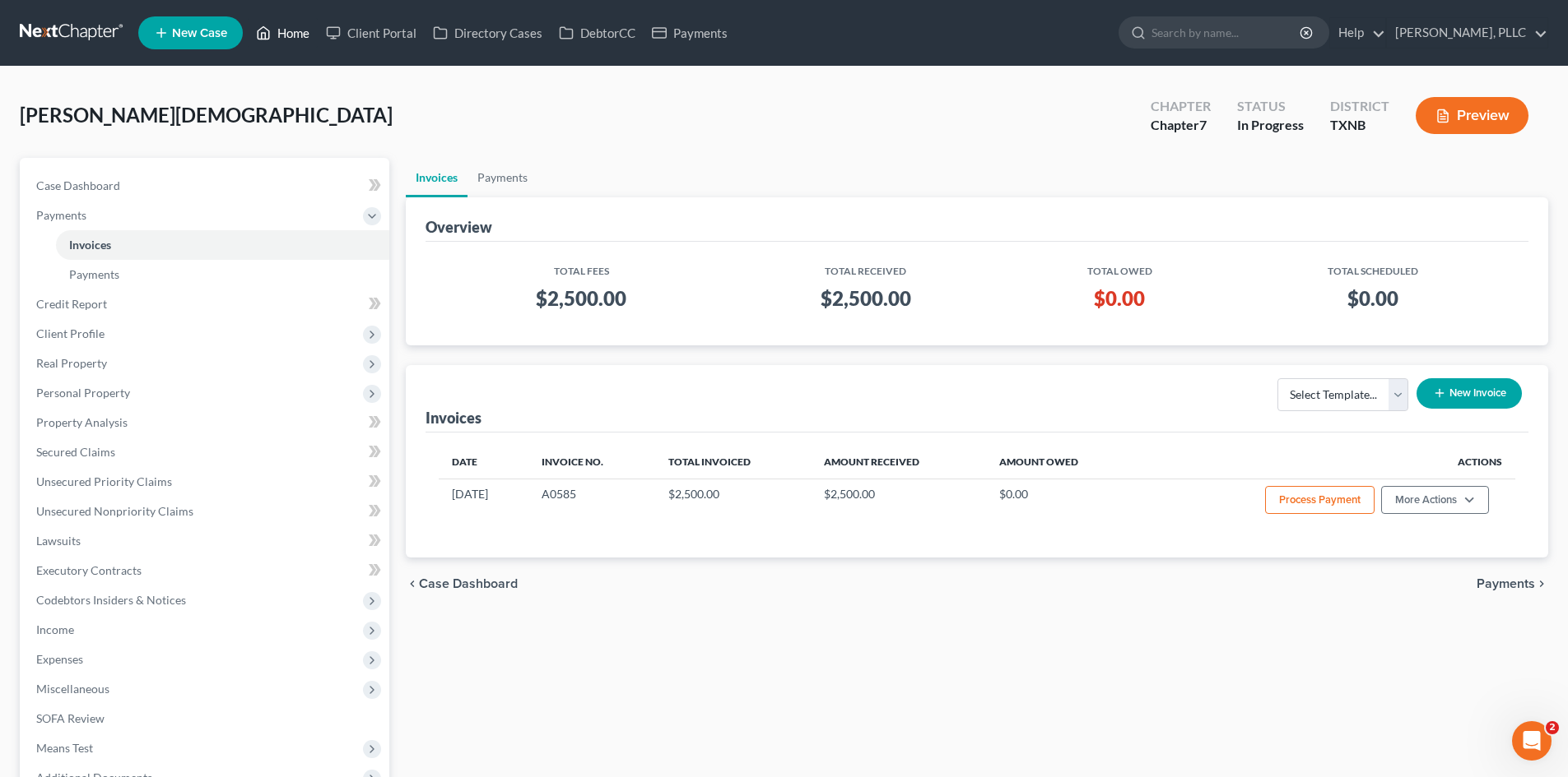
drag, startPoint x: 252, startPoint y: 39, endPoint x: 261, endPoint y: 41, distance: 9.2
click at [257, 39] on ul "New Case Home Client Portal Directory Cases DebtorCC Payments - No Result - See…" at bounding box center [843, 33] width 1409 height 43
click at [269, 40] on icon at bounding box center [263, 33] width 15 height 19
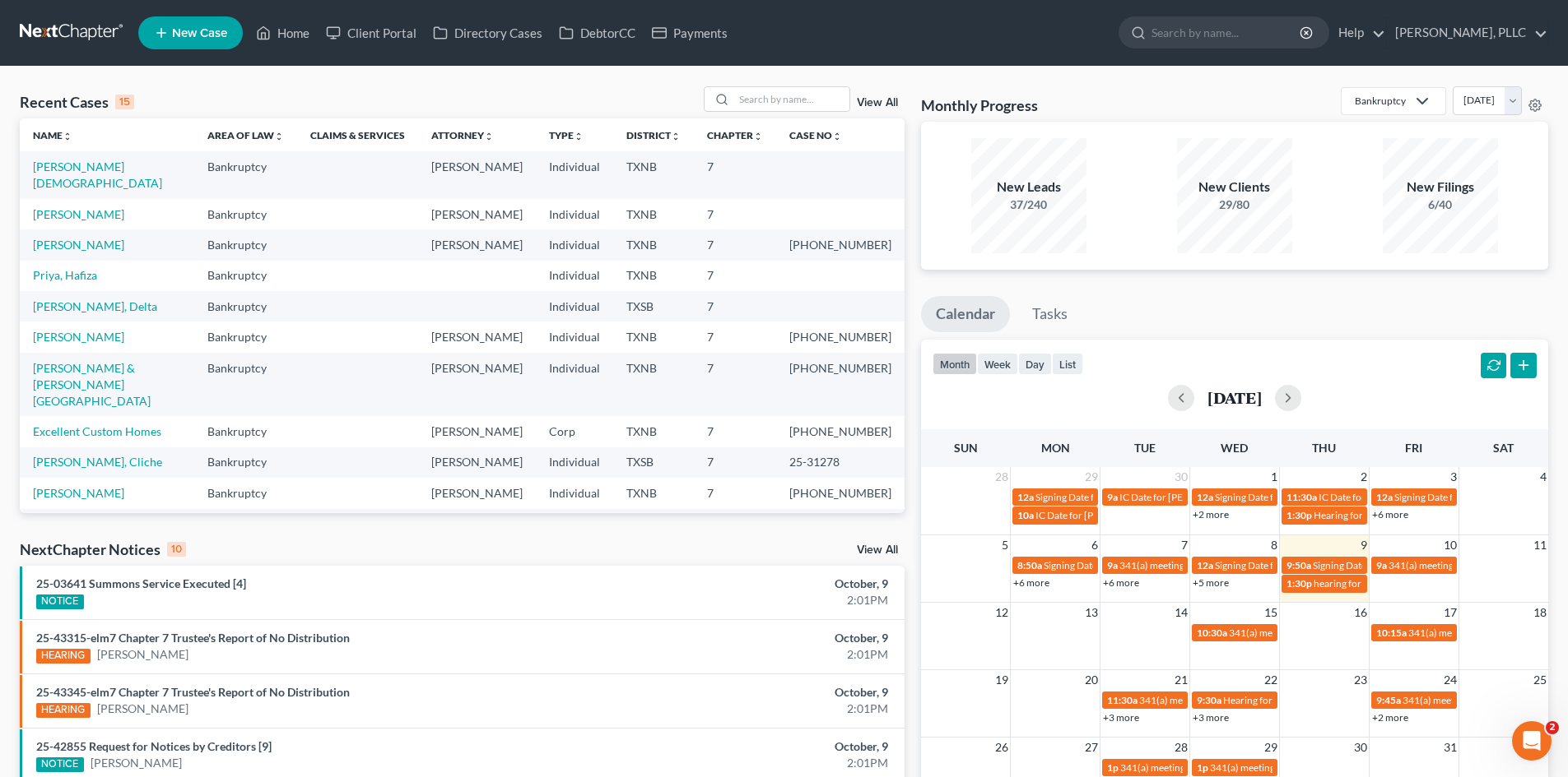
click at [87, 51] on nav "Home New Case Client Portal Directory Cases DebtorCC Payments [PERSON_NAME], PL…" at bounding box center [784, 33] width 1568 height 66
click at [203, 27] on span "New Case" at bounding box center [199, 34] width 55 height 12
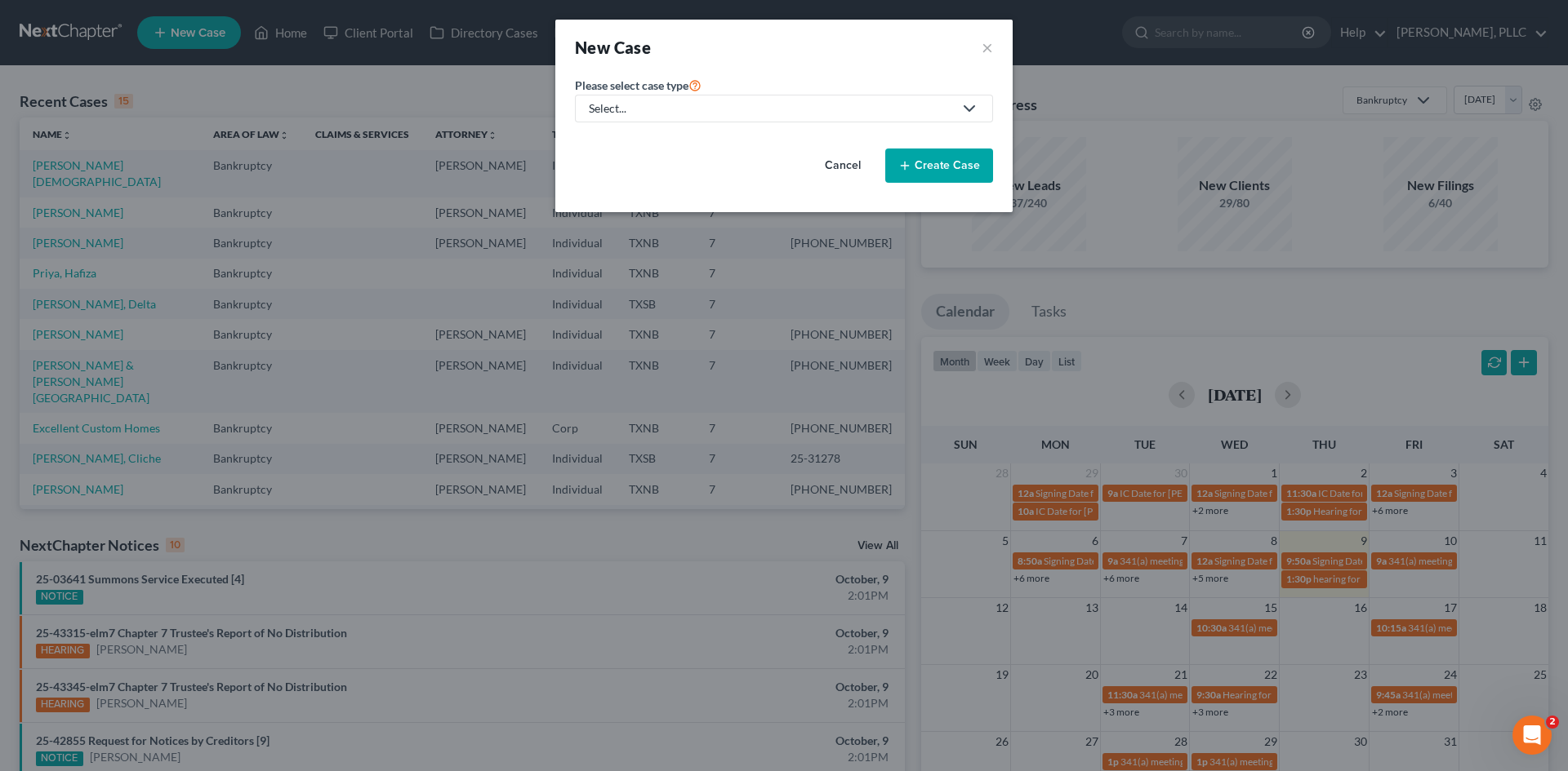
click at [729, 105] on div "Select..." at bounding box center [770, 108] width 364 height 17
click at [646, 162] on div "Consumer Protection Law" at bounding box center [656, 165] width 133 height 17
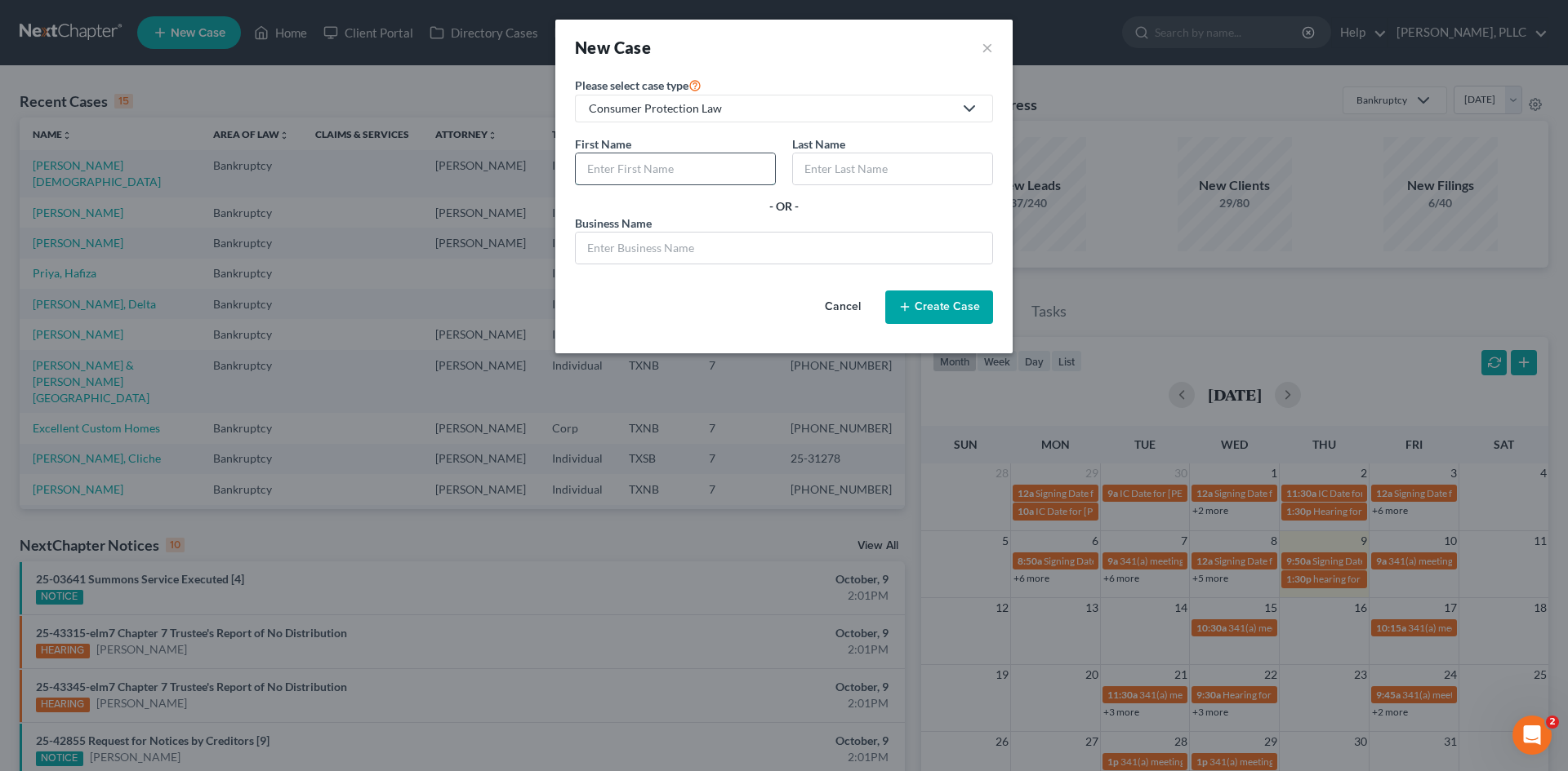
click at [630, 168] on input "text" at bounding box center [675, 169] width 200 height 31
click at [854, 171] on input "text" at bounding box center [892, 169] width 200 height 31
click at [660, 177] on input "Victoria" at bounding box center [675, 169] width 200 height 31
type input "[PERSON_NAME]"
click at [918, 173] on input "text" at bounding box center [892, 169] width 200 height 31
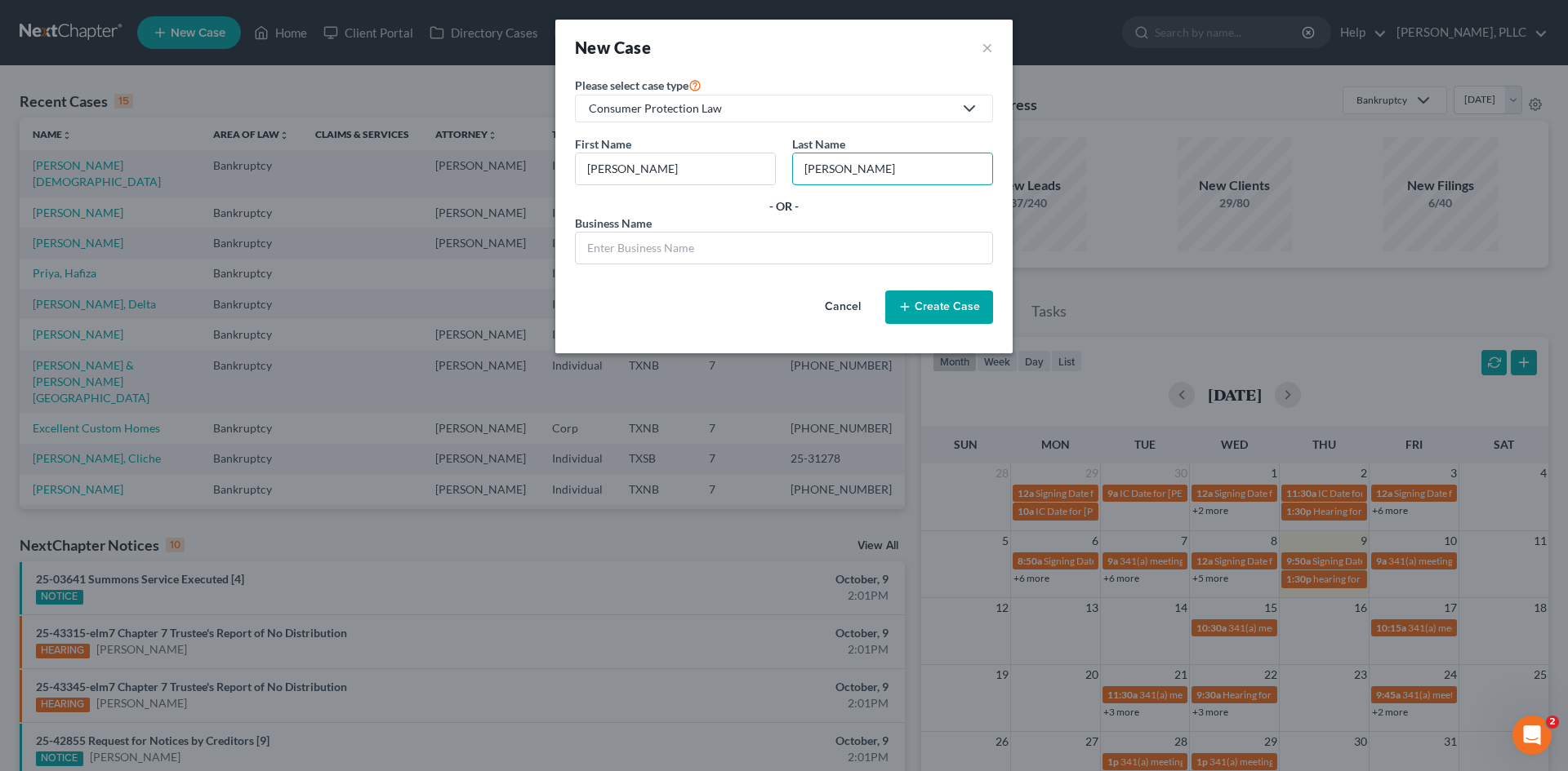
type input "[PERSON_NAME]"
click at [914, 302] on button "Create Case" at bounding box center [938, 308] width 108 height 34
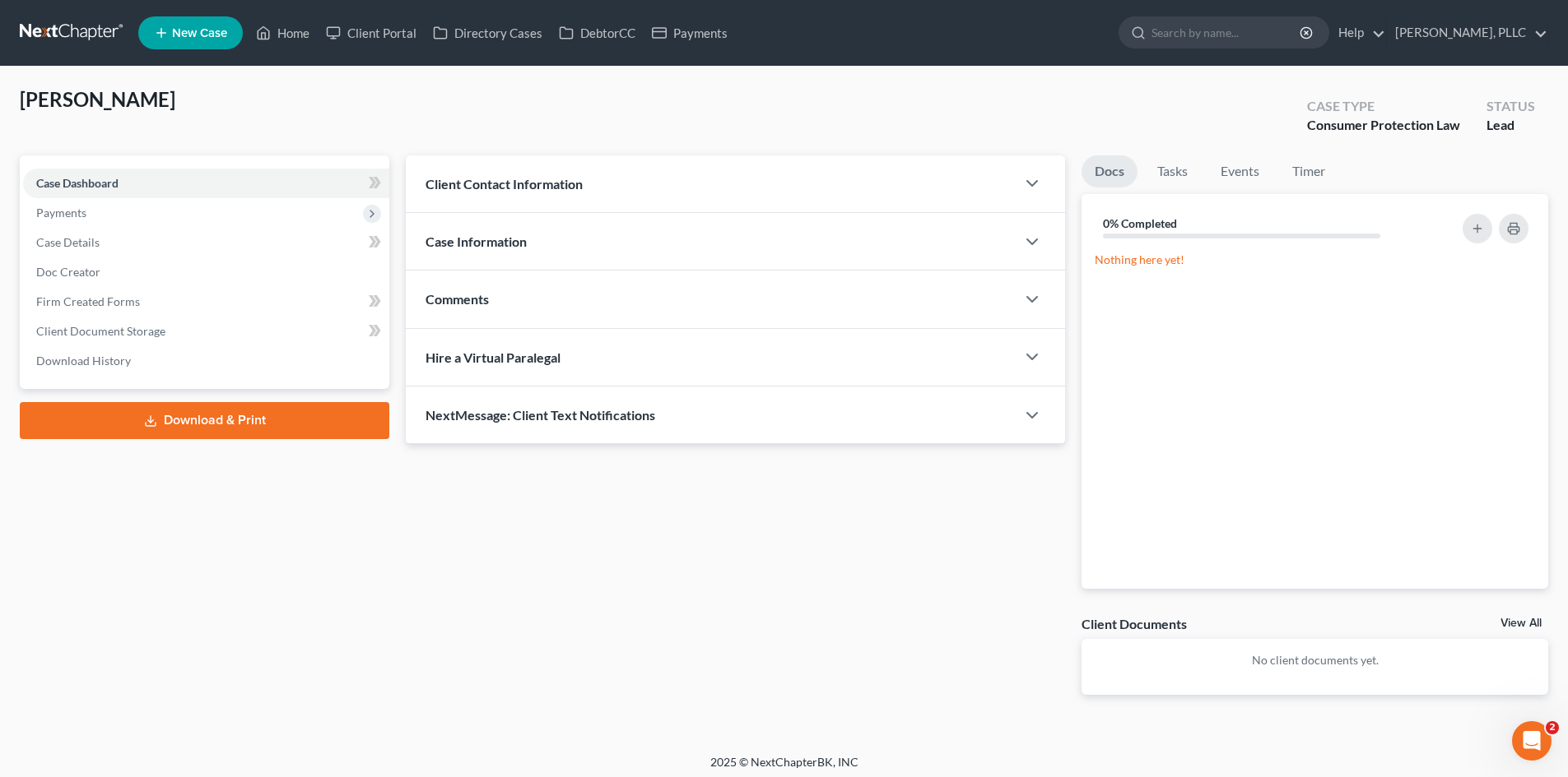
click at [507, 193] on div "Client Contact Information" at bounding box center [711, 183] width 610 height 57
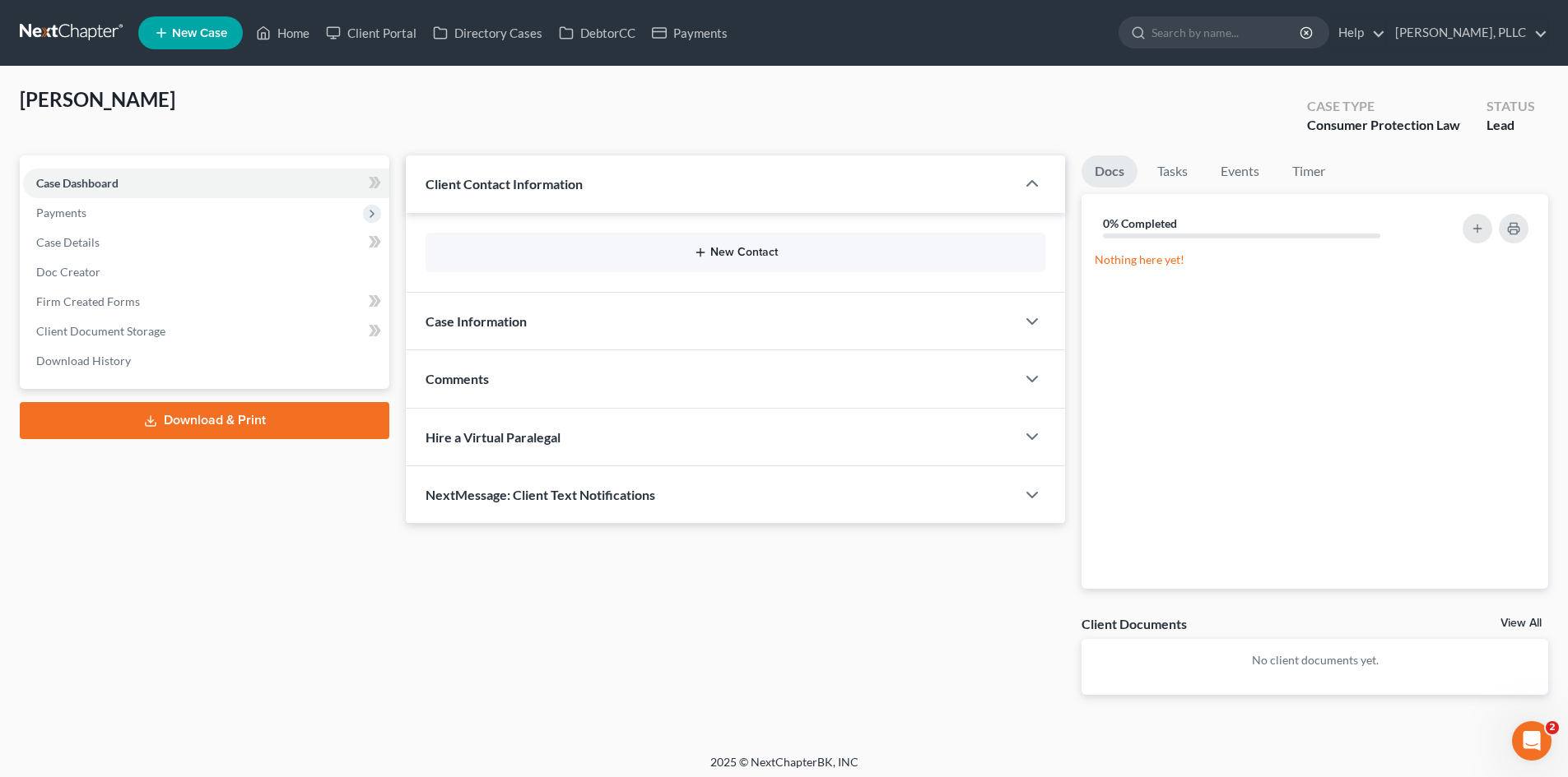
click at [758, 259] on button "New Contact" at bounding box center [735, 253] width 593 height 13
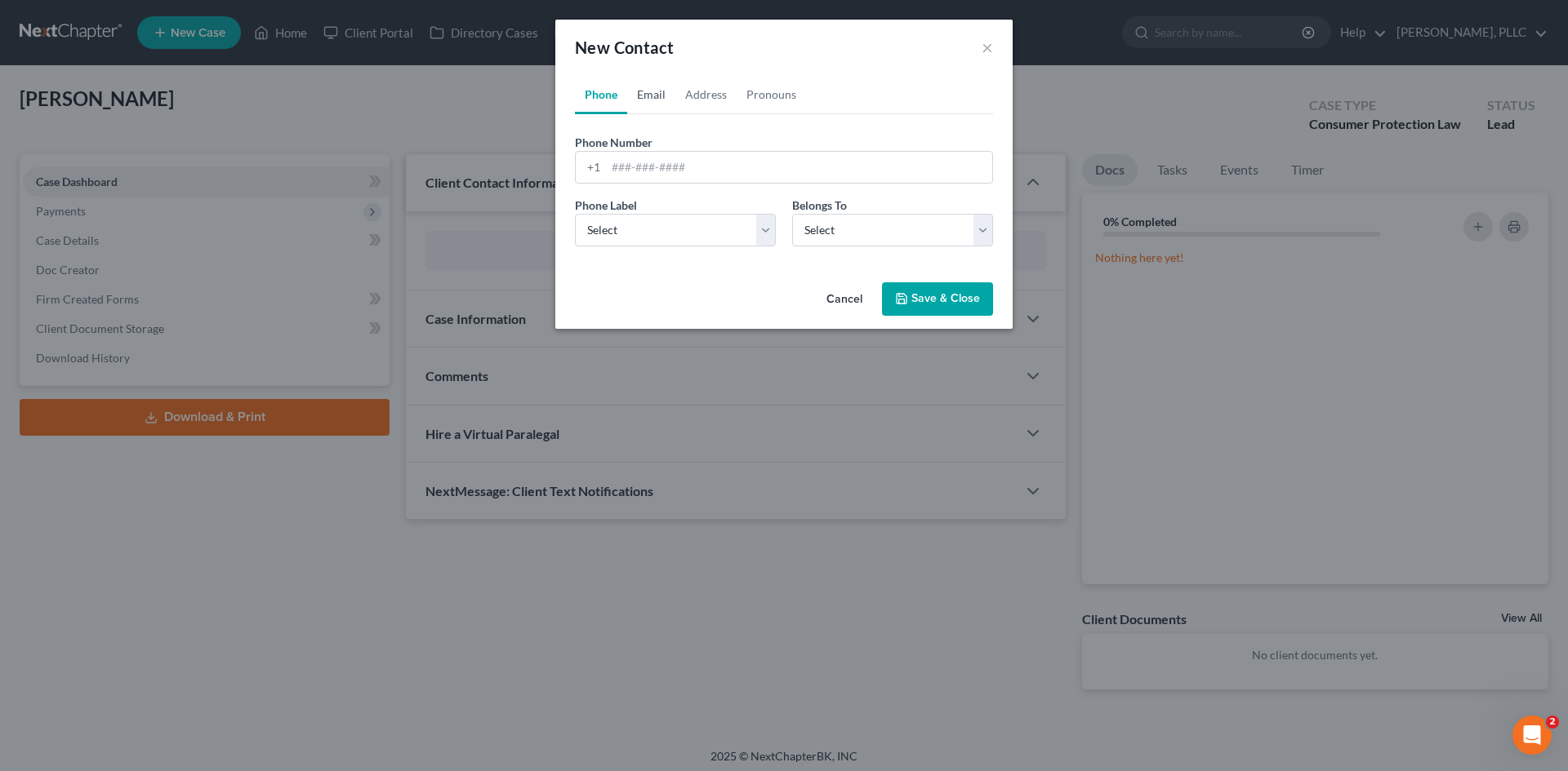
click at [645, 98] on link "Email" at bounding box center [651, 94] width 48 height 40
click at [660, 164] on input "email" at bounding box center [799, 167] width 386 height 31
paste input "[EMAIL_ADDRESS][DOMAIN_NAME]"
type input "[EMAIL_ADDRESS][DOMAIN_NAME]"
click at [665, 230] on select "Select Home Work Other" at bounding box center [675, 229] width 201 height 33
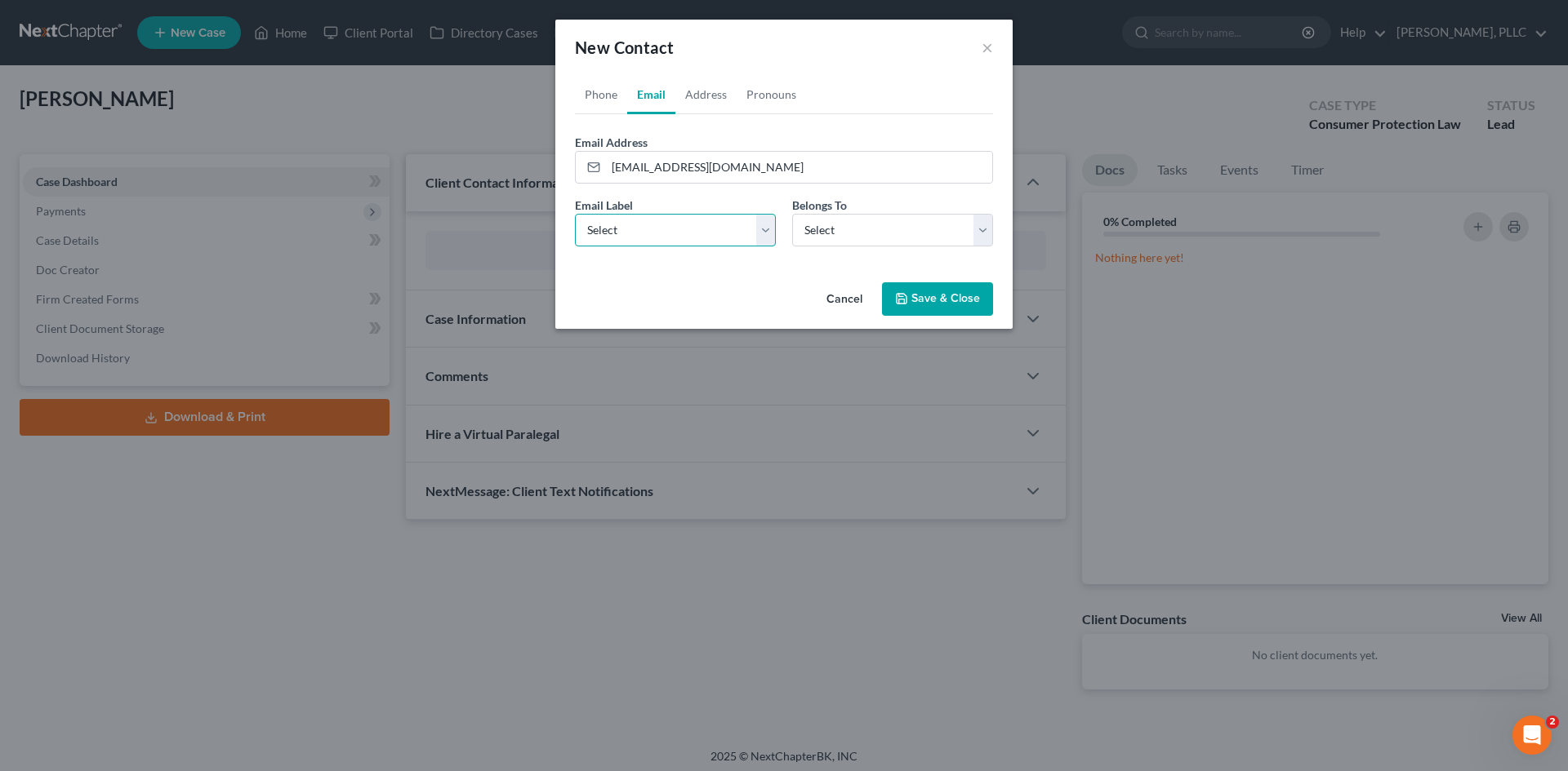
select select "0"
click at [575, 214] on select "Select Home Work Other" at bounding box center [675, 229] width 201 height 33
click at [854, 240] on select "Select Client Other" at bounding box center [893, 229] width 201 height 33
select select "0"
click at [792, 214] on select "Select Client Other" at bounding box center [893, 229] width 201 height 33
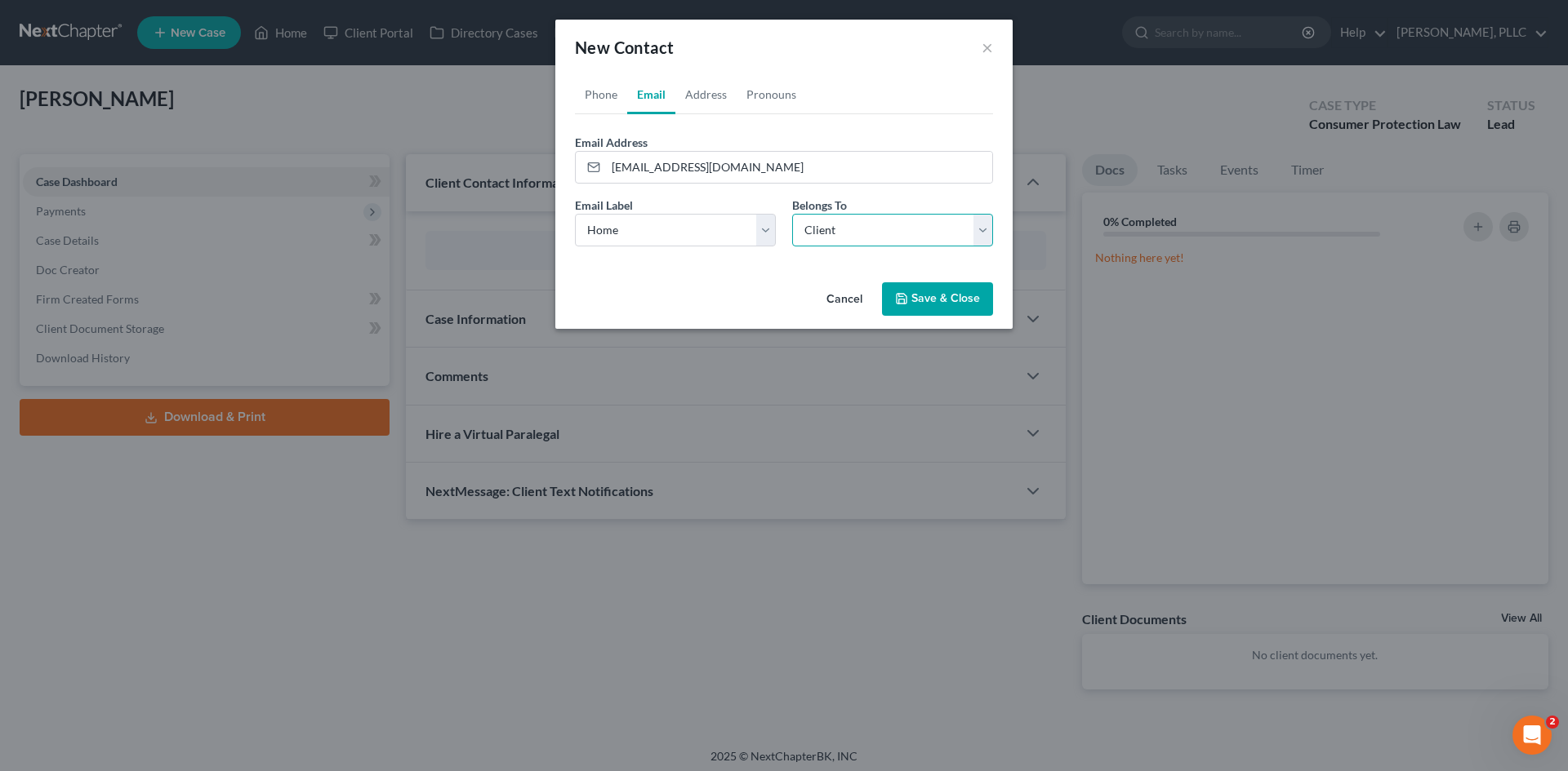
select select "0"
click at [614, 95] on link "Phone" at bounding box center [601, 94] width 52 height 40
drag, startPoint x: 640, startPoint y: 170, endPoint x: 650, endPoint y: 181, distance: 14.9
click at [640, 170] on input "tel" at bounding box center [799, 167] width 386 height 31
type input "[PHONE_NUMBER]"
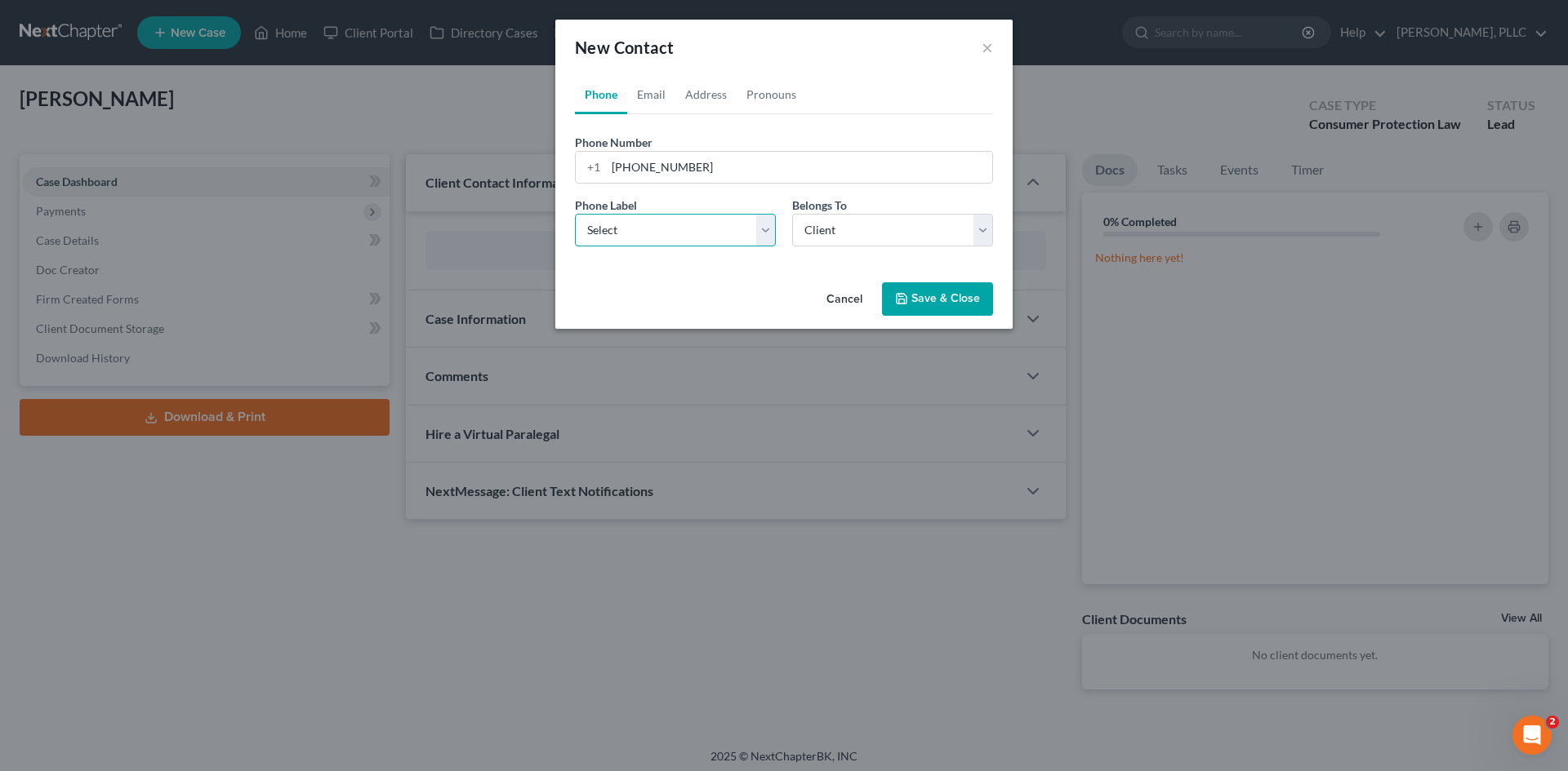
click at [708, 242] on select "Select Mobile Home Work Other" at bounding box center [675, 229] width 201 height 33
select select "0"
click at [575, 214] on select "Select Mobile Home Work Other" at bounding box center [675, 229] width 201 height 33
click at [646, 97] on link "Email" at bounding box center [651, 94] width 48 height 40
click at [918, 292] on button "Save & Close" at bounding box center [937, 299] width 111 height 34
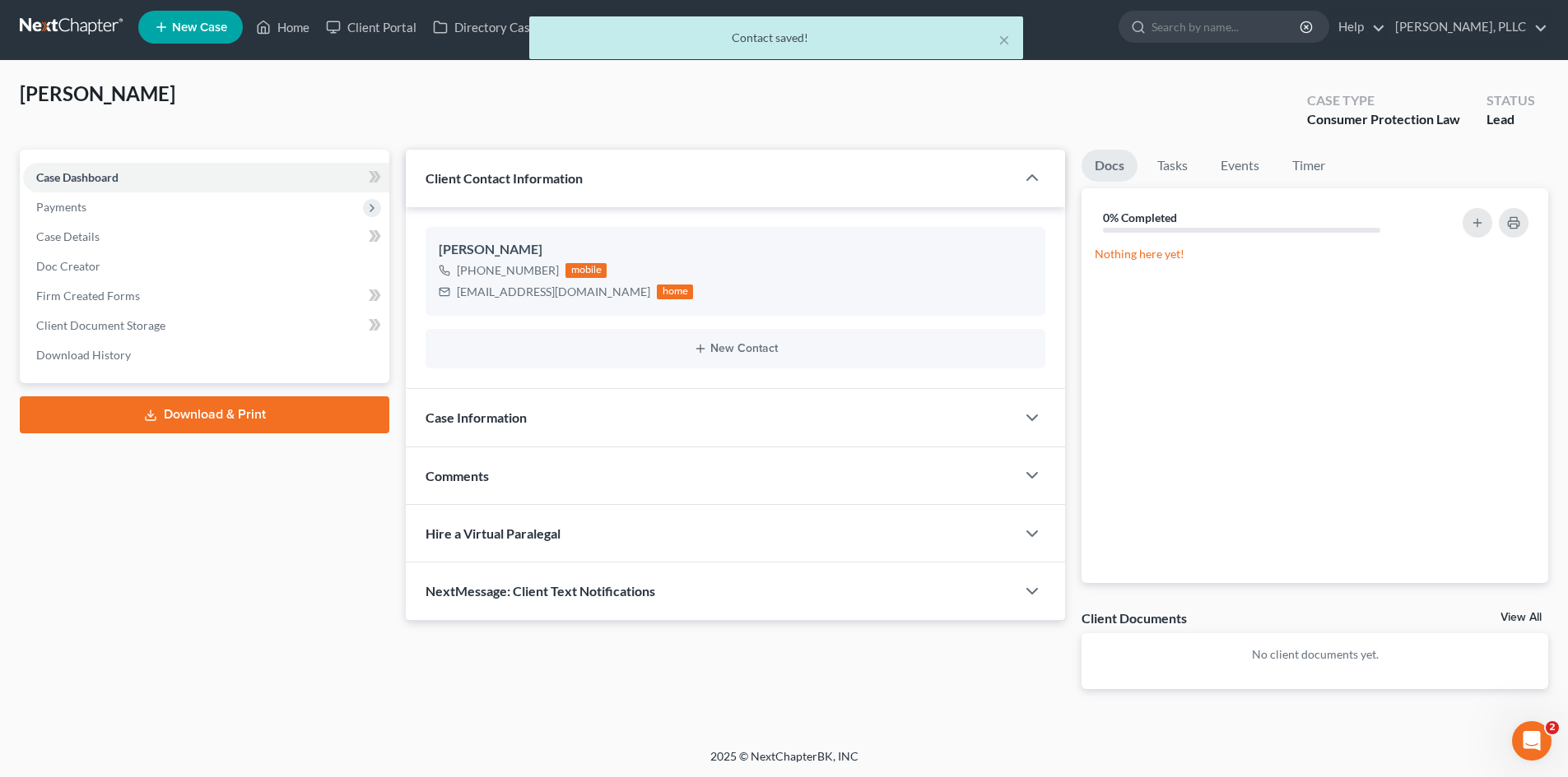
scroll to position [6, 0]
drag, startPoint x: 514, startPoint y: 423, endPoint x: 728, endPoint y: 435, distance: 214.3
click at [514, 423] on span "Case Information" at bounding box center [476, 416] width 101 height 16
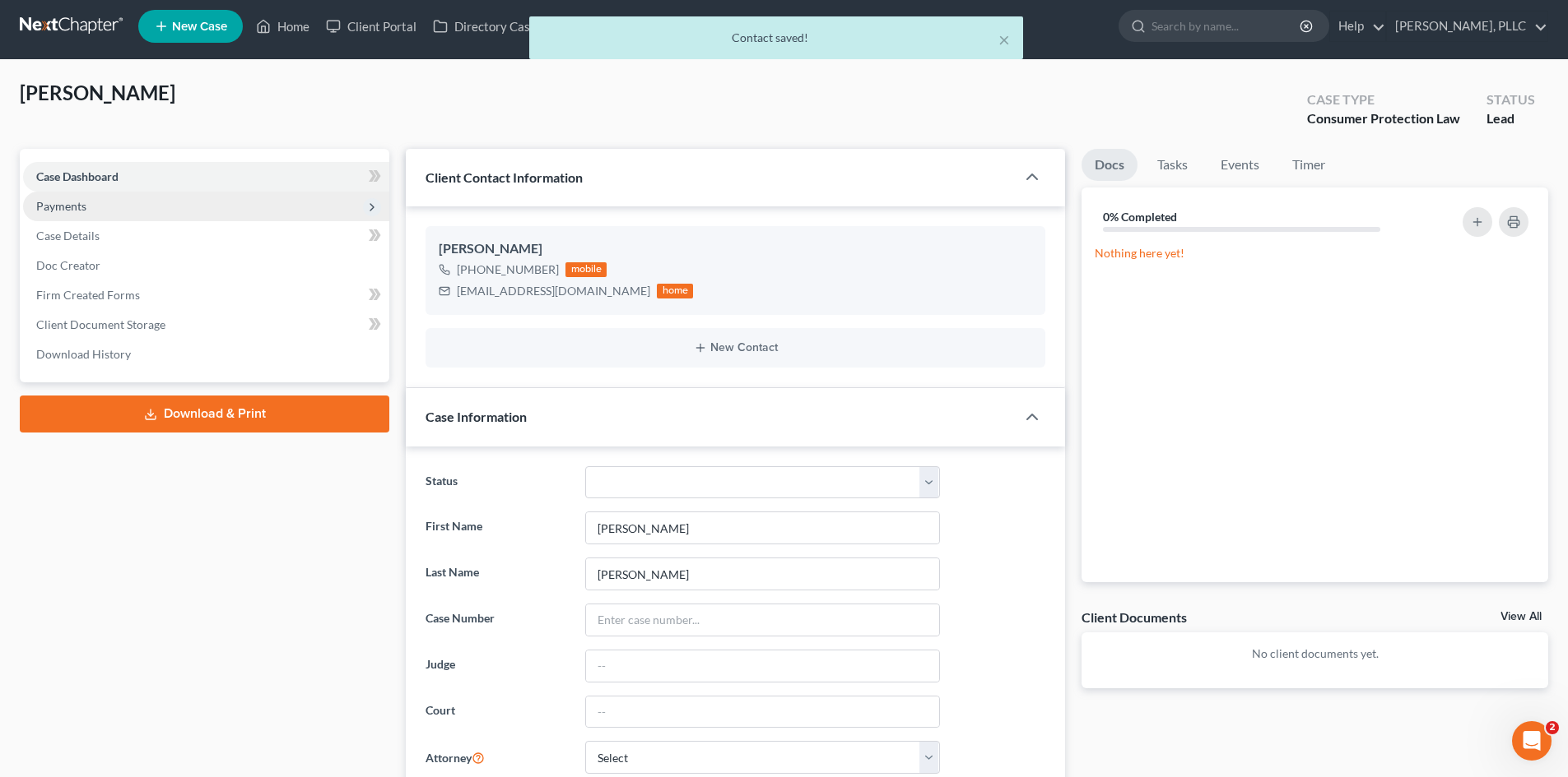
click at [113, 205] on span "Payments" at bounding box center [206, 206] width 366 height 29
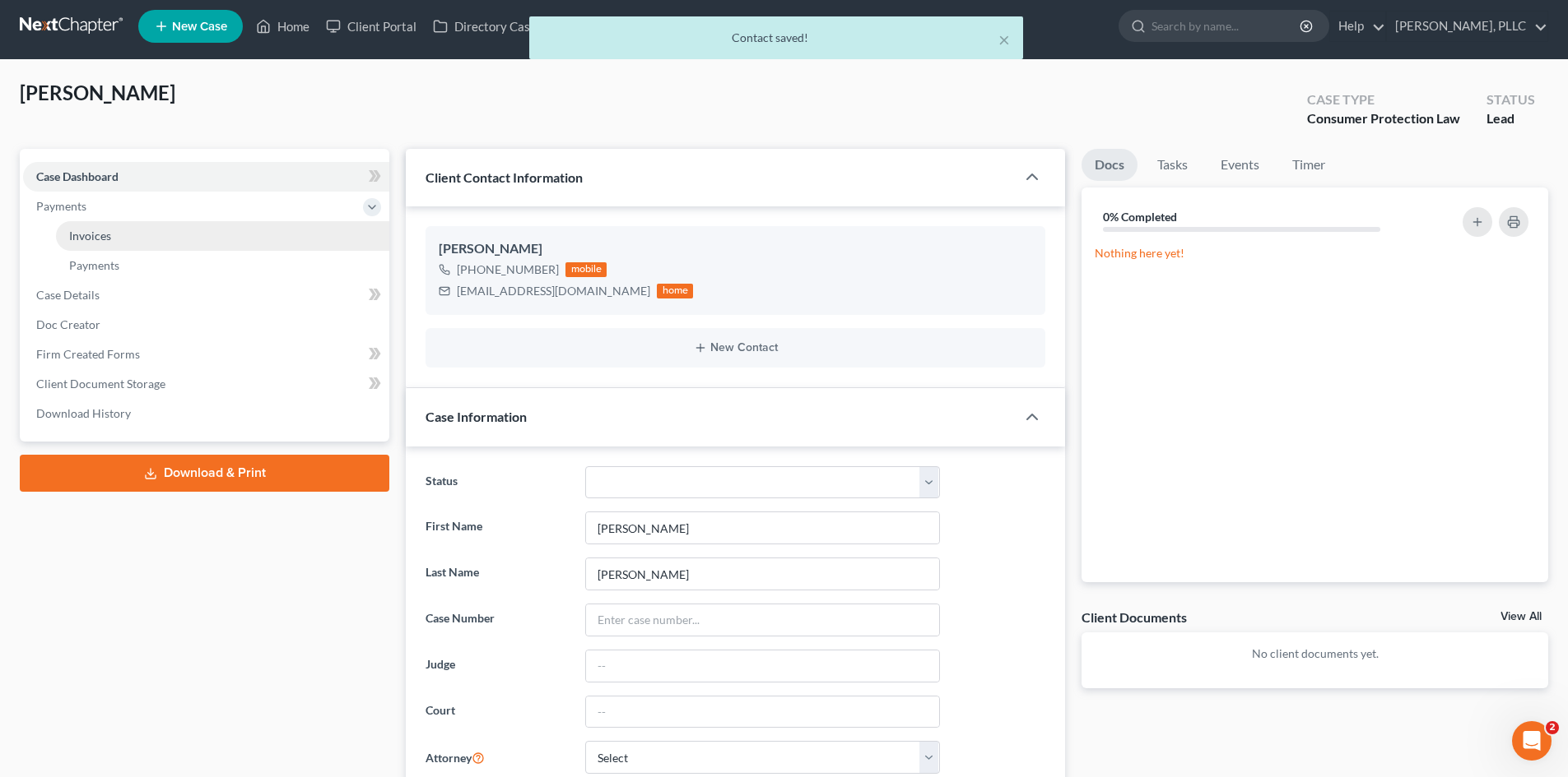
click at [103, 234] on span "Invoices" at bounding box center [90, 236] width 42 height 14
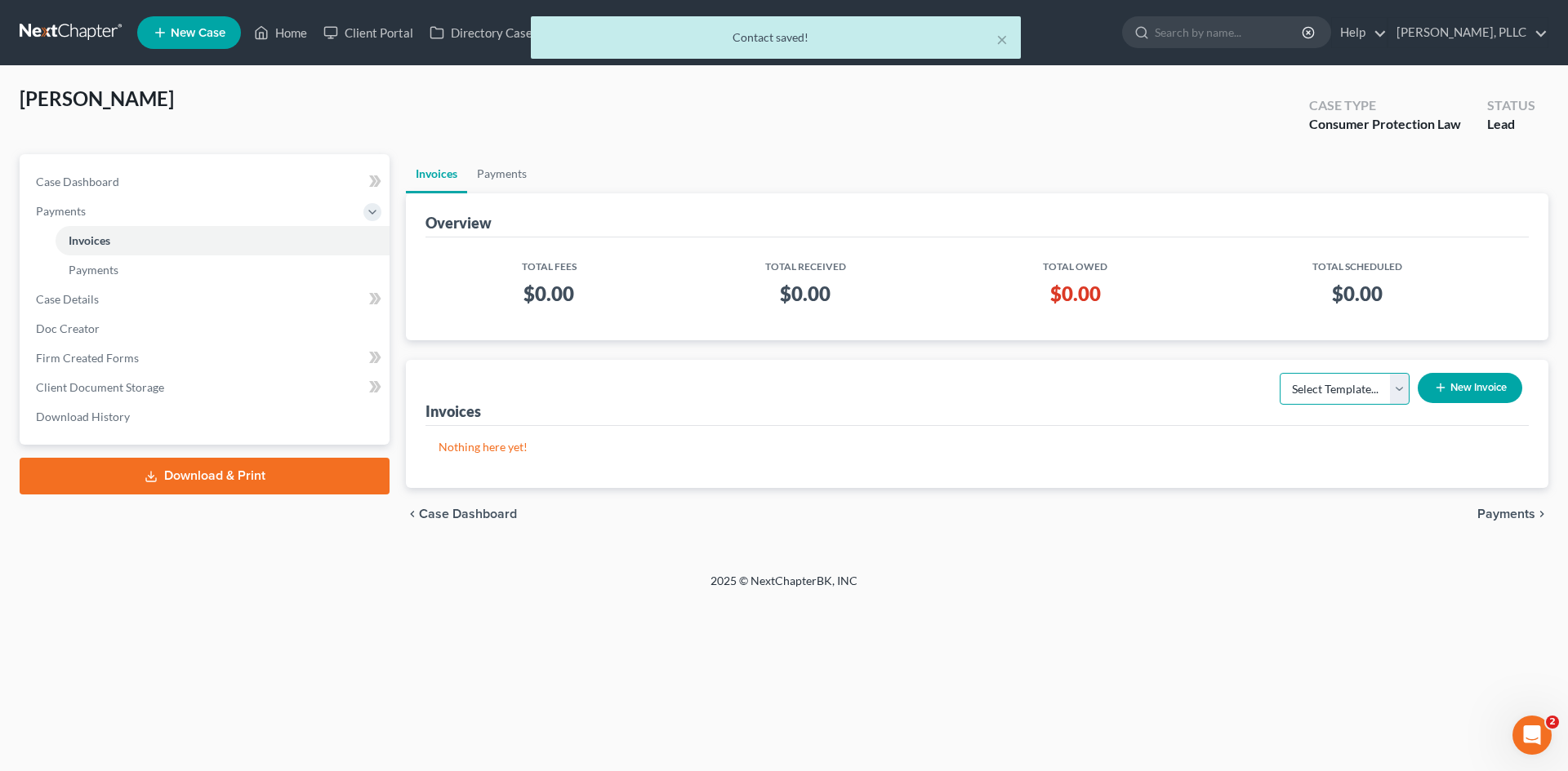
drag, startPoint x: 1376, startPoint y: 404, endPoint x: 1357, endPoint y: 400, distance: 19.4
click at [1374, 403] on select "Select Template..." at bounding box center [1345, 389] width 130 height 33
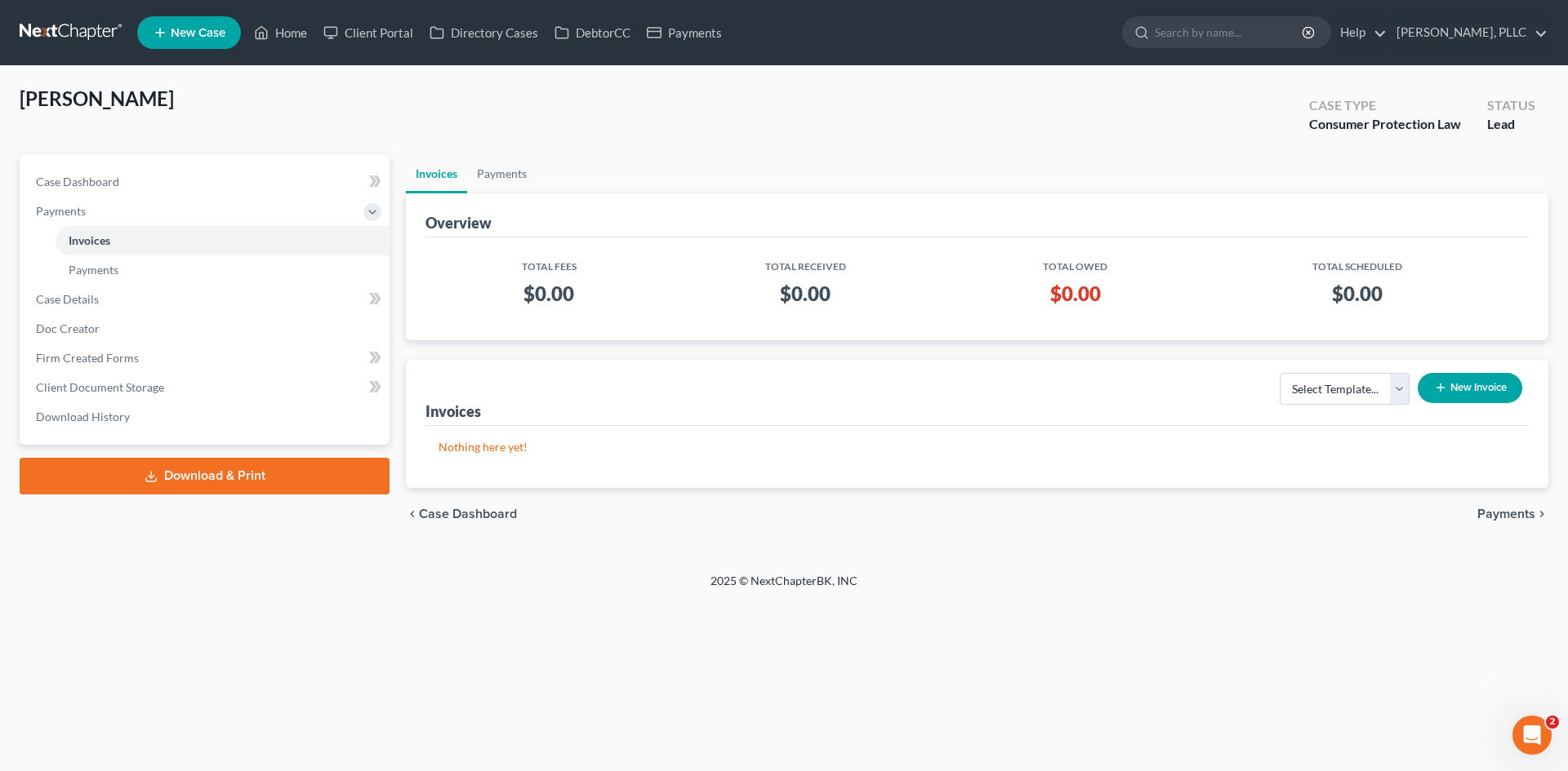
click at [1462, 381] on button "New Invoice" at bounding box center [1470, 388] width 105 height 30
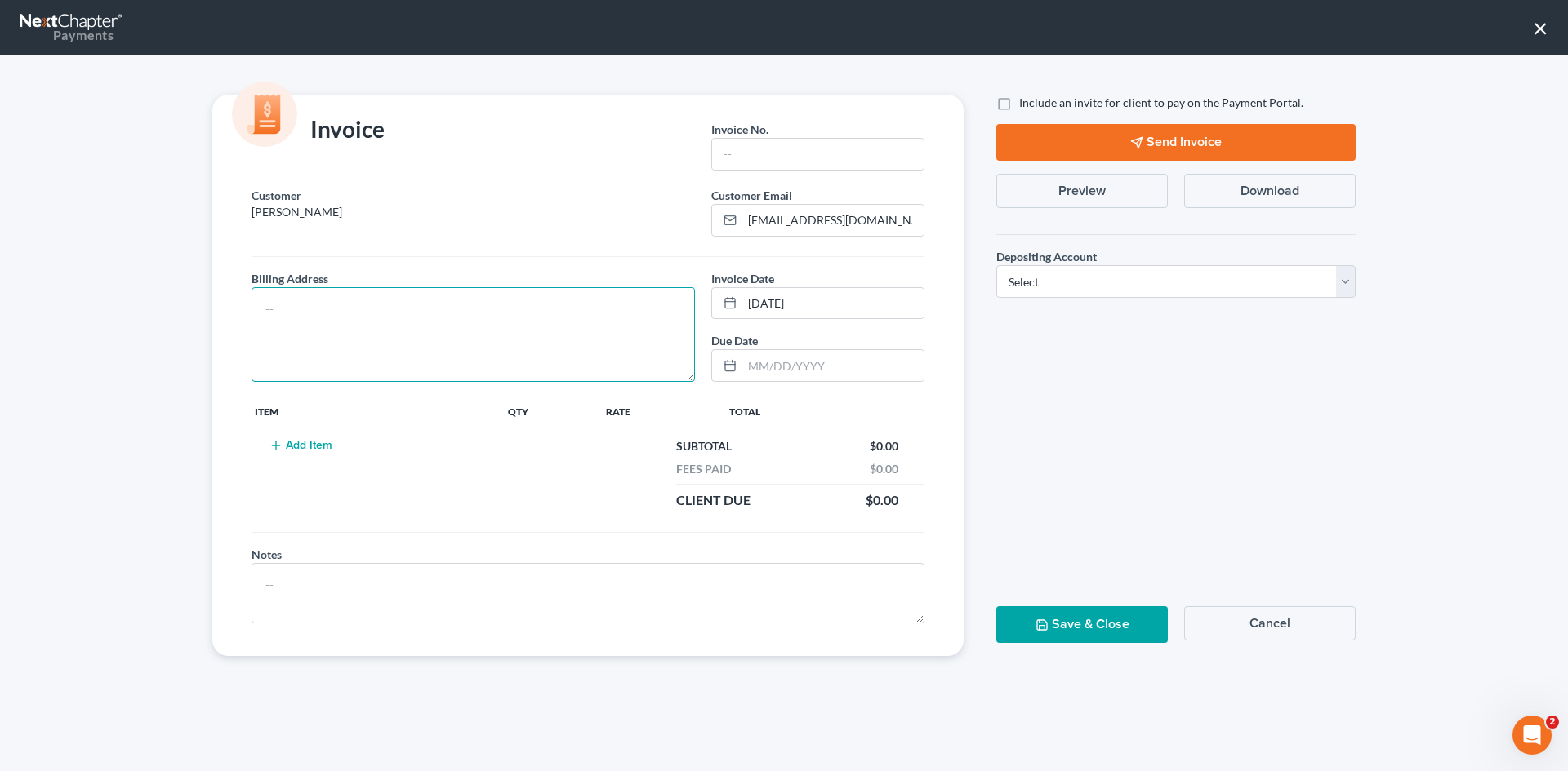
click at [542, 348] on textarea at bounding box center [473, 335] width 443 height 95
type textarea "To be provided."
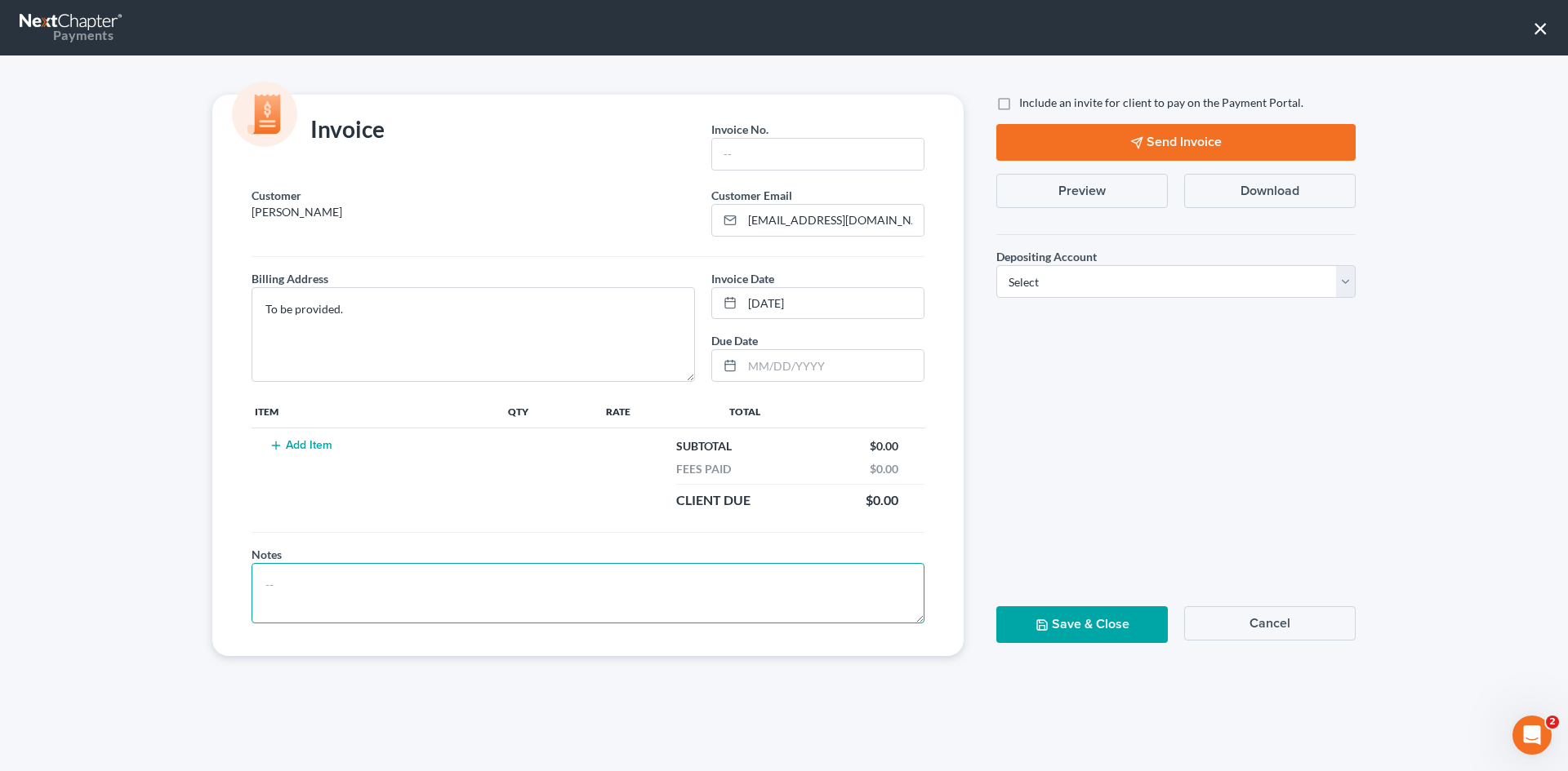
click at [314, 602] on textarea at bounding box center [587, 593] width 673 height 61
type textarea "Hardship letter"
click at [865, 155] on input "text" at bounding box center [818, 154] width 211 height 31
type input "A0657"
click at [310, 441] on button "Add Item" at bounding box center [301, 445] width 72 height 13
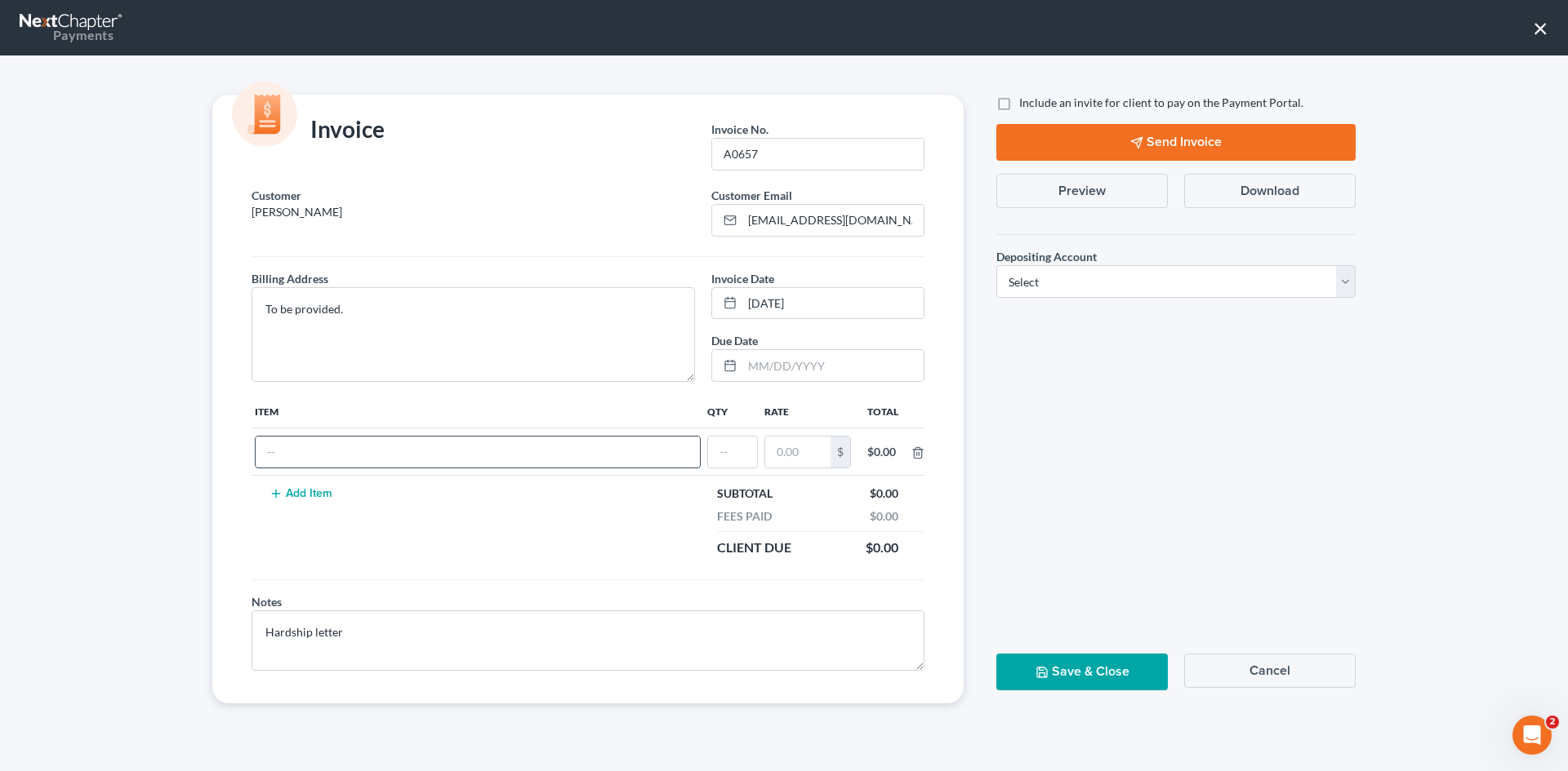
click at [296, 453] on input "text" at bounding box center [478, 452] width 444 height 31
type input "Hardship letter"
click at [737, 461] on input "text" at bounding box center [733, 452] width 49 height 31
type input "1"
click at [798, 453] on input "text" at bounding box center [798, 452] width 65 height 31
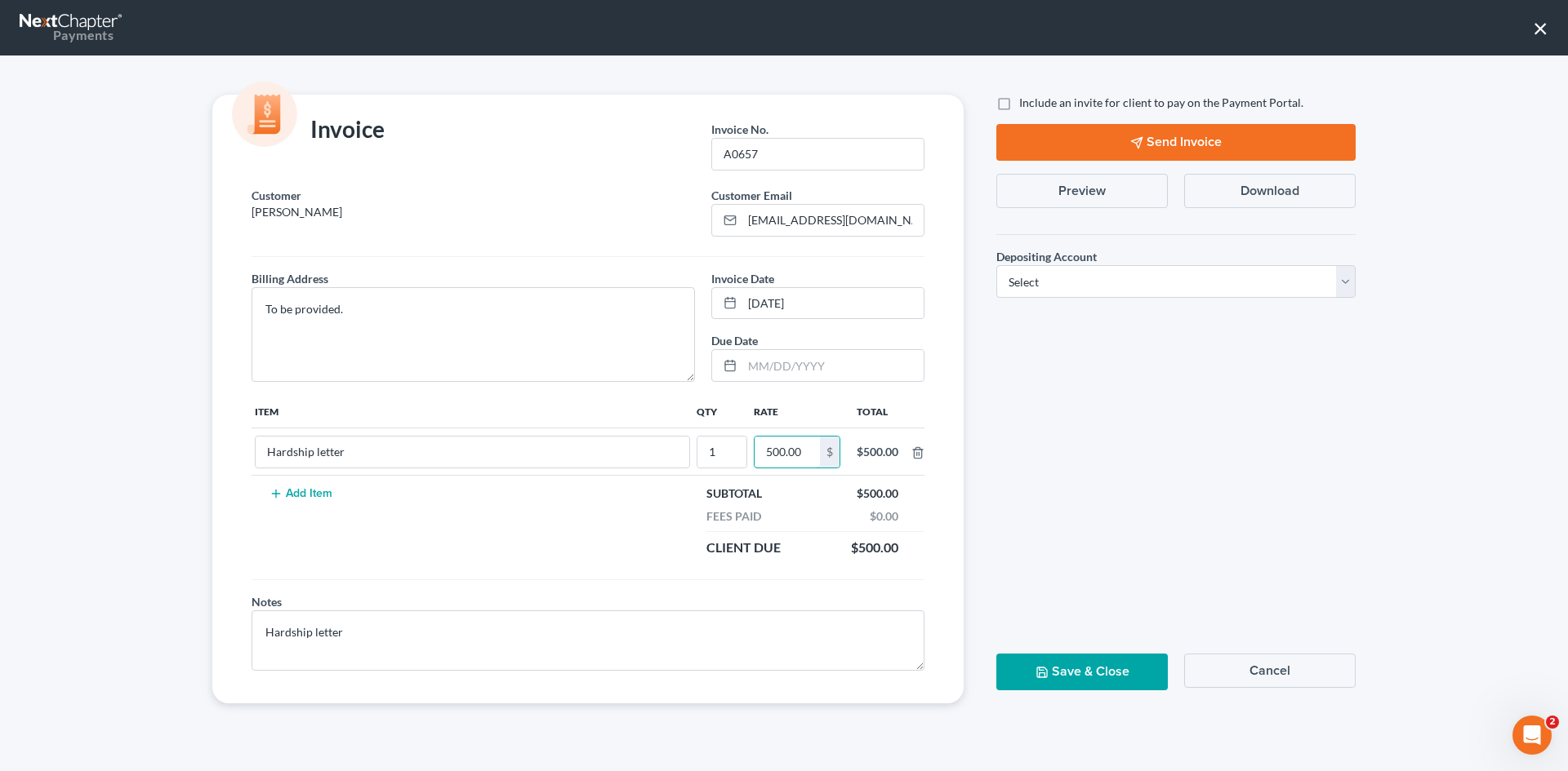
type input "500.00"
drag, startPoint x: 1179, startPoint y: 400, endPoint x: 944, endPoint y: 29, distance: 439.2
click at [1176, 395] on div "Include an invite for client to pay on the Payment Portal. Send Invoice Preview…" at bounding box center [1176, 399] width 392 height 609
drag, startPoint x: 1447, startPoint y: 39, endPoint x: 2461, endPoint y: 127, distance: 1017.8
click at [1567, 127] on html "Home New Case Client Portal Directory Cases DebtorCC Payments [PERSON_NAME], PL…" at bounding box center [784, 385] width 1568 height 771
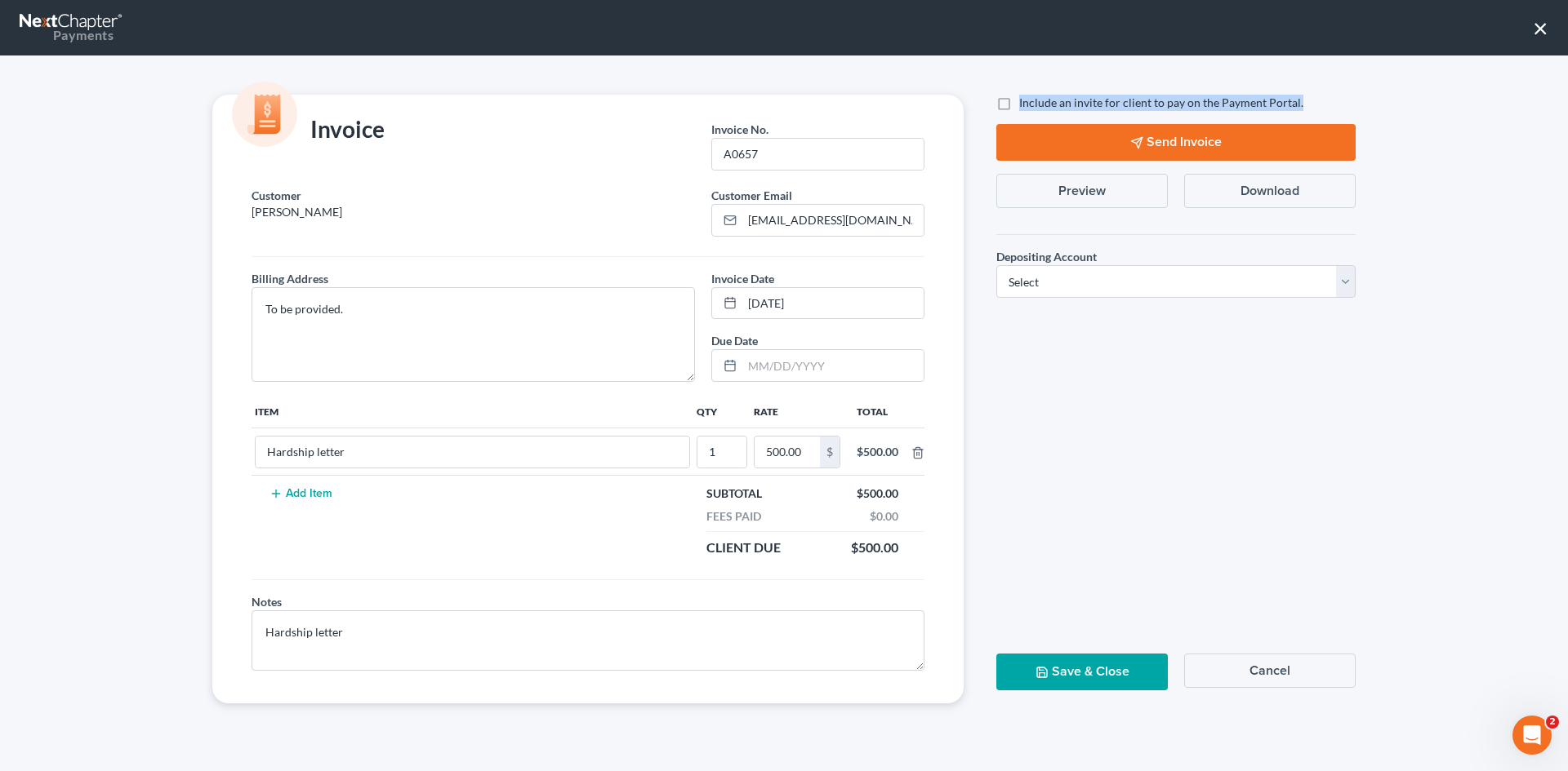
click at [1019, 102] on label "Include an invite for client to pay on the Payment Portal." at bounding box center [1161, 103] width 284 height 17
click at [1019, 108] on label "Include an invite for client to pay on the Payment Portal." at bounding box center [1161, 103] width 284 height 17
click at [1025, 105] on input "Include an invite for client to pay on the Payment Portal." at bounding box center [1031, 100] width 11 height 11
checkbox input "true"
click at [1133, 292] on select "Select Operation Trust" at bounding box center [1176, 281] width 359 height 33
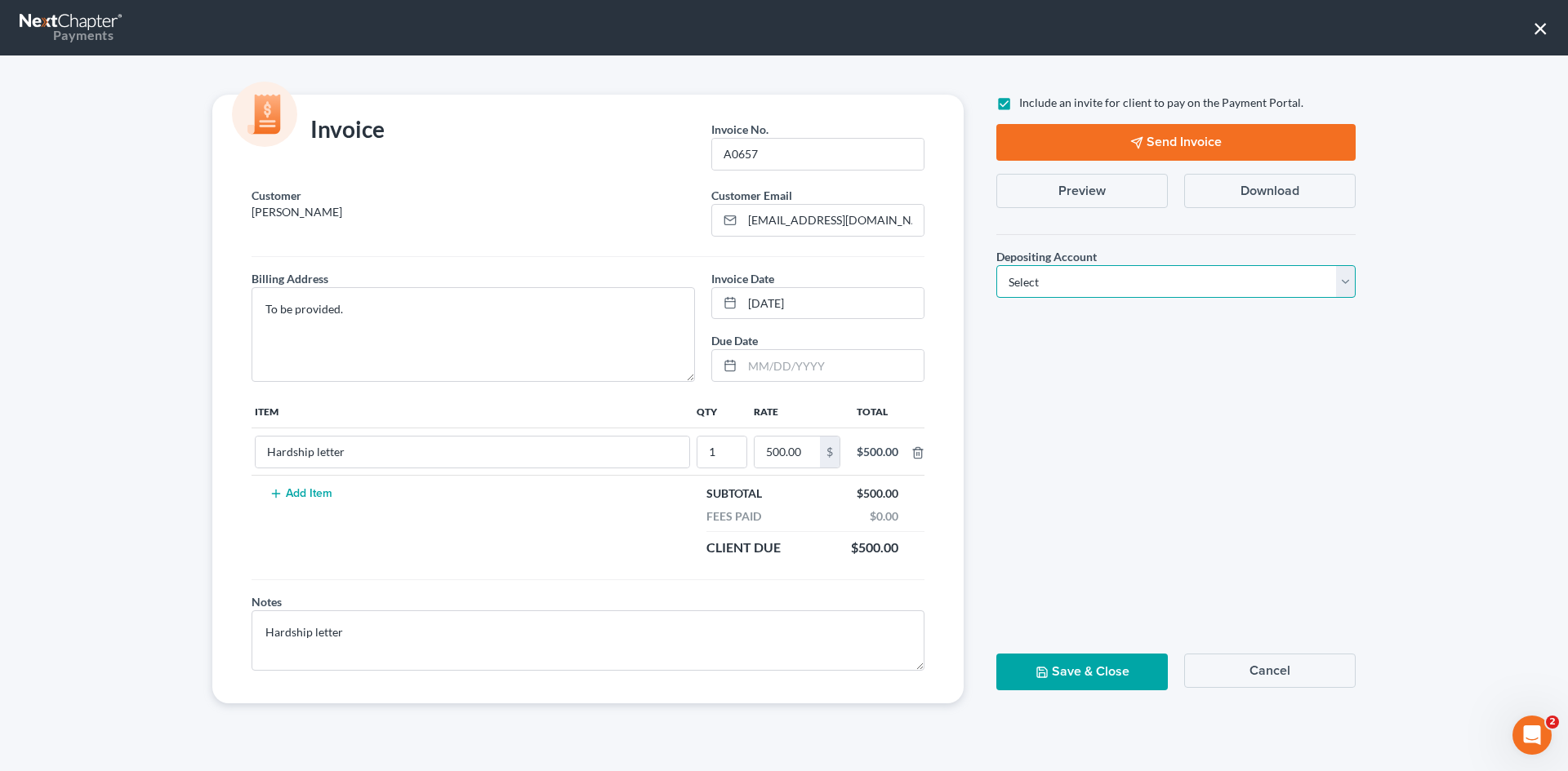
select select "1"
click at [996, 265] on select "Select Operation Trust" at bounding box center [1176, 281] width 359 height 33
click at [1185, 138] on button "Send Invoice" at bounding box center [1176, 142] width 359 height 37
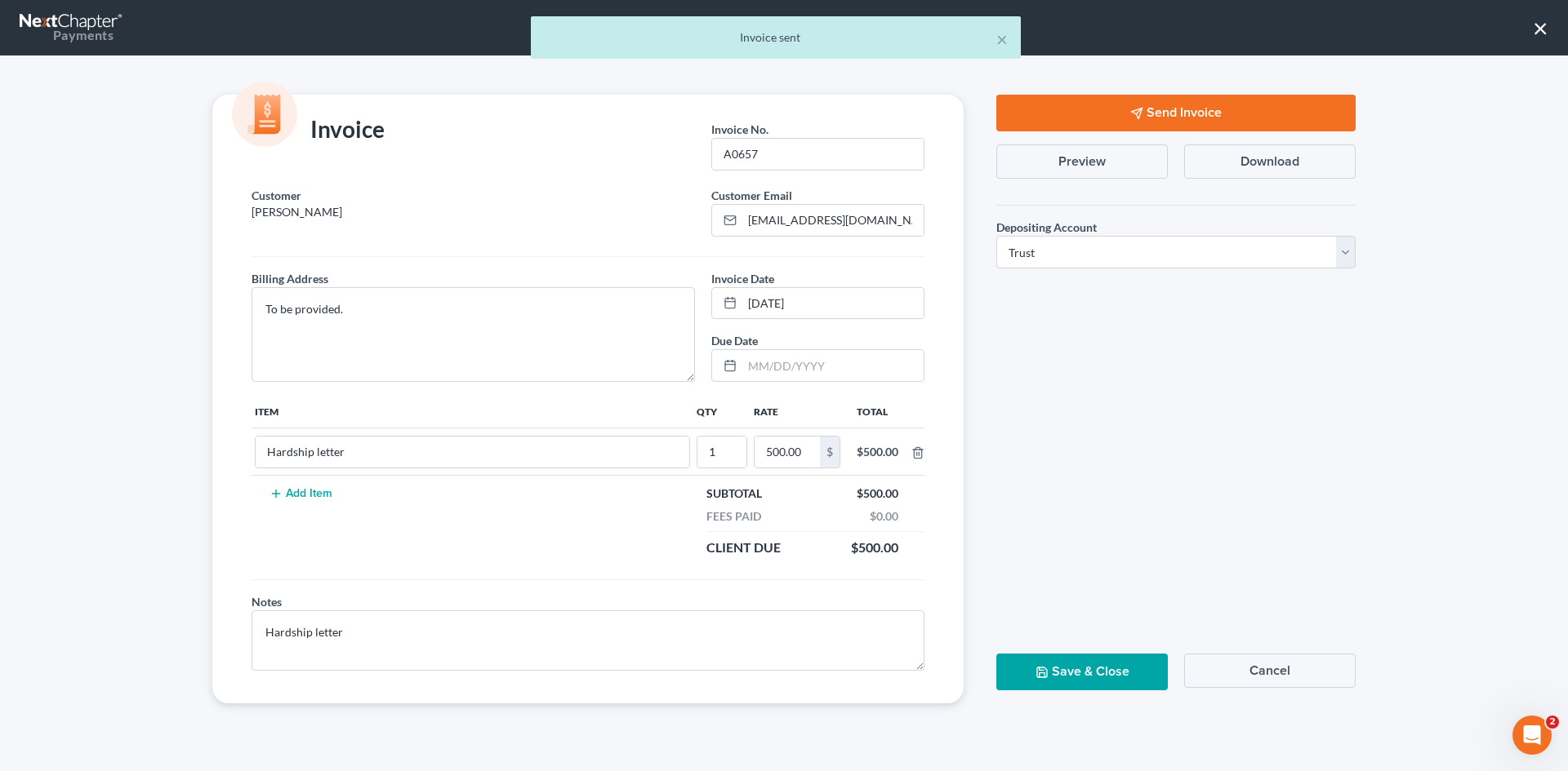
click at [1074, 677] on button "Save & Close" at bounding box center [1082, 673] width 171 height 37
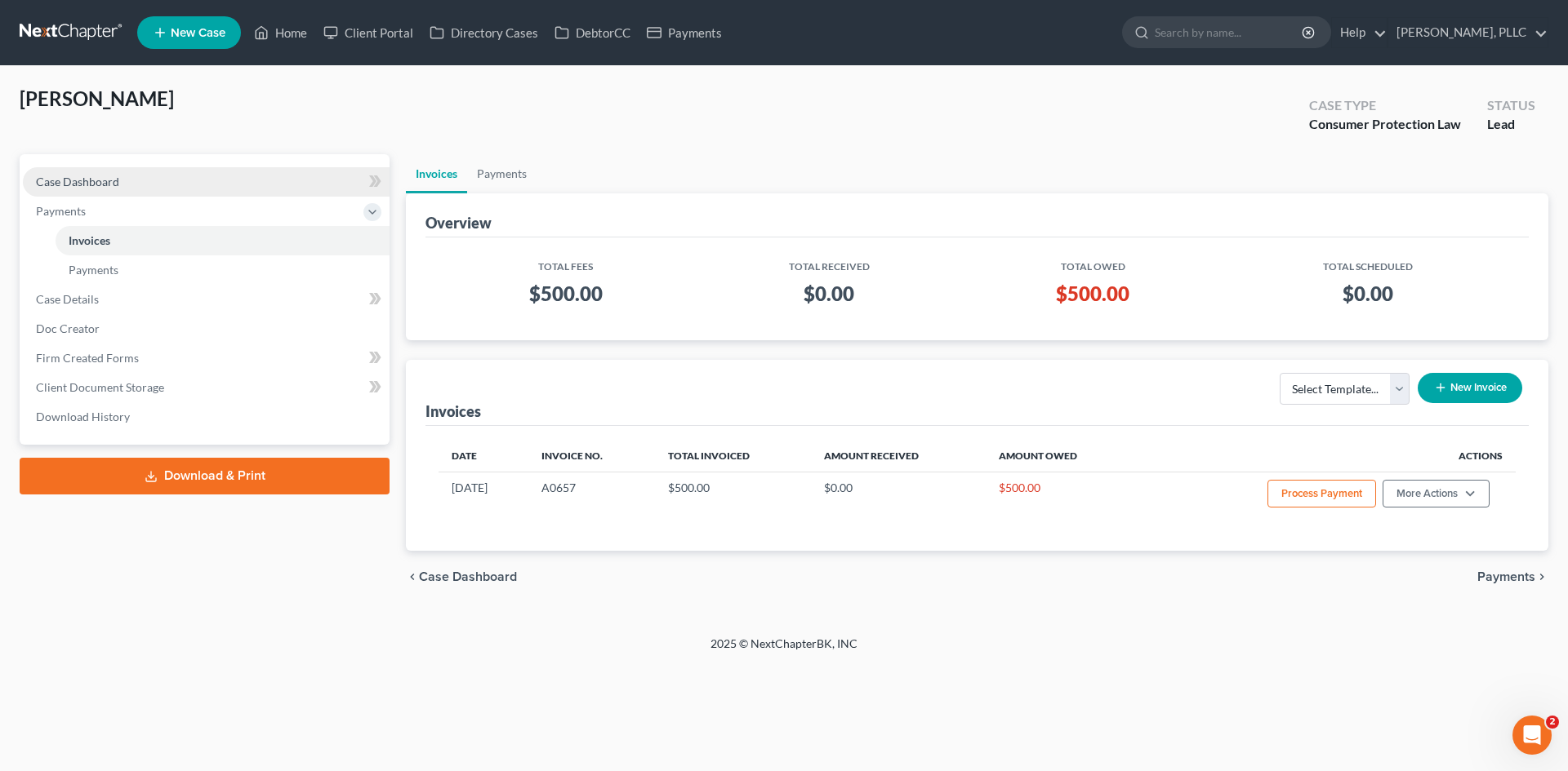
drag, startPoint x: 171, startPoint y: 174, endPoint x: 181, endPoint y: 178, distance: 10.8
click at [171, 174] on link "Case Dashboard" at bounding box center [206, 181] width 367 height 29
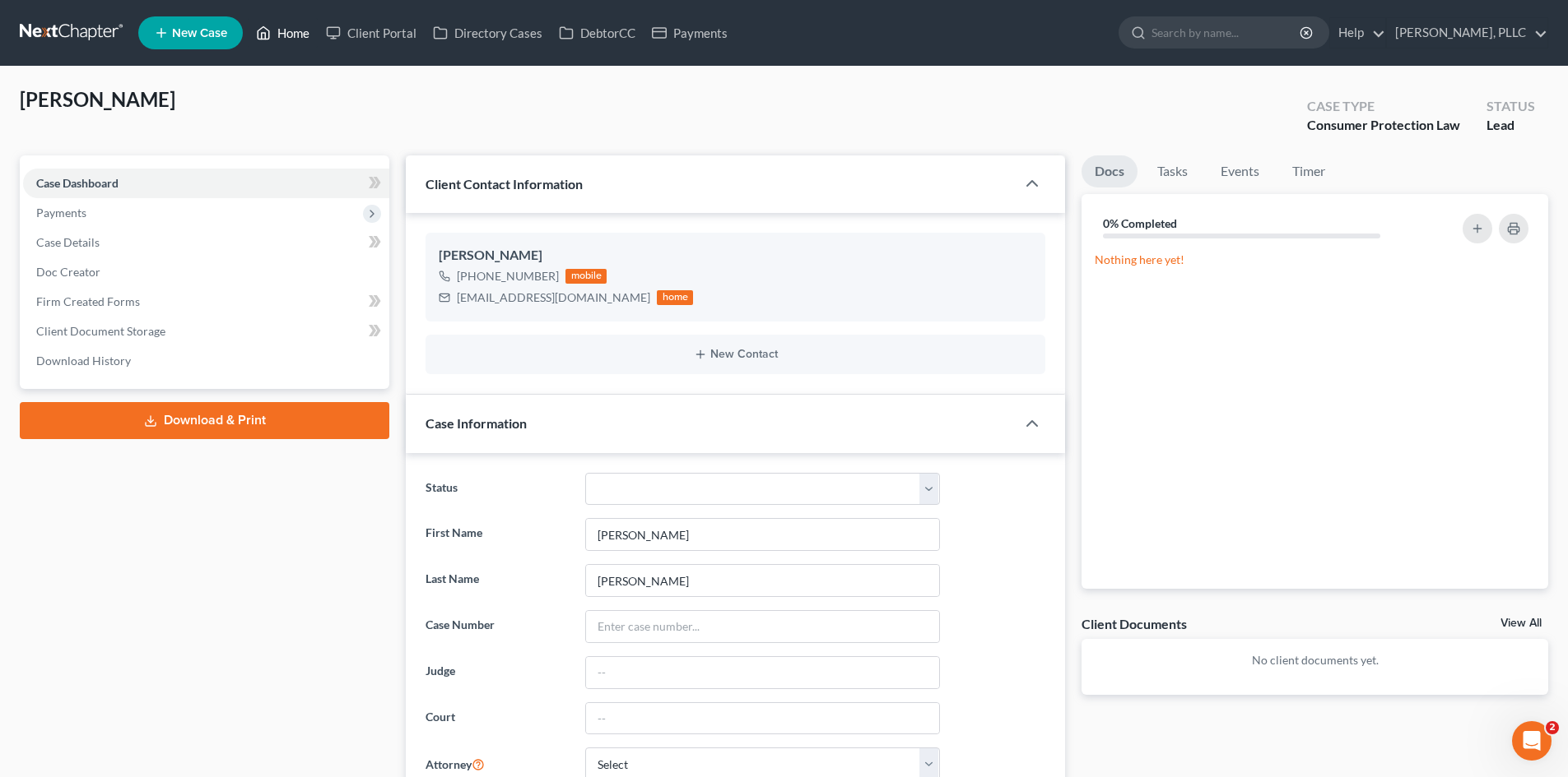
click at [296, 27] on link "Home" at bounding box center [282, 32] width 70 height 29
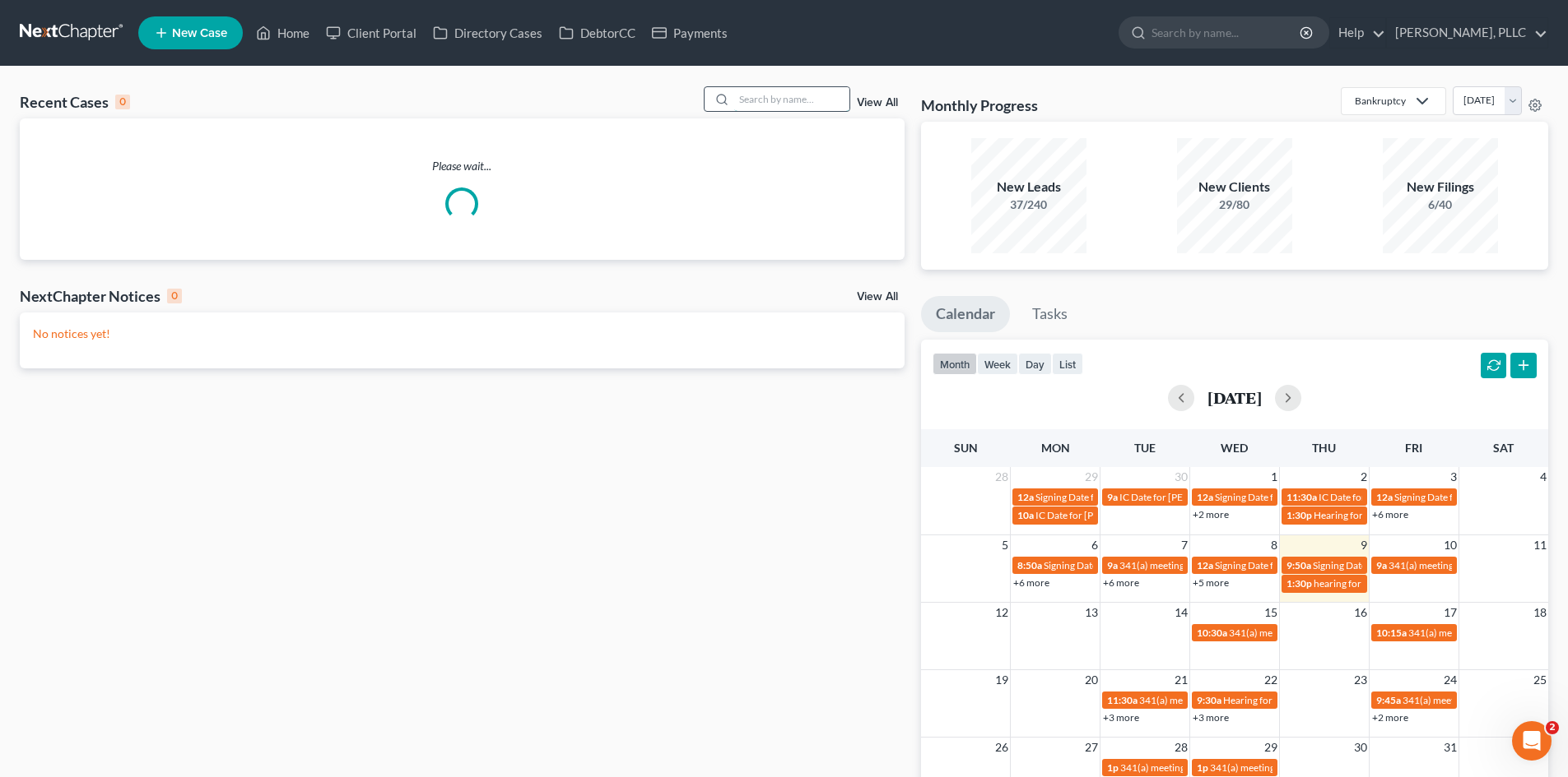
click at [767, 94] on input "search" at bounding box center [792, 98] width 115 height 24
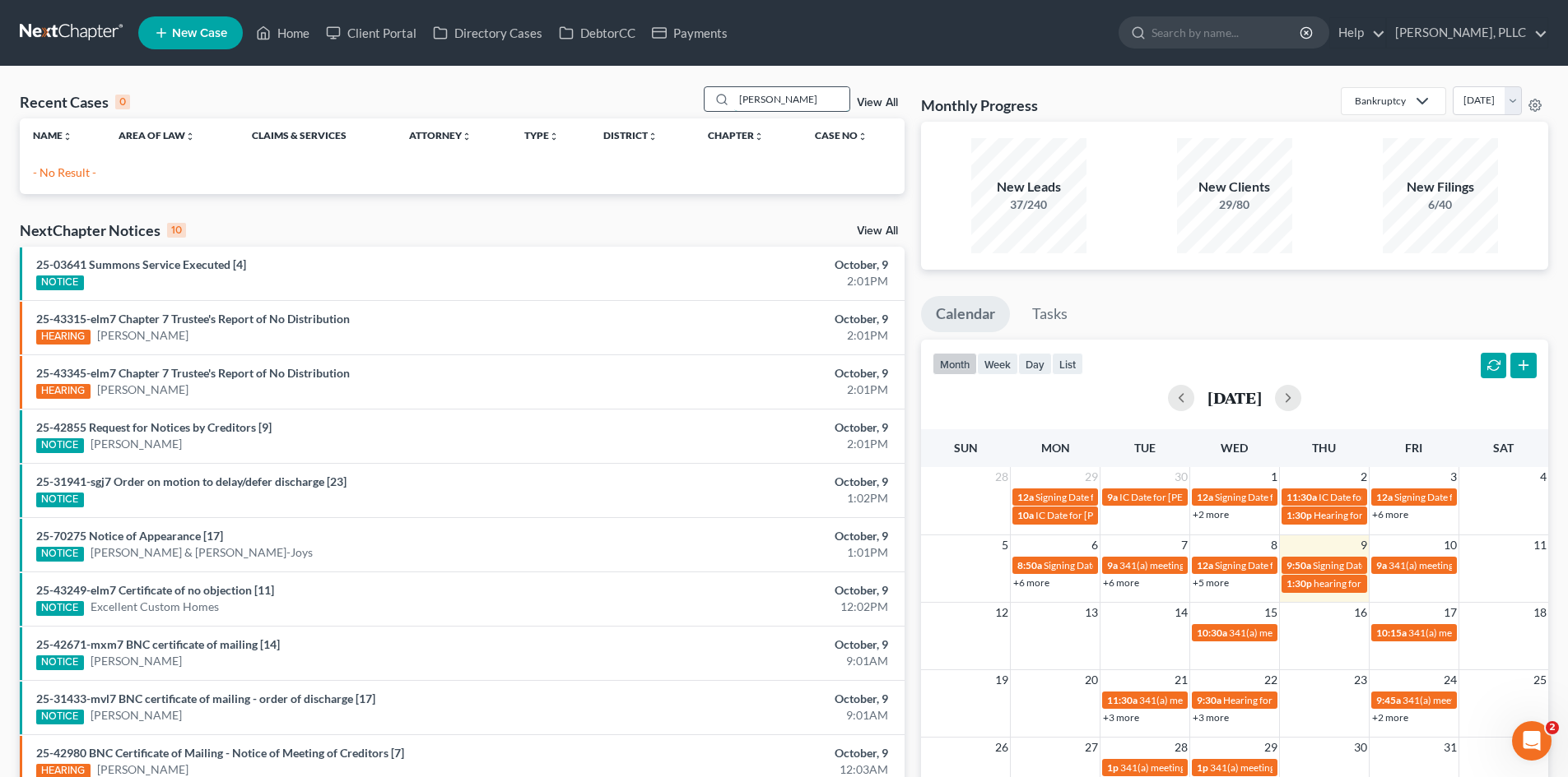
type input "[PERSON_NAME]"
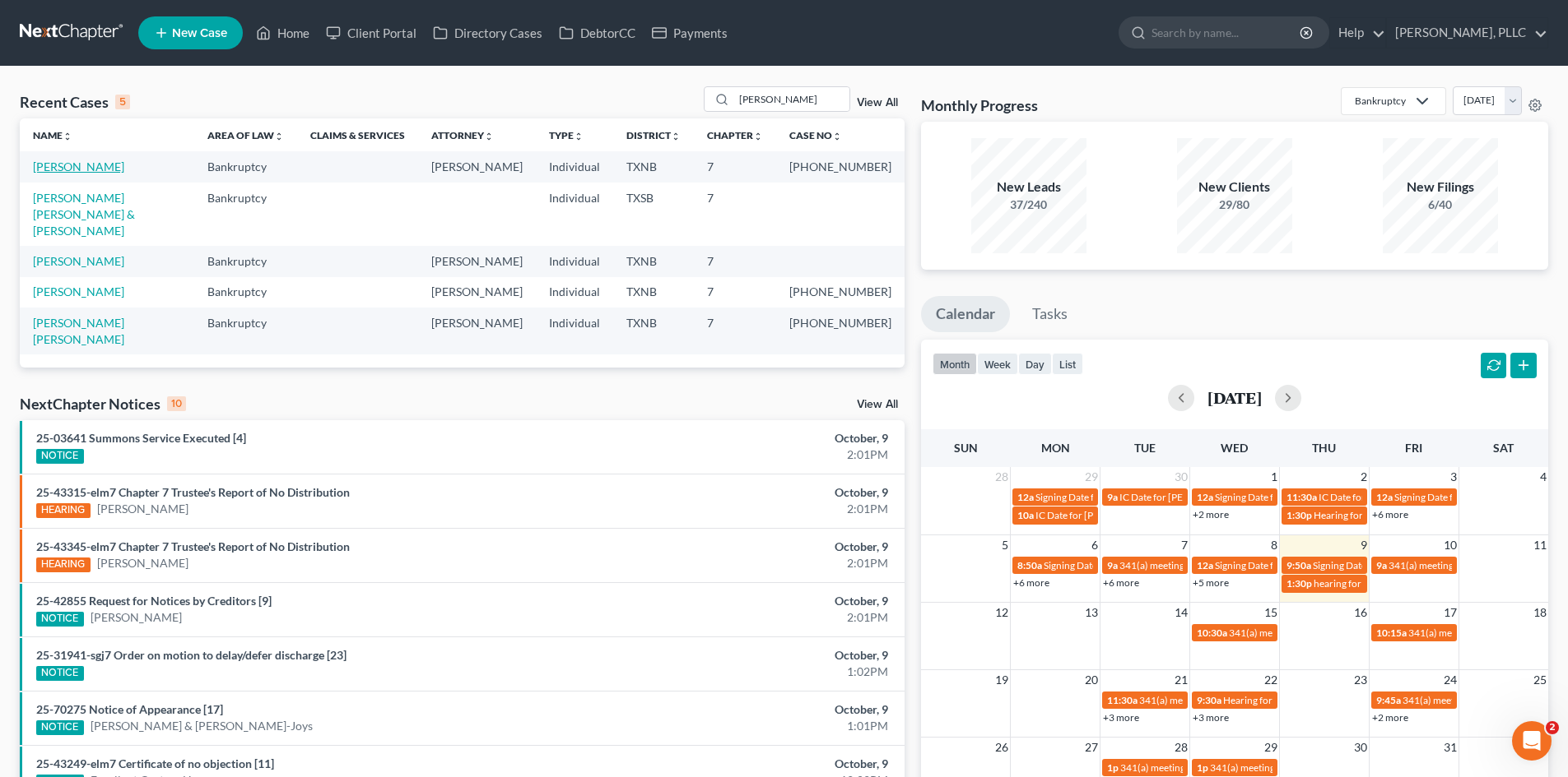
click at [63, 167] on link "[PERSON_NAME]" at bounding box center [78, 167] width 91 height 14
select select "4"
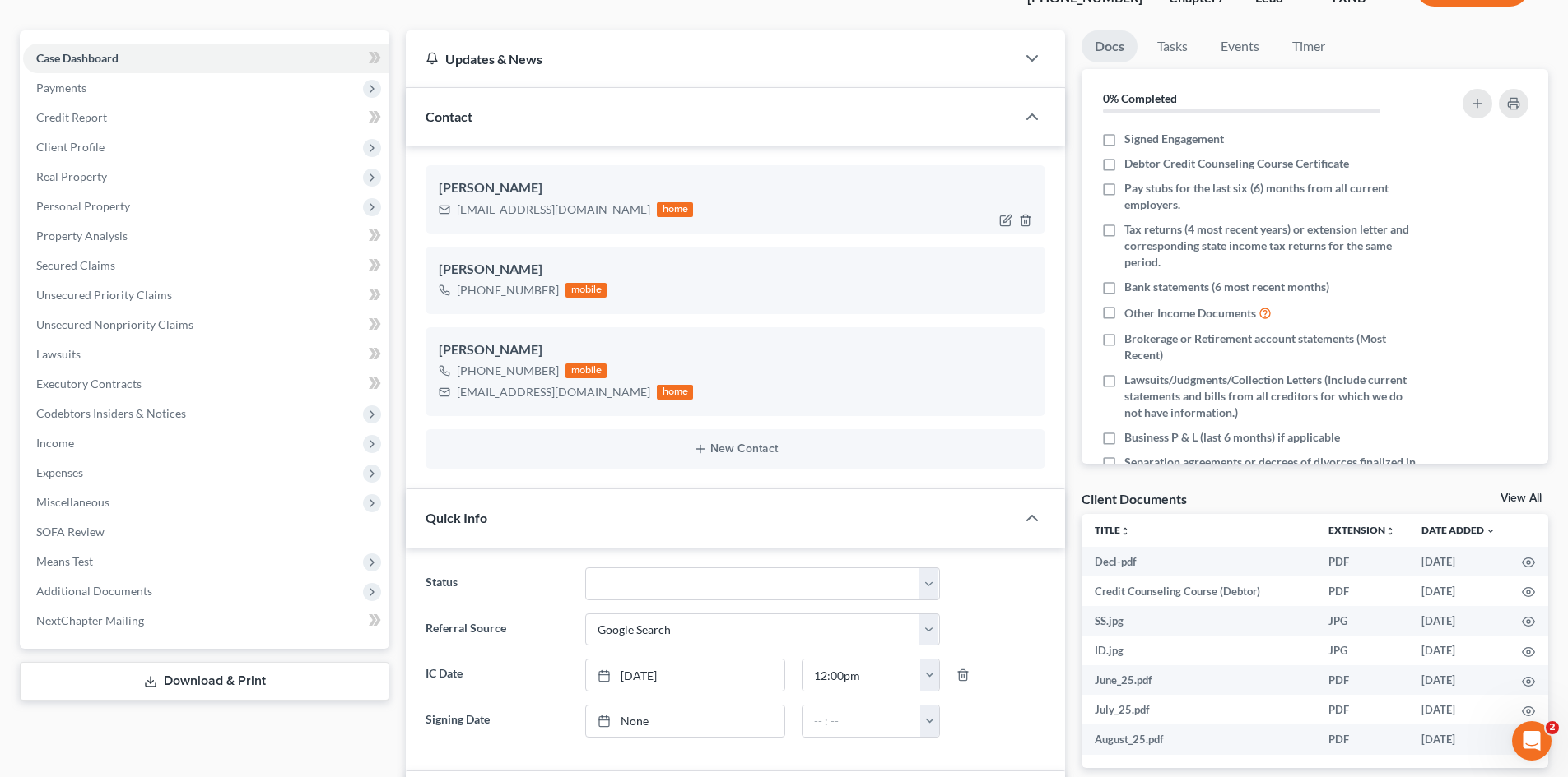
scroll to position [165, 0]
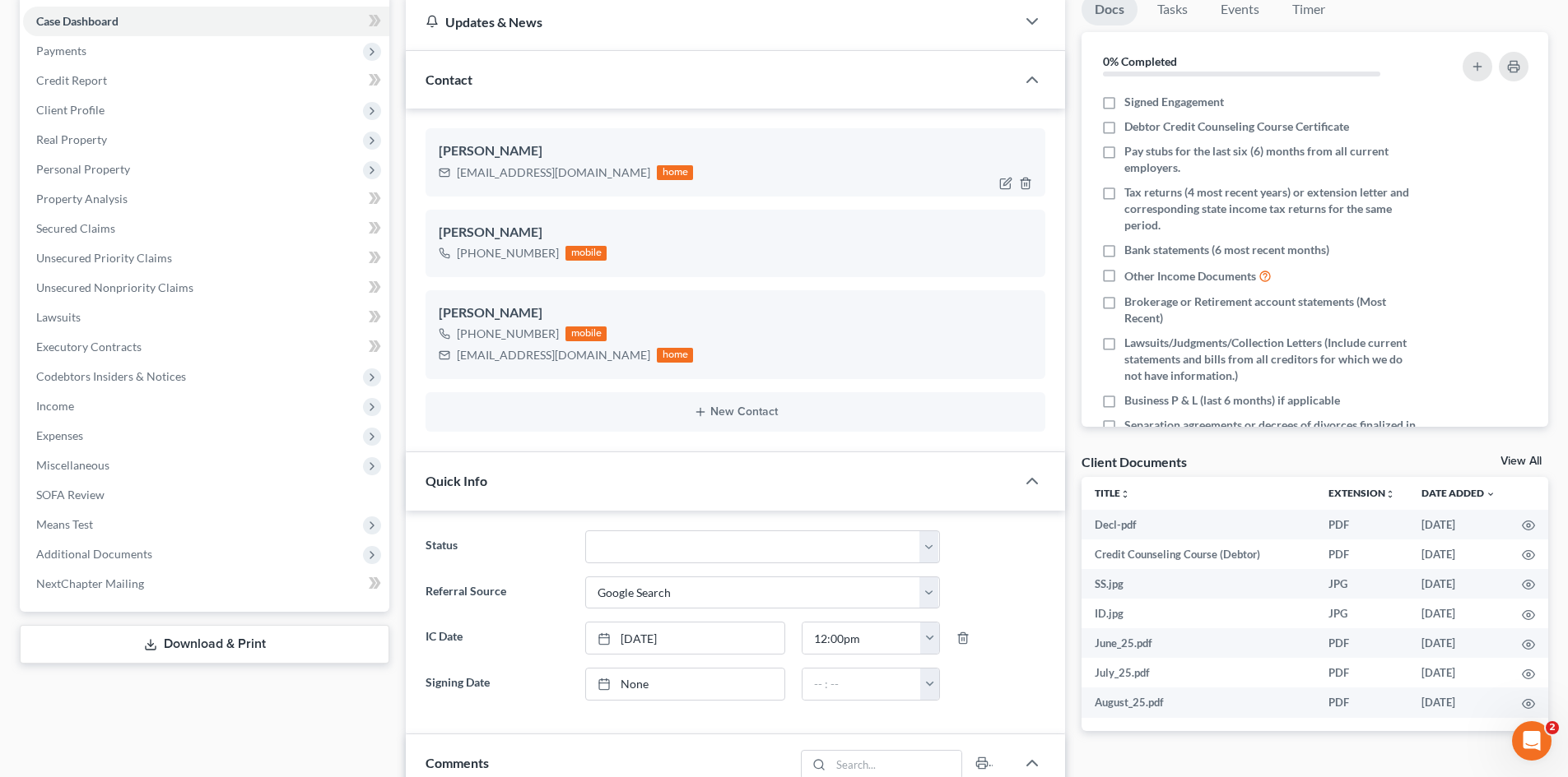
drag, startPoint x: 629, startPoint y: 178, endPoint x: 448, endPoint y: 187, distance: 181.2
click at [448, 187] on div "[PERSON_NAME] [EMAIL_ADDRESS][DOMAIN_NAME] home" at bounding box center [735, 162] width 620 height 67
copy div "[EMAIL_ADDRESS][DOMAIN_NAME]"
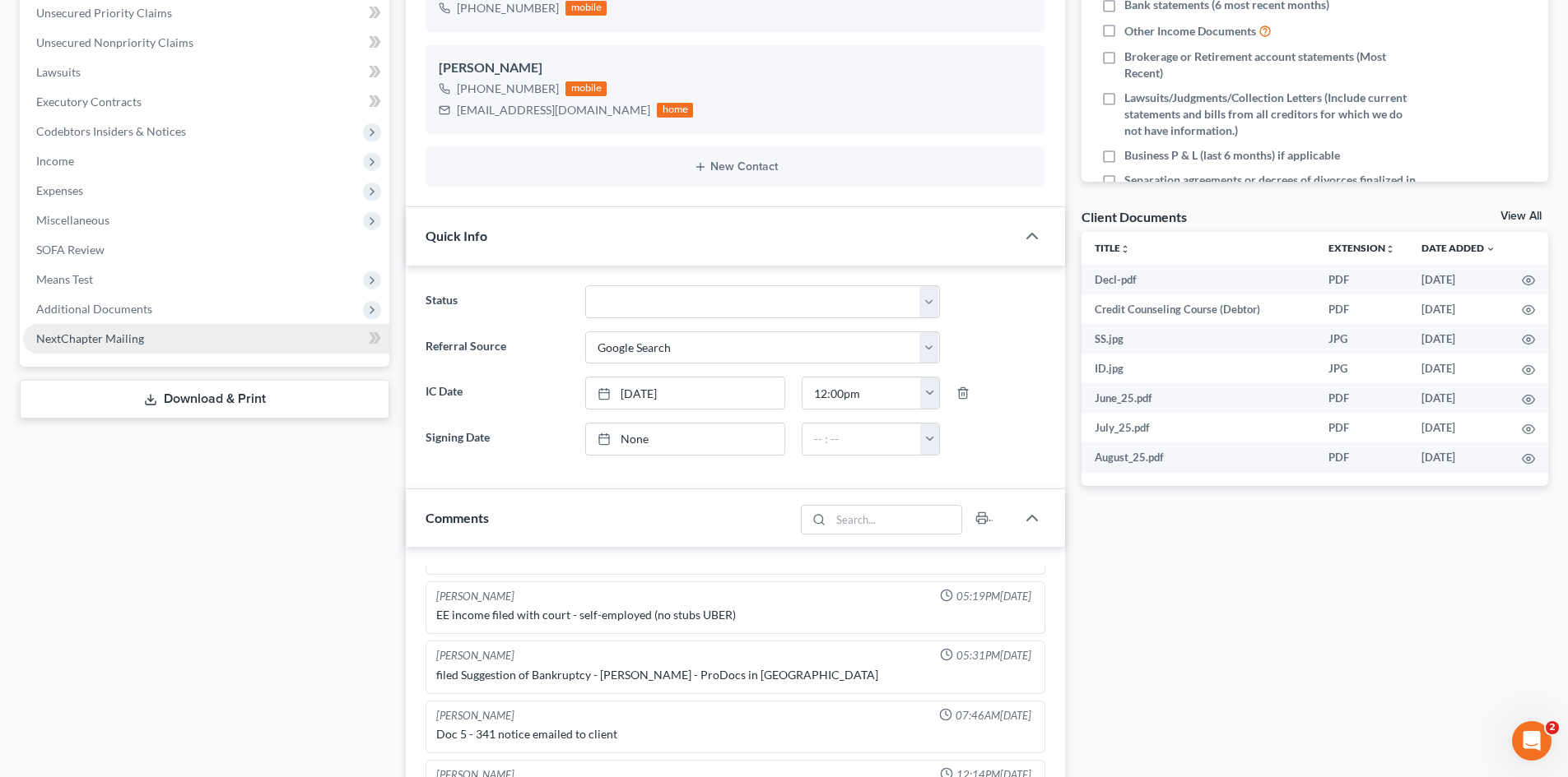
scroll to position [411, 0]
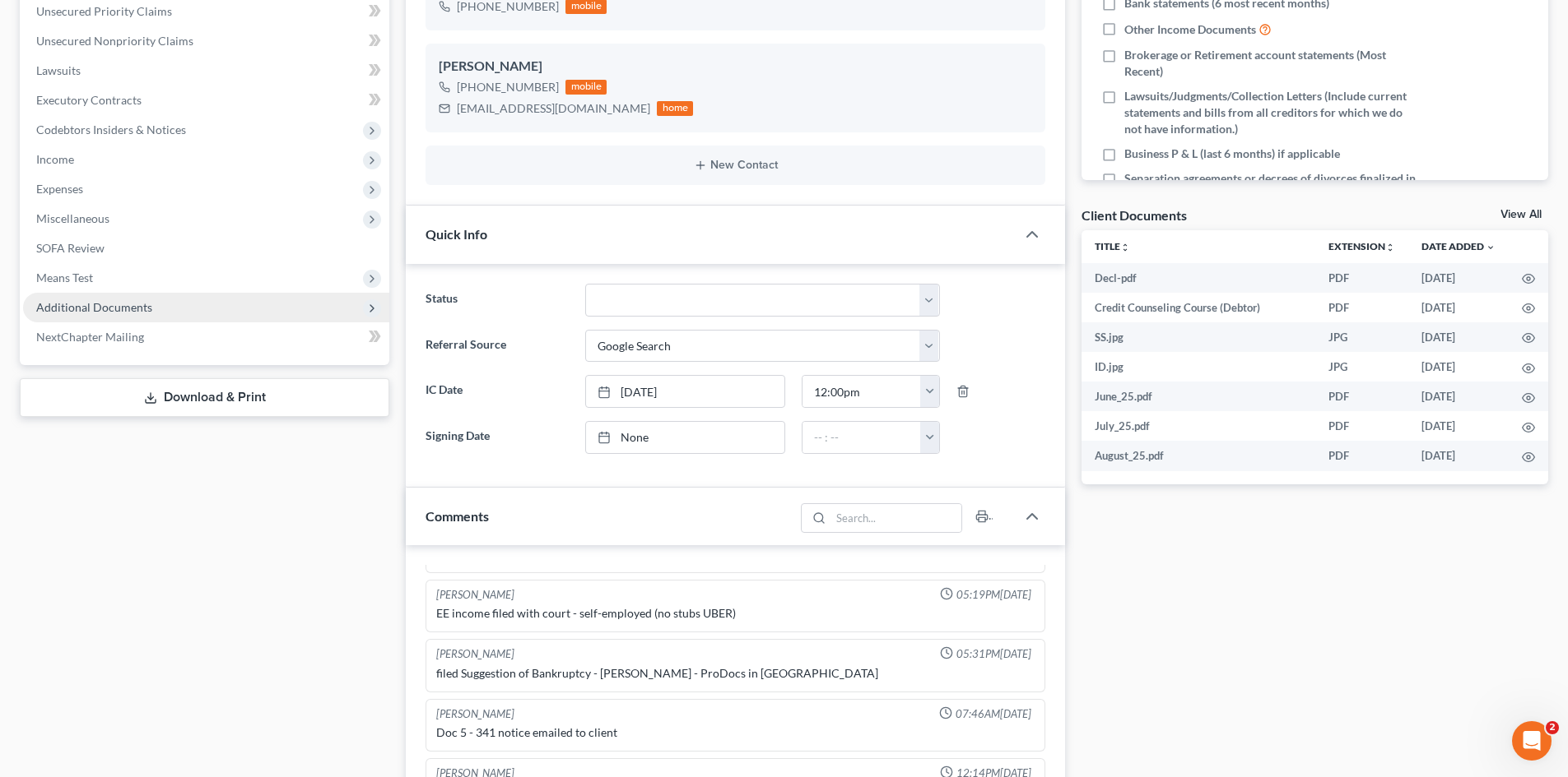
click at [111, 312] on span "Additional Documents" at bounding box center [94, 307] width 116 height 14
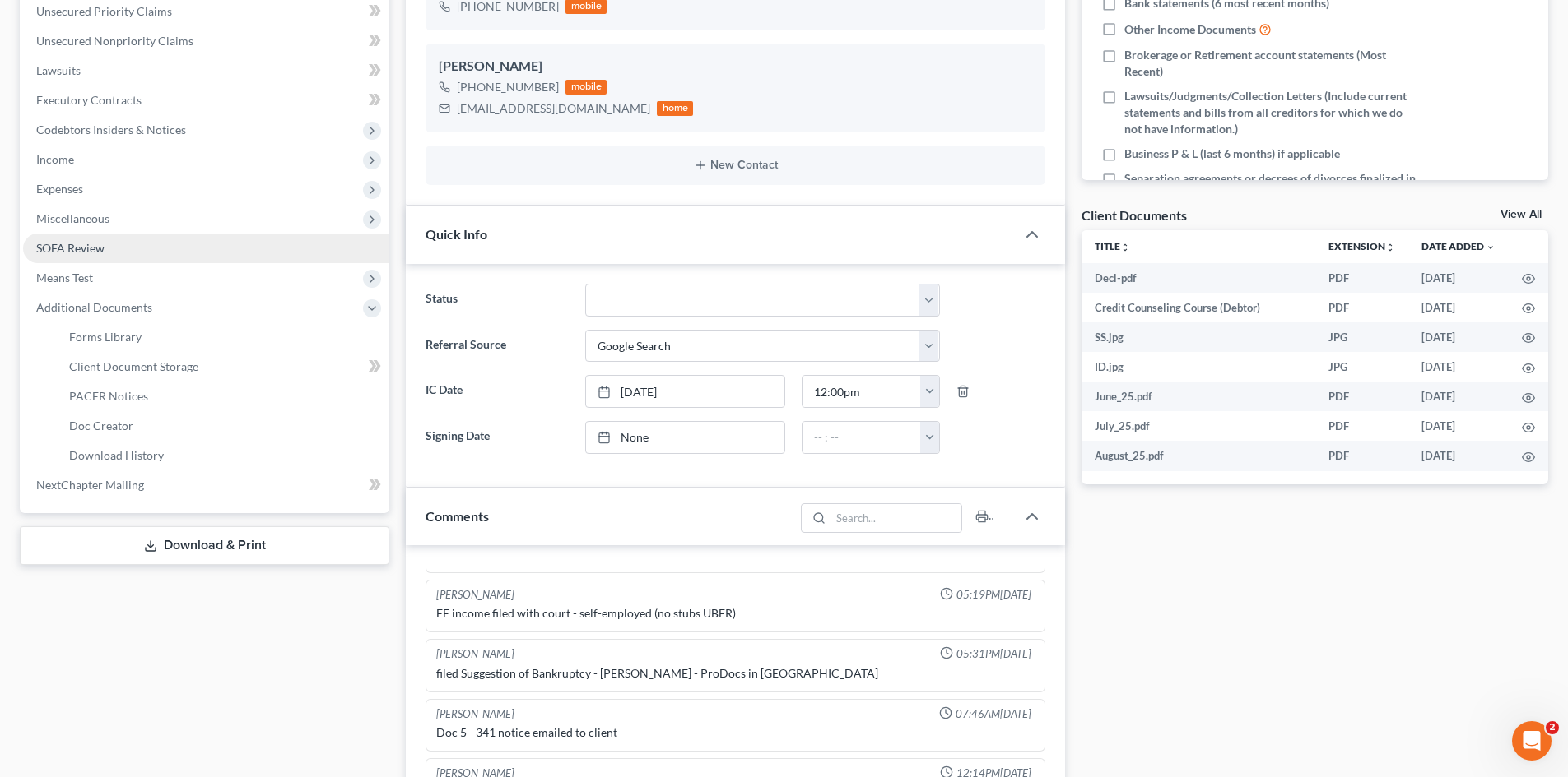
click at [95, 254] on span "SOFA Review" at bounding box center [70, 248] width 68 height 14
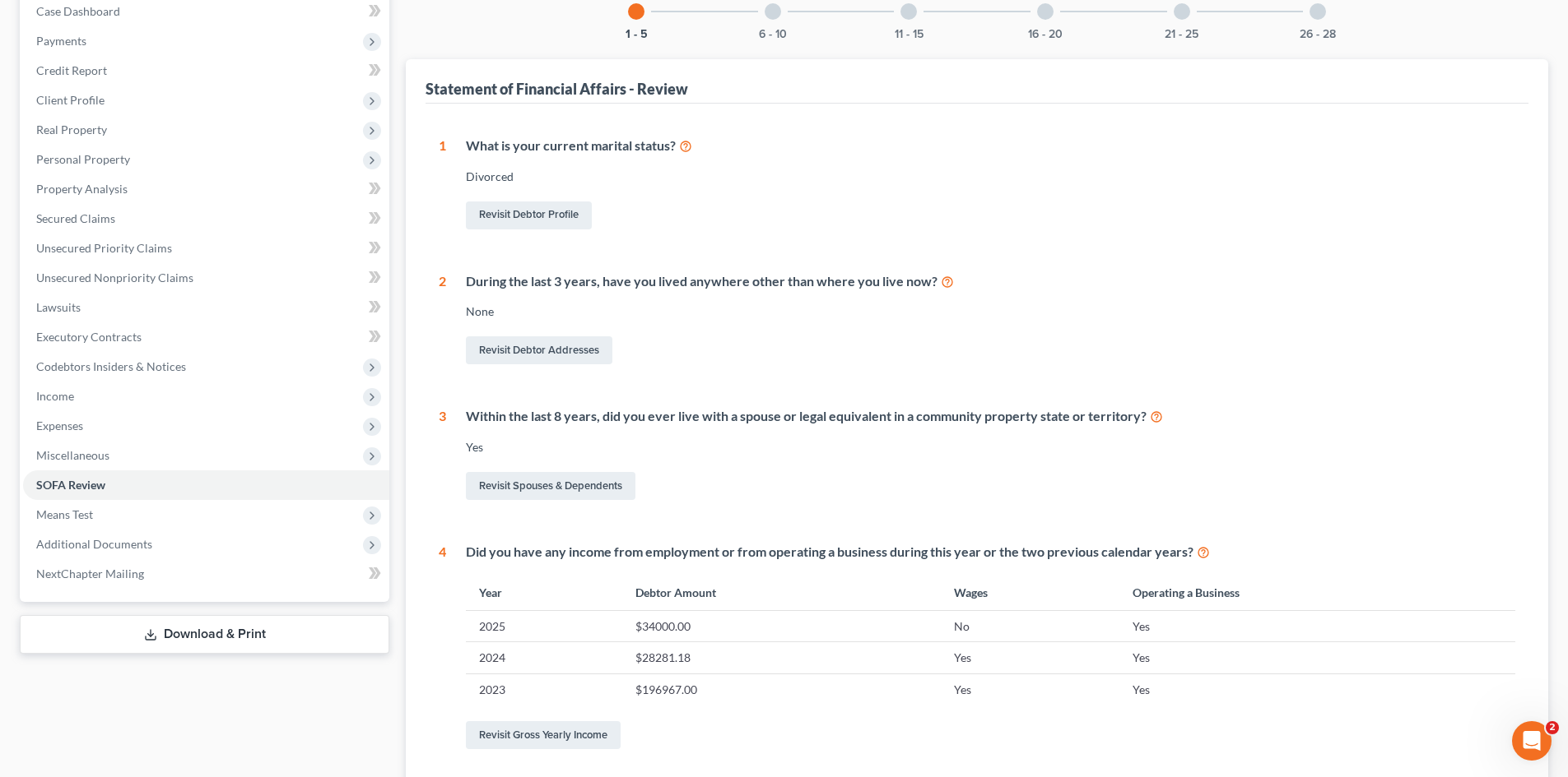
scroll to position [165, 0]
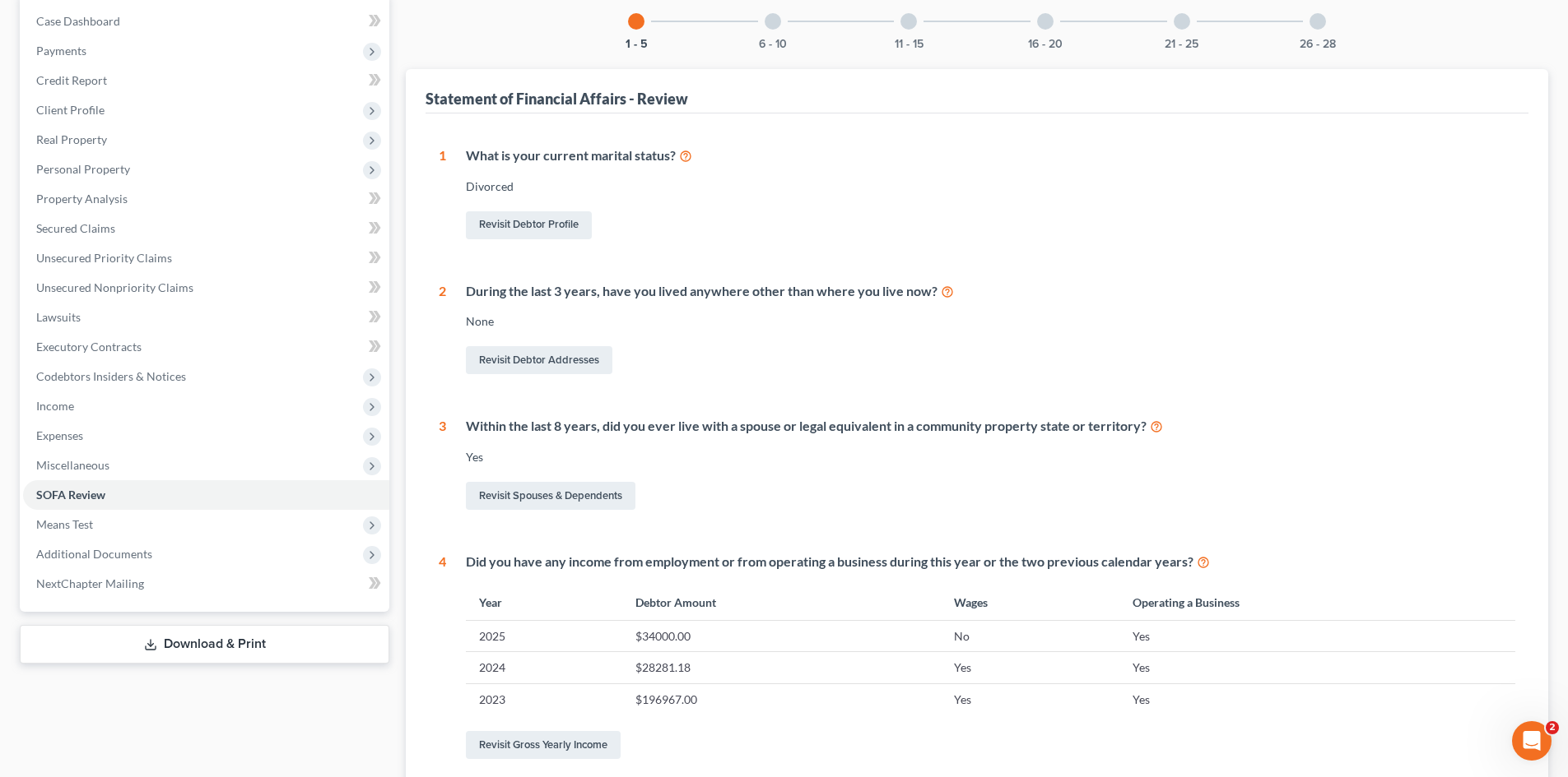
click at [764, 30] on div "6 - 10" at bounding box center [772, 21] width 56 height 56
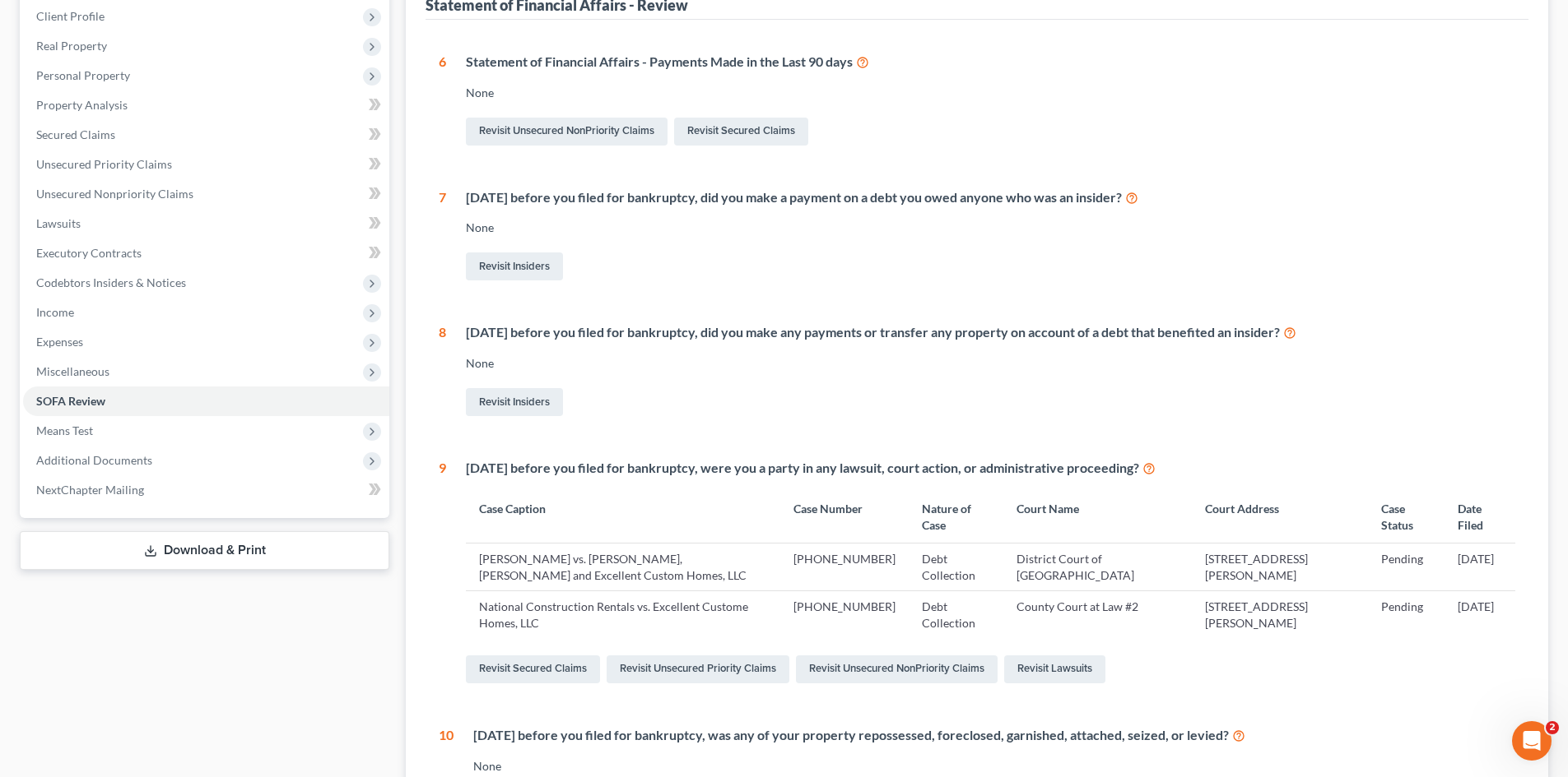
scroll to position [0, 0]
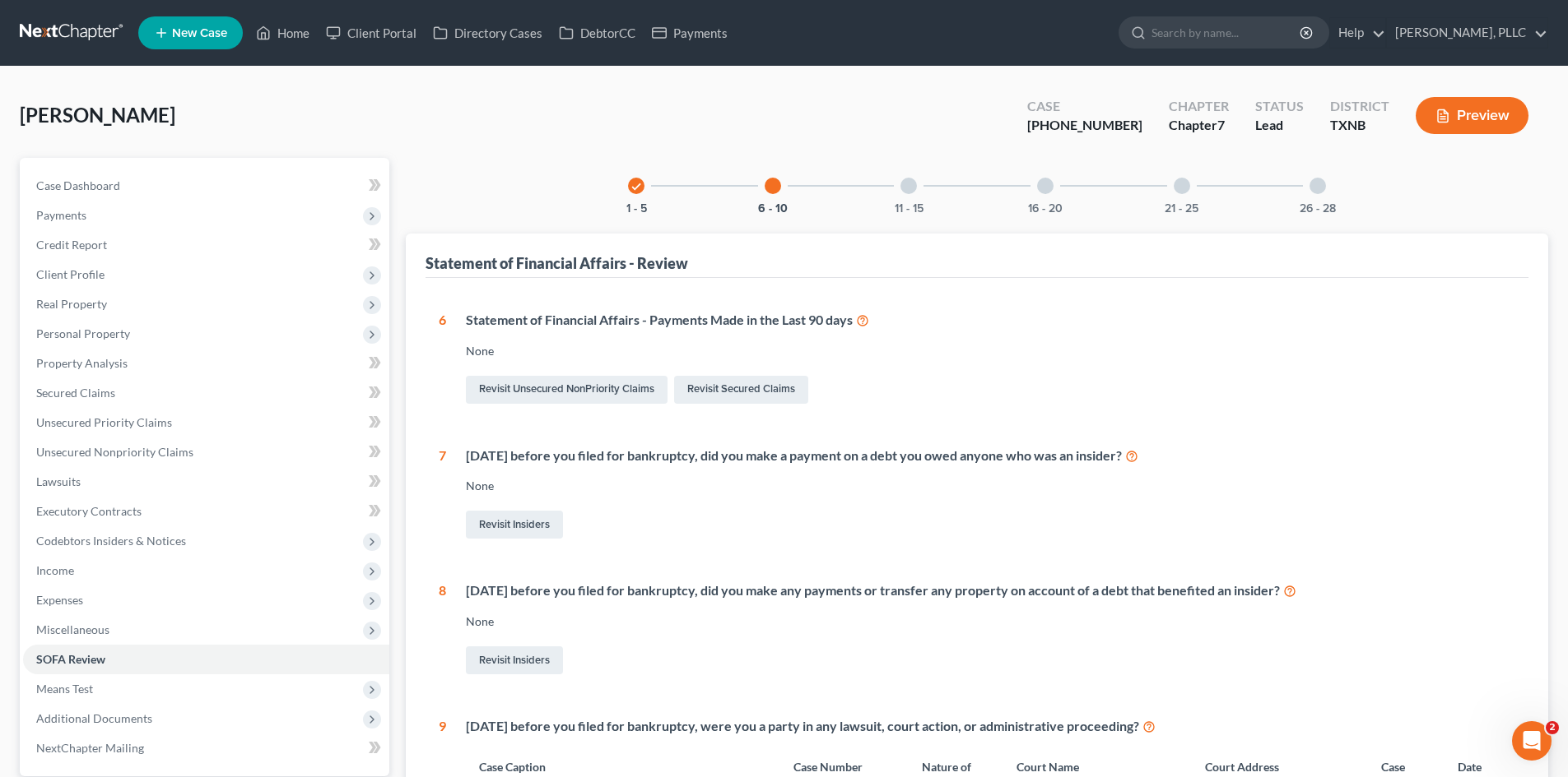
drag, startPoint x: 633, startPoint y: 185, endPoint x: 674, endPoint y: 202, distance: 44.4
click at [633, 185] on icon "check" at bounding box center [636, 186] width 12 height 12
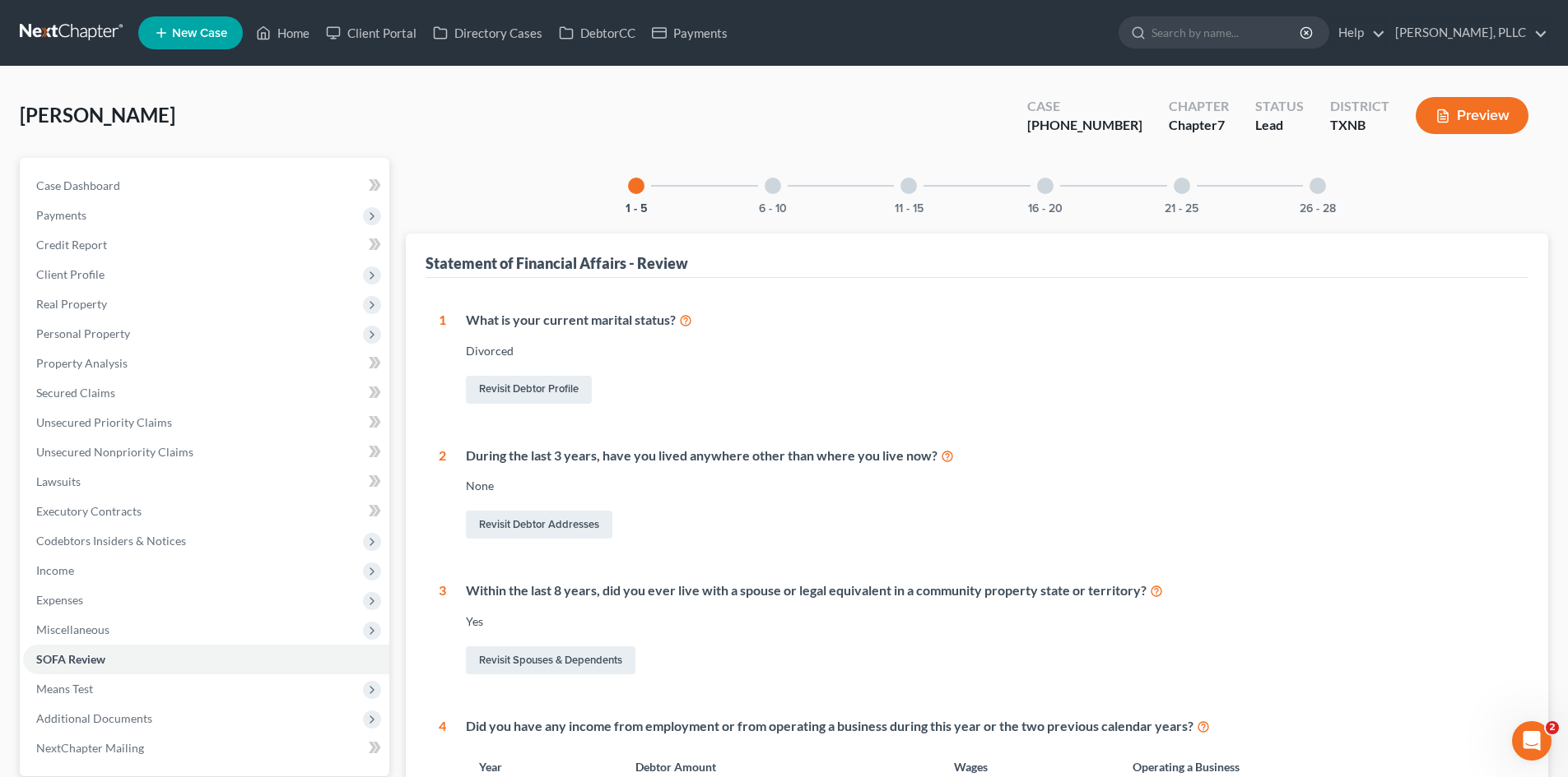
click at [785, 196] on div "6 - 10" at bounding box center [772, 185] width 56 height 56
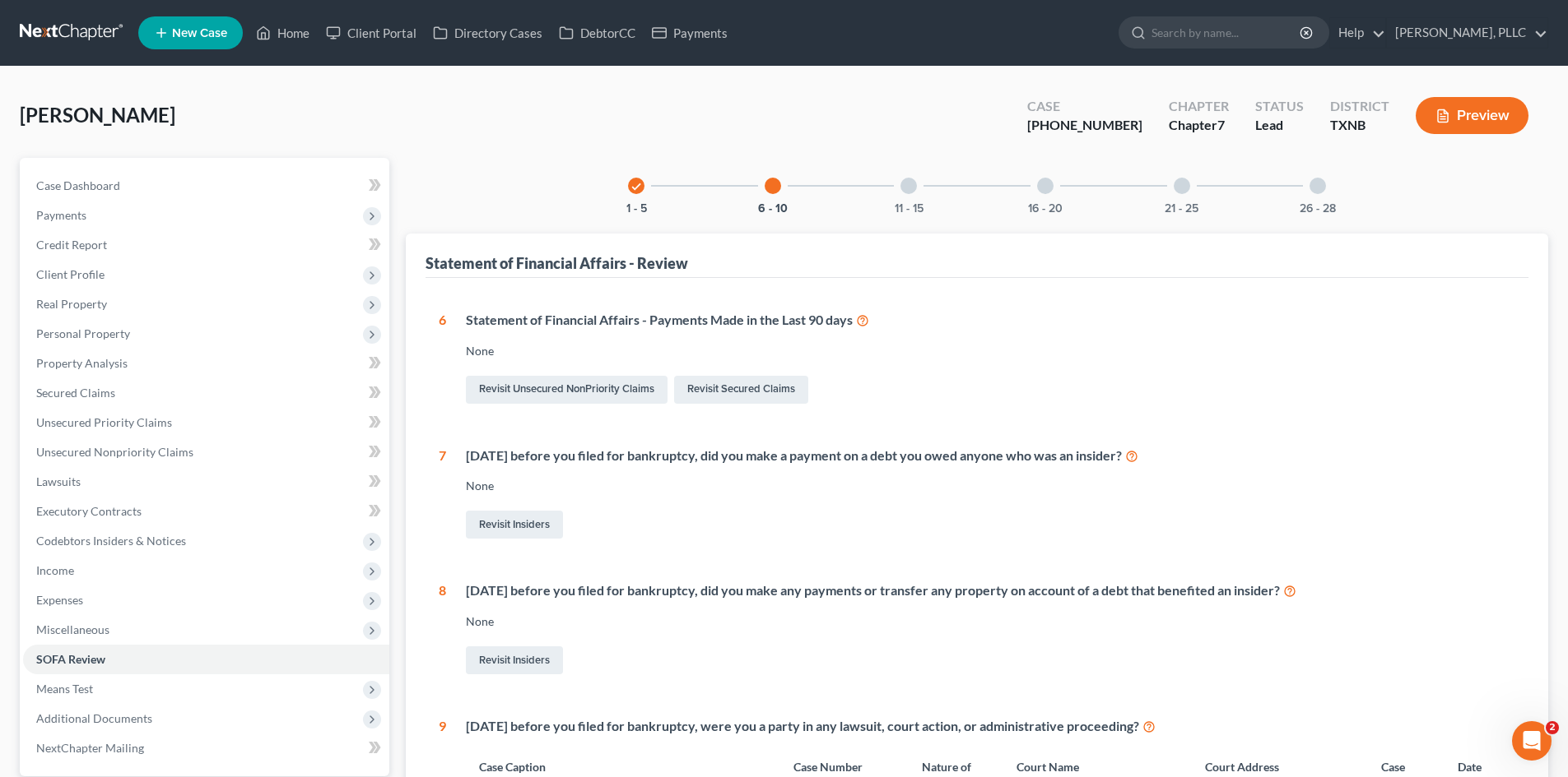
click at [901, 175] on div "11 - 15" at bounding box center [908, 185] width 56 height 56
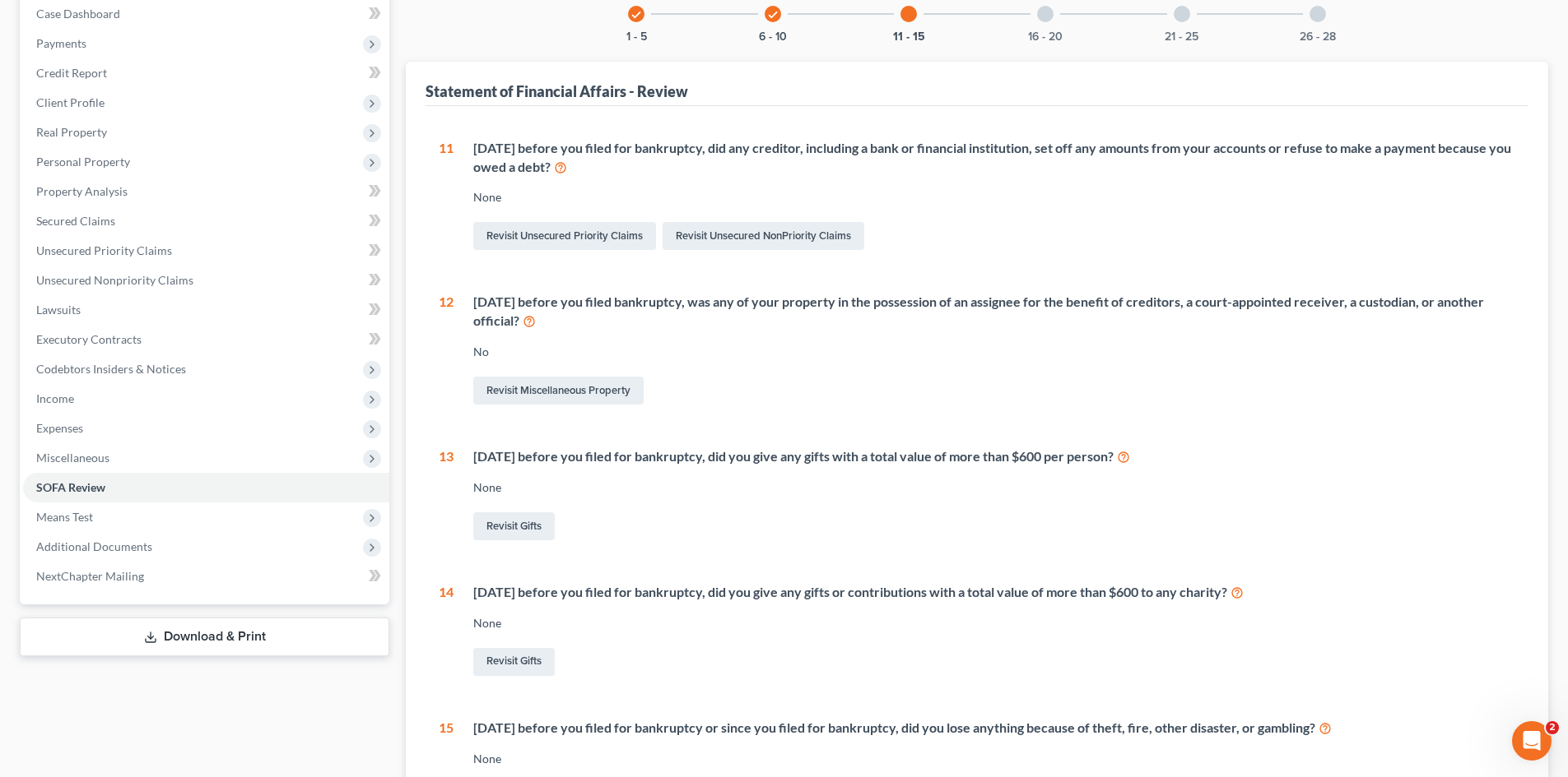
scroll to position [137, 0]
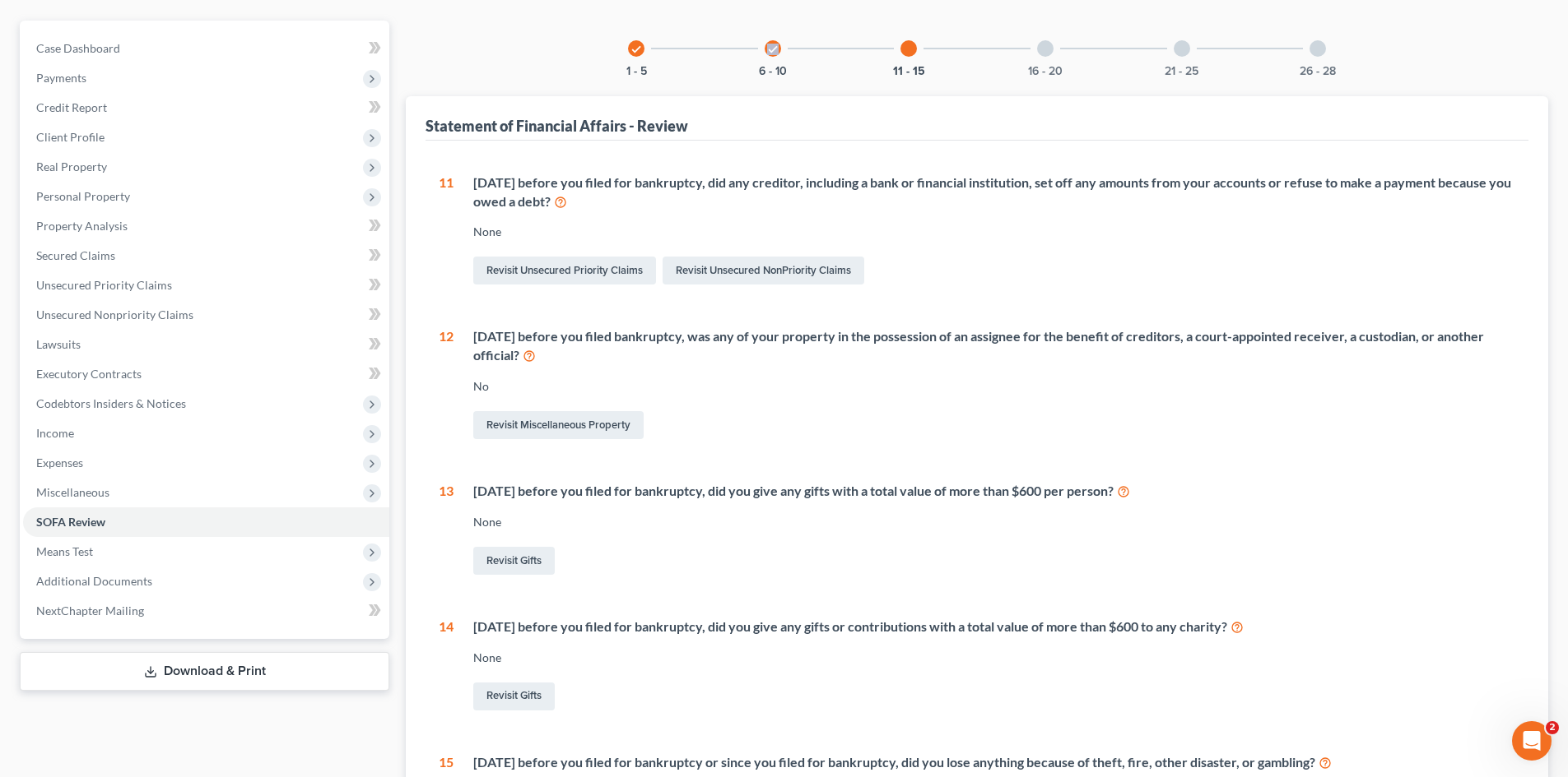
click at [767, 63] on div "check 6 - 10" at bounding box center [772, 48] width 56 height 56
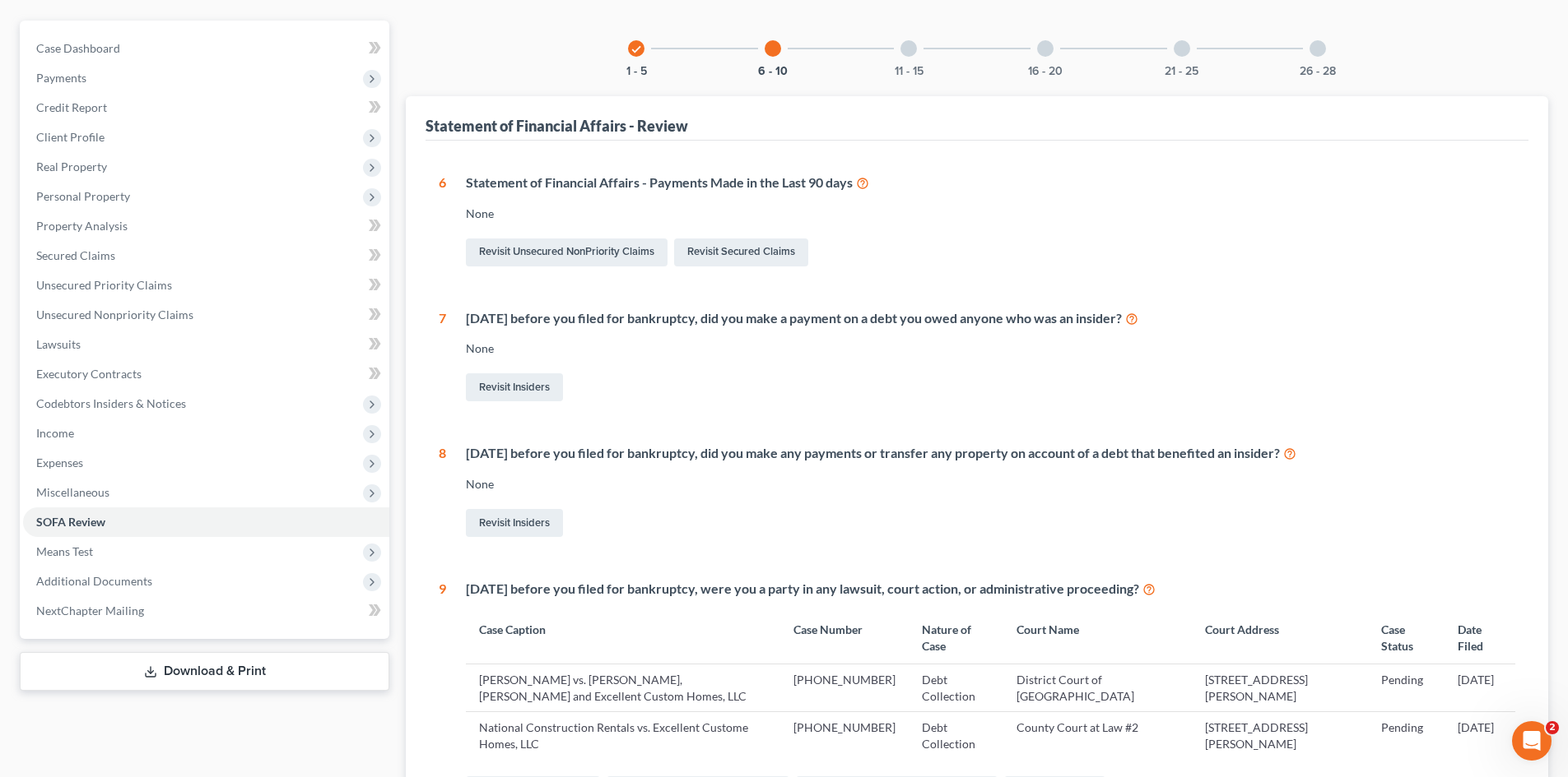
click at [921, 62] on div "11 - 15" at bounding box center [908, 48] width 56 height 56
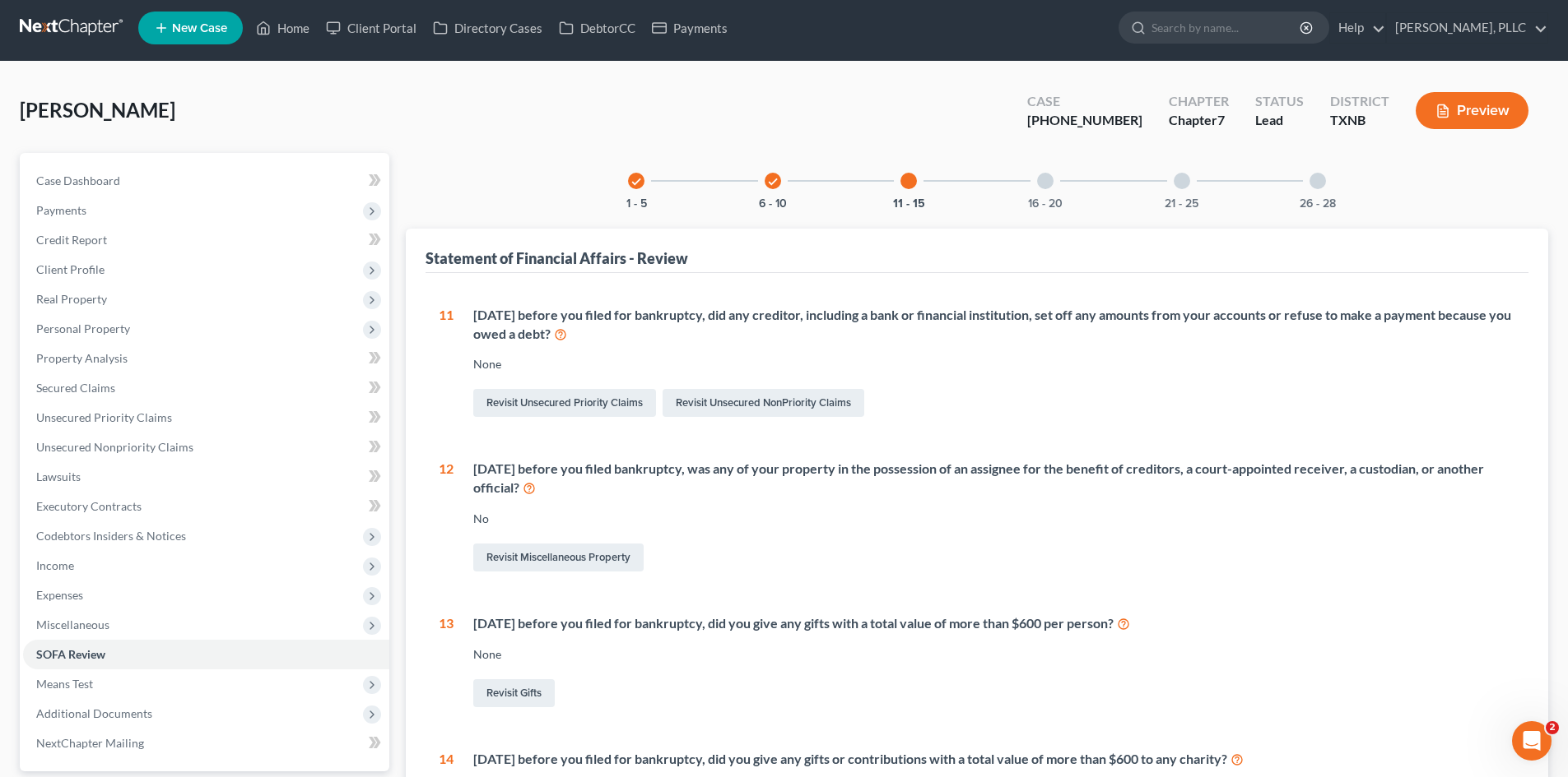
scroll to position [0, 0]
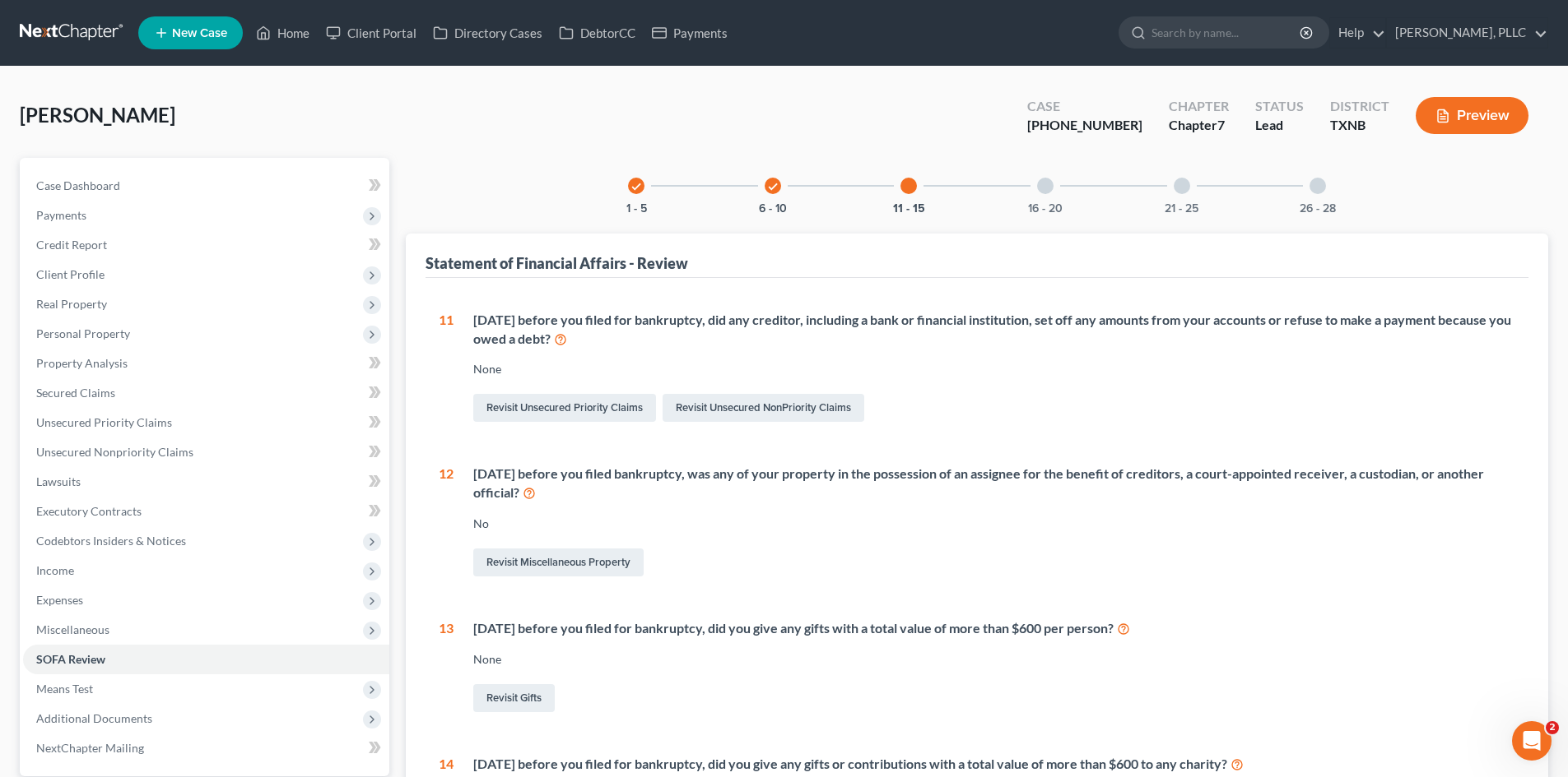
click at [1020, 207] on div "16 - 20" at bounding box center [1045, 185] width 56 height 56
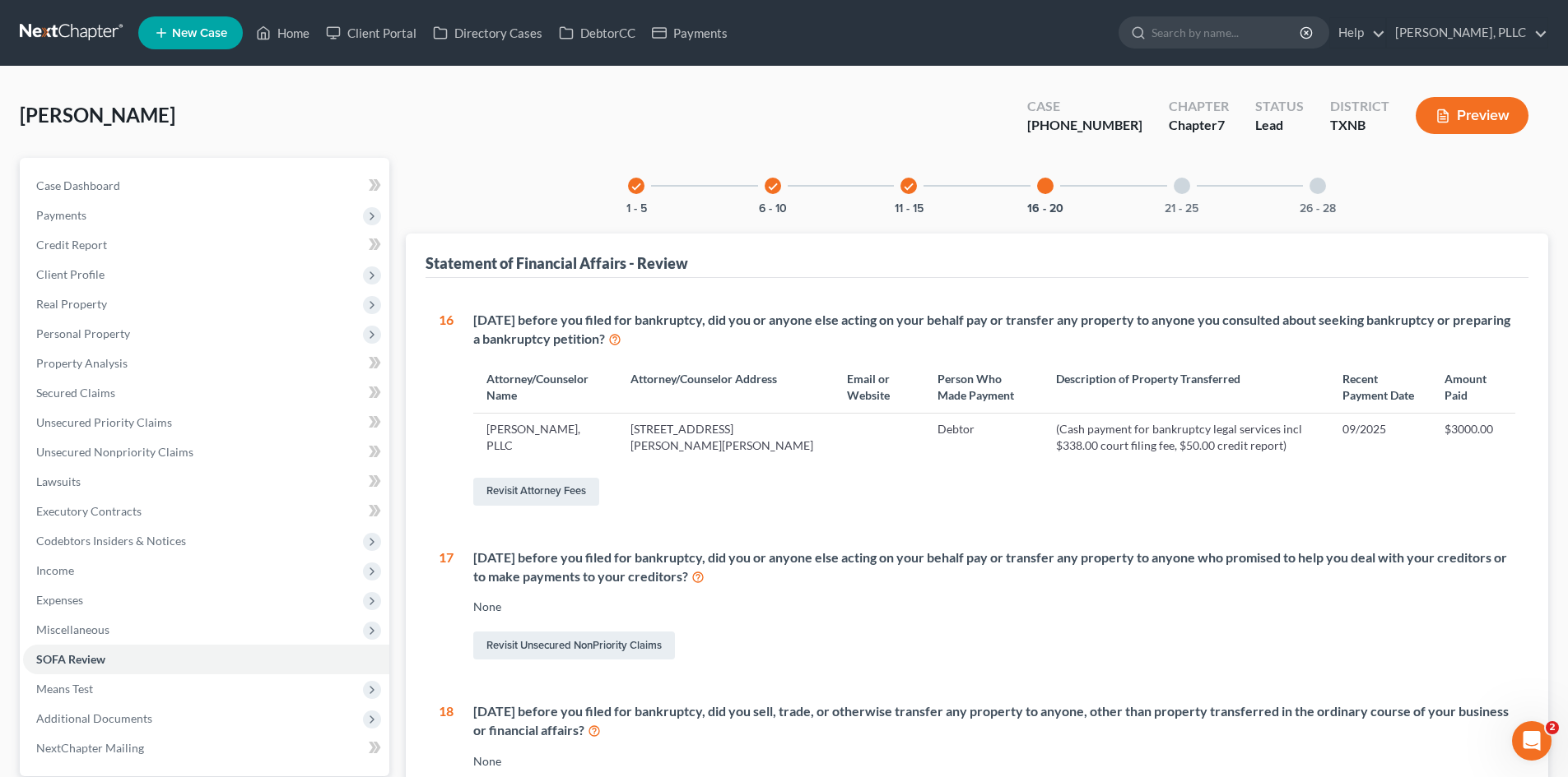
click at [1188, 189] on div at bounding box center [1182, 186] width 17 height 17
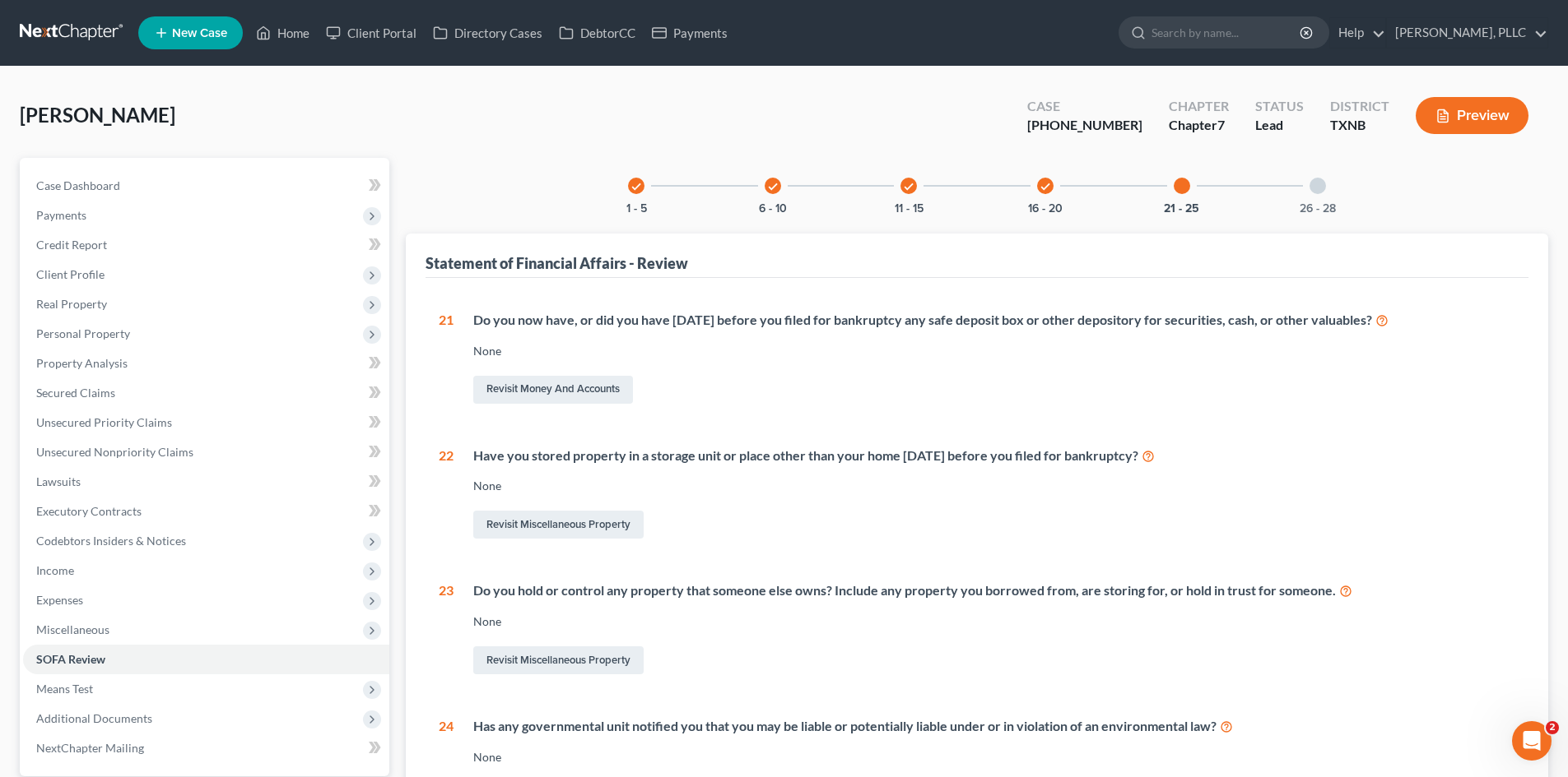
click at [1340, 196] on div "26 - 28" at bounding box center [1317, 185] width 56 height 56
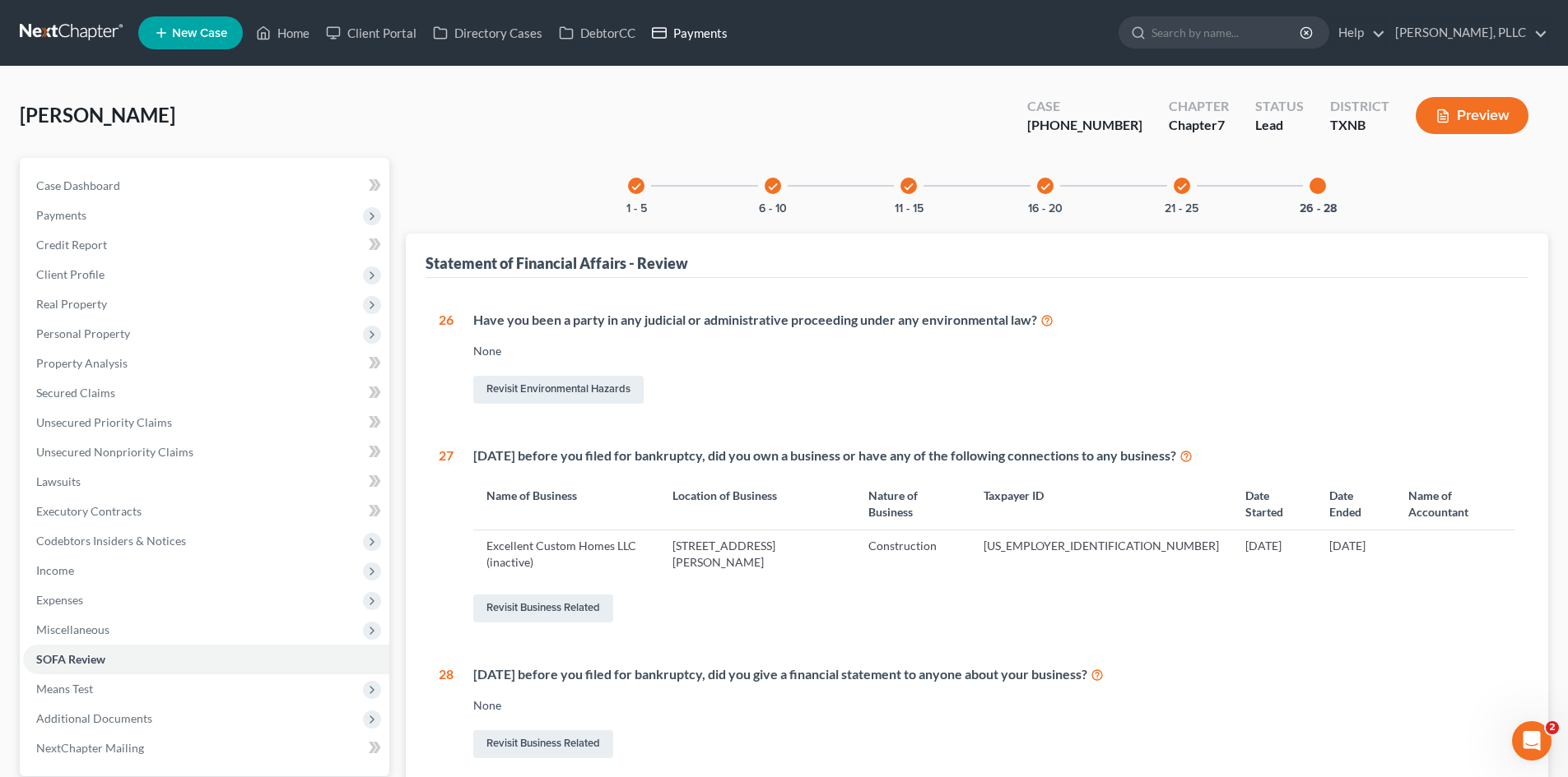
click at [692, 30] on link "Payments" at bounding box center [690, 32] width 92 height 29
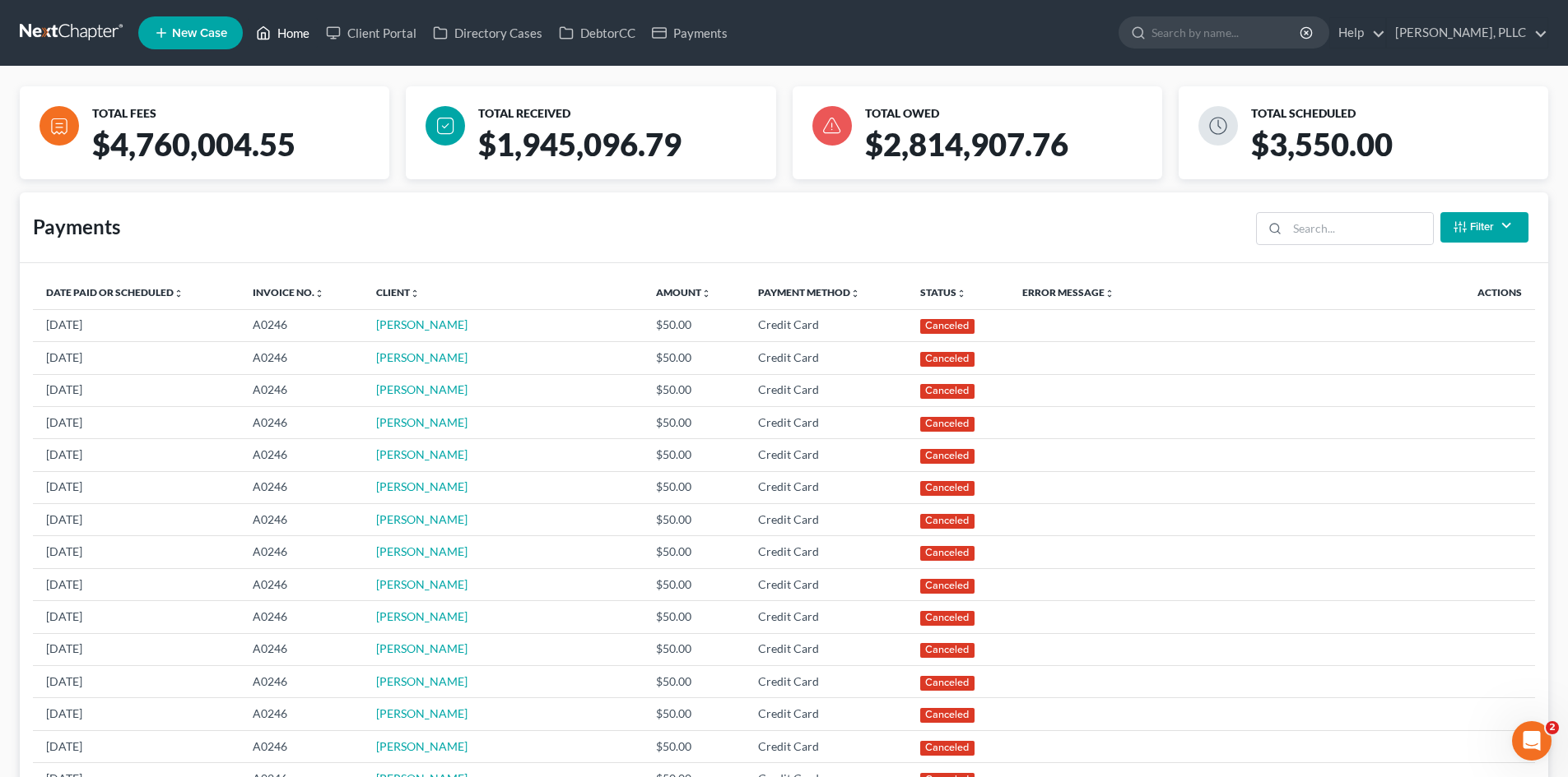
click at [302, 35] on link "Home" at bounding box center [282, 32] width 70 height 29
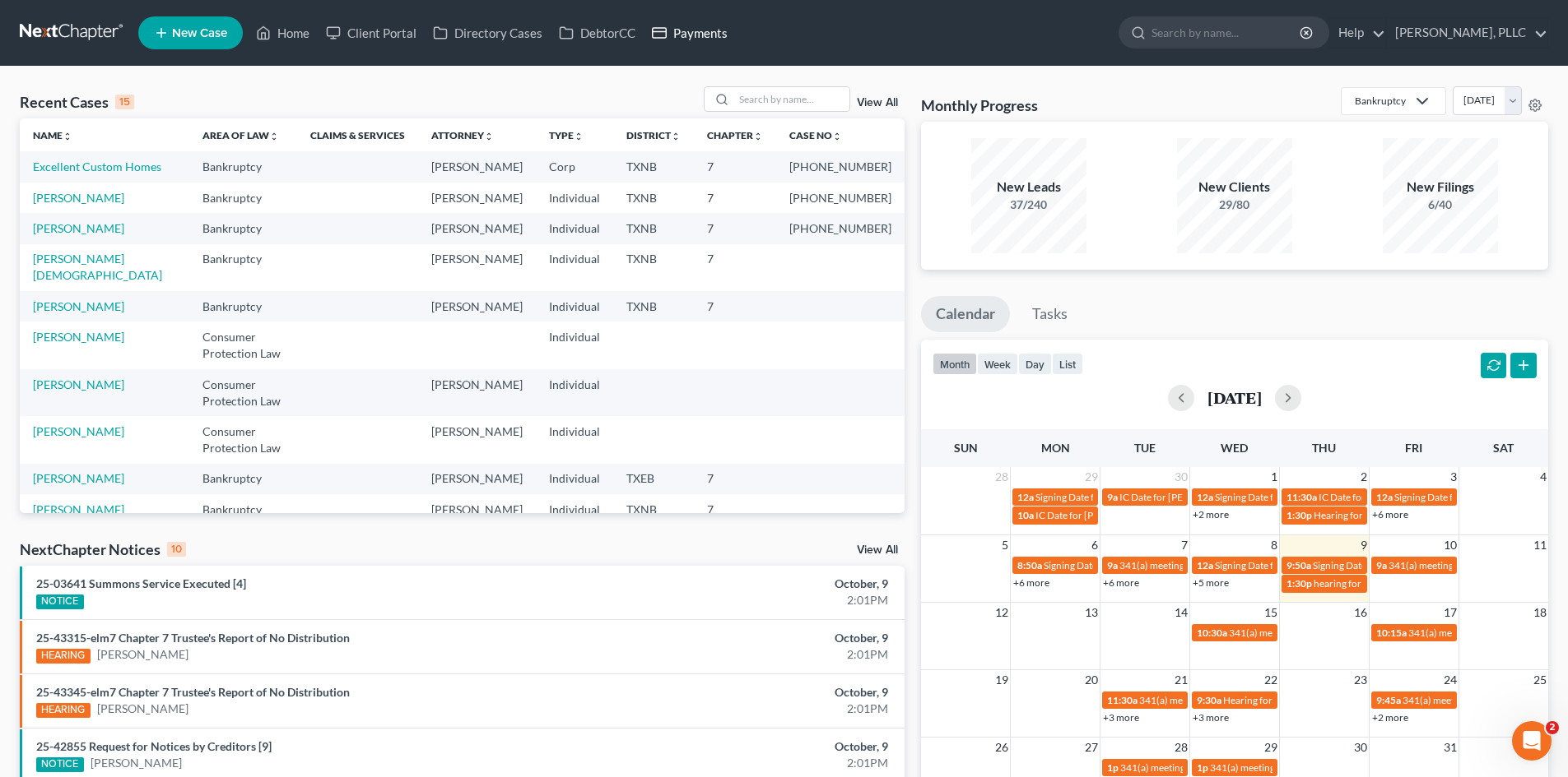
click at [700, 37] on link "Payments" at bounding box center [690, 32] width 92 height 29
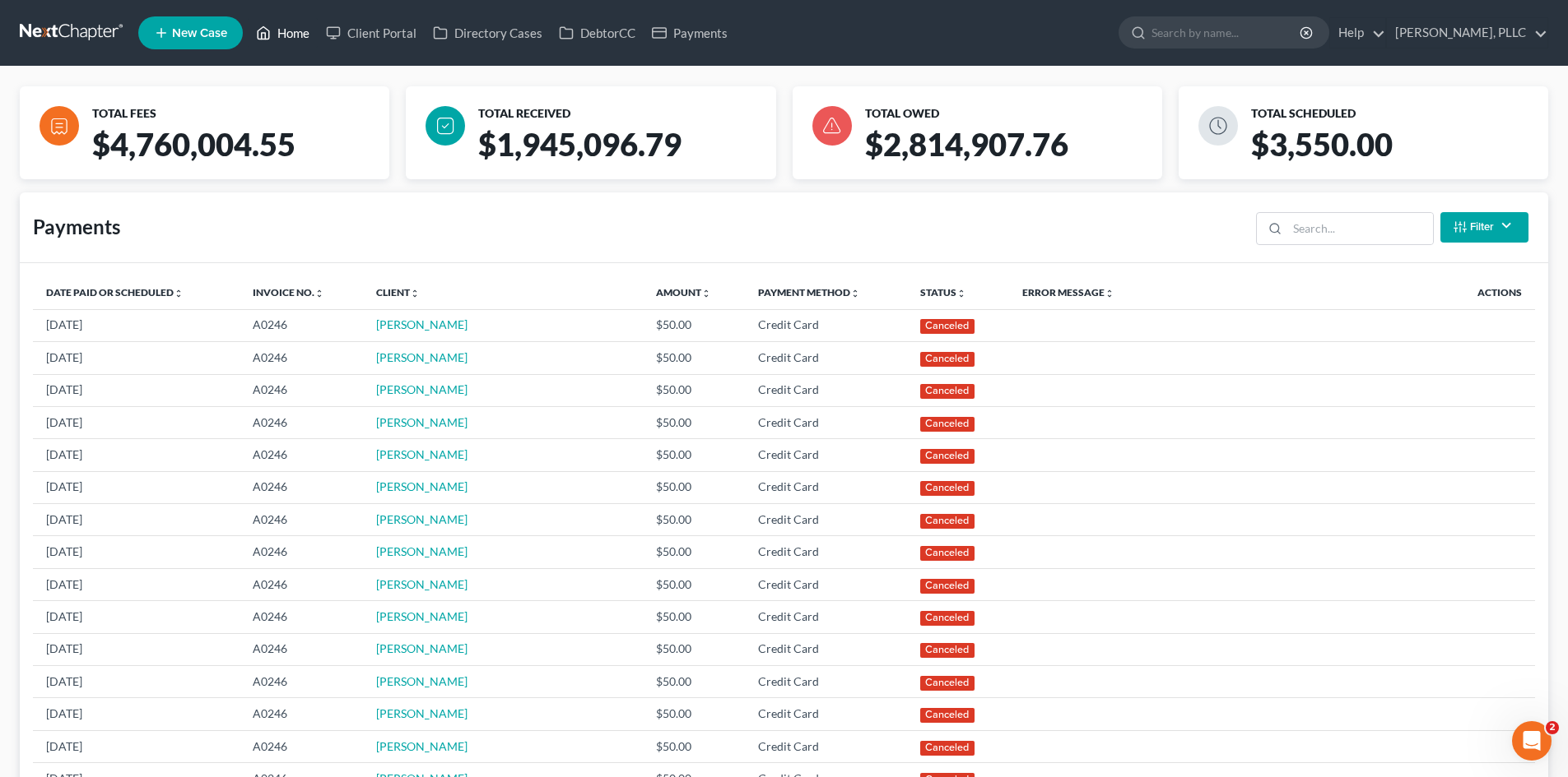
click at [287, 35] on link "Home" at bounding box center [282, 32] width 70 height 29
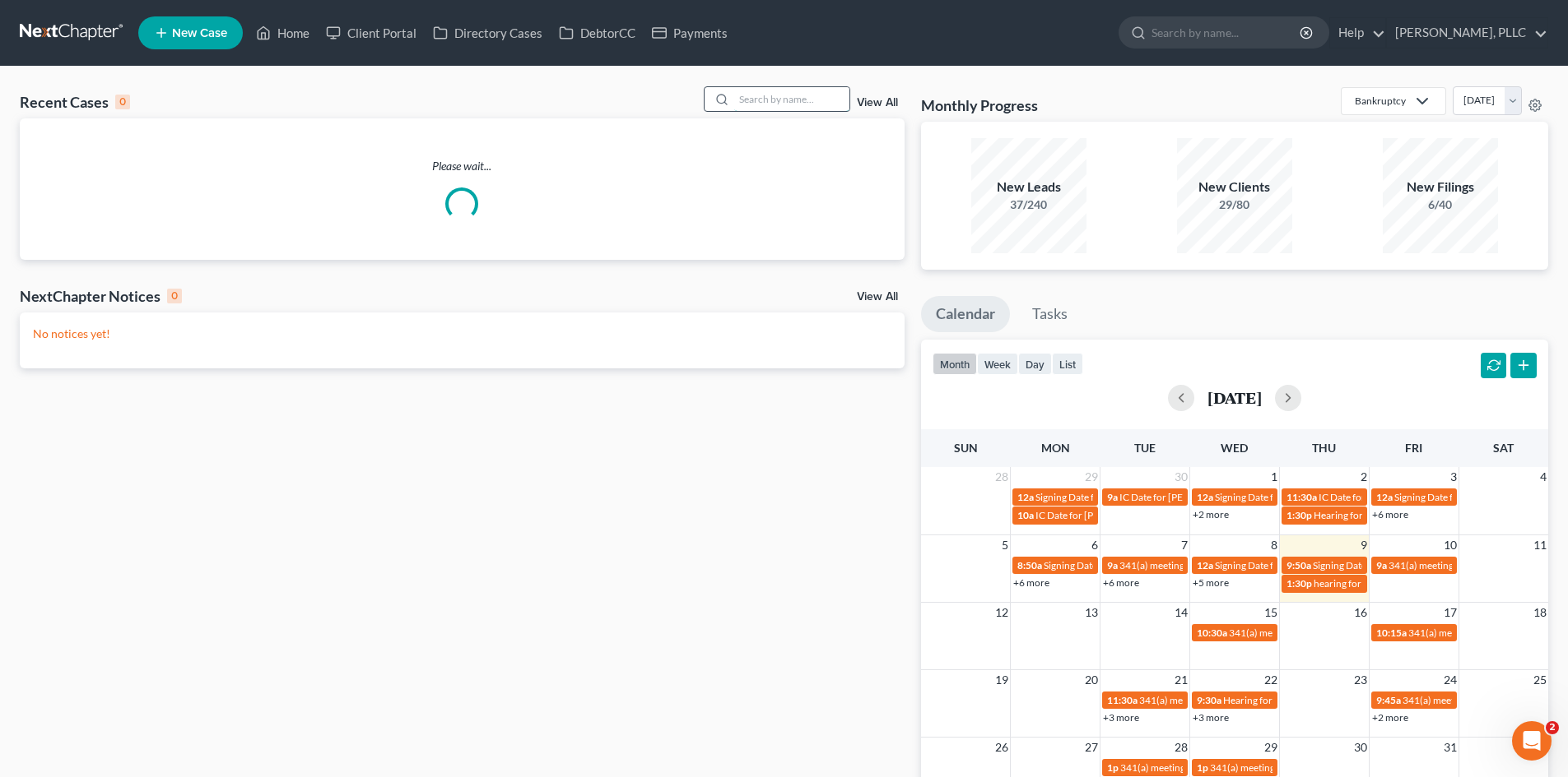
click at [812, 101] on input "search" at bounding box center [792, 98] width 115 height 24
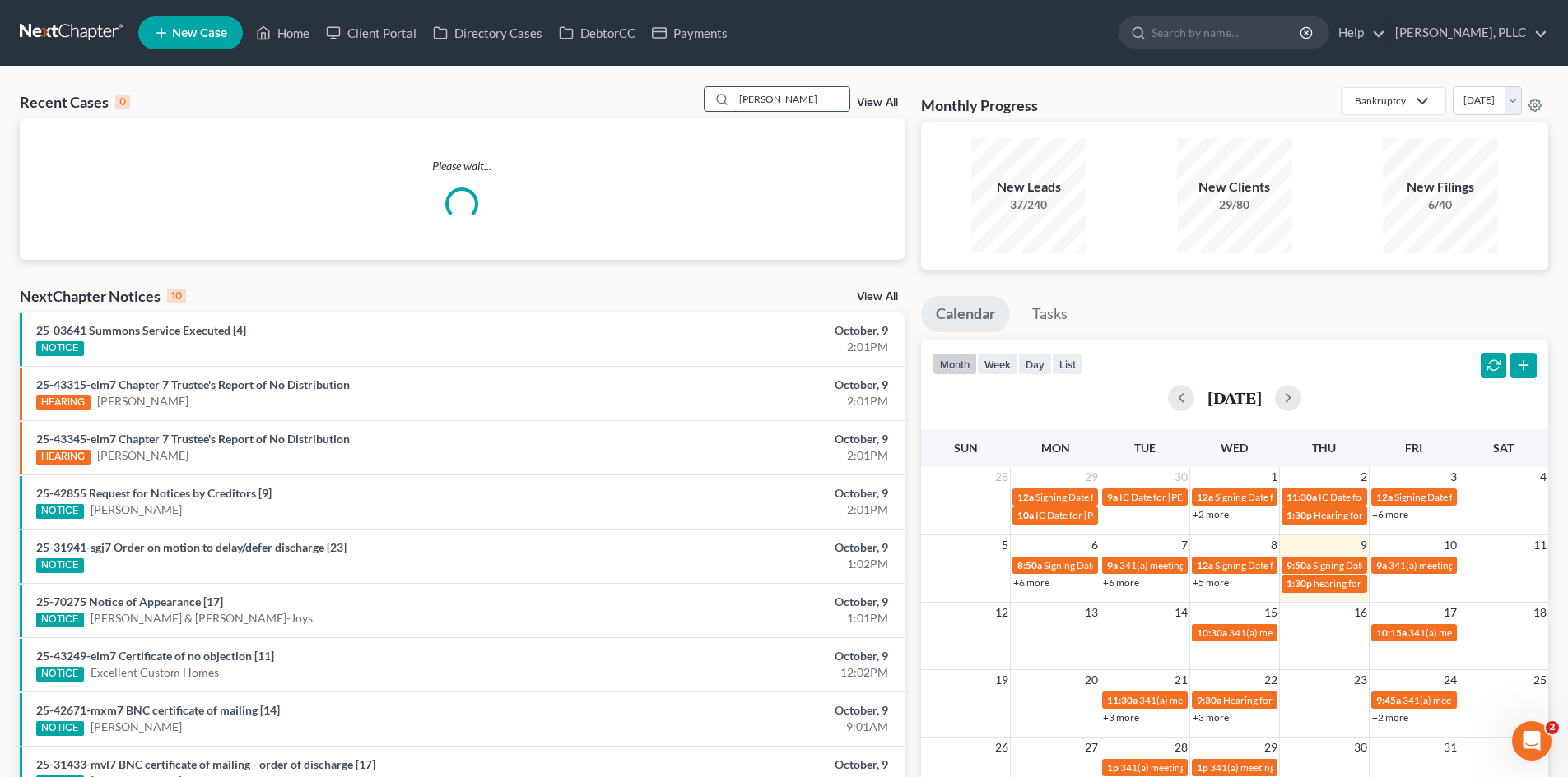
type input "mayfield"
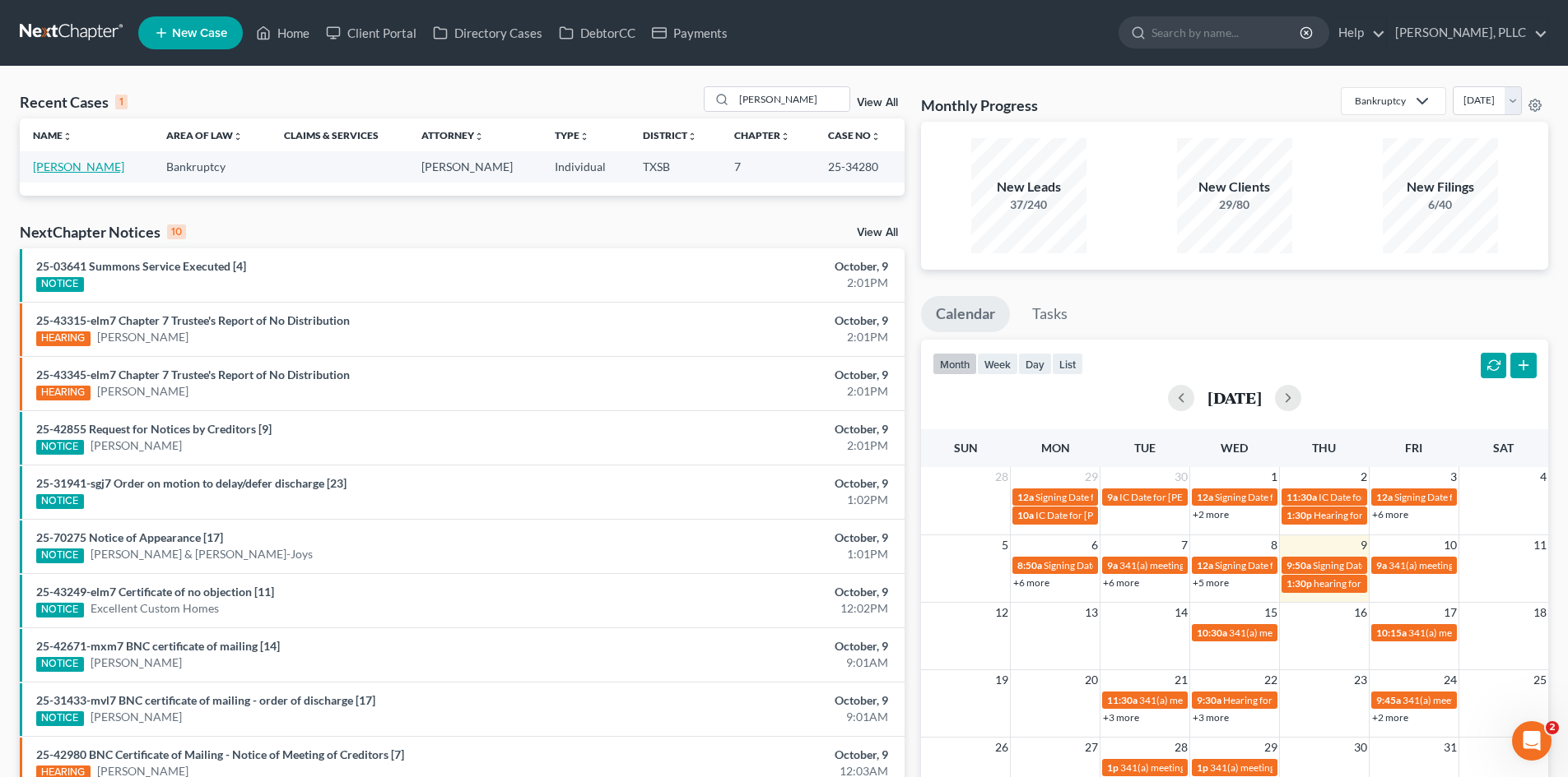
click at [68, 175] on td "Mayfield, Eva" at bounding box center [86, 167] width 133 height 30
click at [68, 168] on link "Mayfield, Eva" at bounding box center [78, 167] width 91 height 14
select select "4"
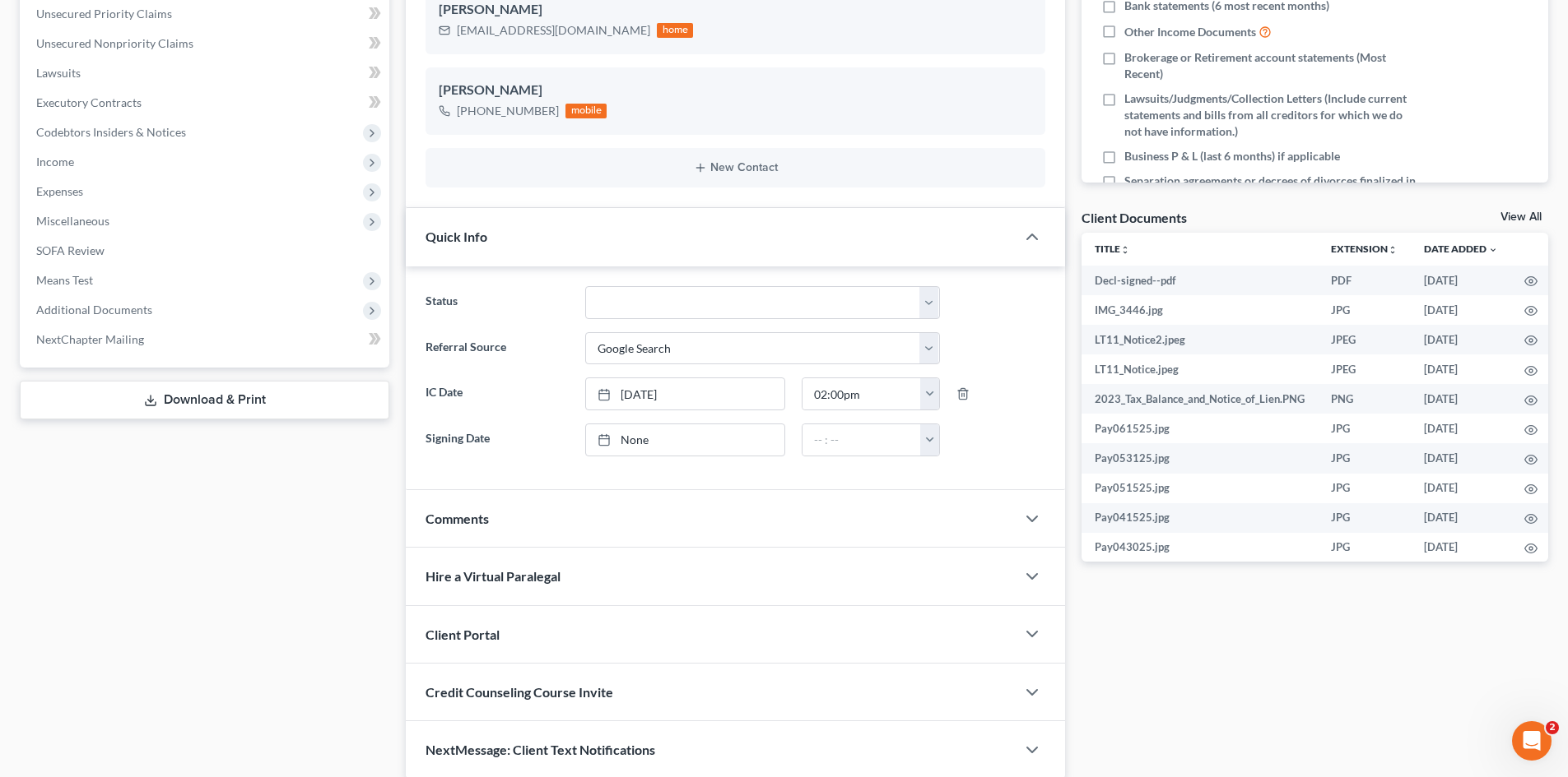
scroll to position [411, 0]
click at [120, 295] on span "Additional Documents" at bounding box center [206, 307] width 366 height 29
click at [120, 401] on span "PACER Notices" at bounding box center [108, 396] width 79 height 14
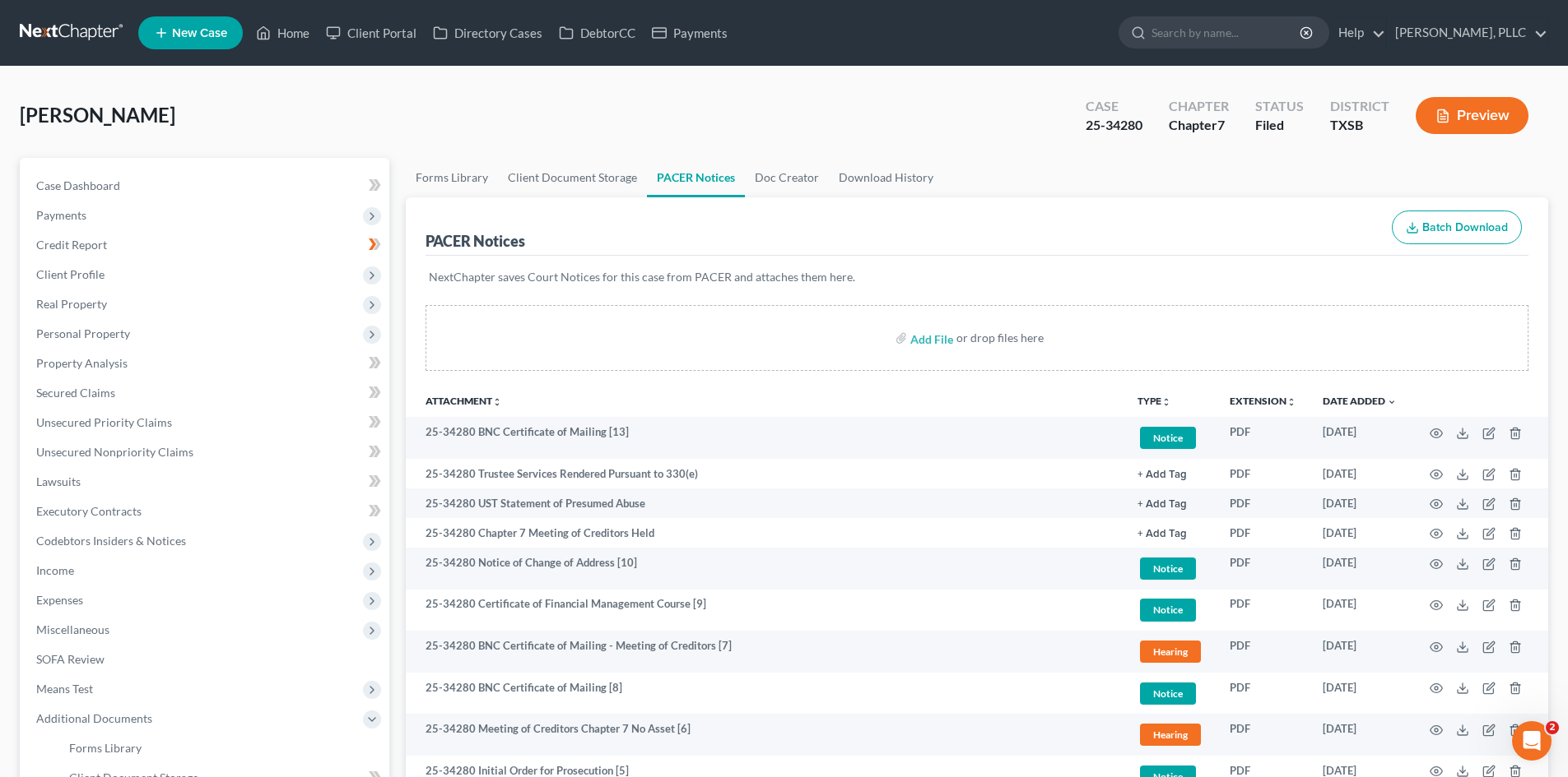
scroll to position [329, 0]
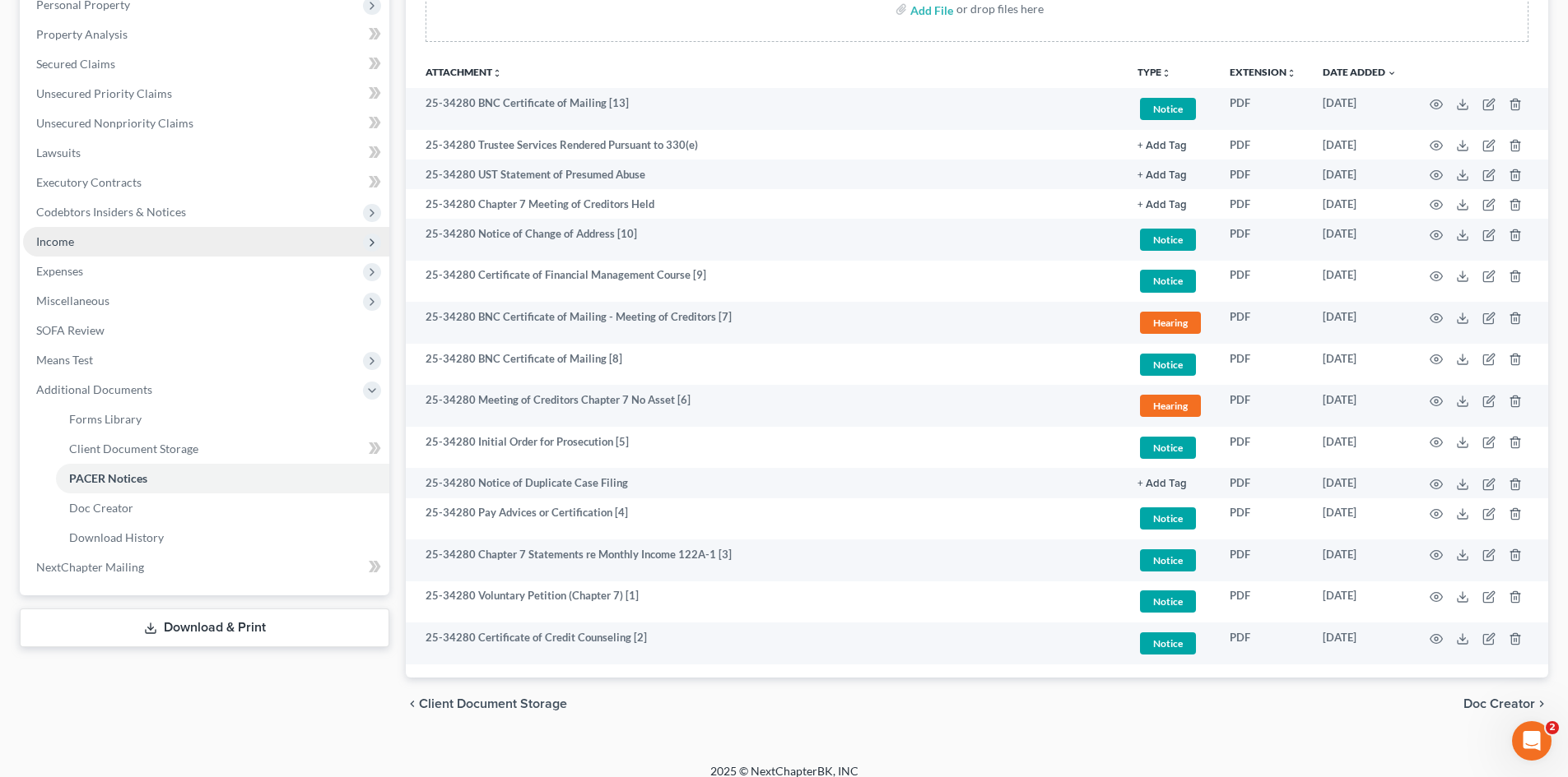
click at [59, 252] on span "Income" at bounding box center [206, 241] width 366 height 29
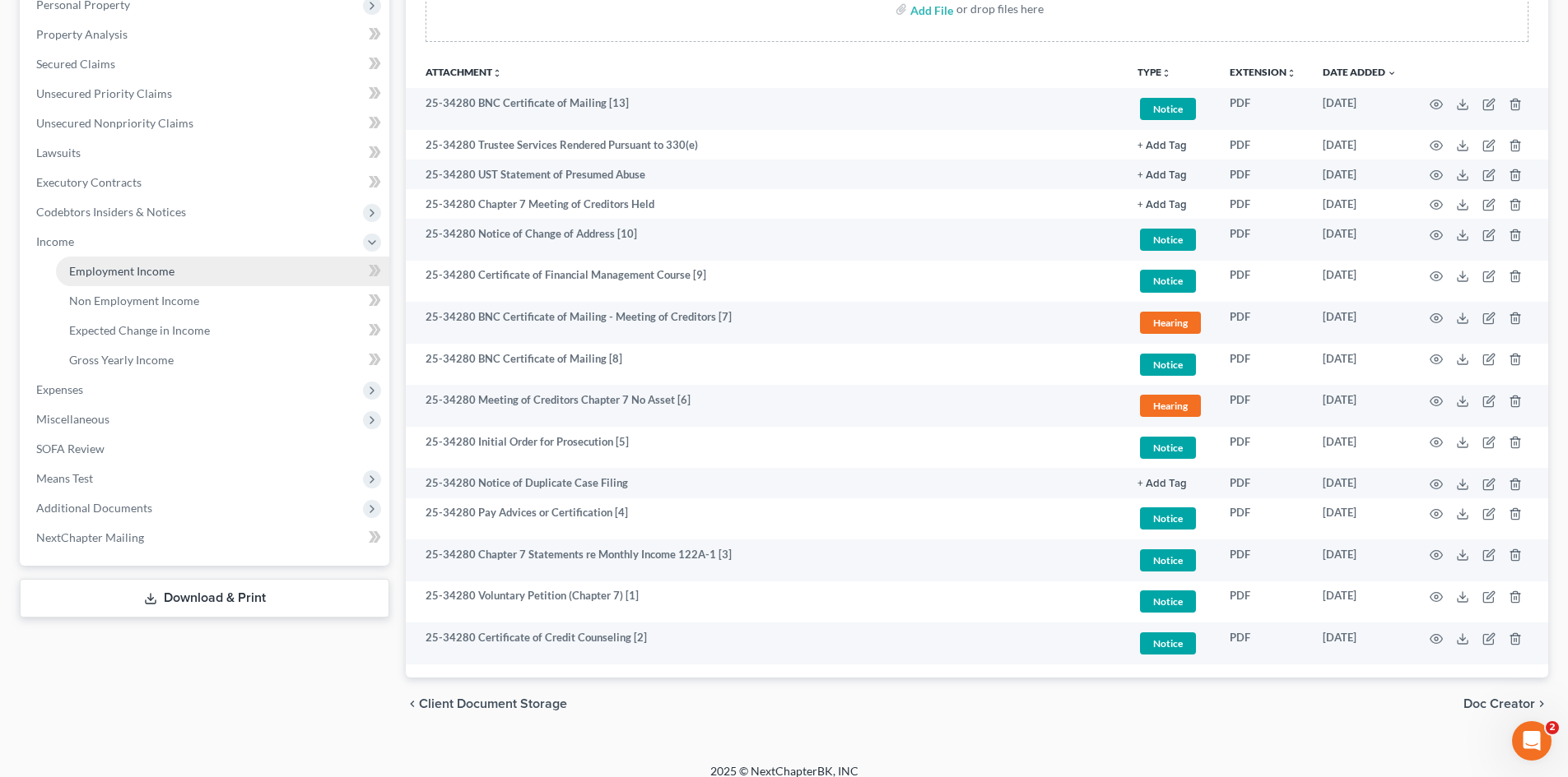
click at [131, 273] on span "Employment Income" at bounding box center [121, 271] width 105 height 14
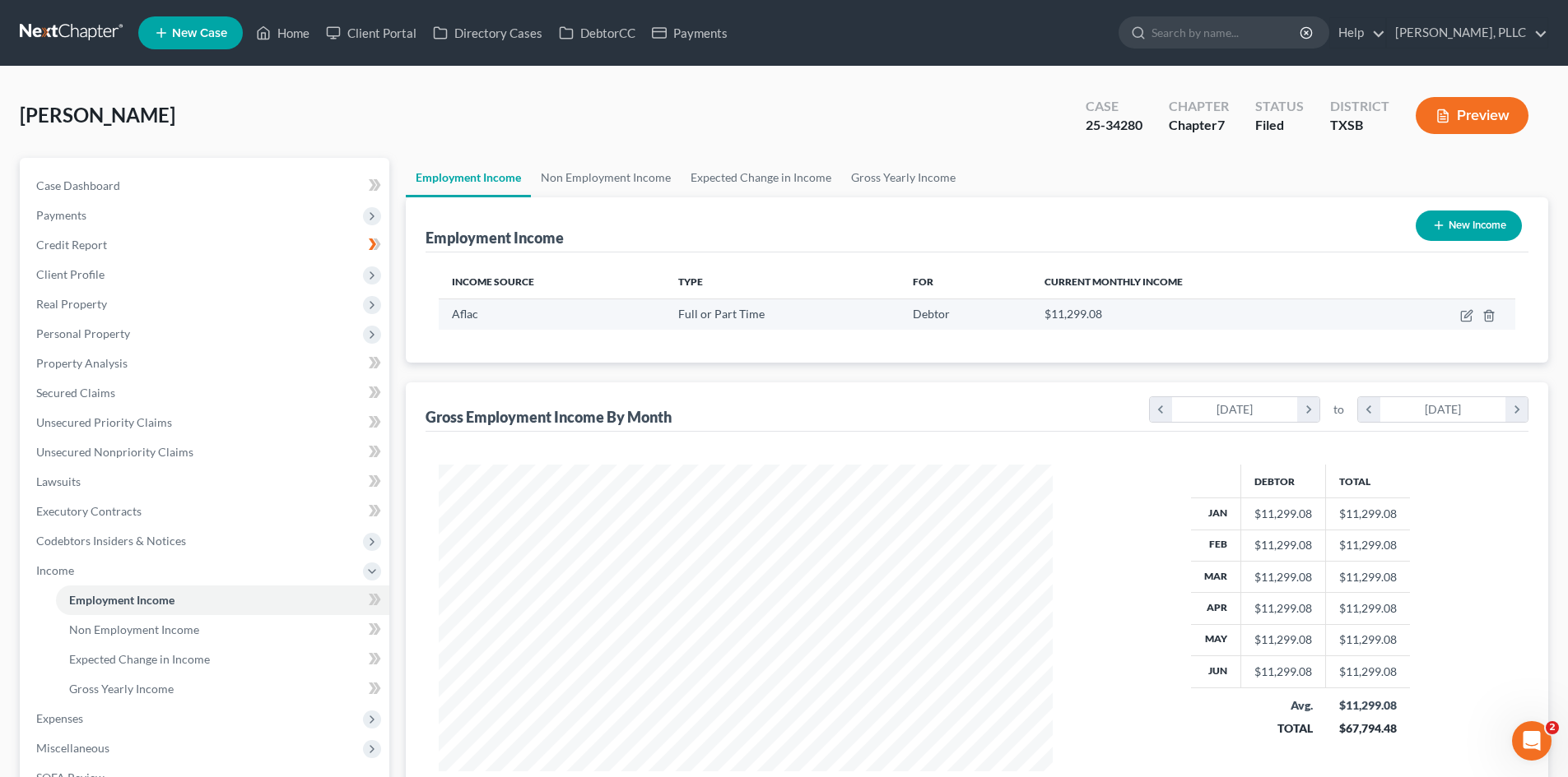
scroll to position [307, 647]
click at [589, 171] on link "Non Employment Income" at bounding box center [605, 177] width 150 height 40
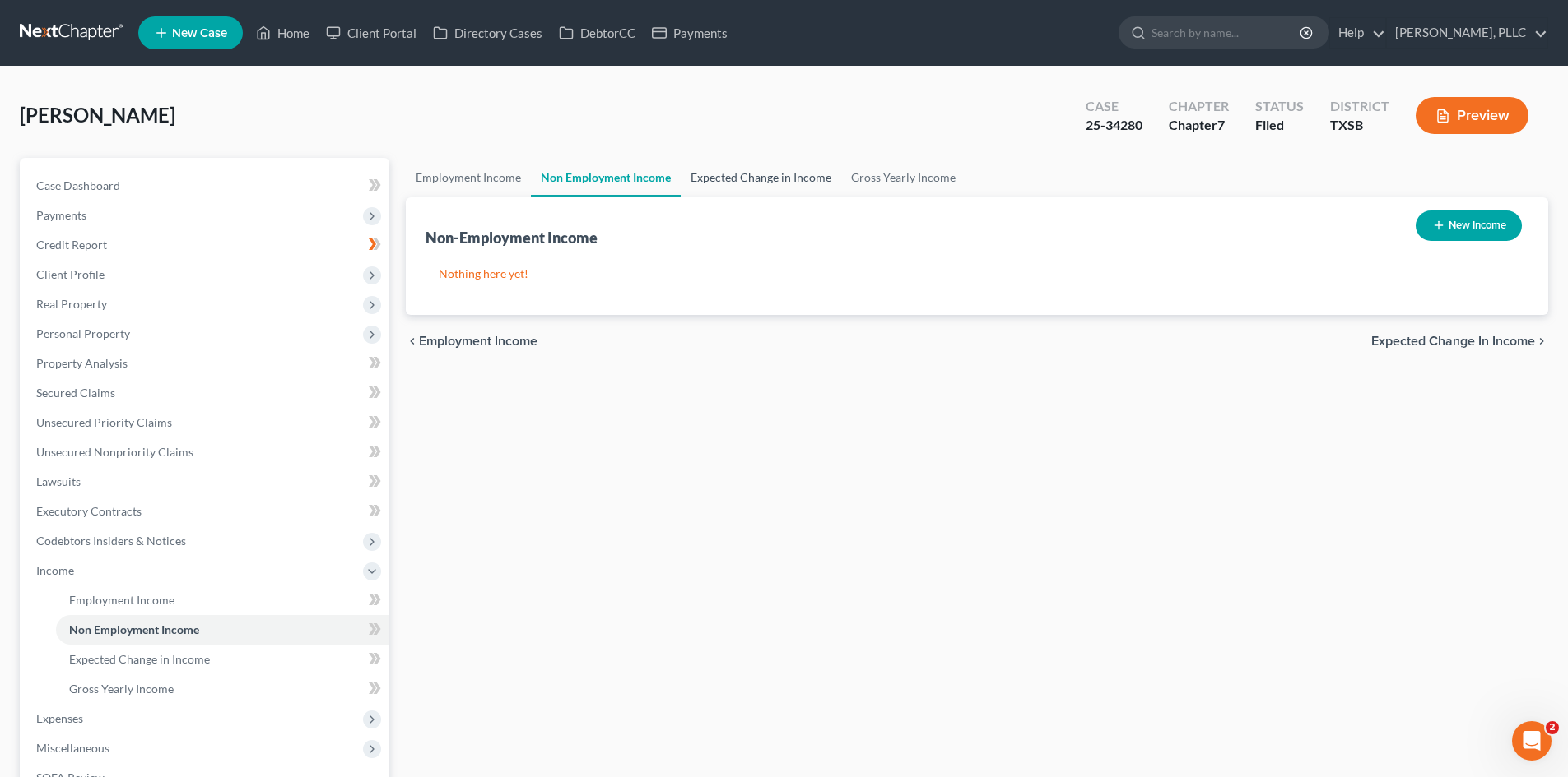
click at [717, 167] on link "Expected Change in Income" at bounding box center [761, 177] width 160 height 40
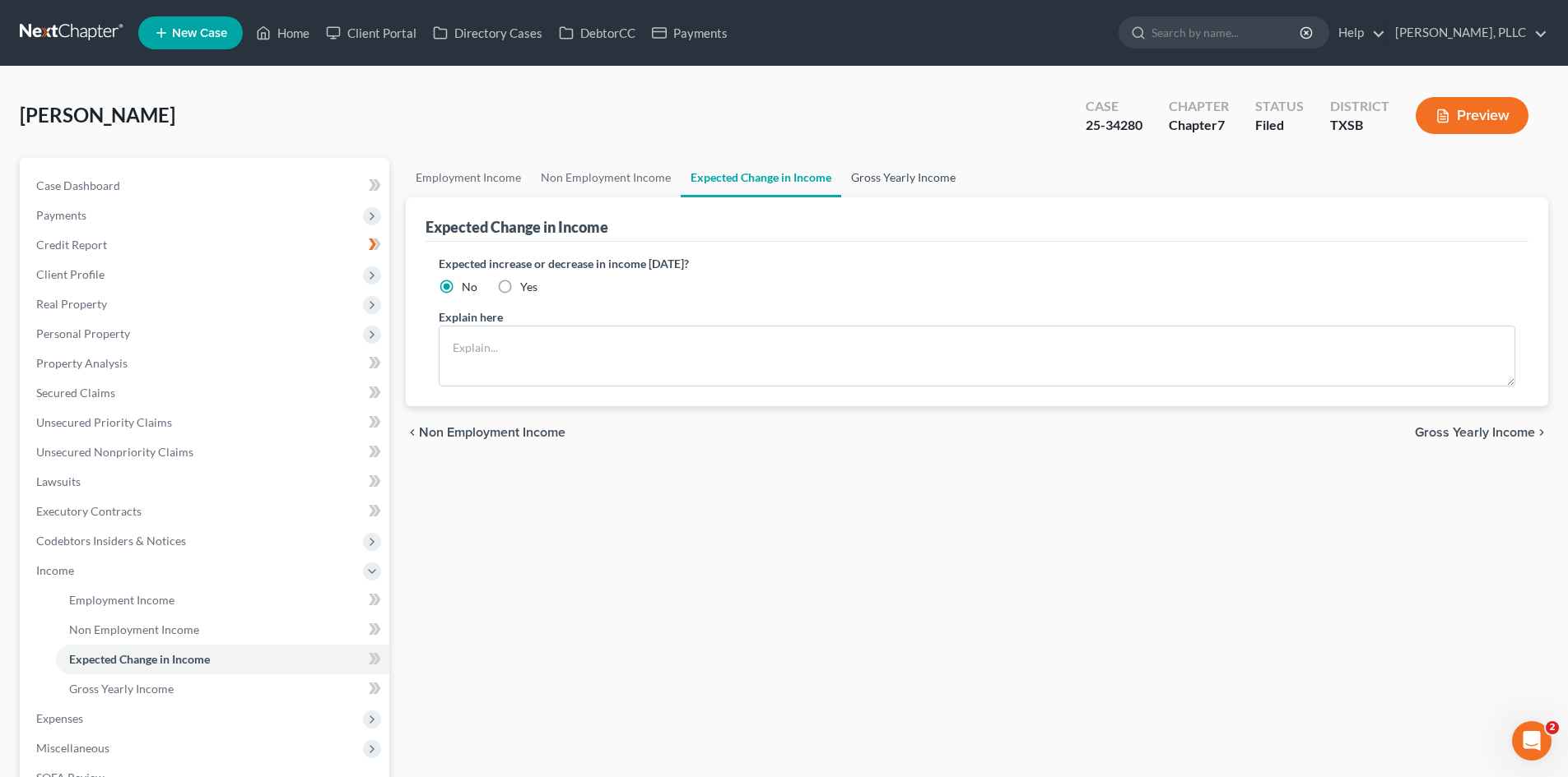
click at [880, 194] on link "Gross Yearly Income" at bounding box center [903, 177] width 124 height 40
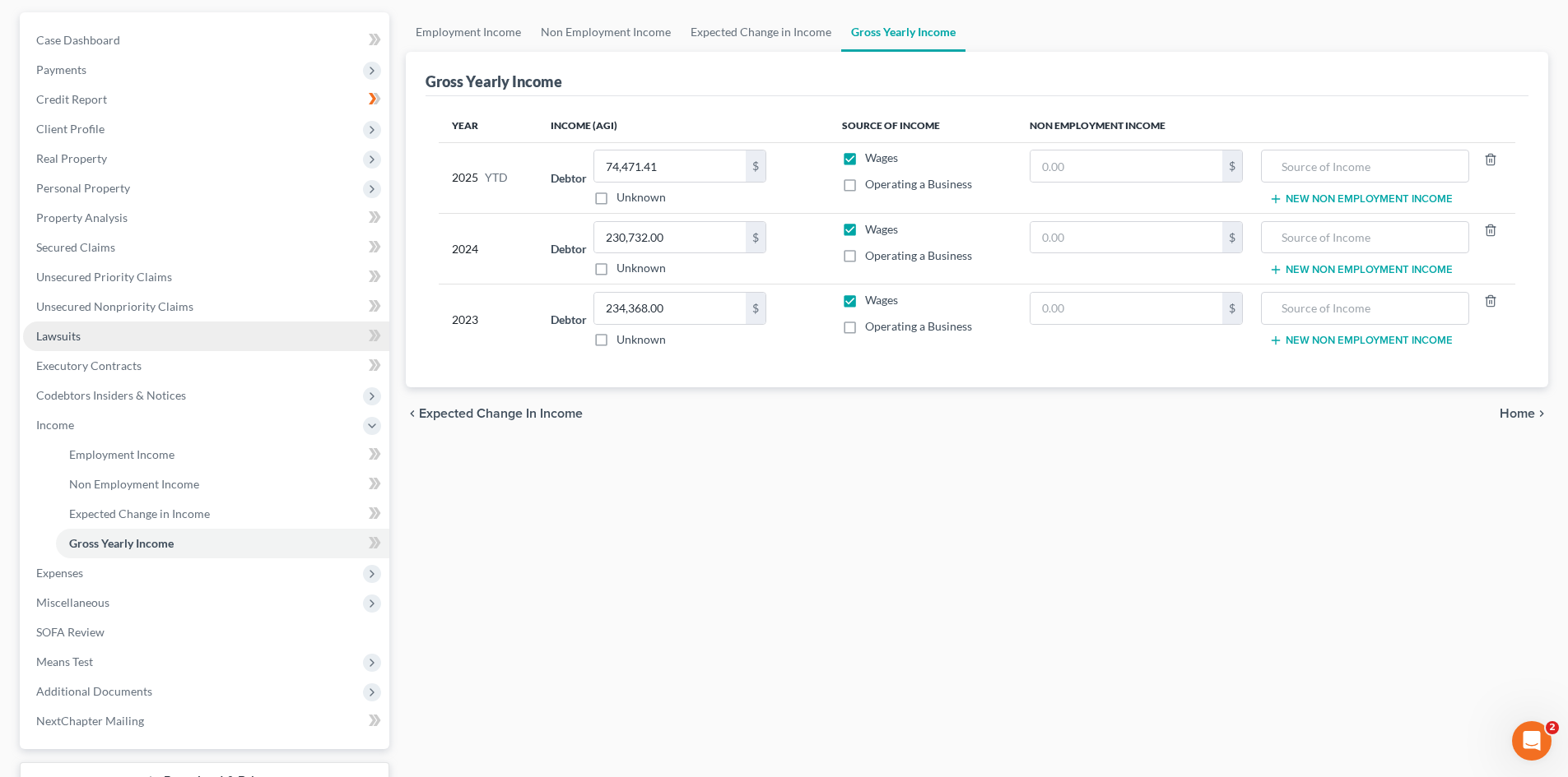
scroll to position [232, 0]
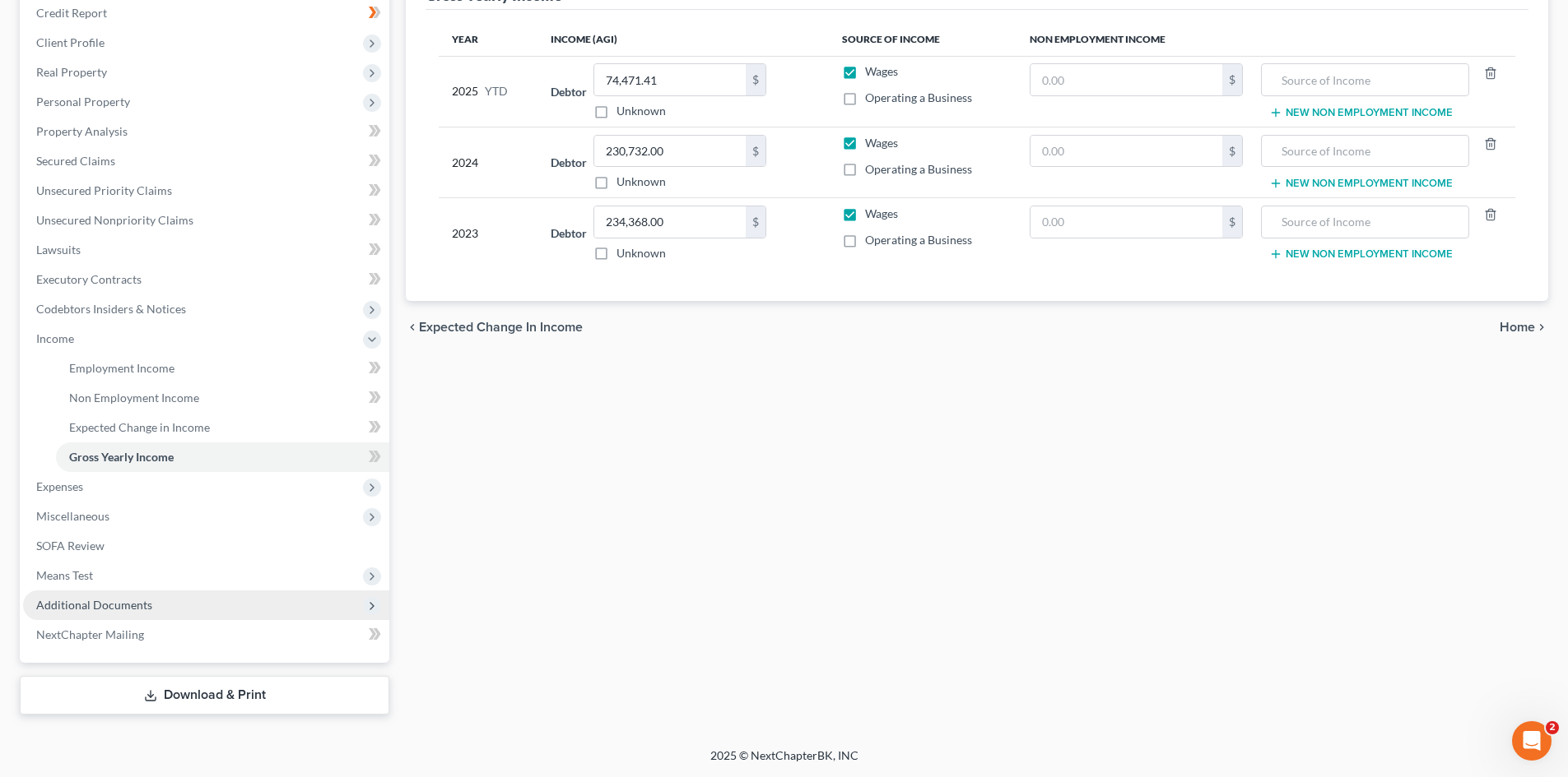
click at [172, 608] on span "Additional Documents" at bounding box center [206, 605] width 366 height 29
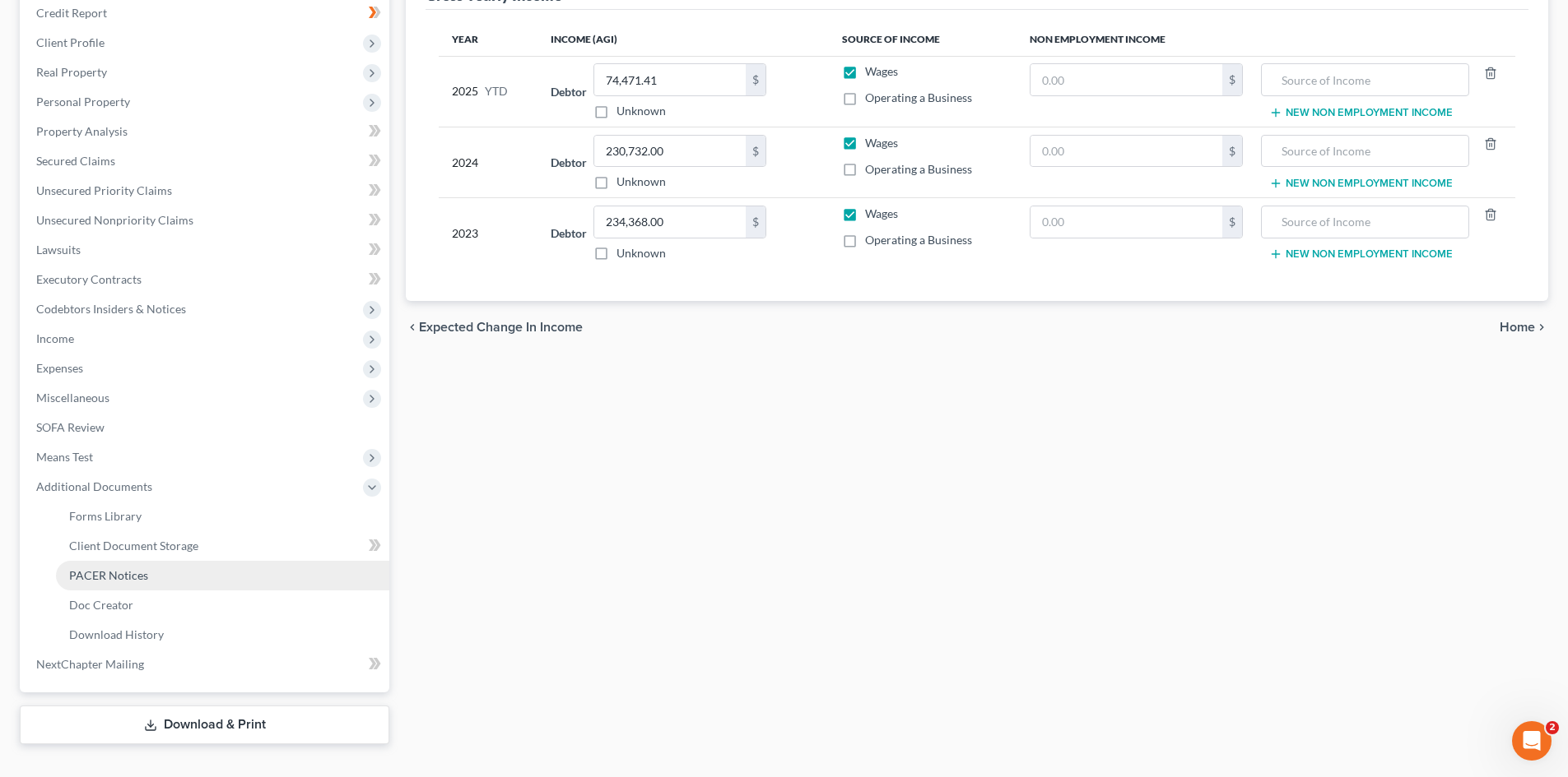
click at [178, 585] on link "PACER Notices" at bounding box center [222, 575] width 333 height 29
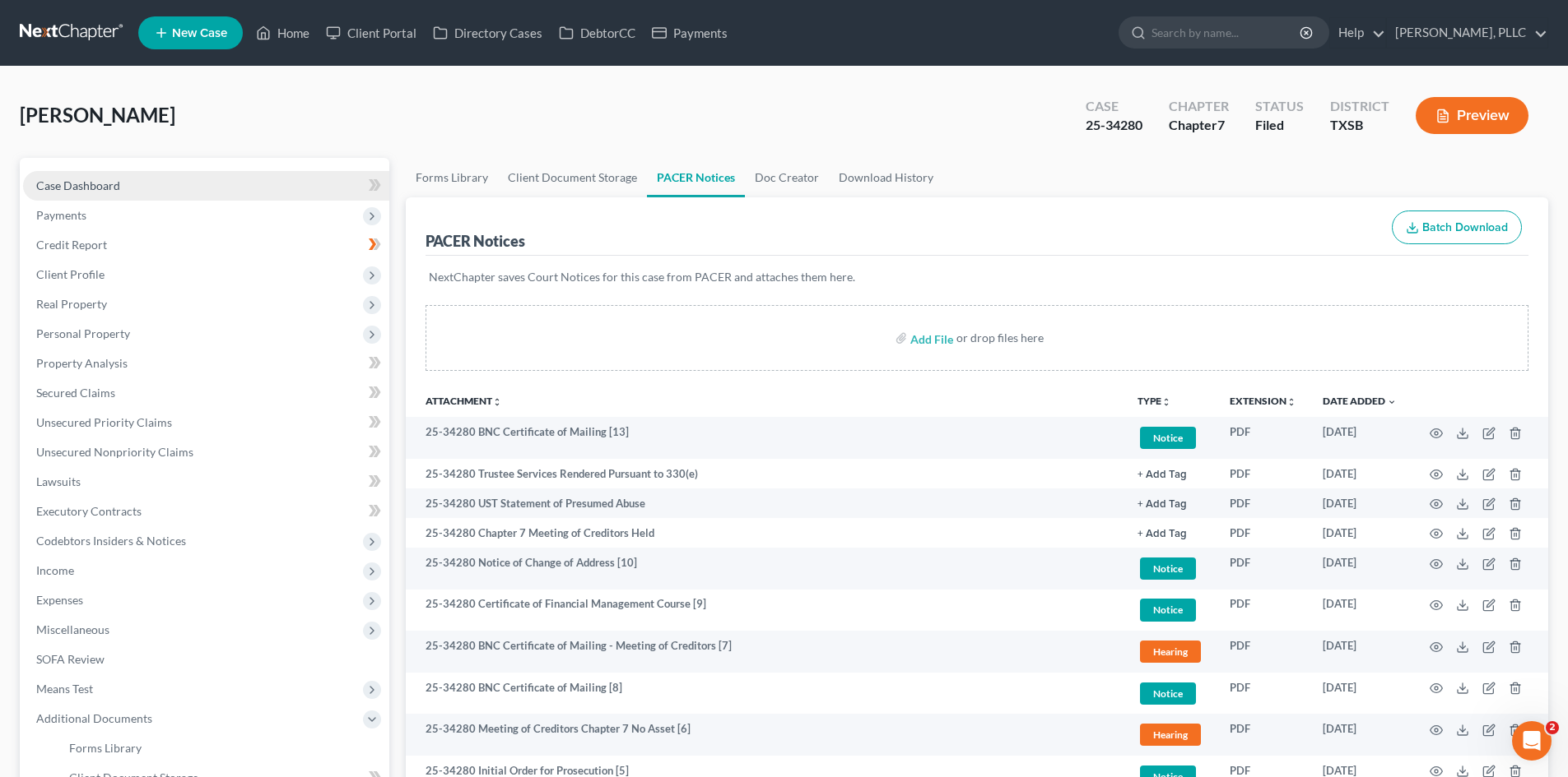
drag, startPoint x: 105, startPoint y: 188, endPoint x: 179, endPoint y: 179, distance: 74.5
click at [105, 188] on span "Case Dashboard" at bounding box center [78, 185] width 84 height 14
select select "4"
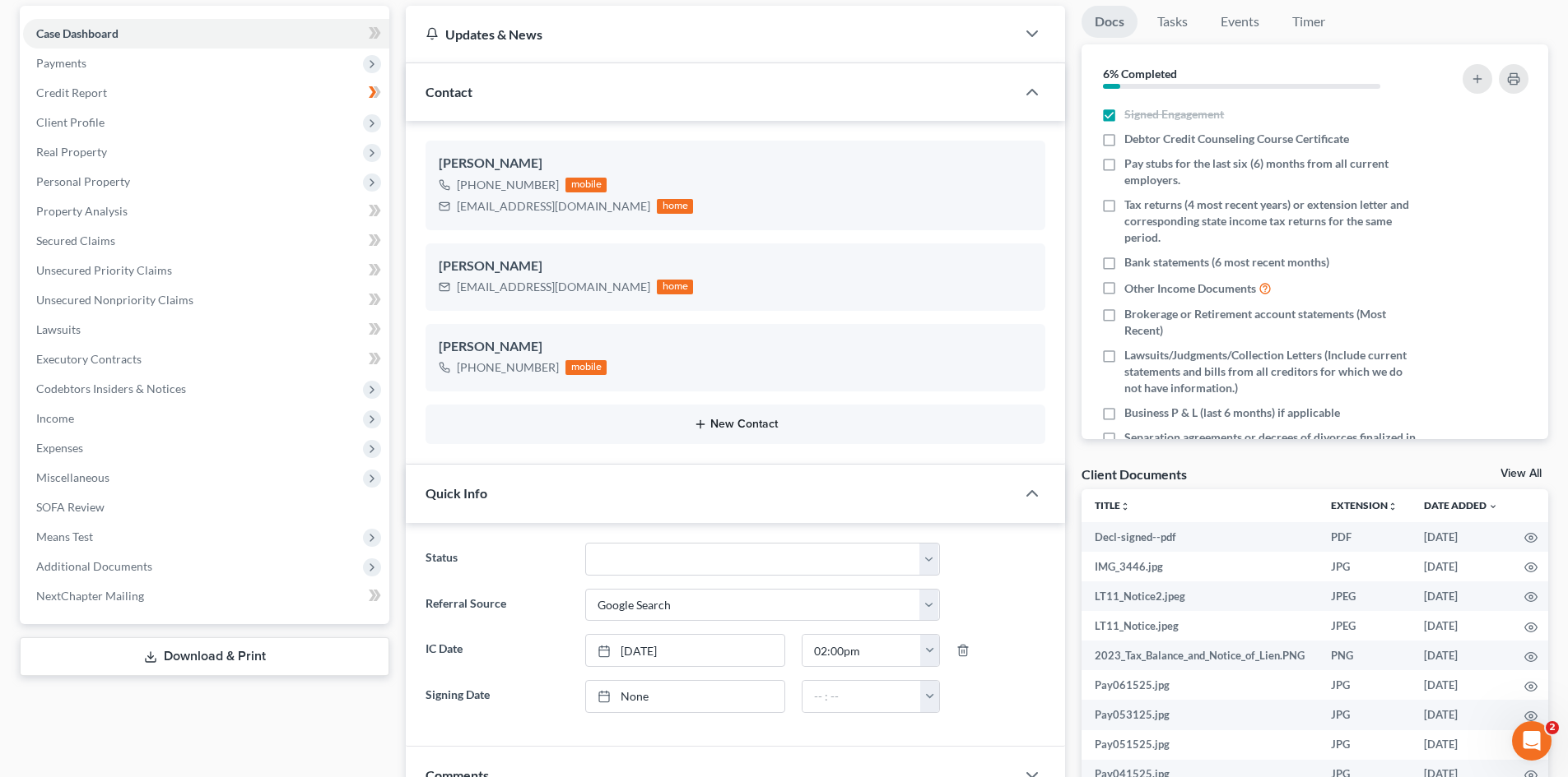
scroll to position [165, 0]
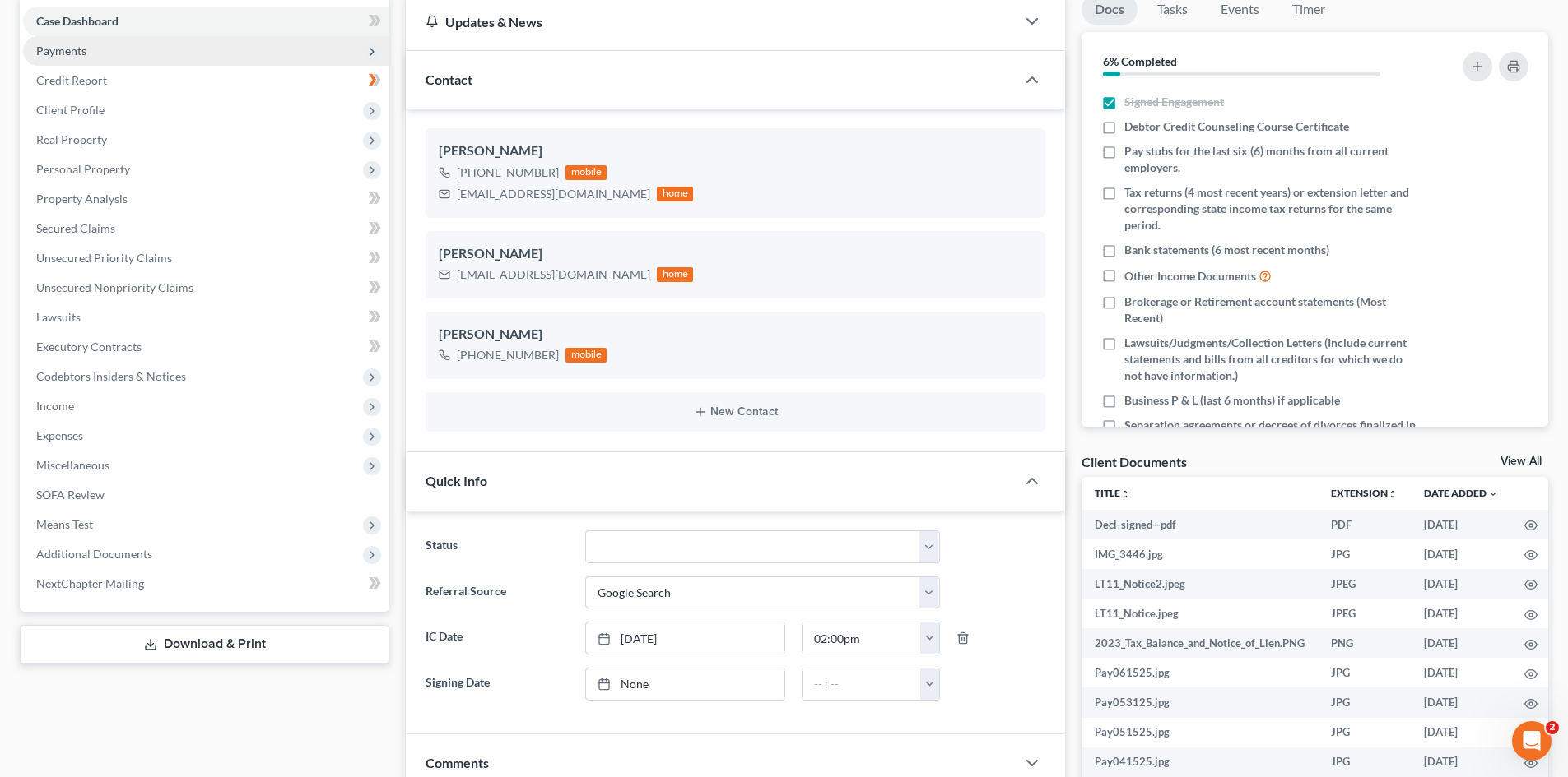
click at [121, 44] on span "Payments" at bounding box center [206, 51] width 366 height 29
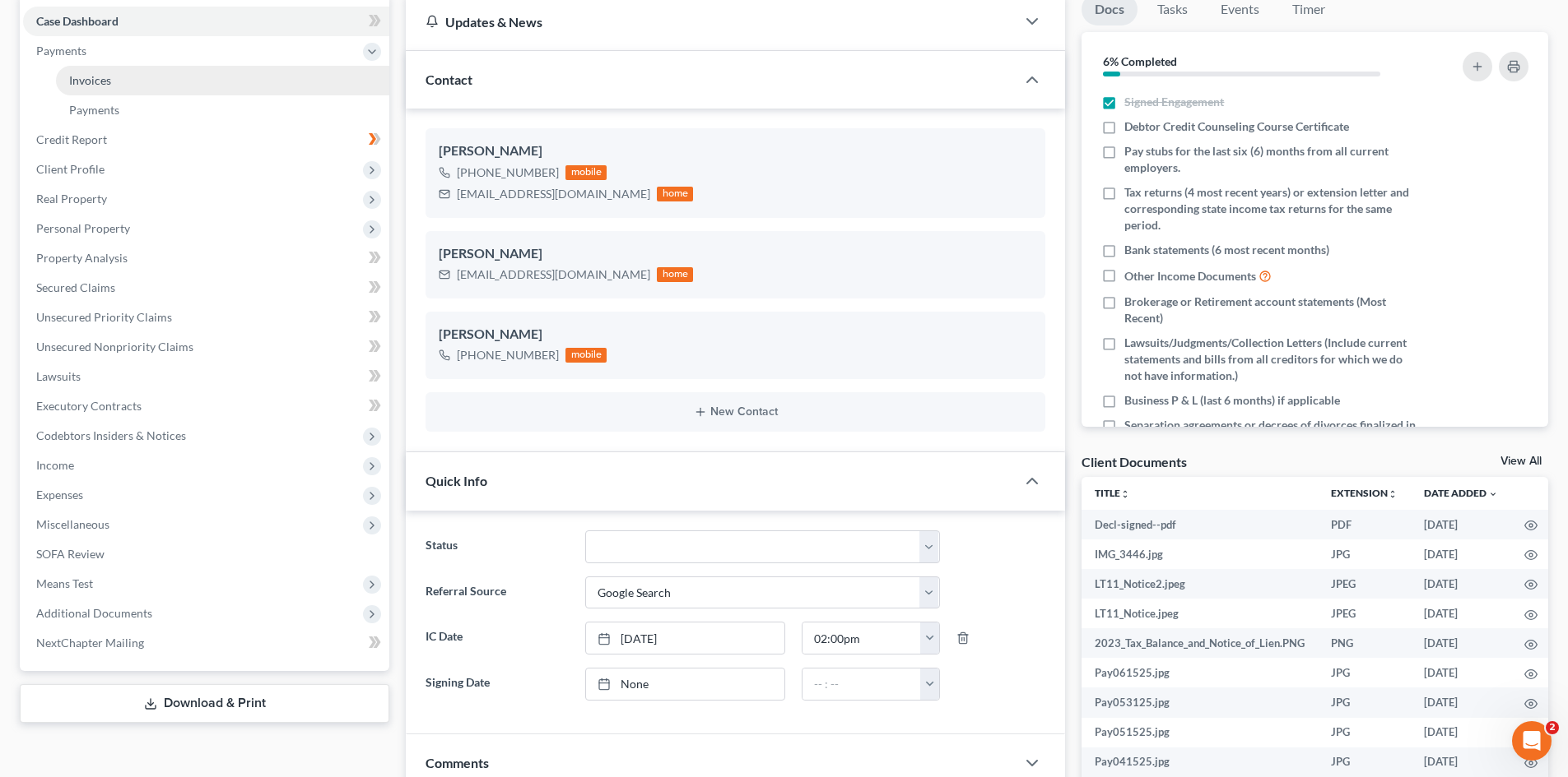
click at [134, 82] on link "Invoices" at bounding box center [222, 80] width 333 height 29
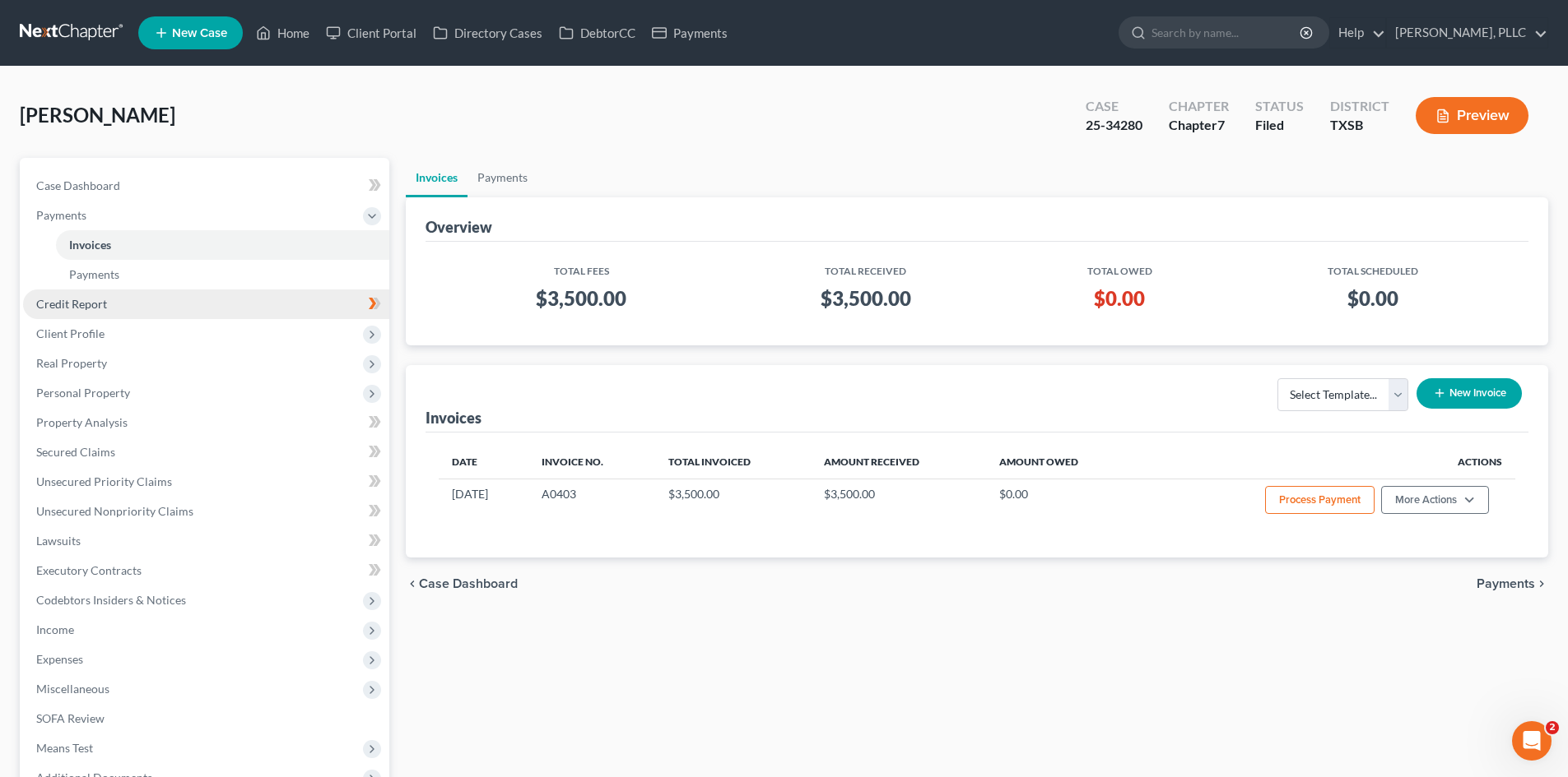
click at [103, 311] on link "Credit Report" at bounding box center [206, 304] width 366 height 29
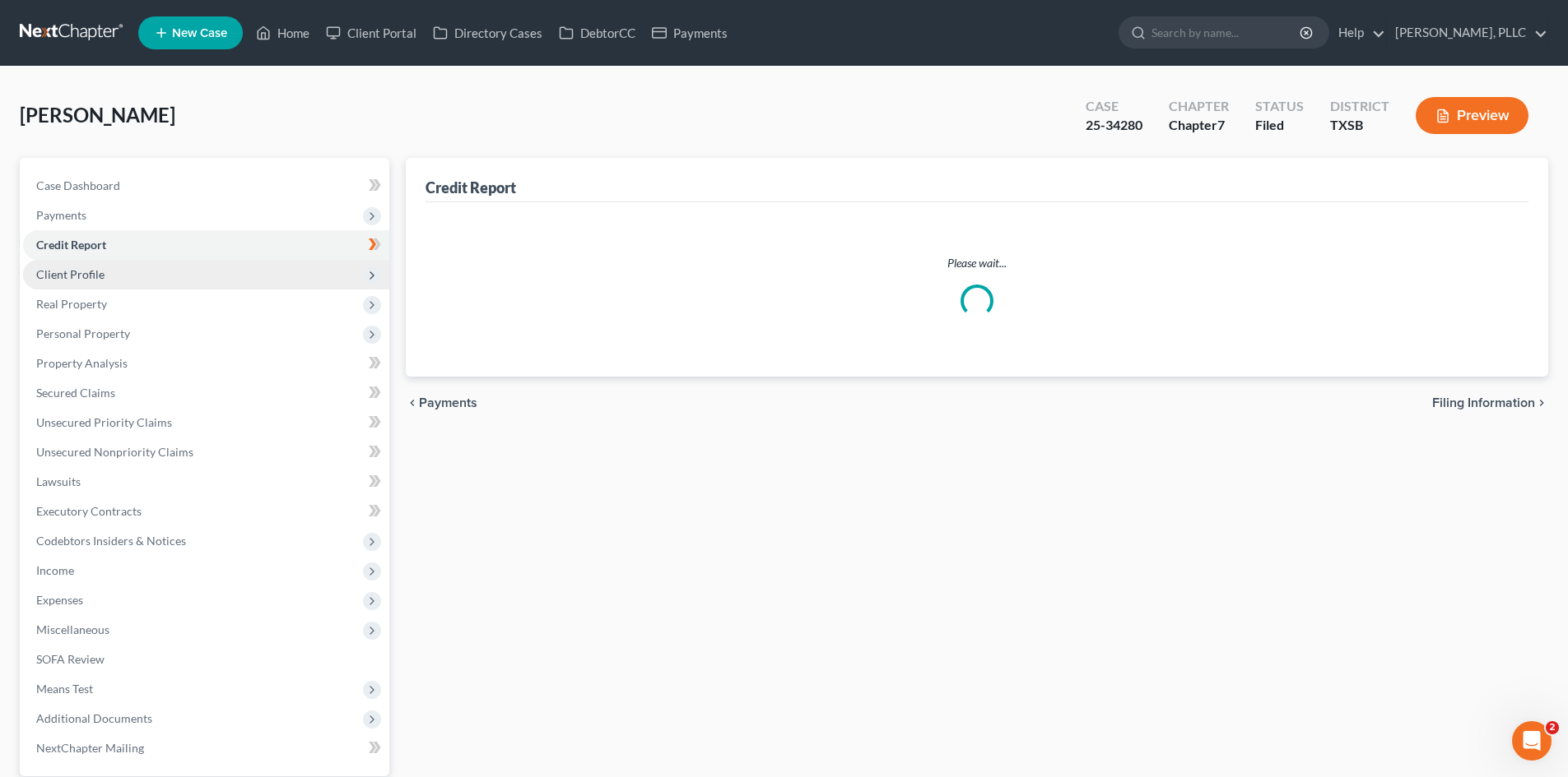
click at [129, 341] on span "Personal Property" at bounding box center [206, 333] width 366 height 29
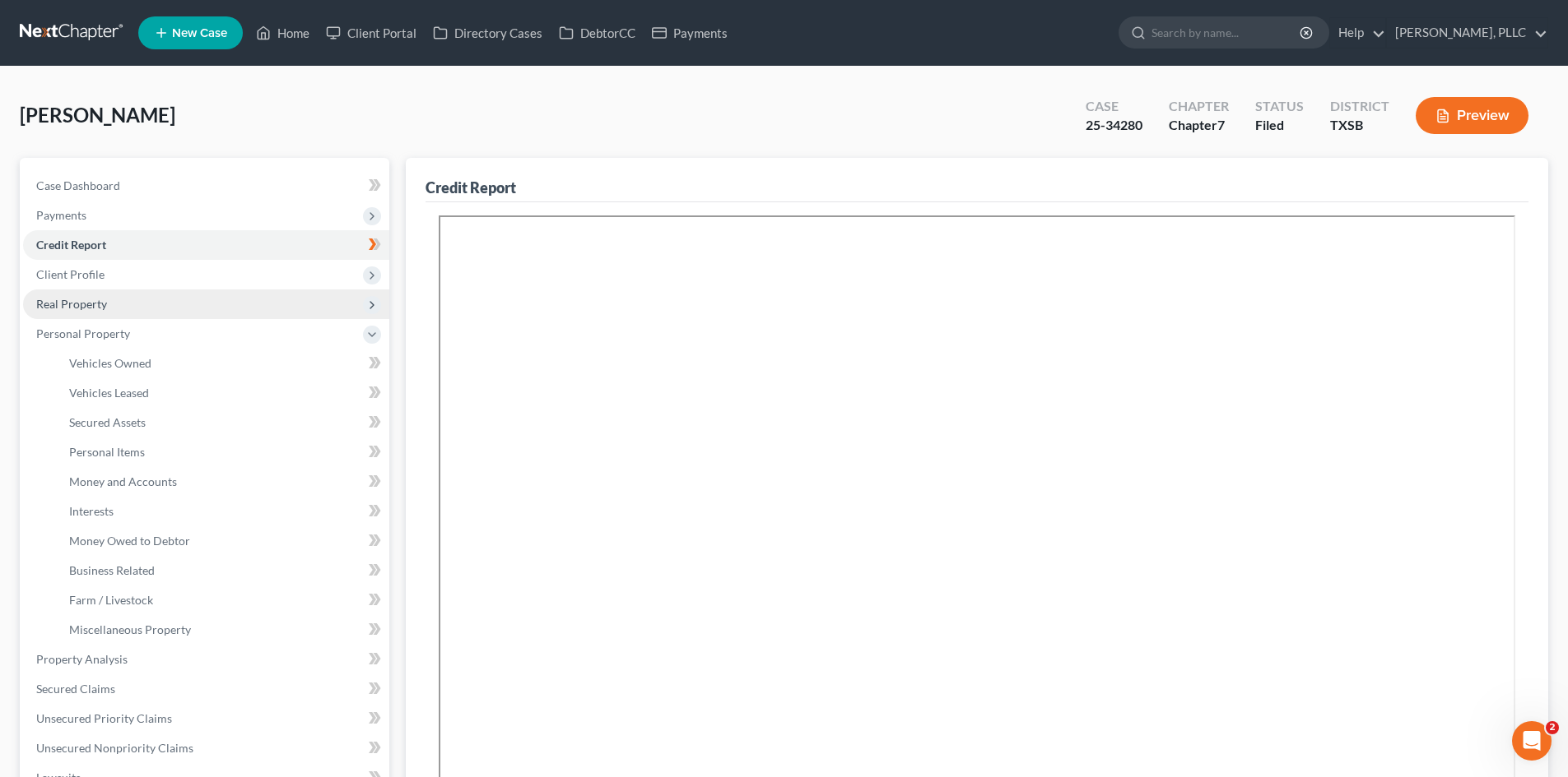
click at [110, 305] on span "Real Property" at bounding box center [206, 304] width 366 height 29
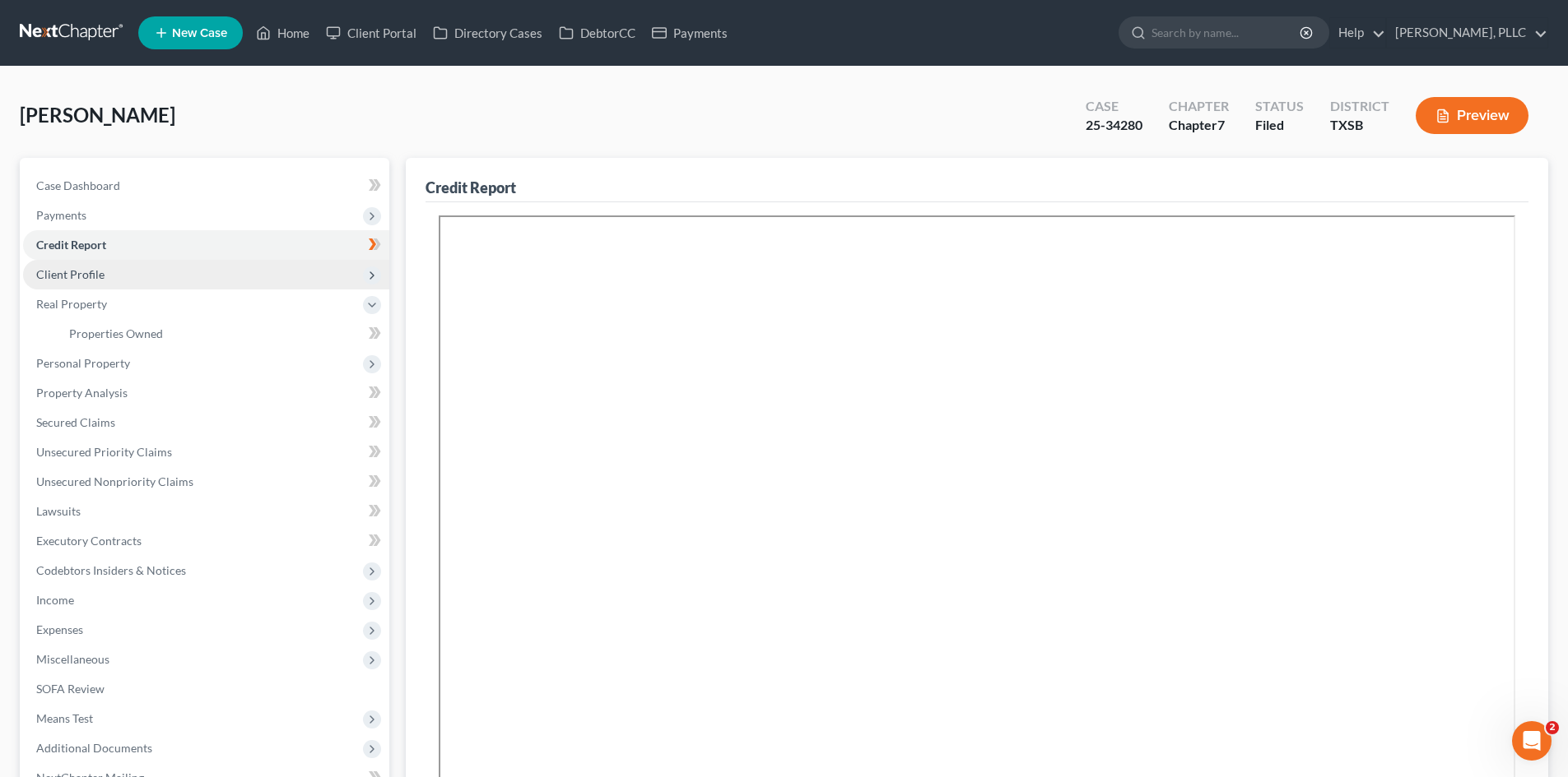
click at [88, 270] on span "Client Profile" at bounding box center [70, 275] width 68 height 14
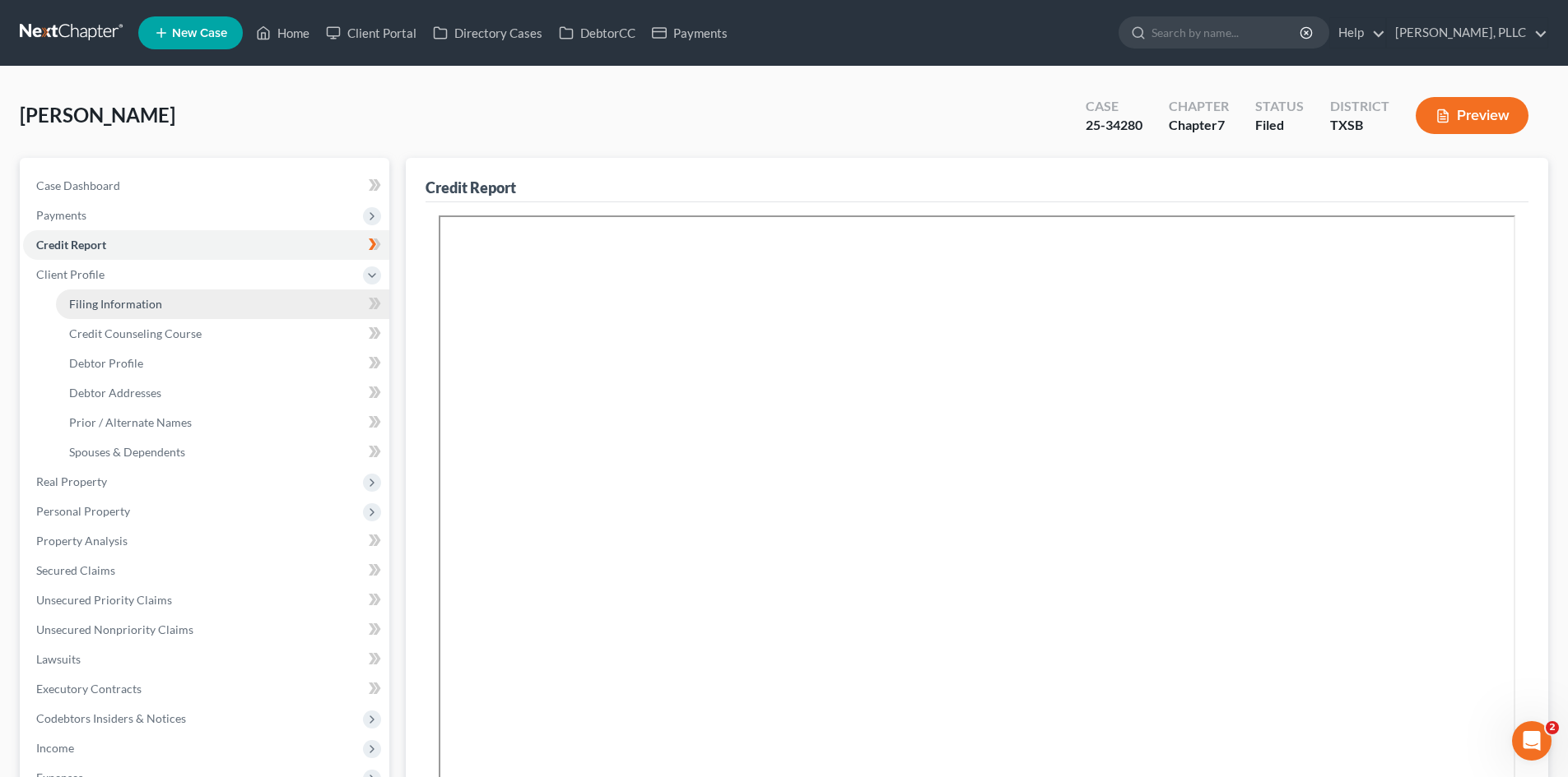
click at [102, 292] on link "Filing Information" at bounding box center [222, 304] width 333 height 29
select select "1"
select select "0"
select select "79"
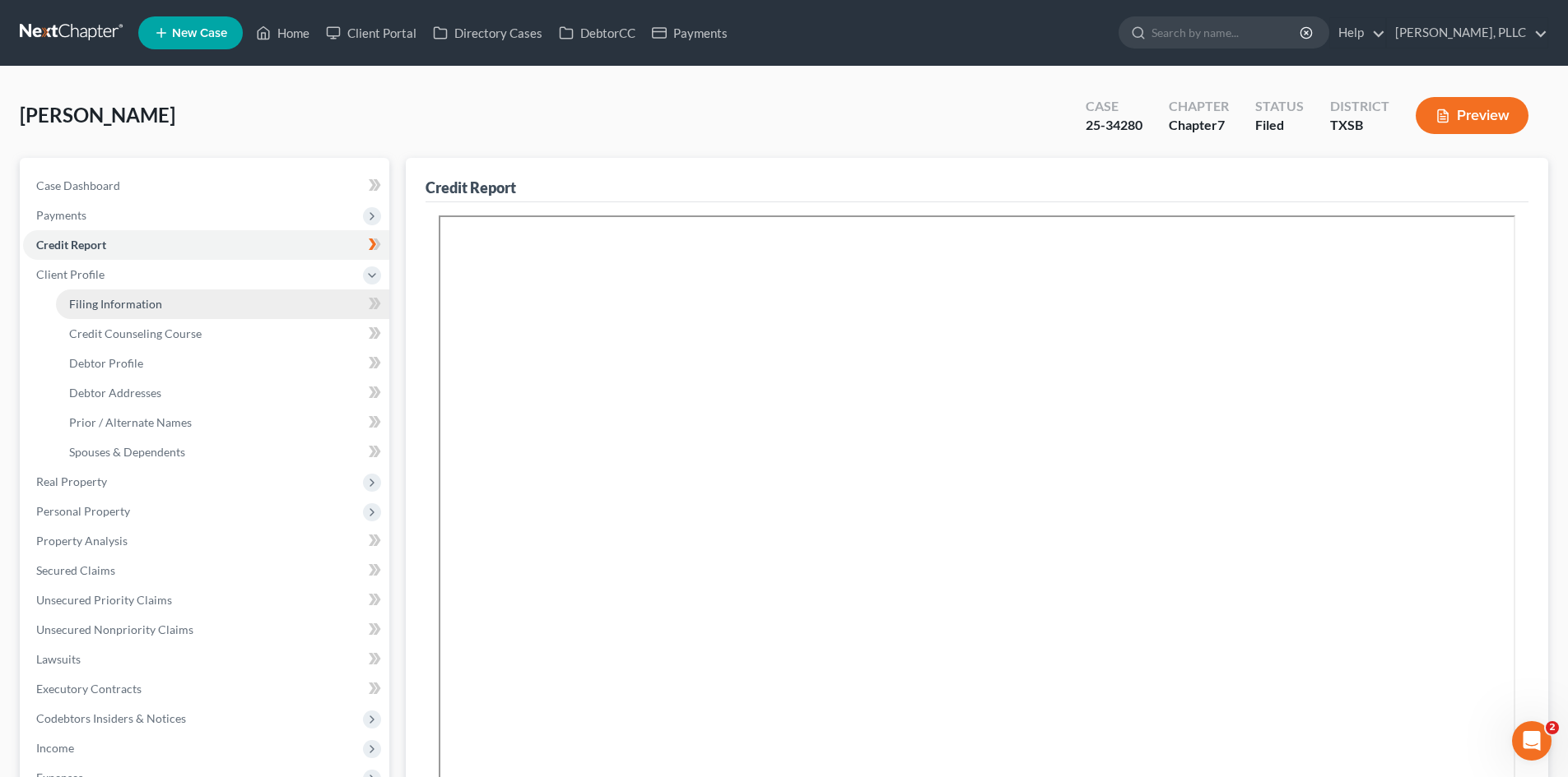
select select "2"
select select "45"
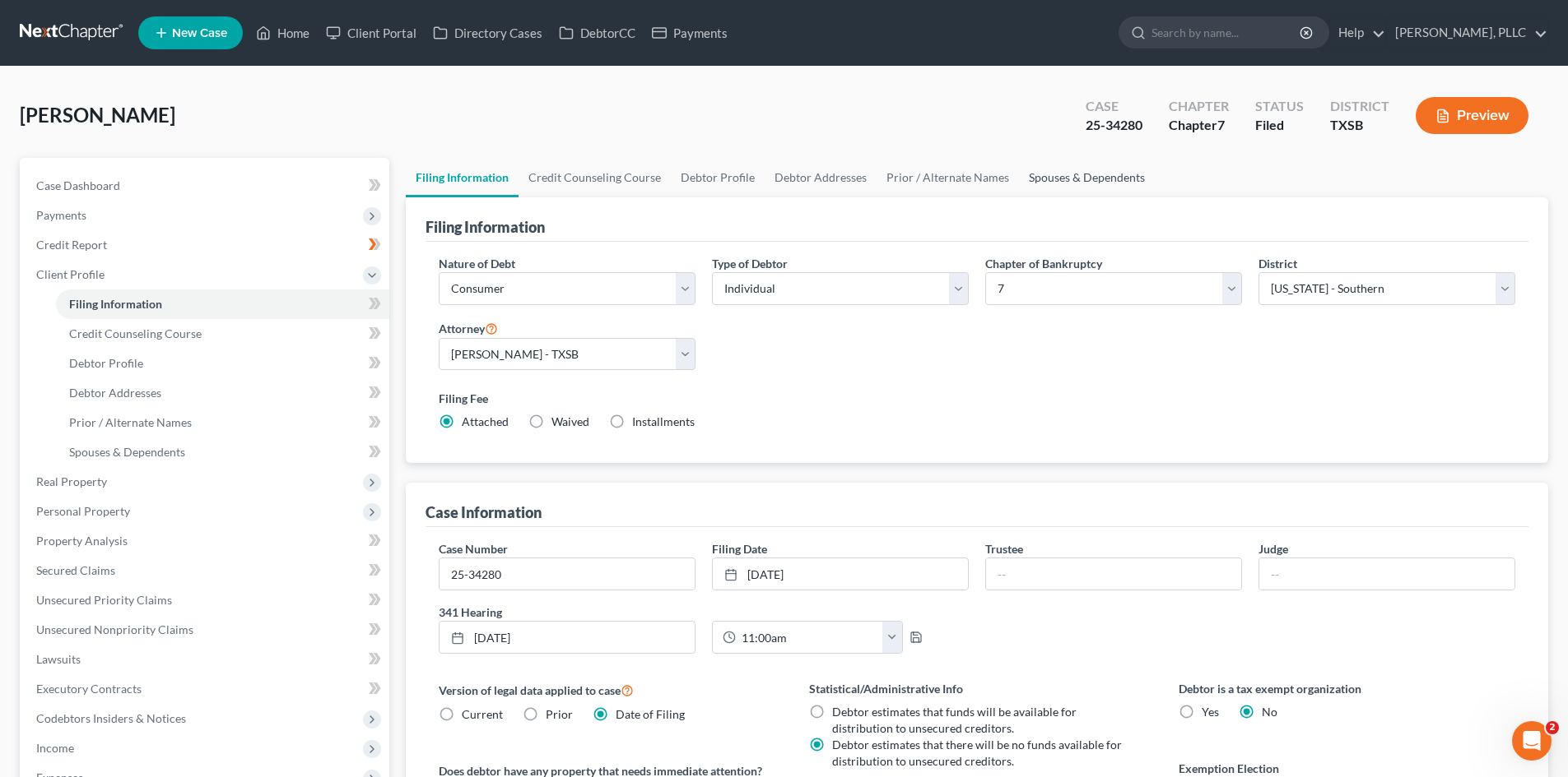
click at [1019, 184] on link "Spouses & Dependents" at bounding box center [1086, 177] width 136 height 40
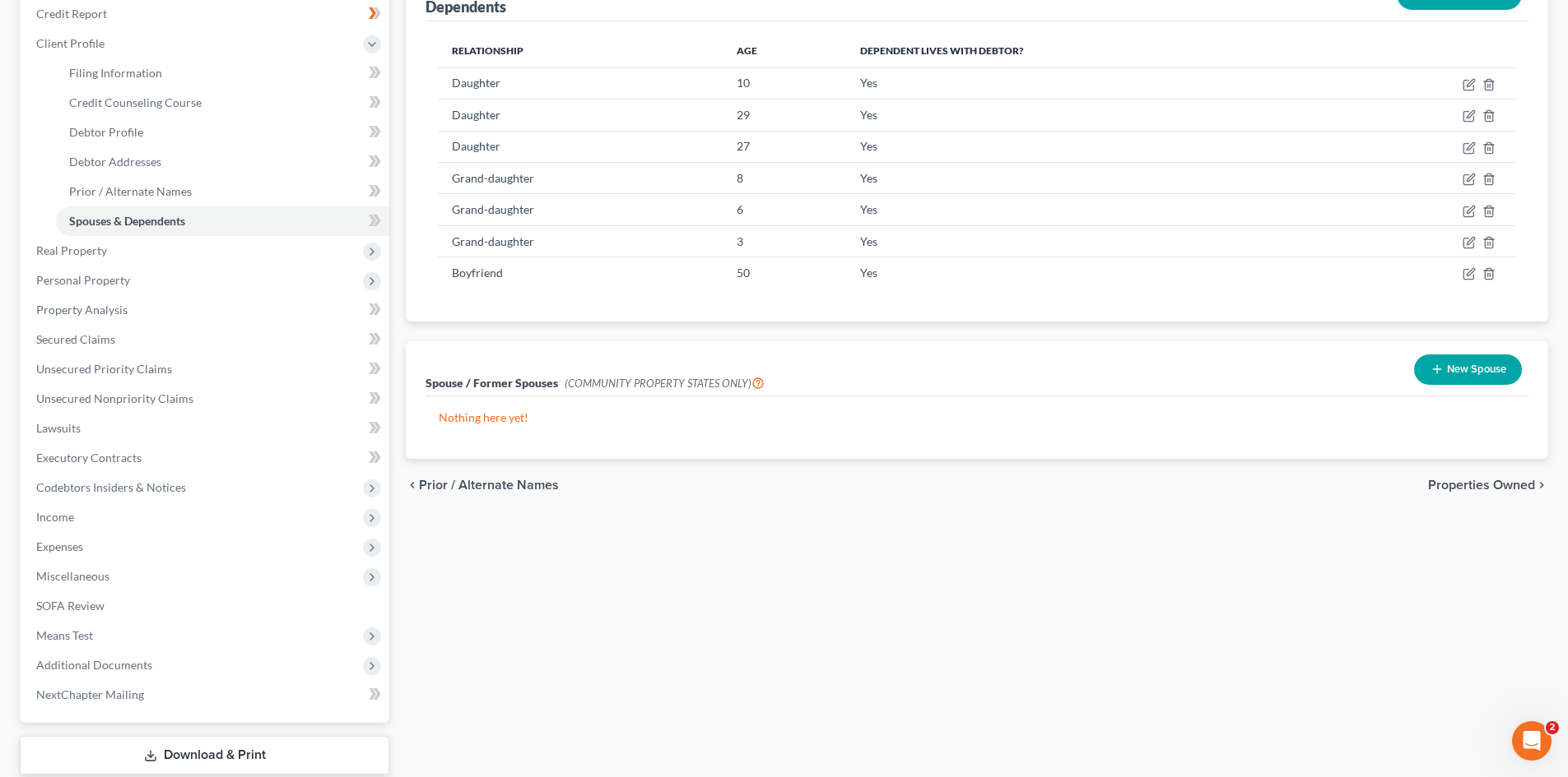
scroll to position [247, 0]
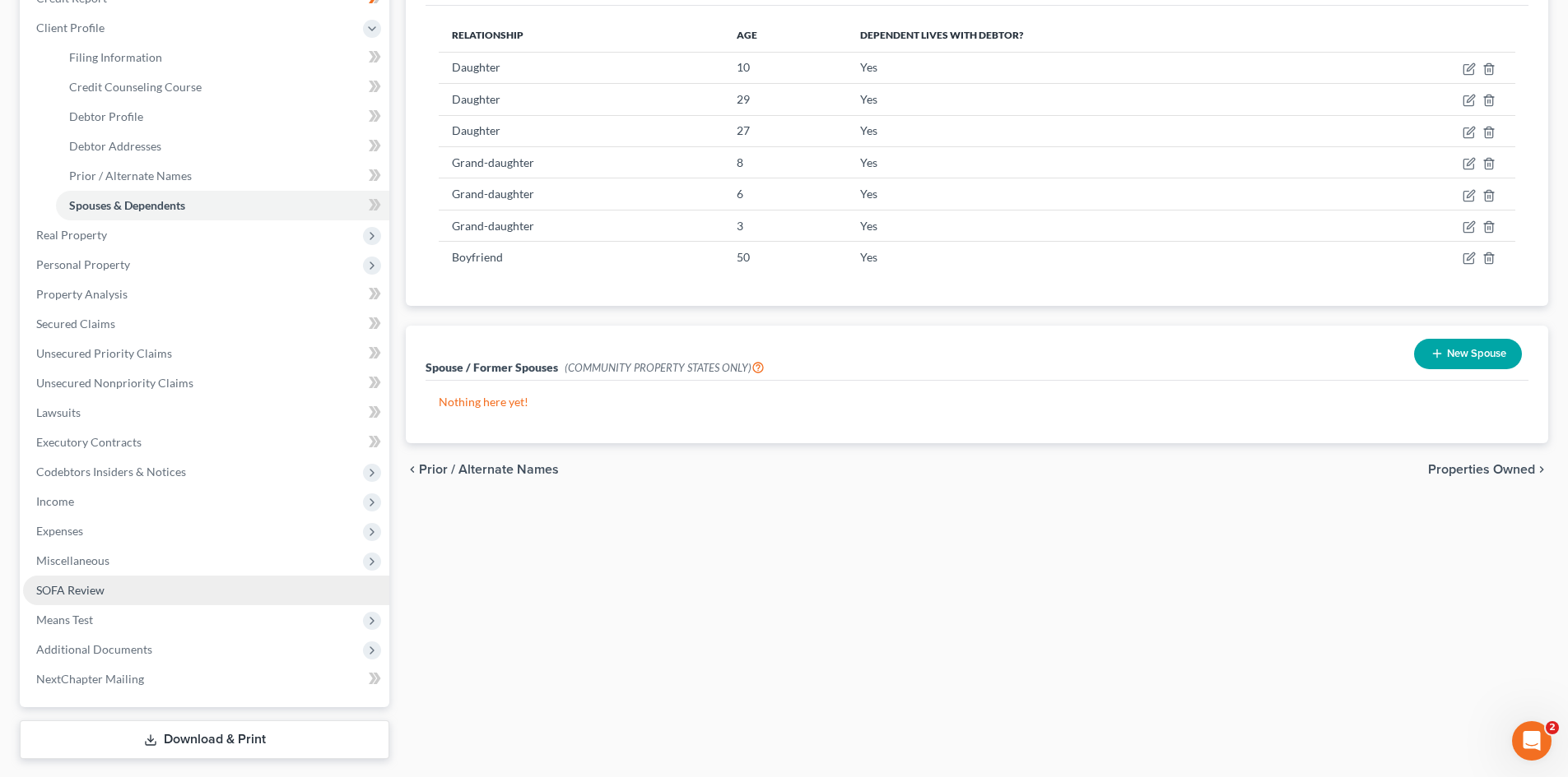
click at [94, 585] on span "SOFA Review" at bounding box center [70, 590] width 68 height 14
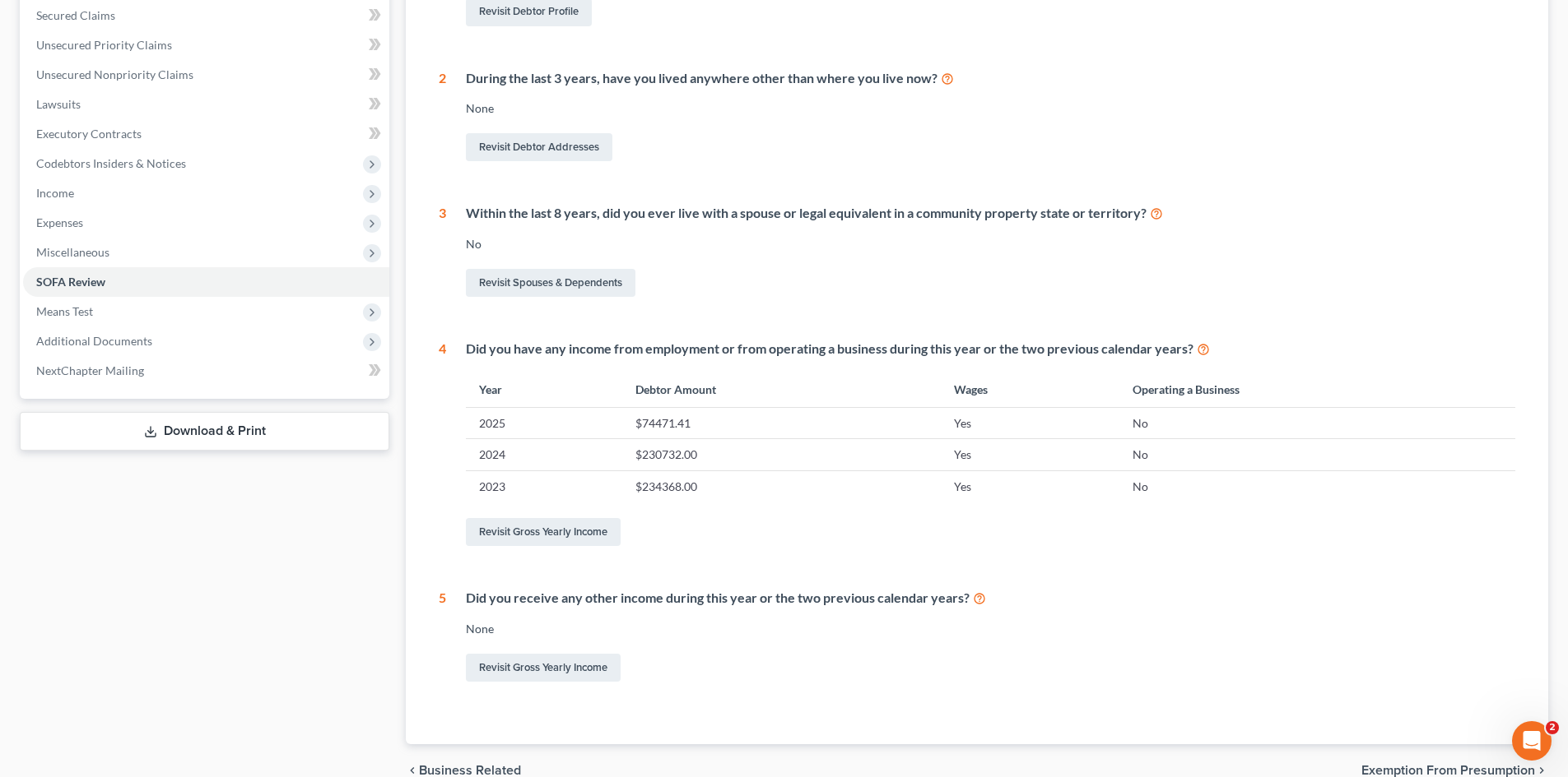
scroll to position [49, 0]
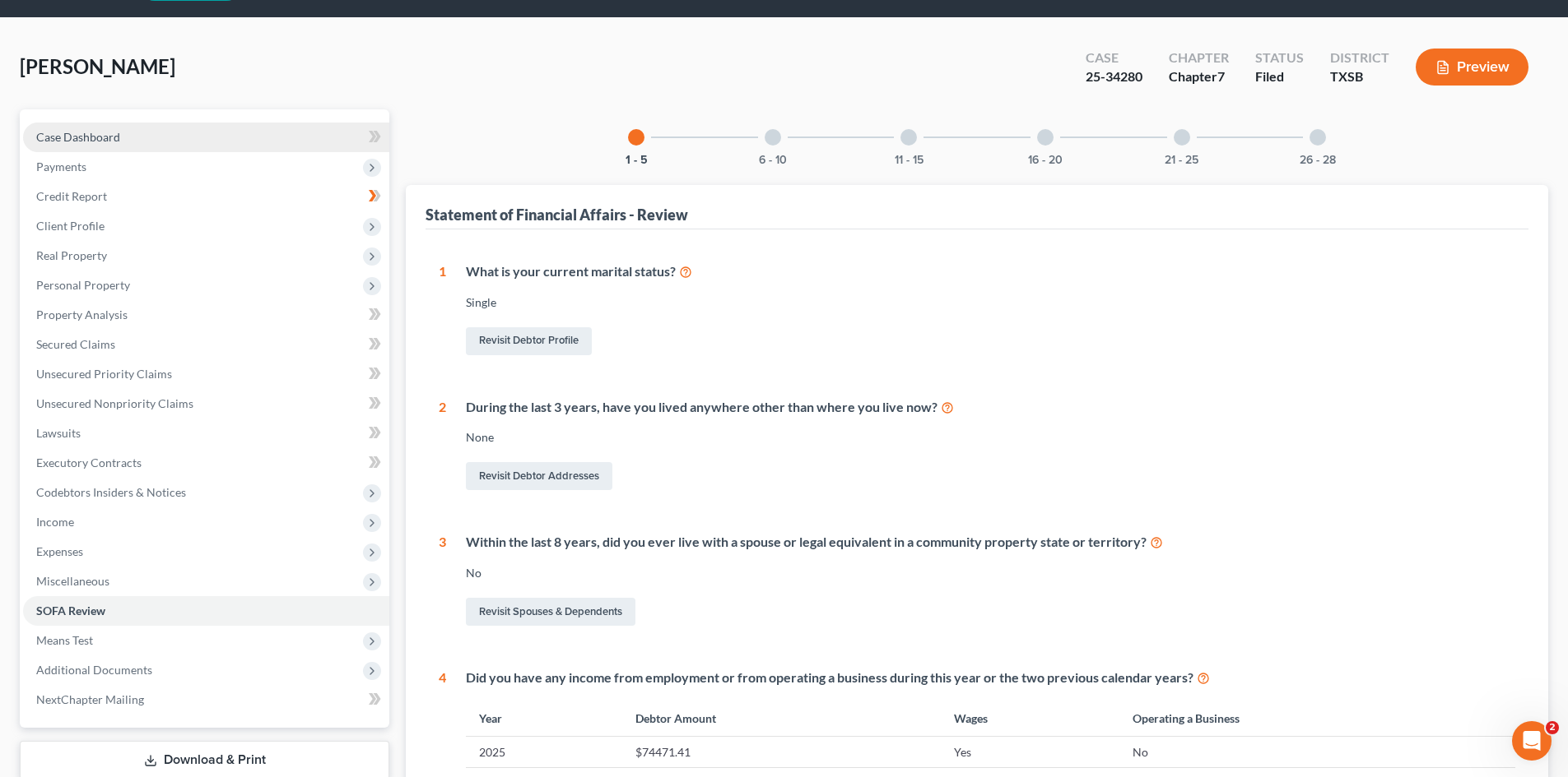
click at [87, 135] on span "Case Dashboard" at bounding box center [78, 137] width 84 height 14
select select "4"
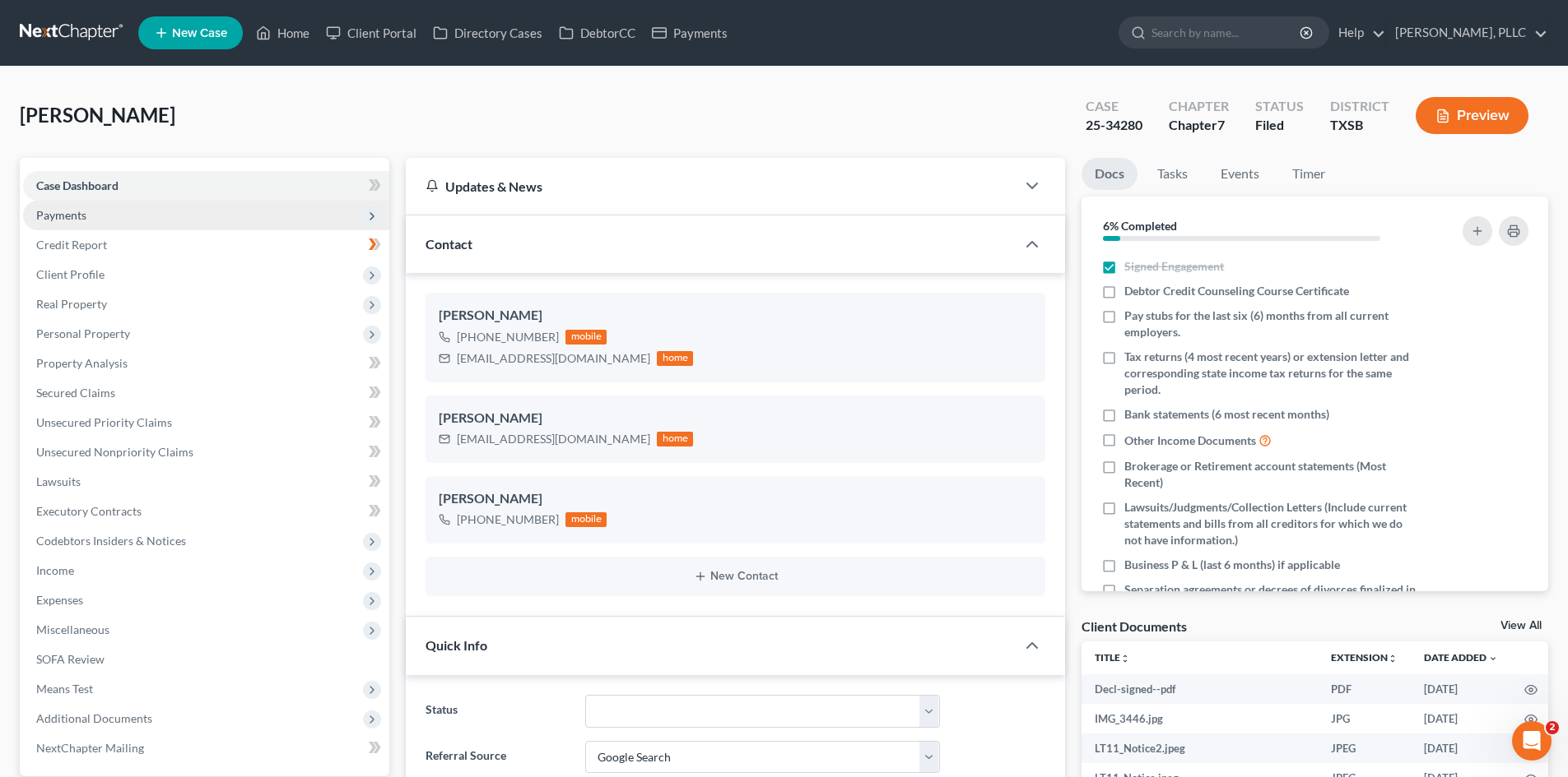
click at [113, 219] on span "Payments" at bounding box center [206, 215] width 366 height 29
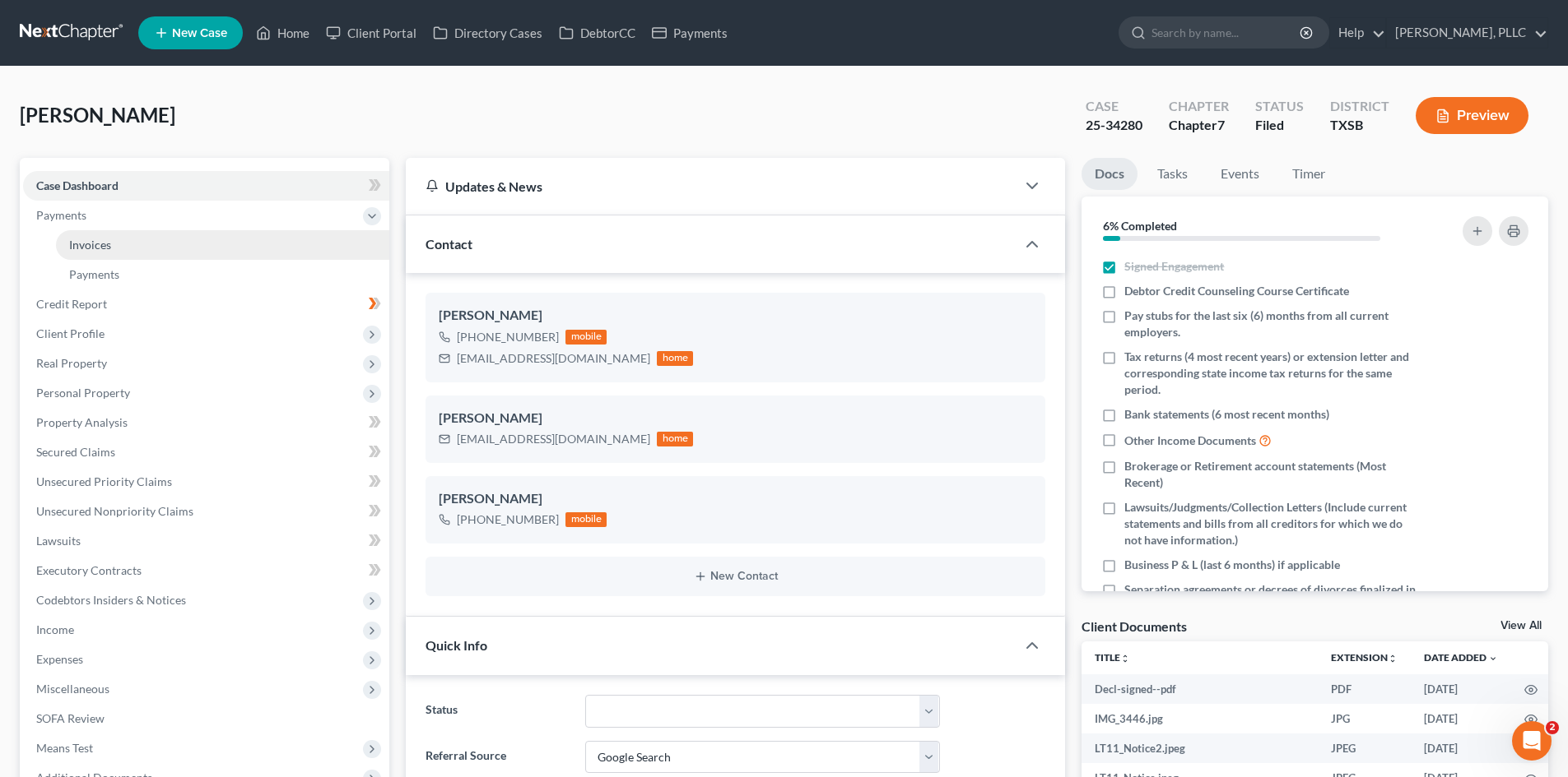
click at [153, 236] on link "Invoices" at bounding box center [222, 245] width 333 height 29
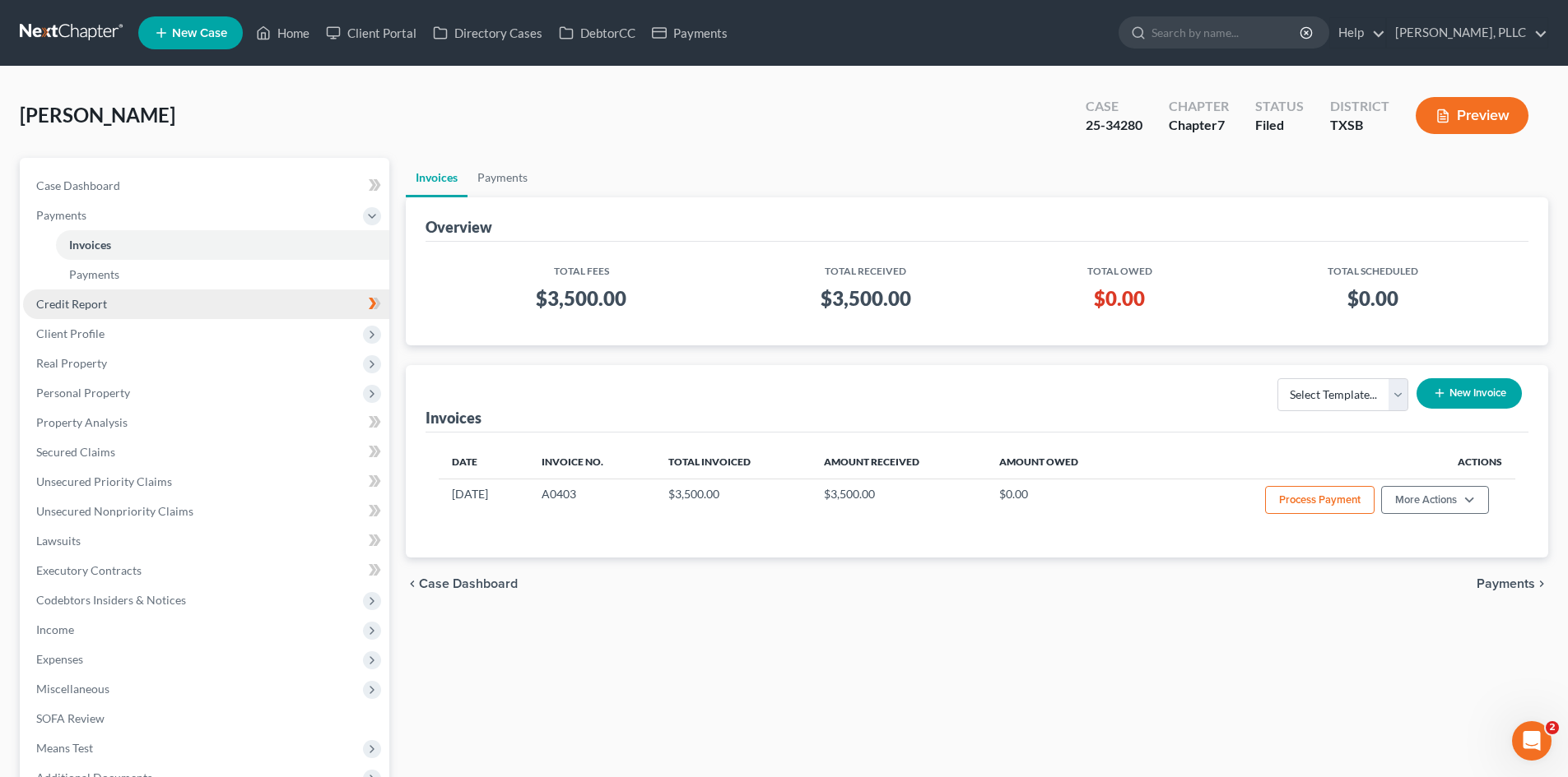
click at [82, 311] on link "Credit Report" at bounding box center [206, 304] width 366 height 29
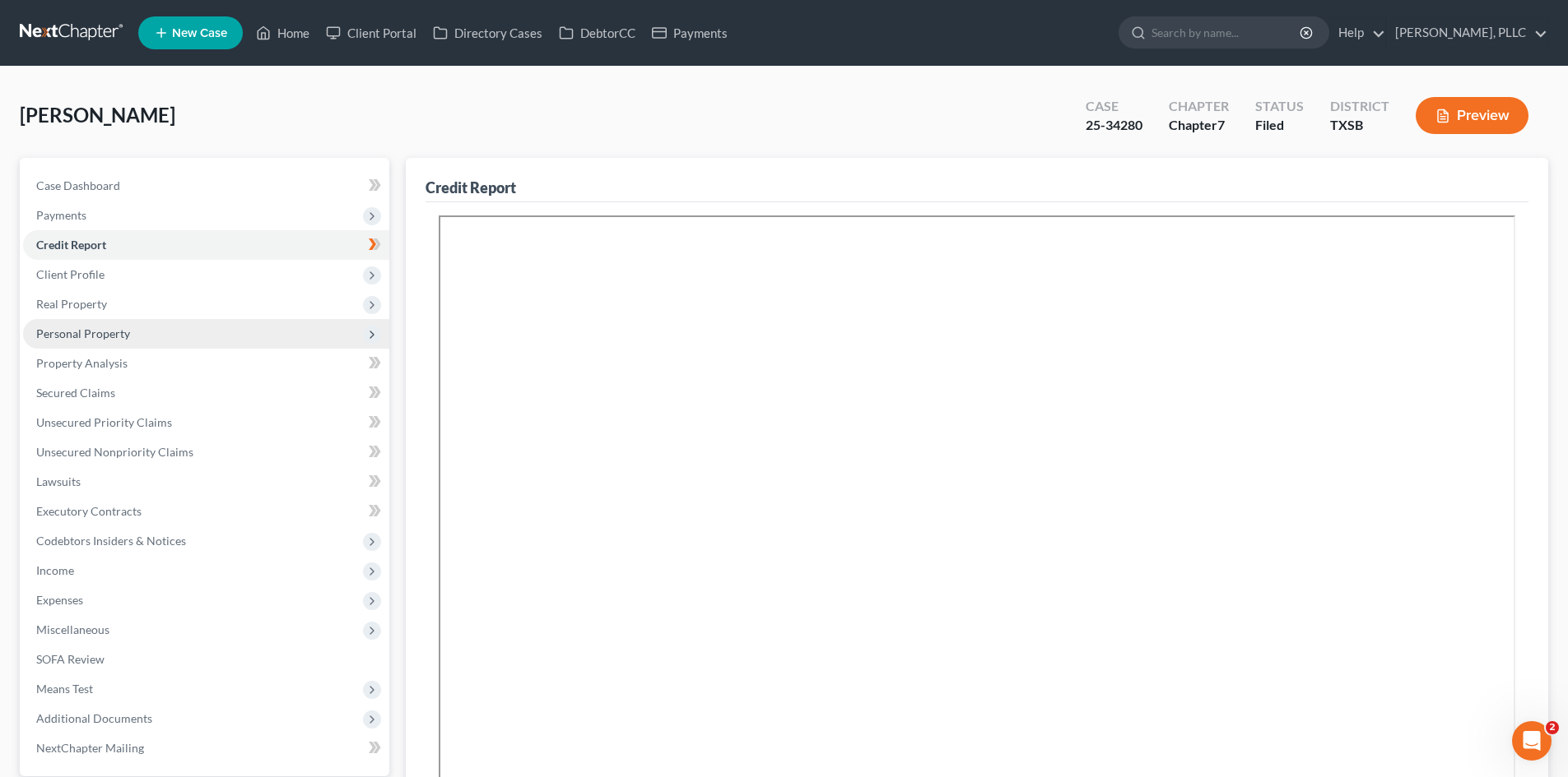
click at [100, 323] on span "Personal Property" at bounding box center [206, 333] width 366 height 29
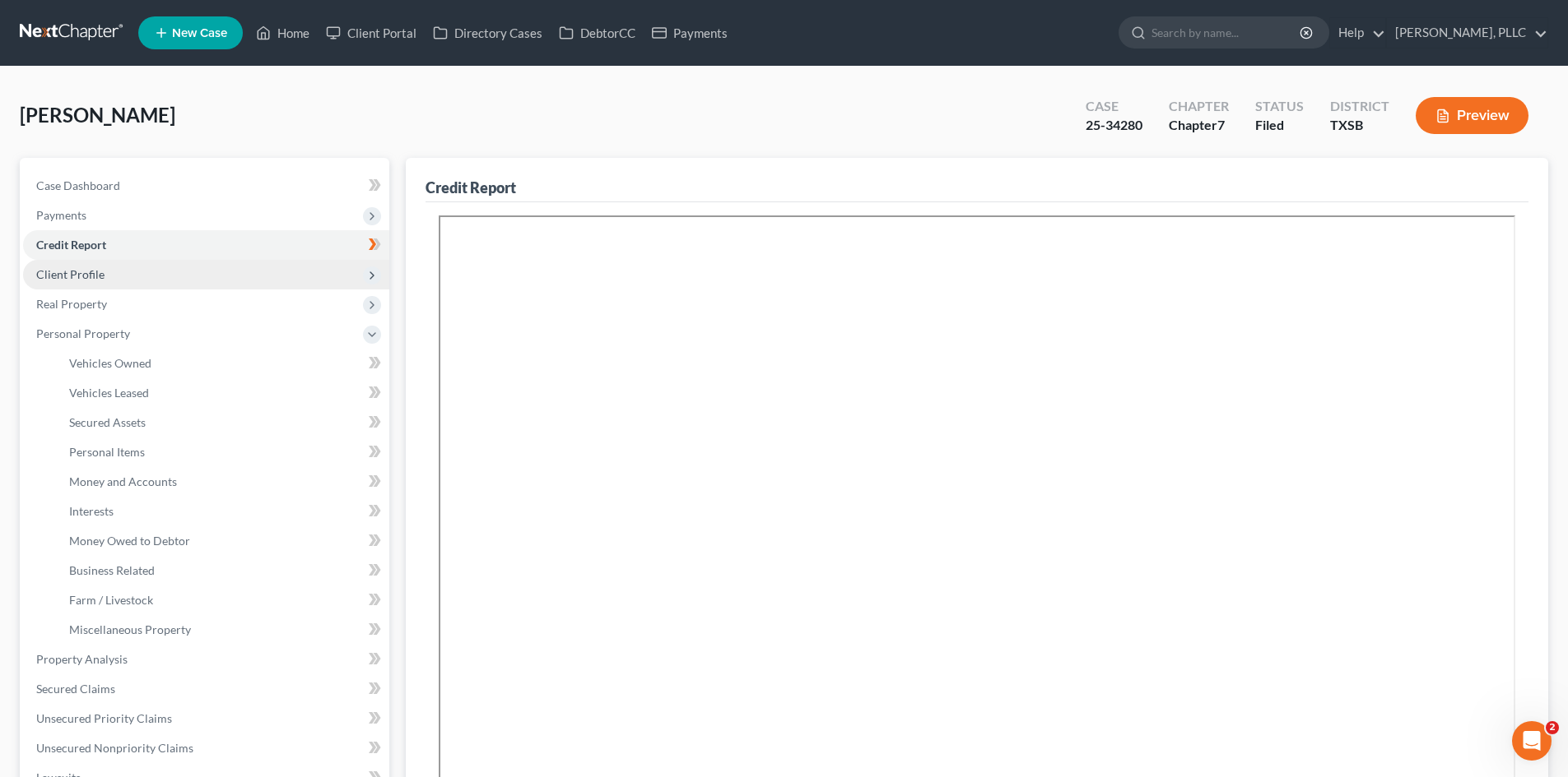
click at [95, 280] on span "Client Profile" at bounding box center [70, 275] width 68 height 14
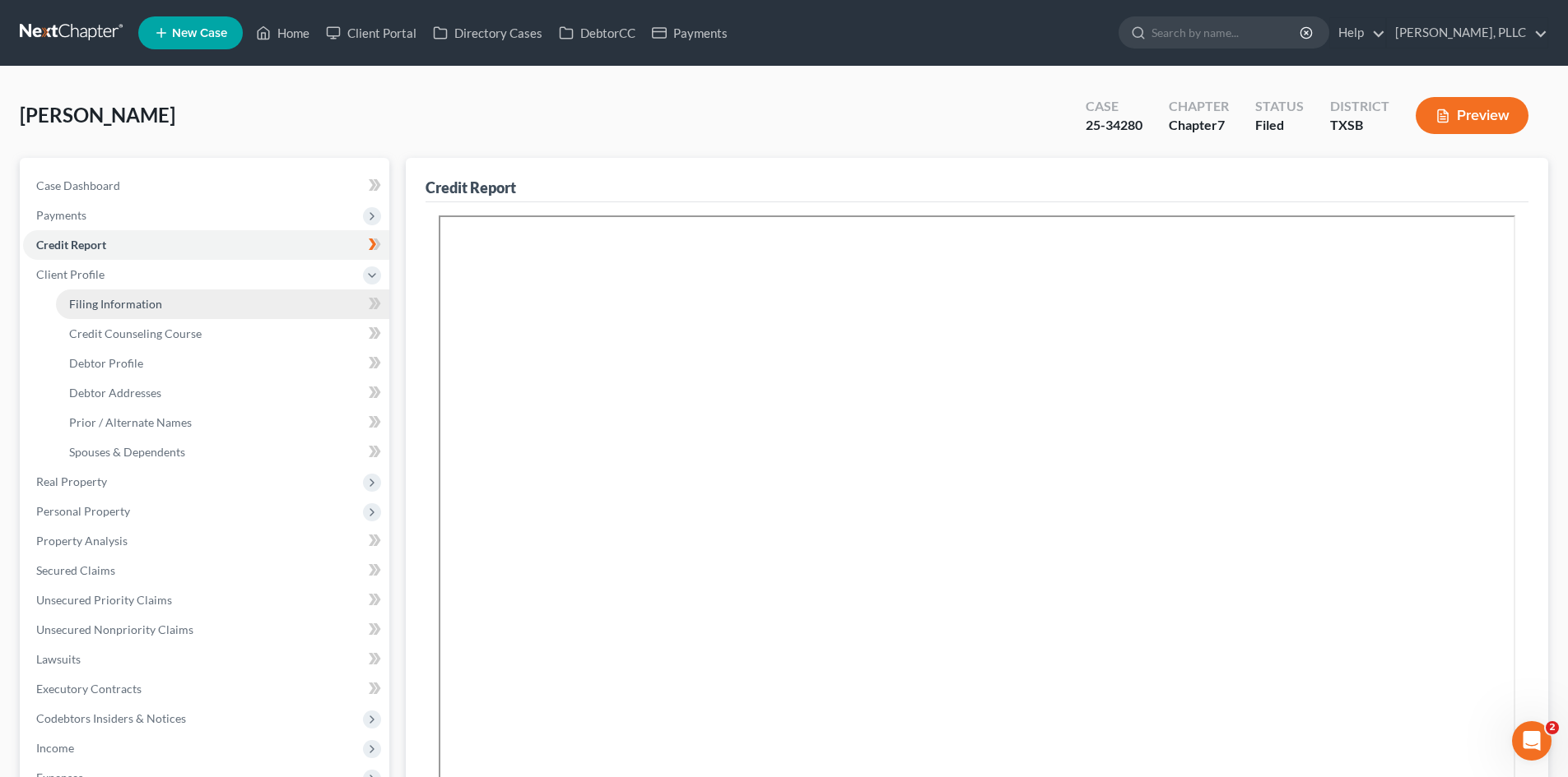
click at [117, 307] on span "Filing Information" at bounding box center [115, 304] width 93 height 14
select select "1"
select select "0"
select select "79"
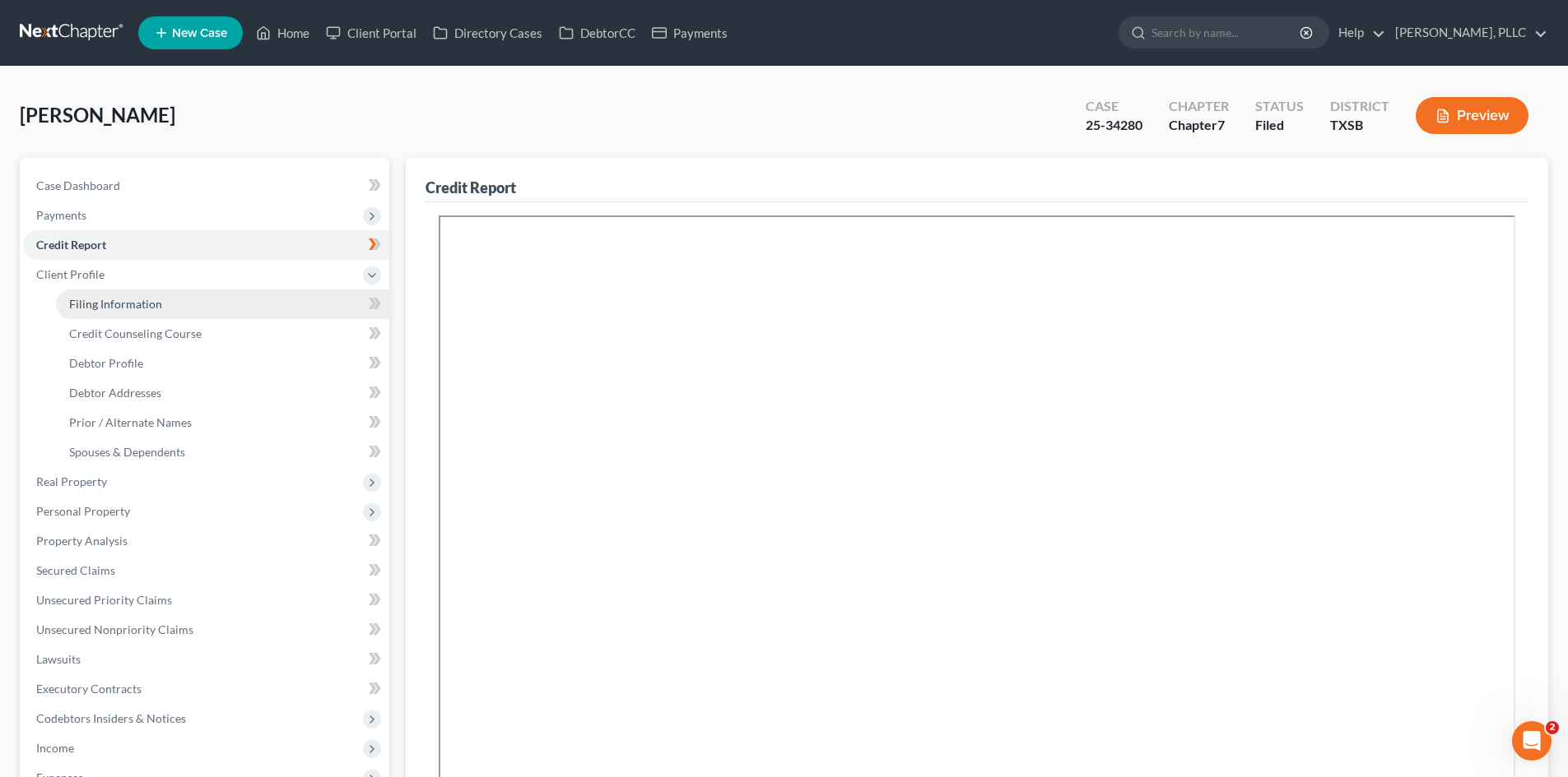
select select "2"
select select "45"
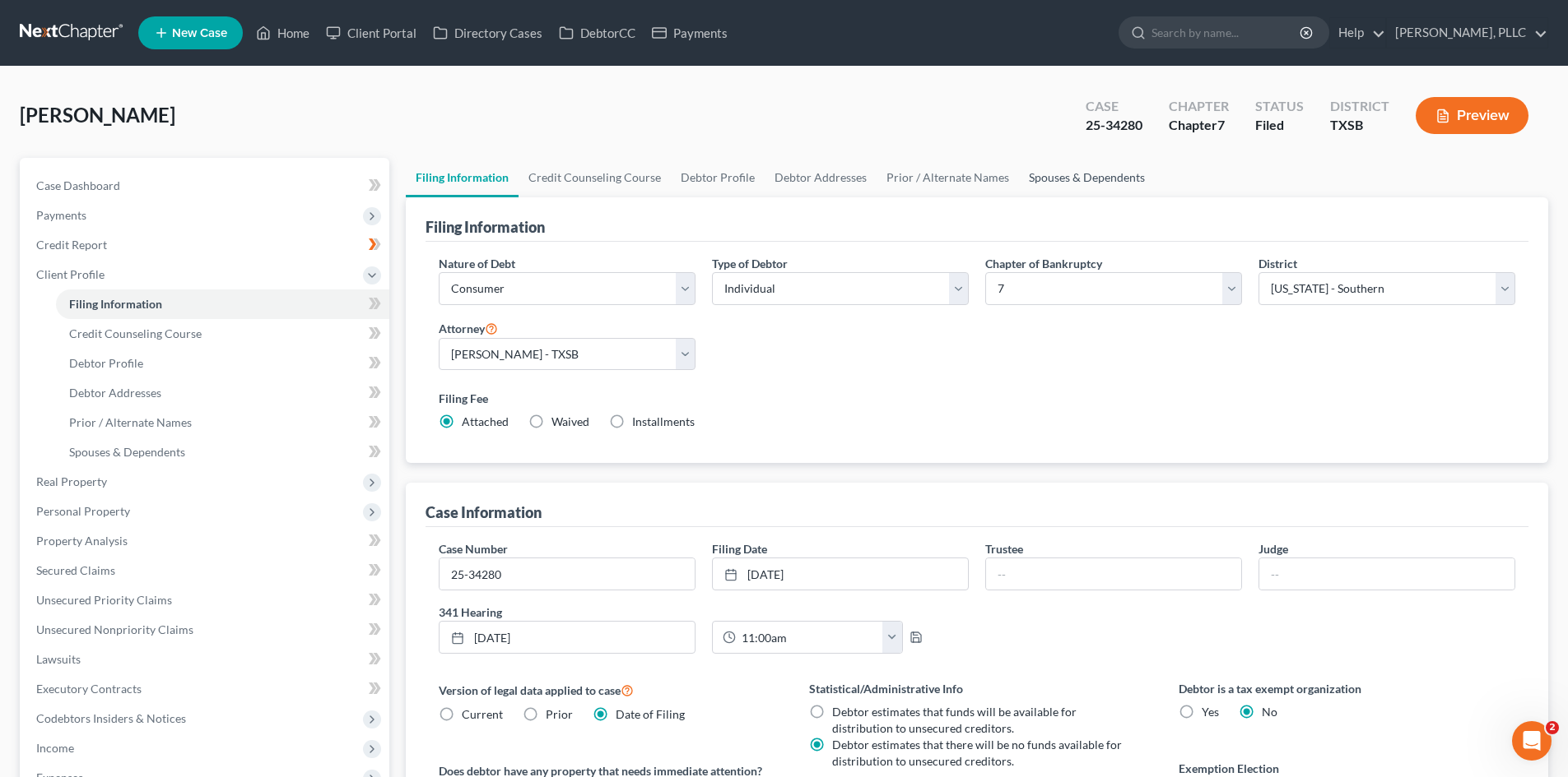
click at [1116, 179] on link "Spouses & Dependents" at bounding box center [1086, 177] width 136 height 40
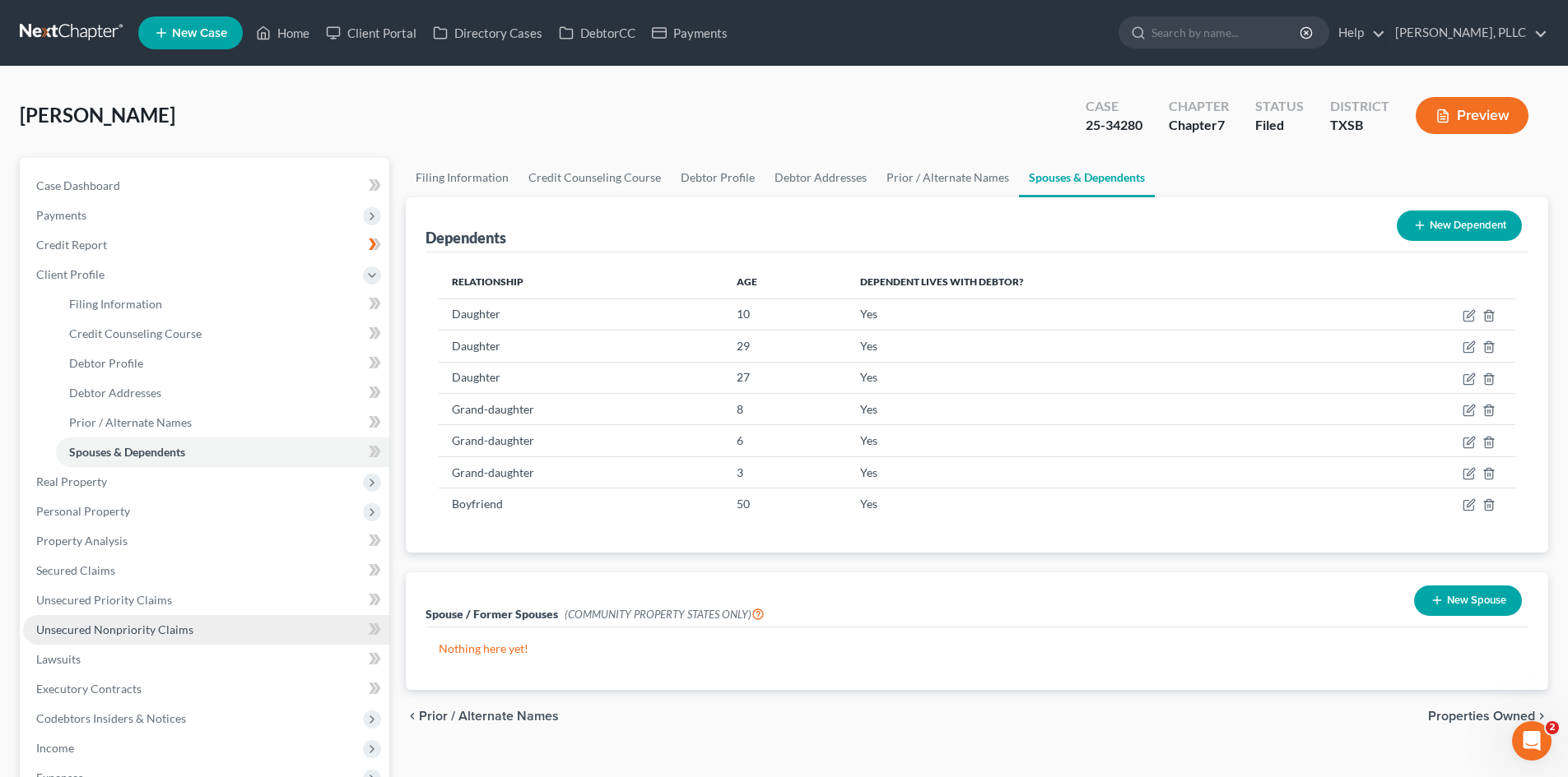
click at [113, 627] on span "Unsecured Nonpriority Claims" at bounding box center [114, 630] width 157 height 14
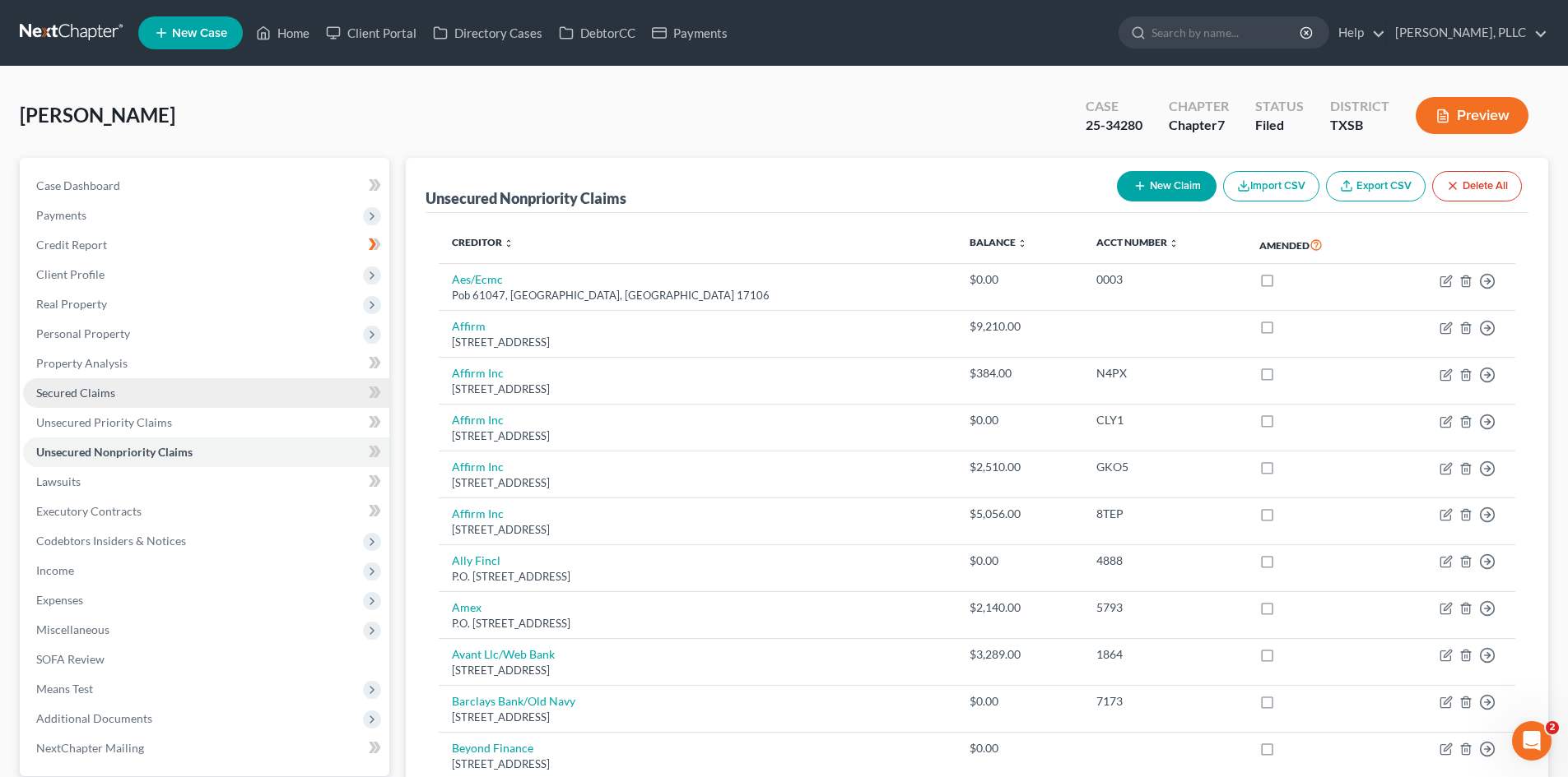
click at [205, 400] on link "Secured Claims" at bounding box center [206, 392] width 366 height 29
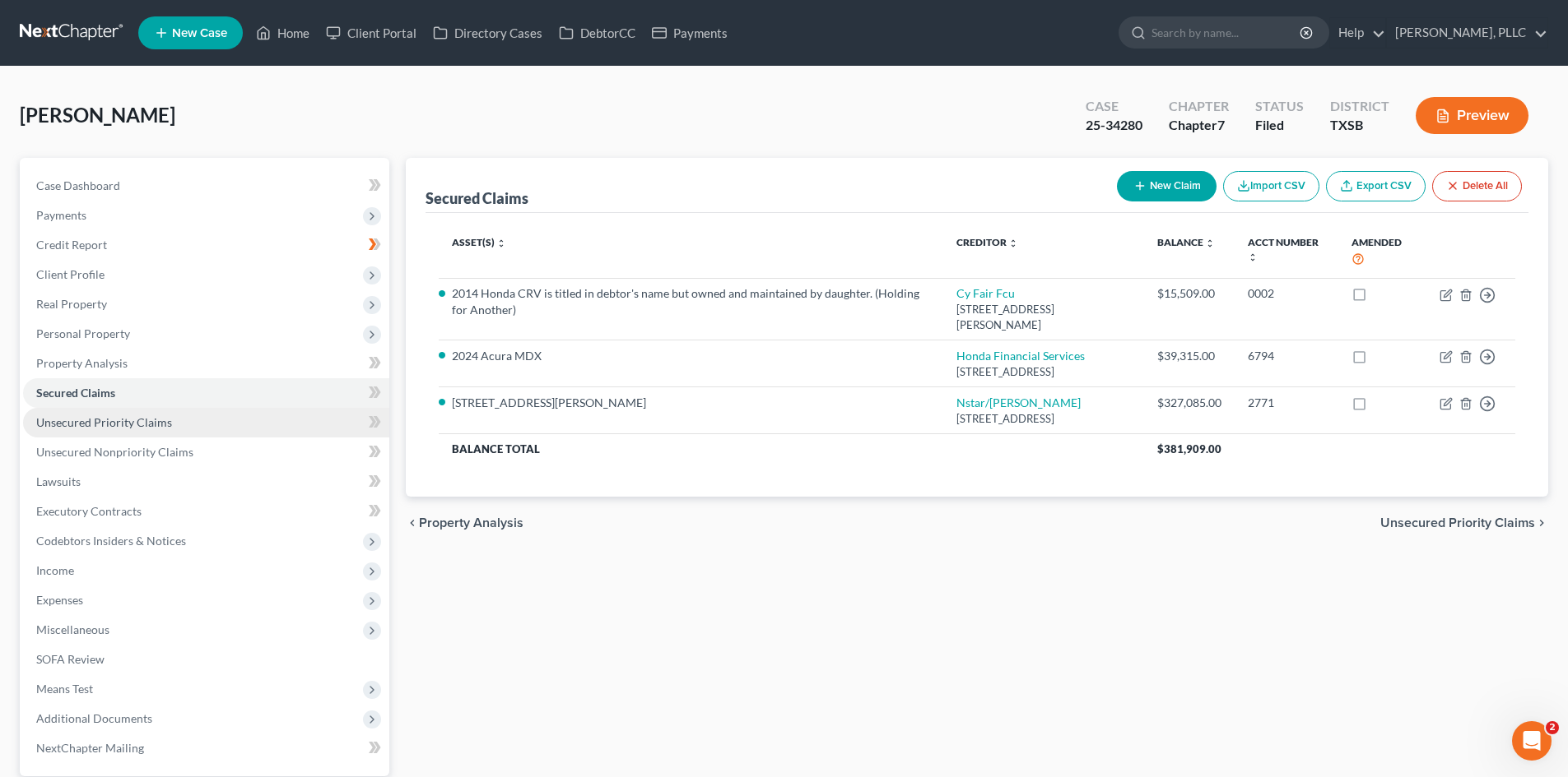
click at [208, 423] on link "Unsecured Priority Claims" at bounding box center [206, 422] width 366 height 29
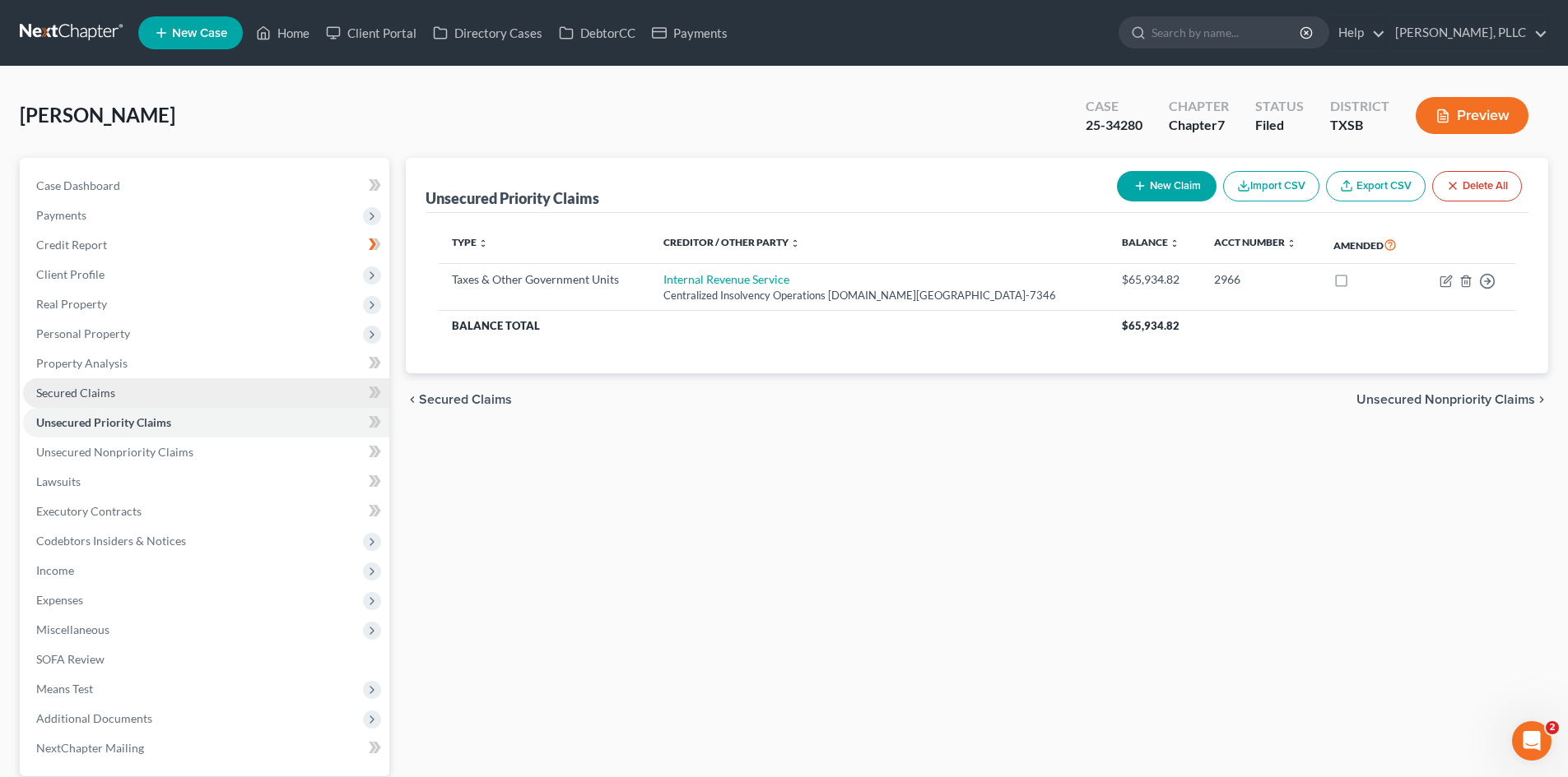
click at [225, 382] on link "Secured Claims" at bounding box center [206, 392] width 366 height 29
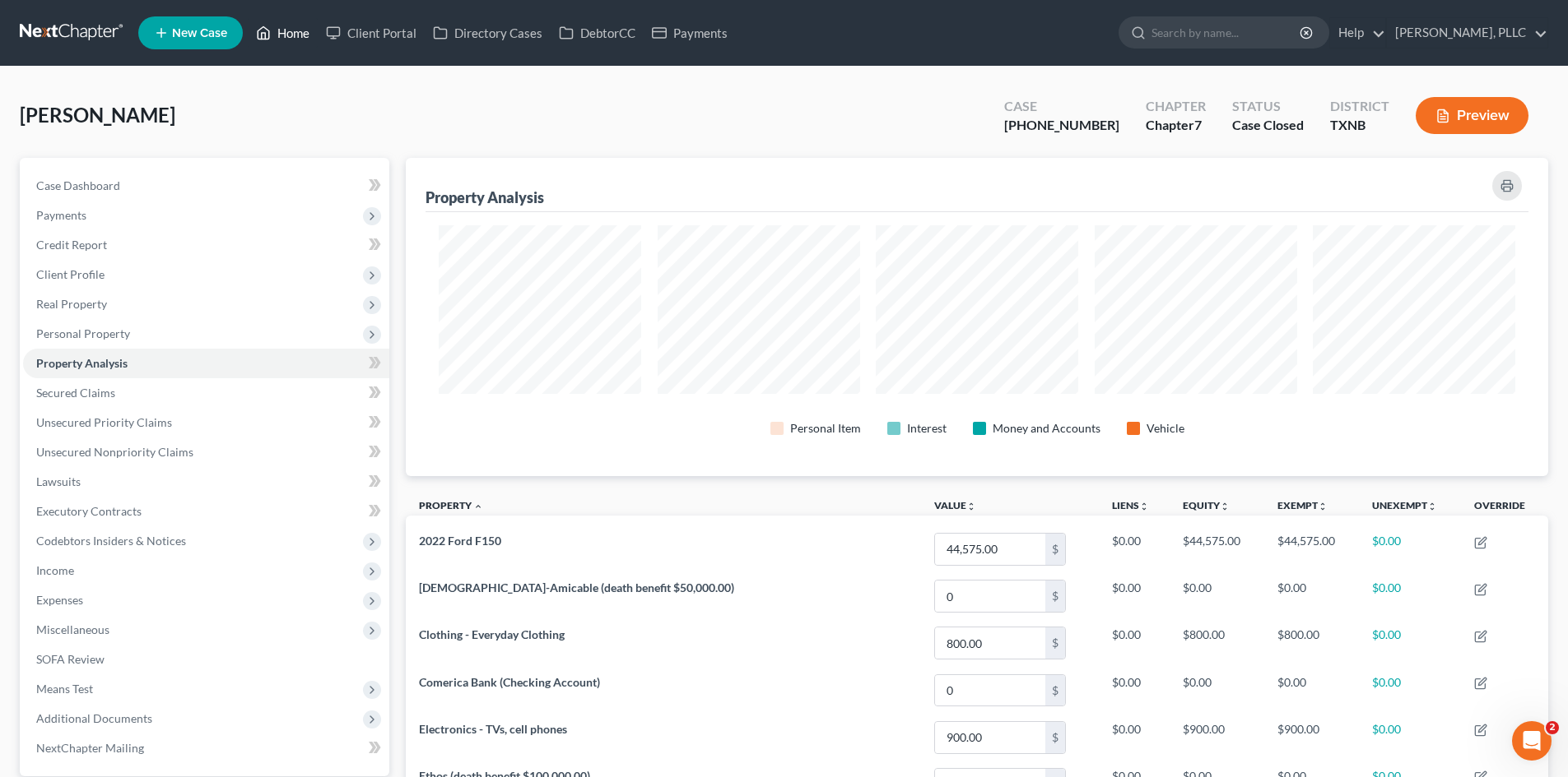
click at [305, 40] on link "Home" at bounding box center [282, 32] width 70 height 29
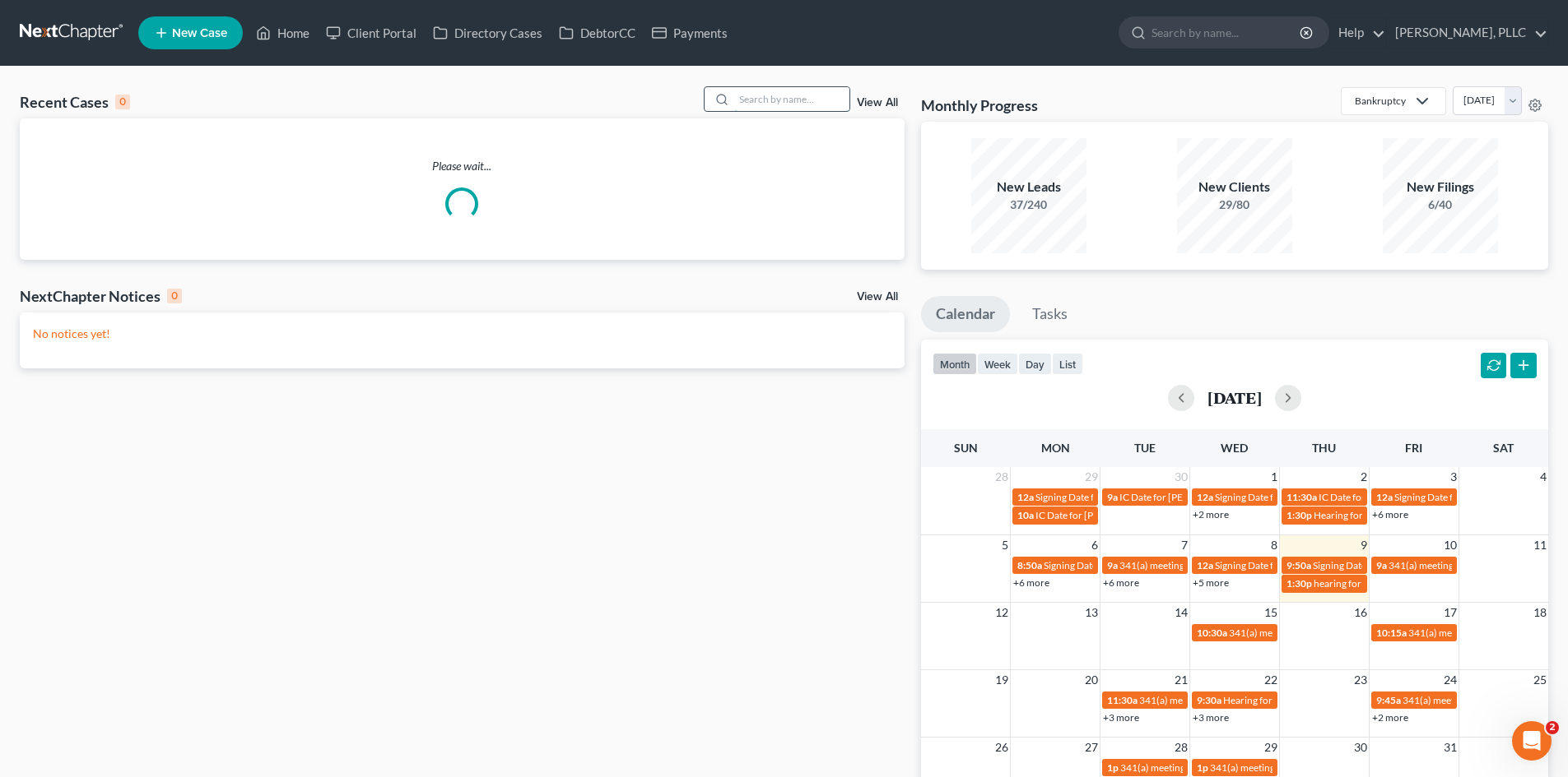
click at [772, 105] on input "search" at bounding box center [792, 98] width 115 height 24
type input "homes"
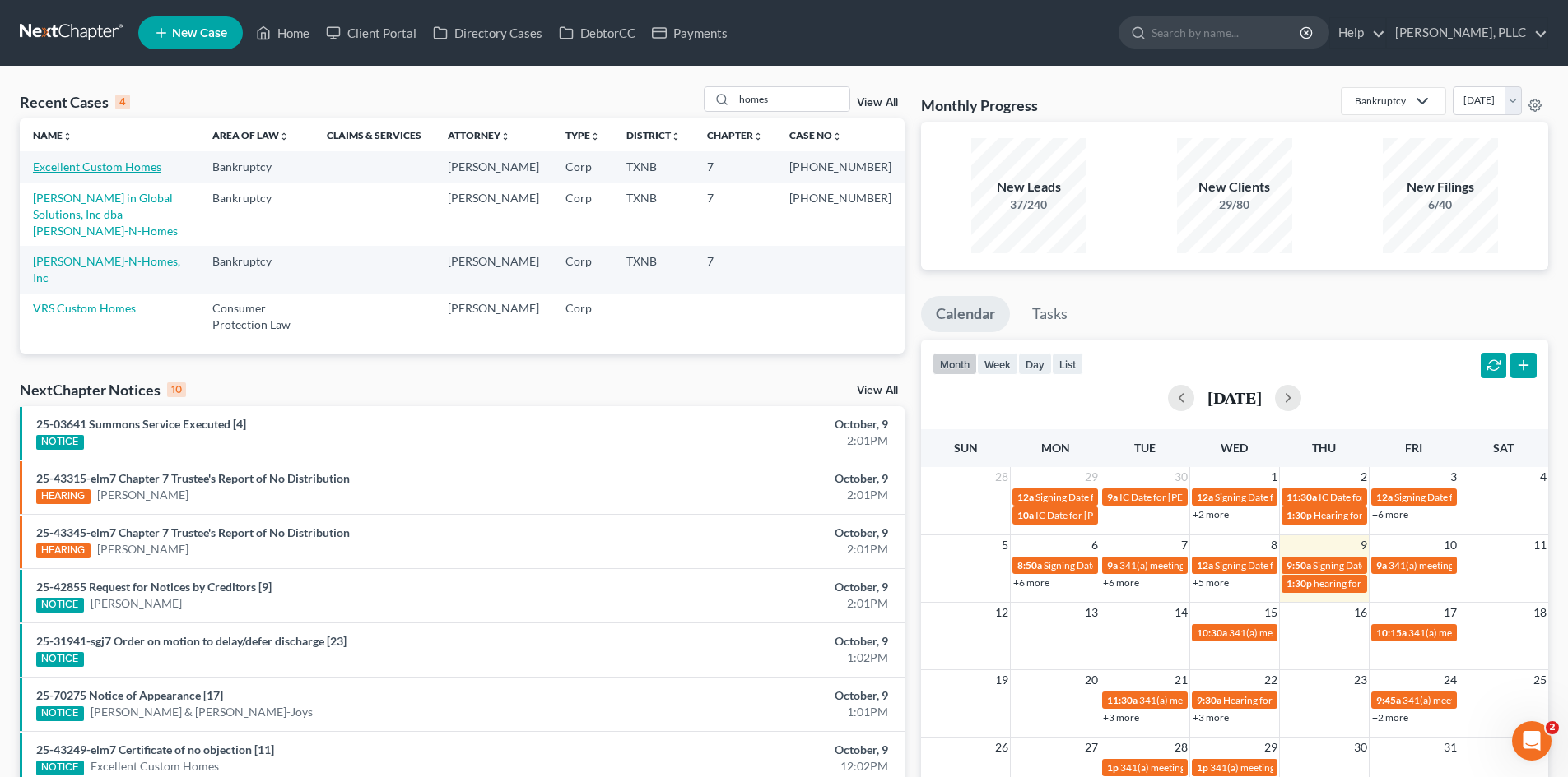
click at [117, 167] on link "Excellent Custom Homes" at bounding box center [97, 167] width 129 height 14
select select "4"
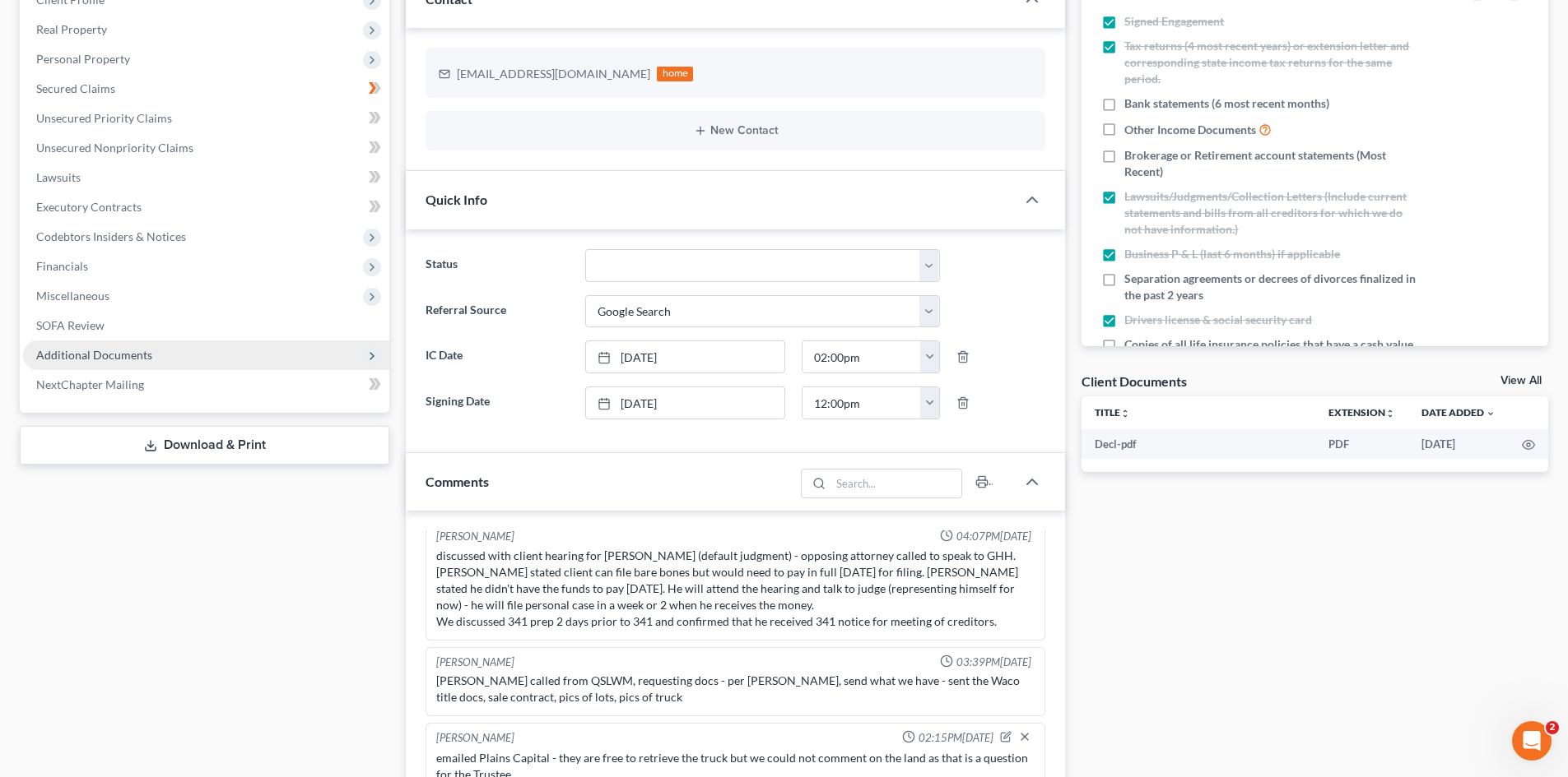
scroll to position [247, 0]
click at [133, 351] on span "Additional Documents" at bounding box center [94, 354] width 116 height 14
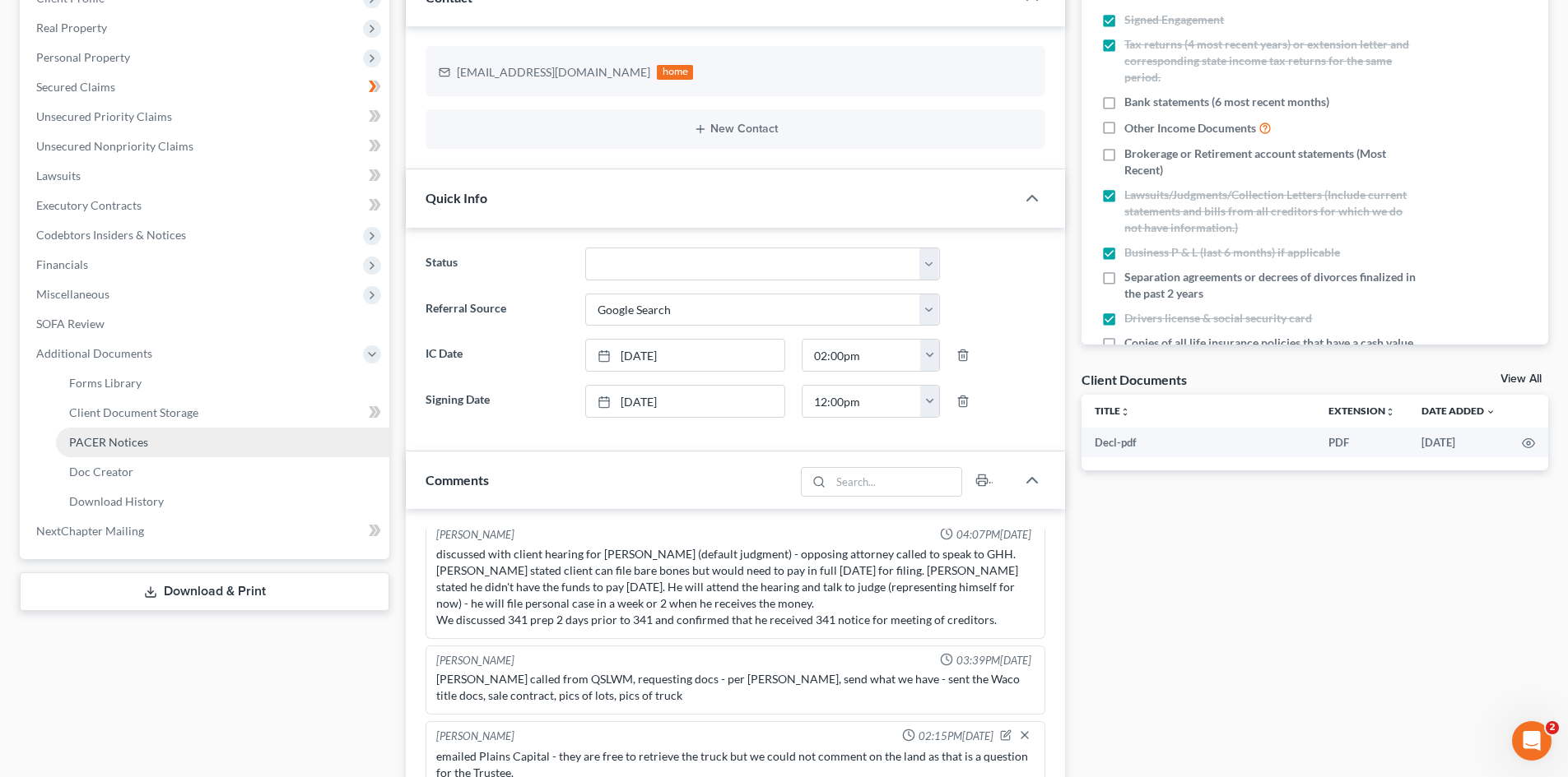
click at [222, 446] on link "PACER Notices" at bounding box center [222, 442] width 333 height 29
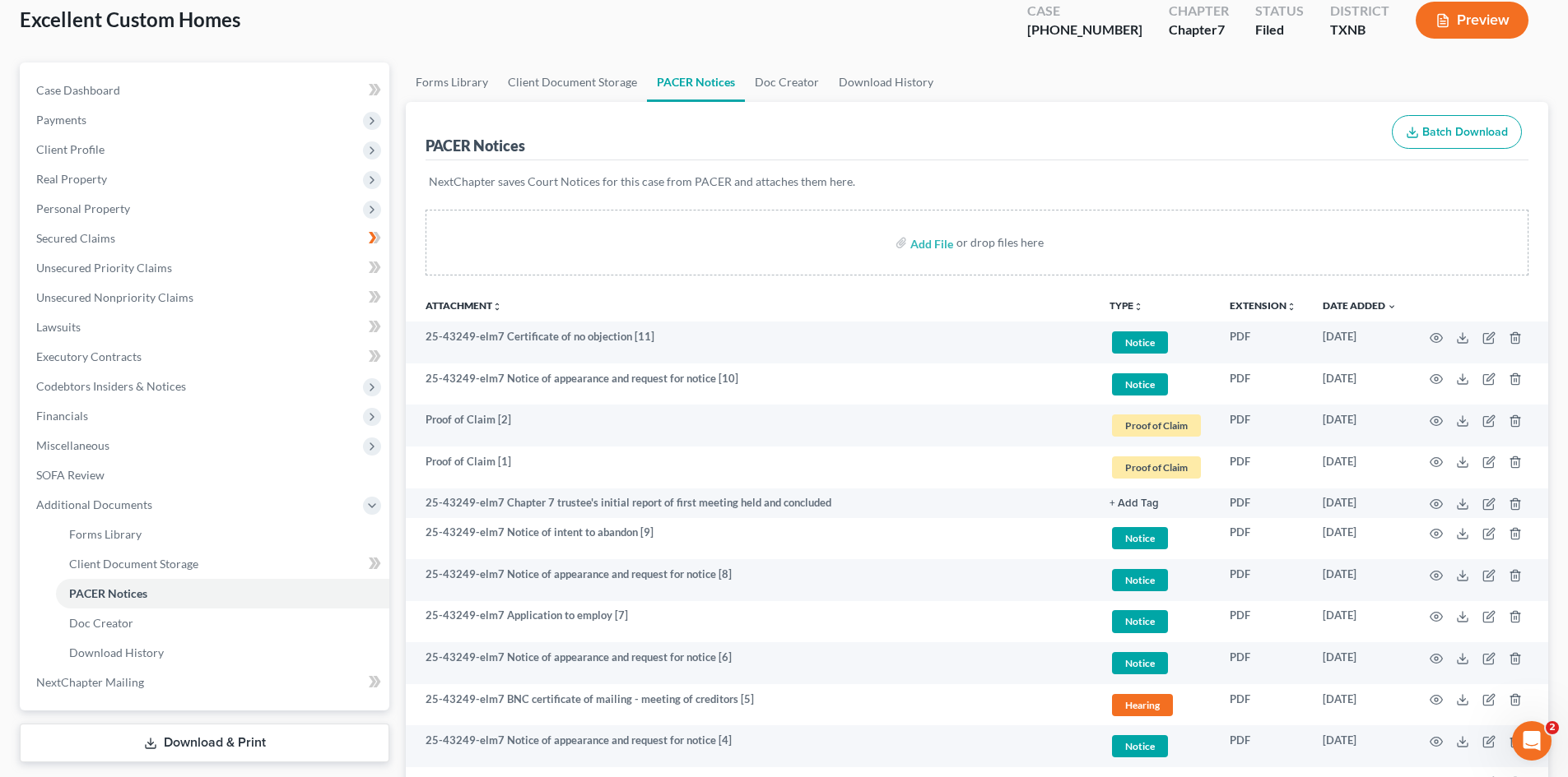
scroll to position [247, 0]
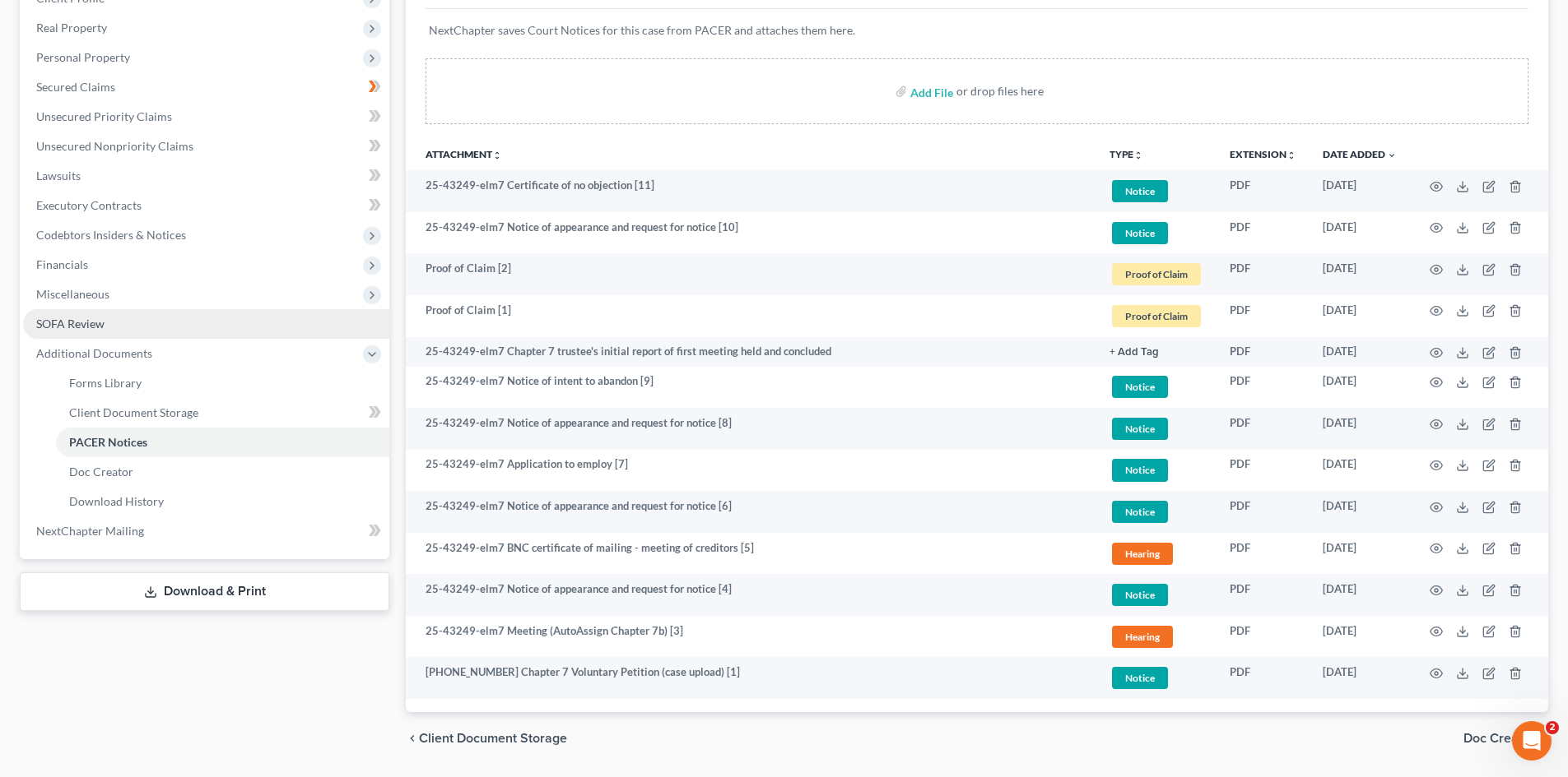
click at [121, 316] on link "SOFA Review" at bounding box center [206, 323] width 366 height 29
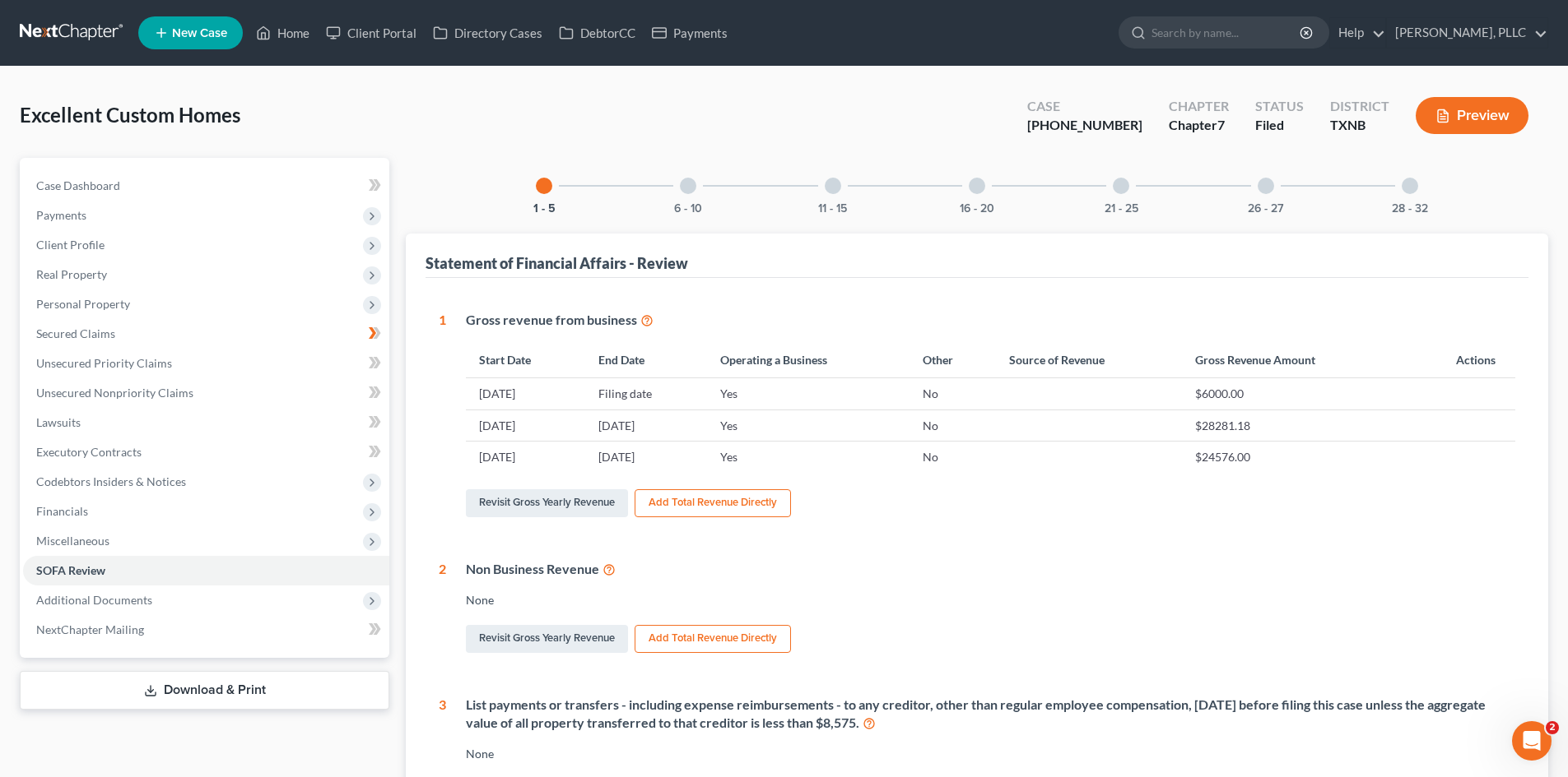
click at [826, 199] on div "11 - 15" at bounding box center [832, 185] width 56 height 56
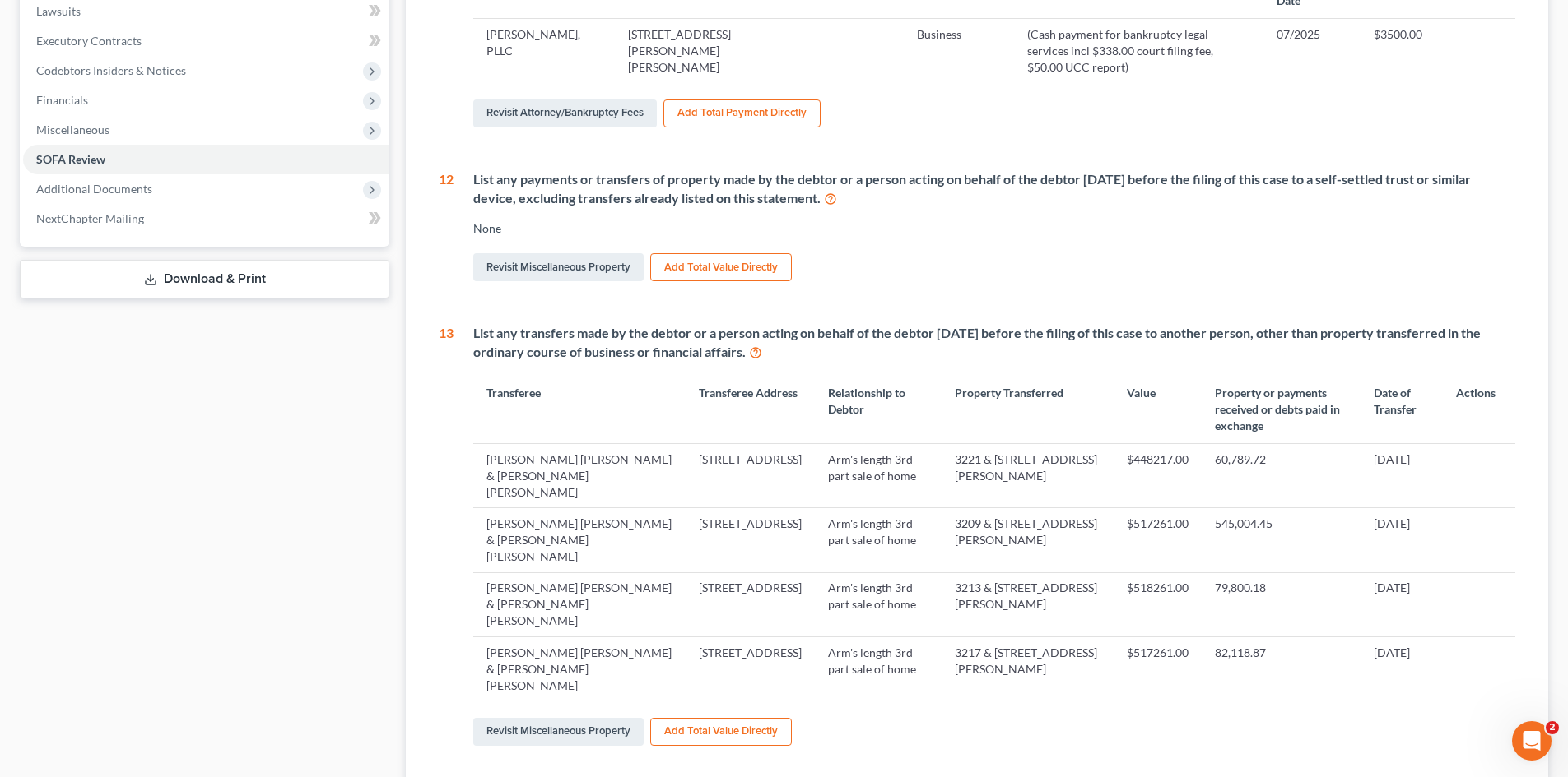
scroll to position [688, 0]
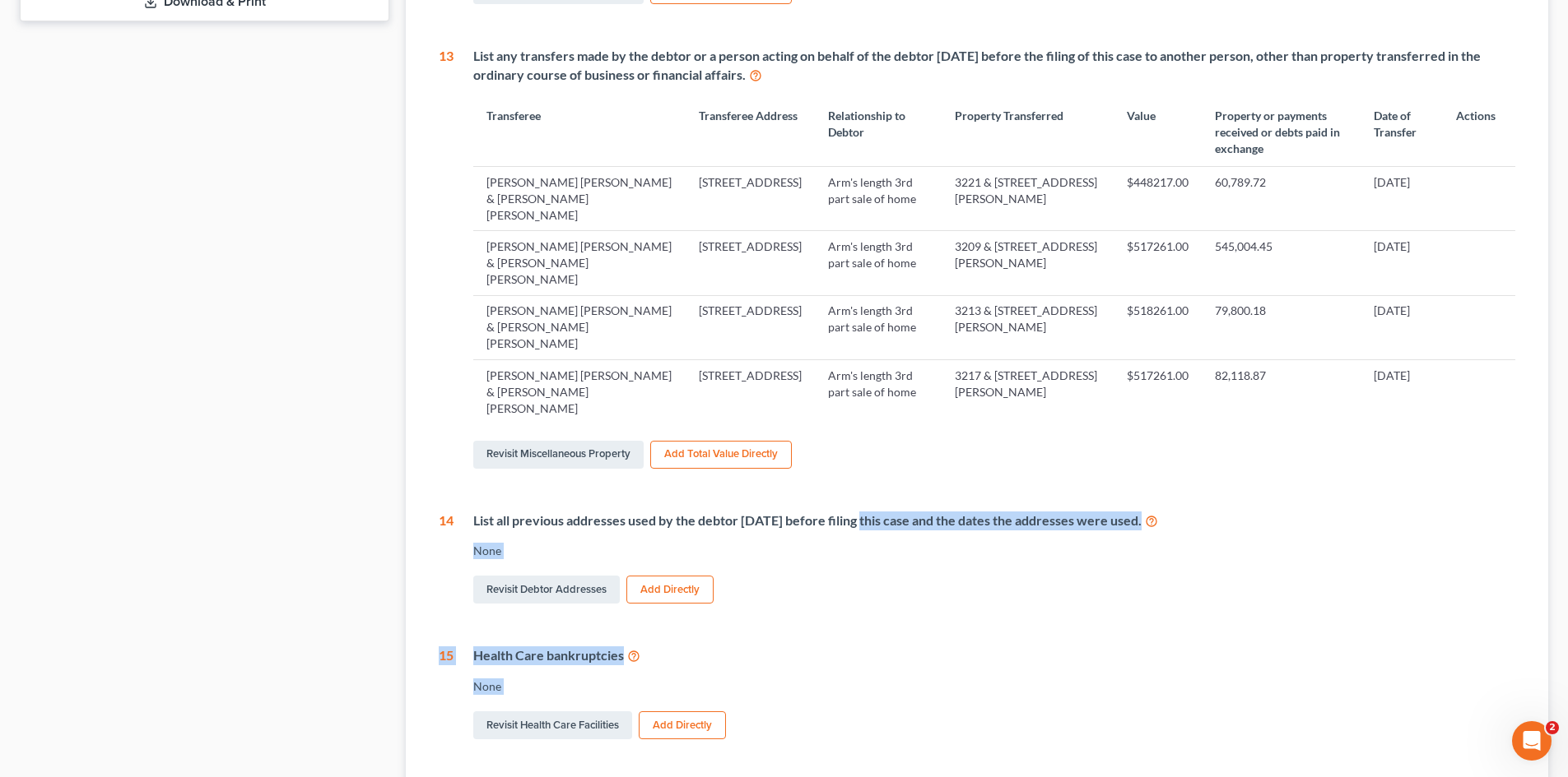
click at [898, 776] on html "Home New Case Client Portal Directory Cases DebtorCC Payments [PERSON_NAME], PL…" at bounding box center [784, 114] width 1568 height 1605
